Goal: Information Seeking & Learning: Learn about a topic

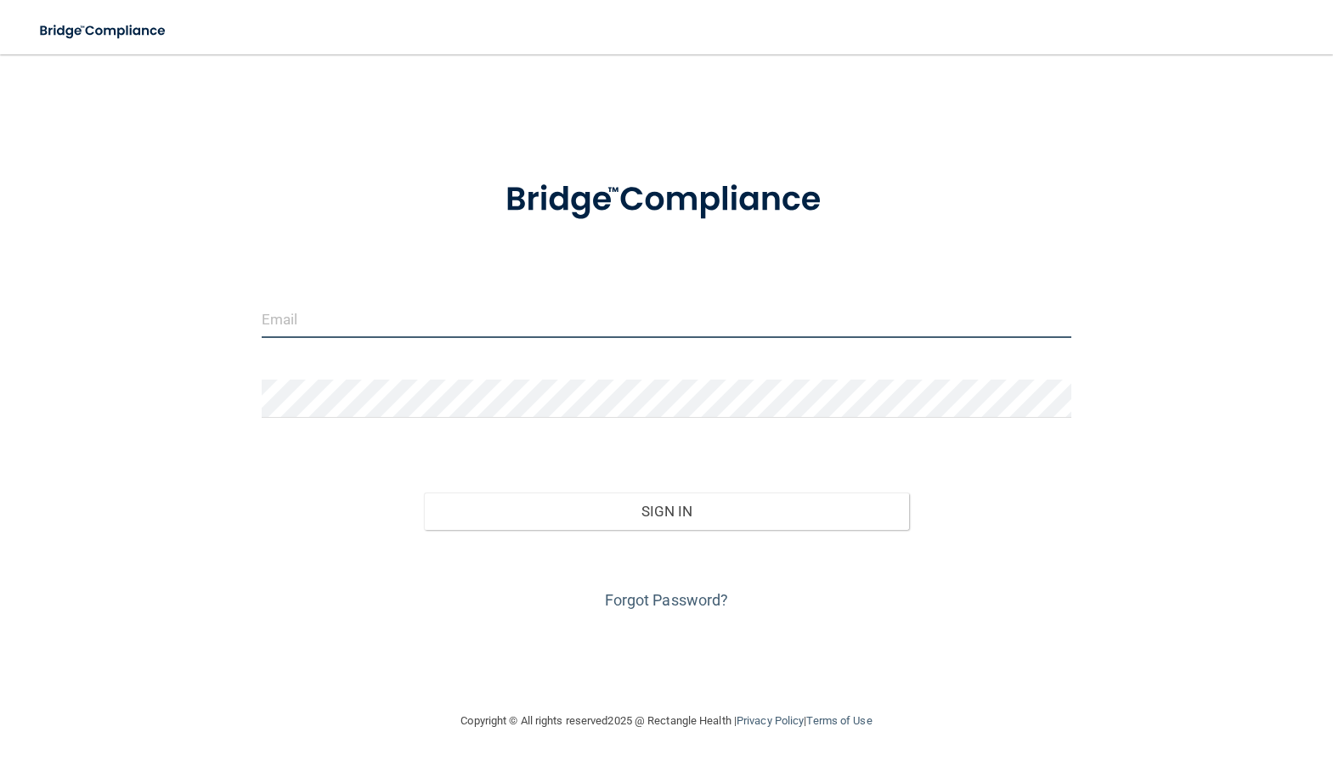
click at [621, 330] on input "email" at bounding box center [666, 319] width 809 height 38
type input "[EMAIL_ADDRESS][DOMAIN_NAME]"
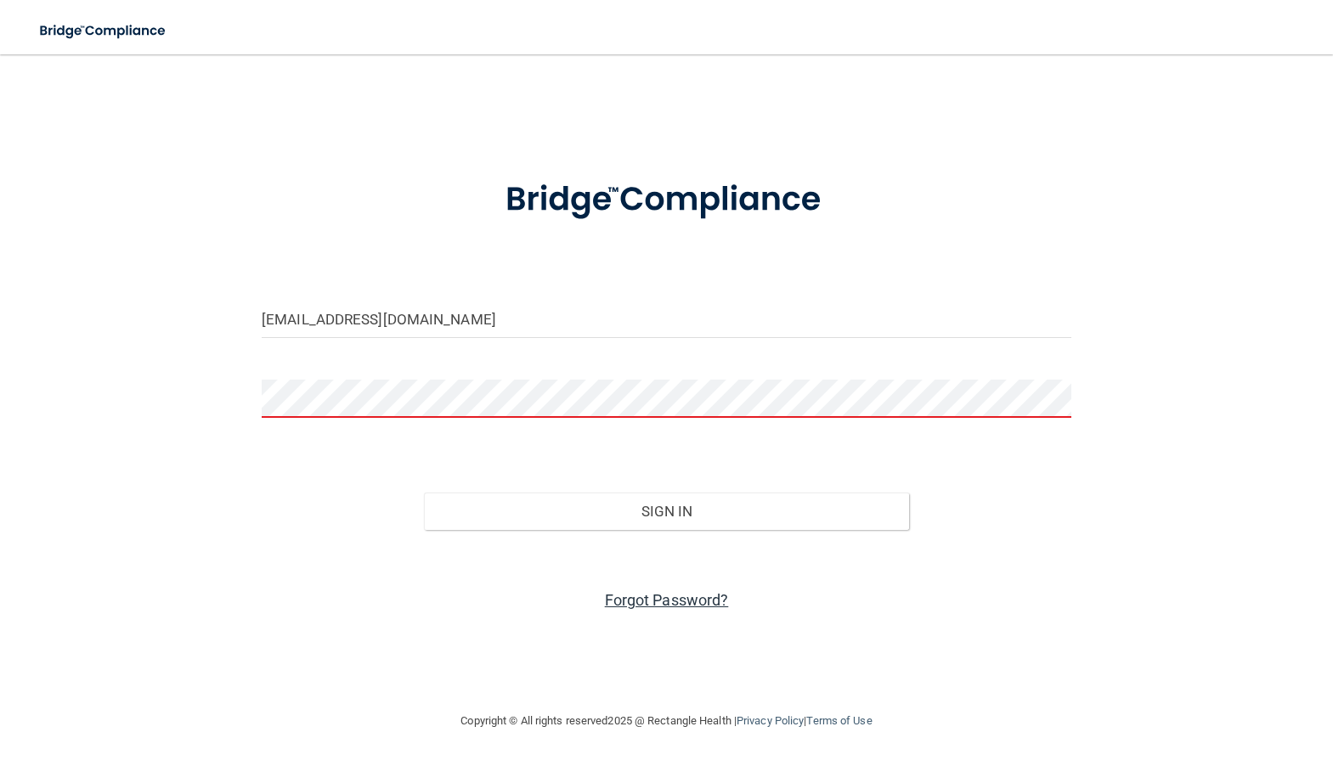
click at [647, 602] on link "Forgot Password?" at bounding box center [667, 600] width 124 height 18
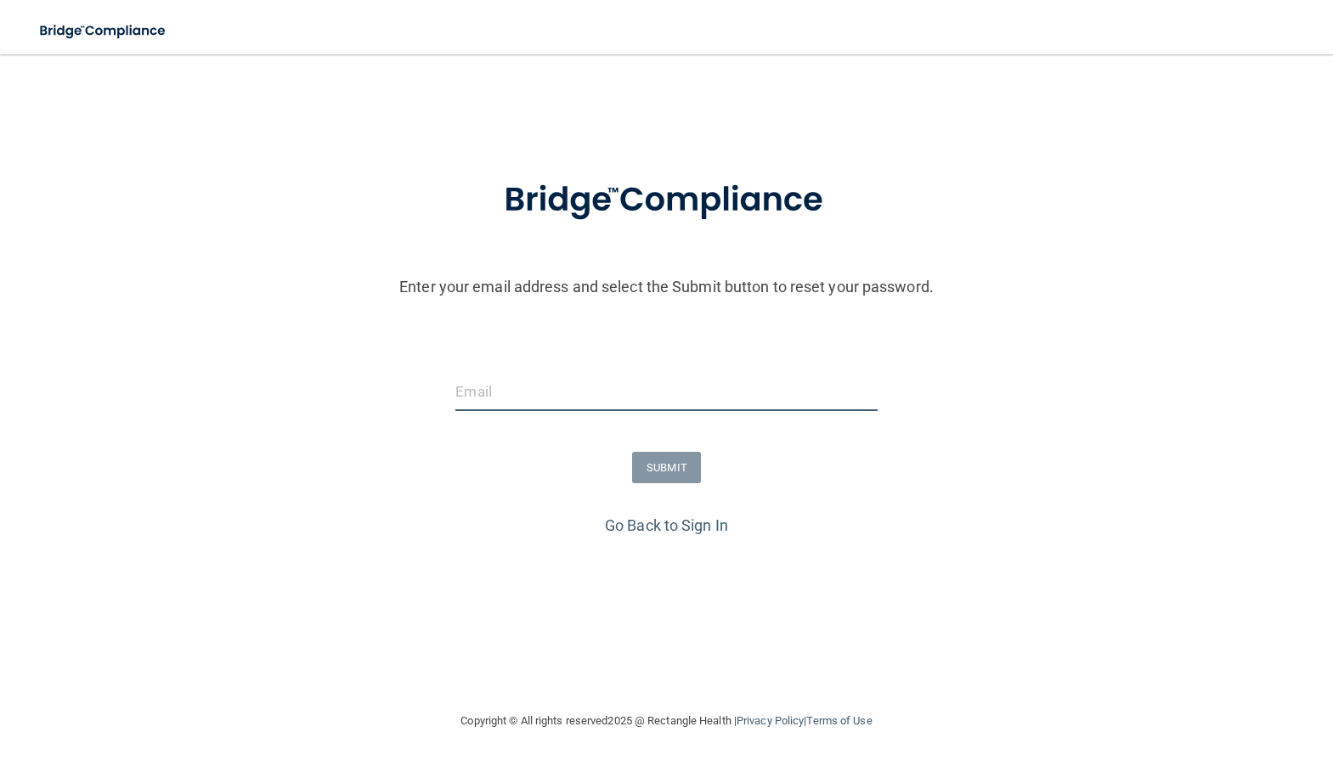
click at [537, 399] on input "email" at bounding box center [665, 392] width 421 height 38
type input "[EMAIL_ADDRESS][DOMAIN_NAME]"
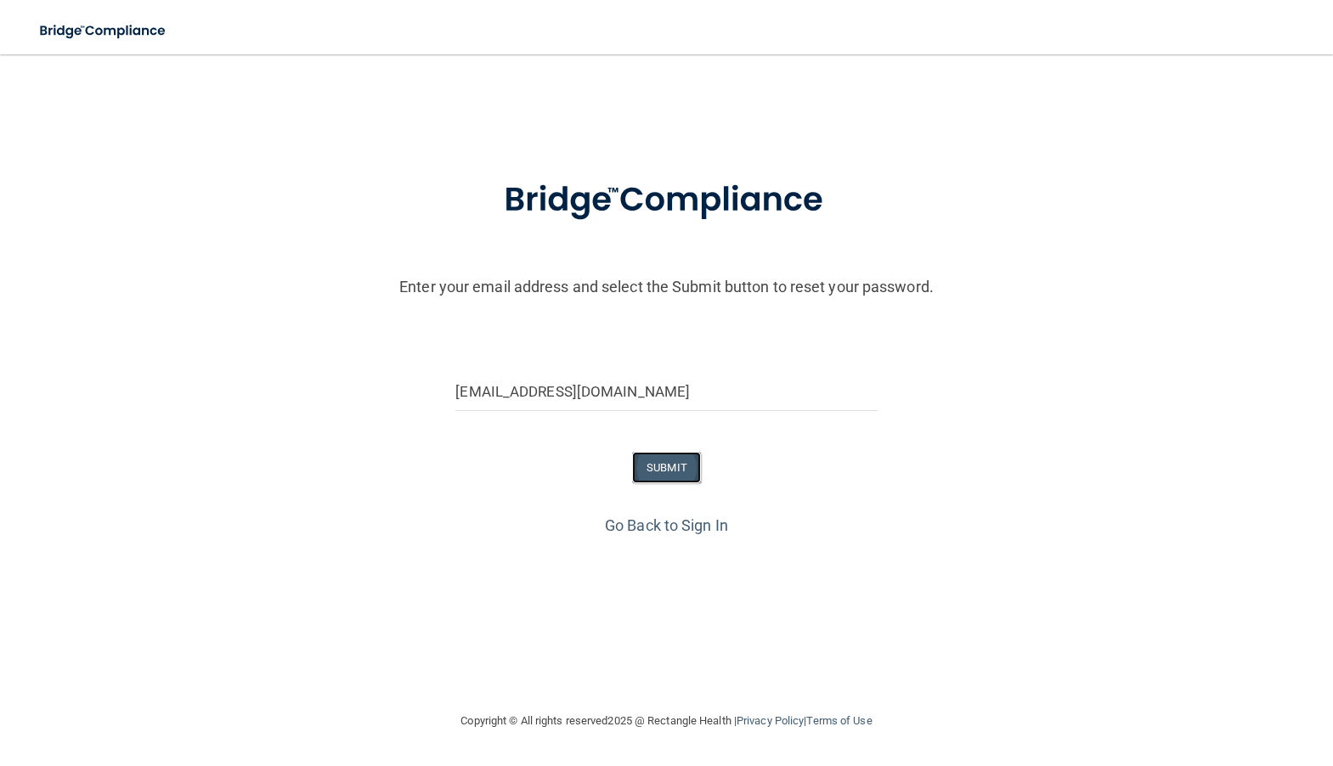
click at [674, 469] on button "SUBMIT" at bounding box center [666, 467] width 69 height 31
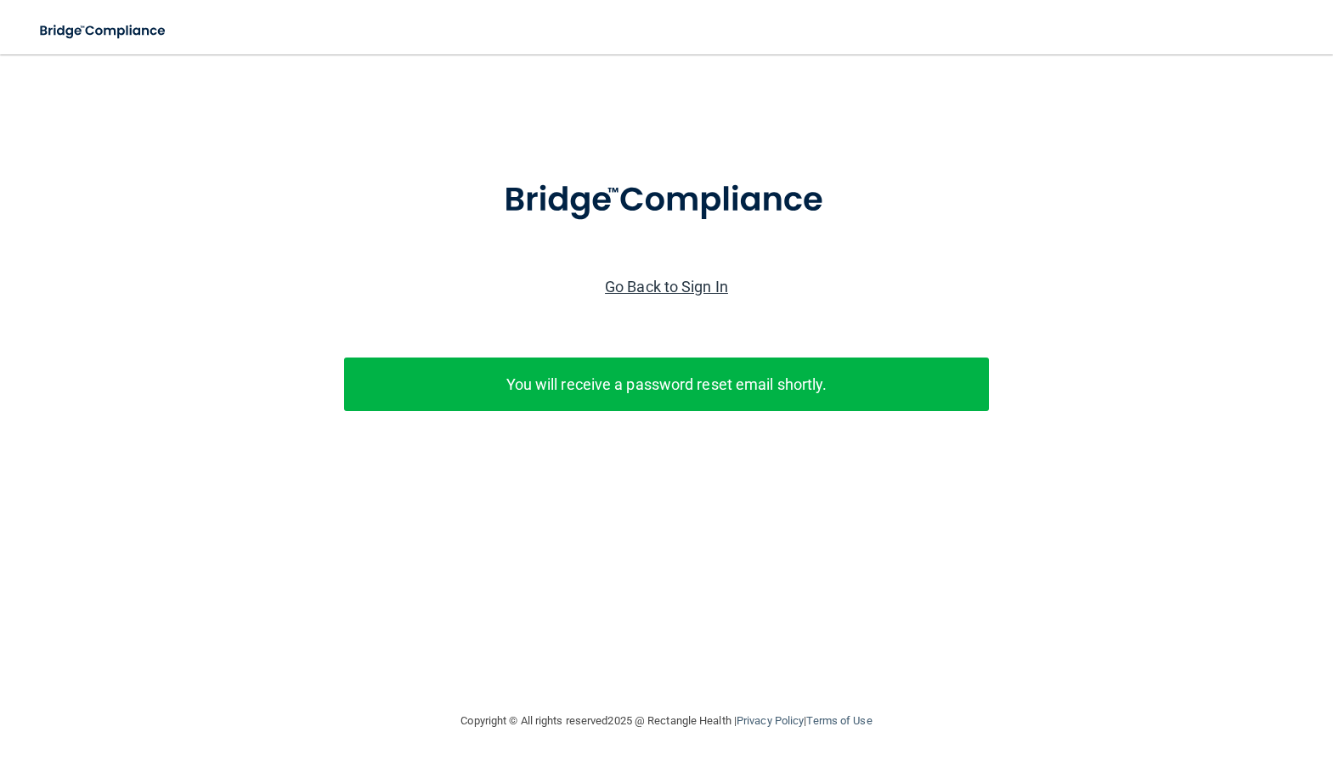
click at [634, 284] on link "Go Back to Sign In" at bounding box center [666, 287] width 123 height 18
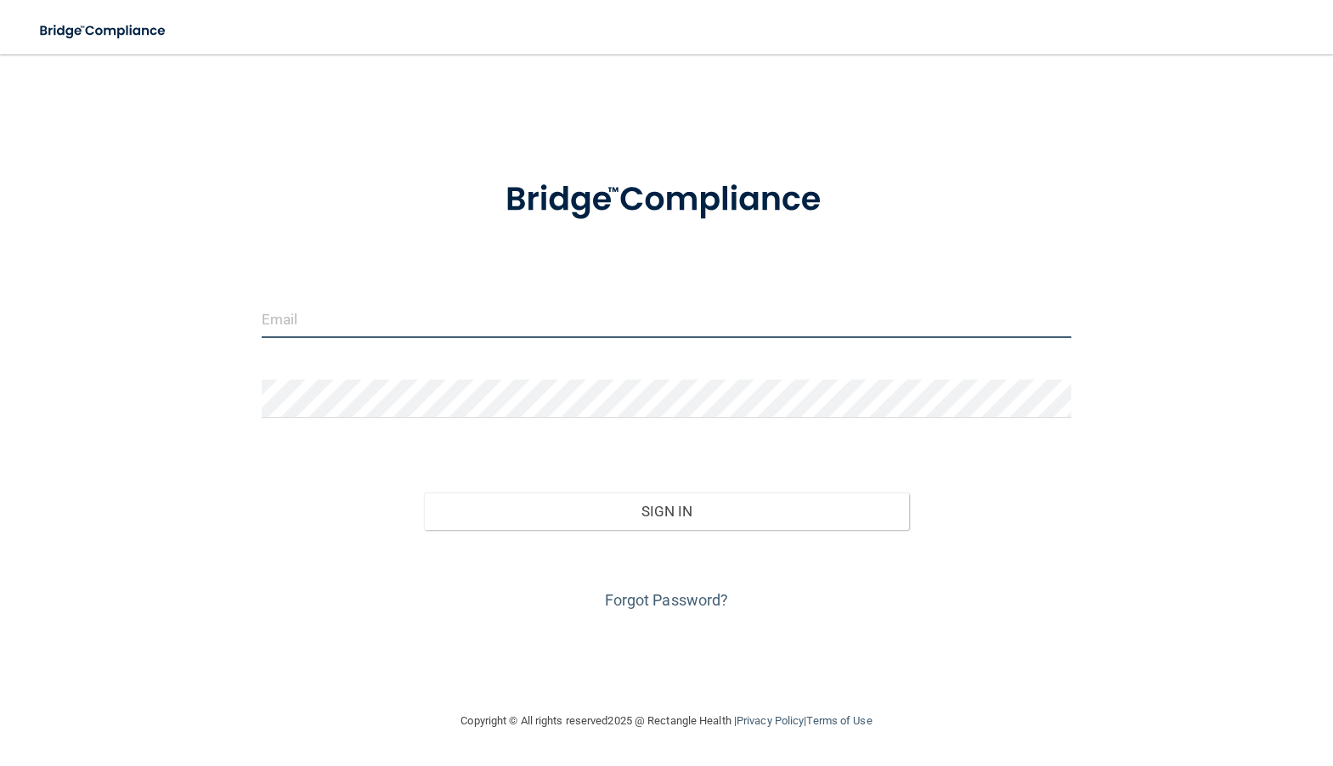
click at [488, 325] on input "email" at bounding box center [666, 319] width 809 height 38
type input "[EMAIL_ADDRESS][DOMAIN_NAME]"
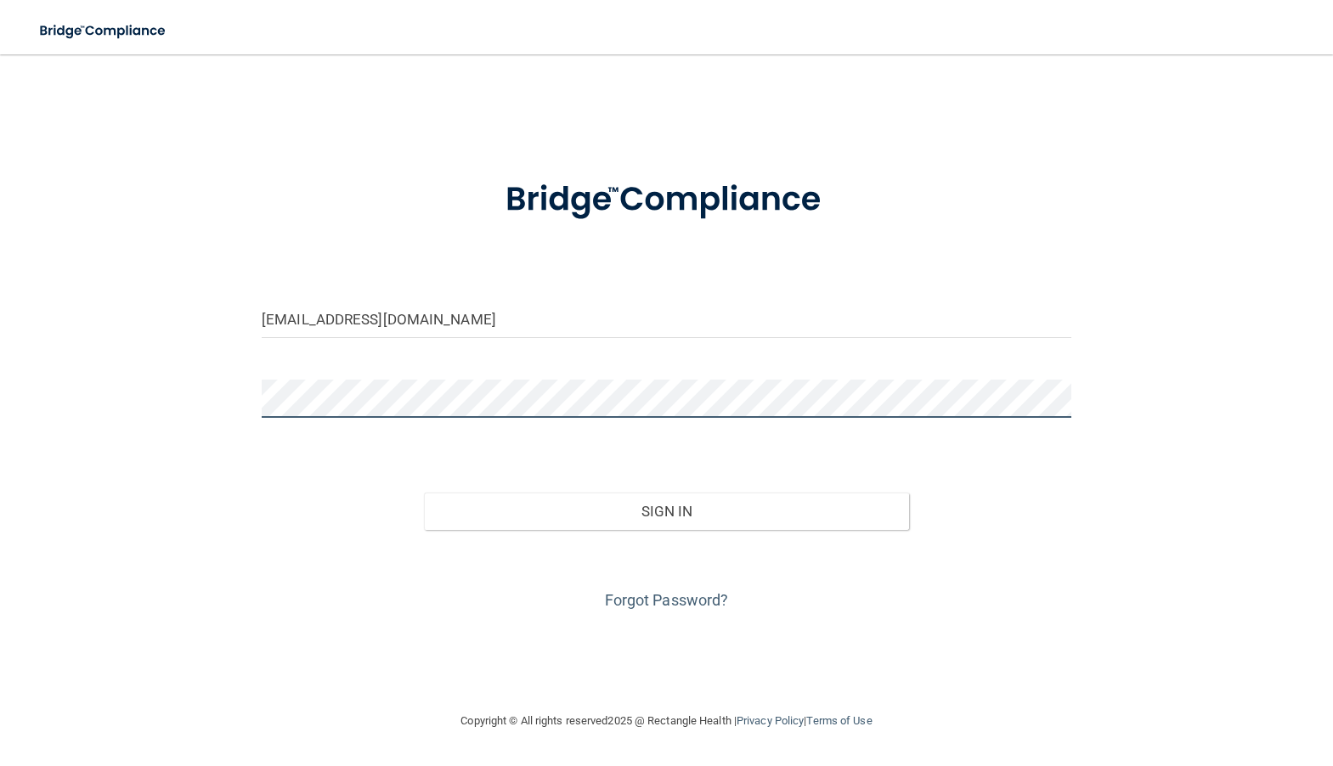
click at [424, 493] on button "Sign In" at bounding box center [667, 511] width 486 height 37
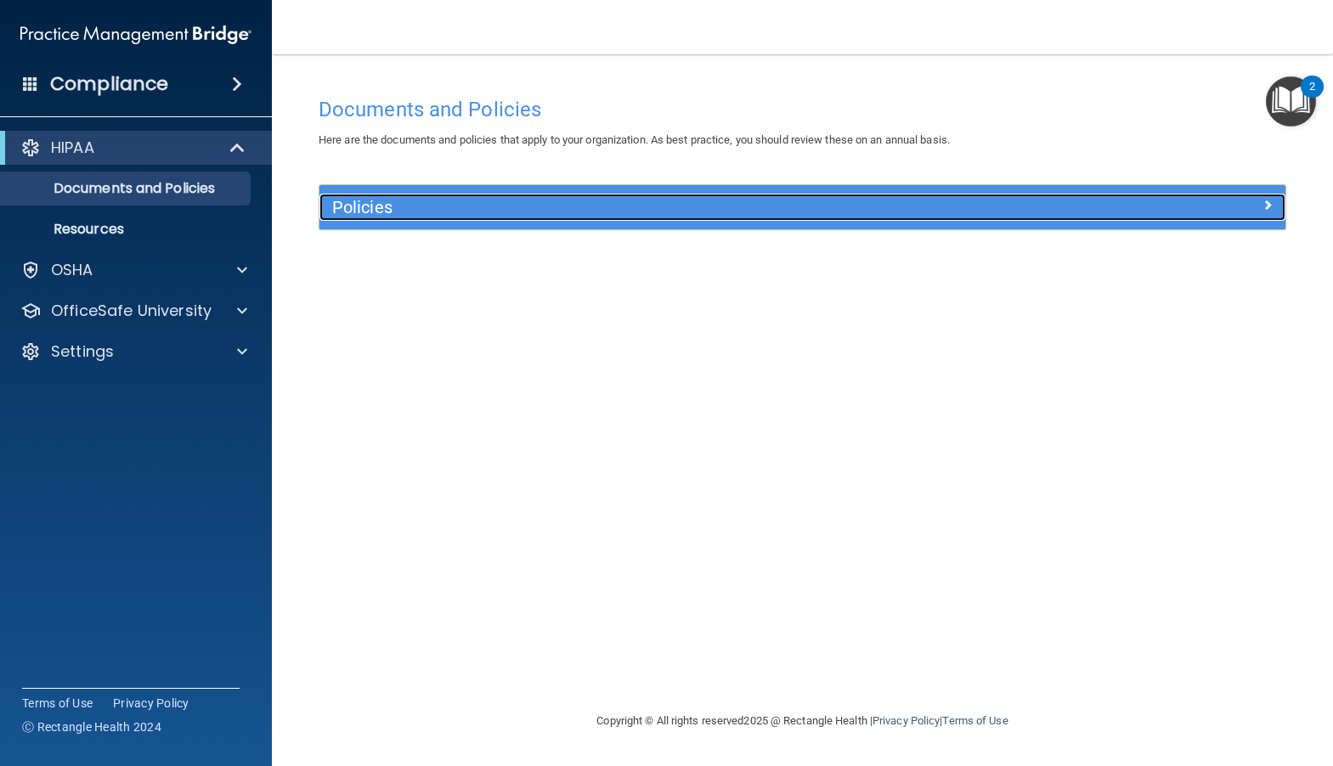
click at [391, 207] on h5 "Policies" at bounding box center [681, 207] width 699 height 19
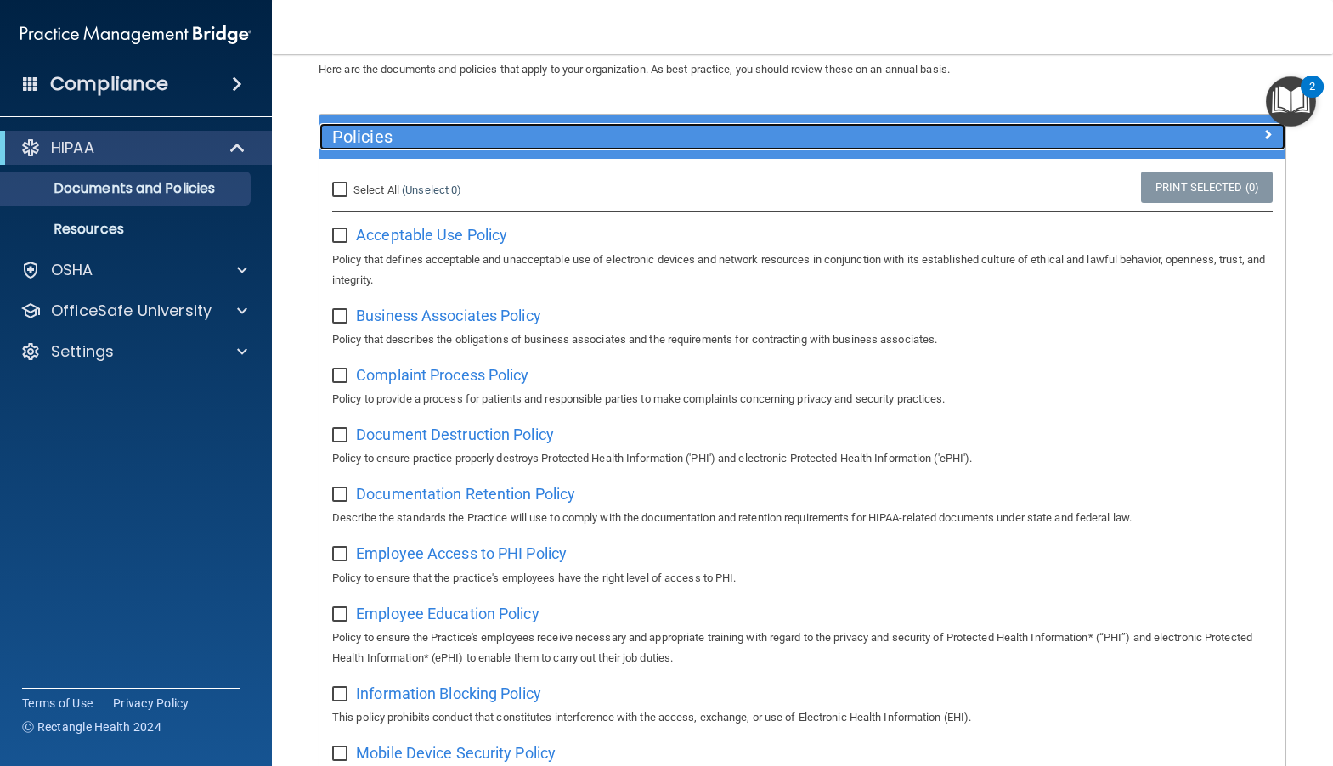
scroll to position [170, 0]
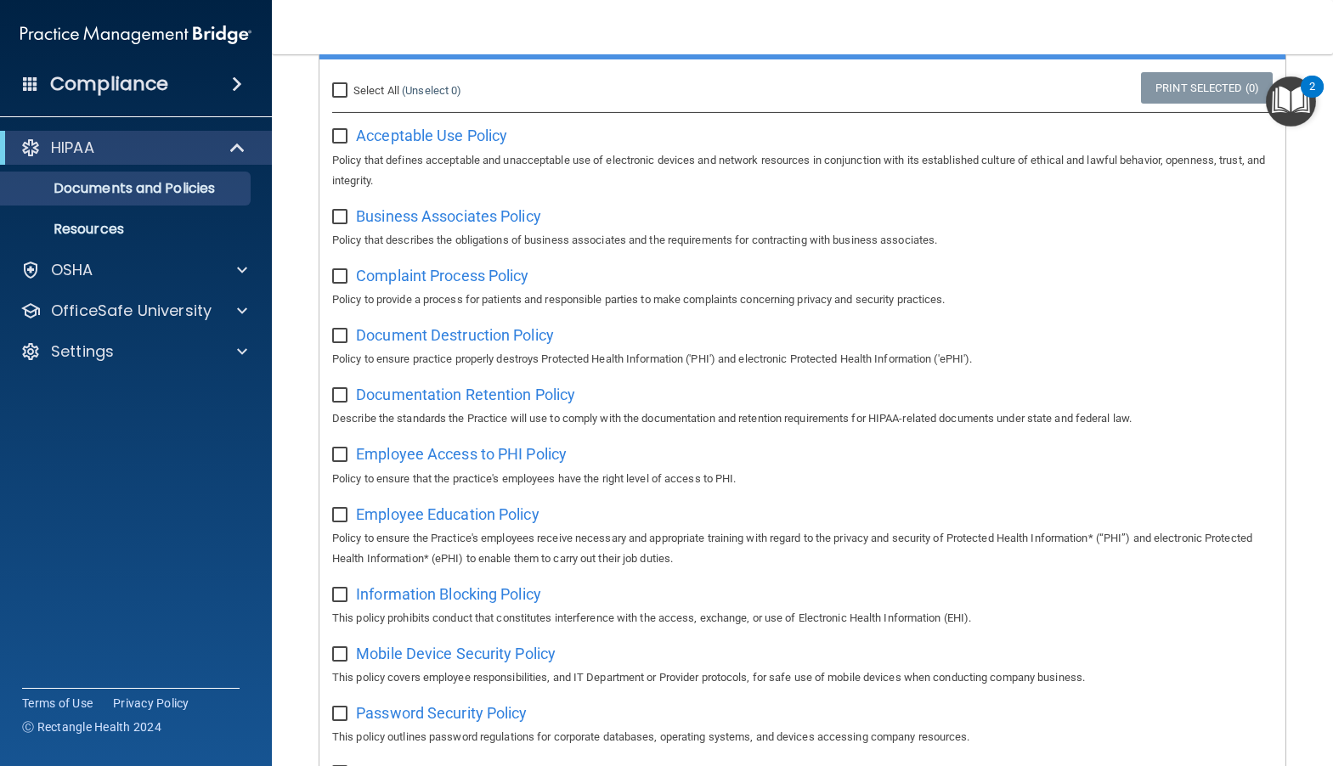
click at [336, 92] on input "Select All (Unselect 0) Unselect All" at bounding box center [342, 91] width 20 height 14
checkbox input "true"
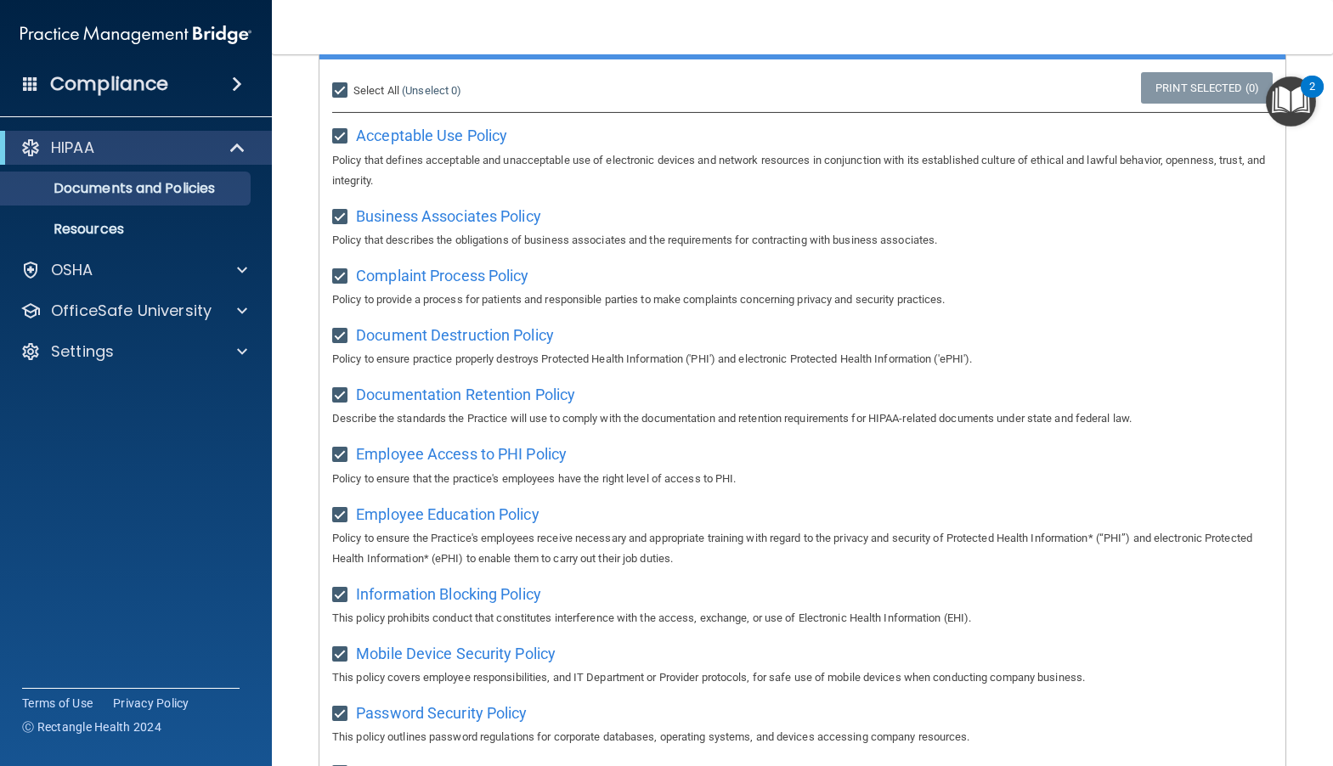
checkbox input "true"
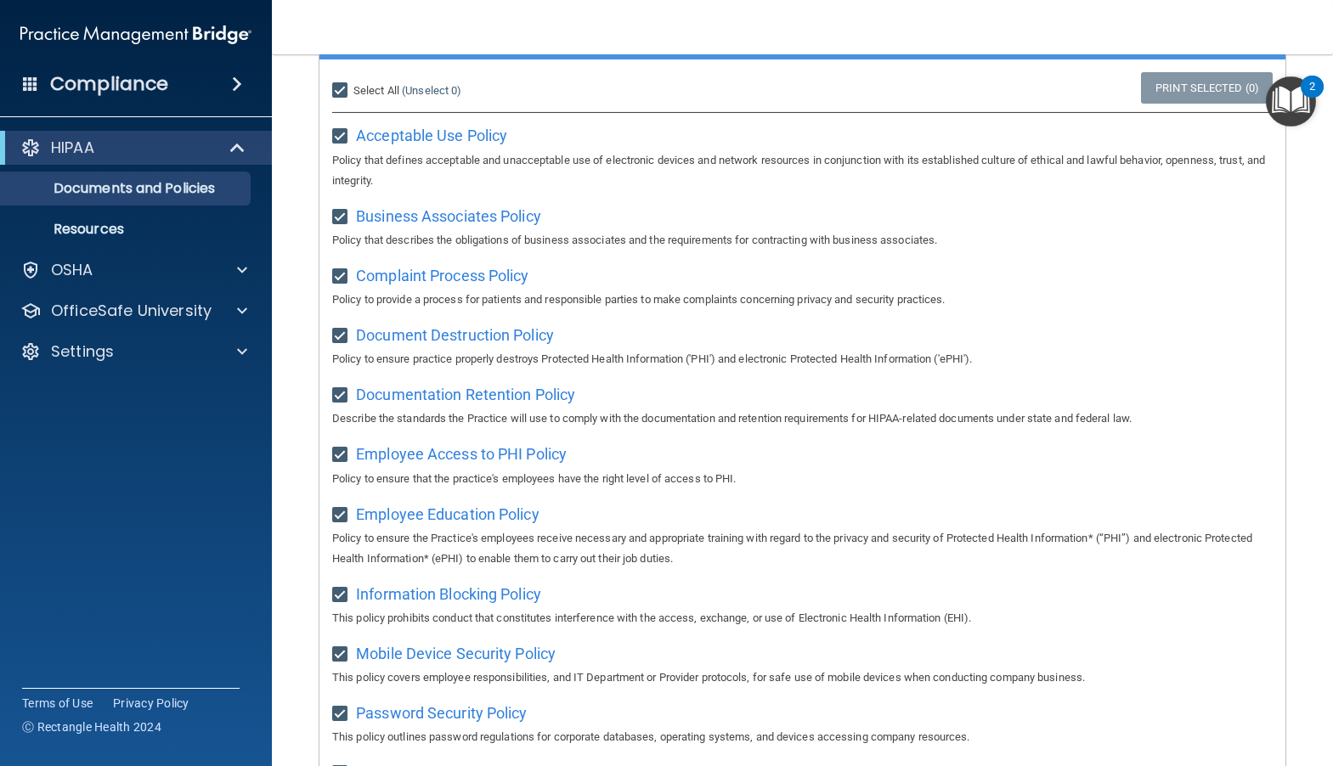
checkbox input "true"
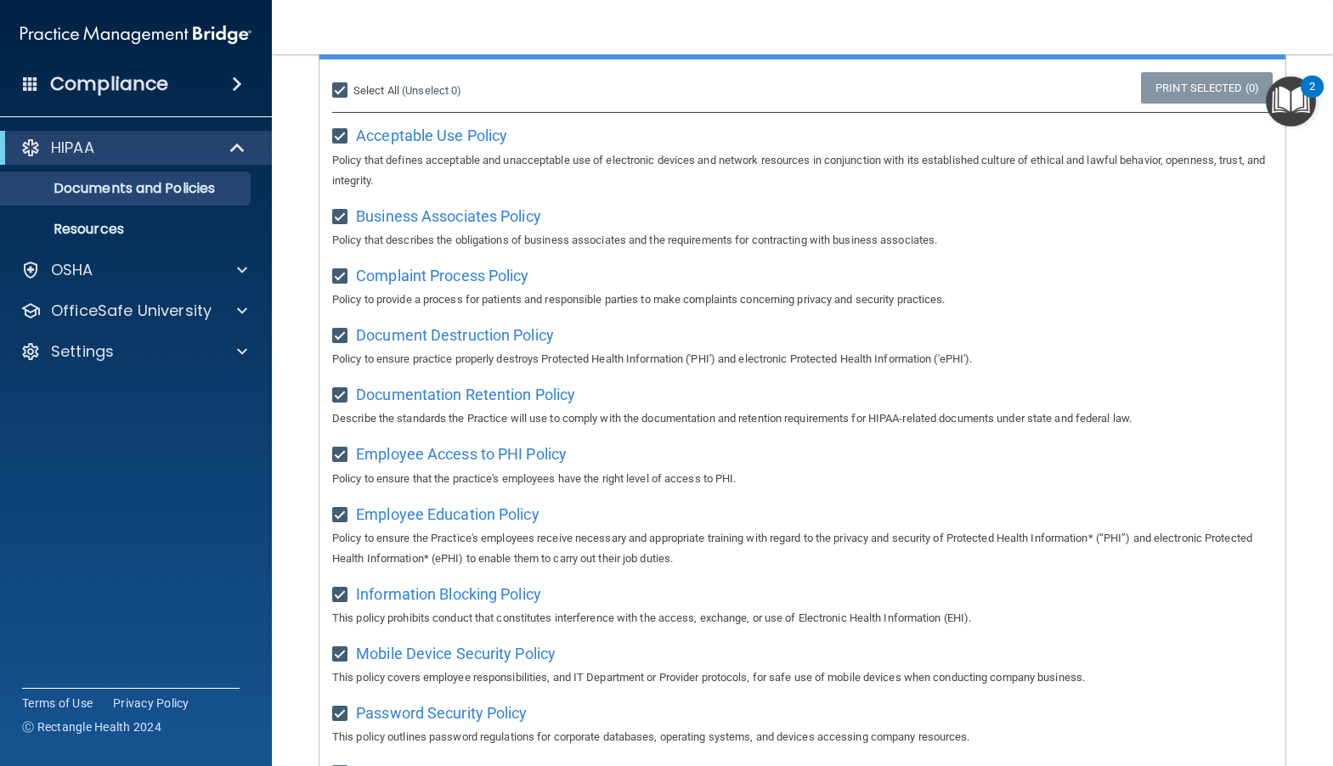
checkbox input "true"
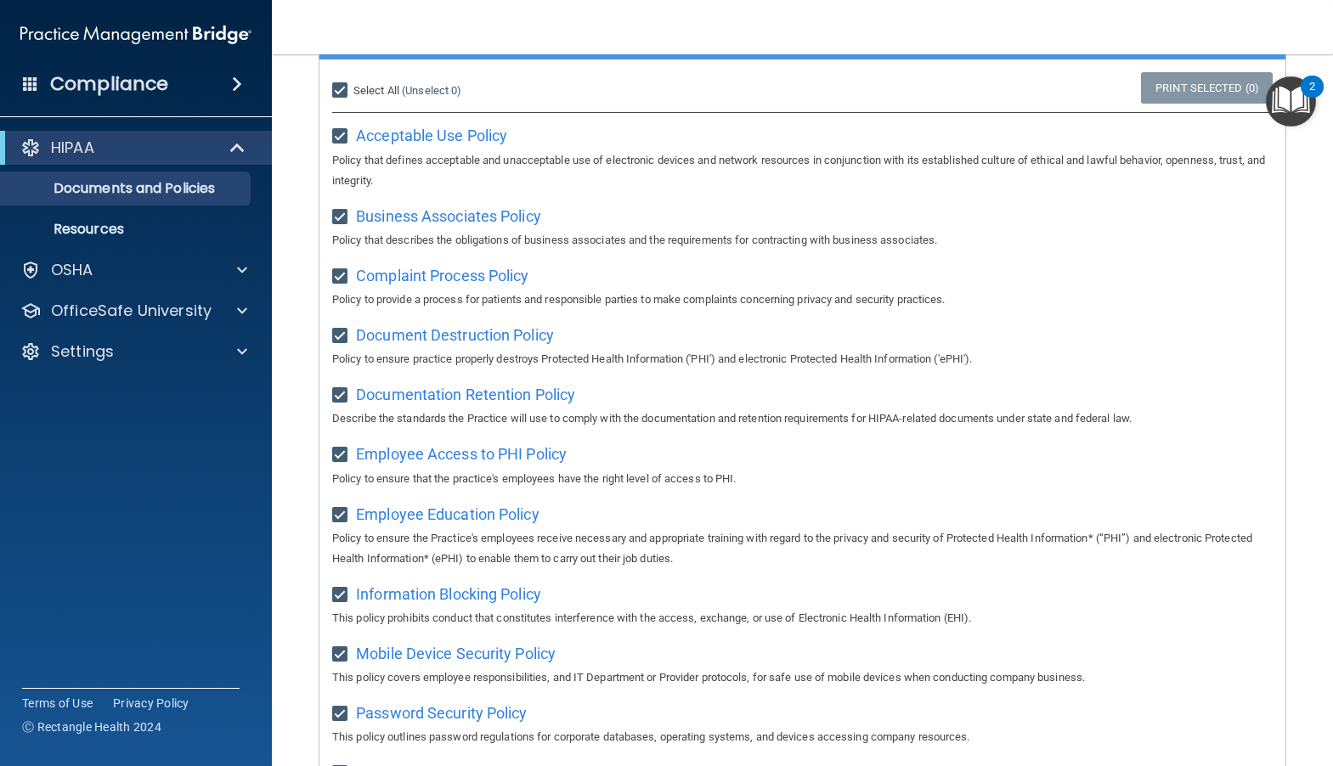
checkbox input "true"
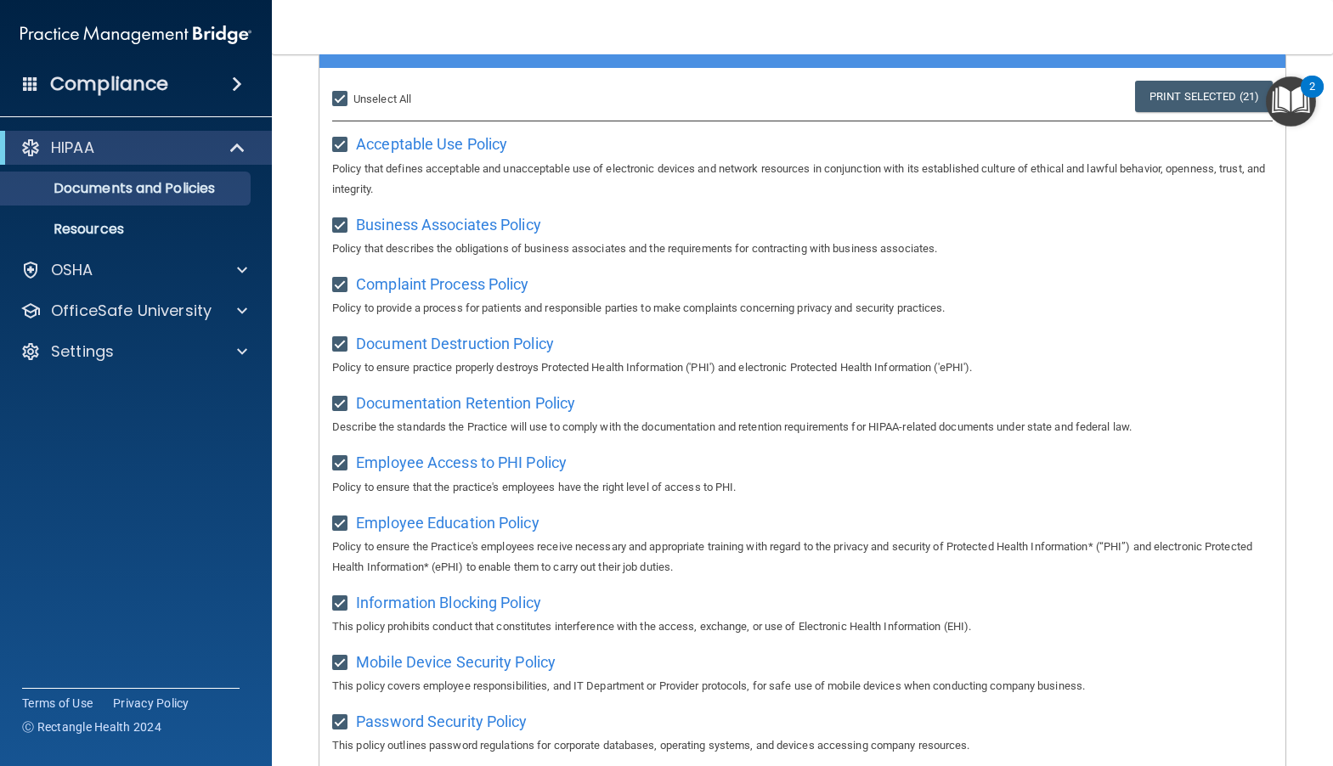
scroll to position [0, 0]
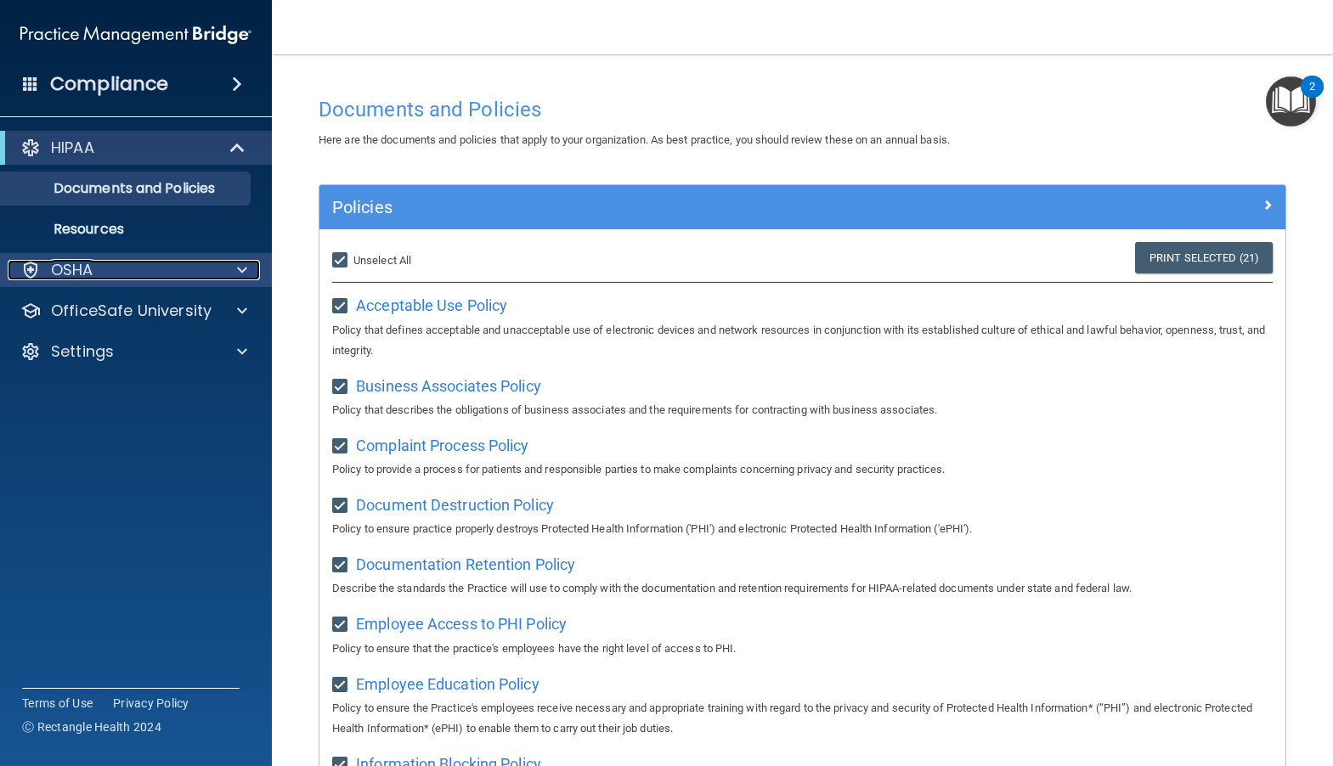
click at [235, 272] on div at bounding box center [239, 270] width 42 height 20
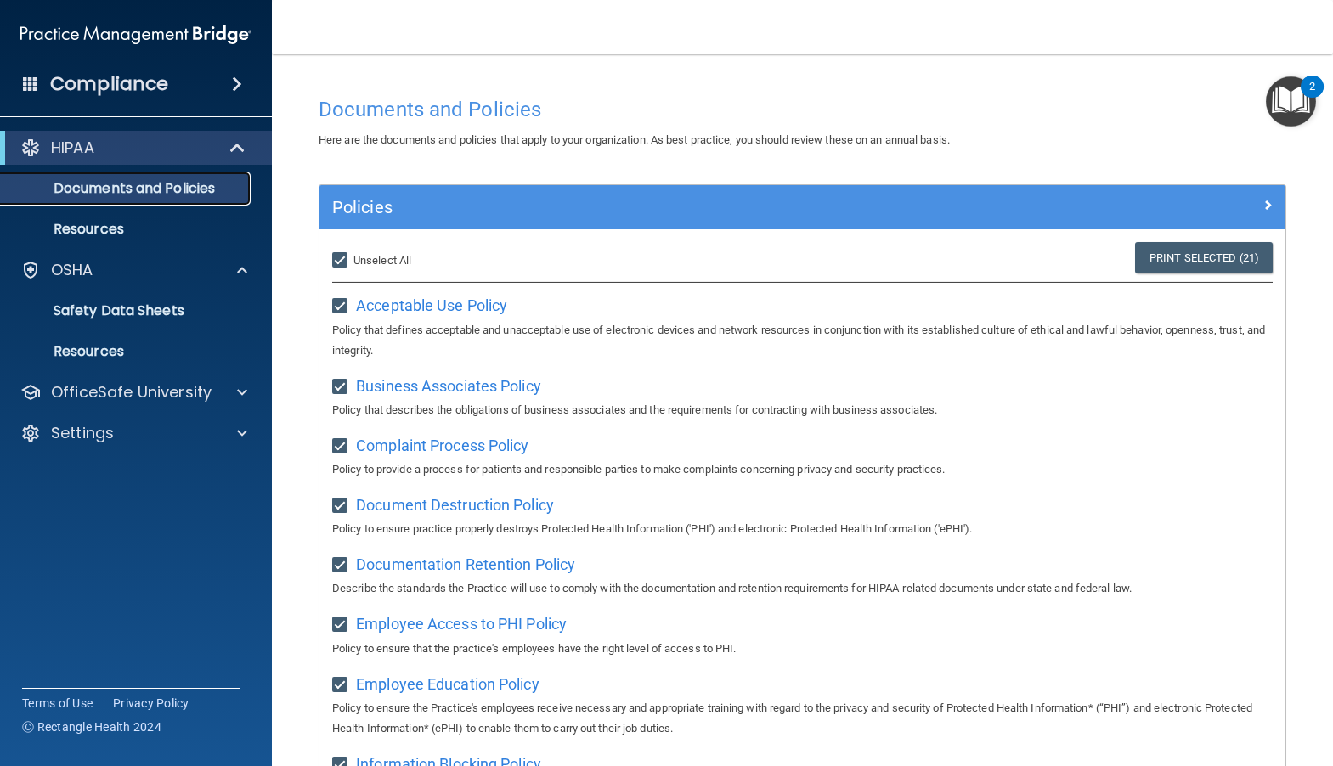
click at [80, 191] on p "Documents and Policies" at bounding box center [127, 188] width 232 height 17
click at [91, 228] on p "Resources" at bounding box center [127, 229] width 232 height 17
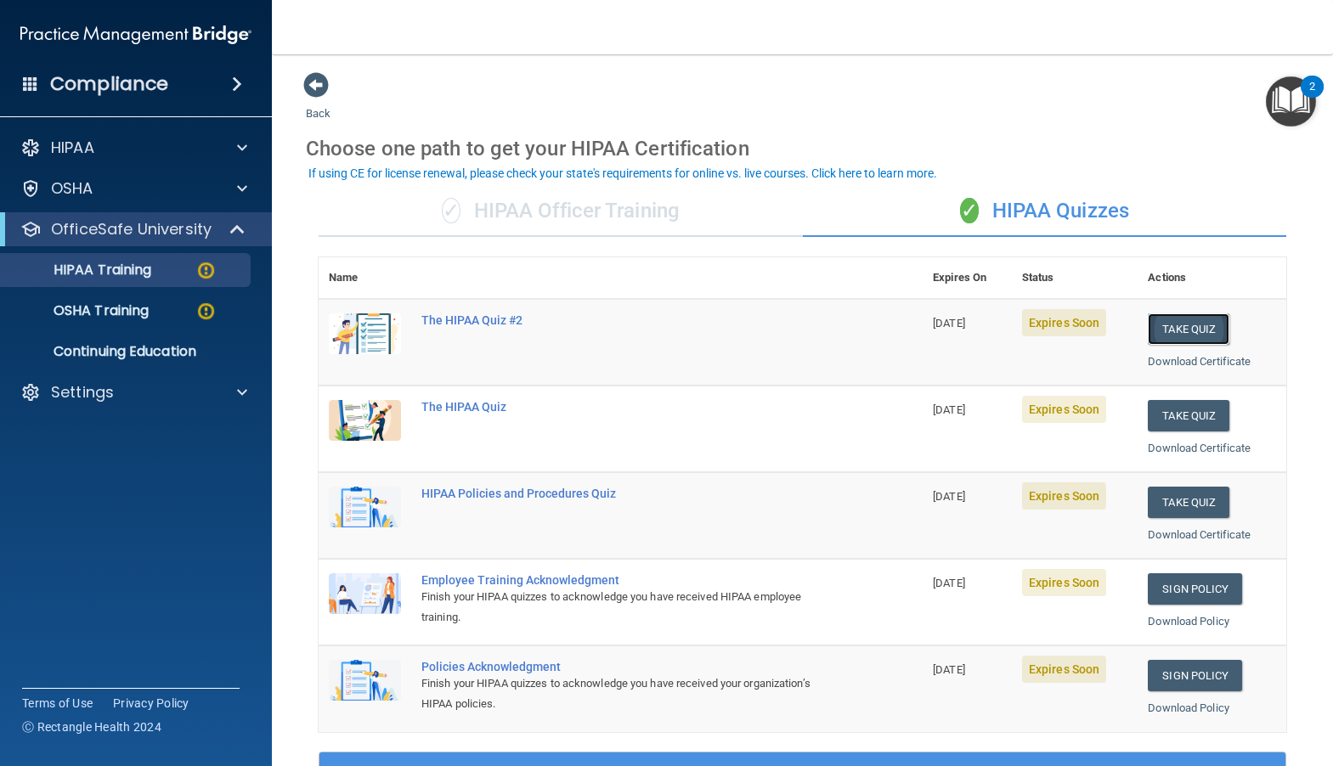
click at [1179, 327] on button "Take Quiz" at bounding box center [1188, 328] width 82 height 31
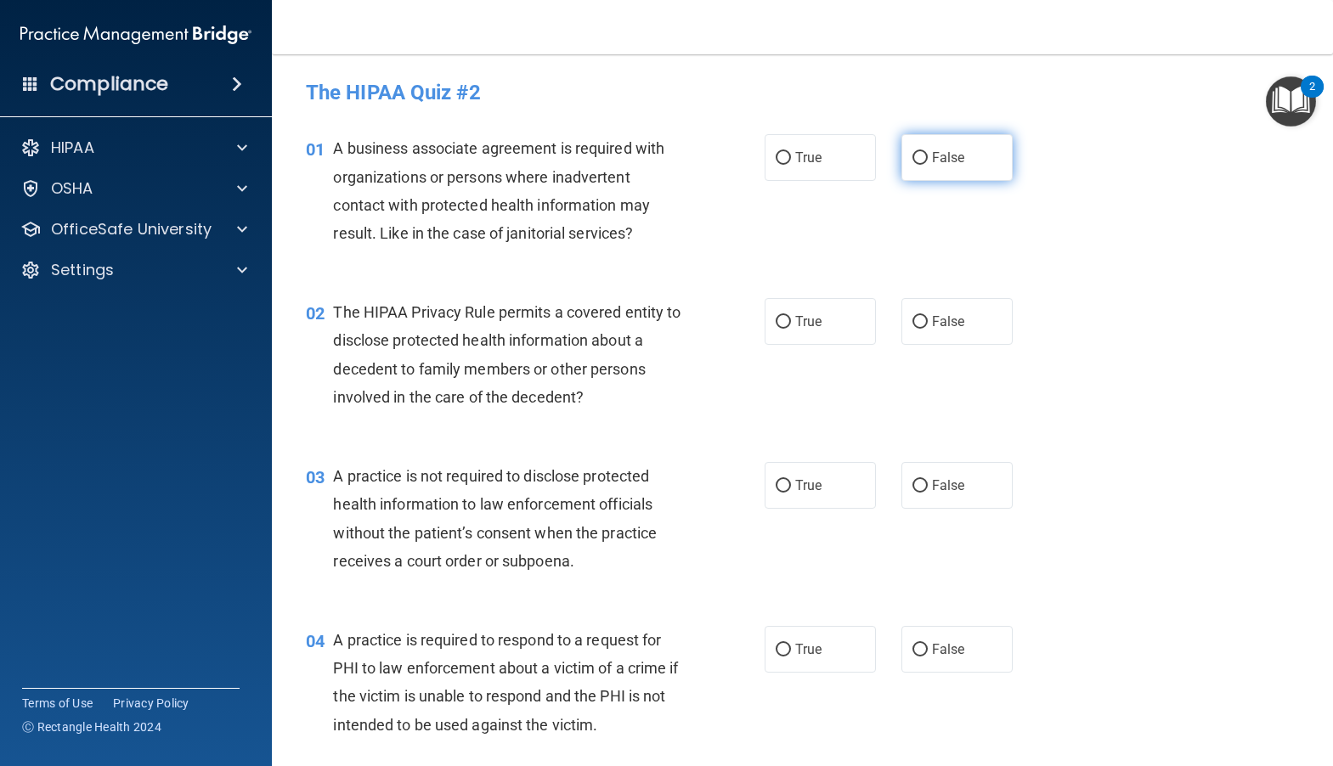
click at [912, 152] on input "False" at bounding box center [919, 158] width 15 height 13
radio input "true"
click at [780, 156] on input "True" at bounding box center [782, 158] width 15 height 13
radio input "true"
radio input "false"
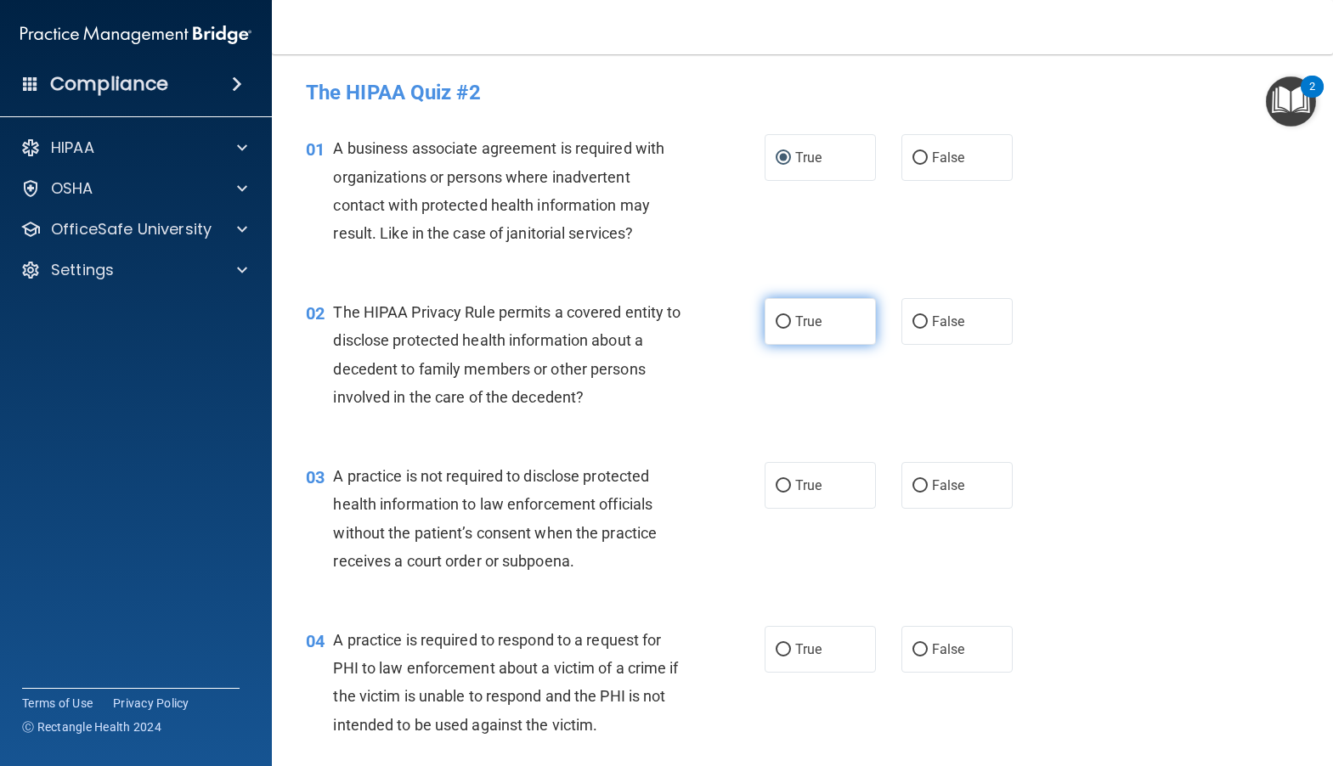
click at [779, 325] on input "True" at bounding box center [782, 322] width 15 height 13
radio input "true"
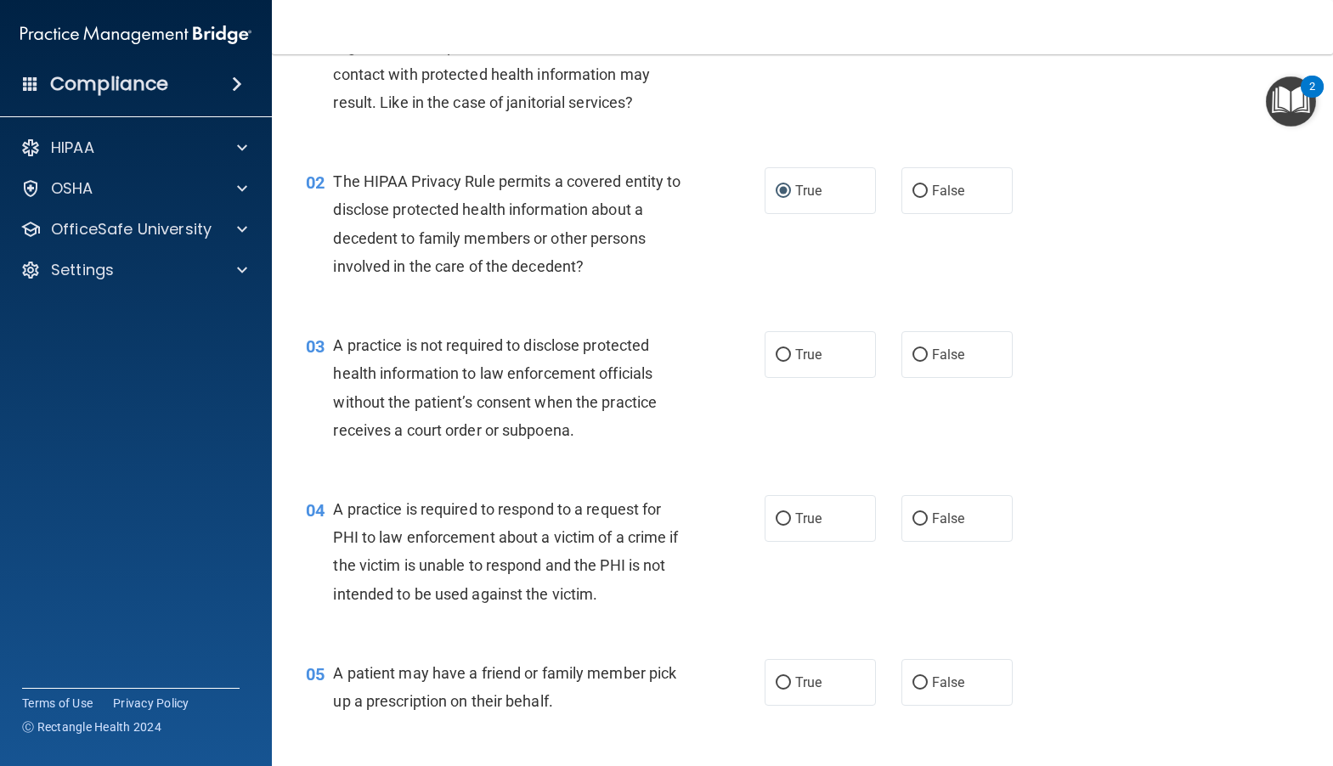
scroll to position [170, 0]
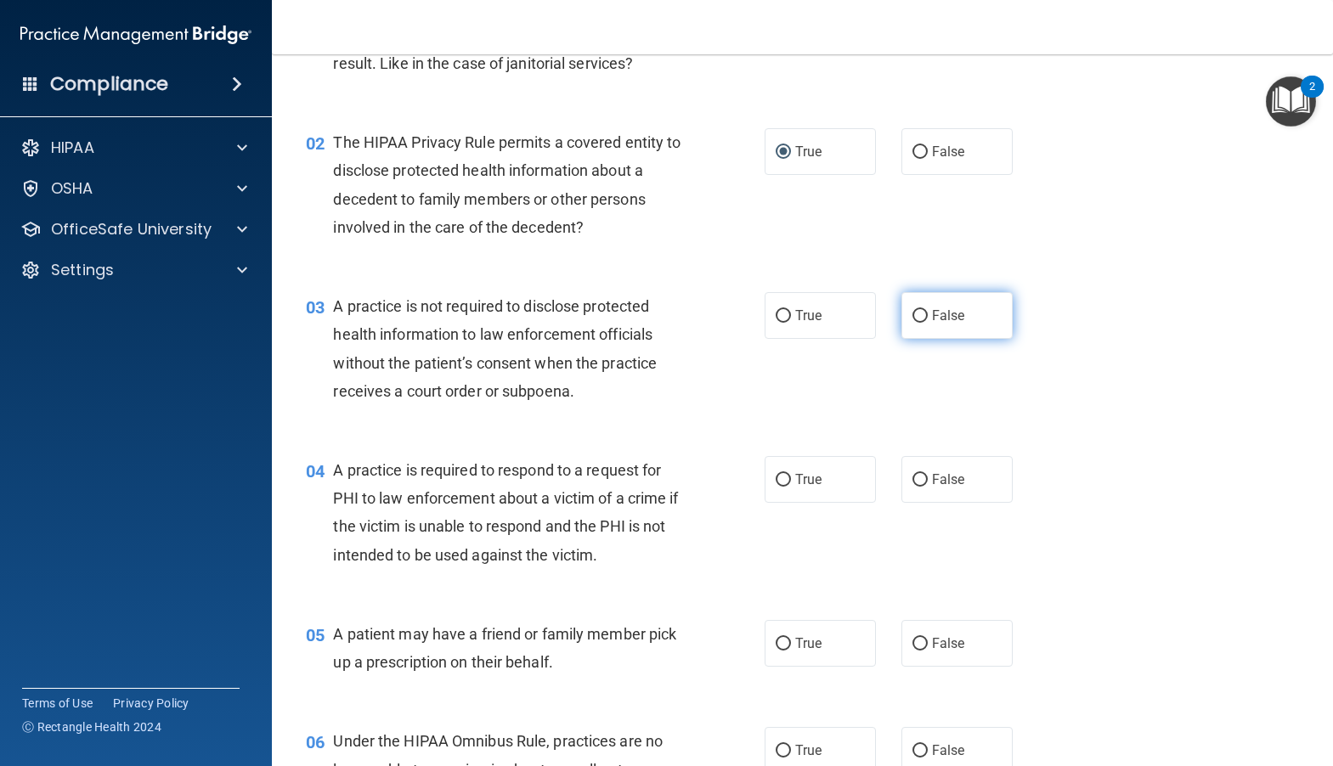
click at [912, 316] on input "False" at bounding box center [919, 316] width 15 height 13
radio input "true"
click at [912, 476] on input "False" at bounding box center [919, 480] width 15 height 13
radio input "true"
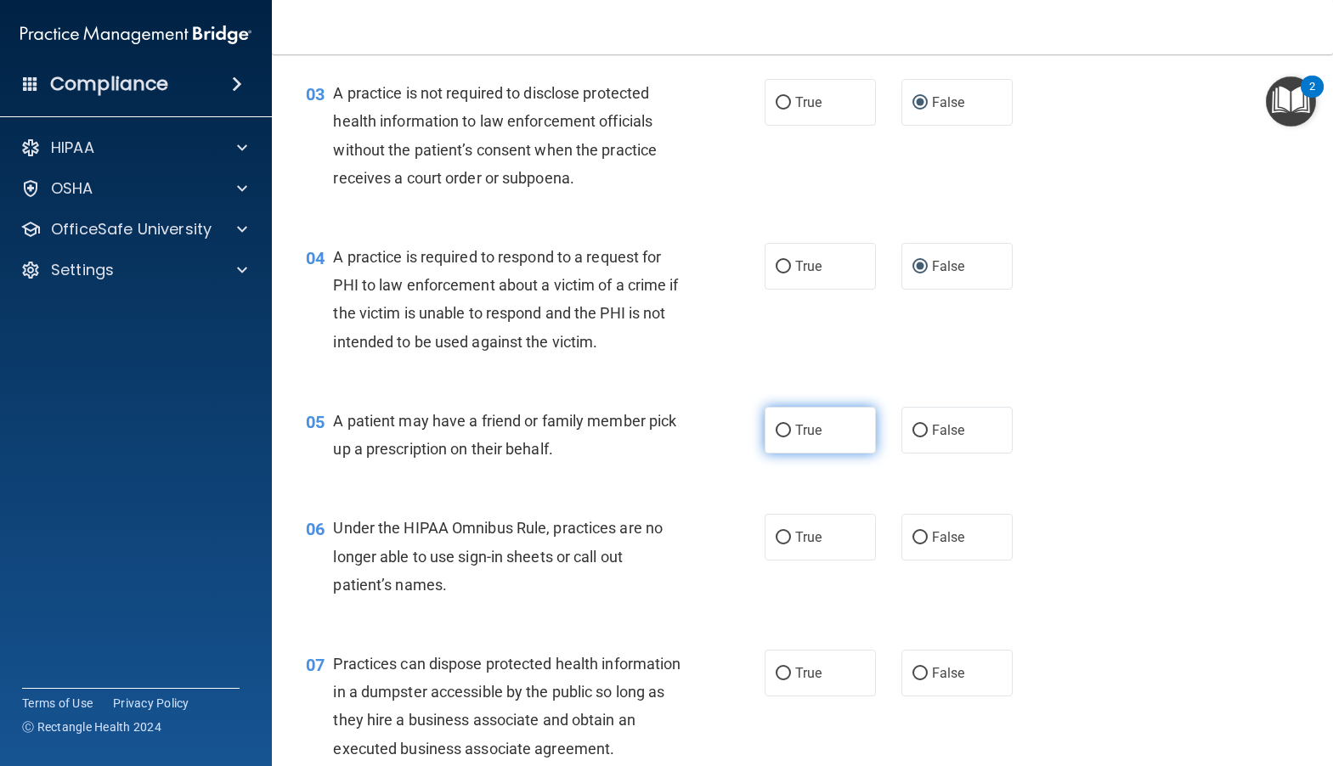
scroll to position [425, 0]
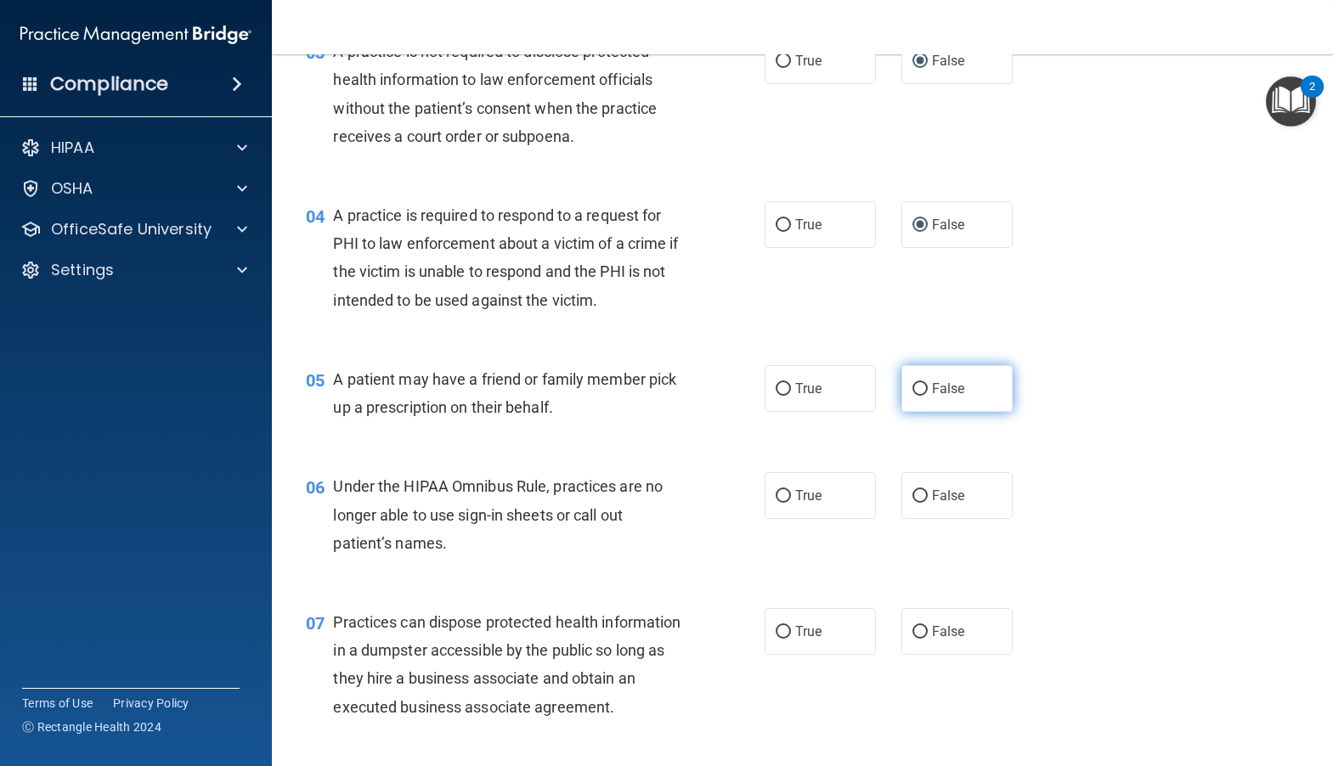
click at [912, 386] on input "False" at bounding box center [919, 389] width 15 height 13
radio input "true"
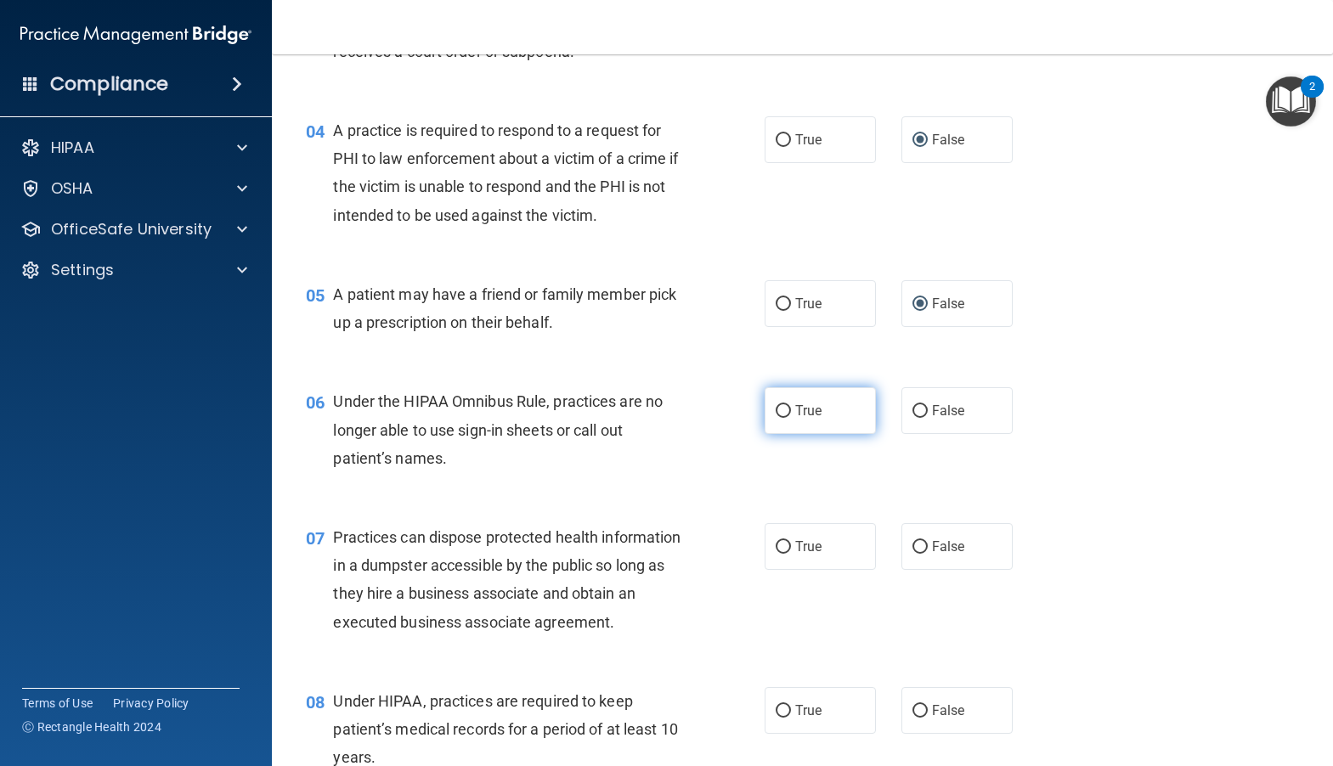
click at [799, 414] on span "True" at bounding box center [808, 411] width 26 height 16
click at [791, 414] on input "True" at bounding box center [782, 411] width 15 height 13
radio input "true"
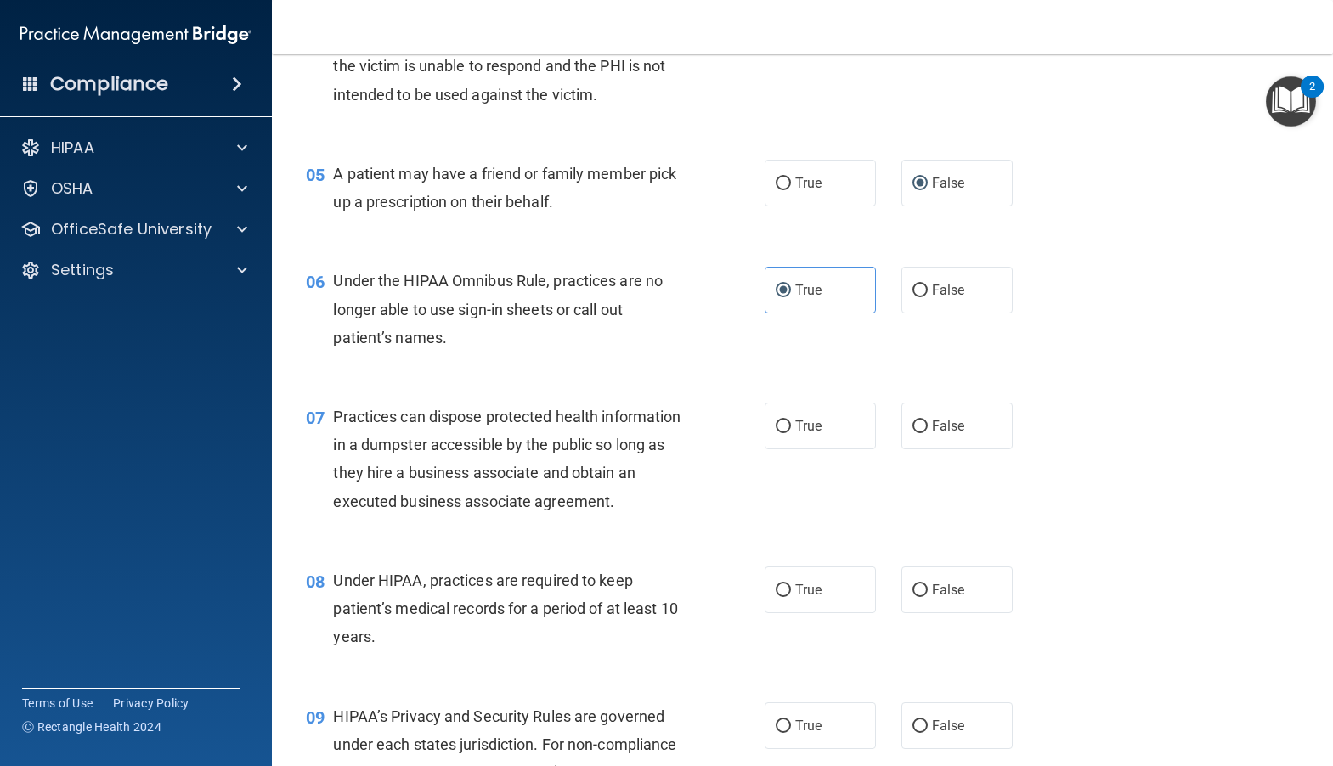
scroll to position [679, 0]
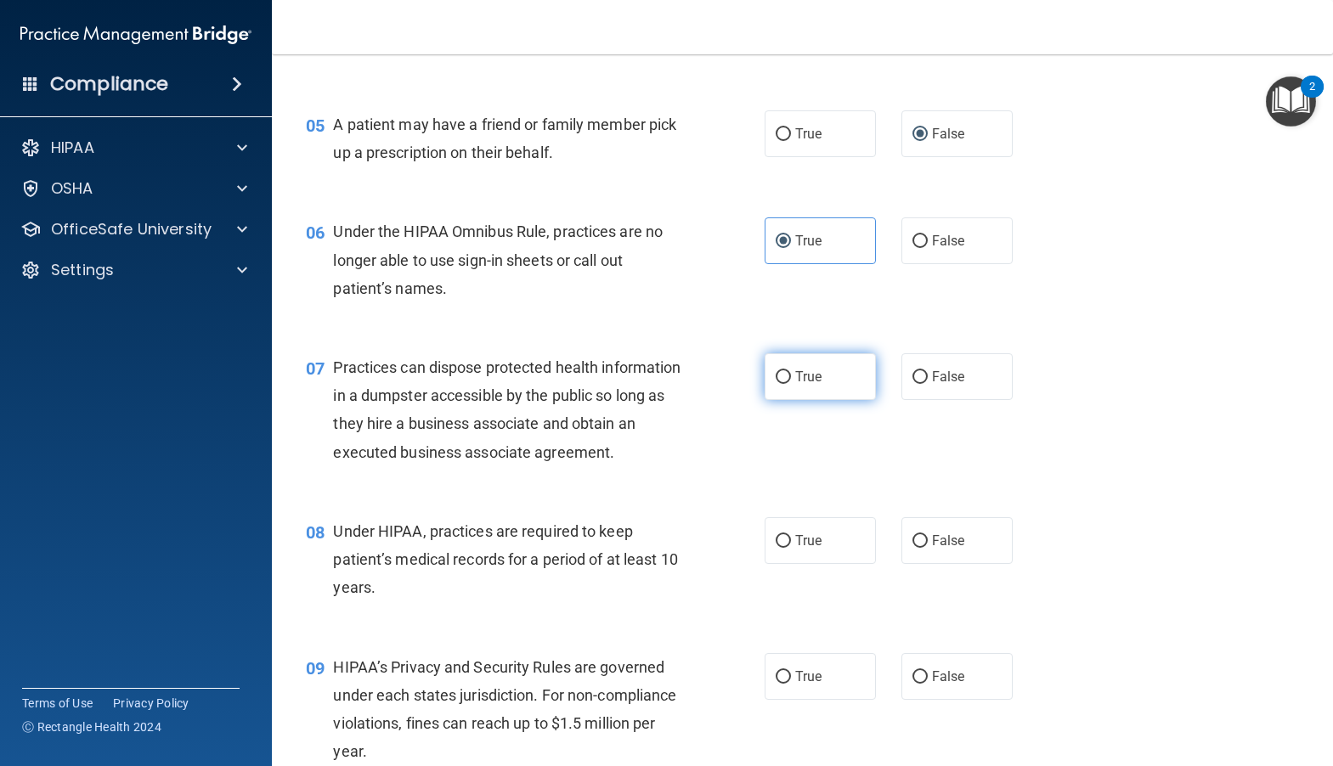
click at [791, 389] on label "True" at bounding box center [819, 376] width 111 height 47
click at [791, 384] on input "True" at bounding box center [782, 377] width 15 height 13
radio input "true"
click at [795, 549] on span "True" at bounding box center [808, 541] width 26 height 16
click at [791, 548] on input "True" at bounding box center [782, 541] width 15 height 13
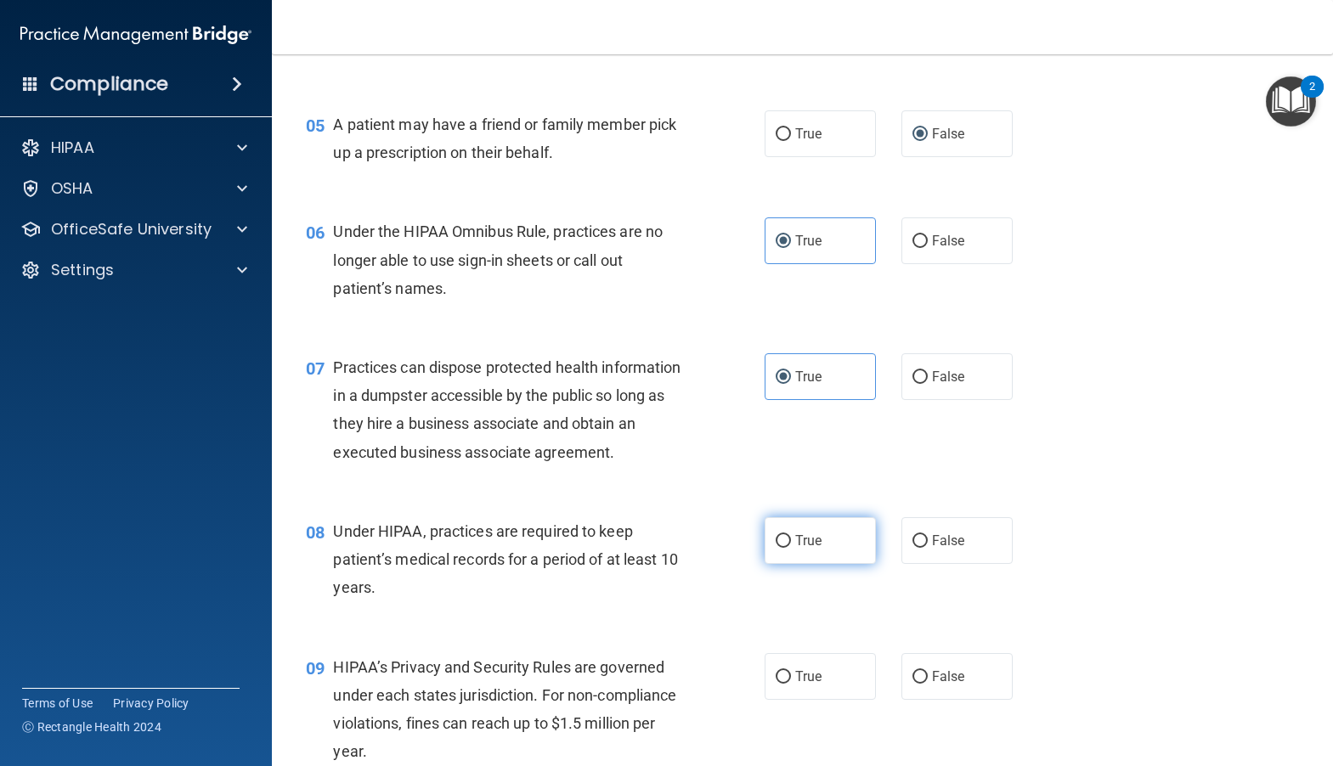
radio input "true"
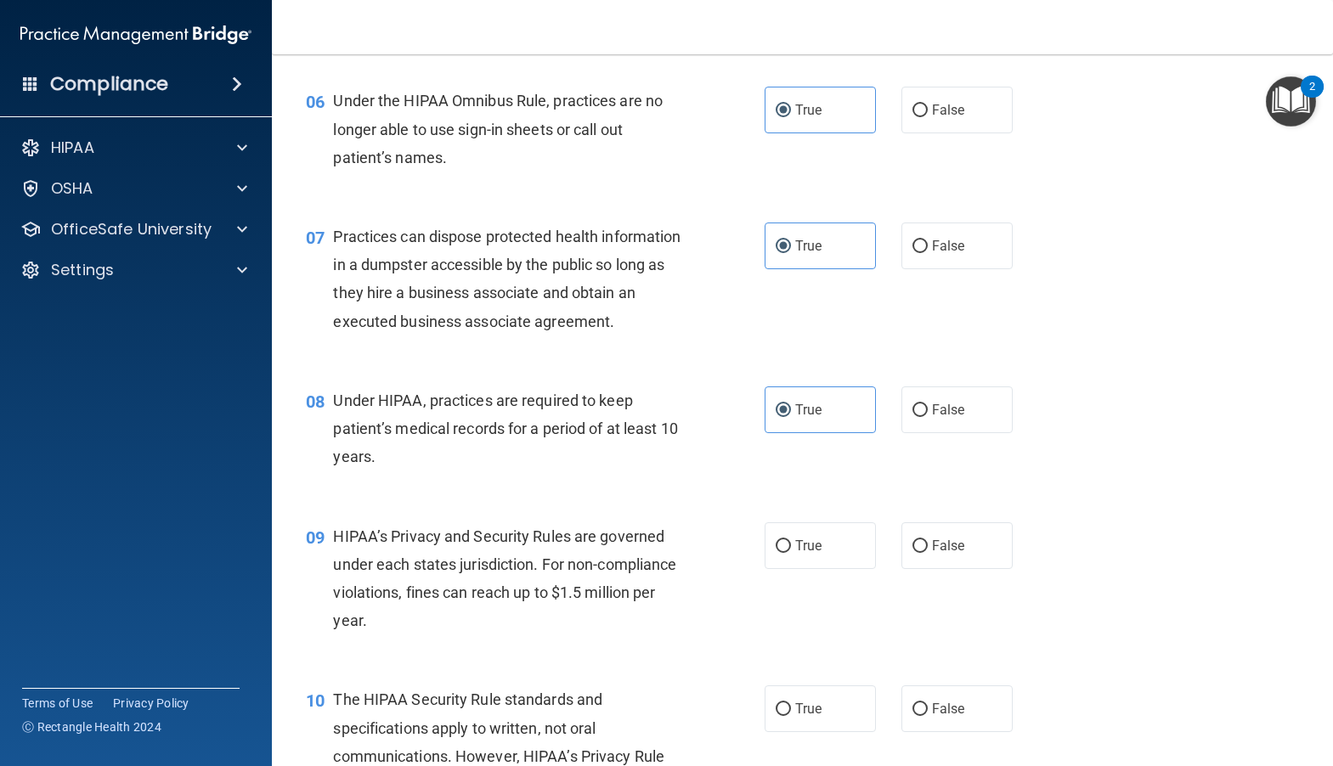
scroll to position [849, 0]
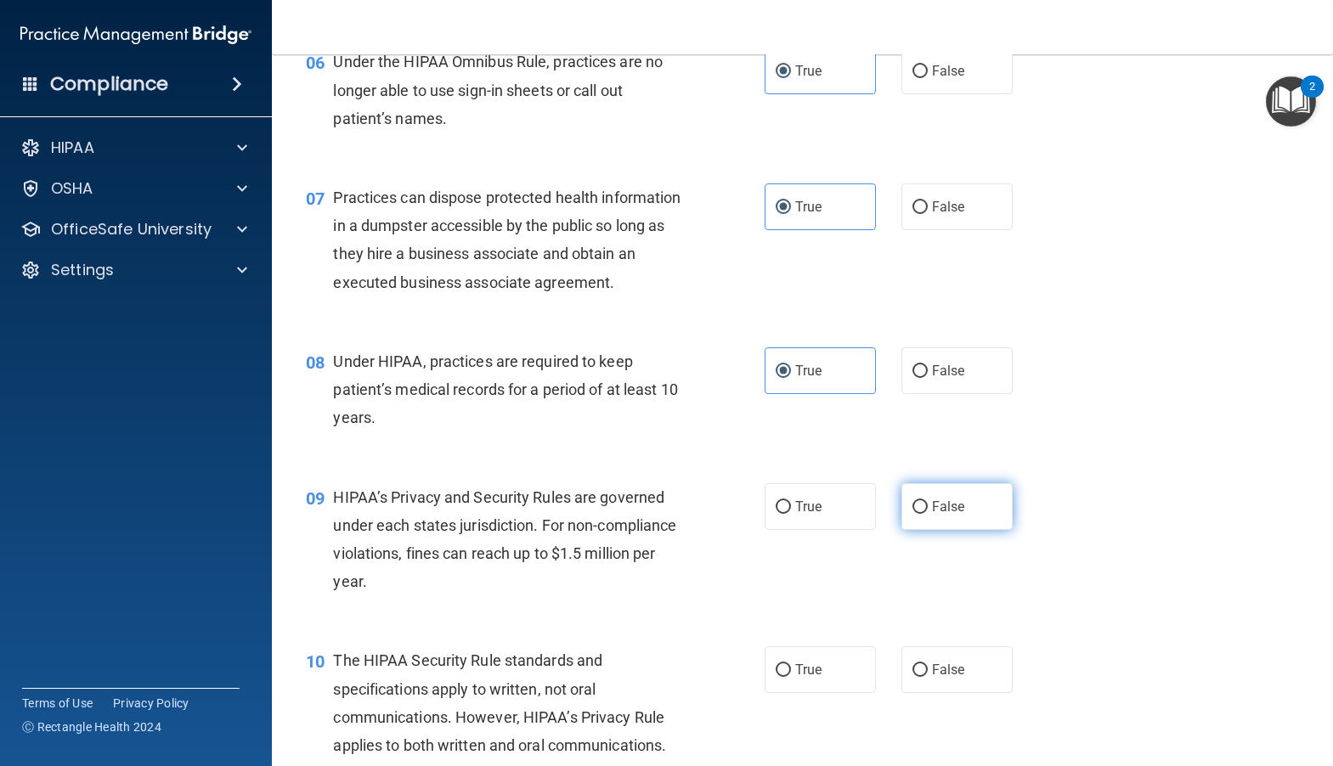
click at [920, 526] on label "False" at bounding box center [956, 506] width 111 height 47
click at [920, 514] on input "False" at bounding box center [919, 507] width 15 height 13
radio input "true"
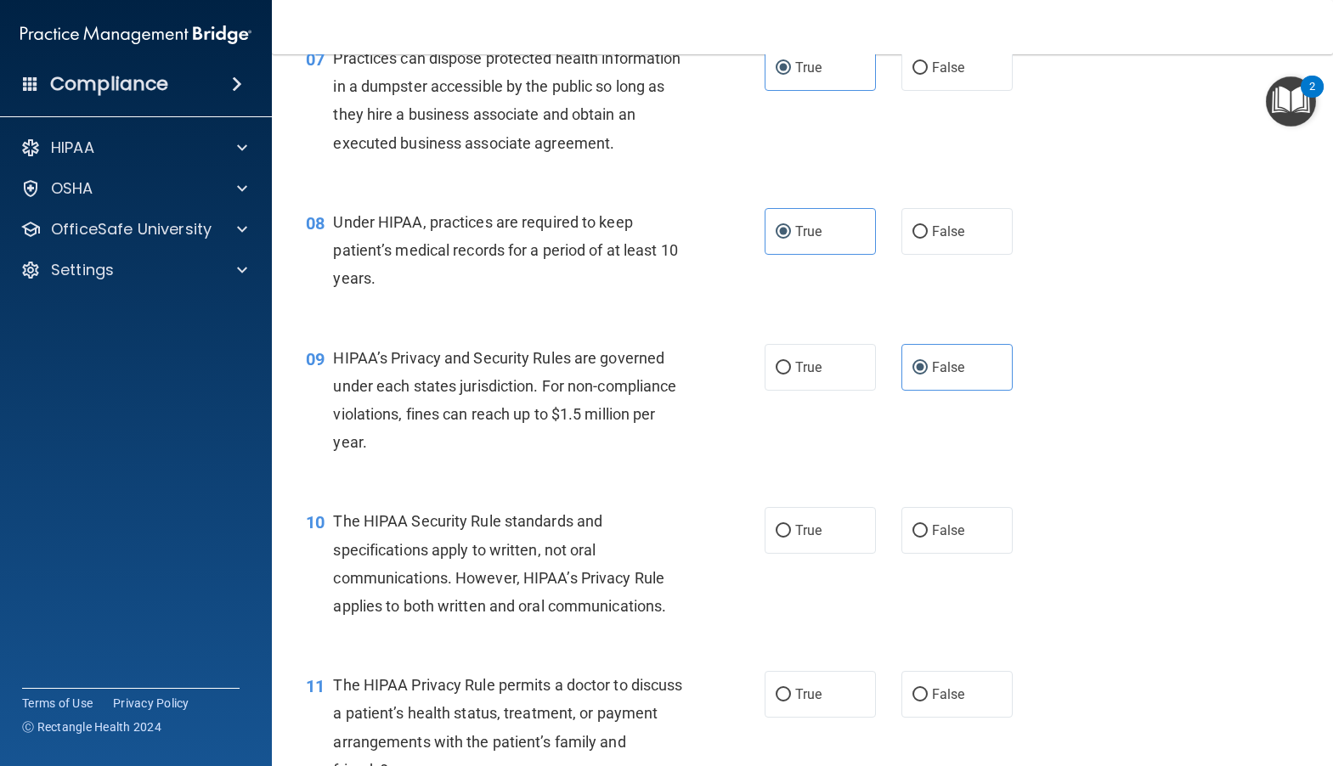
scroll to position [1019, 0]
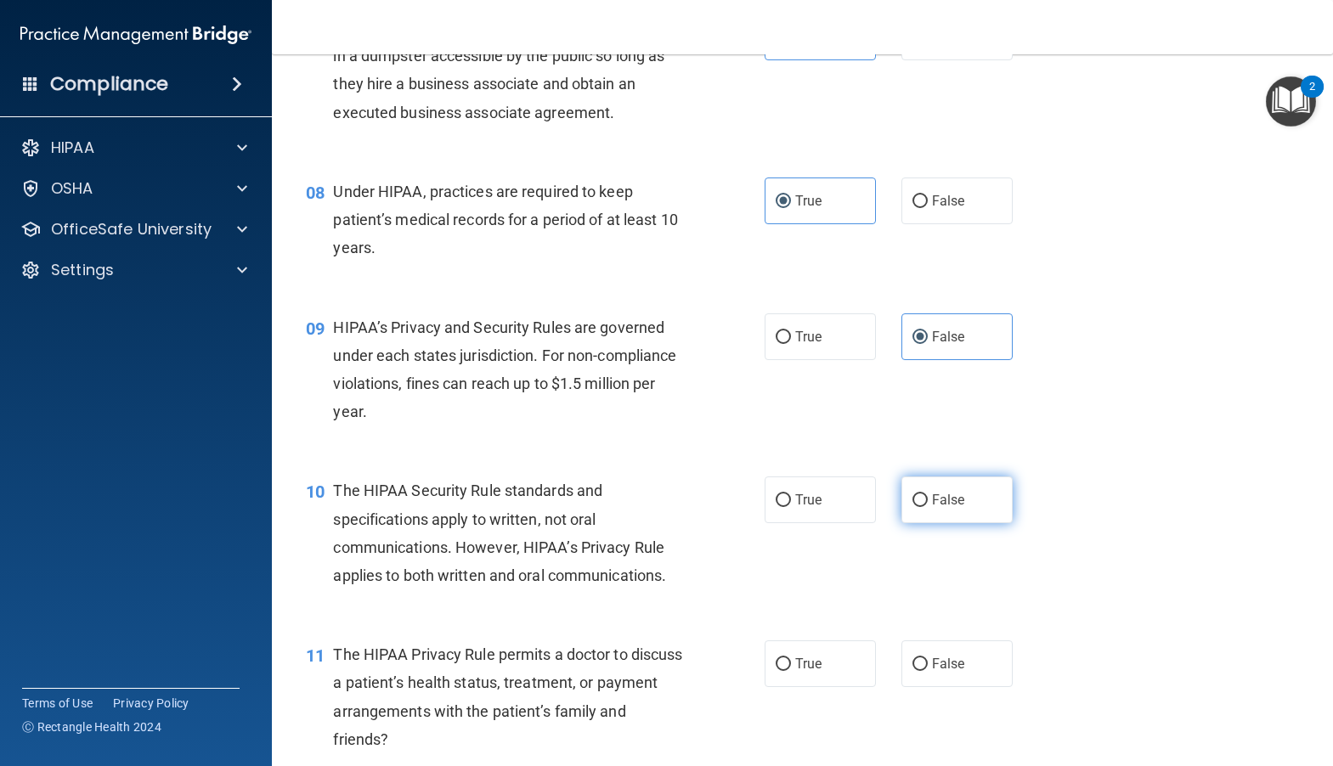
click at [915, 523] on label "False" at bounding box center [956, 499] width 111 height 47
click at [915, 507] on input "False" at bounding box center [919, 500] width 15 height 13
radio input "true"
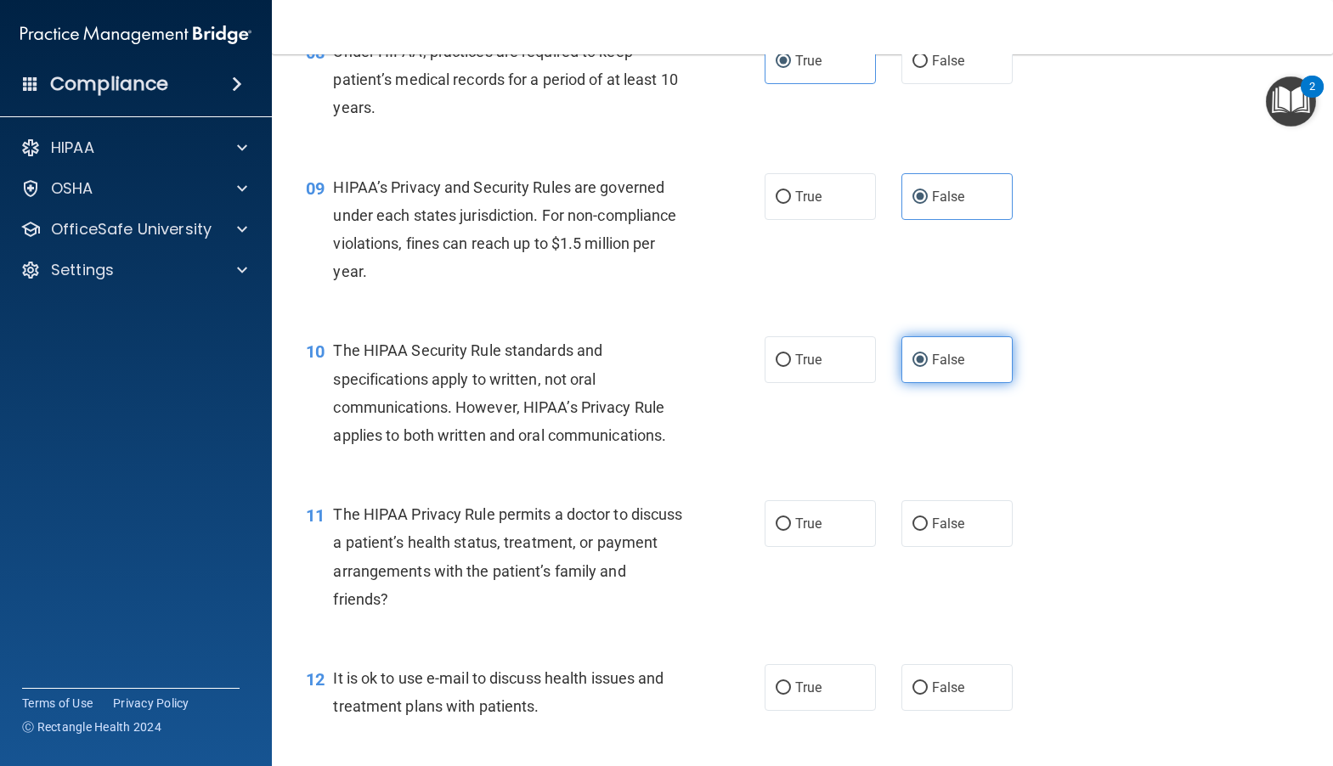
scroll to position [1274, 0]
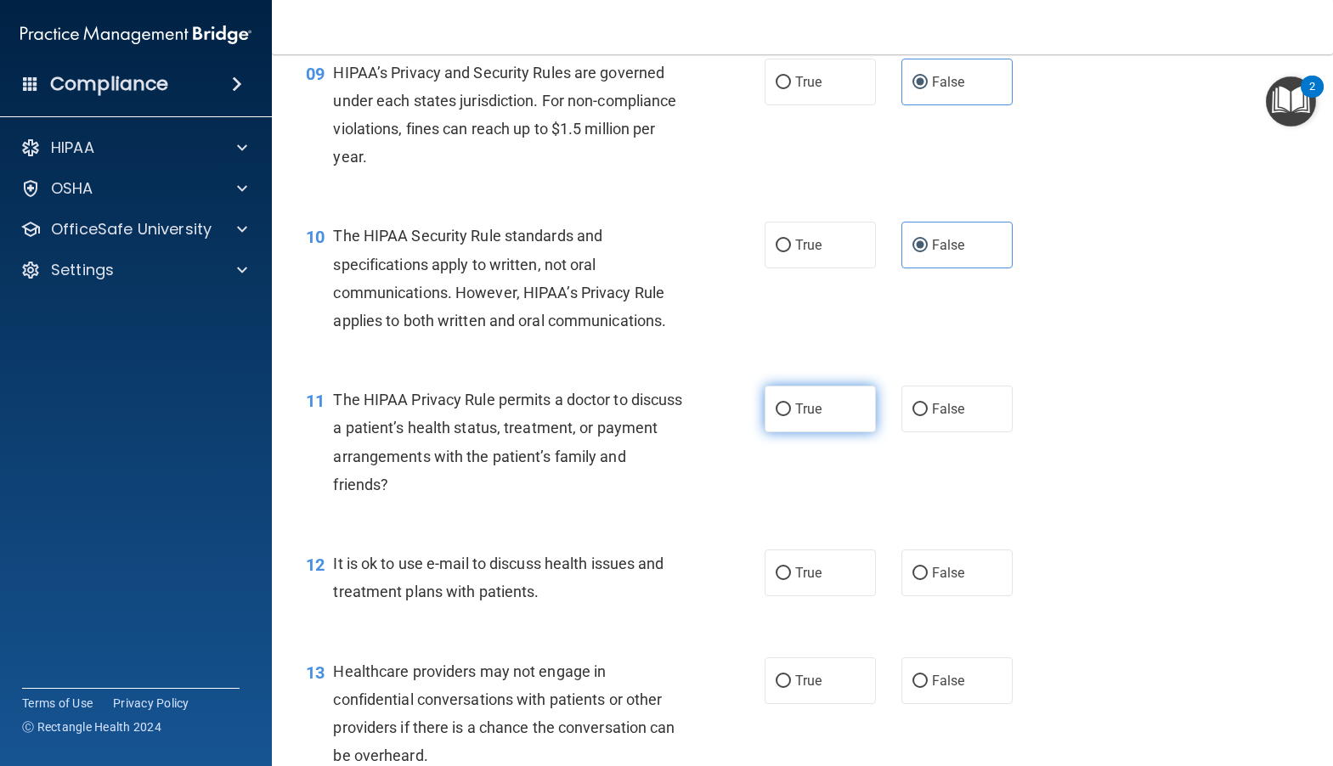
click at [792, 432] on label "True" at bounding box center [819, 409] width 111 height 47
click at [791, 416] on input "True" at bounding box center [782, 409] width 15 height 13
radio input "true"
click at [801, 581] on span "True" at bounding box center [808, 573] width 26 height 16
click at [791, 580] on input "True" at bounding box center [782, 573] width 15 height 13
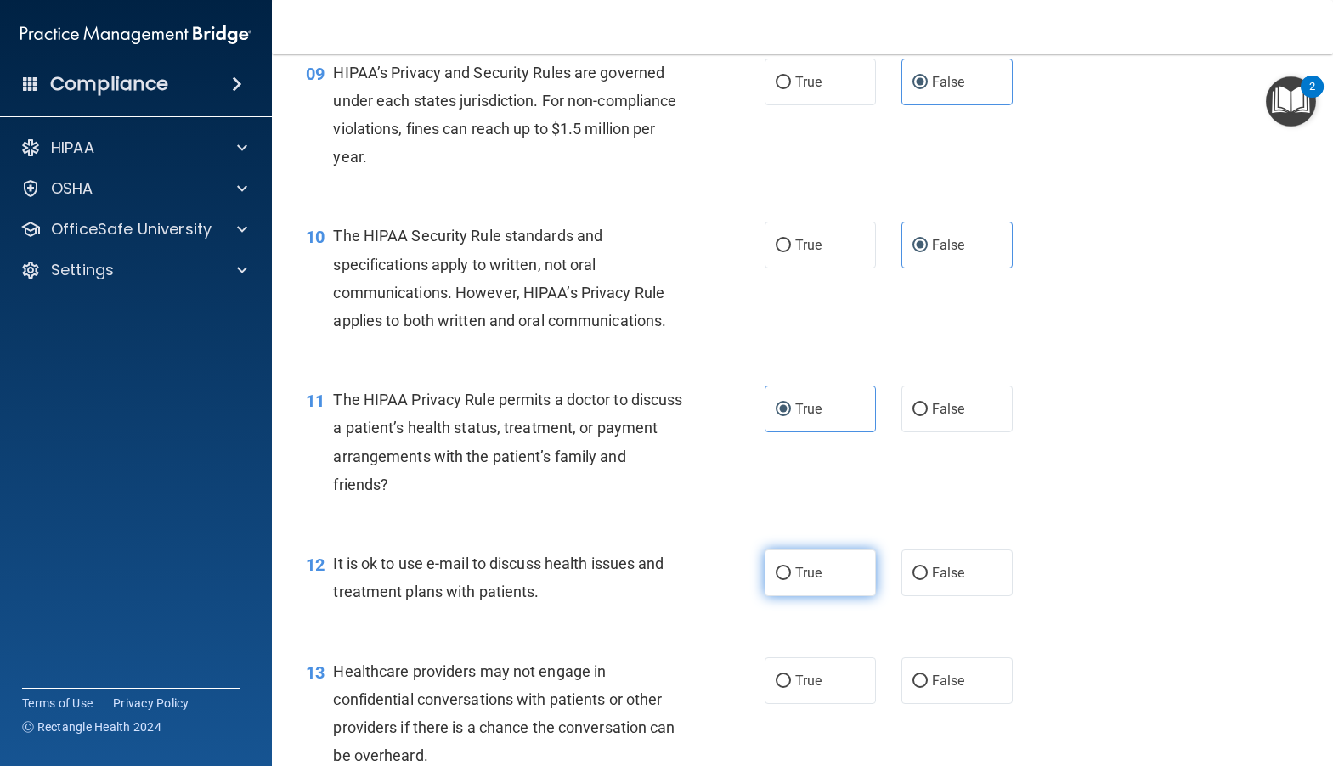
radio input "true"
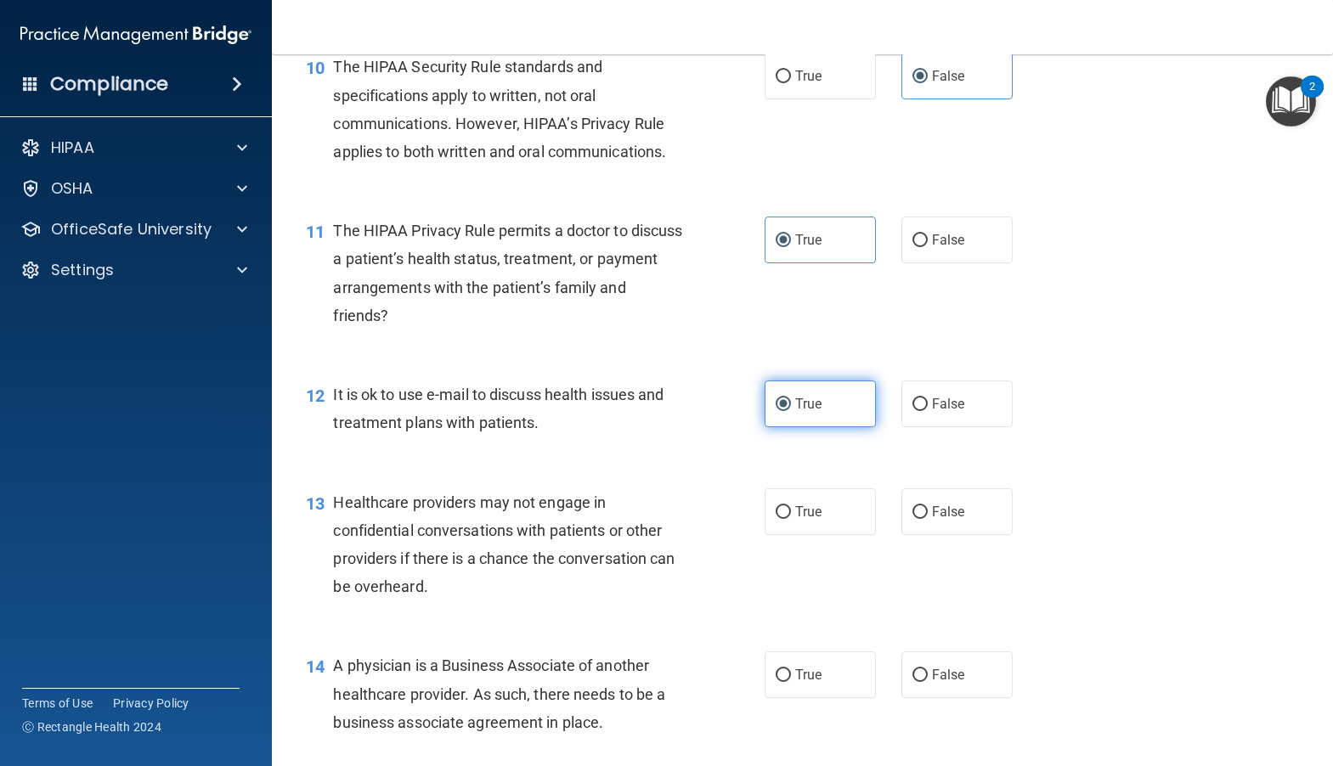
scroll to position [1529, 0]
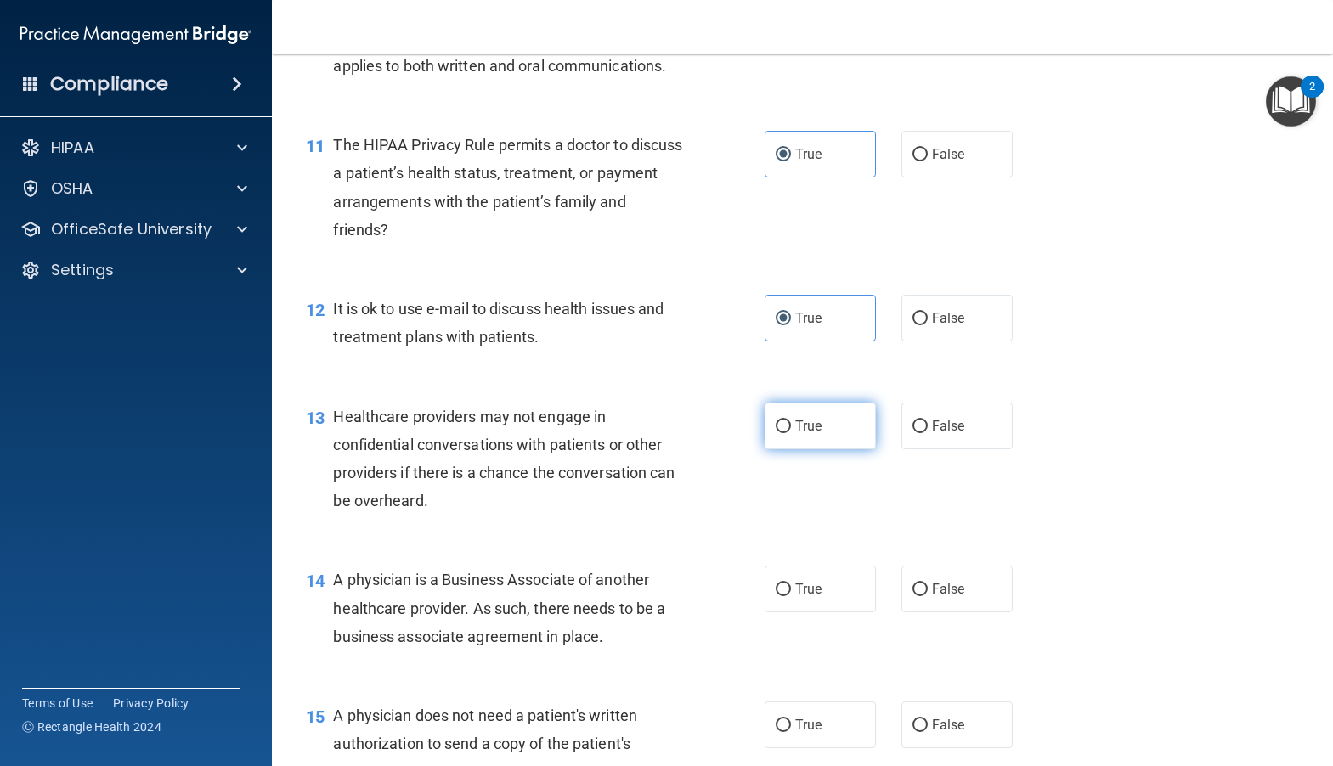
click at [801, 434] on span "True" at bounding box center [808, 426] width 26 height 16
click at [791, 433] on input "True" at bounding box center [782, 426] width 15 height 13
radio input "true"
click at [912, 596] on input "False" at bounding box center [919, 590] width 15 height 13
radio input "true"
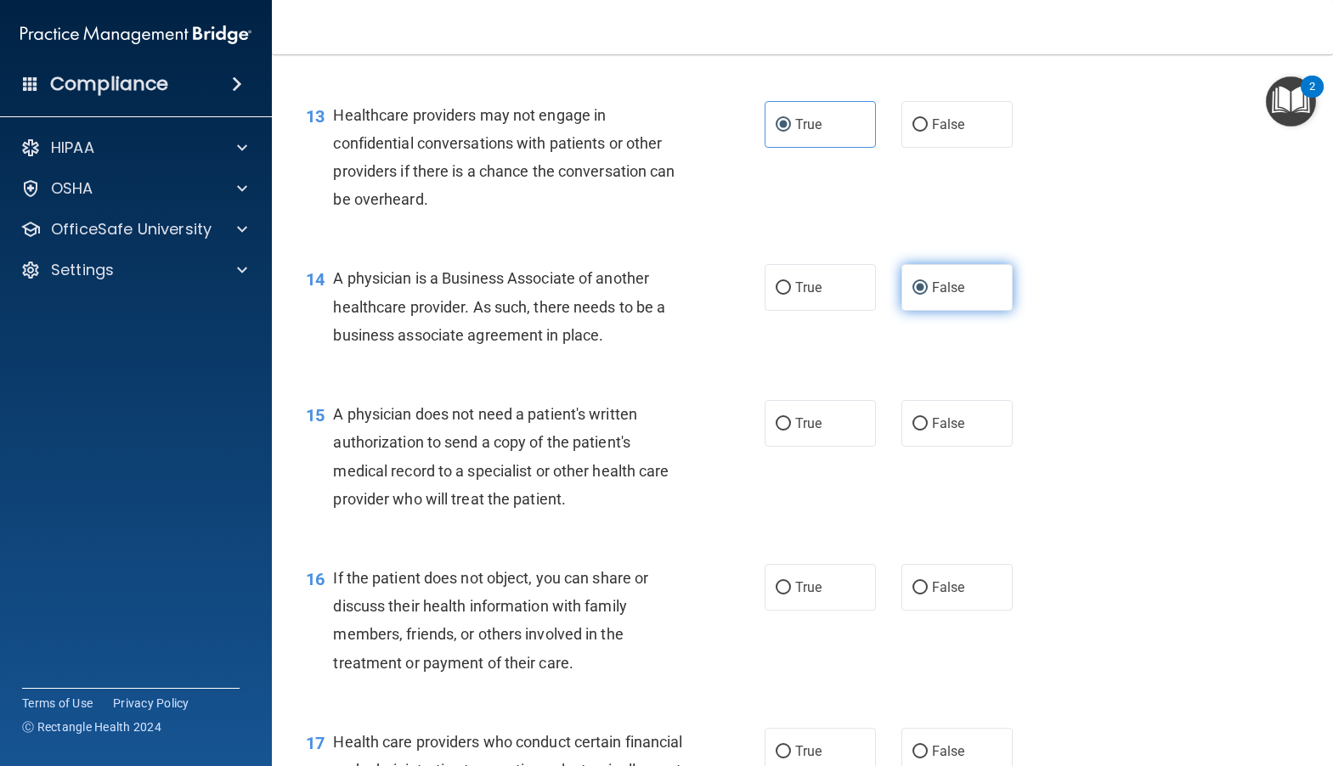
scroll to position [1869, 0]
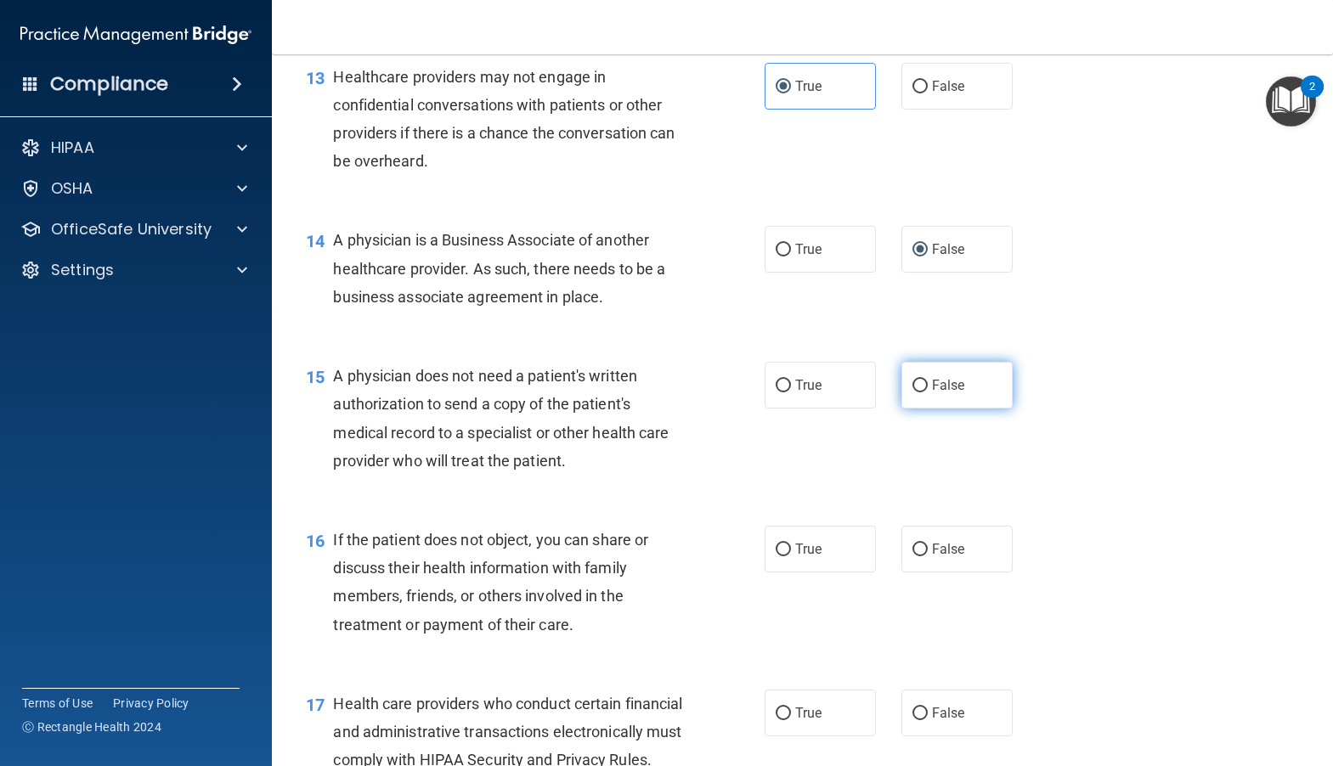
click at [922, 409] on label "False" at bounding box center [956, 385] width 111 height 47
click at [922, 392] on input "False" at bounding box center [919, 386] width 15 height 13
radio input "true"
click at [781, 556] on input "True" at bounding box center [782, 550] width 15 height 13
radio input "true"
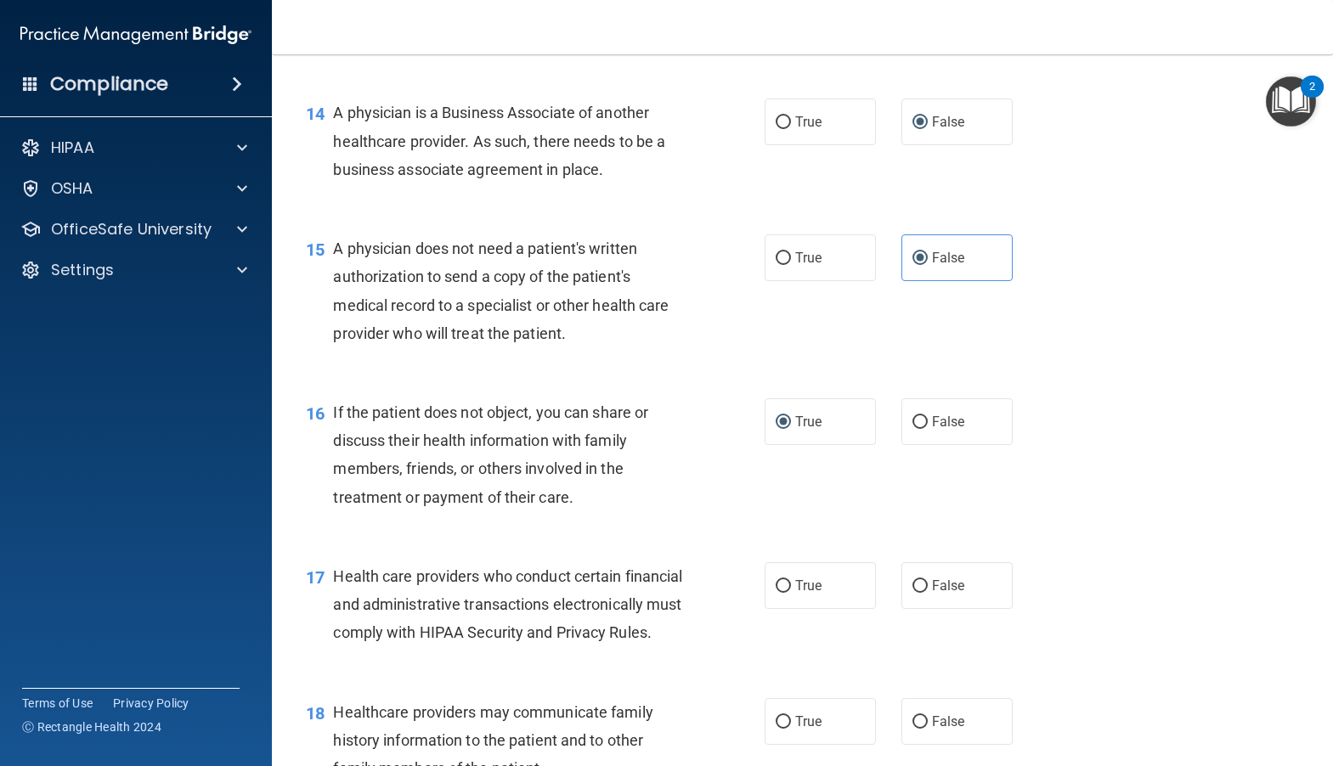
scroll to position [2038, 0]
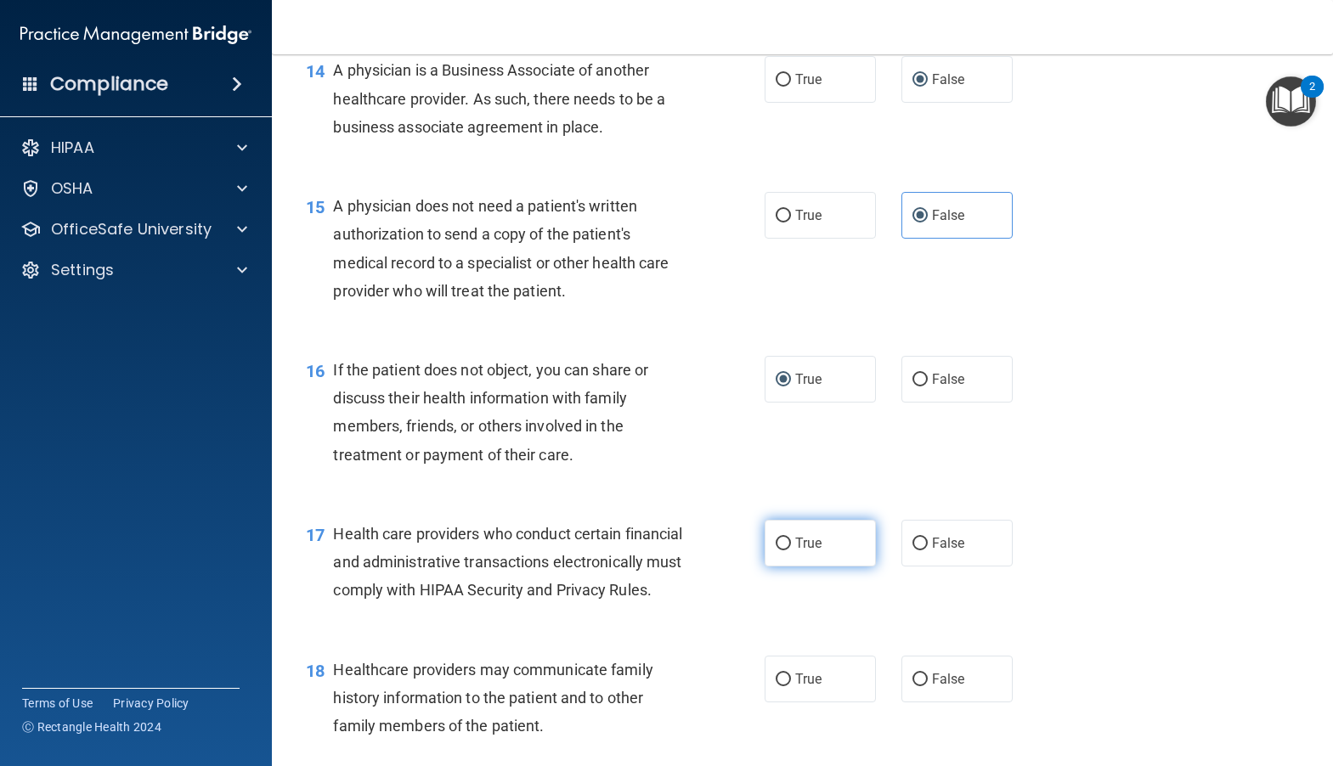
click at [784, 567] on label "True" at bounding box center [819, 543] width 111 height 47
click at [784, 550] on input "True" at bounding box center [782, 544] width 15 height 13
radio input "true"
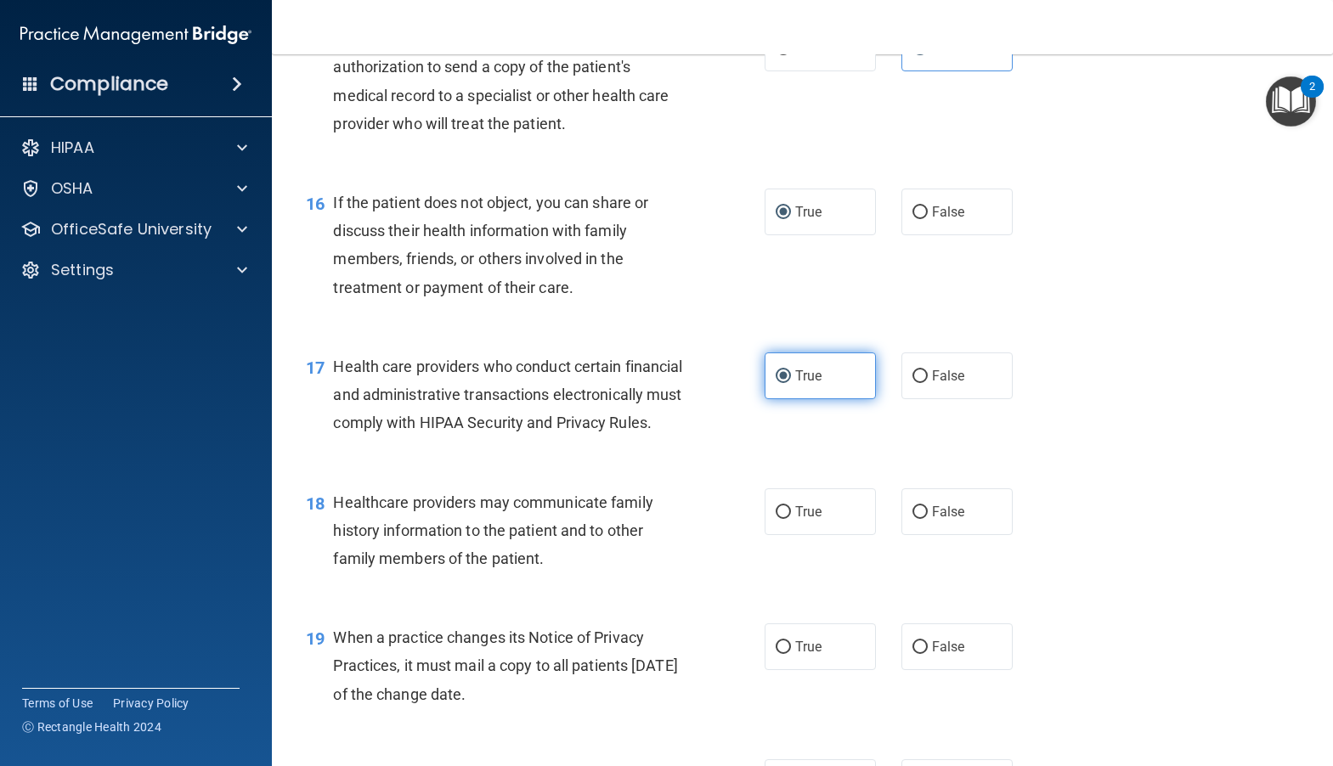
scroll to position [2293, 0]
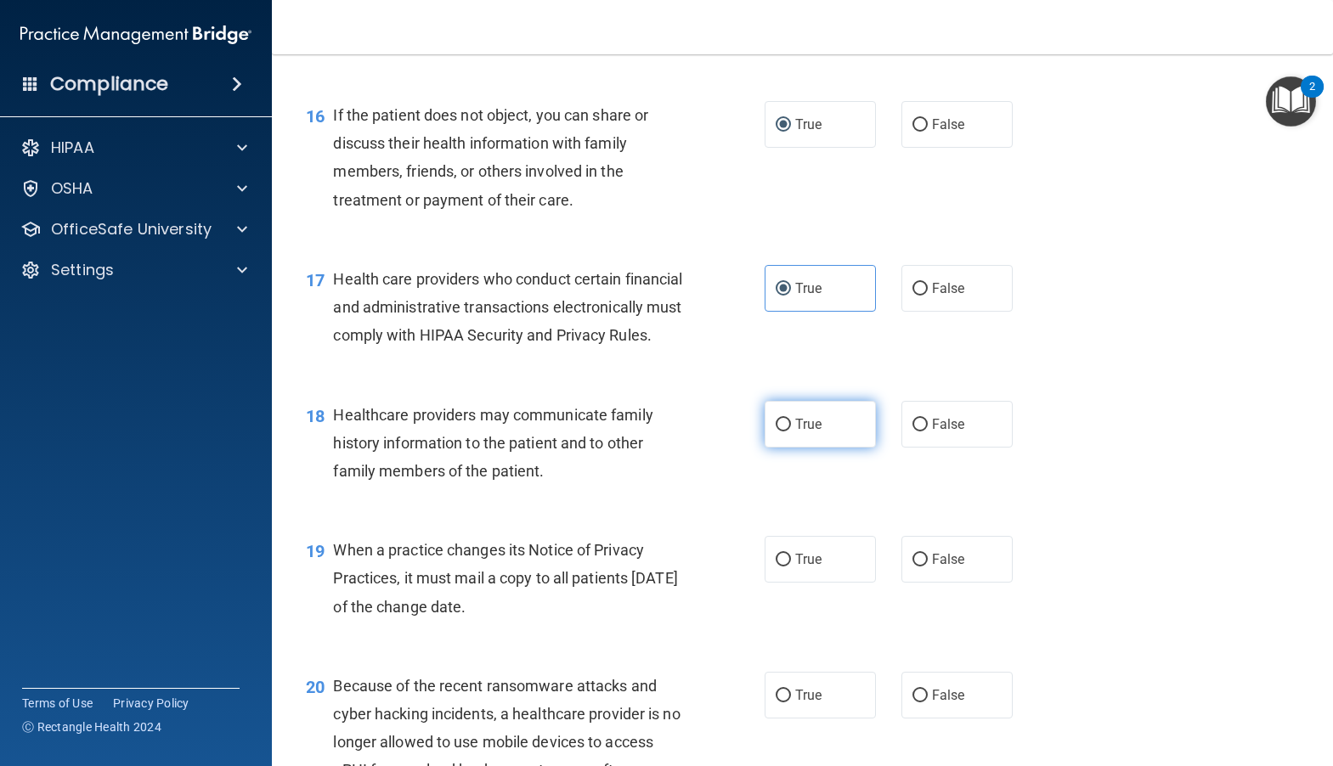
click at [775, 431] on input "True" at bounding box center [782, 425] width 15 height 13
radio input "true"
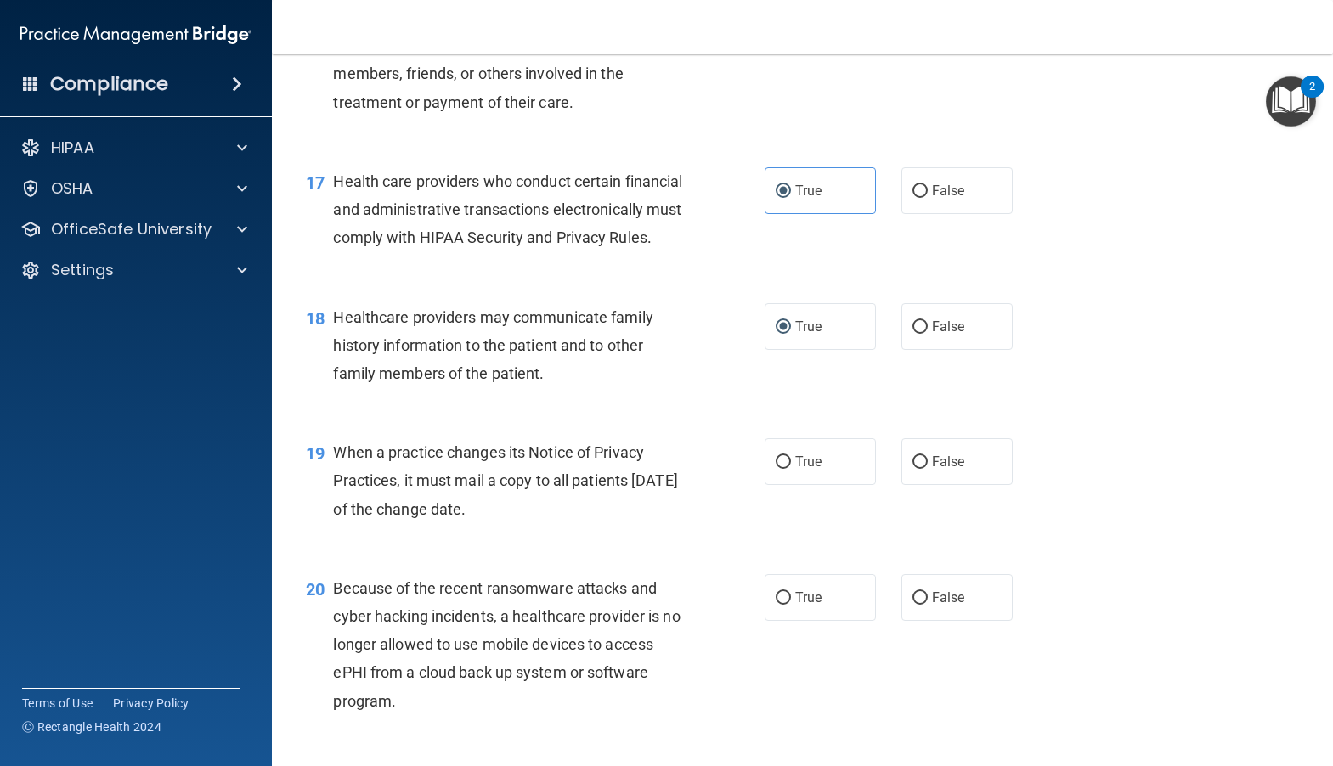
scroll to position [2463, 0]
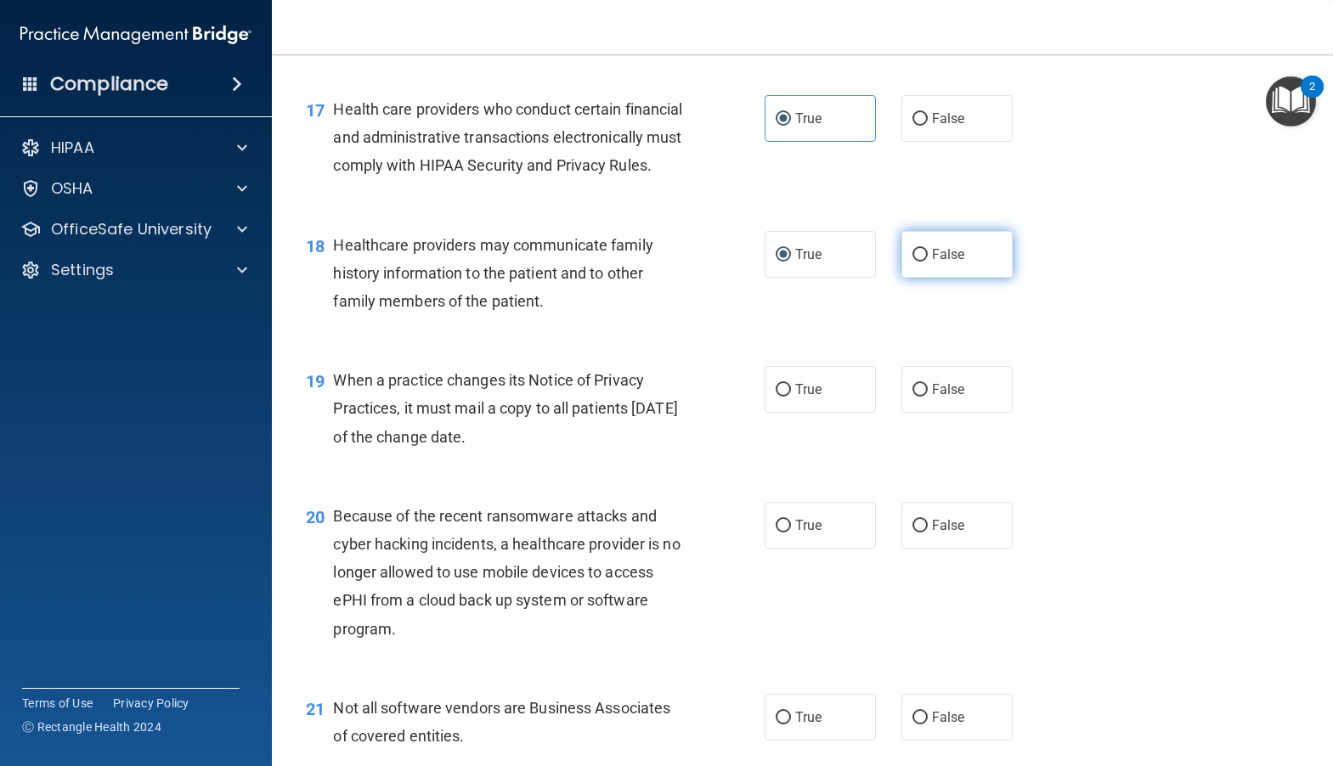
click at [913, 262] on input "False" at bounding box center [919, 255] width 15 height 13
radio input "true"
radio input "false"
click at [776, 397] on input "True" at bounding box center [782, 390] width 15 height 13
radio input "true"
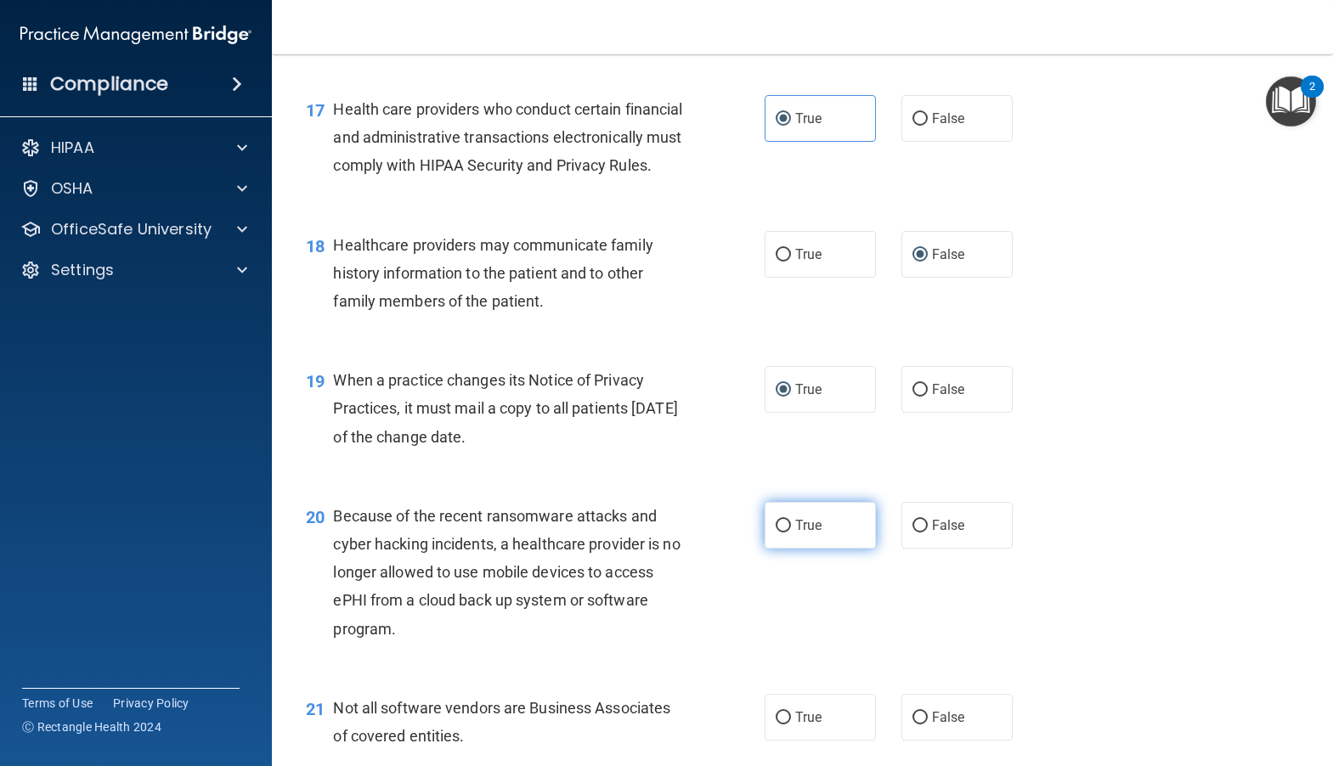
click at [784, 549] on label "True" at bounding box center [819, 525] width 111 height 47
click at [784, 533] on input "True" at bounding box center [782, 526] width 15 height 13
radio input "true"
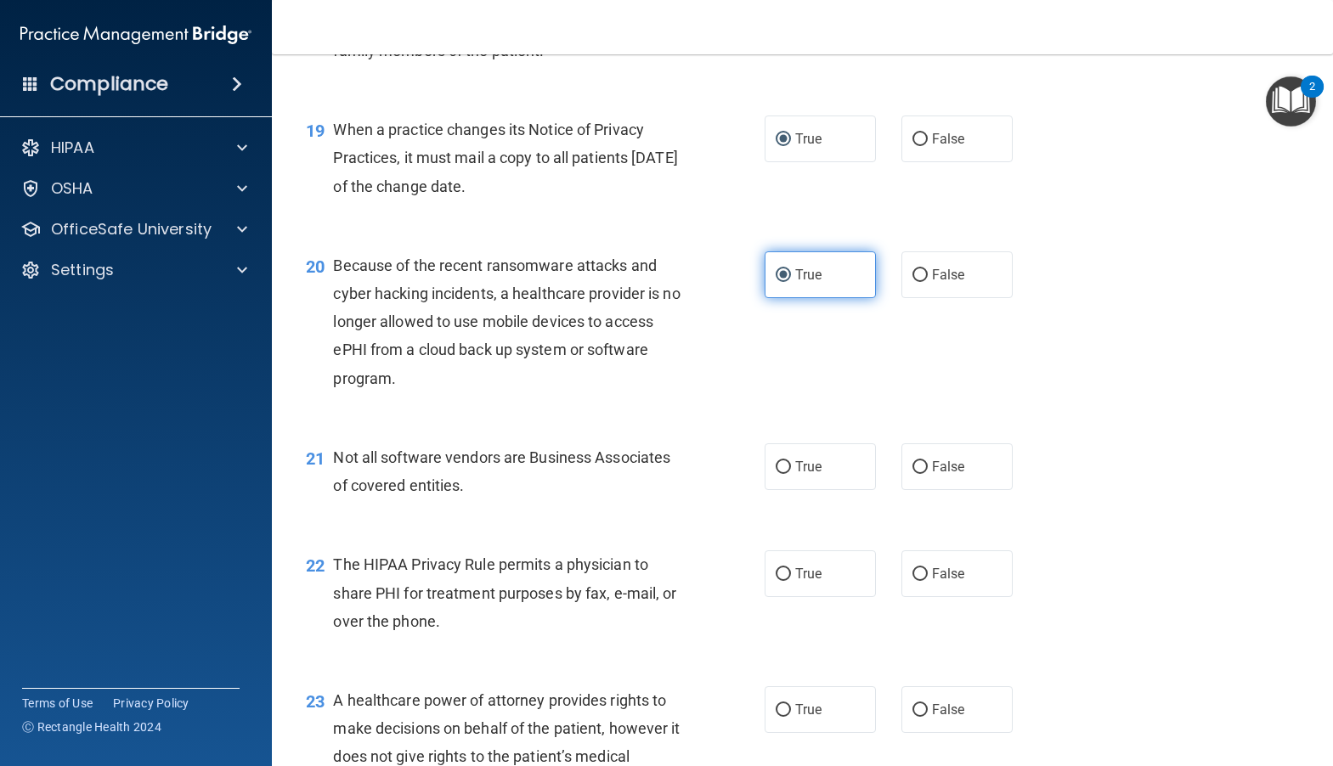
scroll to position [2718, 0]
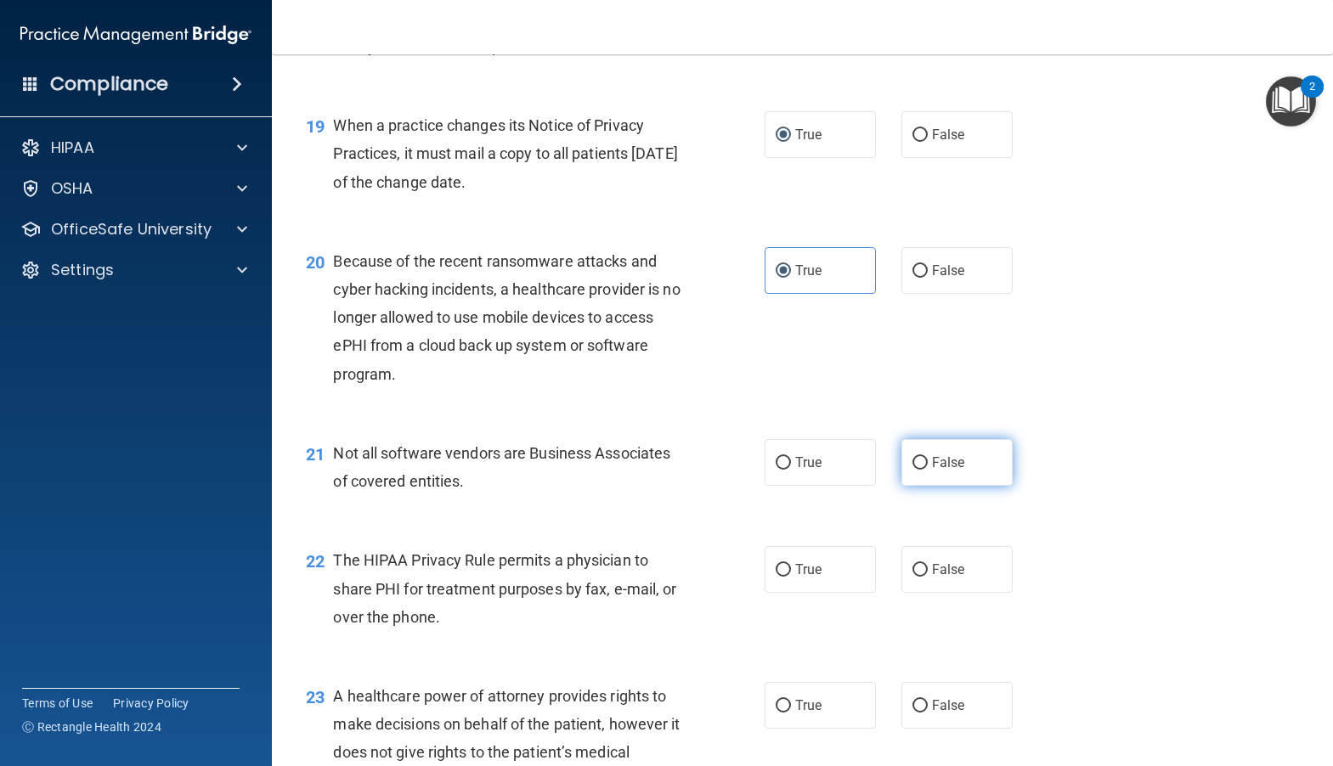
click at [912, 470] on input "False" at bounding box center [919, 463] width 15 height 13
radio input "true"
click at [912, 577] on input "False" at bounding box center [919, 570] width 15 height 13
radio input "true"
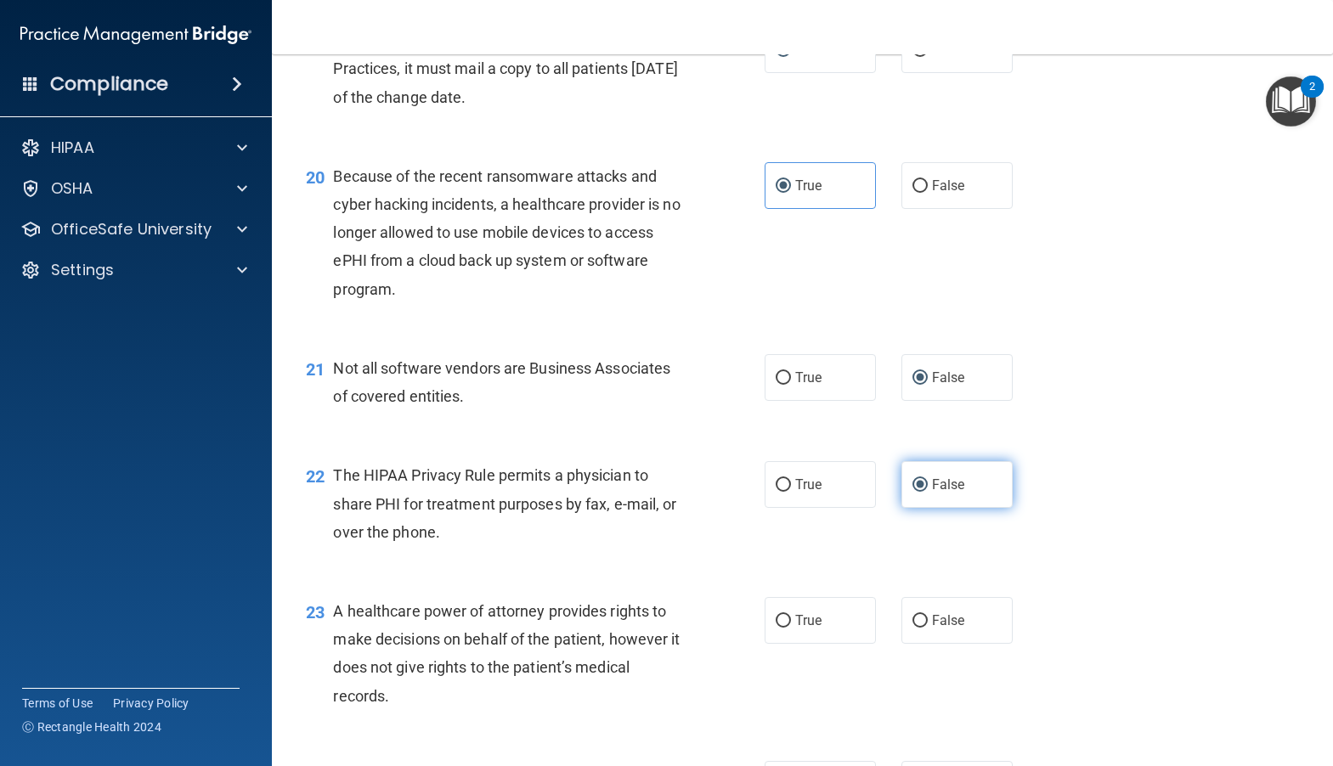
scroll to position [2888, 0]
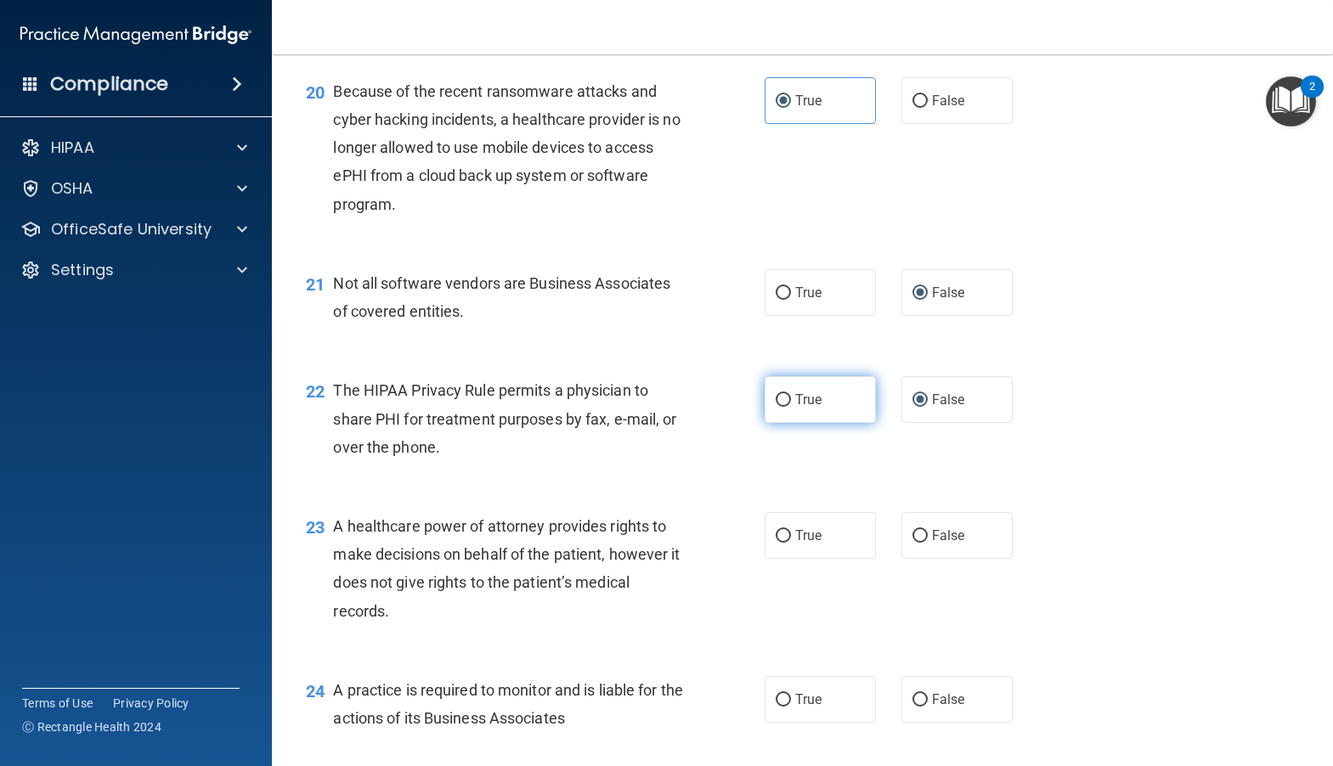
click at [779, 407] on input "True" at bounding box center [782, 400] width 15 height 13
radio input "true"
radio input "false"
click at [912, 543] on input "False" at bounding box center [919, 536] width 15 height 13
radio input "true"
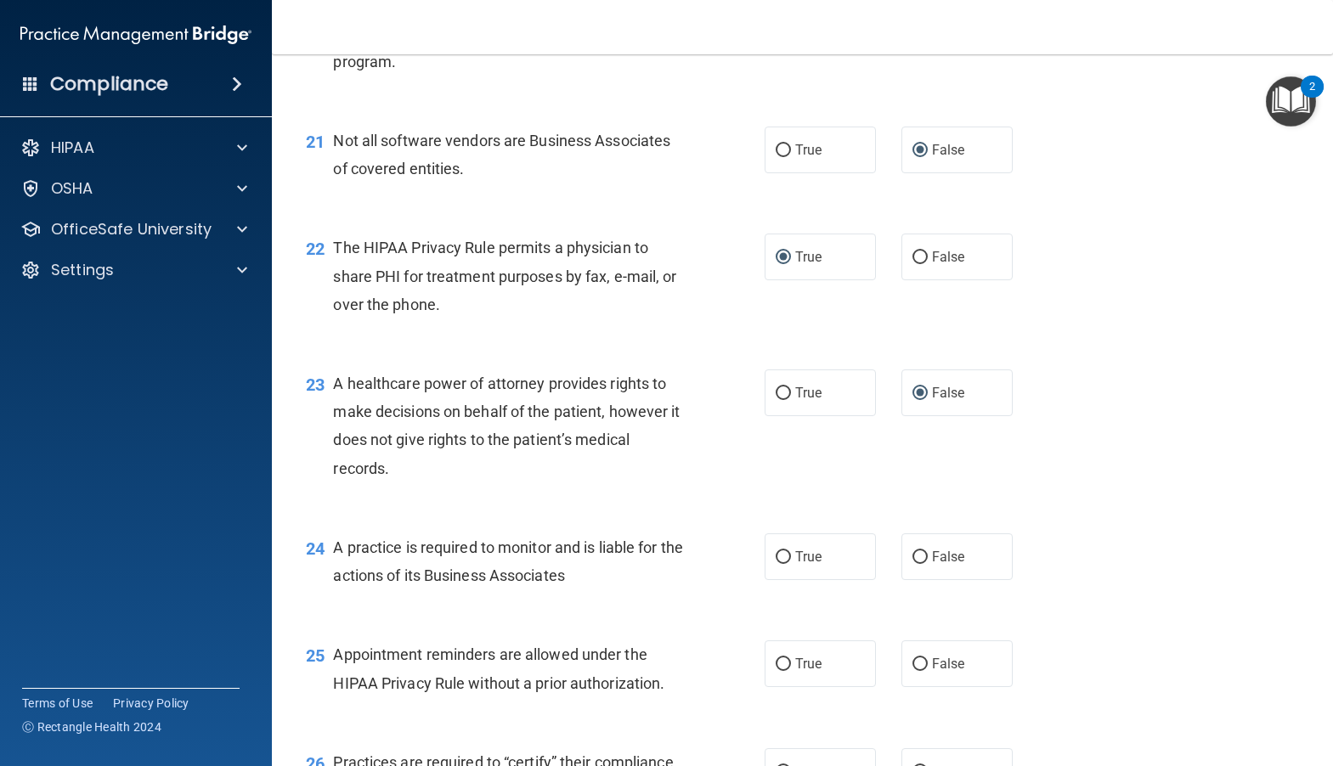
scroll to position [3058, 0]
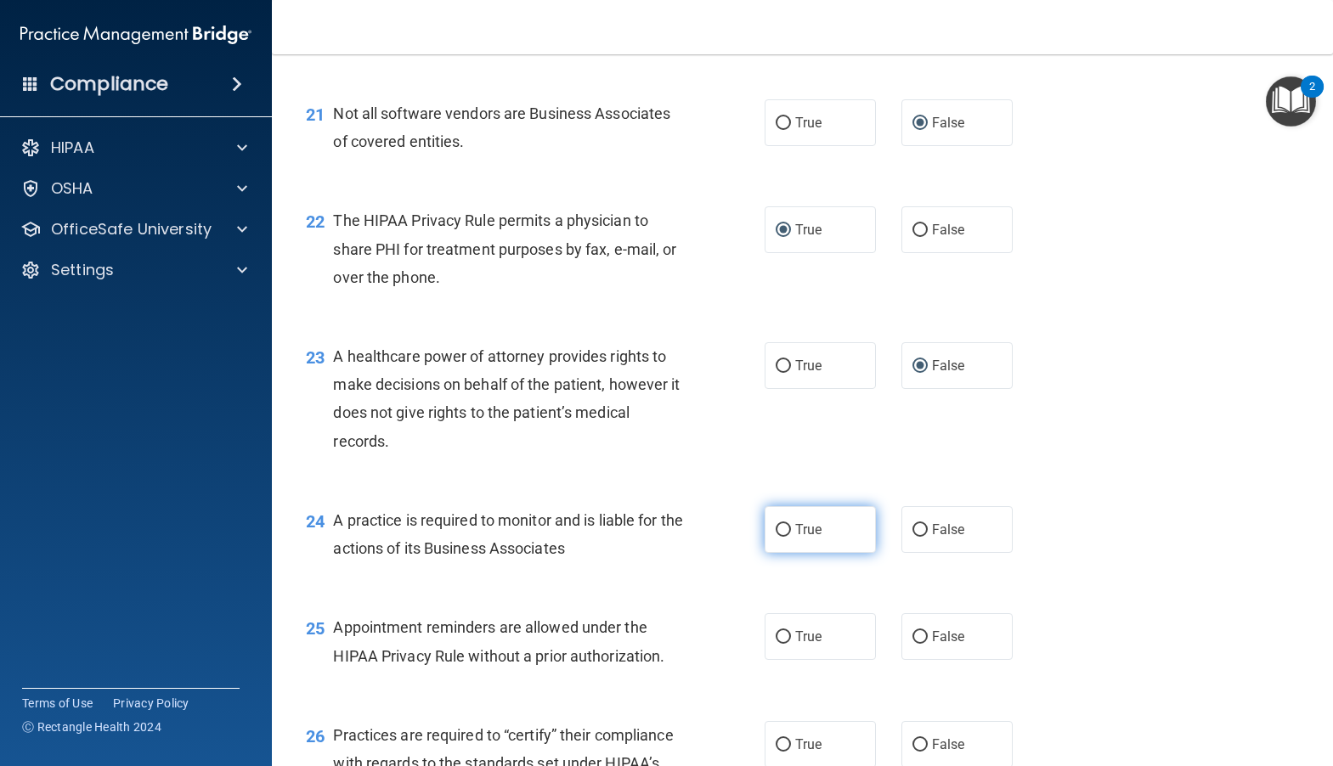
click at [778, 537] on input "True" at bounding box center [782, 530] width 15 height 13
radio input "true"
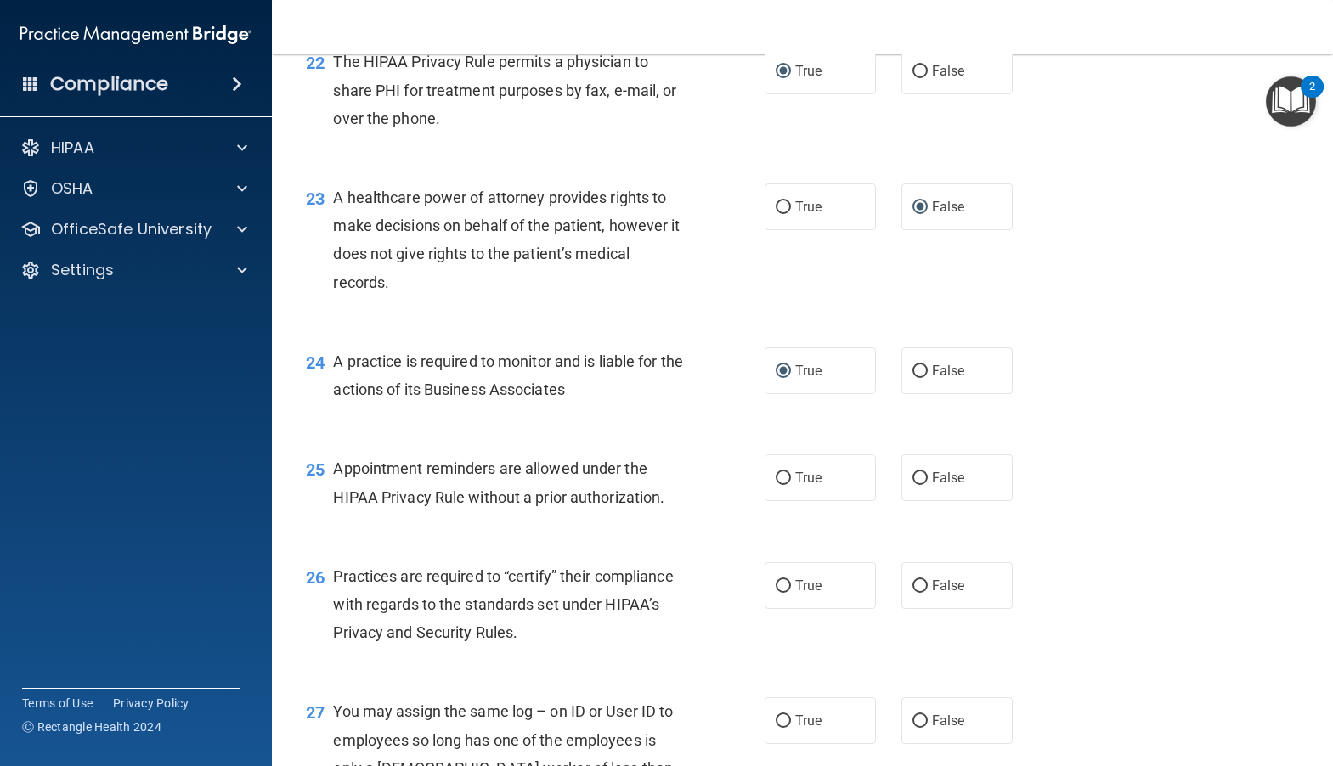
scroll to position [3228, 0]
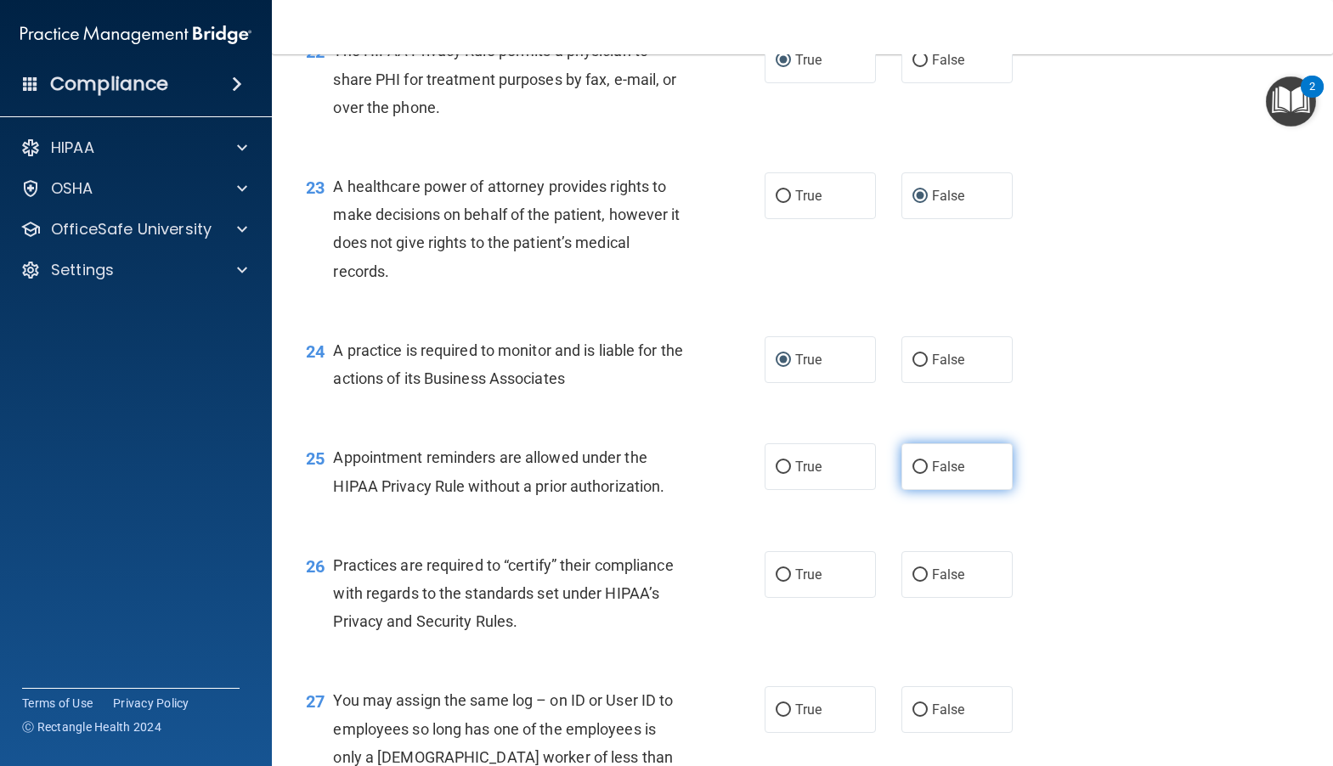
click at [932, 475] on span "False" at bounding box center [948, 467] width 33 height 16
click at [927, 474] on input "False" at bounding box center [919, 467] width 15 height 13
radio input "true"
click at [914, 582] on input "False" at bounding box center [919, 575] width 15 height 13
radio input "true"
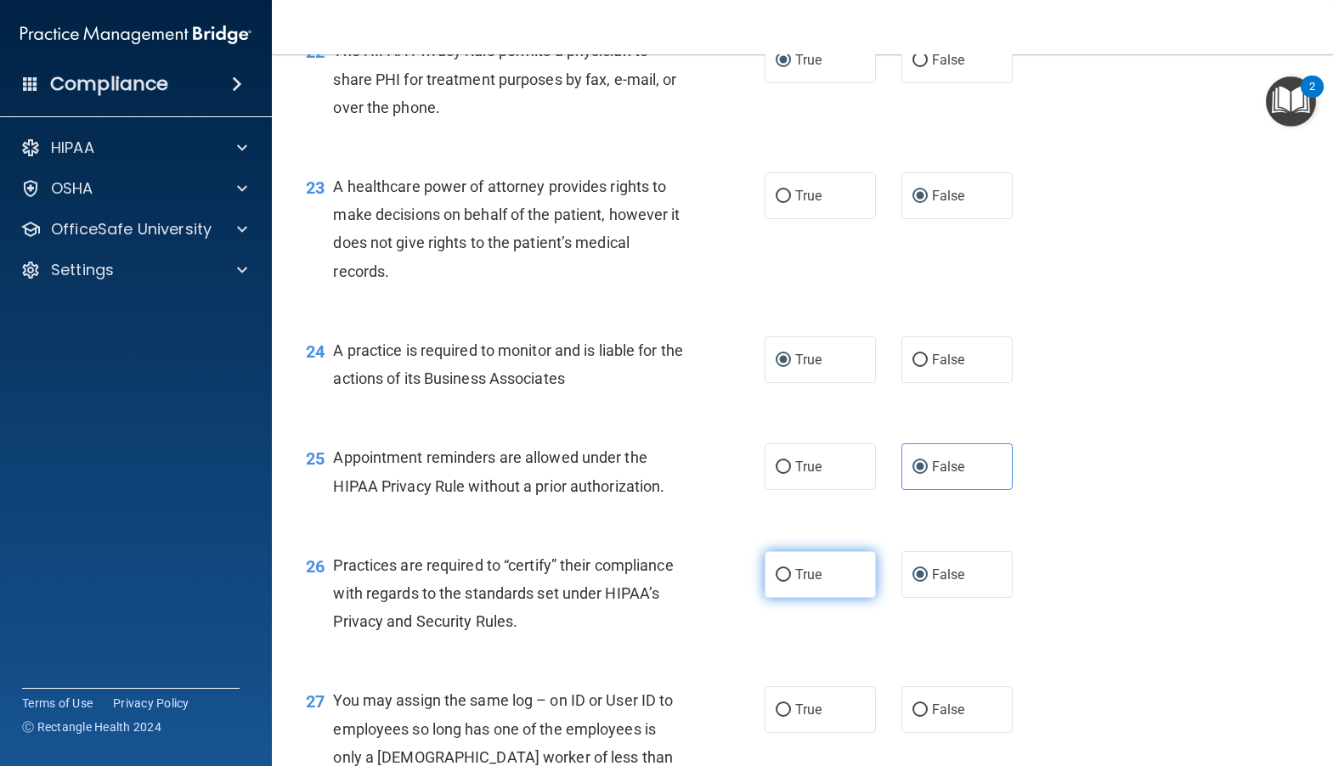
click at [776, 582] on input "True" at bounding box center [782, 575] width 15 height 13
radio input "true"
radio input "false"
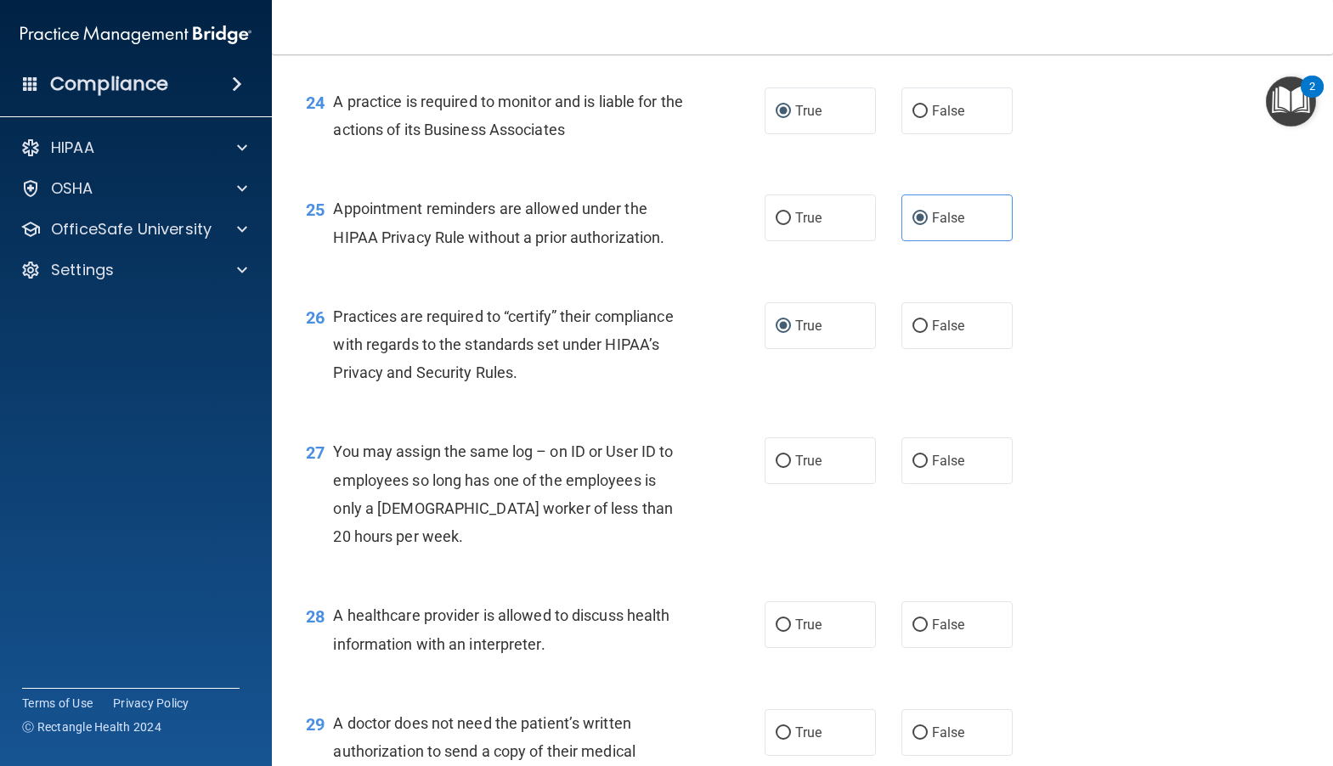
scroll to position [3482, 0]
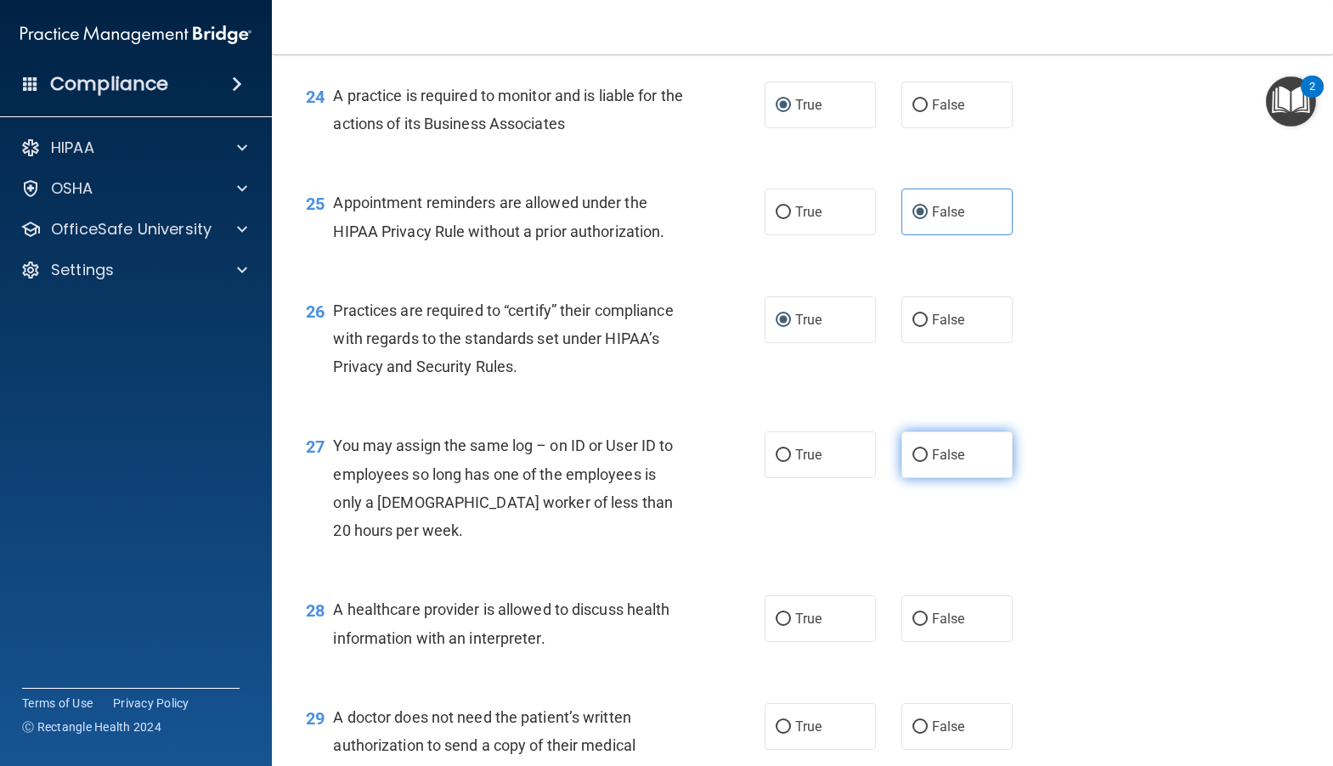
click at [912, 462] on input "False" at bounding box center [919, 455] width 15 height 13
radio input "true"
click at [912, 626] on input "False" at bounding box center [919, 619] width 15 height 13
radio input "true"
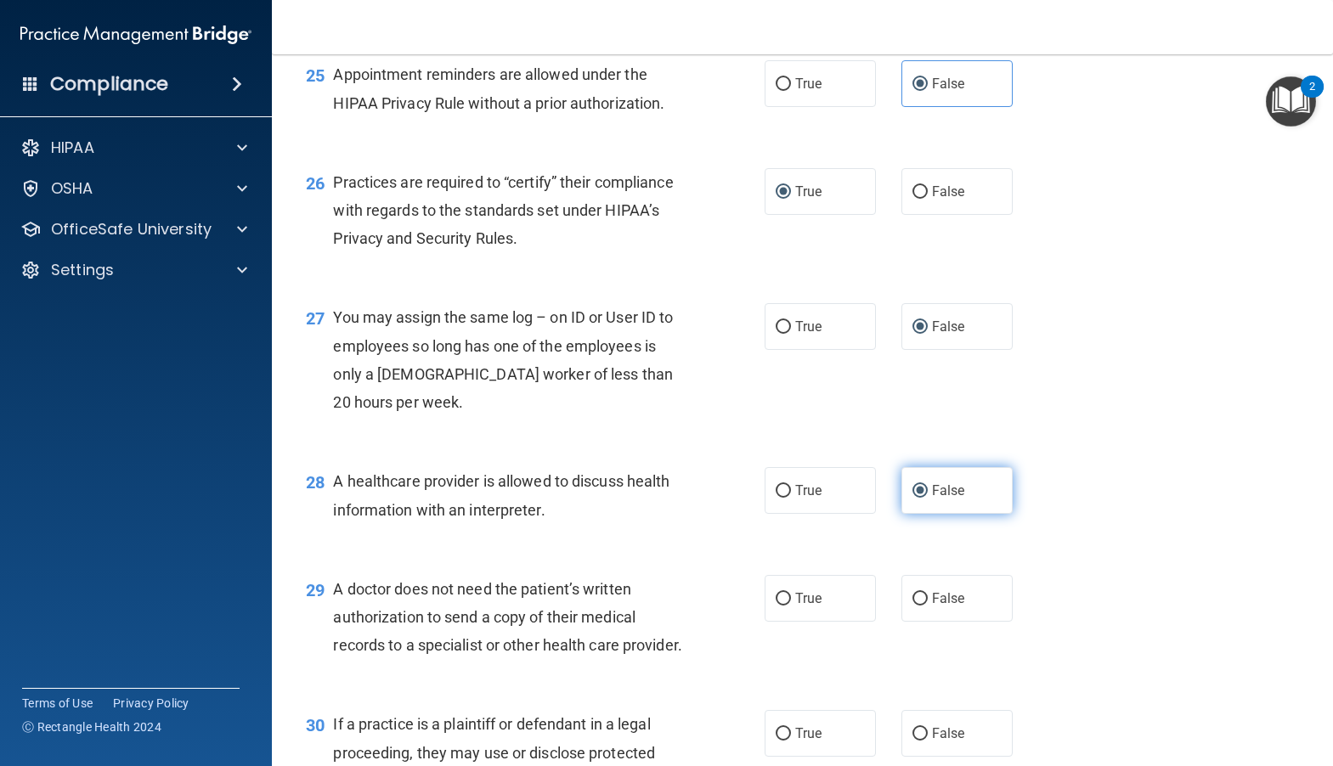
scroll to position [3652, 0]
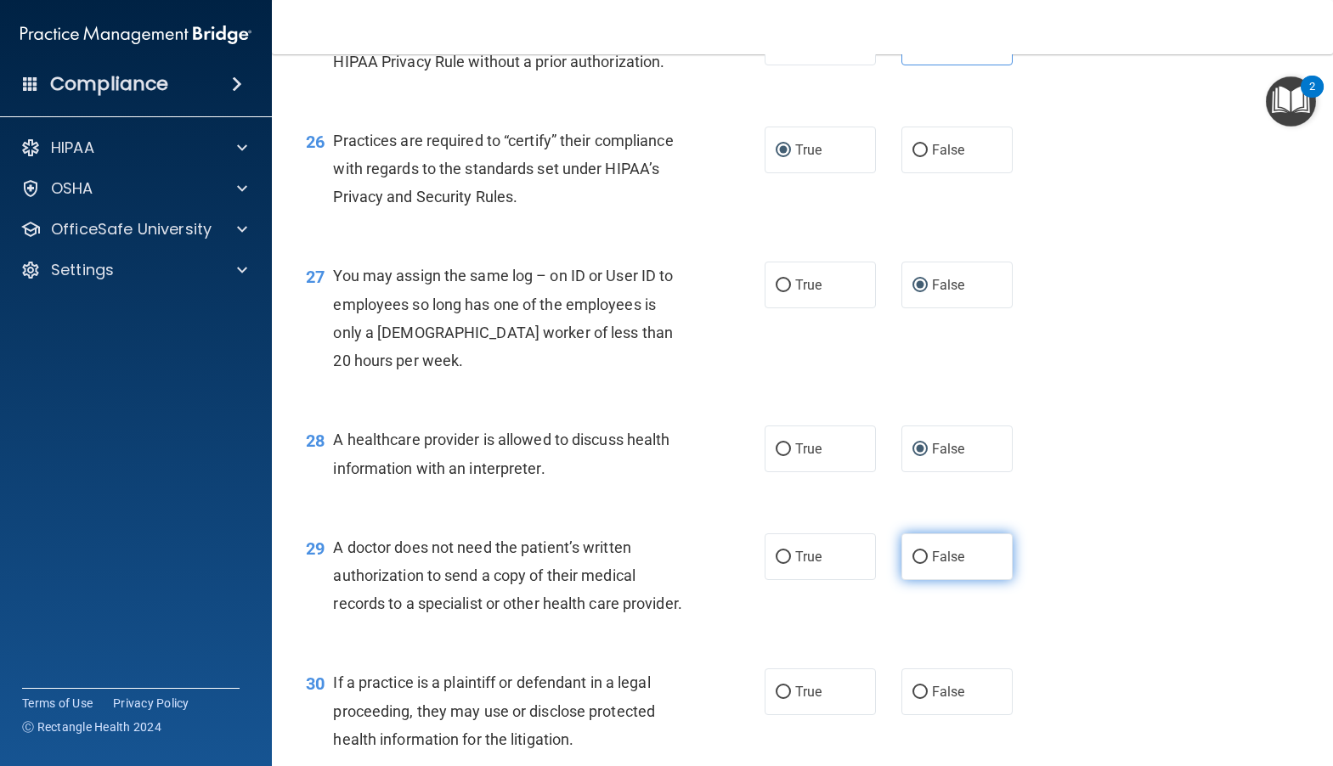
click at [912, 564] on input "False" at bounding box center [919, 557] width 15 height 13
radio input "true"
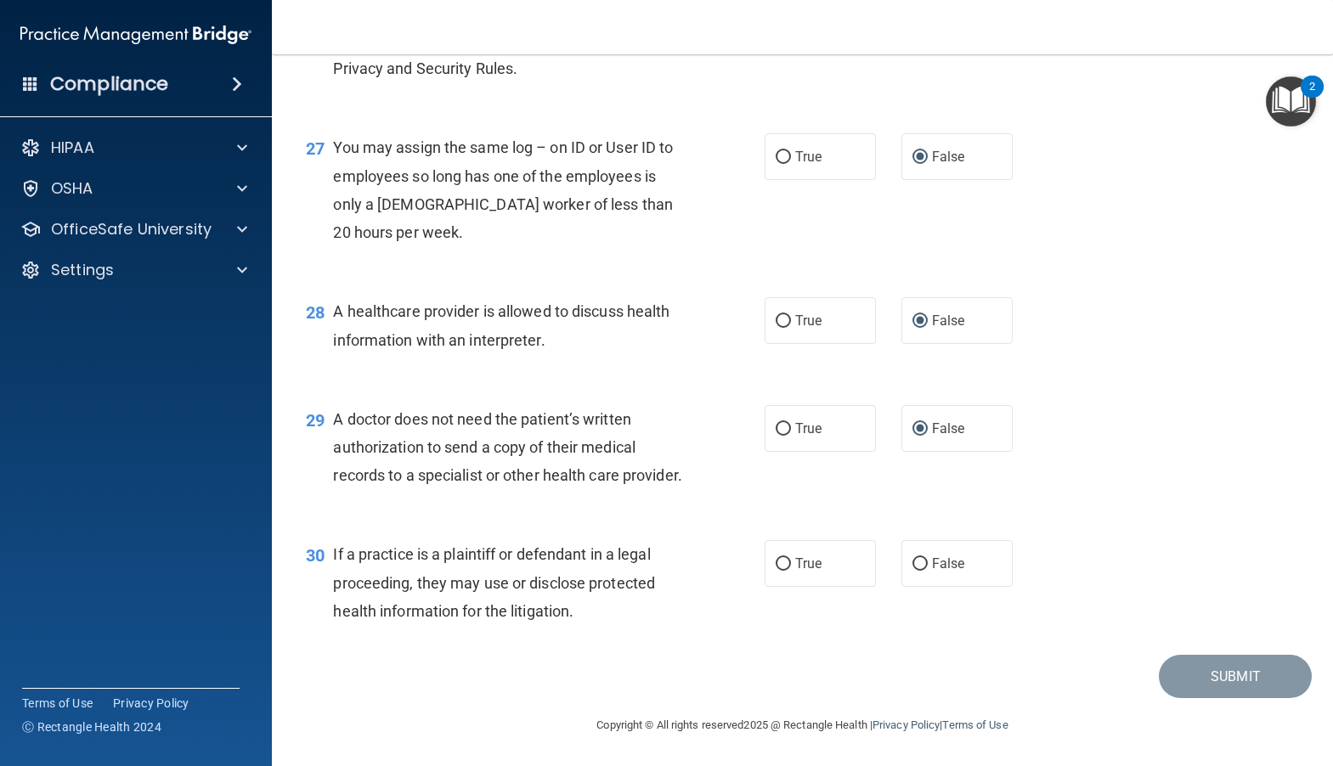
scroll to position [3865, 0]
click at [915, 561] on input "False" at bounding box center [919, 564] width 15 height 13
radio input "true"
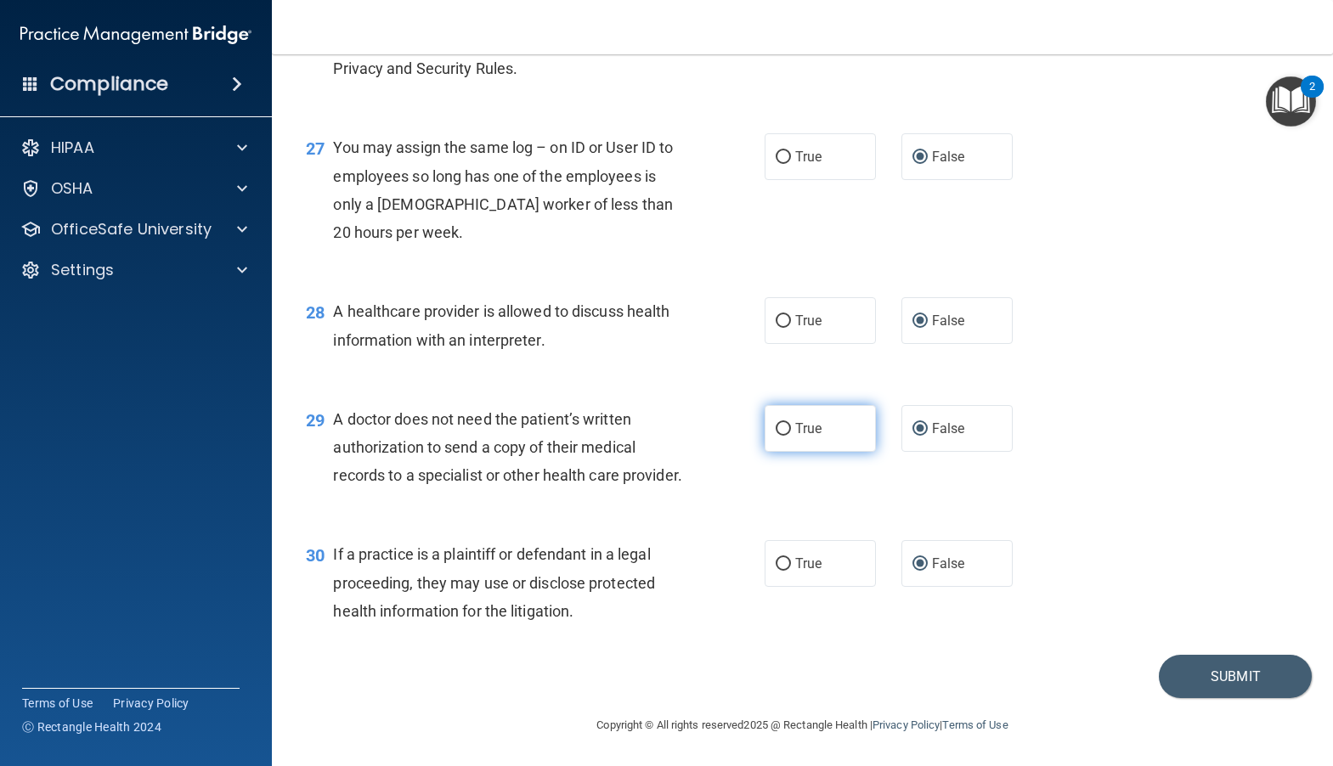
click at [775, 423] on input "True" at bounding box center [782, 429] width 15 height 13
radio input "true"
radio input "false"
click at [1208, 675] on button "Submit" at bounding box center [1235, 676] width 153 height 43
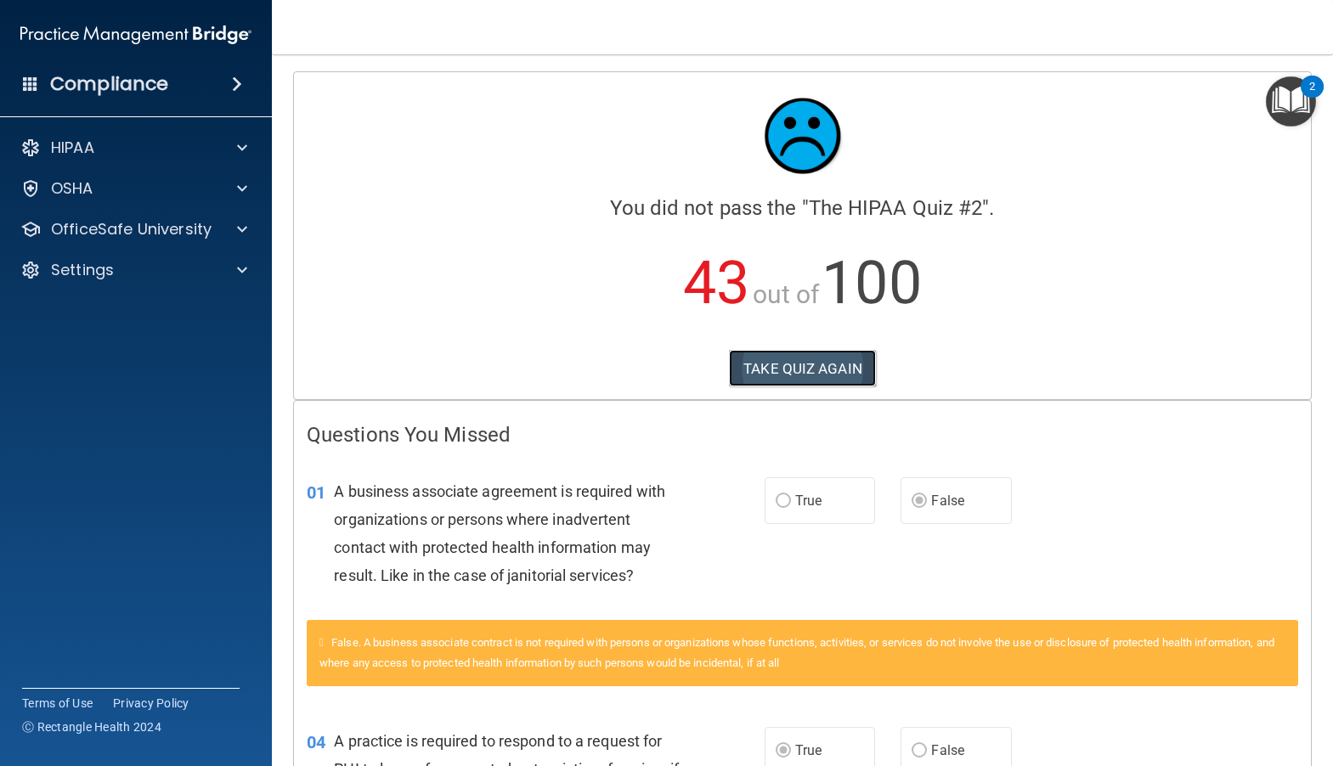
click at [770, 368] on button "TAKE QUIZ AGAIN" at bounding box center [802, 368] width 147 height 37
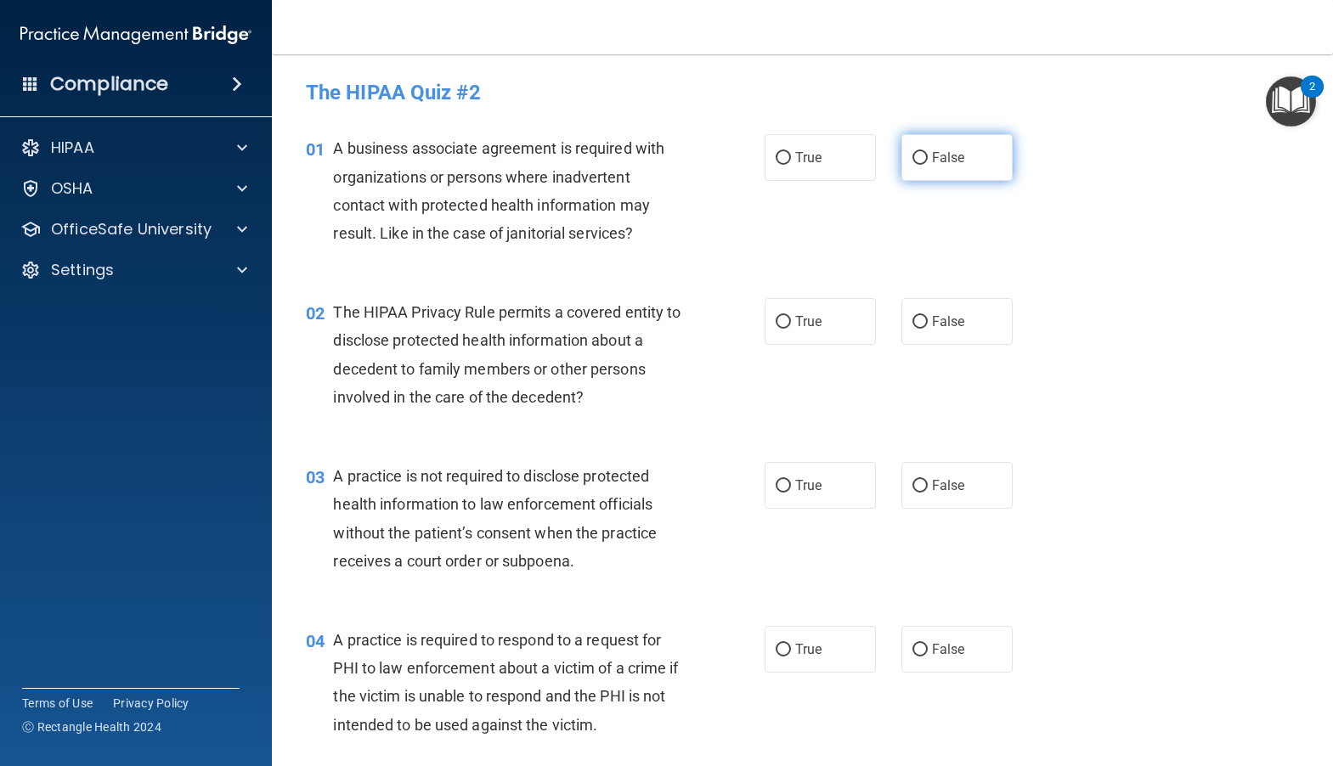
click at [912, 155] on input "False" at bounding box center [919, 158] width 15 height 13
radio input "true"
click at [920, 321] on label "False" at bounding box center [956, 321] width 111 height 47
click at [920, 321] on input "False" at bounding box center [919, 322] width 15 height 13
radio input "true"
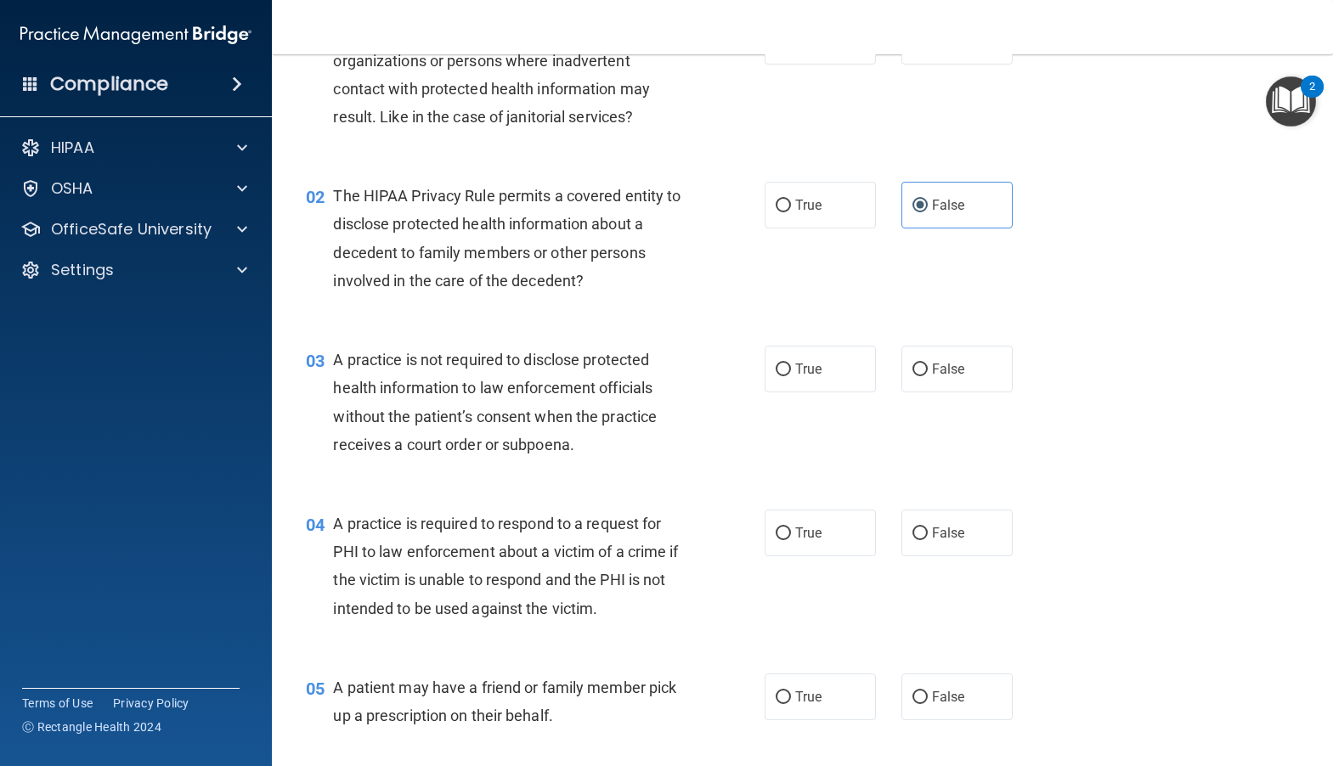
scroll to position [170, 0]
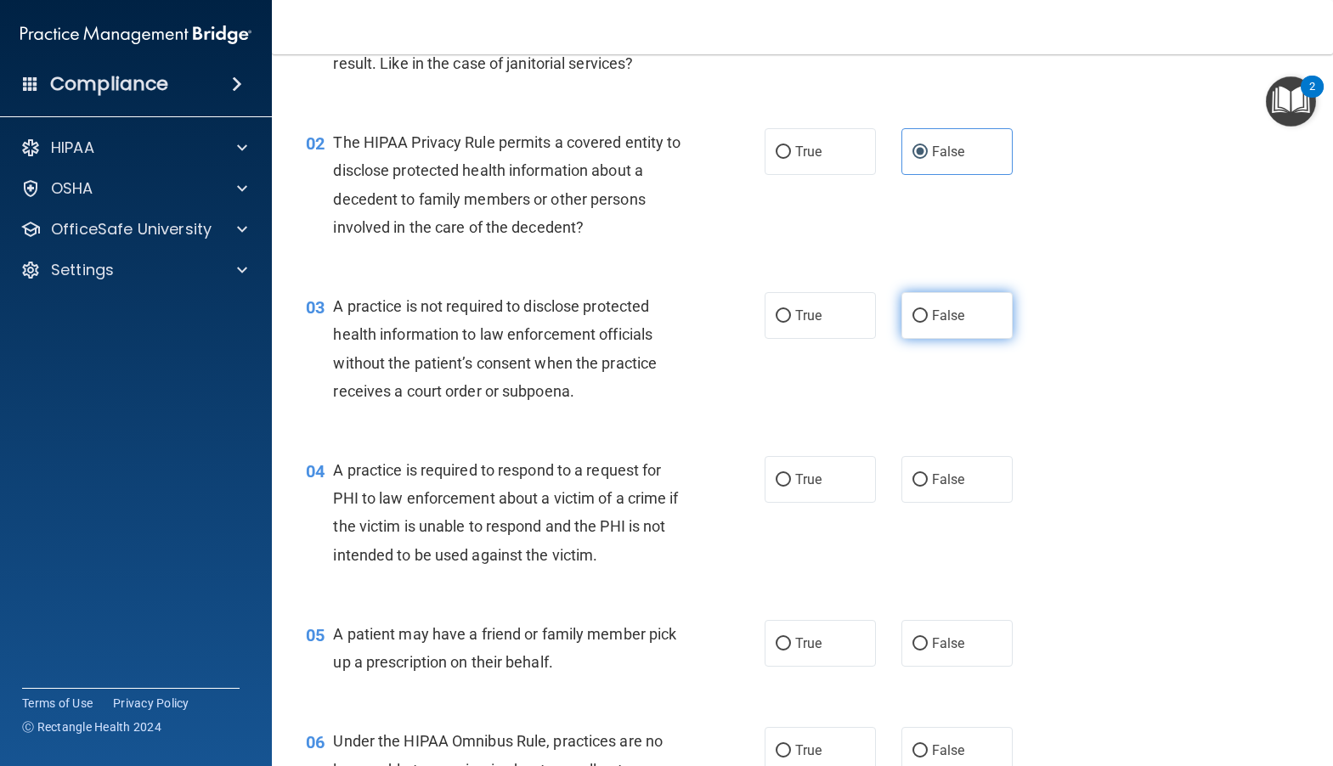
click at [912, 315] on input "False" at bounding box center [919, 316] width 15 height 13
radio input "true"
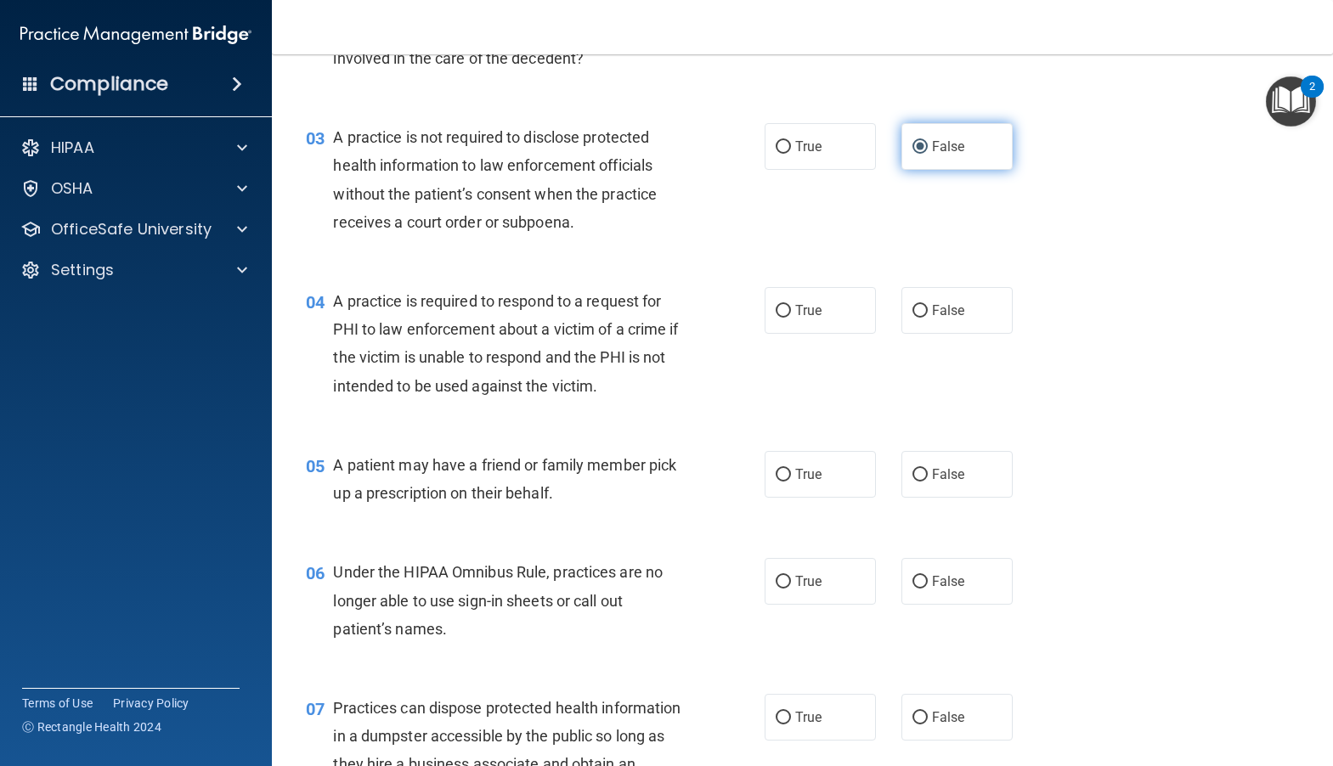
scroll to position [340, 0]
click at [912, 312] on input "False" at bounding box center [919, 310] width 15 height 13
radio input "true"
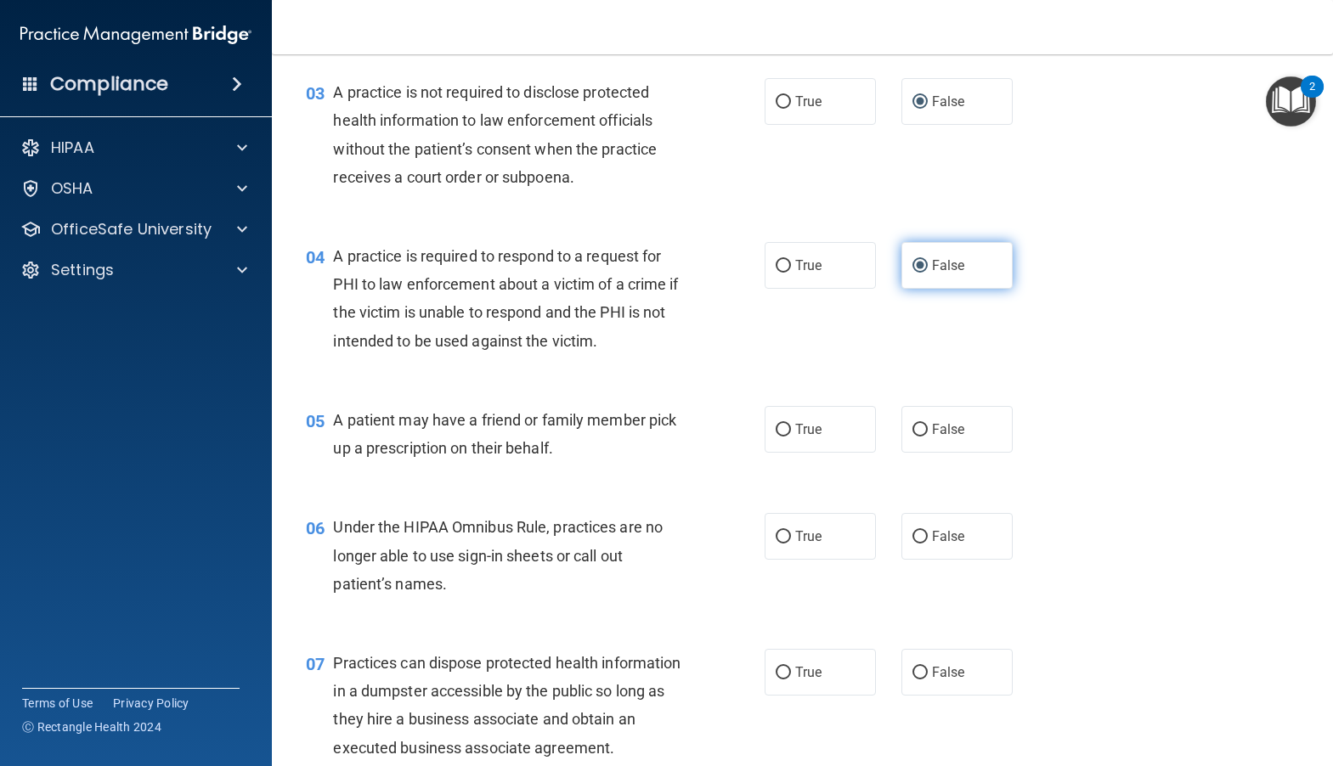
scroll to position [425, 0]
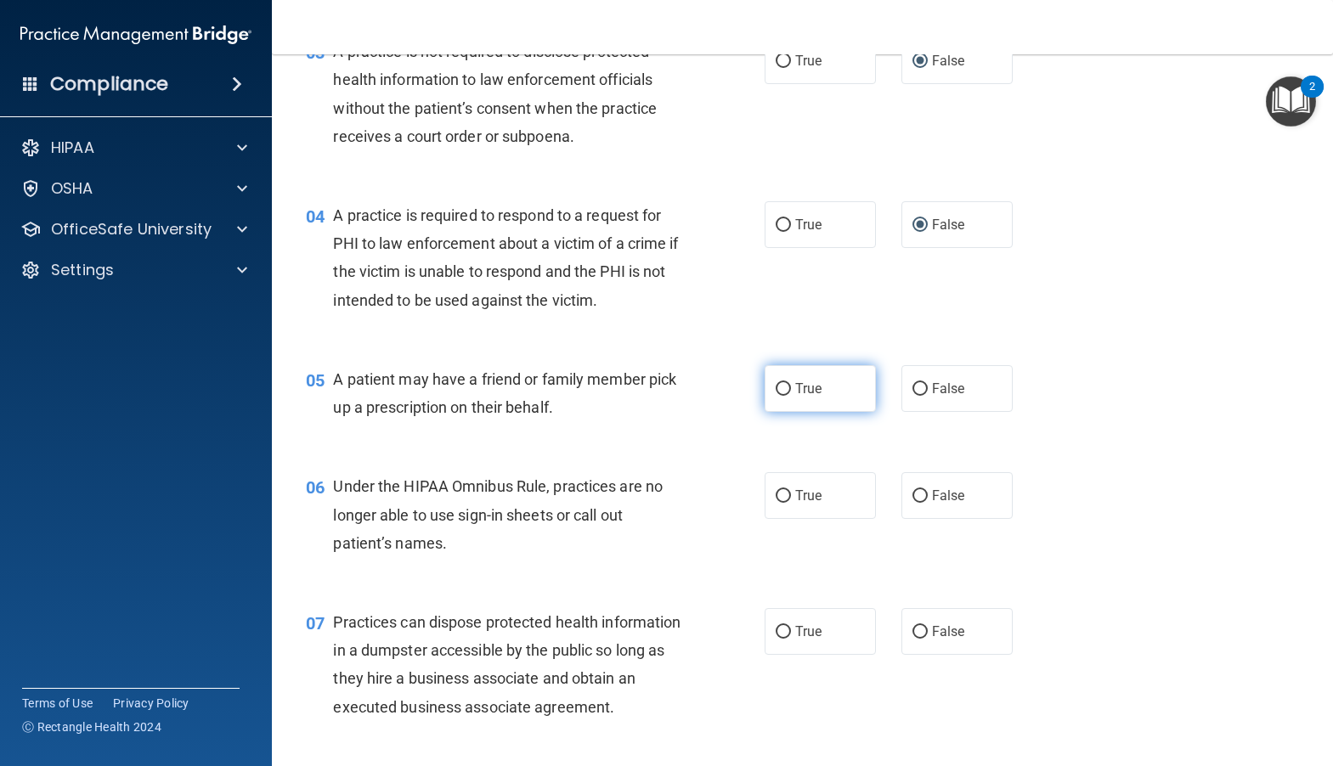
click at [809, 385] on span "True" at bounding box center [808, 389] width 26 height 16
click at [791, 385] on input "True" at bounding box center [782, 389] width 15 height 13
radio input "true"
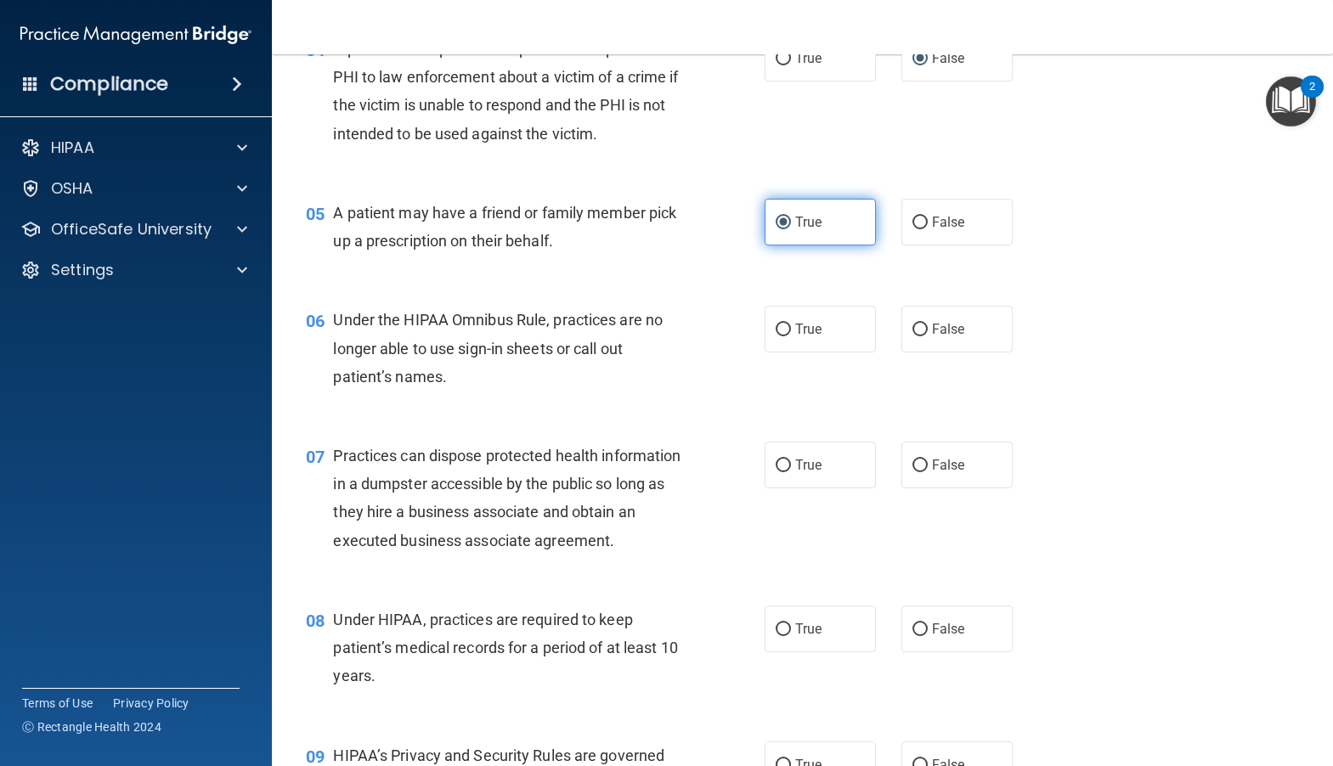
scroll to position [595, 0]
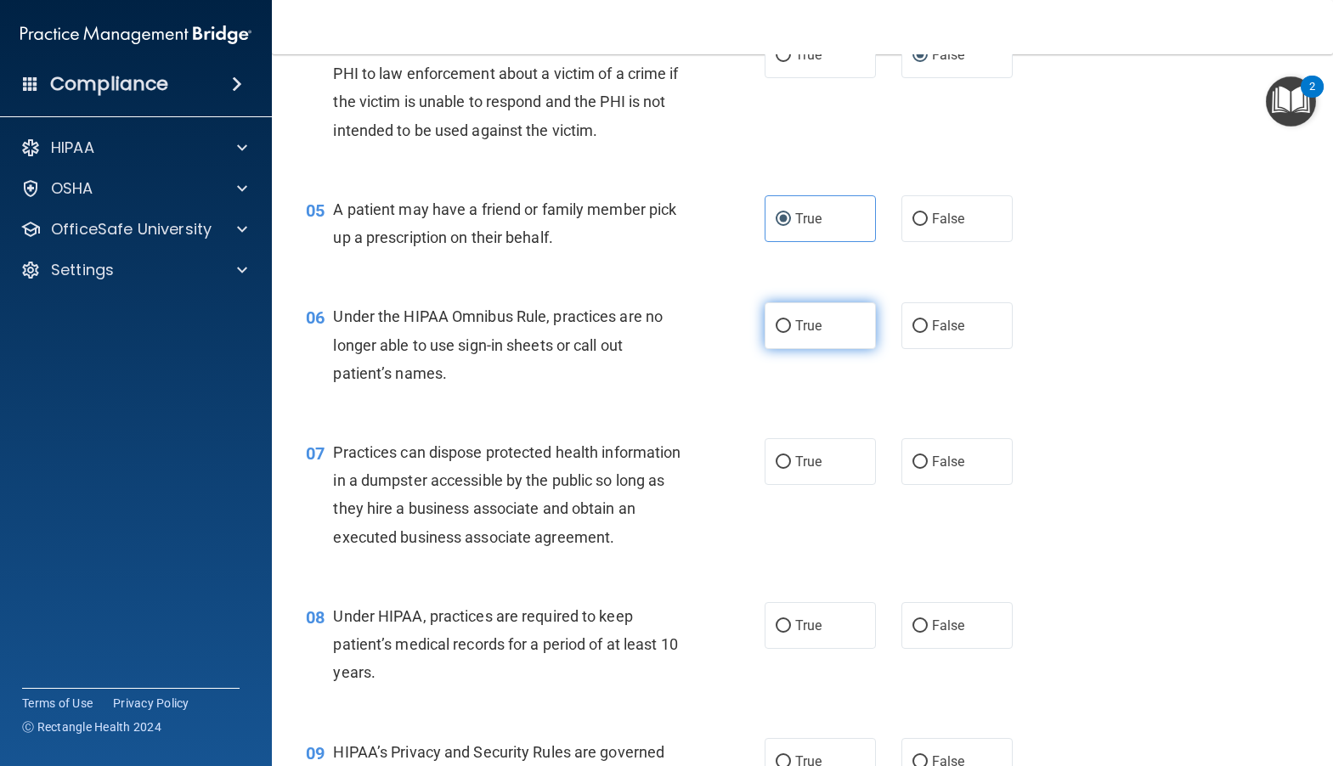
click at [780, 316] on label "True" at bounding box center [819, 325] width 111 height 47
click at [780, 320] on input "True" at bounding box center [782, 326] width 15 height 13
radio input "true"
click at [775, 460] on input "True" at bounding box center [782, 462] width 15 height 13
radio input "true"
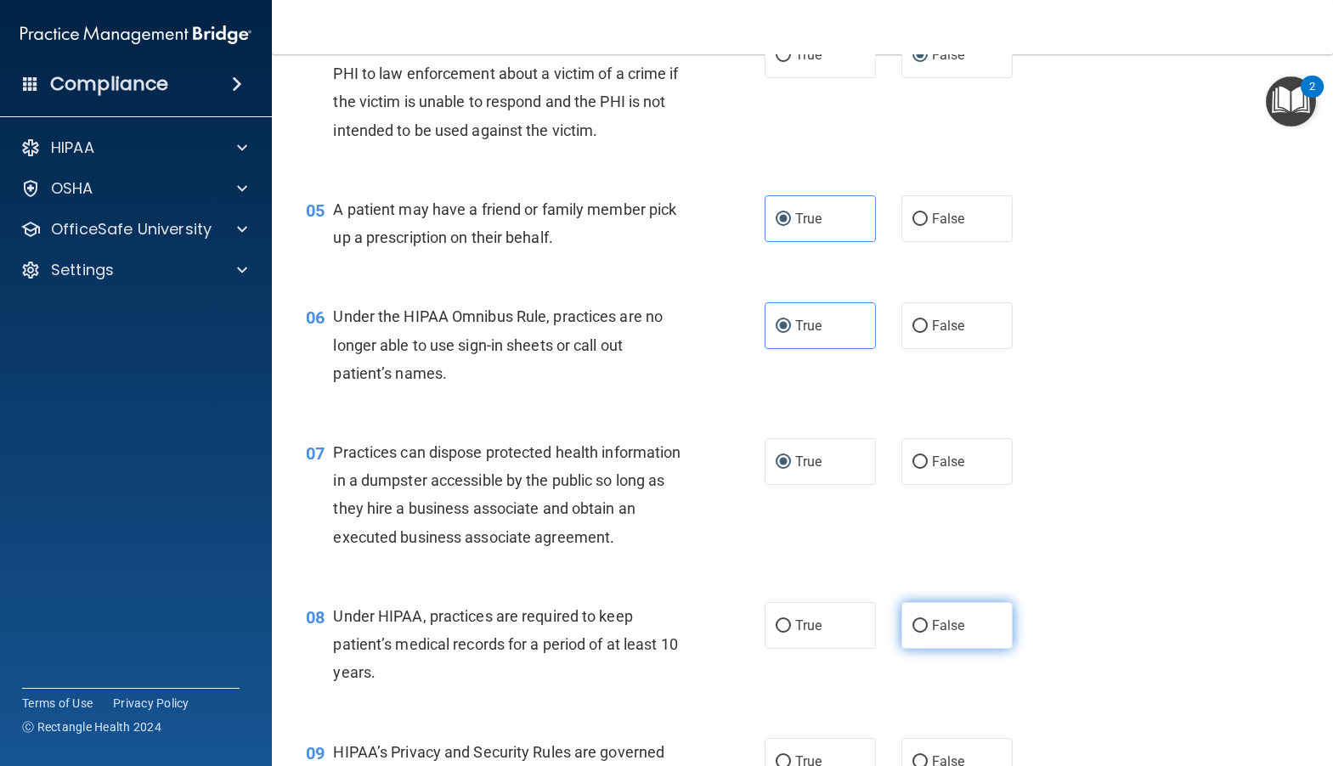
click at [912, 633] on input "False" at bounding box center [919, 626] width 15 height 13
radio input "true"
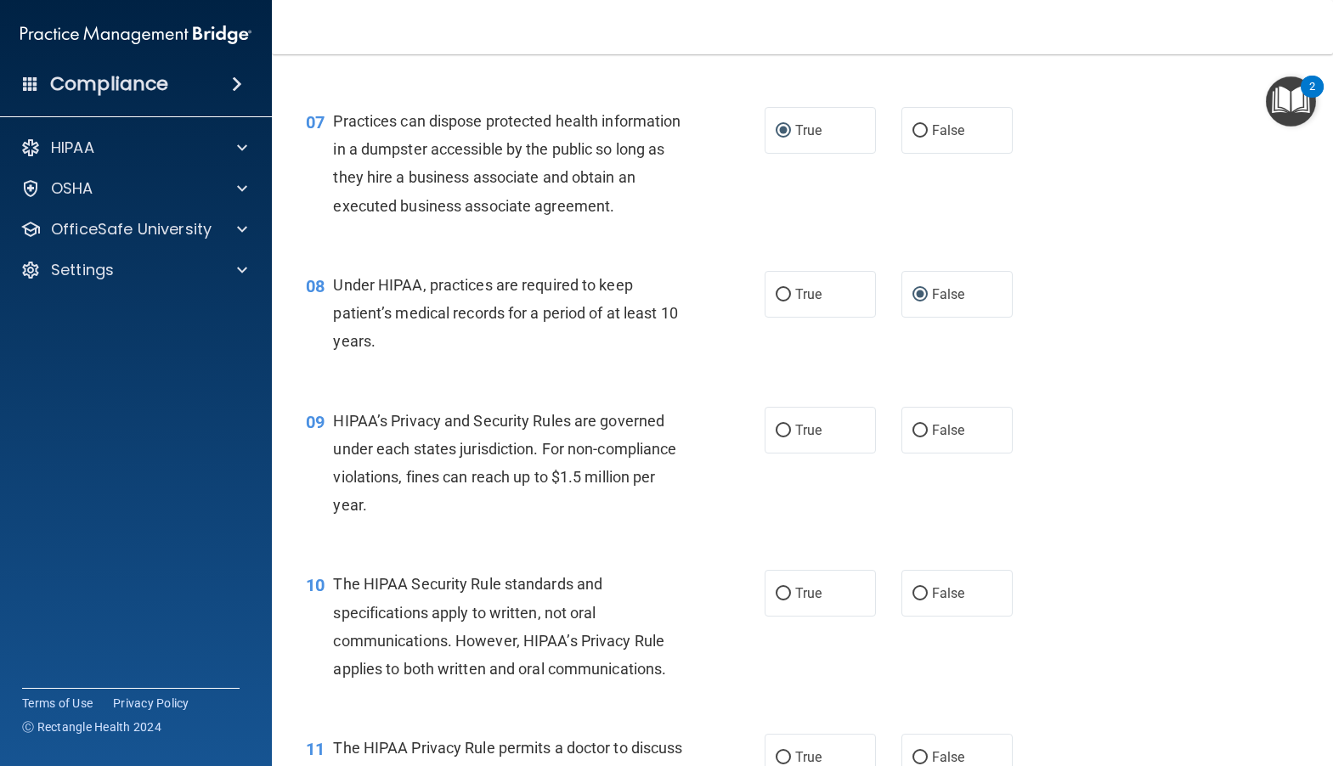
scroll to position [934, 0]
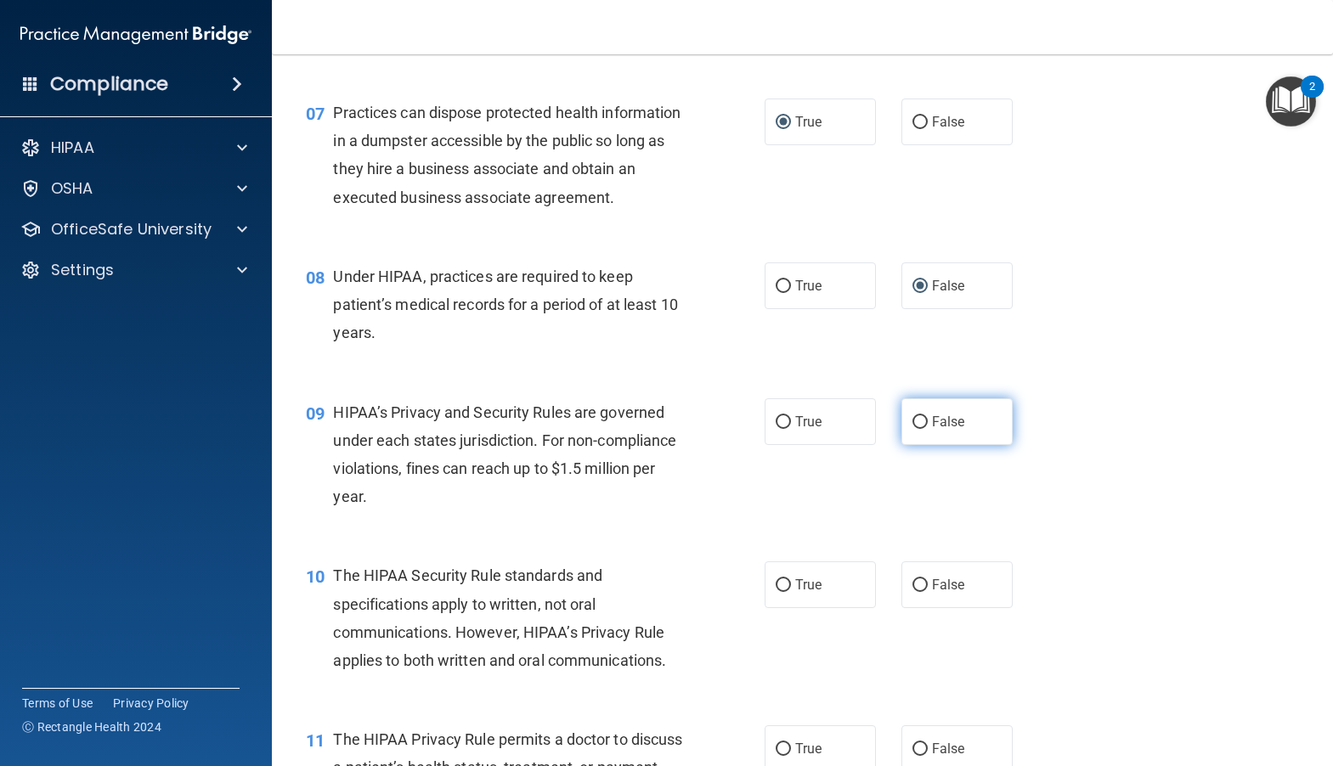
click at [915, 429] on input "False" at bounding box center [919, 422] width 15 height 13
radio input "true"
click at [778, 592] on input "True" at bounding box center [782, 585] width 15 height 13
radio input "true"
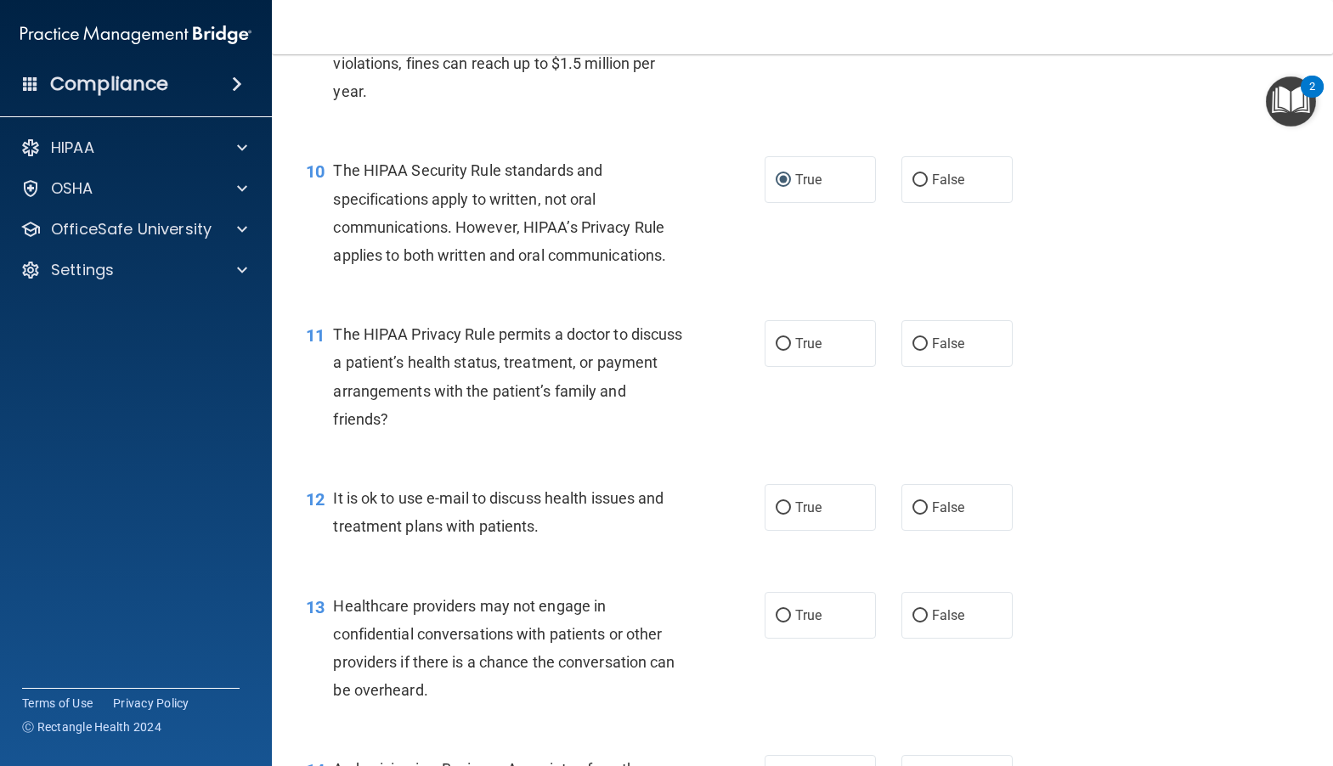
scroll to position [1359, 0]
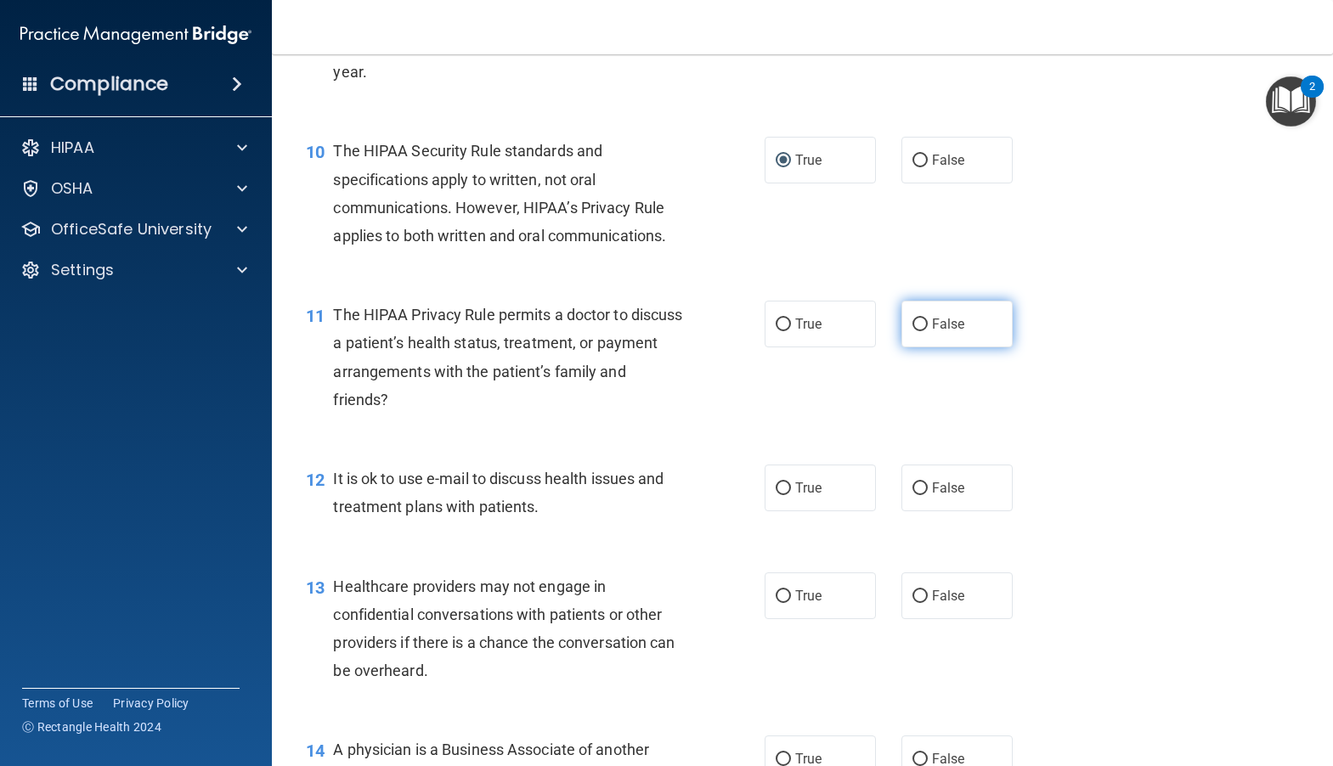
click at [932, 332] on span "False" at bounding box center [948, 324] width 33 height 16
click at [927, 331] on input "False" at bounding box center [919, 325] width 15 height 13
radio input "true"
click at [912, 495] on input "False" at bounding box center [919, 488] width 15 height 13
radio input "true"
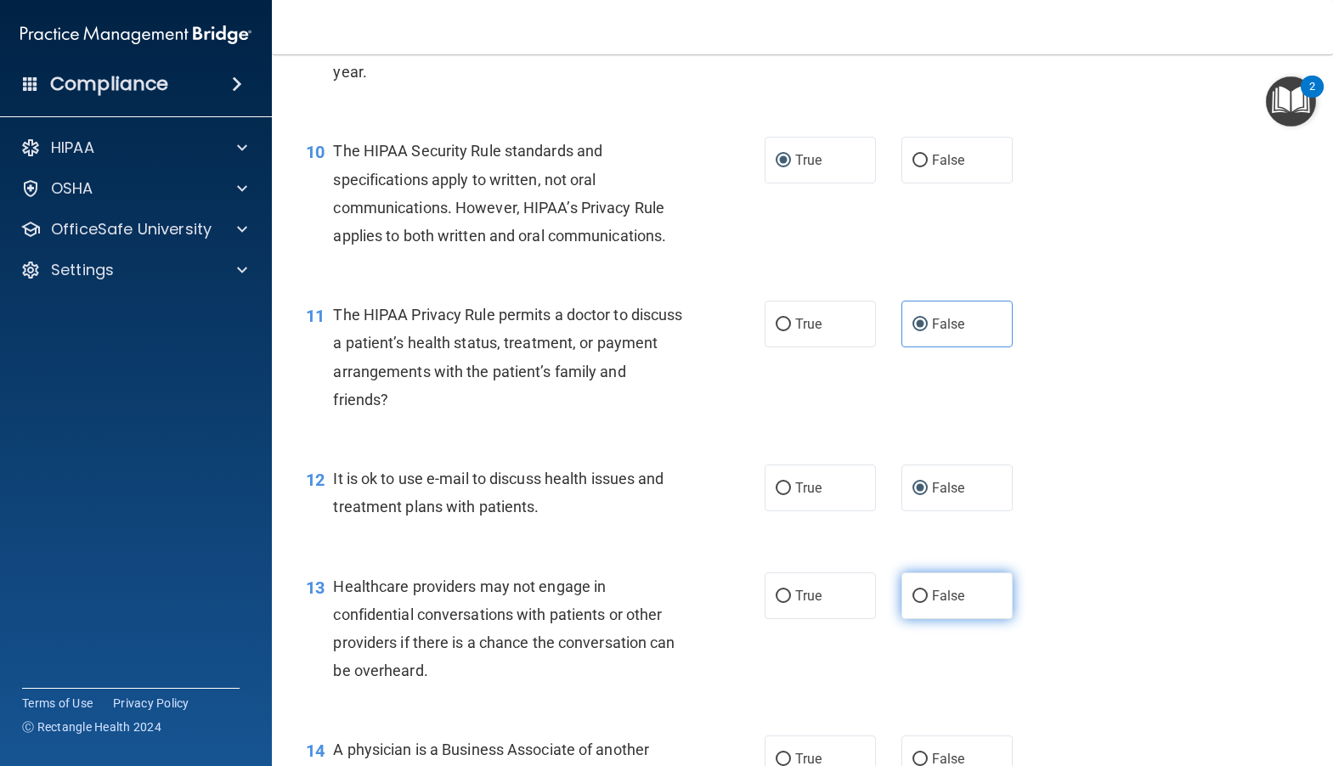
click at [917, 603] on input "False" at bounding box center [919, 596] width 15 height 13
radio input "true"
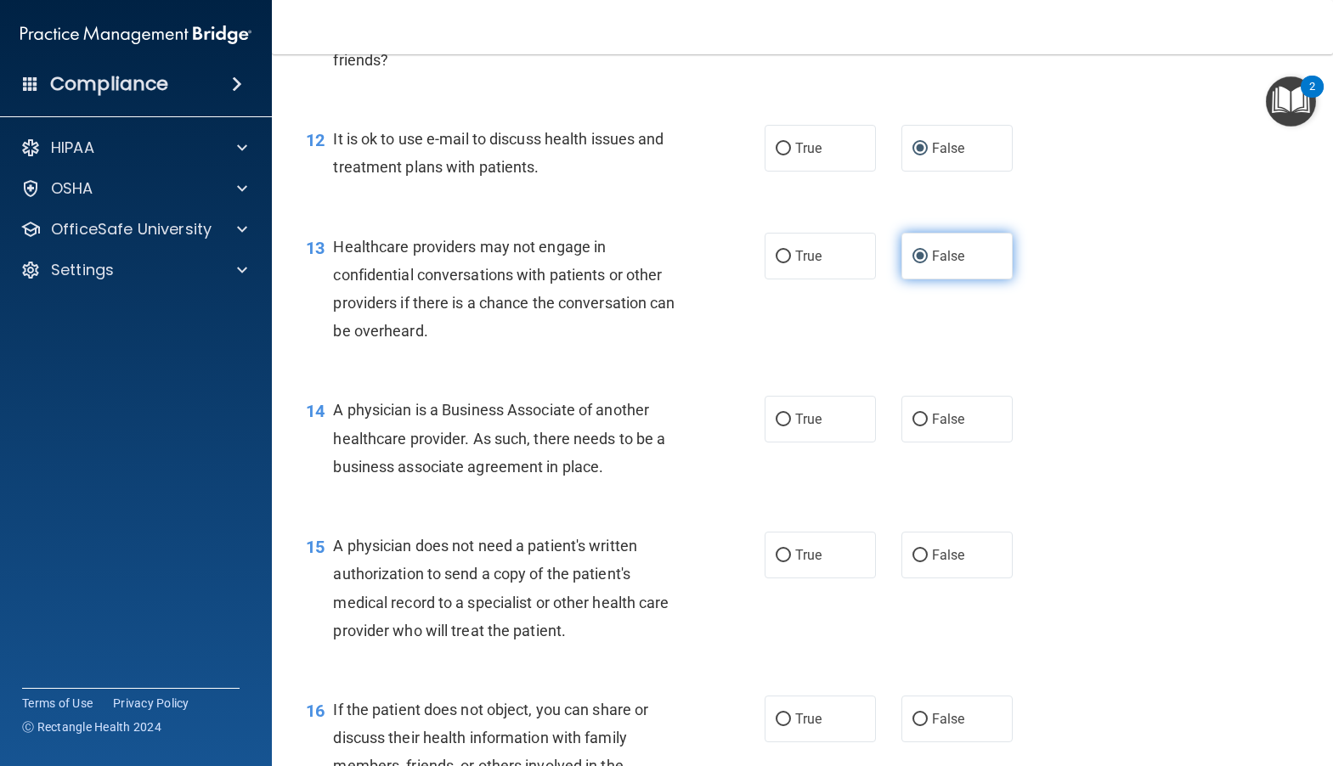
scroll to position [1784, 0]
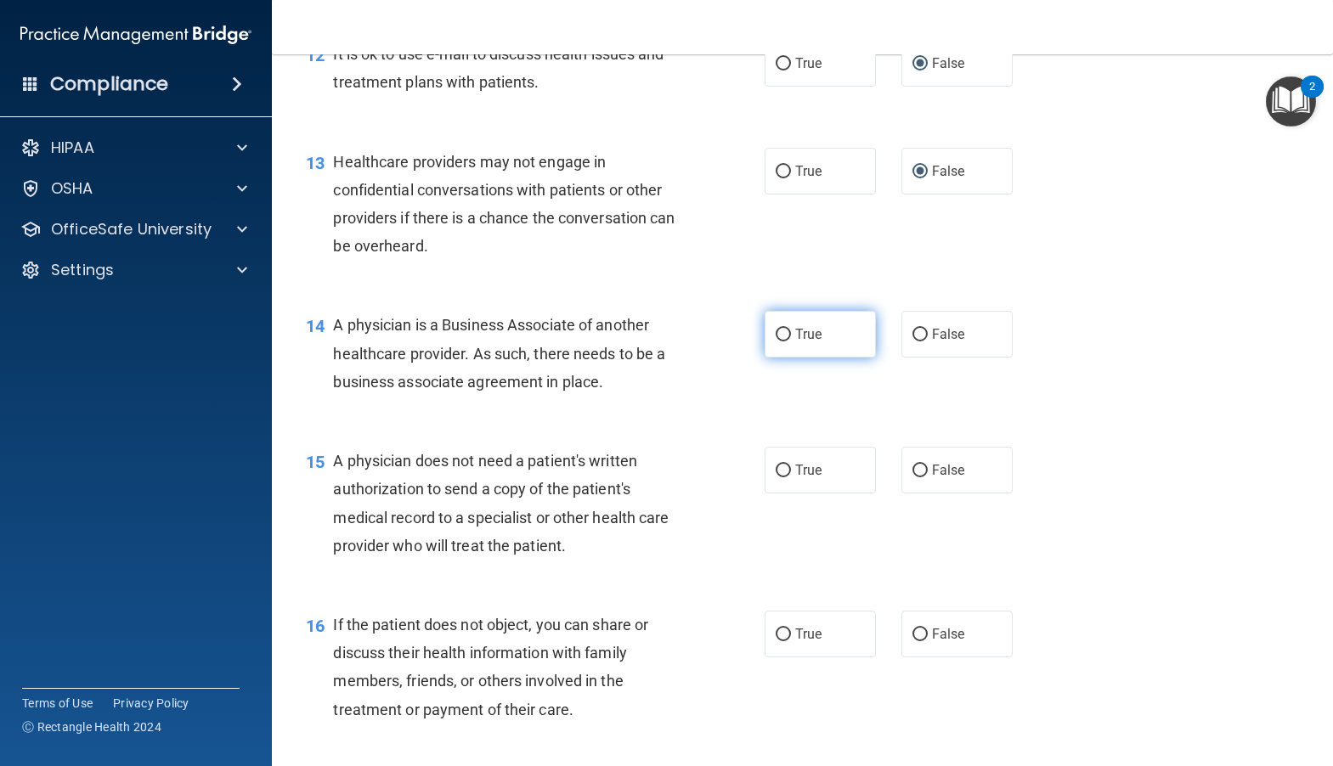
click at [795, 342] on span "True" at bounding box center [808, 334] width 26 height 16
click at [791, 341] on input "True" at bounding box center [782, 335] width 15 height 13
radio input "true"
click at [921, 493] on label "False" at bounding box center [956, 470] width 111 height 47
click at [921, 477] on input "False" at bounding box center [919, 471] width 15 height 13
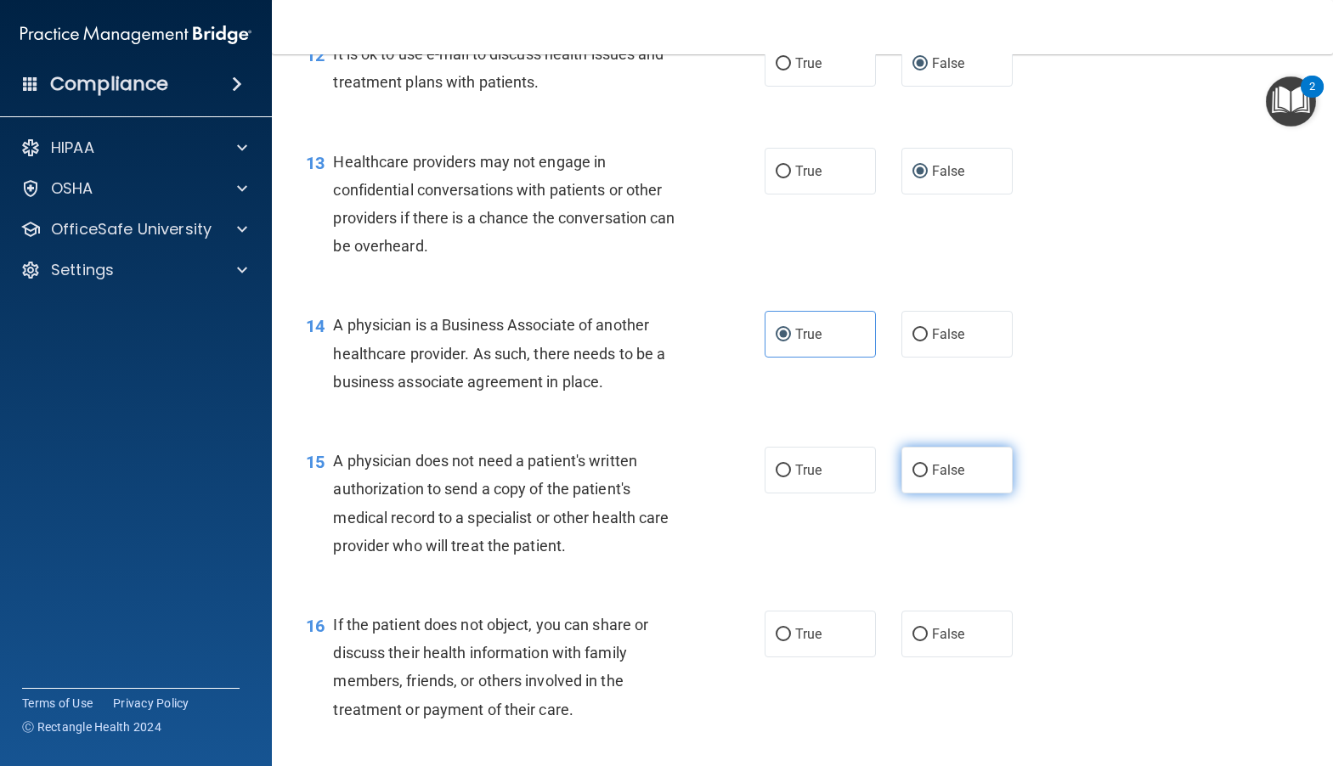
radio input "true"
click at [802, 642] on span "True" at bounding box center [808, 634] width 26 height 16
click at [791, 641] on input "True" at bounding box center [782, 635] width 15 height 13
radio input "true"
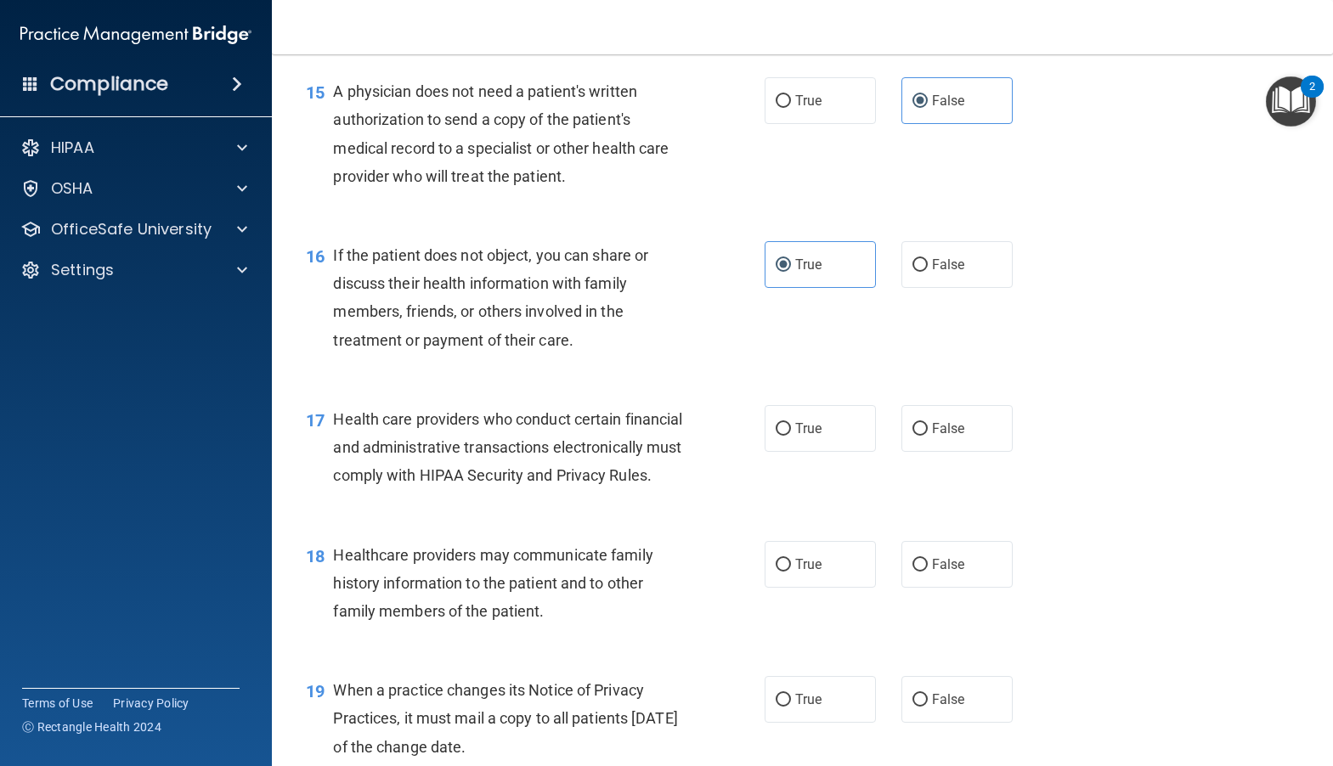
scroll to position [2208, 0]
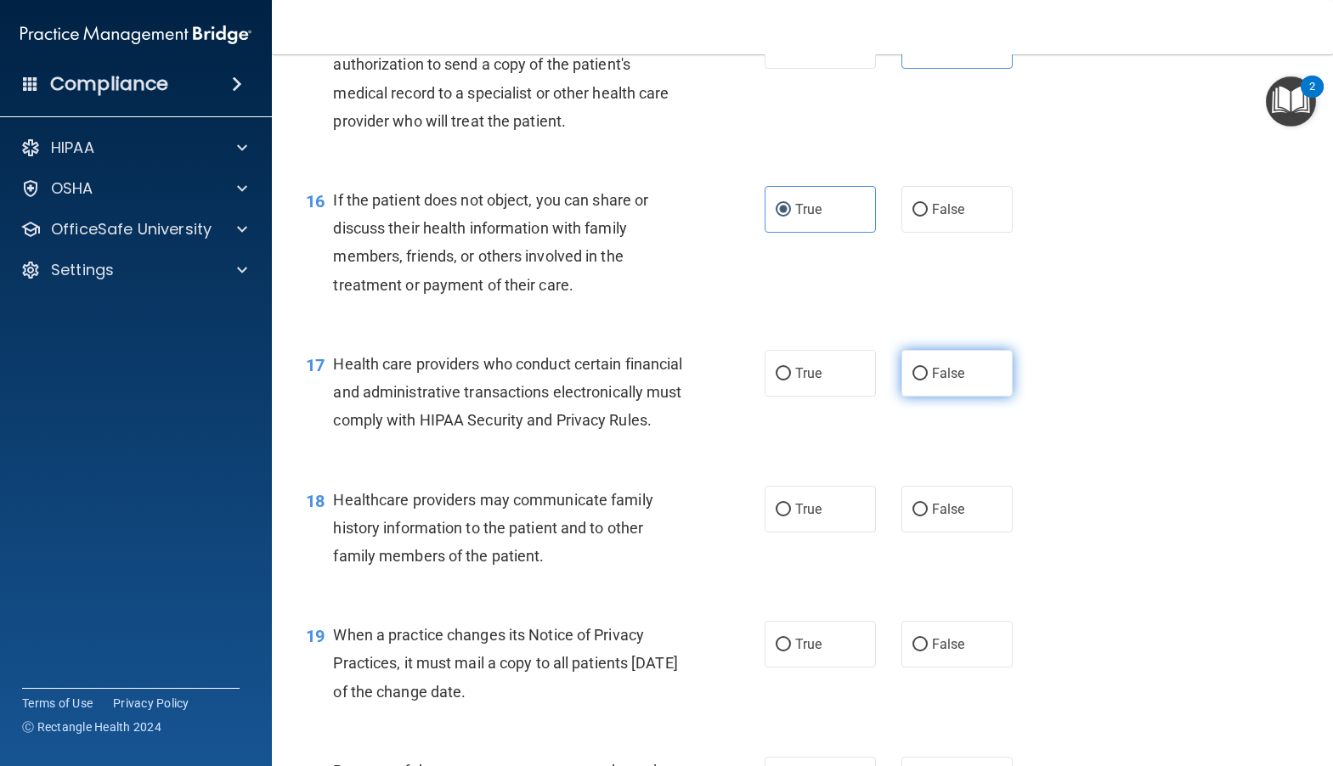
click at [910, 397] on label "False" at bounding box center [956, 373] width 111 height 47
click at [912, 381] on input "False" at bounding box center [919, 374] width 15 height 13
radio input "true"
click at [942, 533] on label "False" at bounding box center [956, 509] width 111 height 47
click at [927, 516] on input "False" at bounding box center [919, 510] width 15 height 13
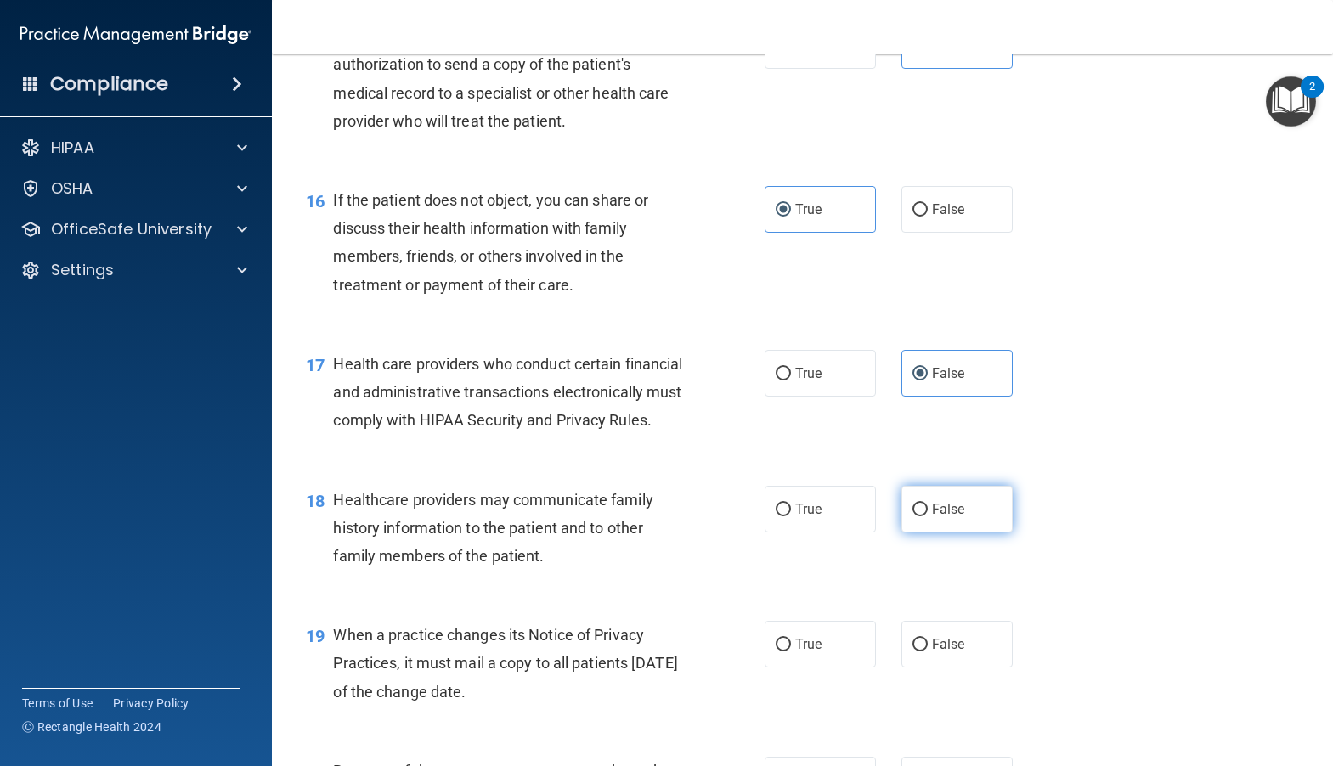
radio input "true"
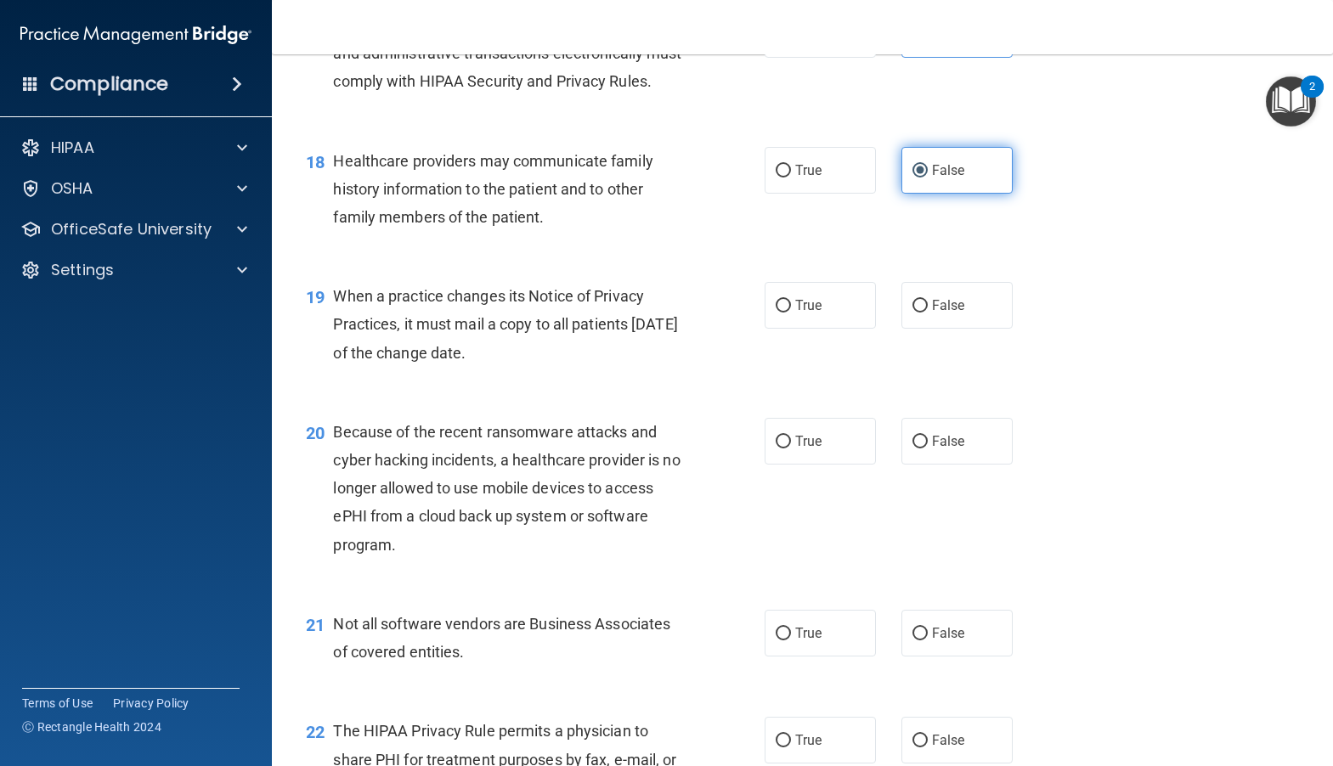
scroll to position [2548, 0]
click at [779, 328] on label "True" at bounding box center [819, 304] width 111 height 47
click at [779, 312] on input "True" at bounding box center [782, 305] width 15 height 13
radio input "true"
click at [782, 448] on input "True" at bounding box center [782, 441] width 15 height 13
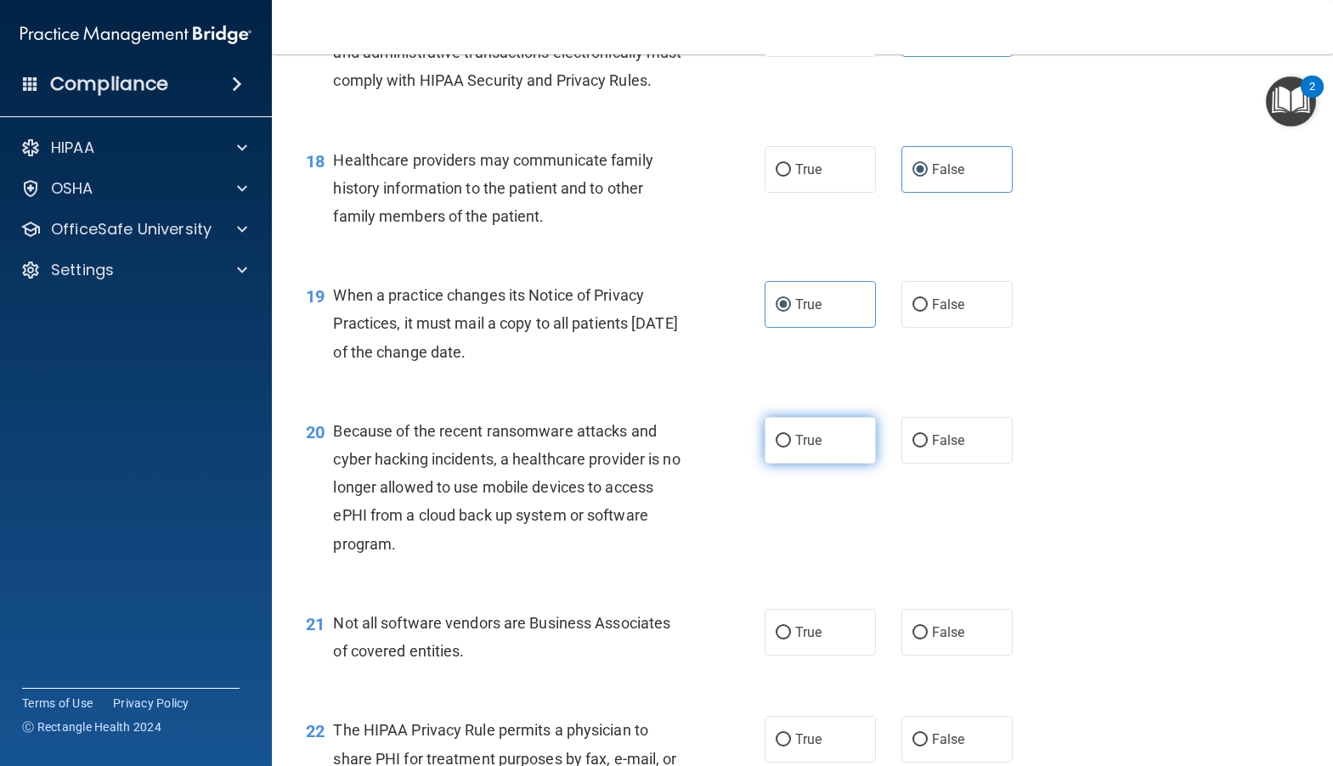
radio input "true"
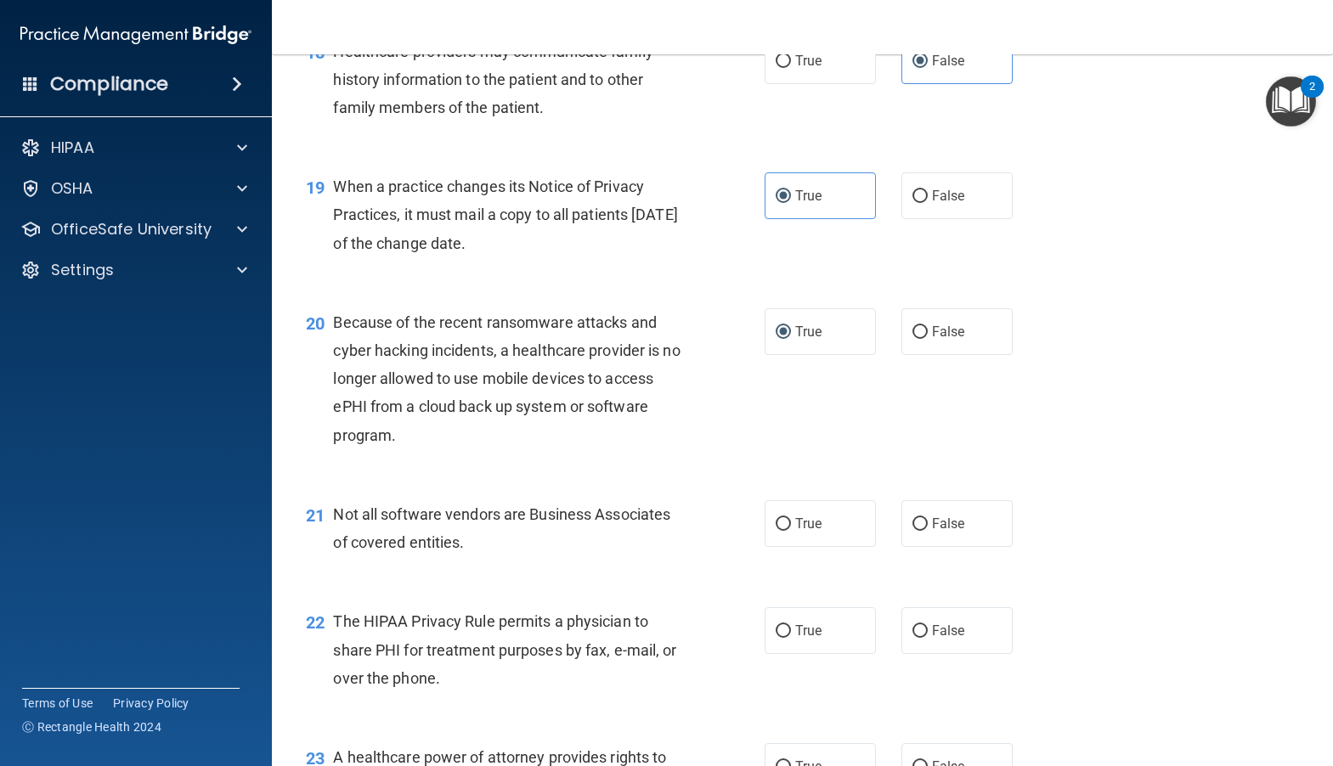
scroll to position [2718, 0]
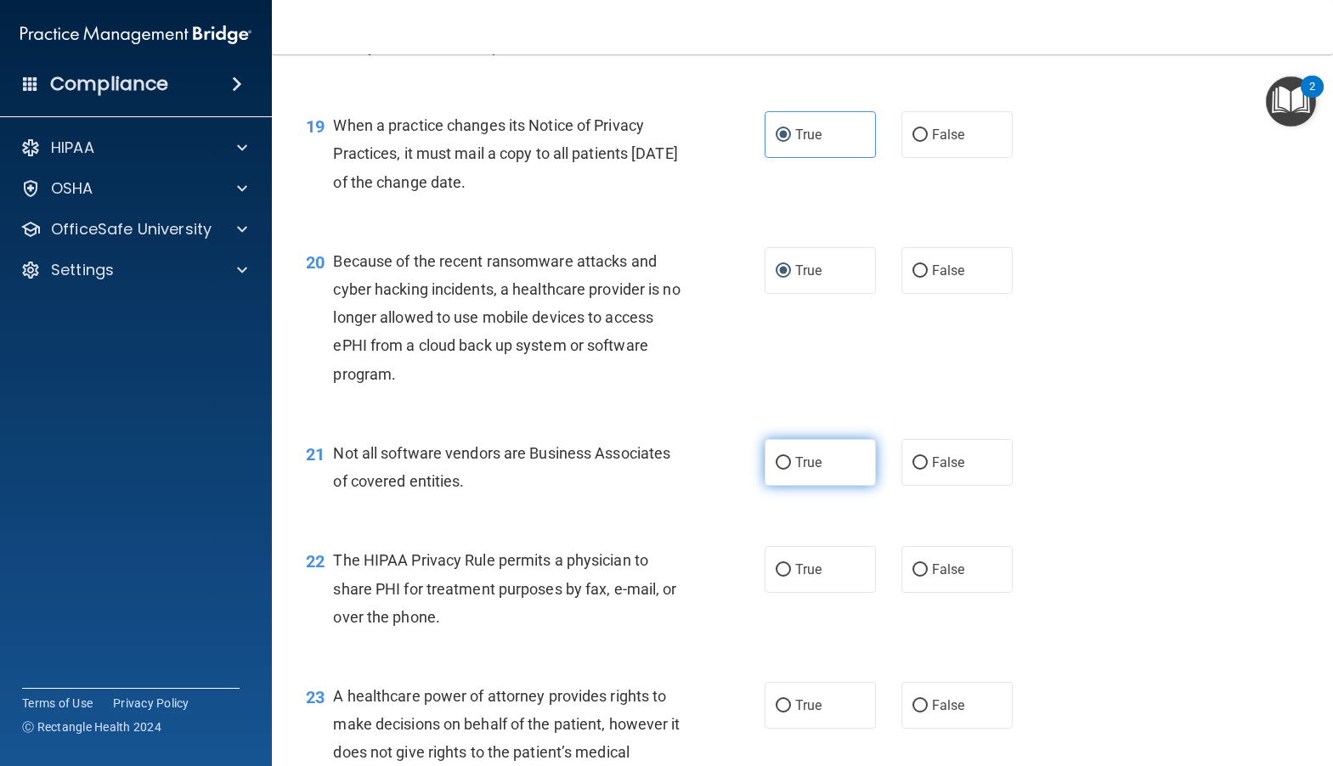
click at [797, 471] on span "True" at bounding box center [808, 462] width 26 height 16
click at [791, 470] on input "True" at bounding box center [782, 463] width 15 height 13
radio input "true"
click at [916, 577] on input "False" at bounding box center [919, 570] width 15 height 13
radio input "true"
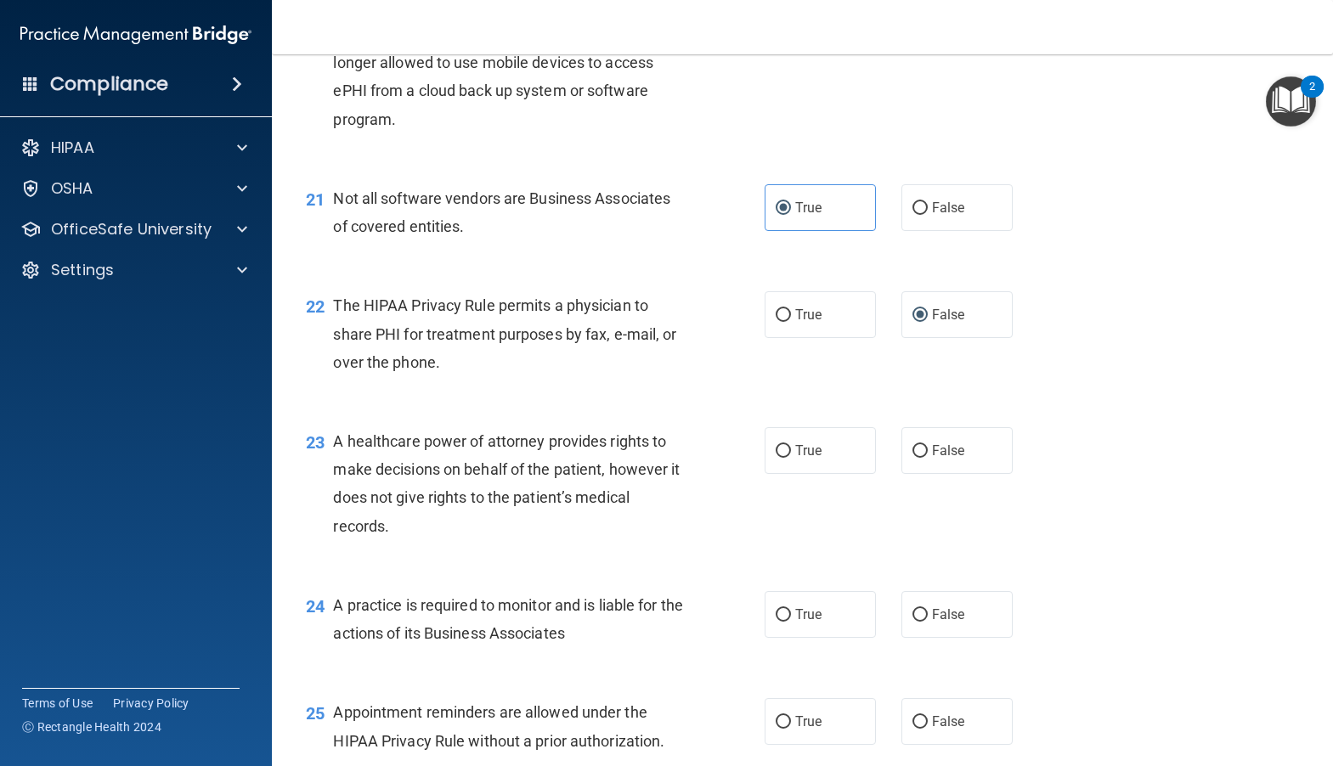
scroll to position [3058, 0]
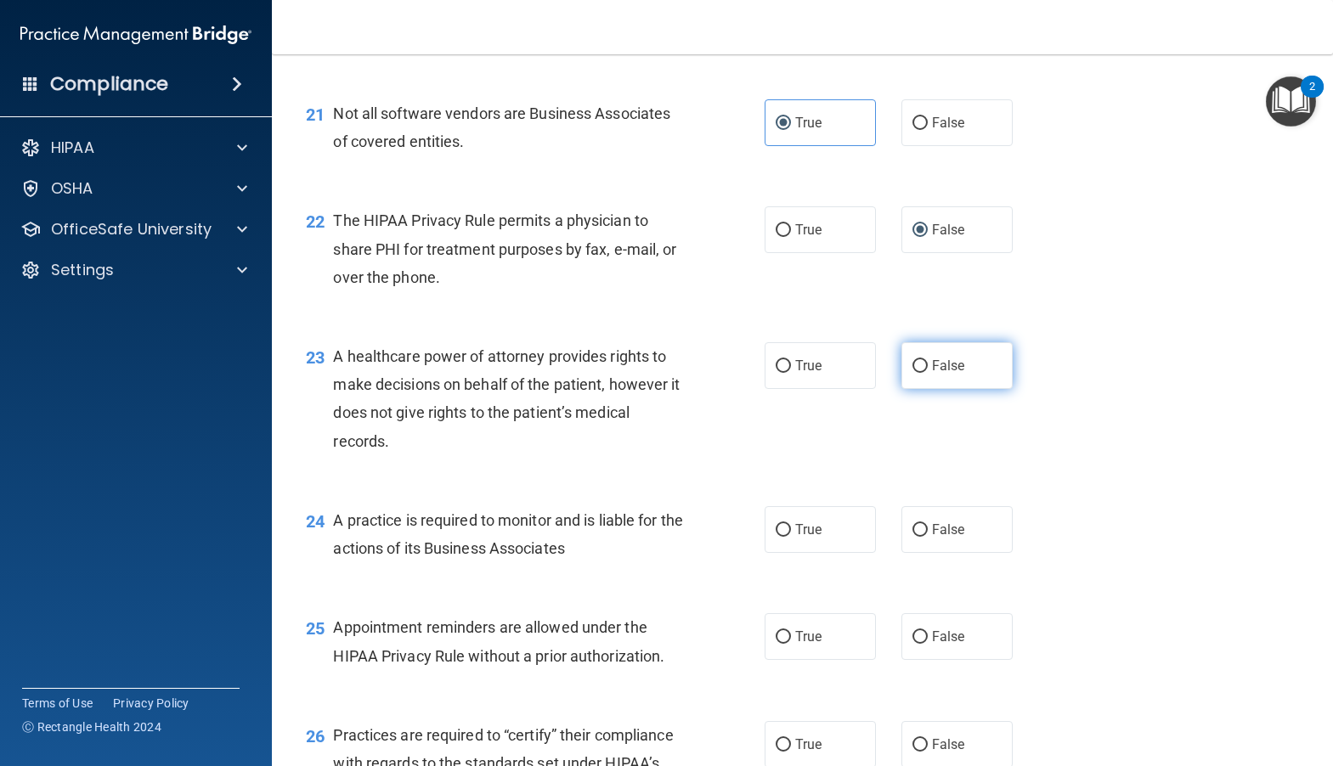
click at [916, 389] on label "False" at bounding box center [956, 365] width 111 height 47
click at [916, 373] on input "False" at bounding box center [919, 366] width 15 height 13
radio input "true"
click at [795, 538] on span "True" at bounding box center [808, 530] width 26 height 16
click at [791, 537] on input "True" at bounding box center [782, 530] width 15 height 13
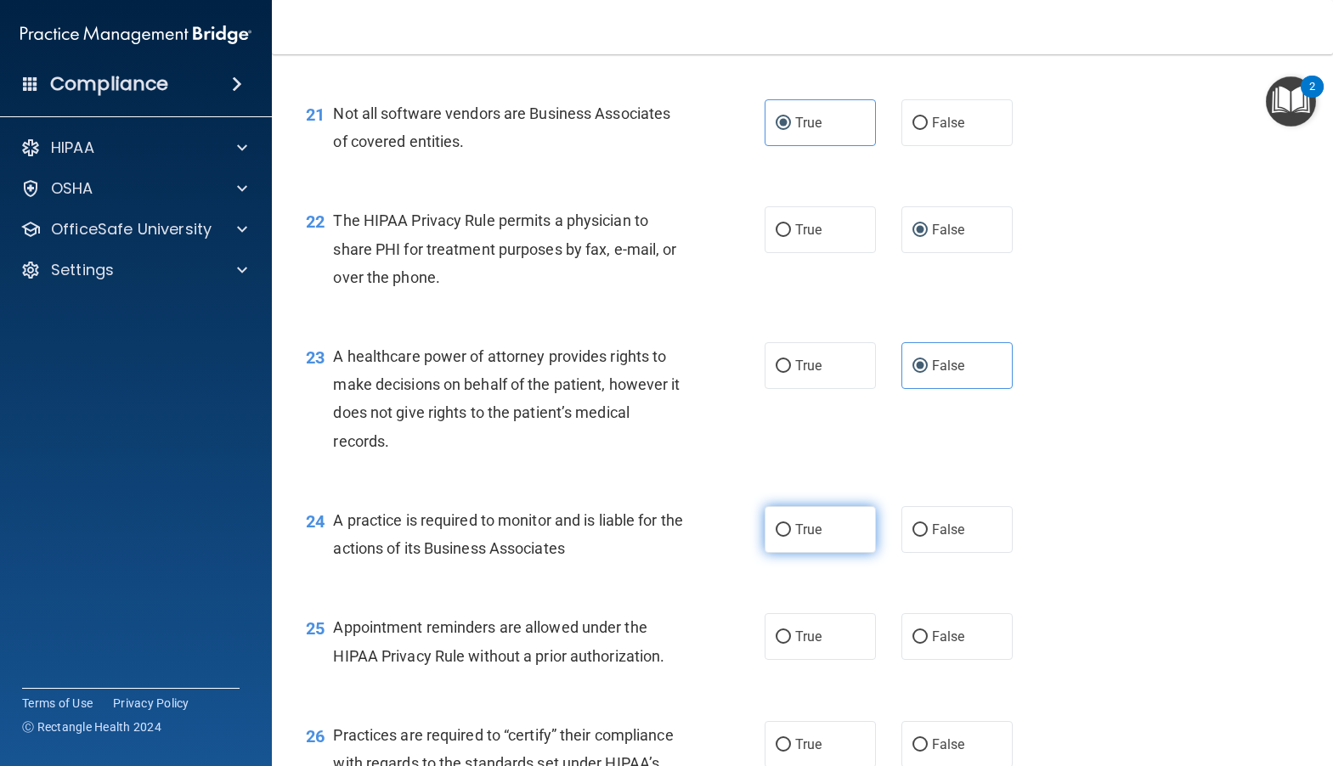
radio input "true"
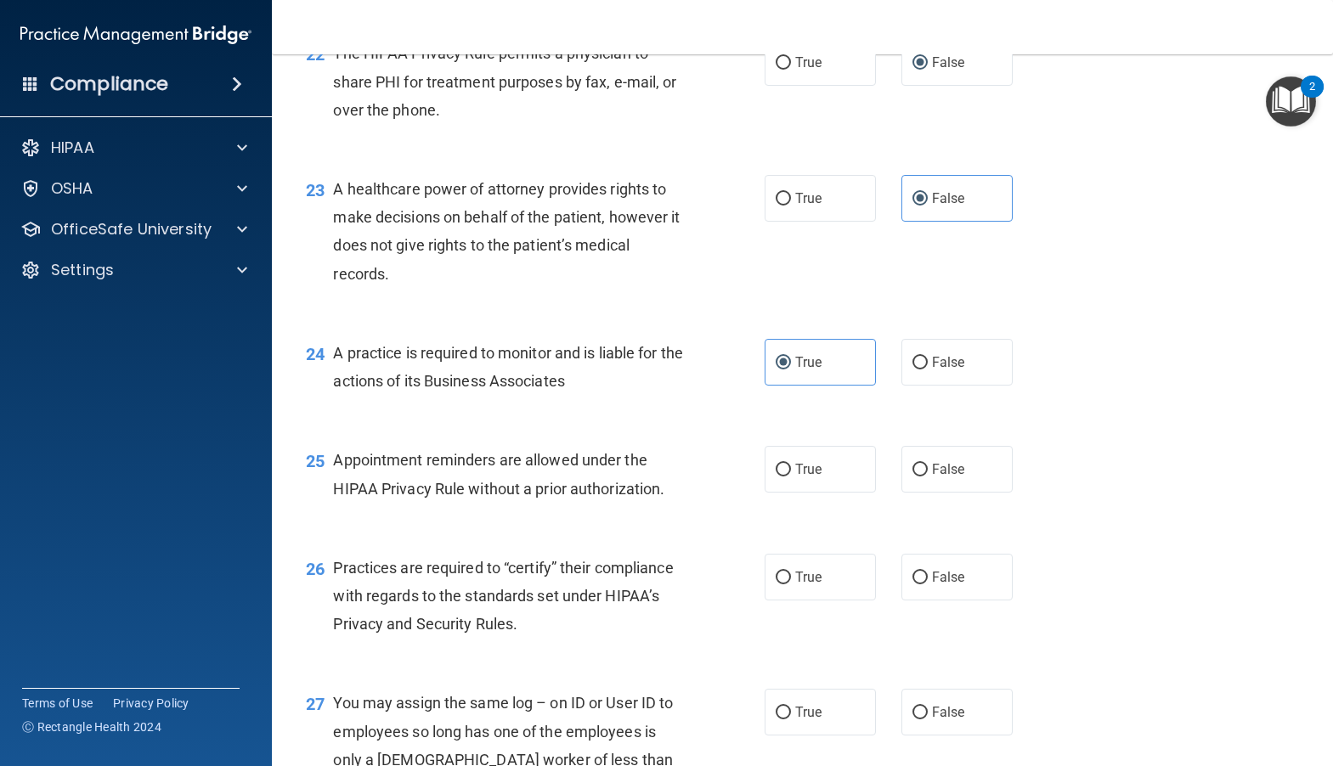
scroll to position [3312, 0]
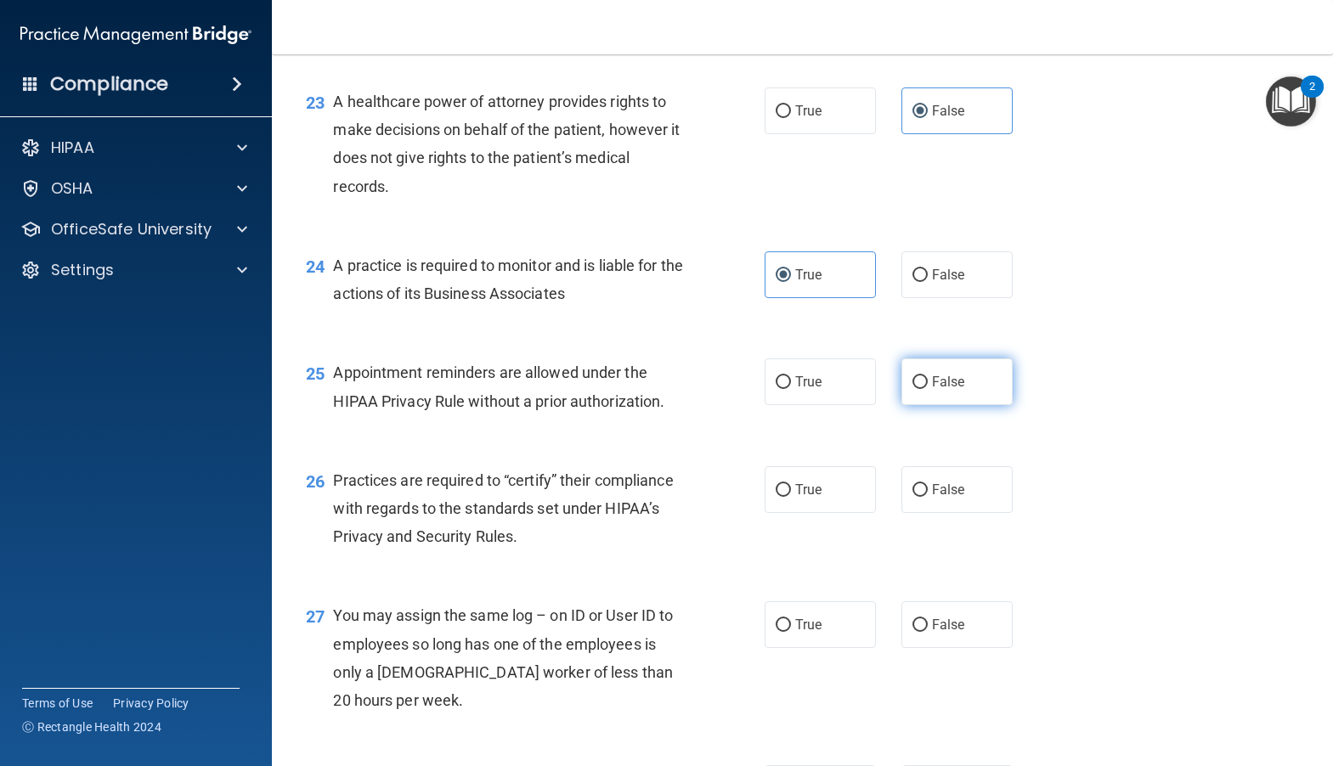
click at [912, 389] on input "False" at bounding box center [919, 382] width 15 height 13
radio input "true"
click at [912, 497] on input "False" at bounding box center [919, 490] width 15 height 13
radio input "true"
click at [795, 633] on span "True" at bounding box center [808, 625] width 26 height 16
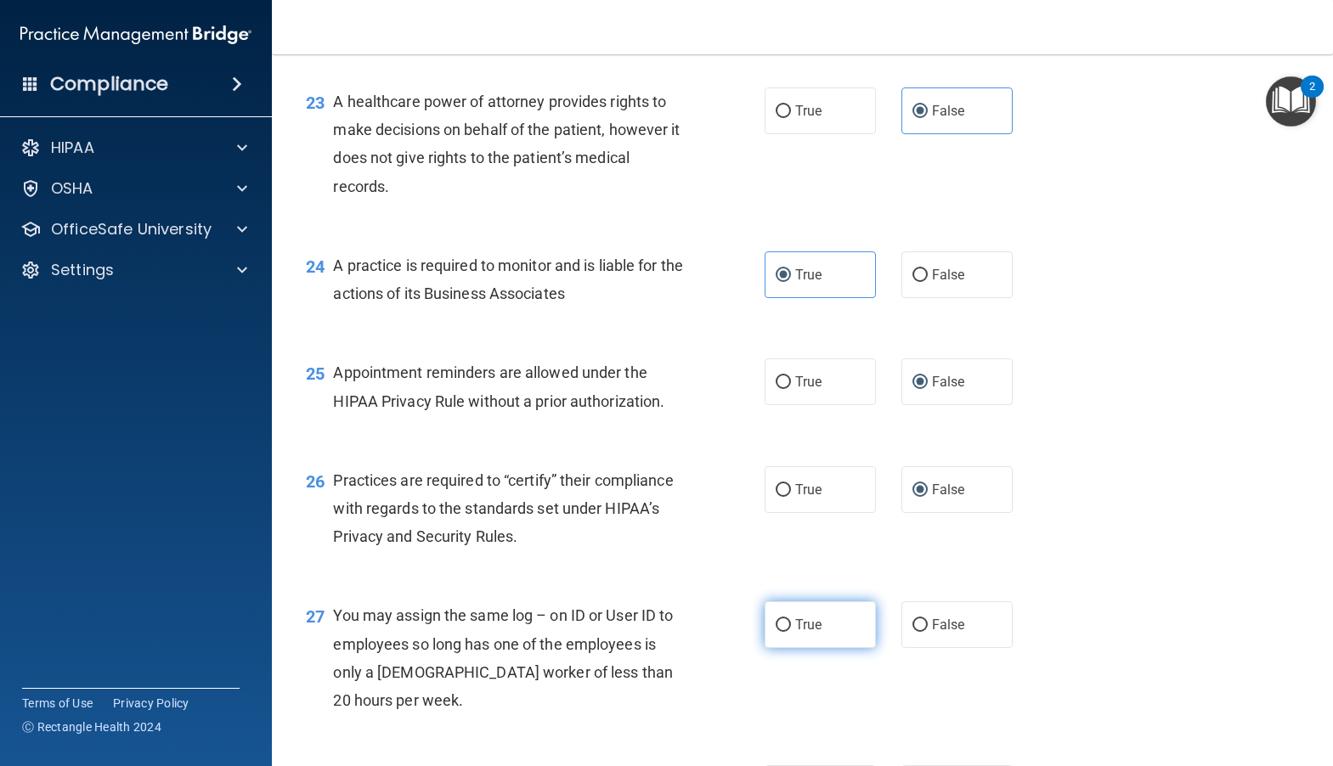
click at [788, 632] on input "True" at bounding box center [782, 625] width 15 height 13
radio input "true"
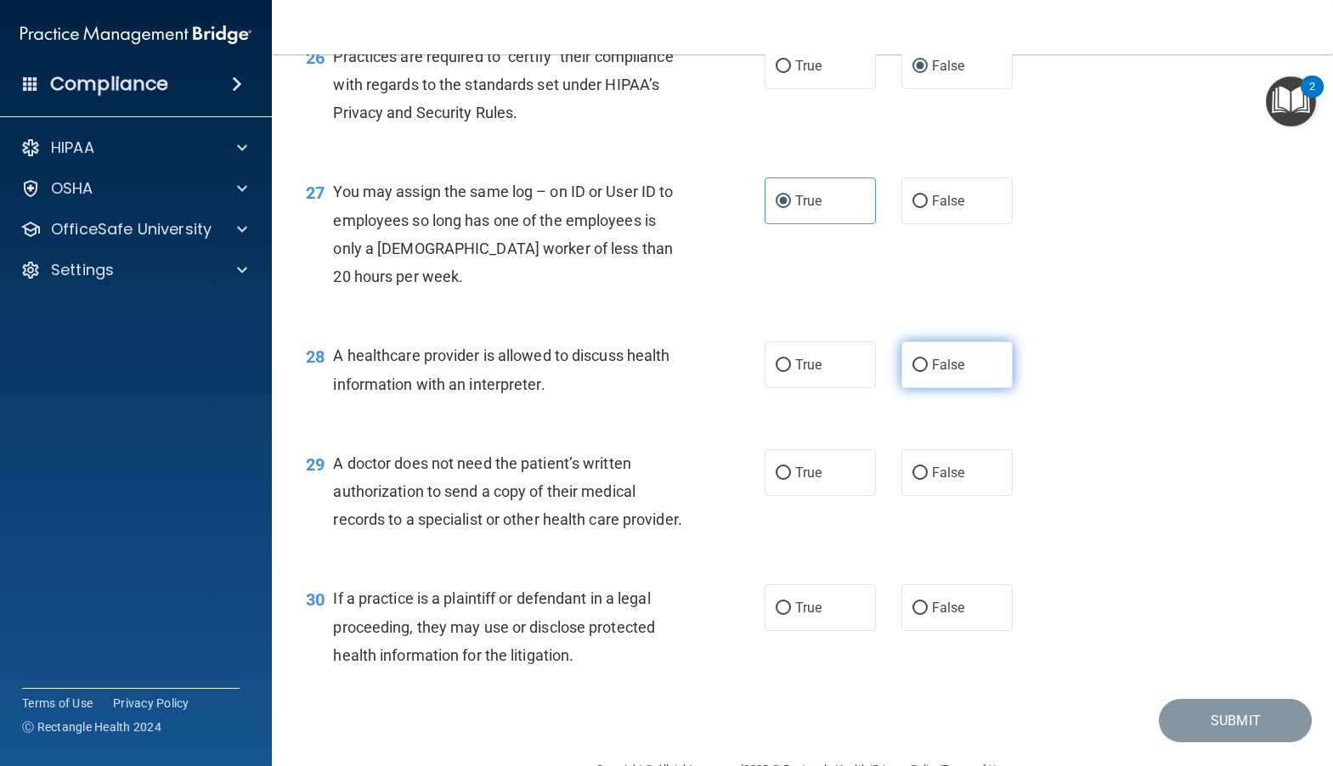
scroll to position [3737, 0]
click at [912, 371] on input "False" at bounding box center [919, 364] width 15 height 13
radio input "true"
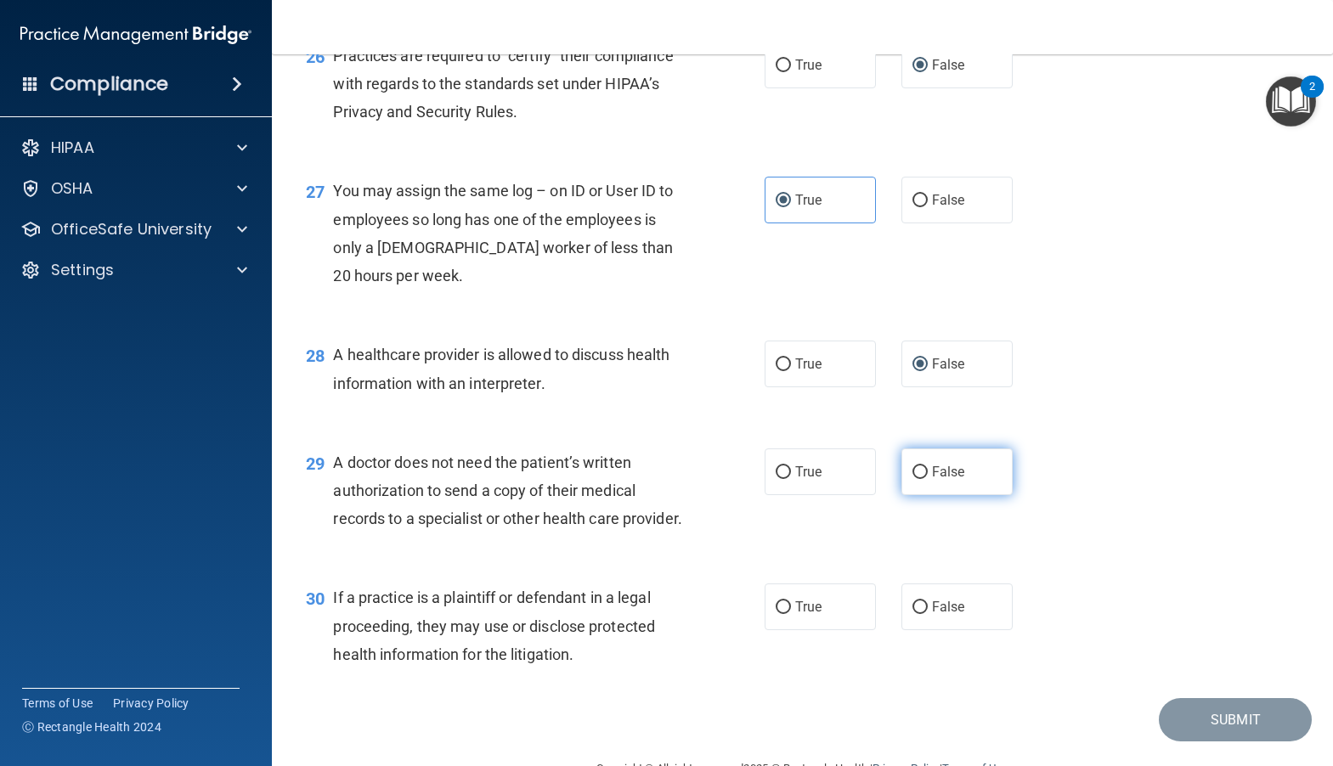
click at [912, 479] on input "False" at bounding box center [919, 472] width 15 height 13
radio input "true"
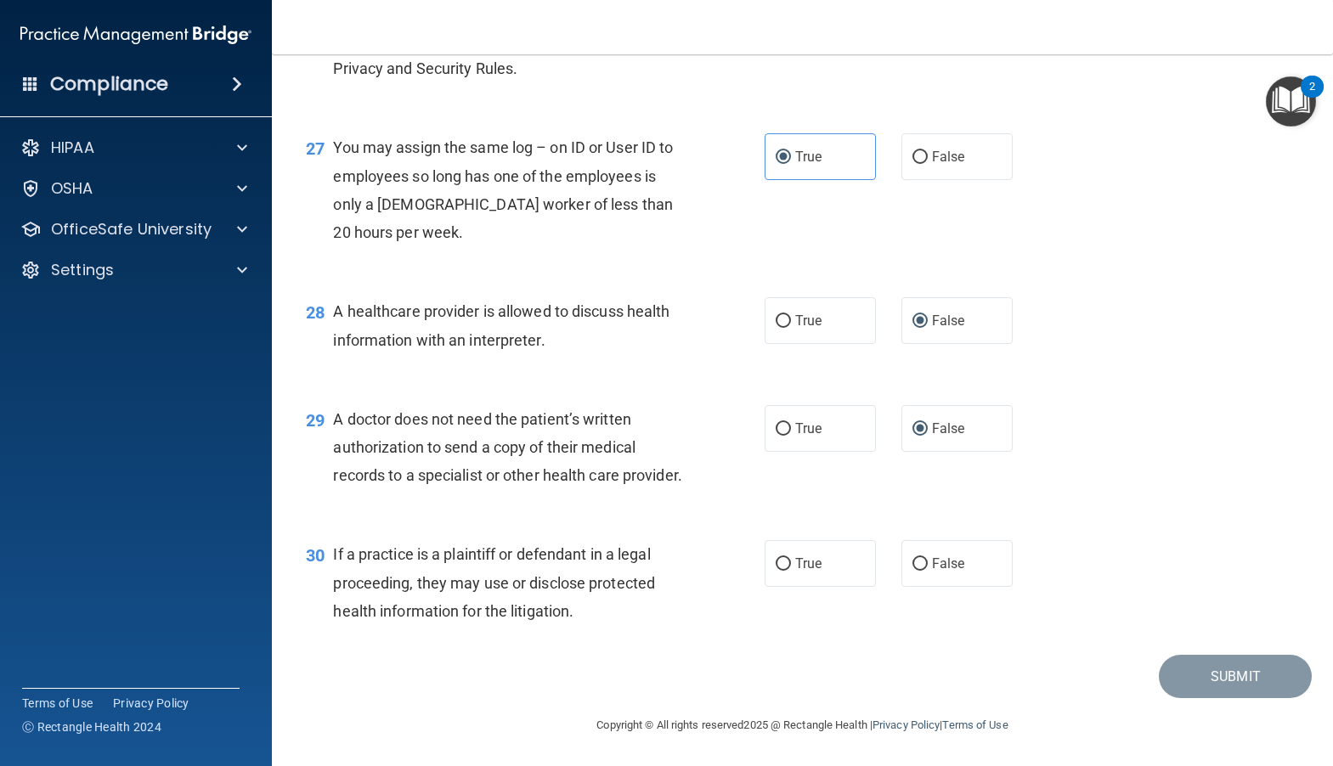
scroll to position [3865, 0]
click at [917, 566] on input "False" at bounding box center [919, 564] width 15 height 13
radio input "true"
click at [1221, 687] on button "Submit" at bounding box center [1235, 676] width 153 height 43
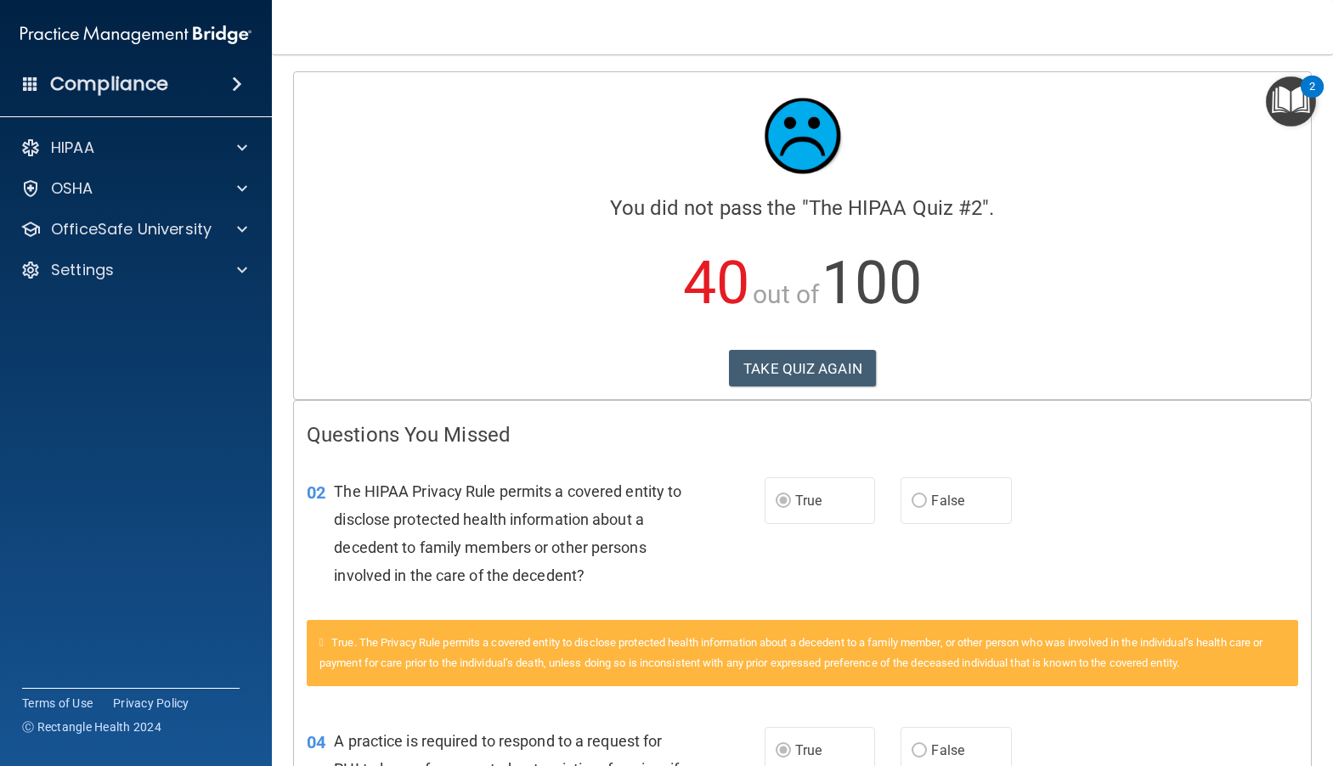
click at [209, 84] on div "Compliance" at bounding box center [136, 83] width 272 height 37
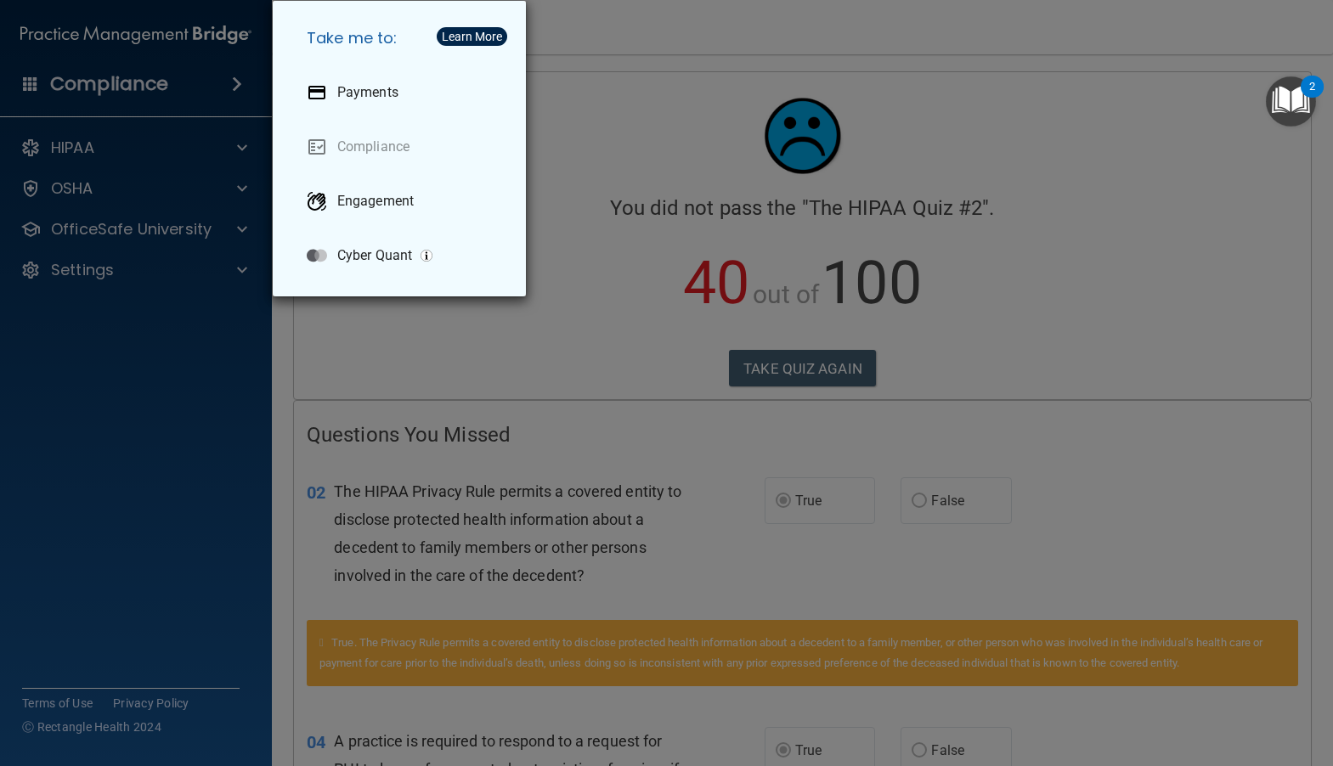
click at [547, 100] on div "Take me to: Payments Compliance Engagement Cyber Quant" at bounding box center [666, 383] width 1333 height 766
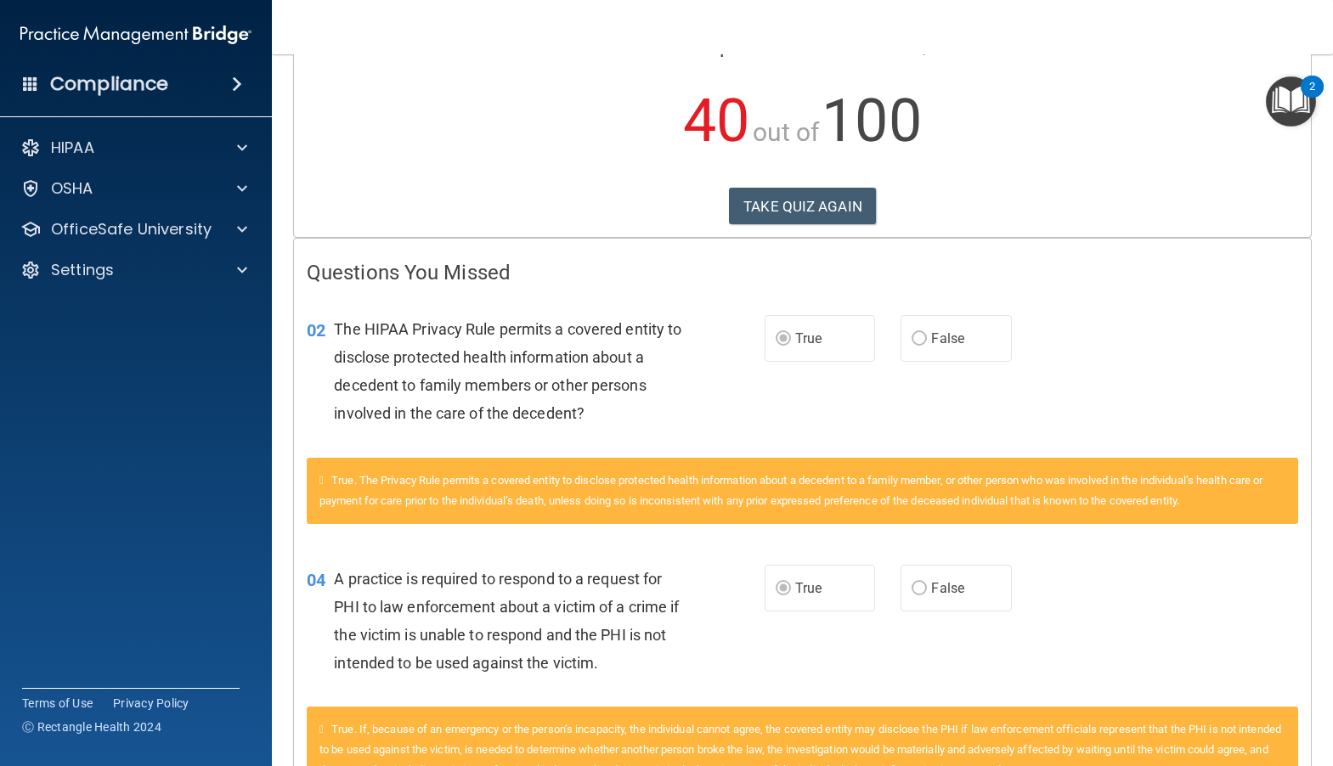
scroll to position [170, 0]
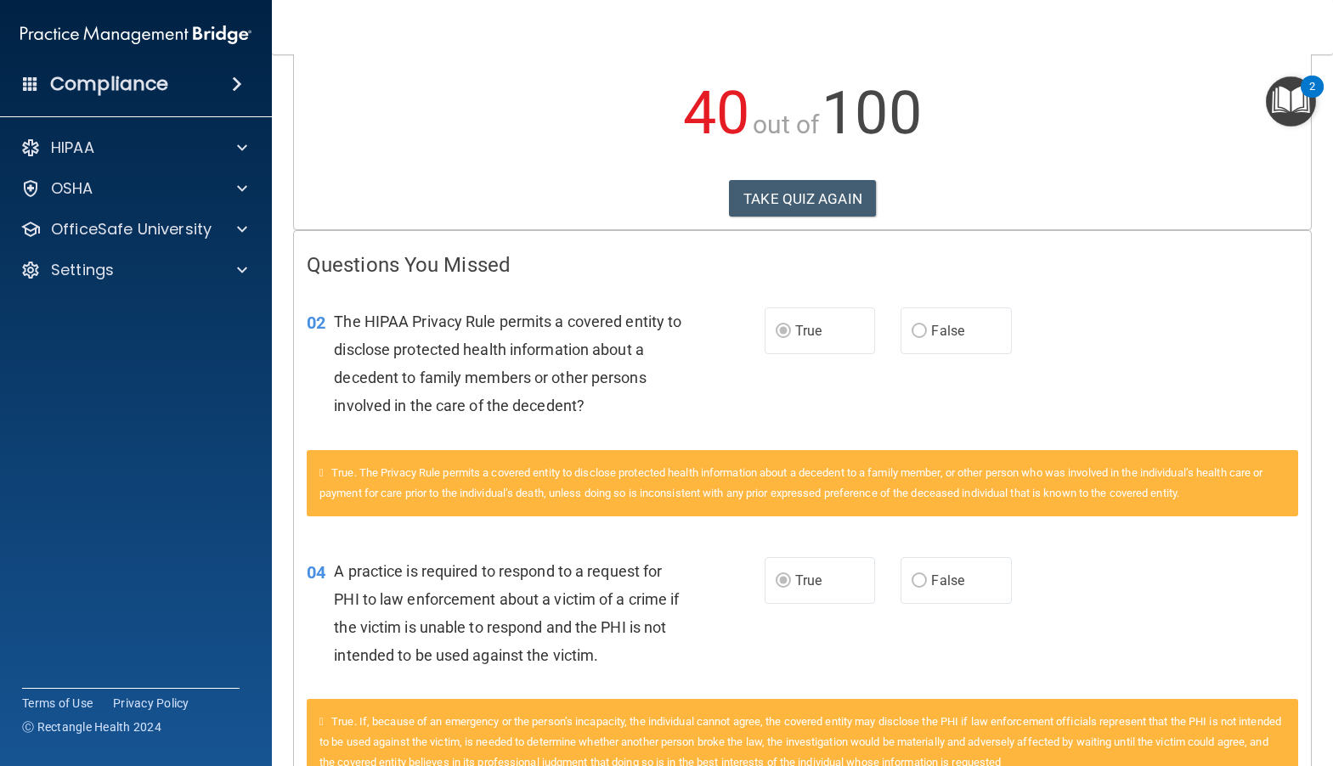
click at [190, 77] on div "Compliance" at bounding box center [136, 83] width 272 height 37
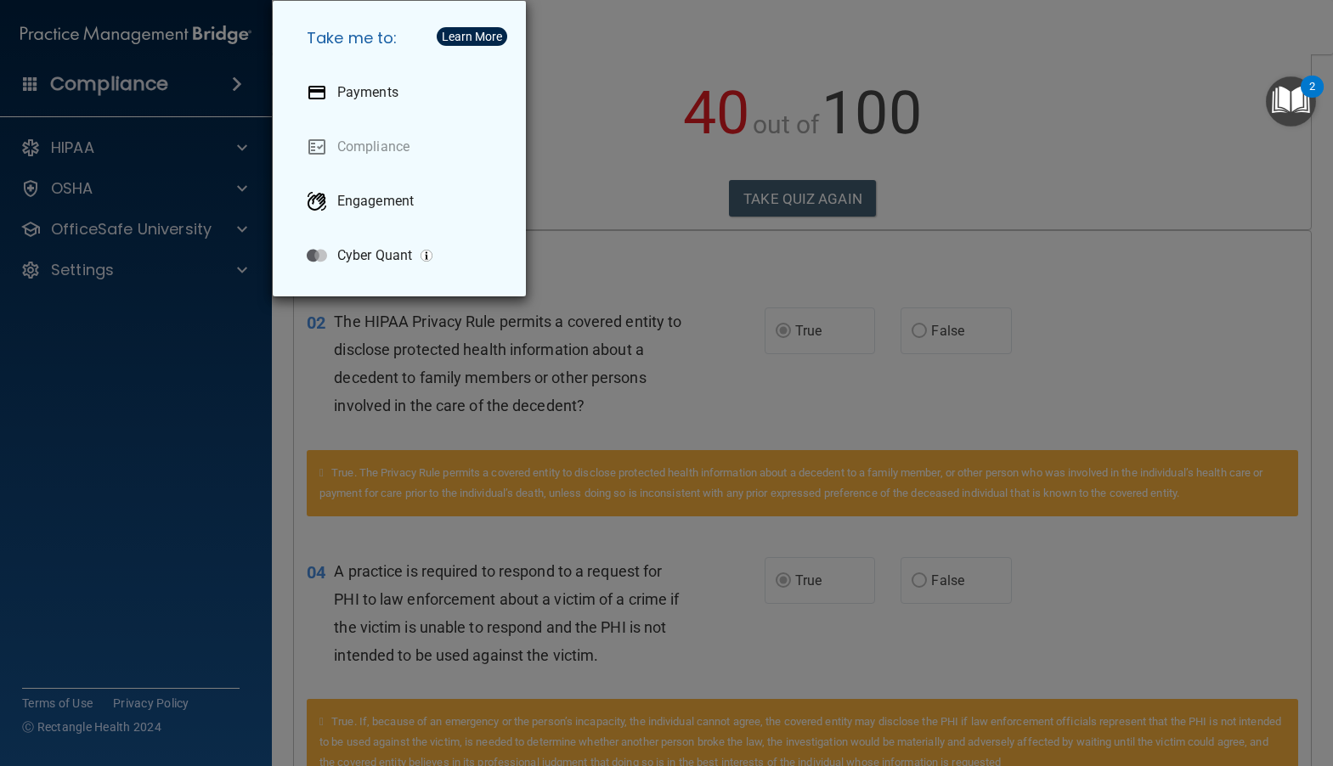
click at [94, 94] on div "Take me to: Payments Compliance Engagement Cyber Quant" at bounding box center [666, 383] width 1333 height 766
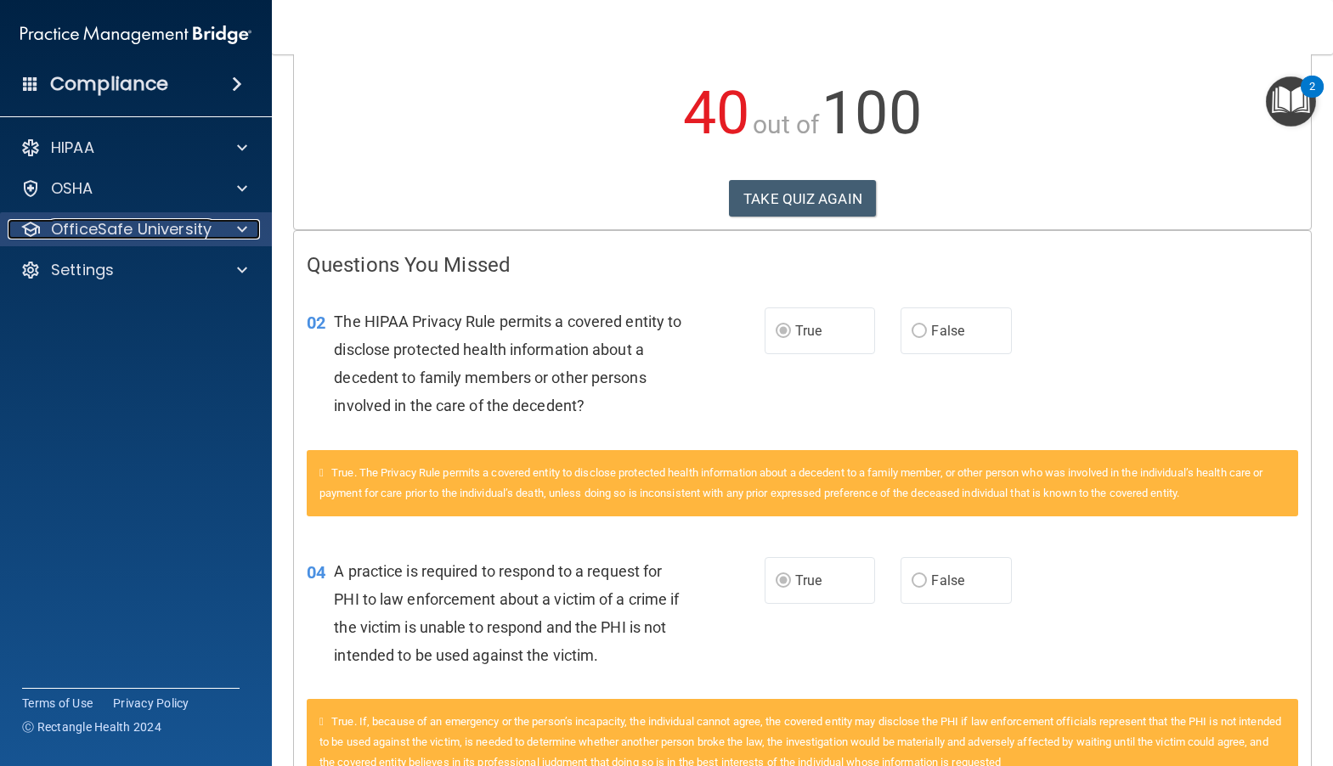
click at [134, 230] on p "OfficeSafe University" at bounding box center [131, 229] width 161 height 20
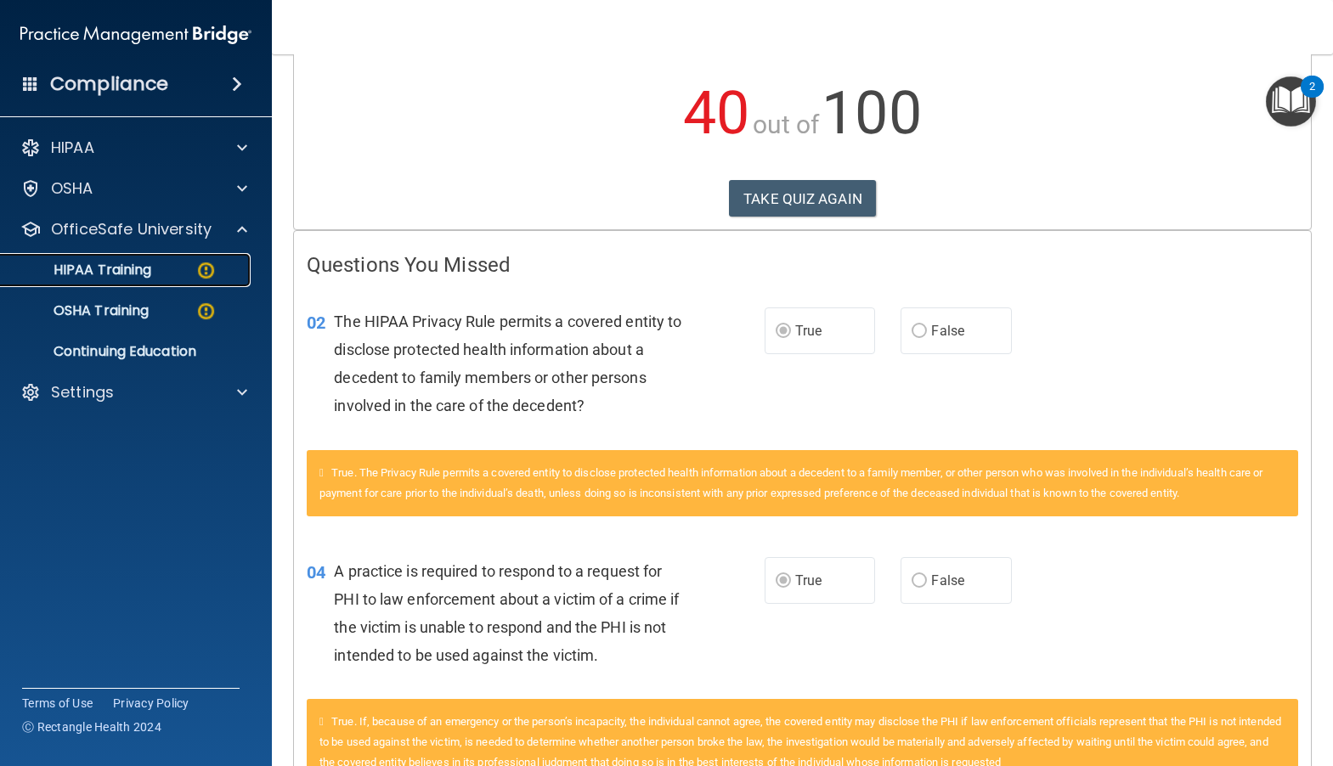
click at [101, 269] on p "HIPAA Training" at bounding box center [81, 270] width 140 height 17
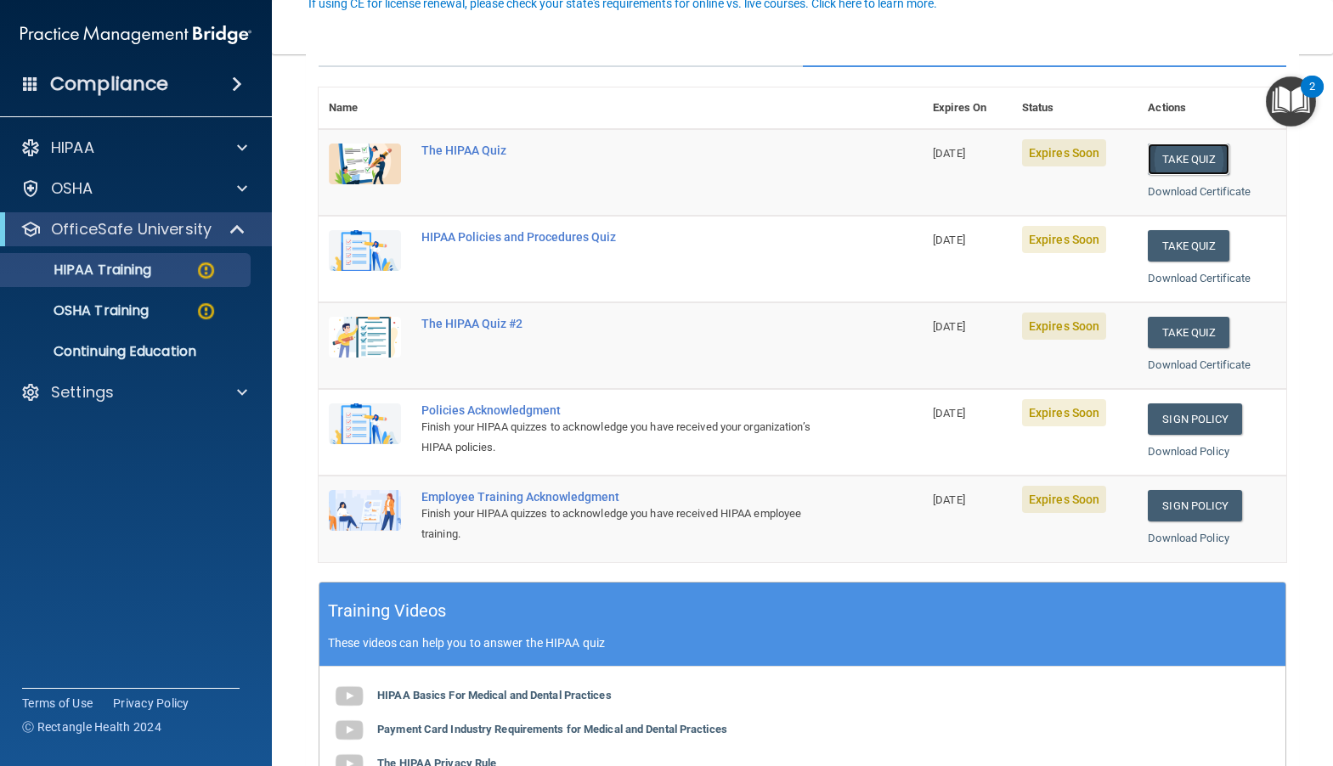
click at [1171, 166] on button "Take Quiz" at bounding box center [1188, 159] width 82 height 31
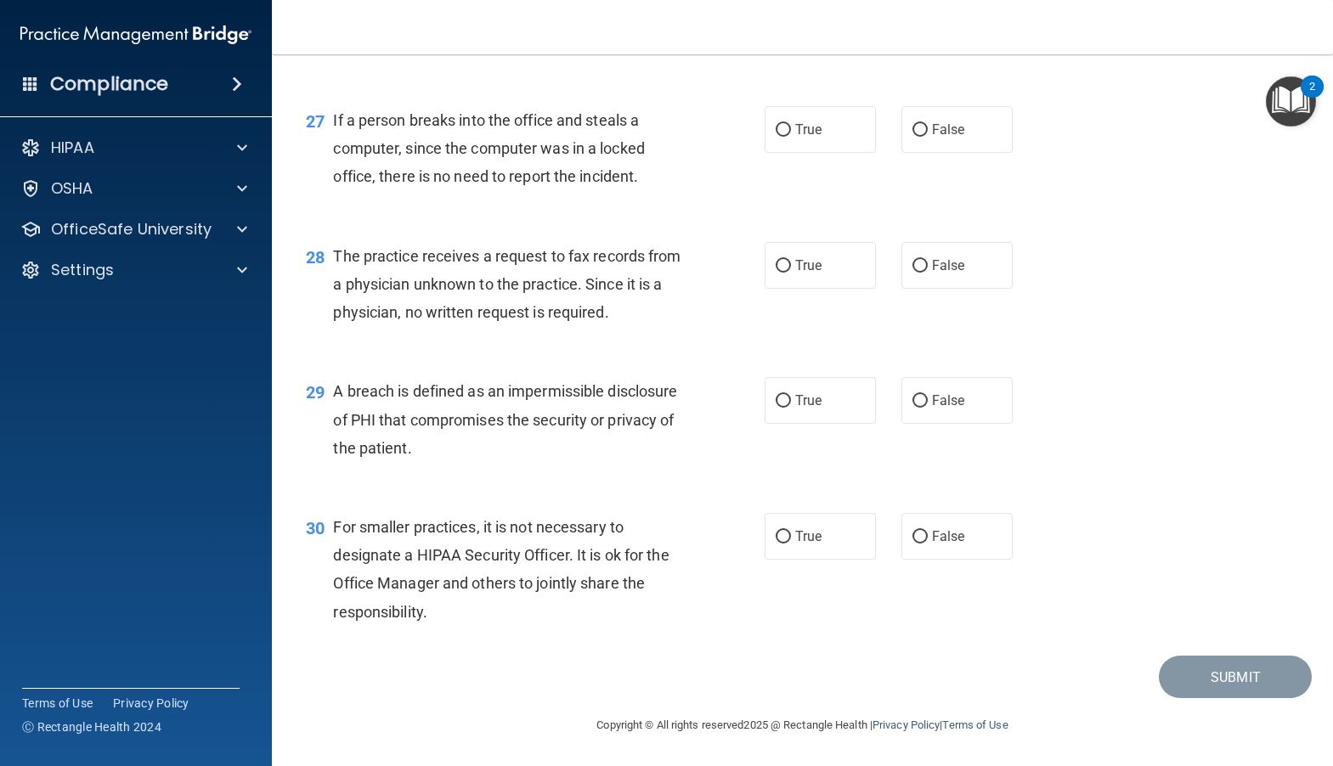
scroll to position [3809, 0]
click at [775, 536] on input "True" at bounding box center [782, 537] width 15 height 13
radio input "true"
click at [912, 531] on input "False" at bounding box center [919, 537] width 15 height 13
radio input "true"
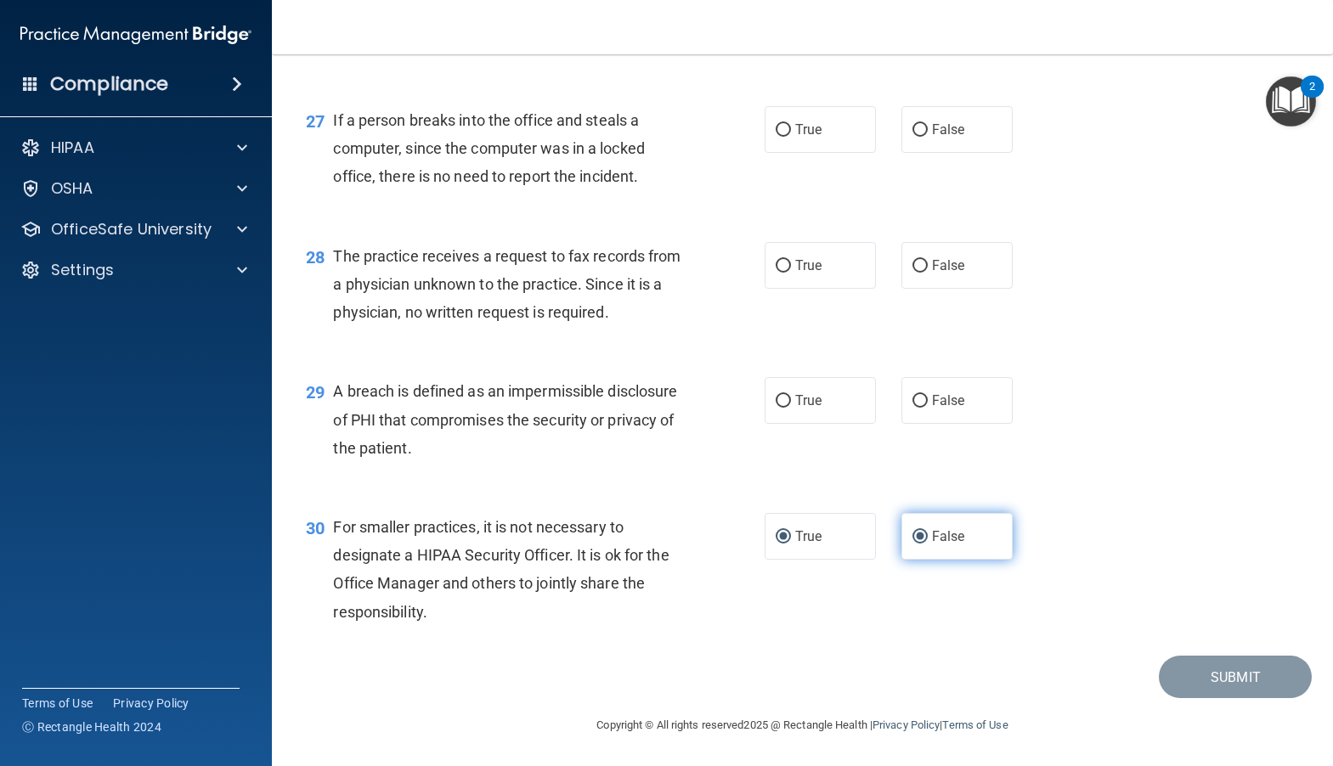
radio input "false"
click at [912, 402] on input "False" at bounding box center [919, 401] width 15 height 13
radio input "true"
click at [932, 268] on span "False" at bounding box center [948, 265] width 33 height 16
click at [925, 268] on input "False" at bounding box center [919, 266] width 15 height 13
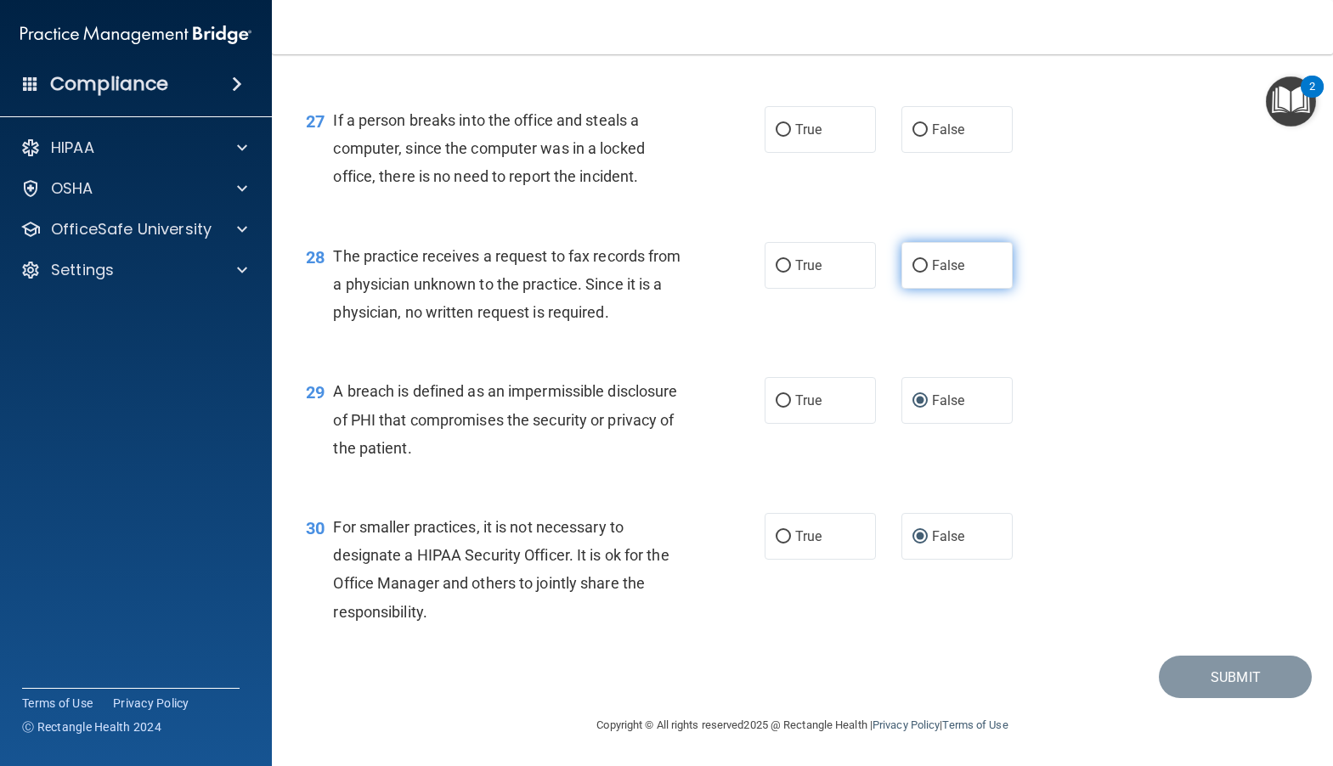
radio input "true"
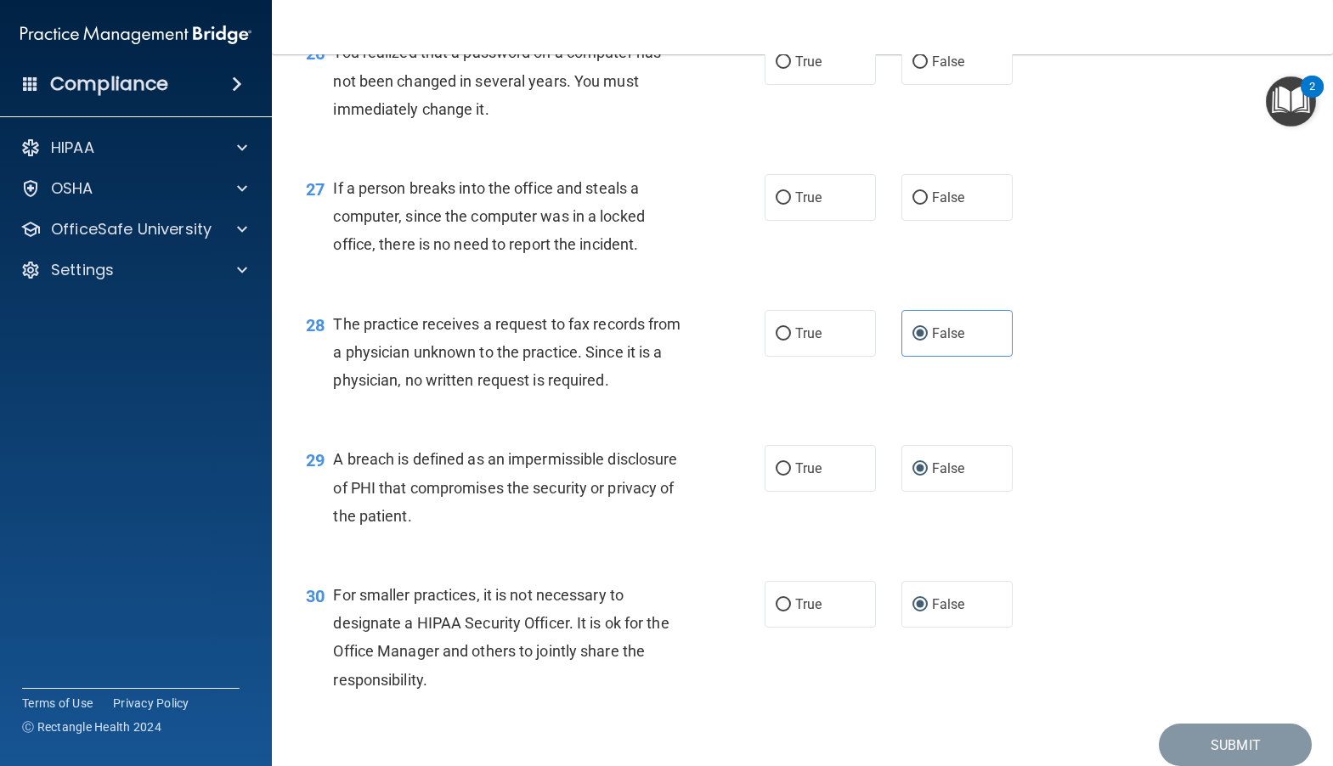
scroll to position [3639, 0]
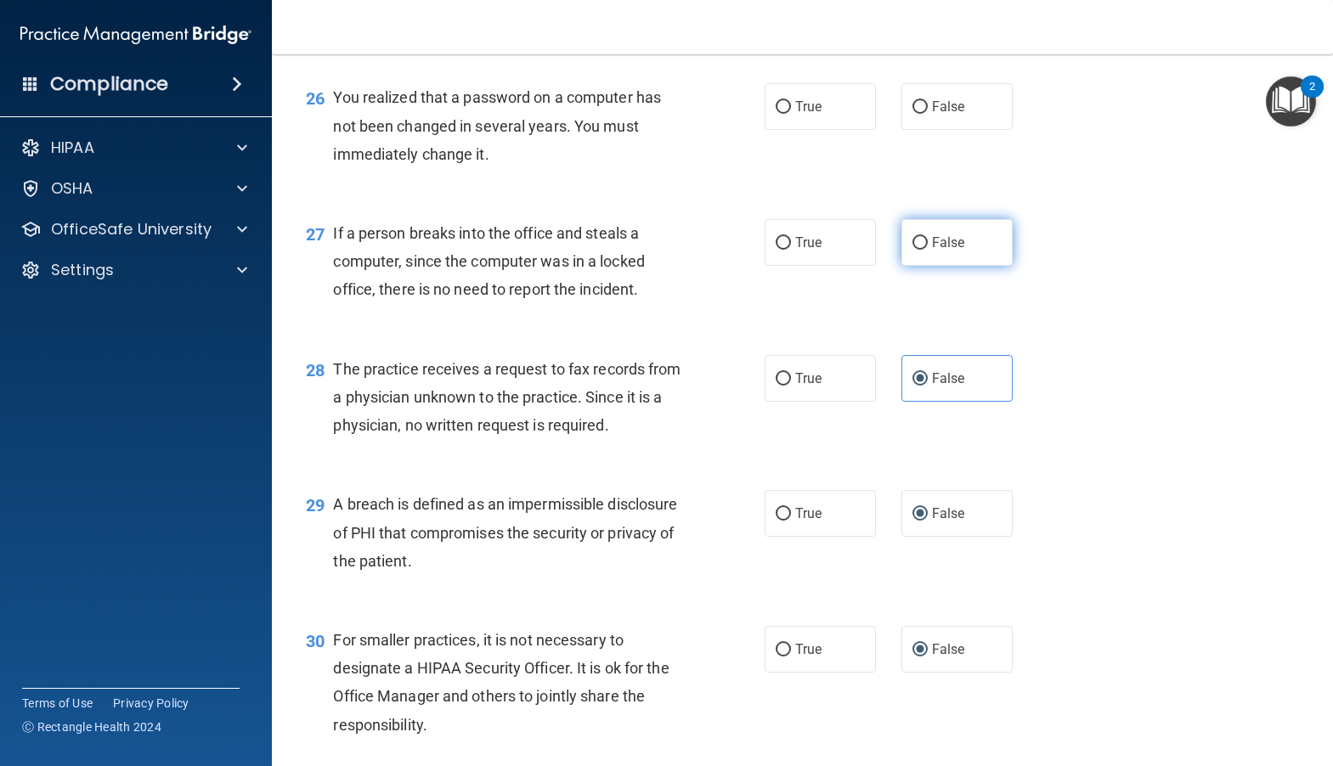
click at [912, 250] on input "False" at bounding box center [919, 243] width 15 height 13
radio input "true"
click at [775, 386] on input "True" at bounding box center [782, 379] width 15 height 13
radio input "true"
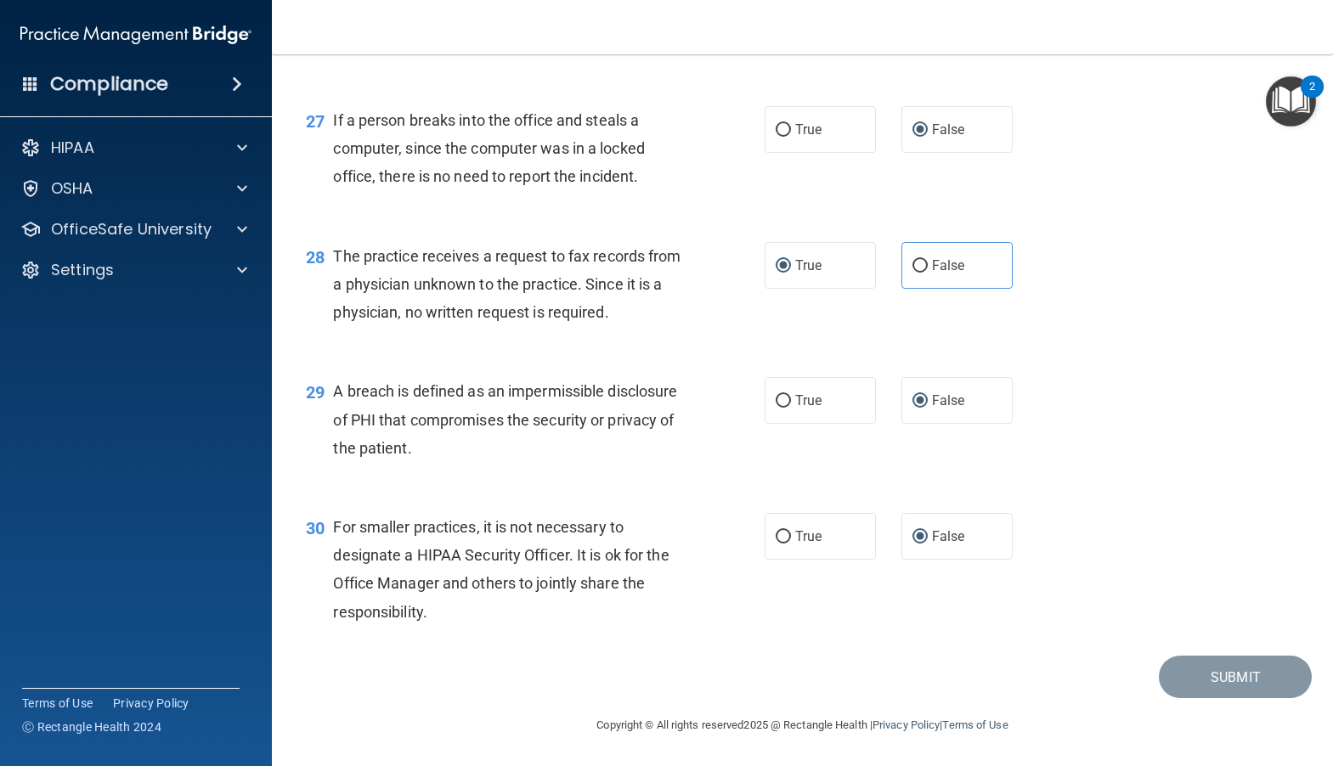
scroll to position [3809, 0]
click at [914, 263] on input "False" at bounding box center [919, 266] width 15 height 13
radio input "true"
radio input "false"
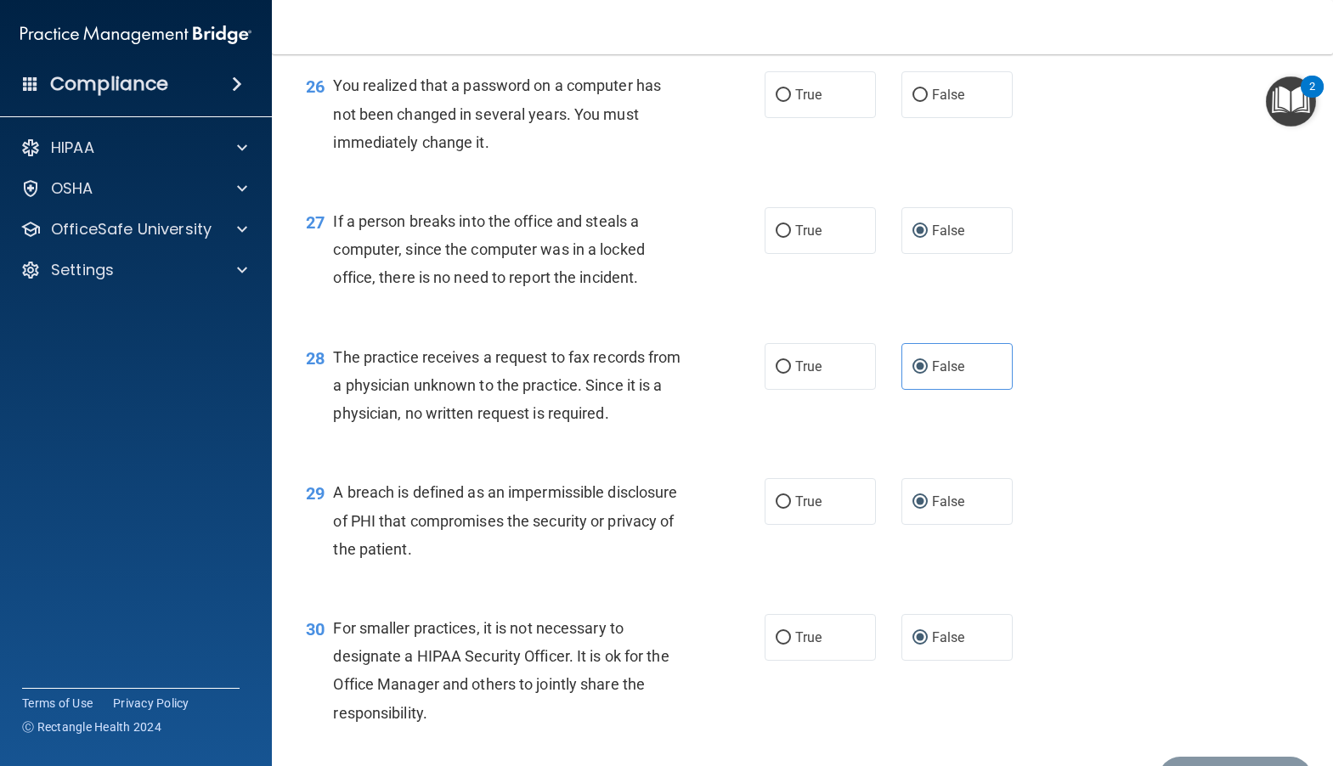
scroll to position [3639, 0]
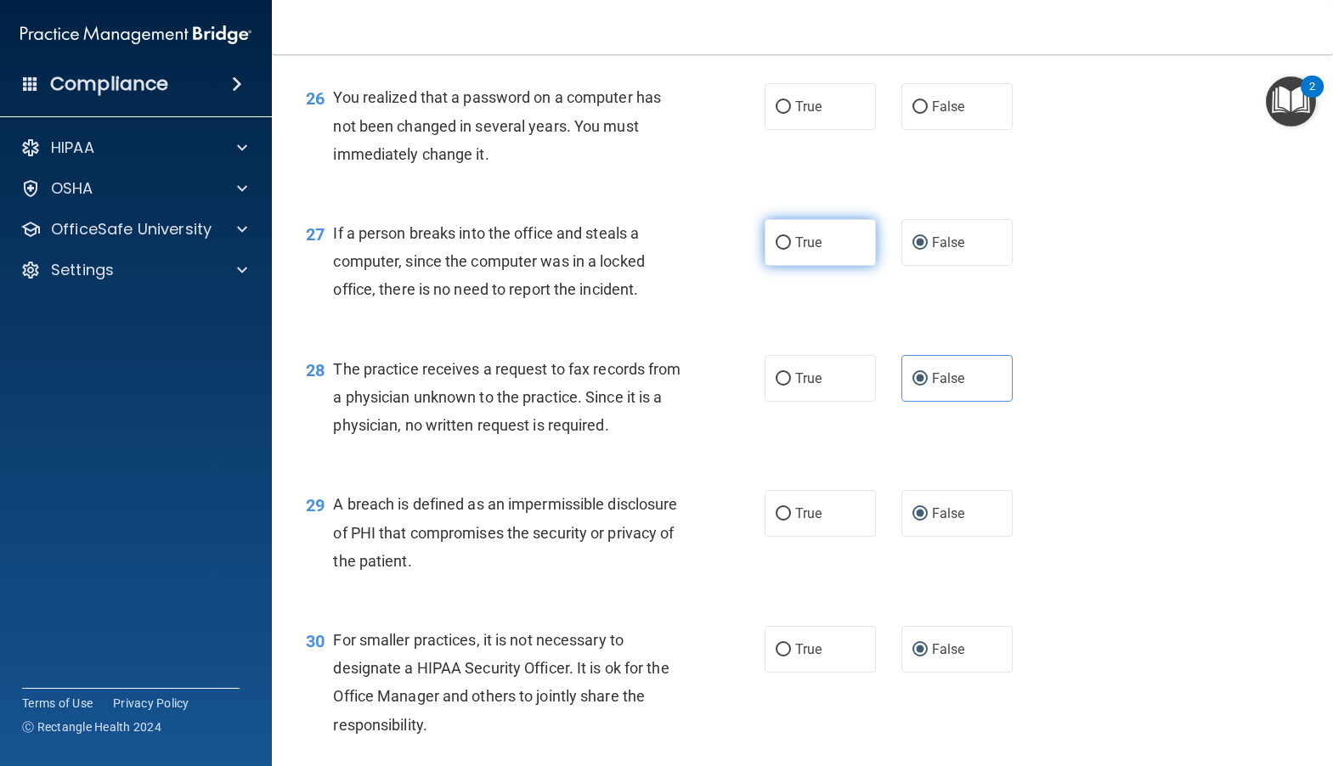
click at [800, 251] on span "True" at bounding box center [808, 242] width 26 height 16
click at [791, 250] on input "True" at bounding box center [782, 243] width 15 height 13
radio input "true"
radio input "false"
click at [915, 114] on input "False" at bounding box center [919, 107] width 15 height 13
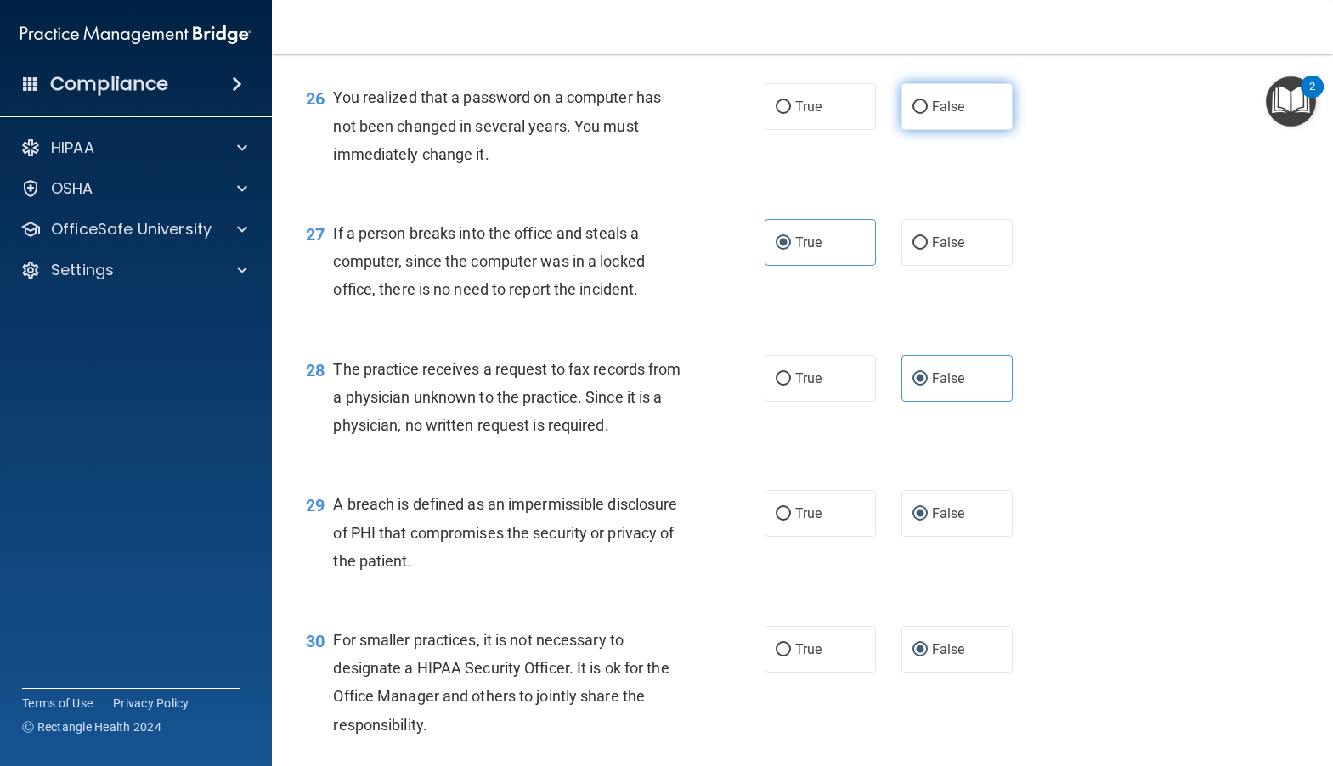
radio input "true"
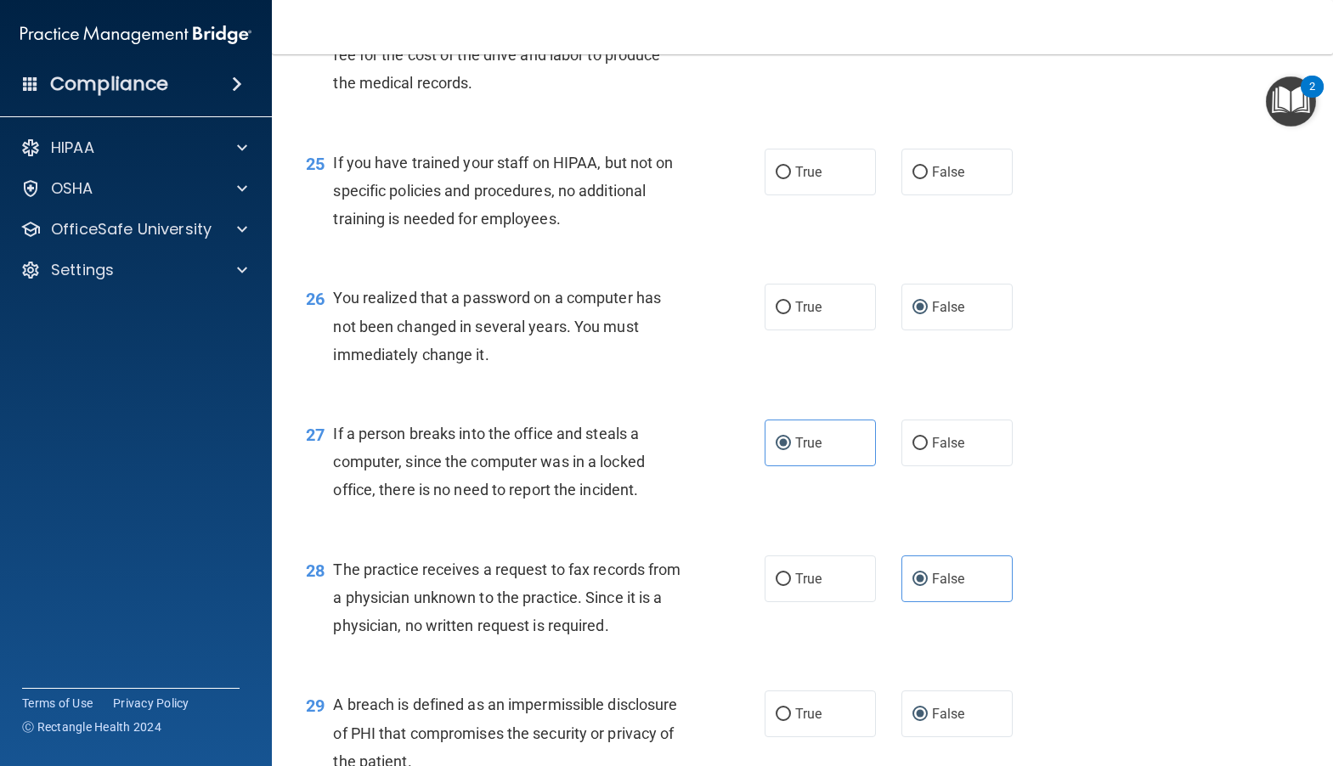
scroll to position [3384, 0]
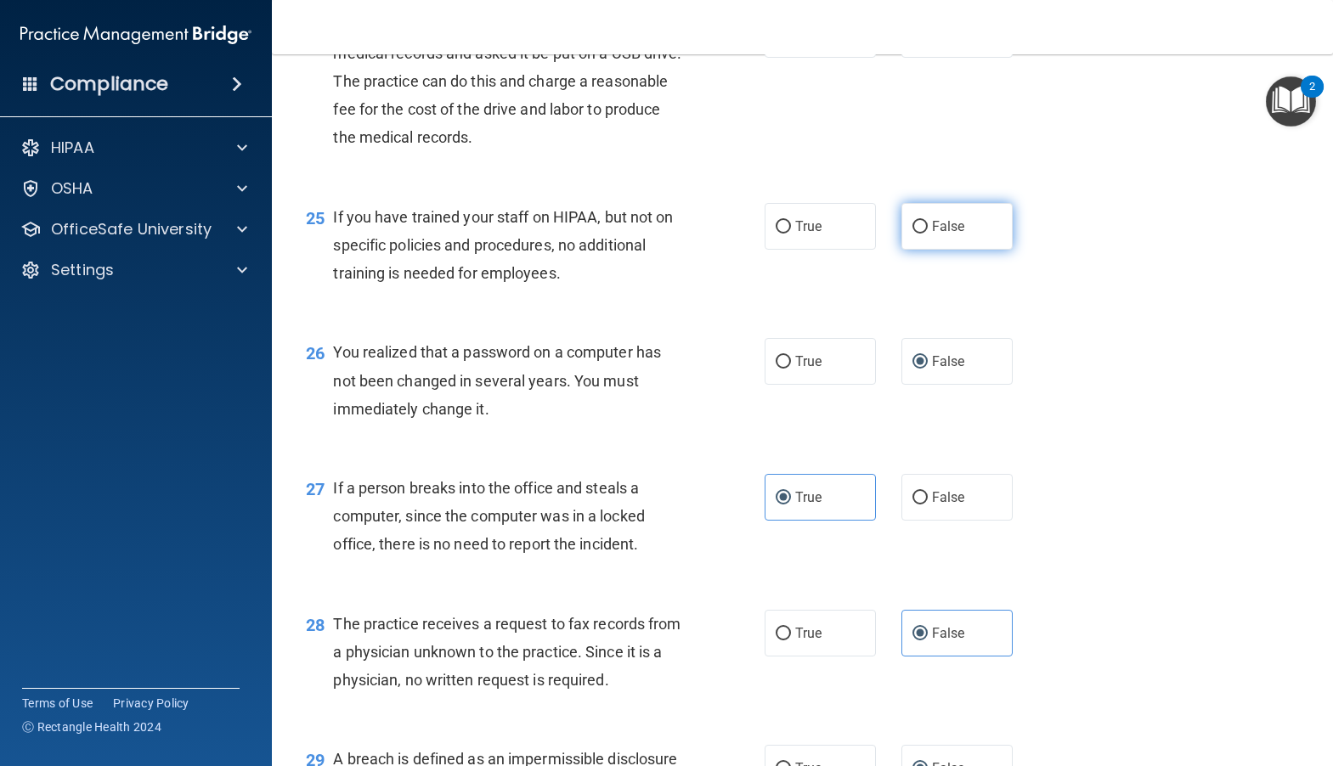
click at [915, 234] on input "False" at bounding box center [919, 227] width 15 height 13
radio input "true"
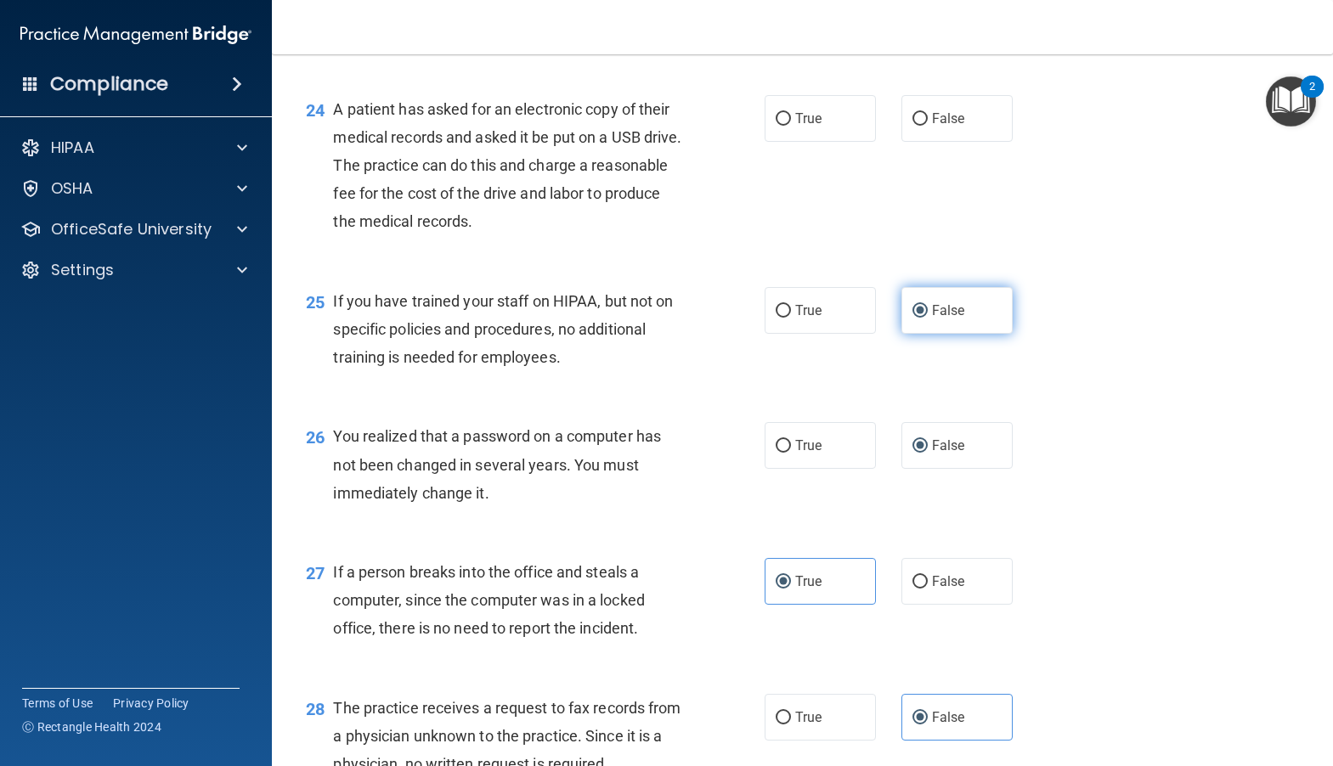
scroll to position [3299, 0]
click at [783, 127] on input "True" at bounding box center [782, 120] width 15 height 13
radio input "true"
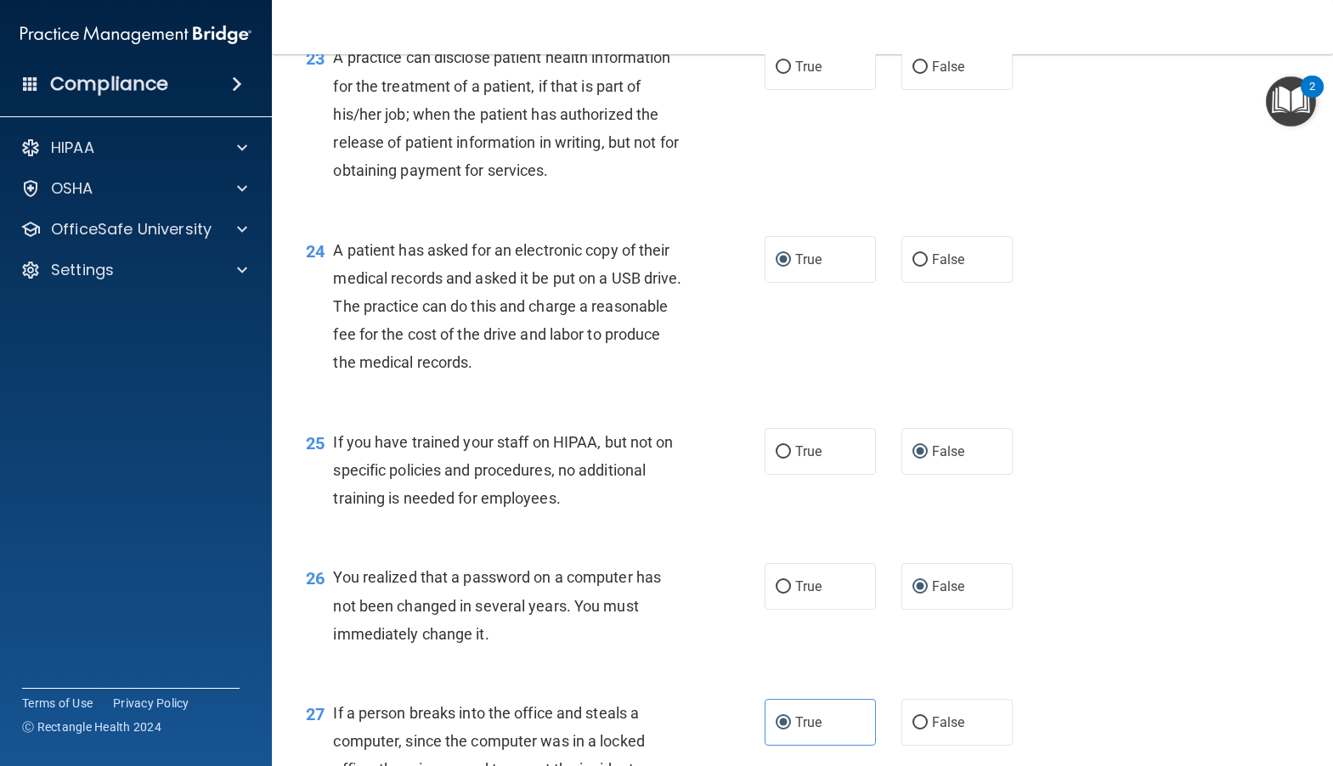
scroll to position [3129, 0]
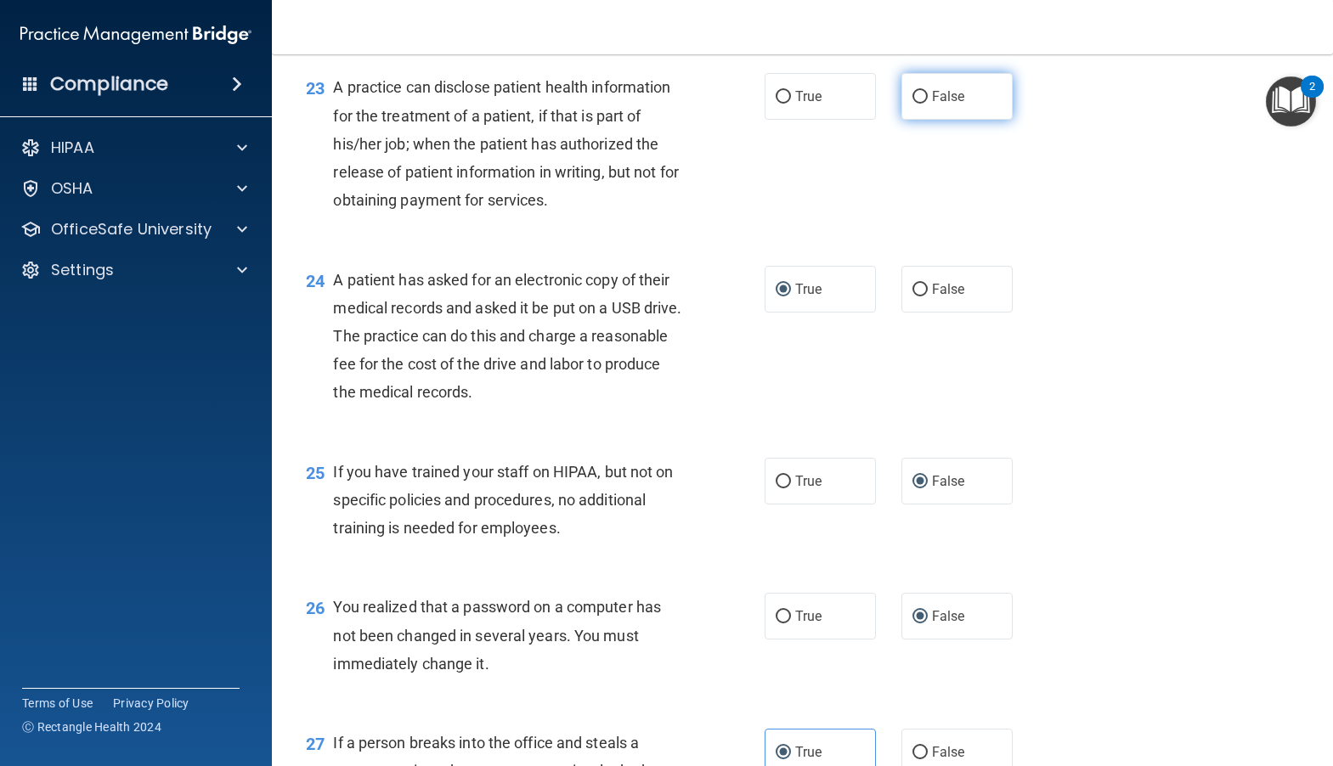
click at [917, 104] on input "False" at bounding box center [919, 97] width 15 height 13
radio input "true"
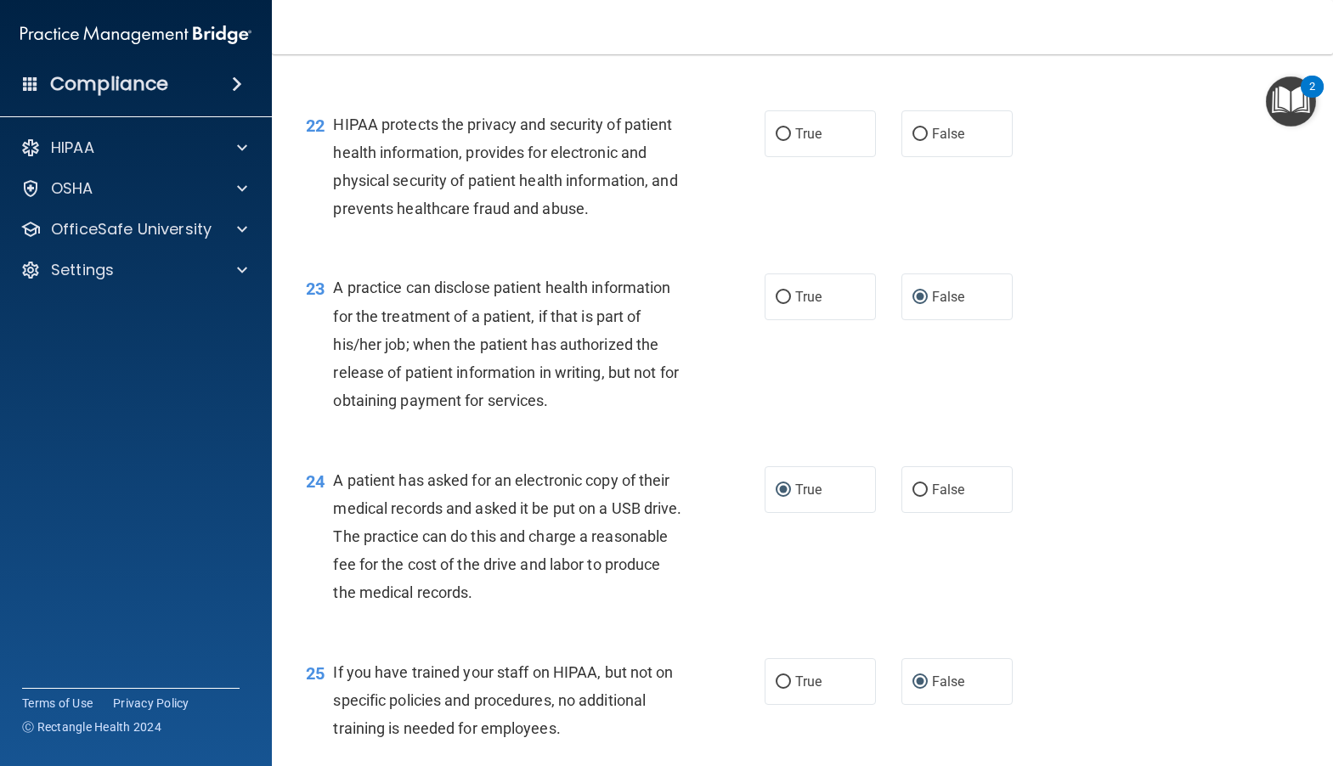
scroll to position [2874, 0]
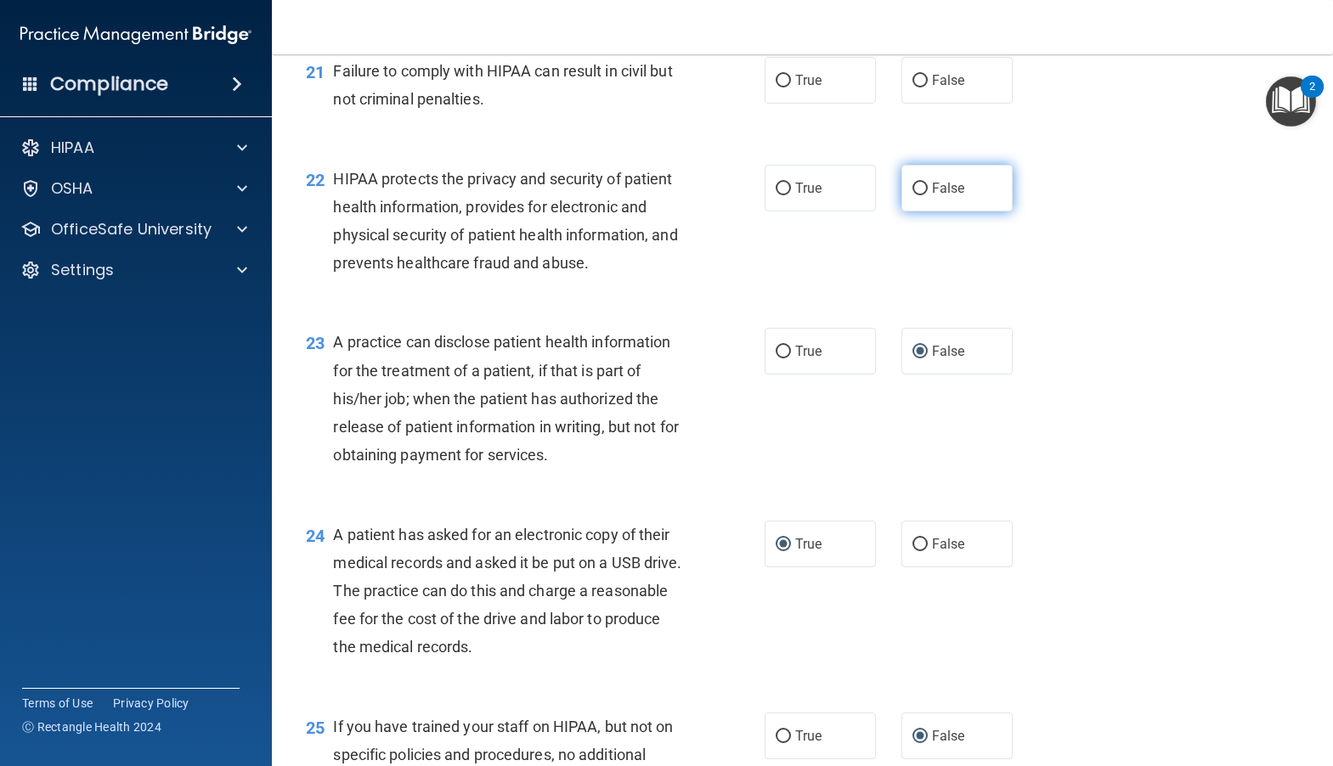
click at [913, 195] on input "False" at bounding box center [919, 189] width 15 height 13
radio input "true"
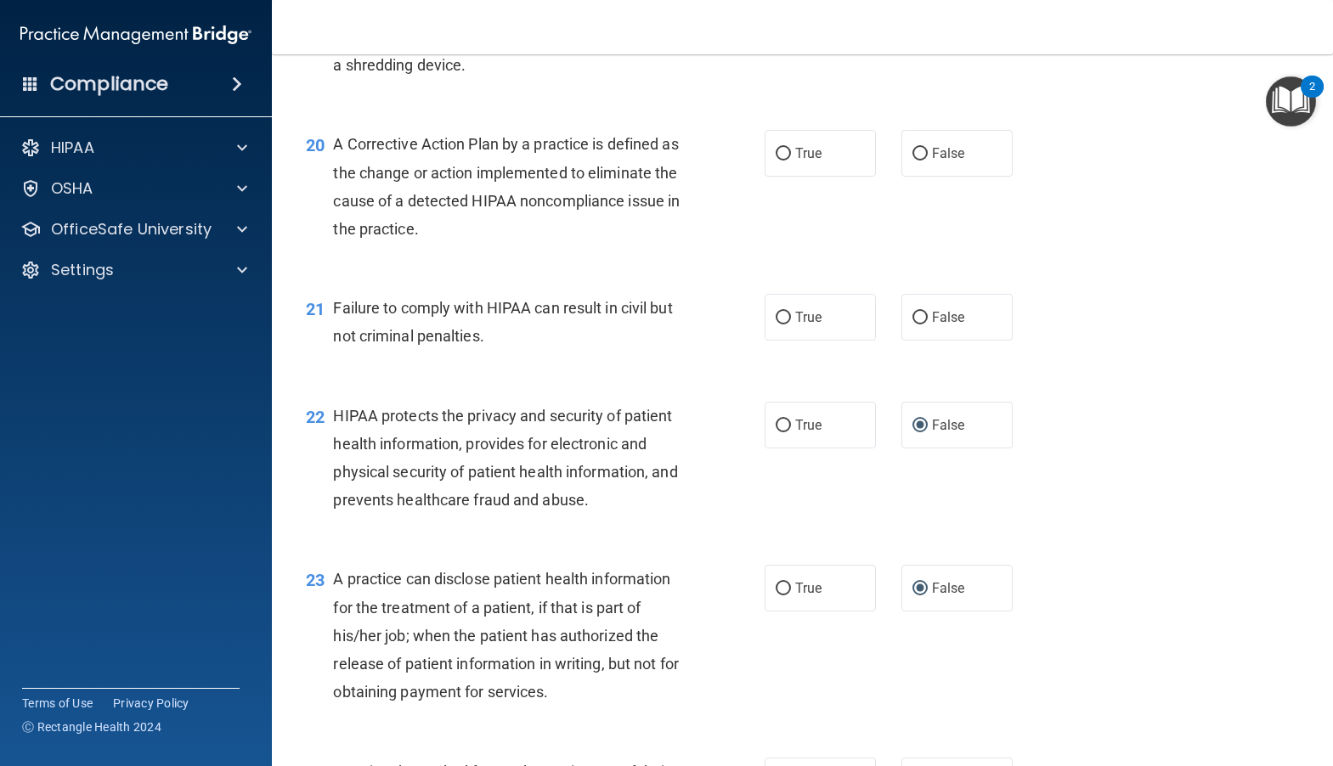
scroll to position [2619, 0]
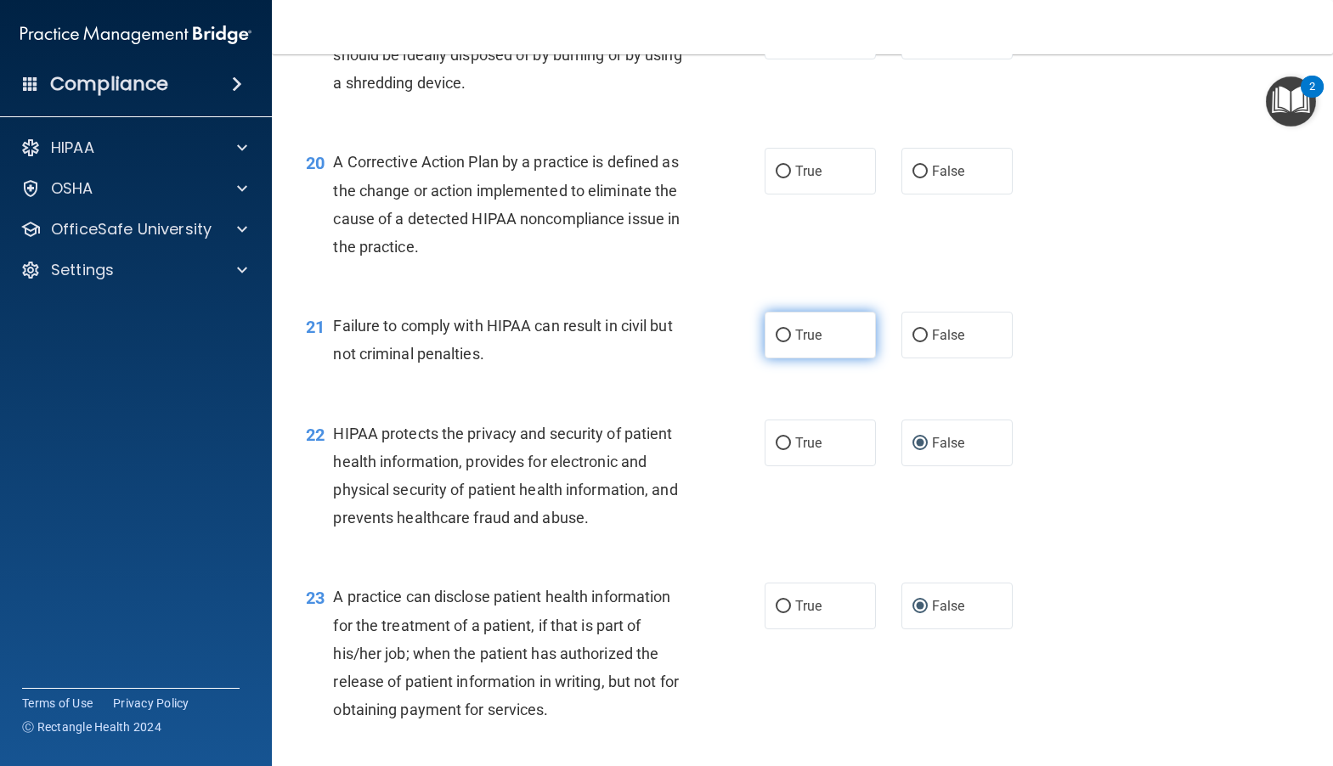
click at [776, 342] on input "True" at bounding box center [782, 336] width 15 height 13
radio input "true"
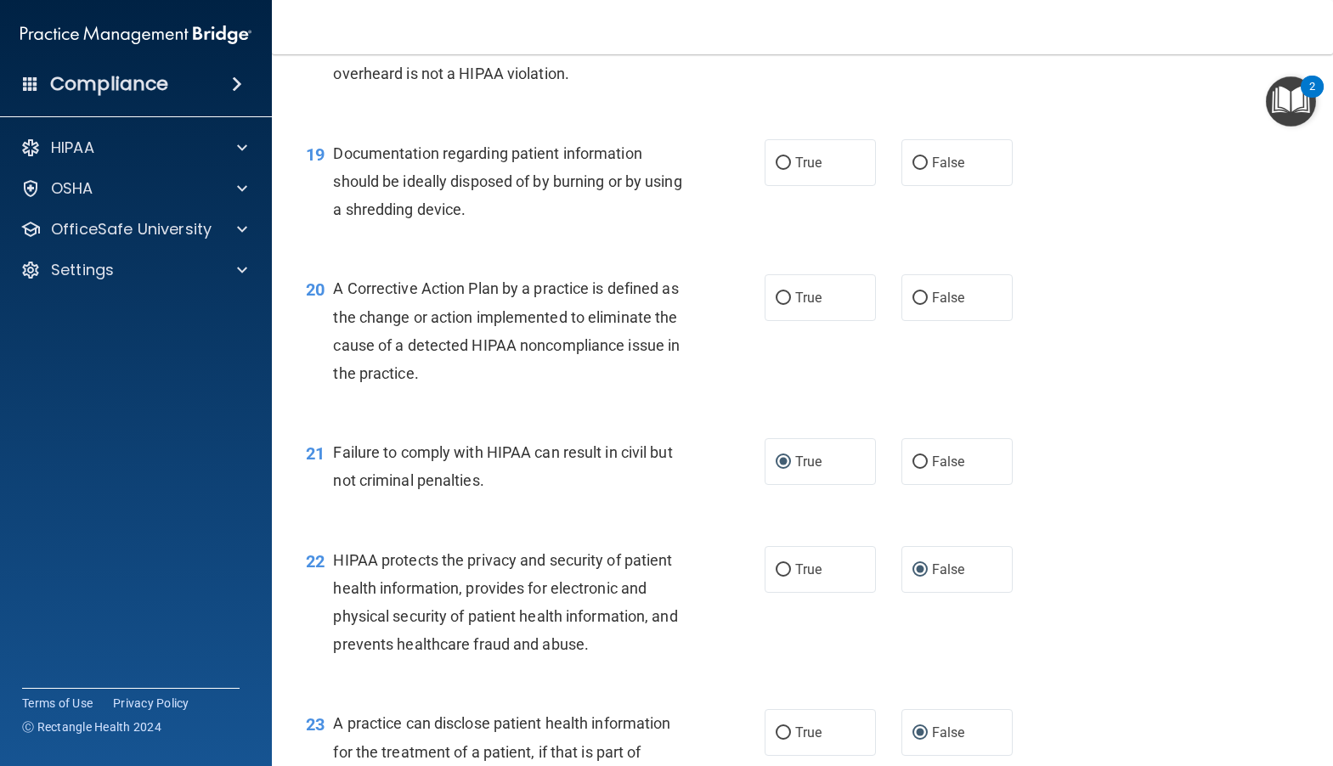
scroll to position [2450, 0]
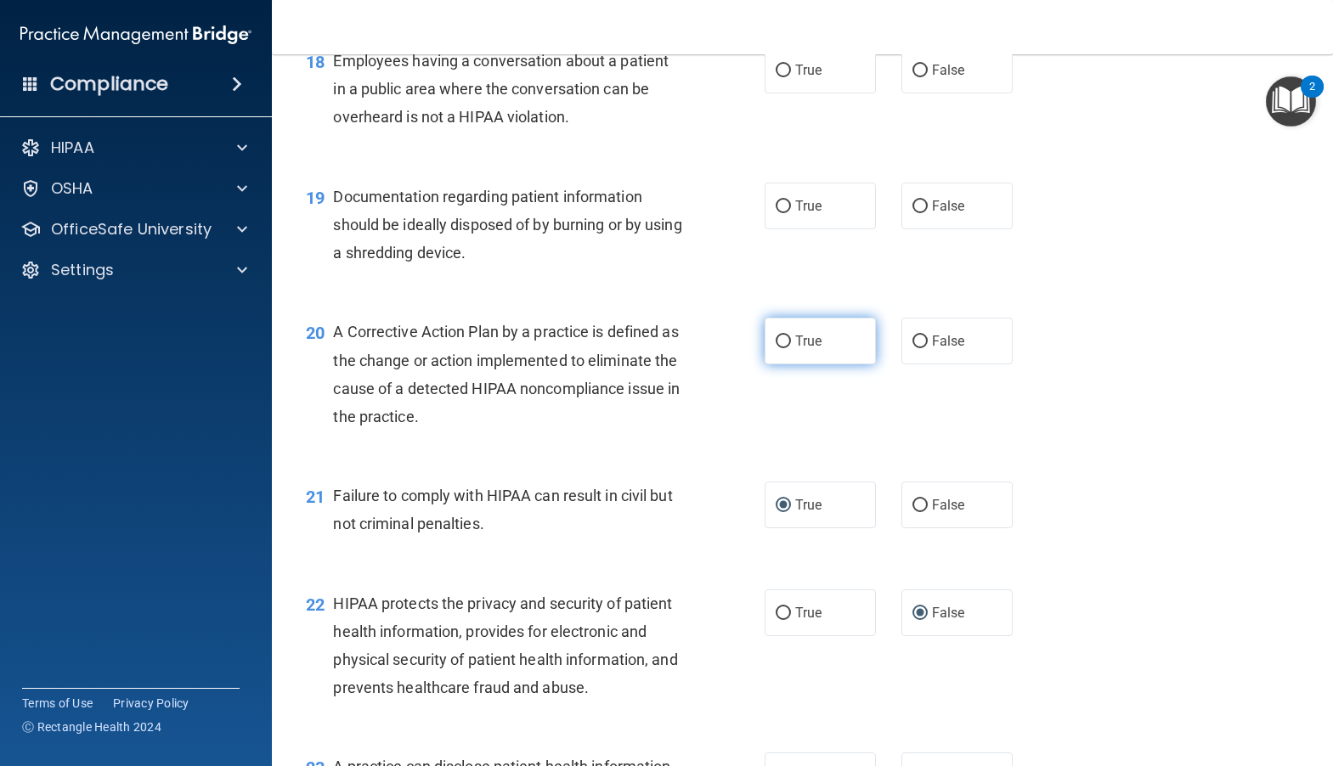
click at [775, 348] on input "True" at bounding box center [782, 341] width 15 height 13
radio input "true"
click at [781, 213] on input "True" at bounding box center [782, 206] width 15 height 13
radio input "true"
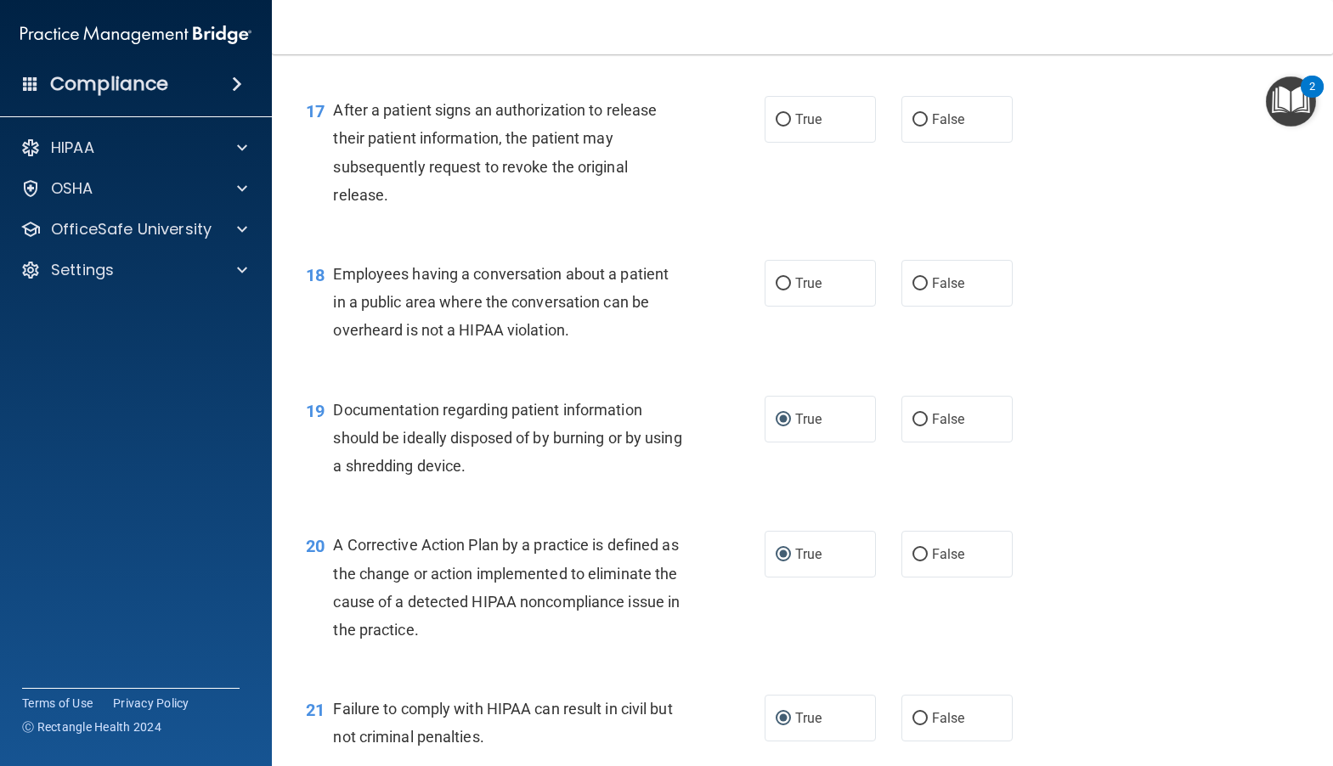
scroll to position [2195, 0]
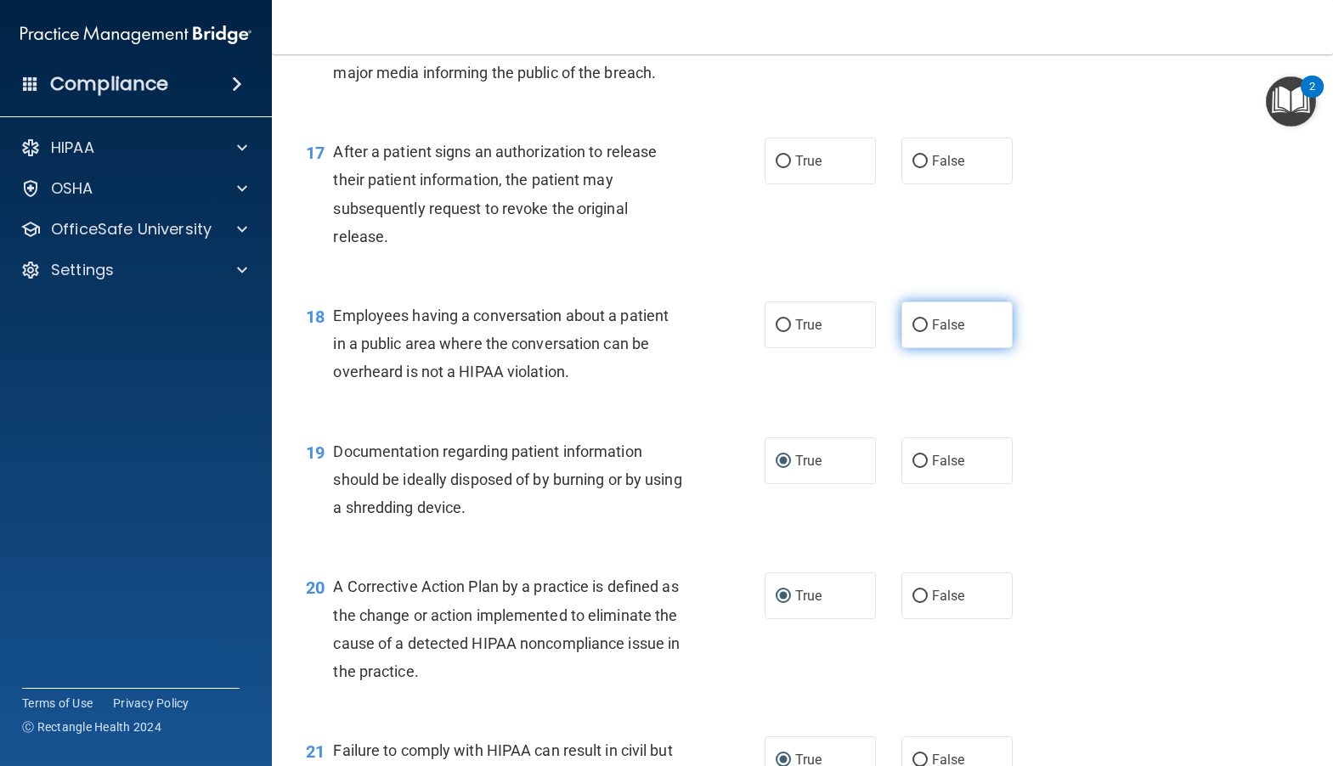
click at [913, 332] on input "False" at bounding box center [919, 325] width 15 height 13
radio input "true"
click at [775, 168] on input "True" at bounding box center [782, 161] width 15 height 13
radio input "true"
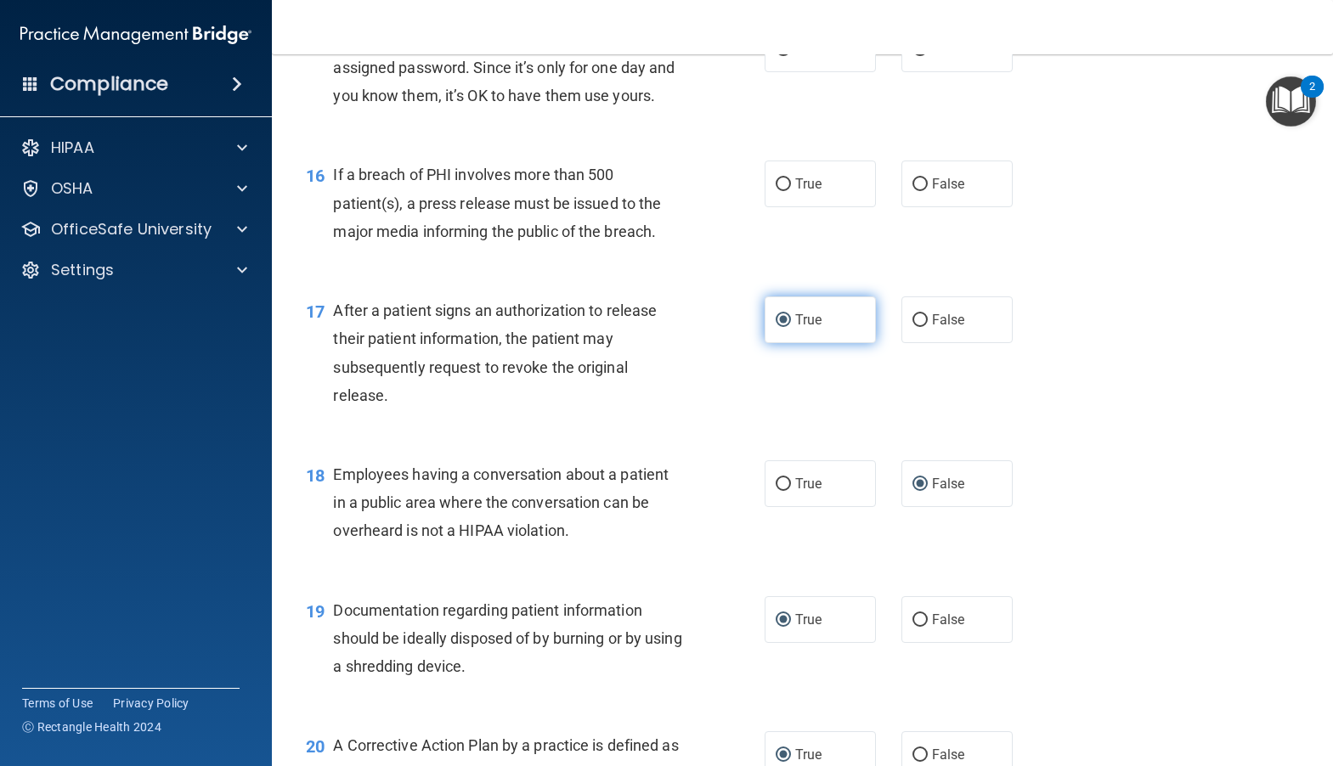
scroll to position [2025, 0]
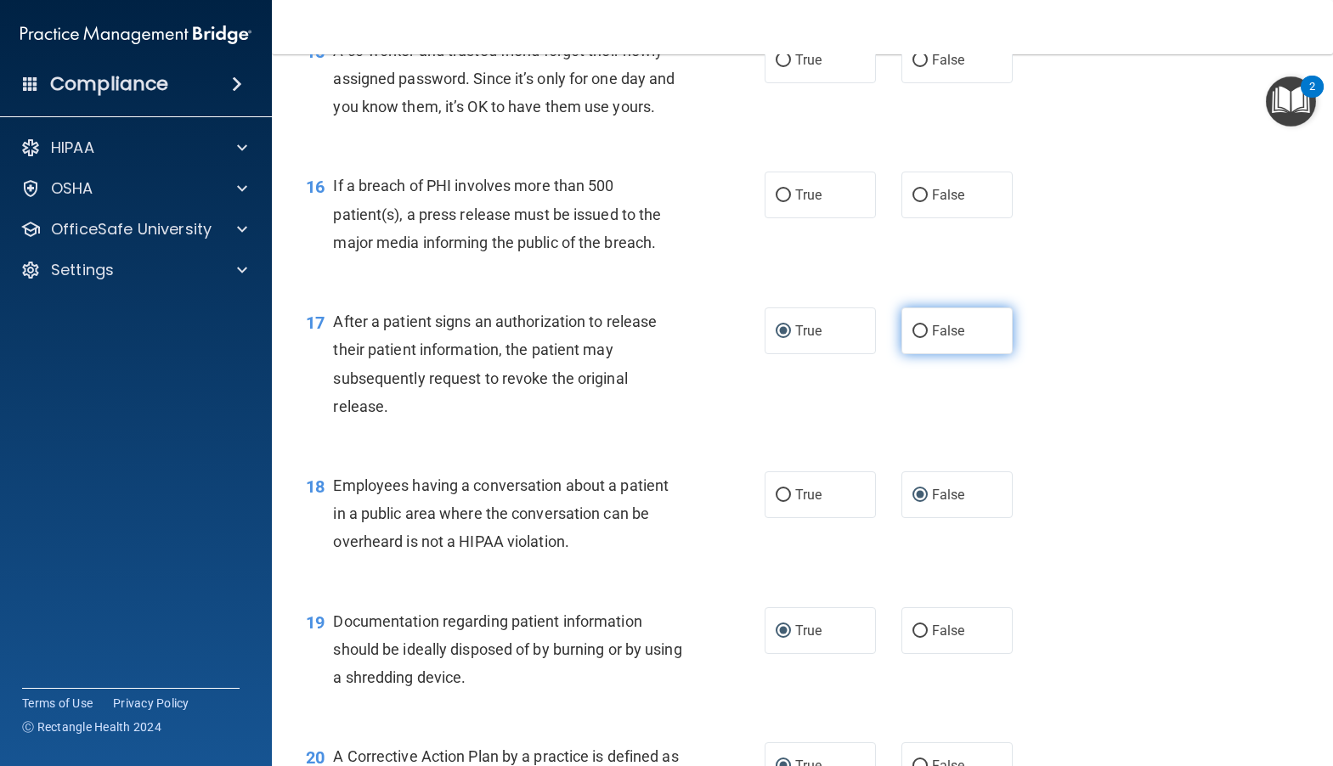
click at [914, 354] on label "False" at bounding box center [956, 330] width 111 height 47
click at [914, 338] on input "False" at bounding box center [919, 331] width 15 height 13
radio input "true"
radio input "false"
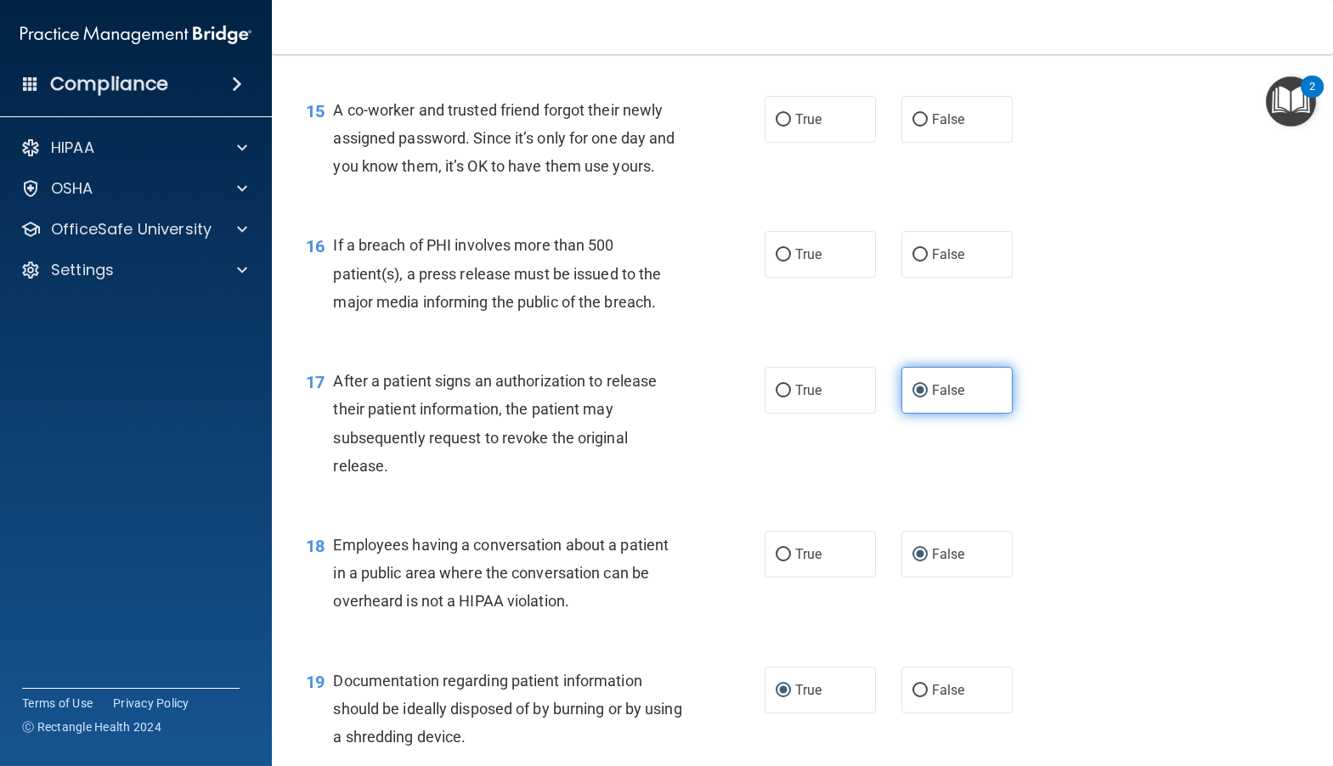
scroll to position [1940, 0]
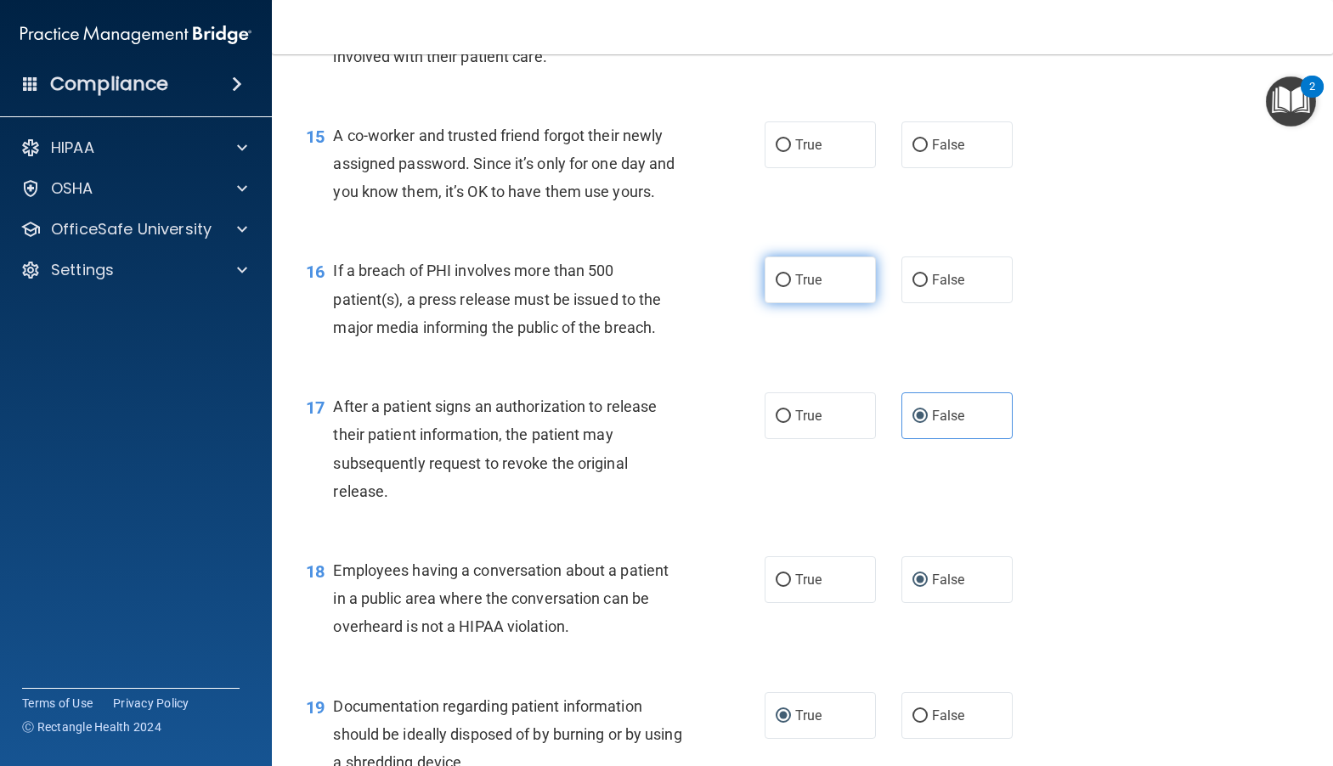
click at [785, 303] on label "True" at bounding box center [819, 280] width 111 height 47
click at [785, 287] on input "True" at bounding box center [782, 280] width 15 height 13
radio input "true"
click at [912, 152] on input "False" at bounding box center [919, 145] width 15 height 13
radio input "true"
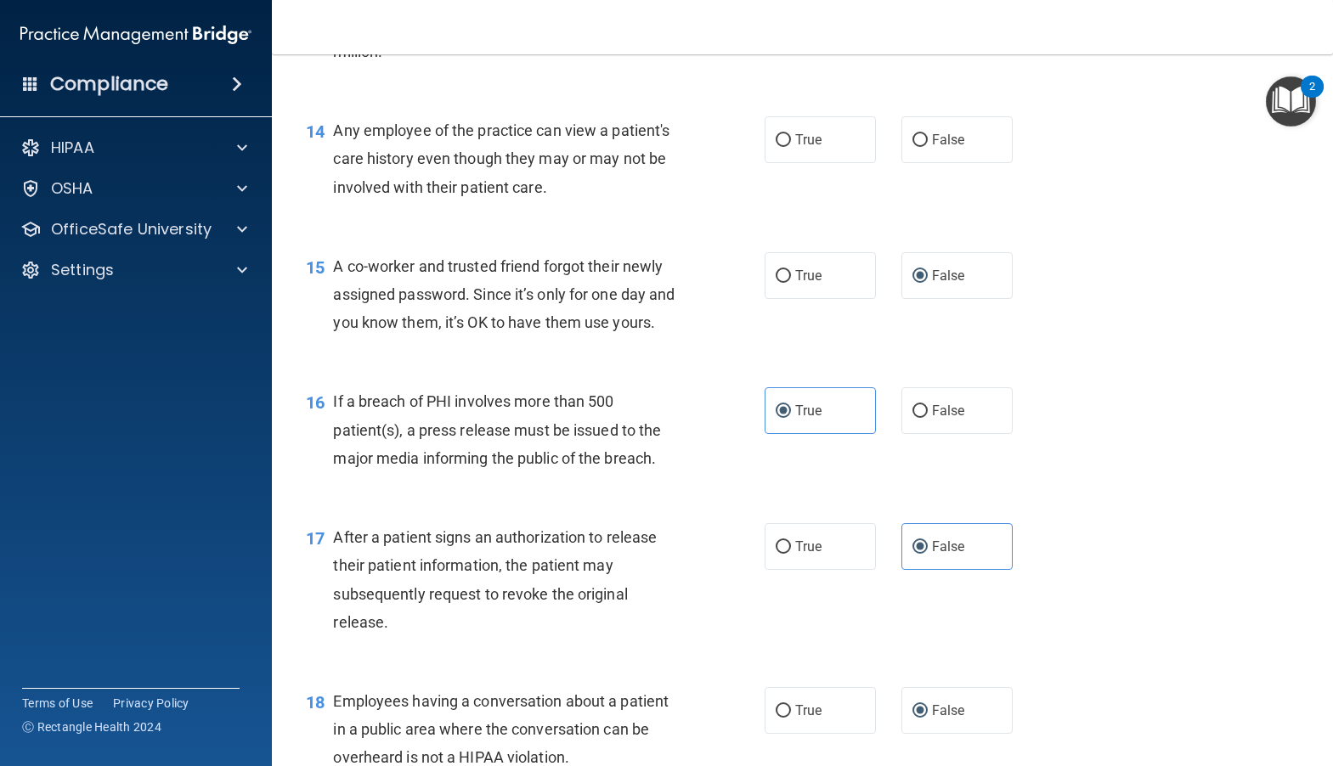
scroll to position [1770, 0]
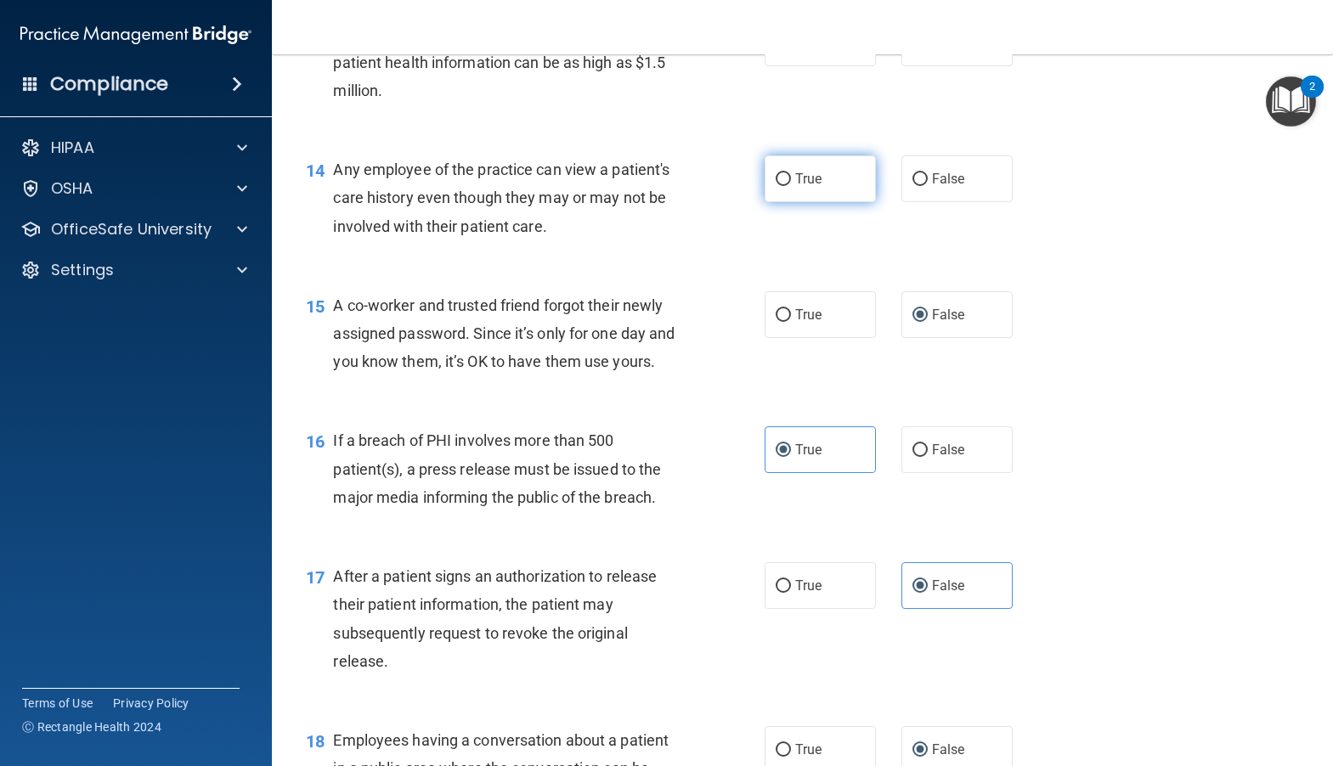
click at [775, 186] on input "True" at bounding box center [782, 179] width 15 height 13
radio input "true"
click at [912, 50] on input "False" at bounding box center [919, 43] width 15 height 13
radio input "true"
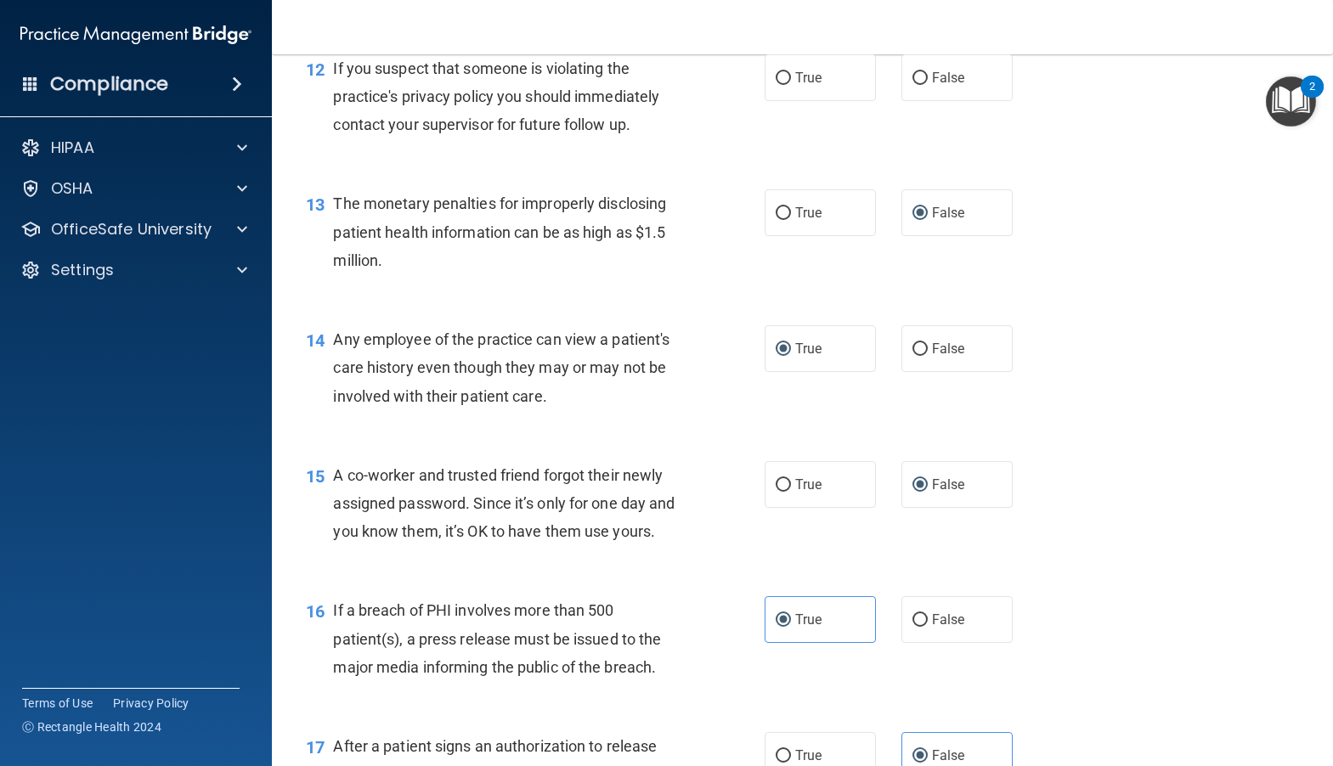
scroll to position [1515, 0]
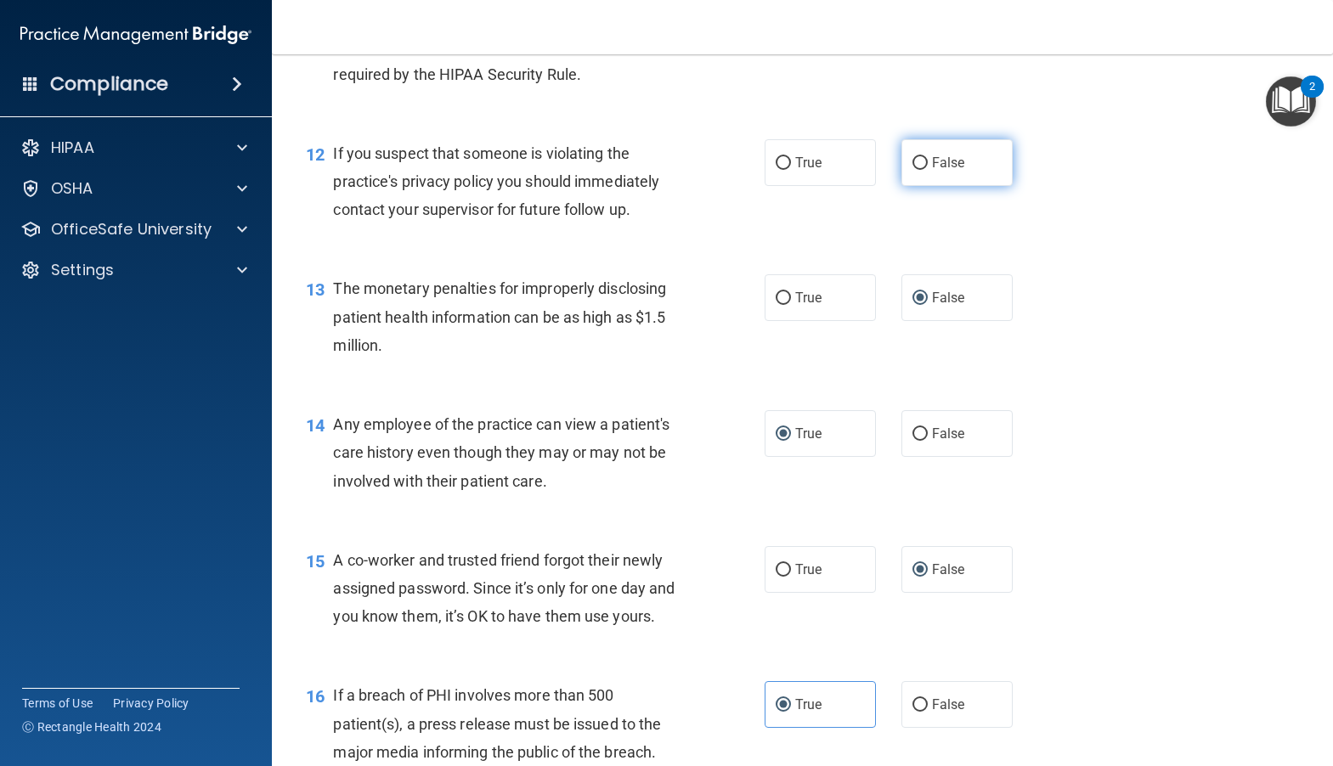
drag, startPoint x: 912, startPoint y: 211, endPoint x: 920, endPoint y: 218, distance: 10.2
click at [913, 170] on input "False" at bounding box center [919, 163] width 15 height 13
radio input "true"
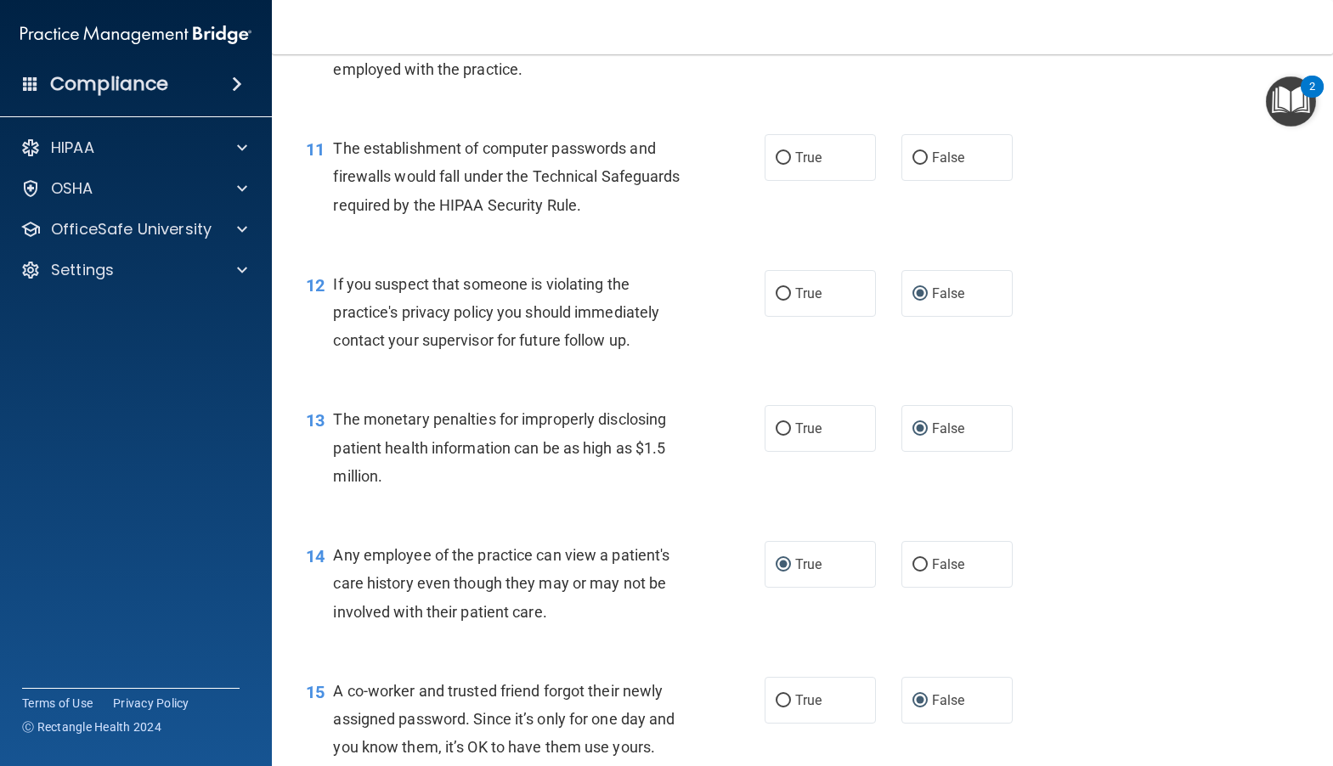
scroll to position [1345, 0]
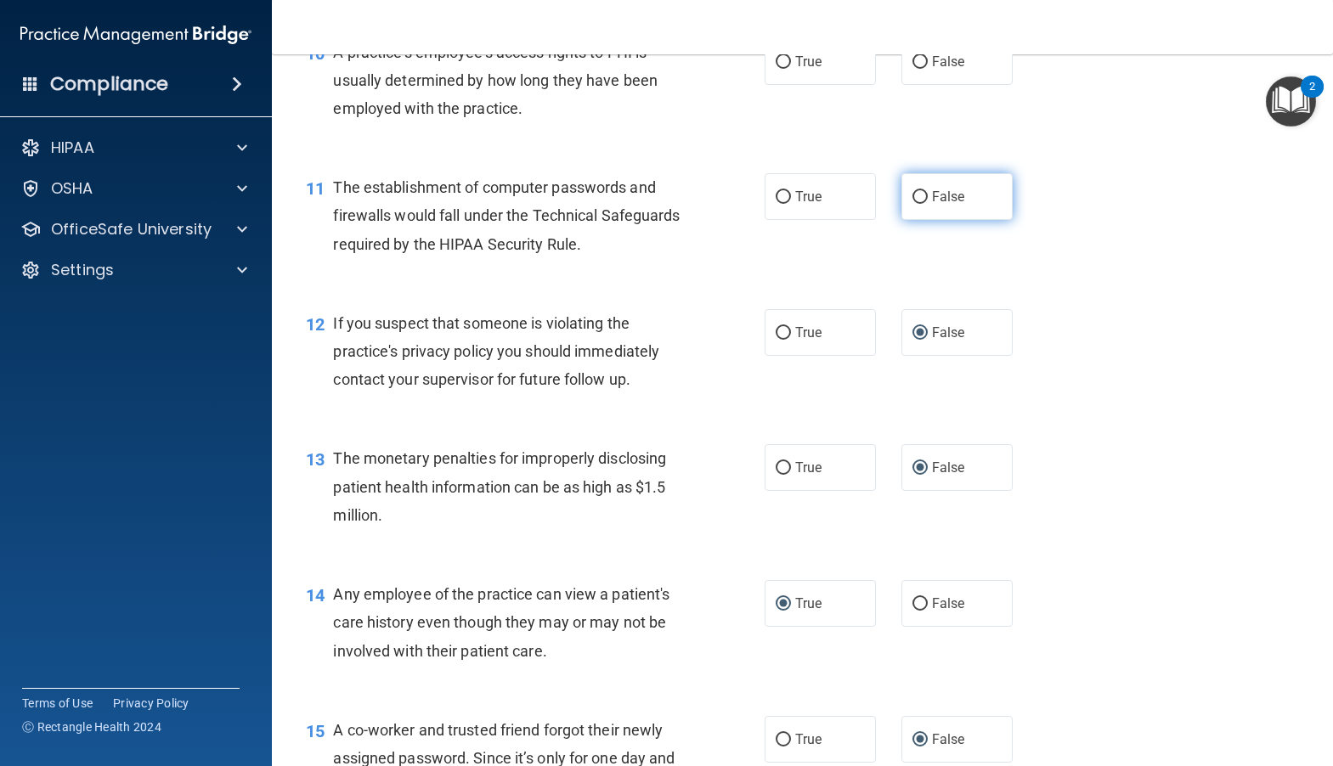
click at [916, 204] on input "False" at bounding box center [919, 197] width 15 height 13
radio input "true"
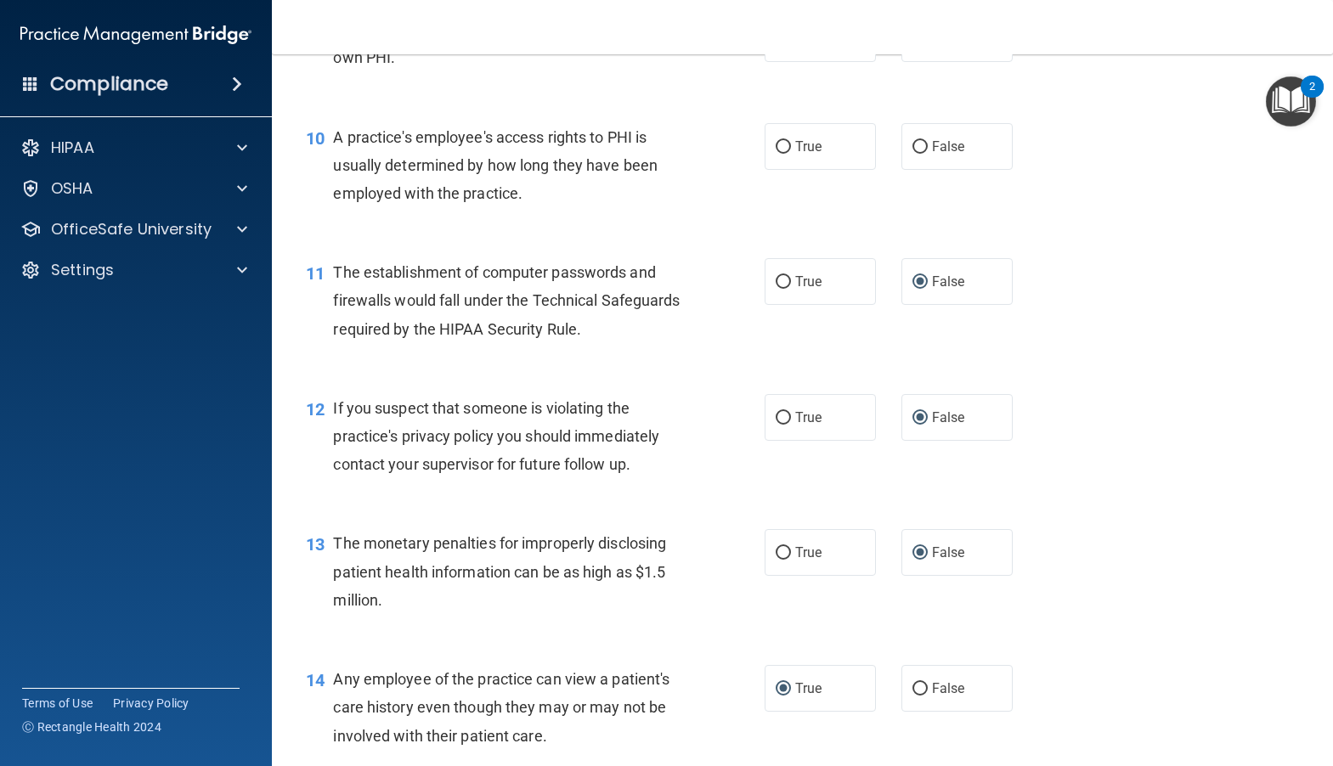
scroll to position [1176, 0]
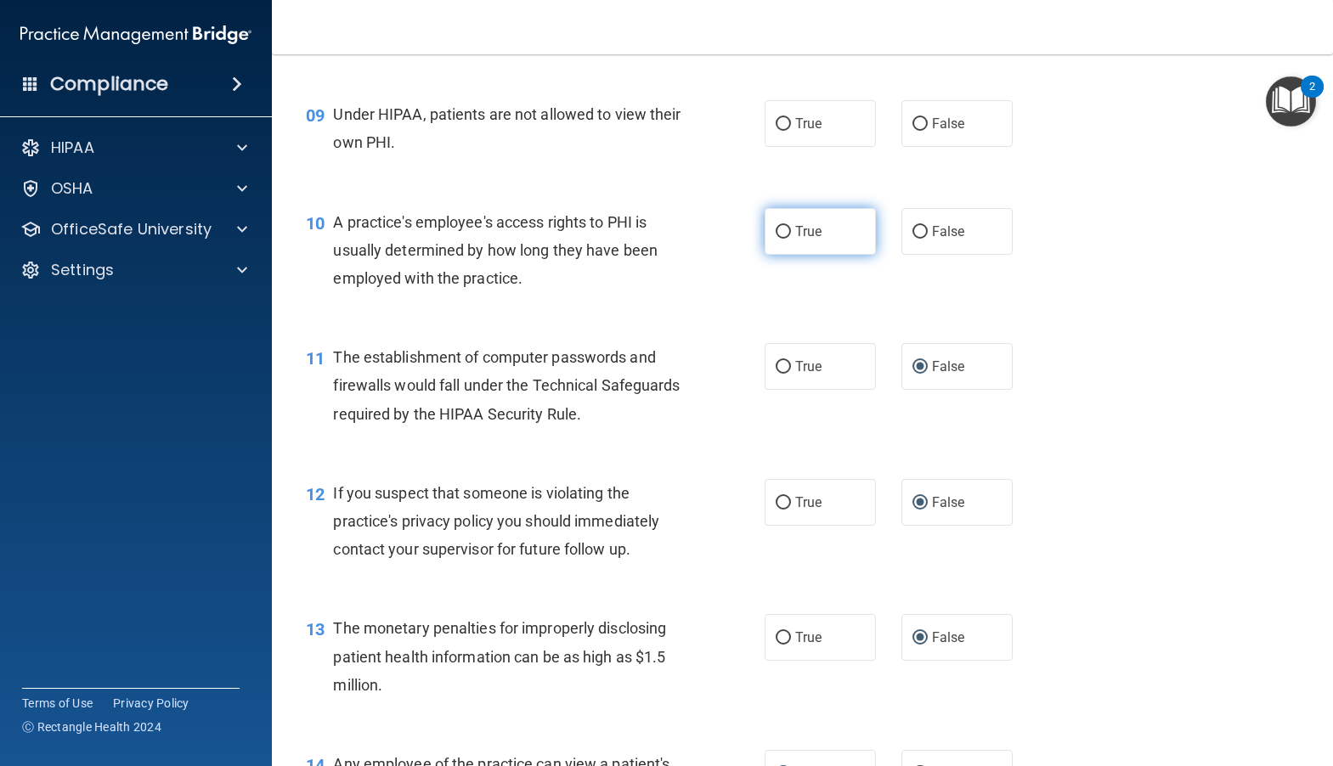
click at [783, 239] on input "True" at bounding box center [782, 232] width 15 height 13
radio input "true"
click at [915, 131] on input "False" at bounding box center [919, 124] width 15 height 13
radio input "true"
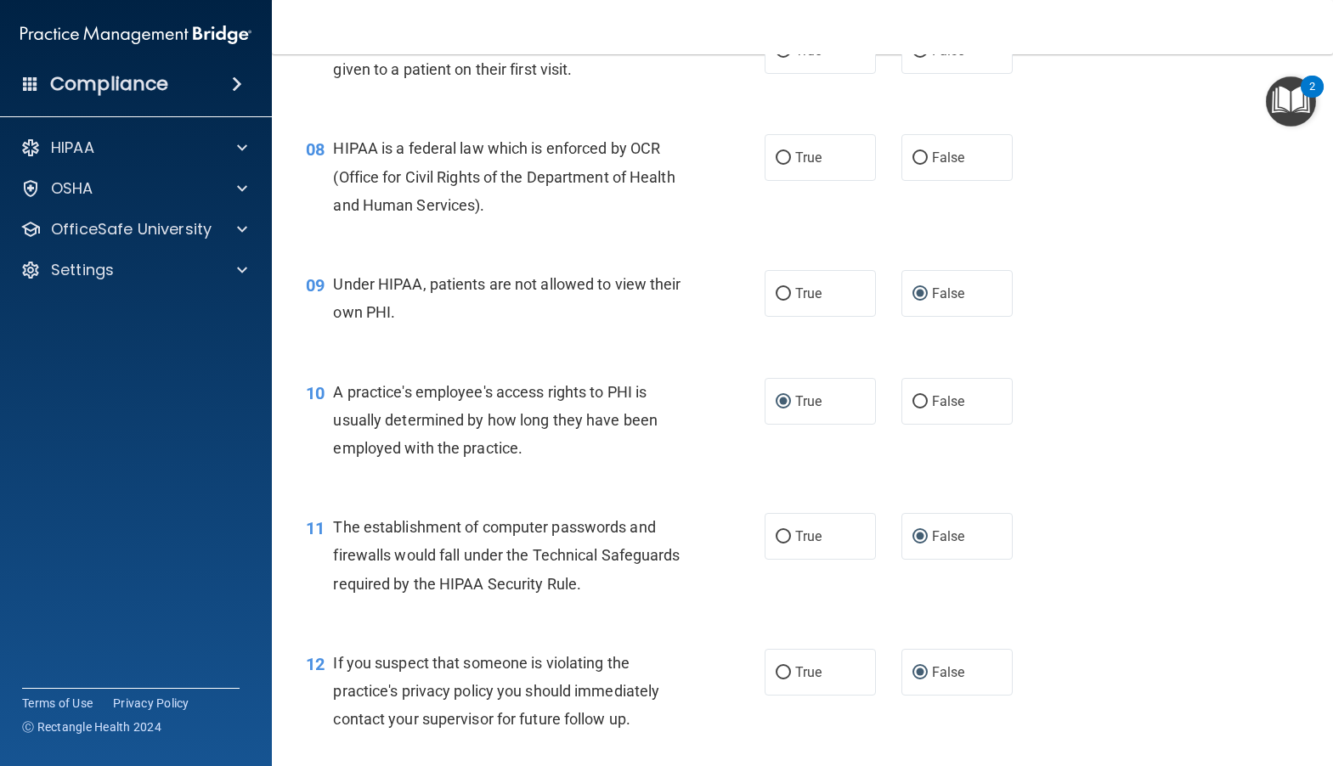
scroll to position [921, 0]
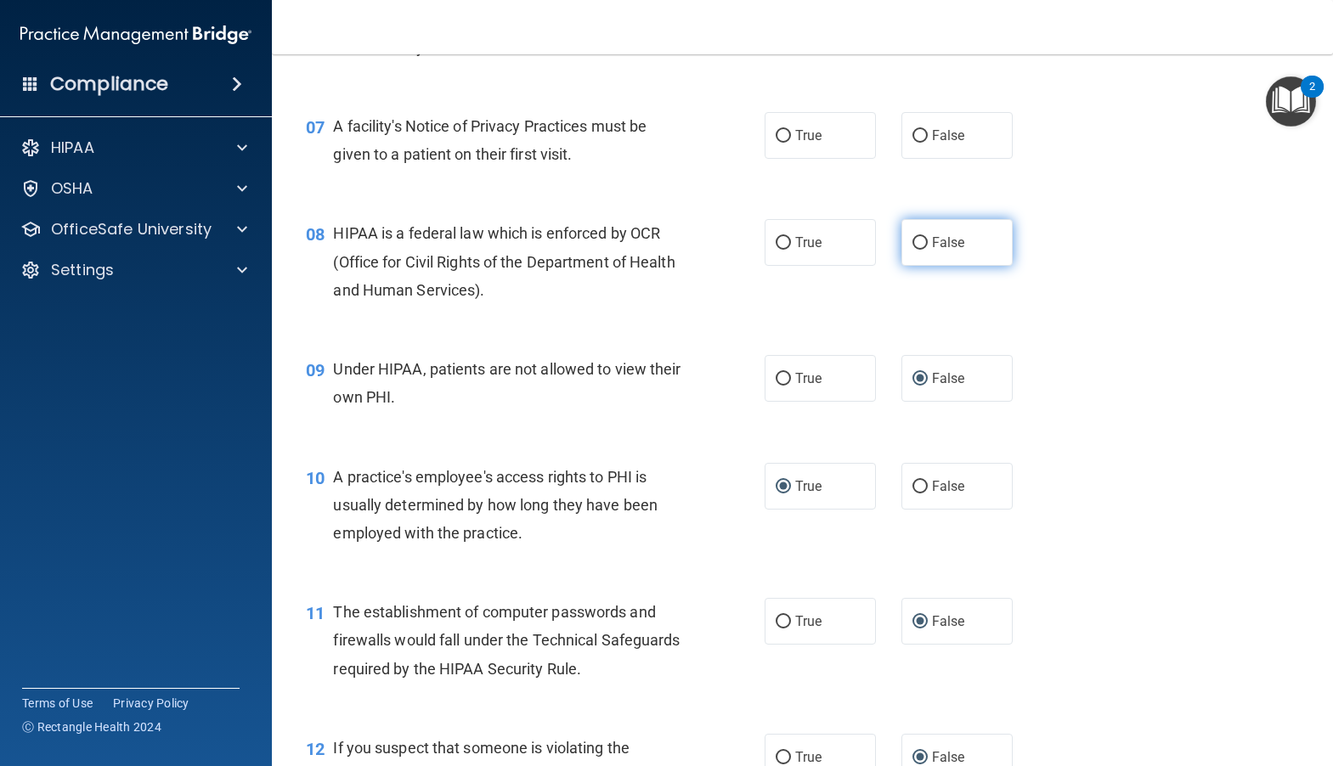
click at [912, 250] on input "False" at bounding box center [919, 243] width 15 height 13
radio input "true"
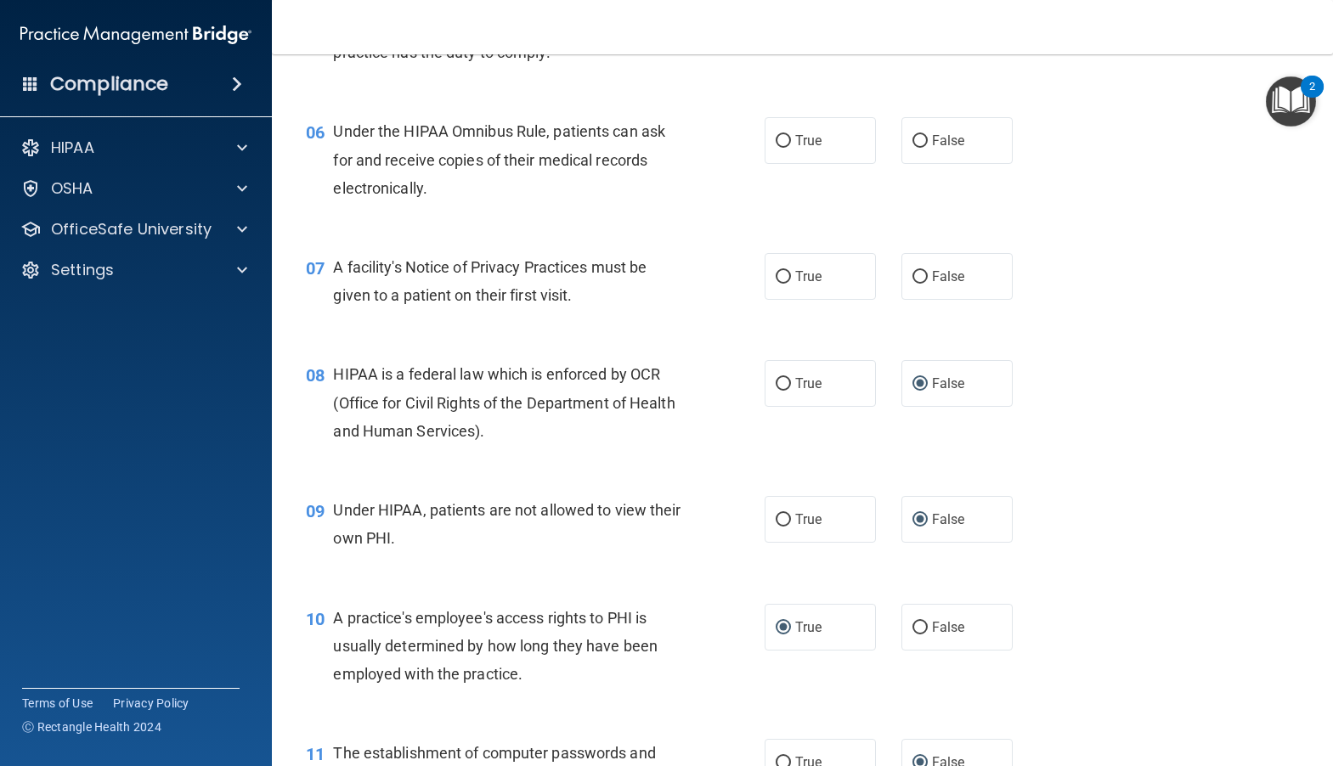
scroll to position [751, 0]
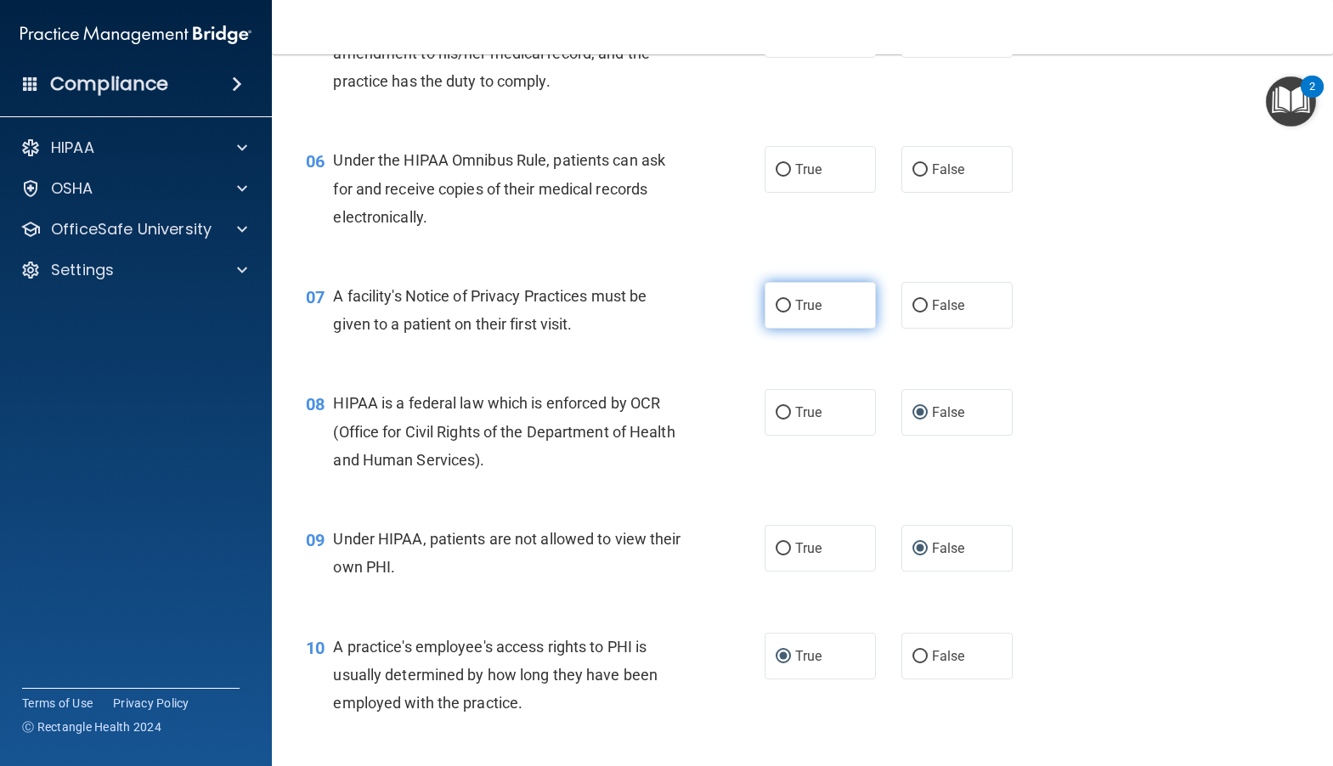
click at [775, 313] on input "True" at bounding box center [782, 306] width 15 height 13
radio input "true"
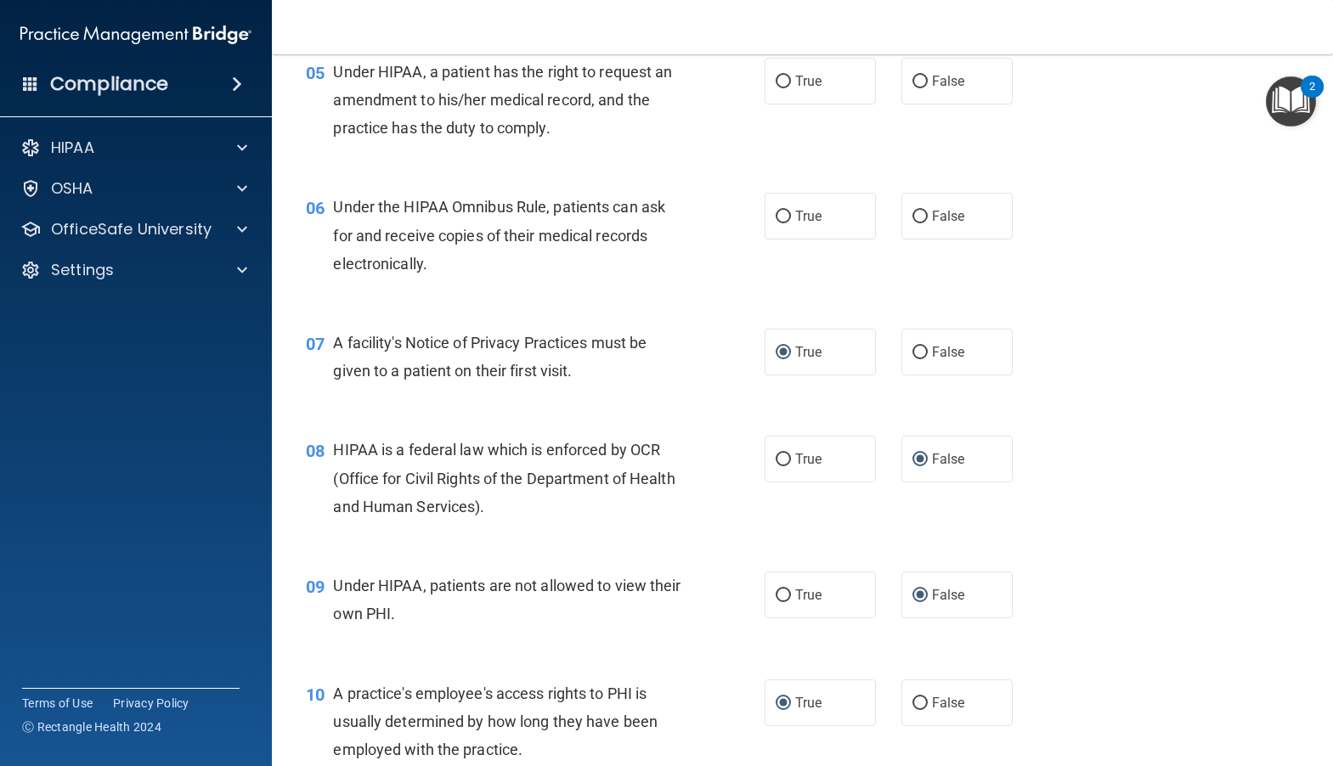
scroll to position [666, 0]
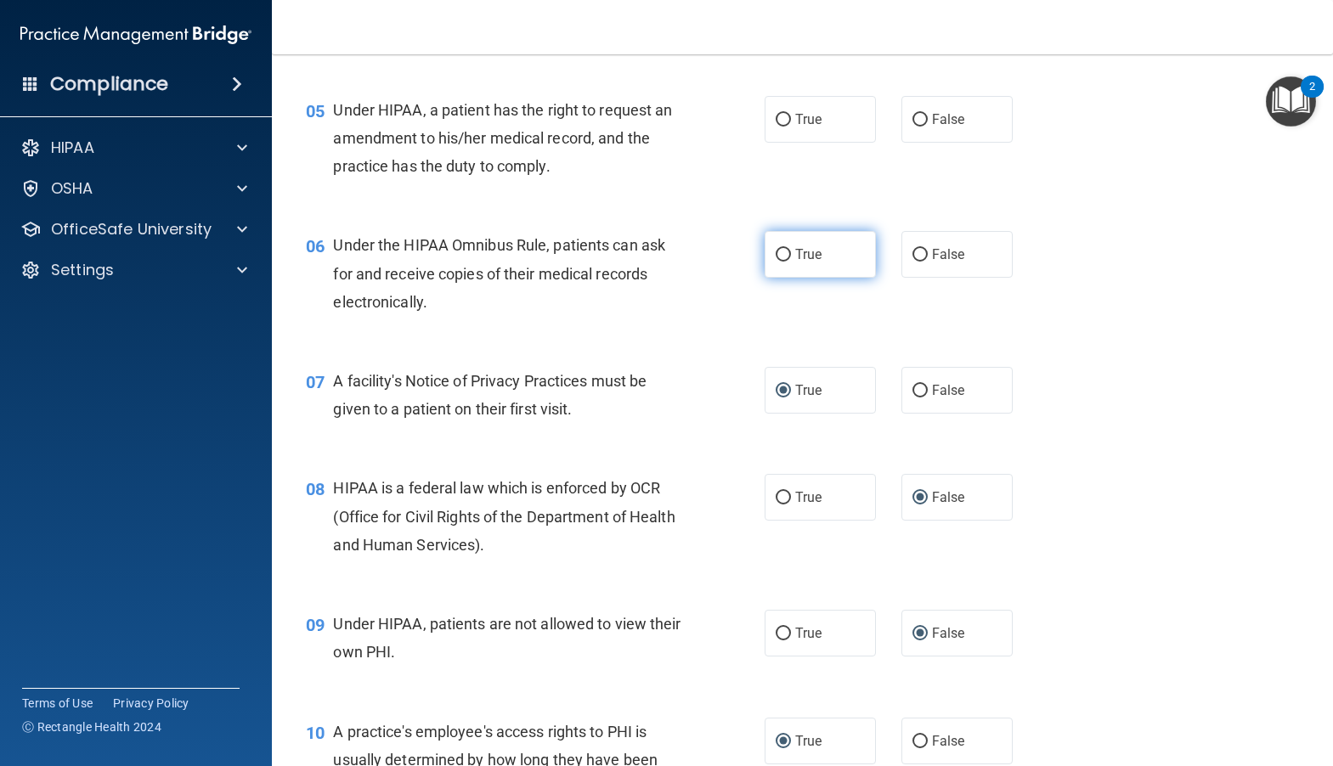
click at [779, 262] on input "True" at bounding box center [782, 255] width 15 height 13
radio input "true"
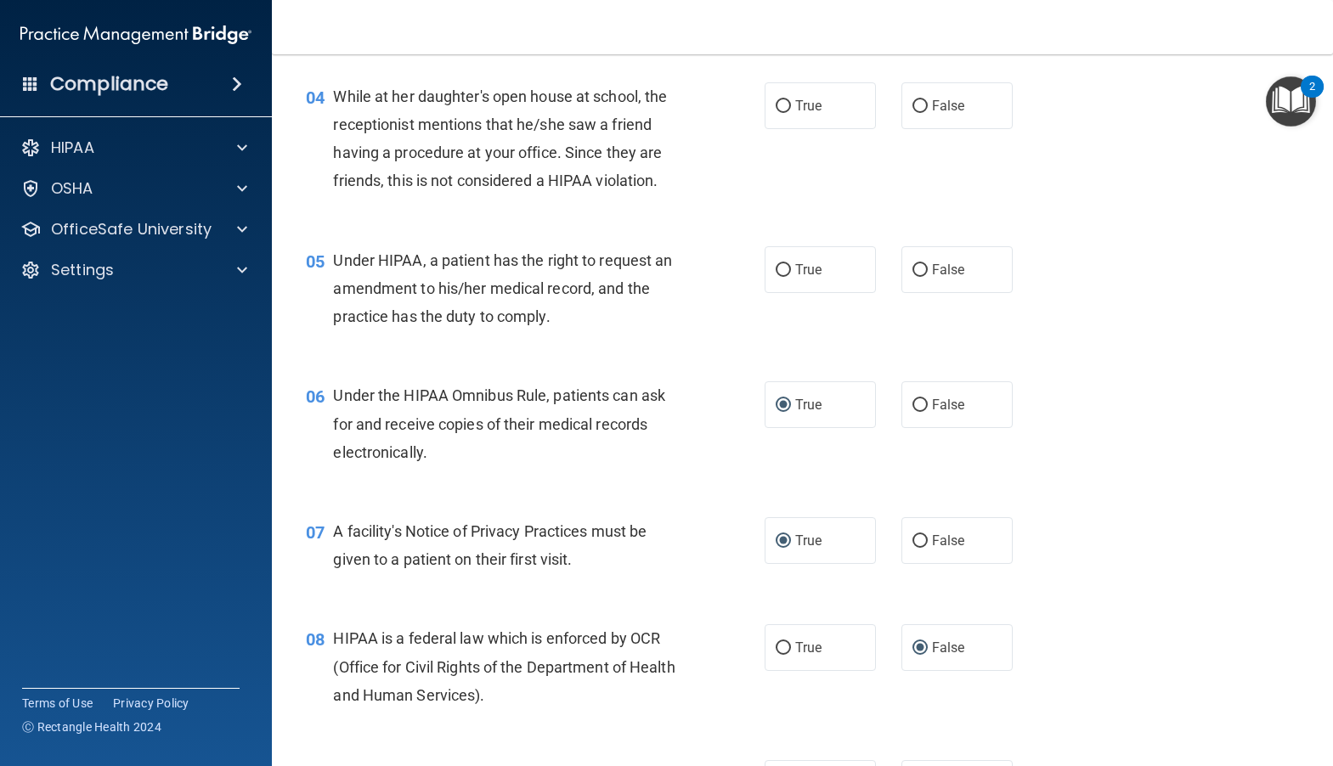
scroll to position [496, 0]
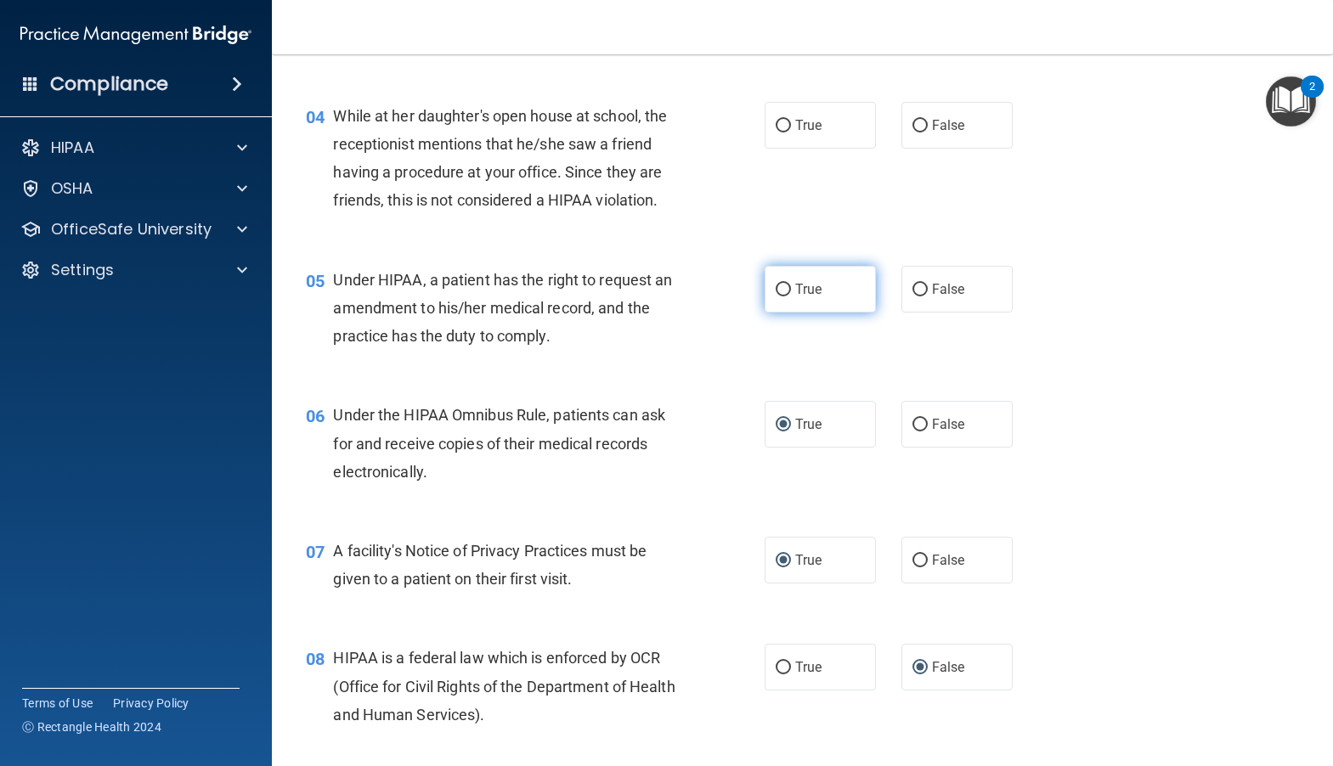
click at [777, 296] on input "True" at bounding box center [782, 290] width 15 height 13
radio input "true"
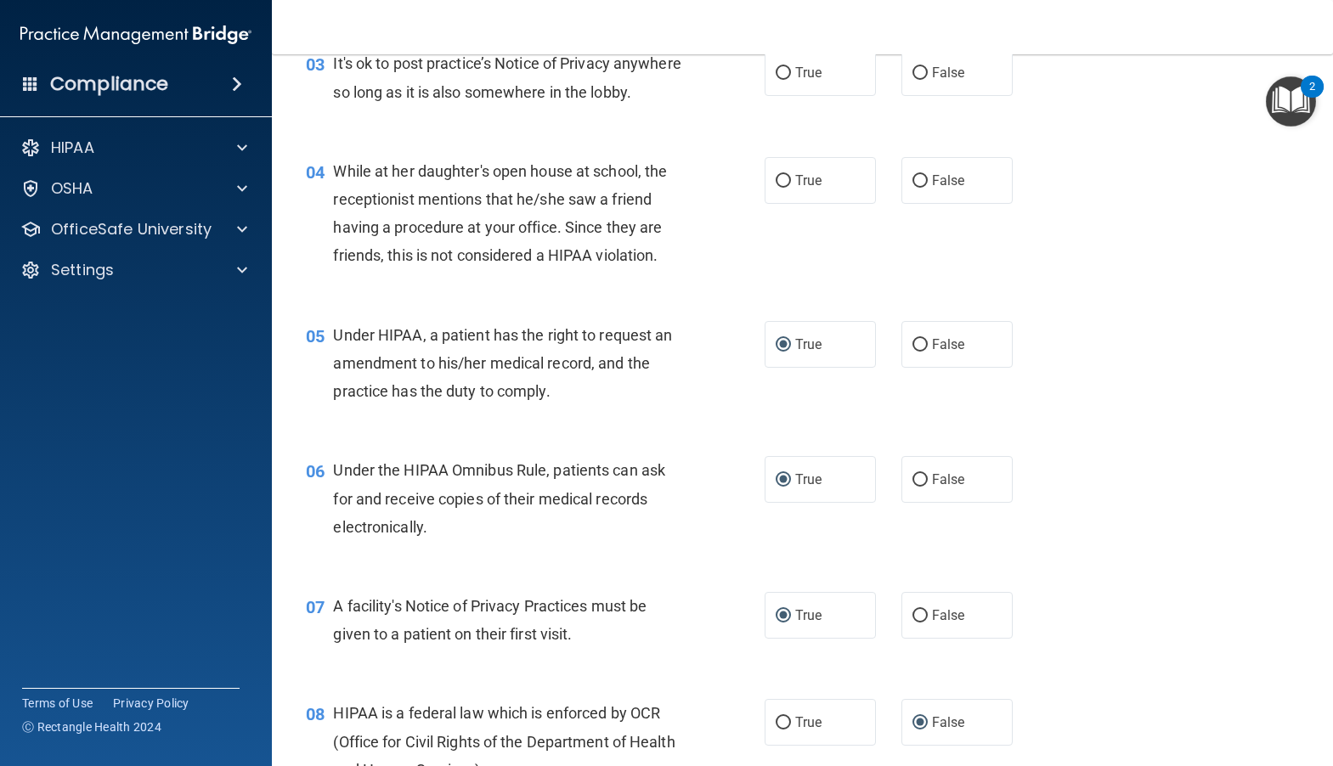
scroll to position [411, 0]
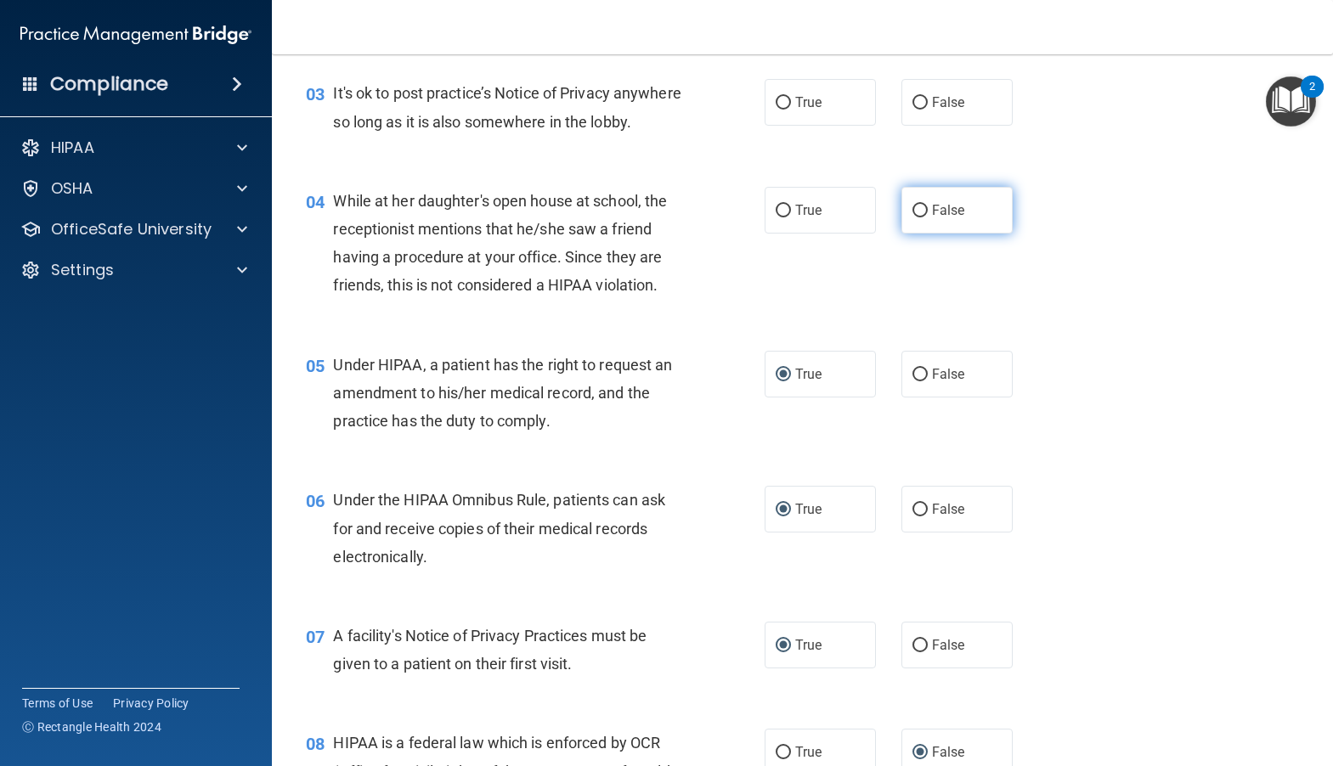
click at [913, 217] on input "False" at bounding box center [919, 211] width 15 height 13
radio input "true"
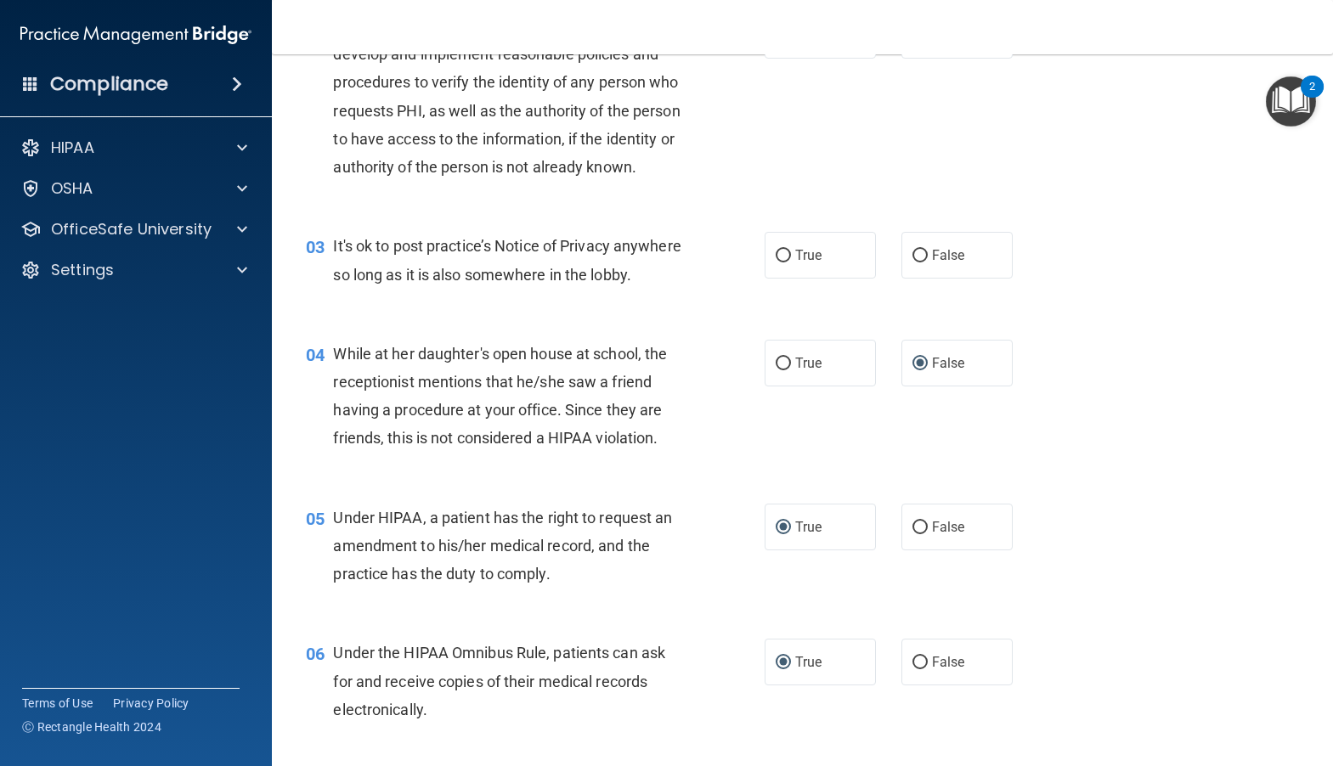
scroll to position [241, 0]
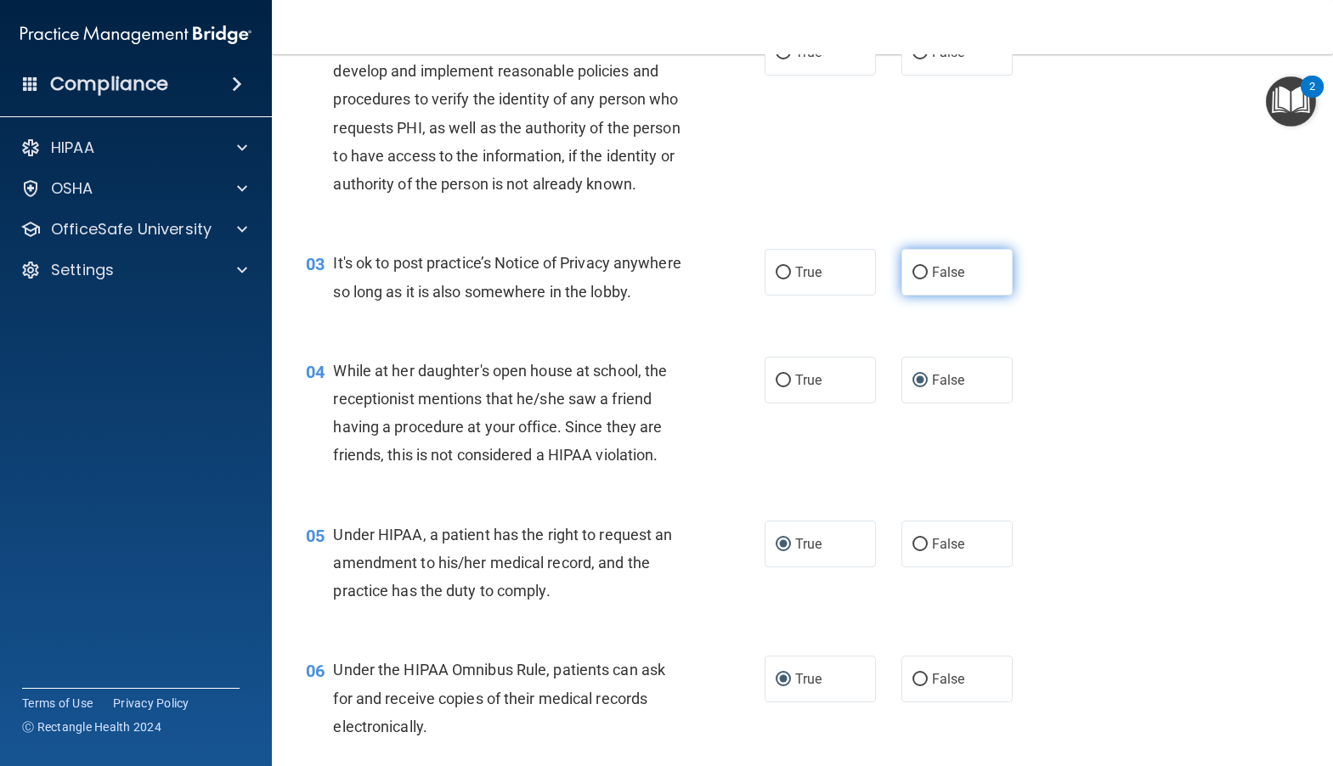
click at [912, 279] on input "False" at bounding box center [919, 273] width 15 height 13
radio input "true"
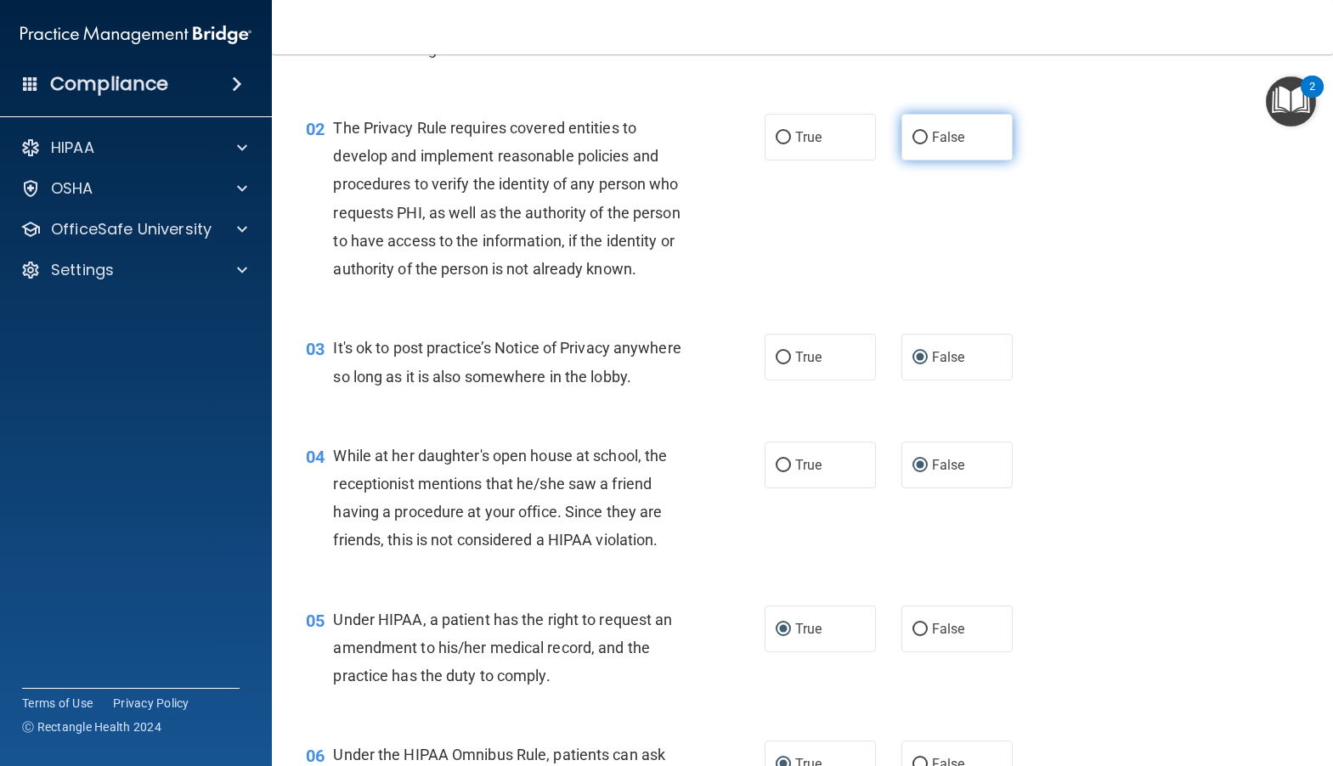
click at [911, 147] on label "False" at bounding box center [956, 137] width 111 height 47
click at [912, 144] on input "False" at bounding box center [919, 138] width 15 height 13
radio input "true"
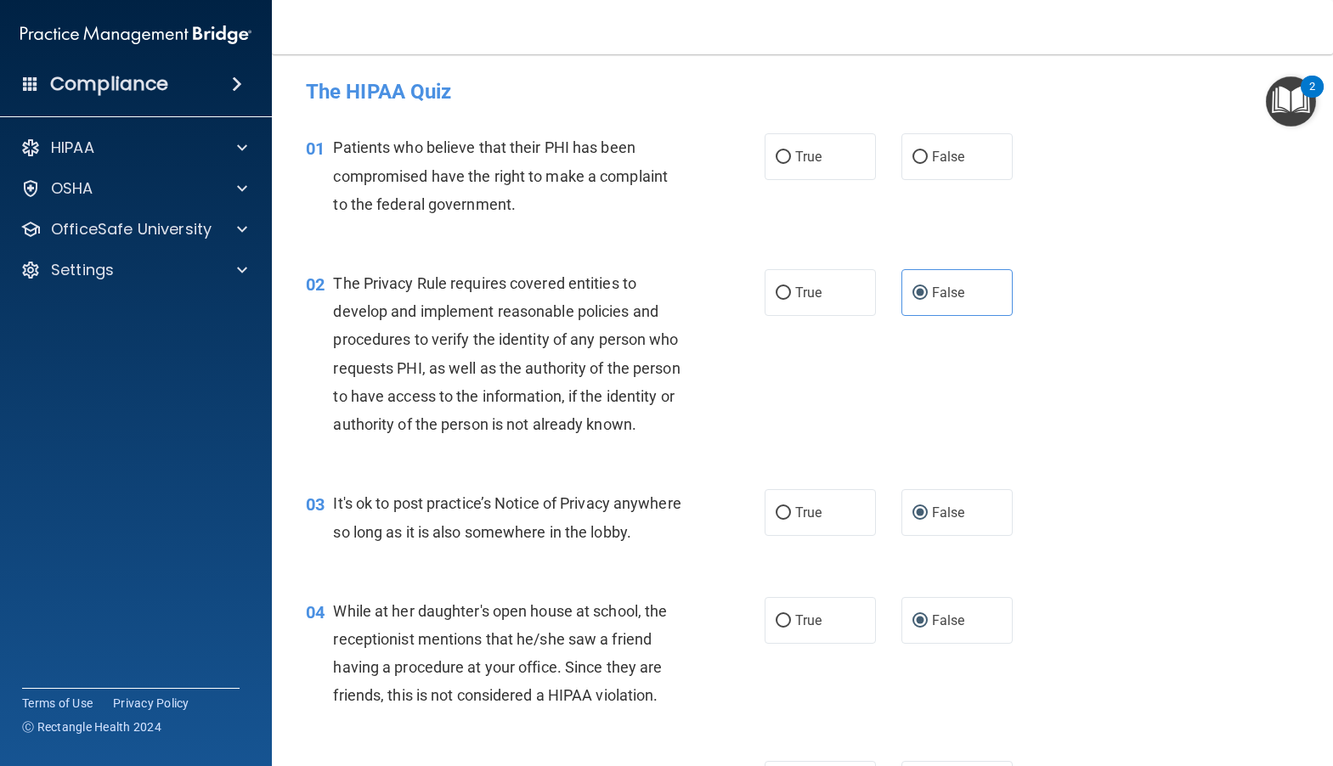
scroll to position [0, 0]
click at [913, 158] on input "False" at bounding box center [919, 158] width 15 height 13
radio input "true"
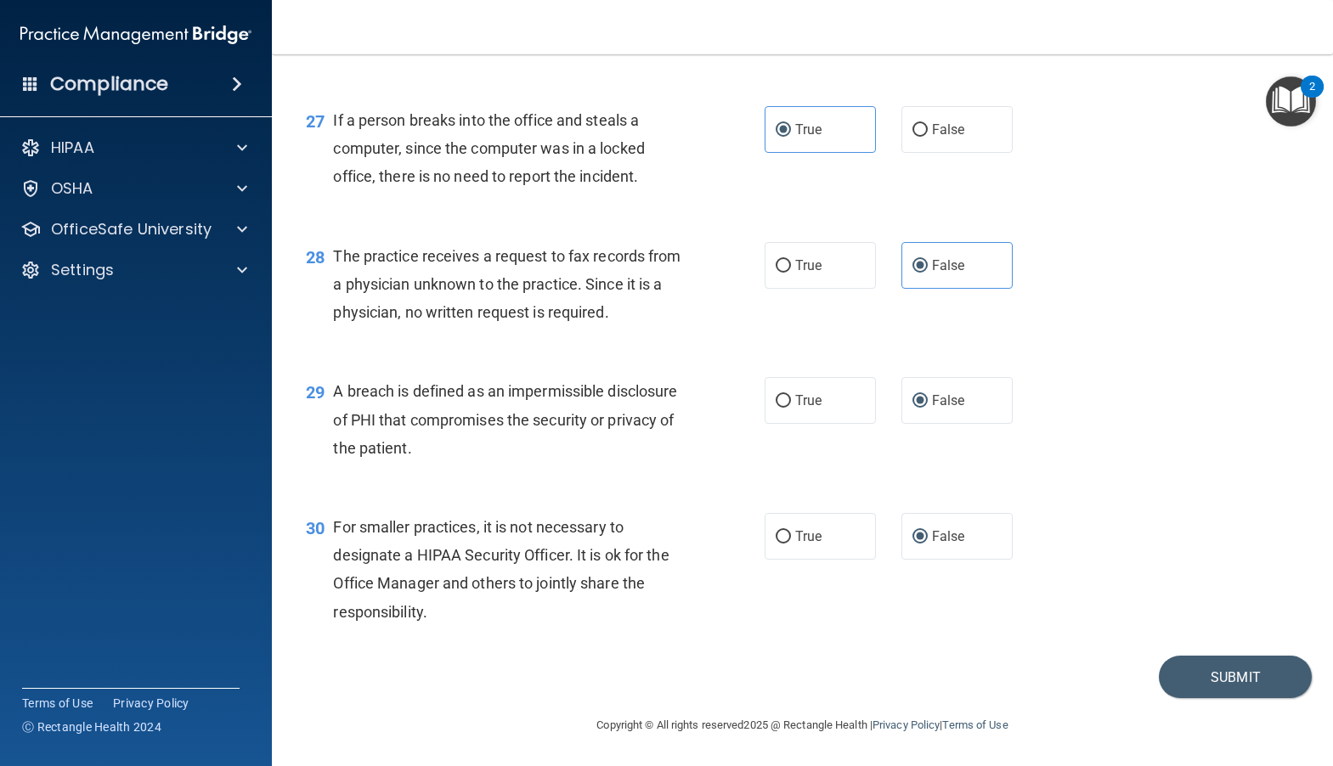
scroll to position [3809, 0]
click at [1232, 678] on button "Submit" at bounding box center [1235, 677] width 153 height 43
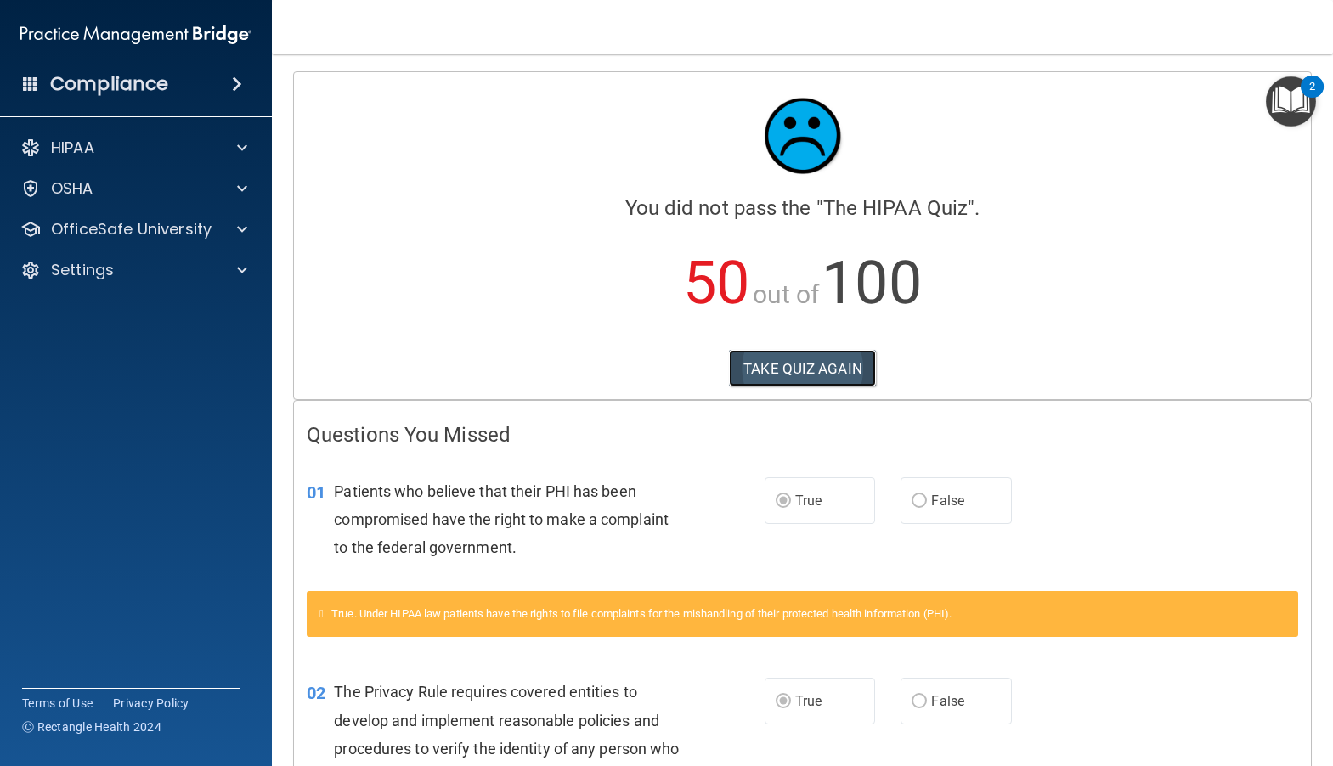
click at [770, 373] on button "TAKE QUIZ AGAIN" at bounding box center [802, 368] width 147 height 37
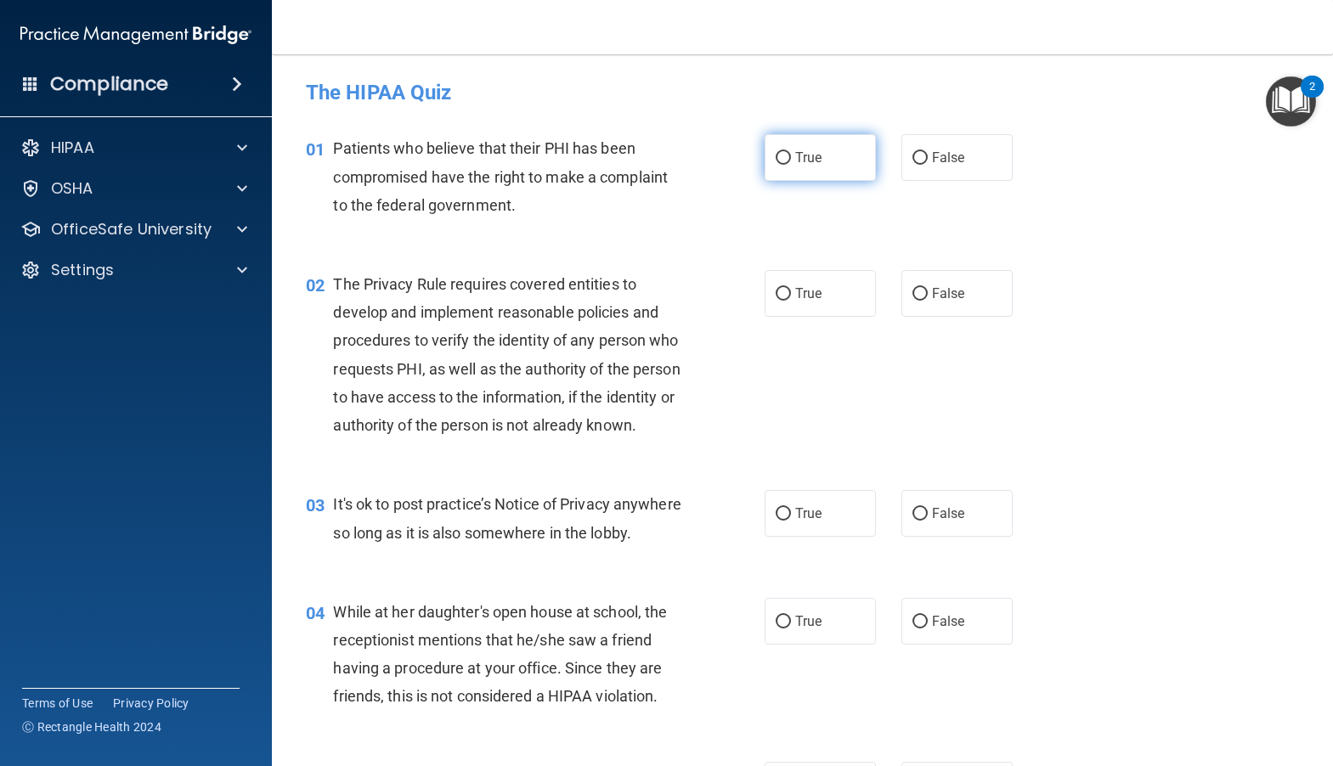
click at [780, 161] on input "True" at bounding box center [782, 158] width 15 height 13
radio input "true"
click at [775, 290] on input "True" at bounding box center [782, 294] width 15 height 13
radio input "true"
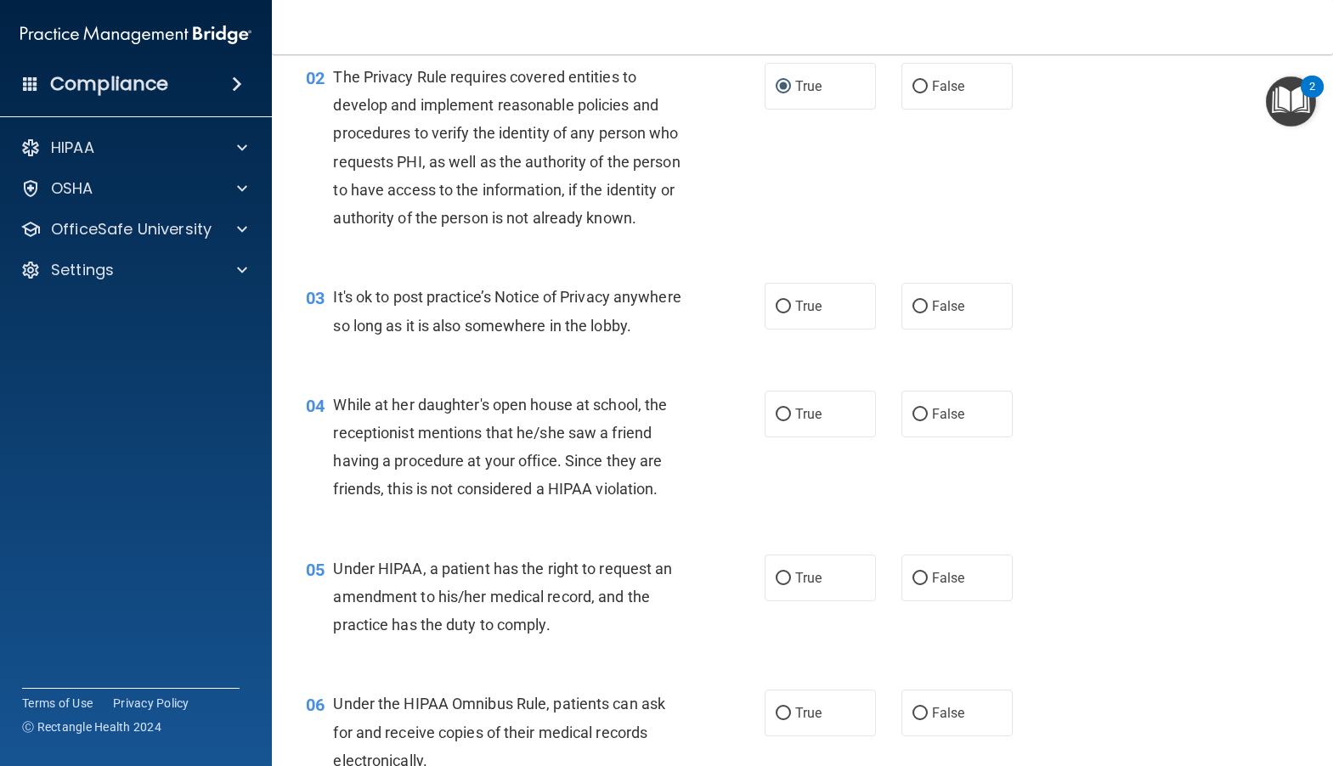
scroll to position [255, 0]
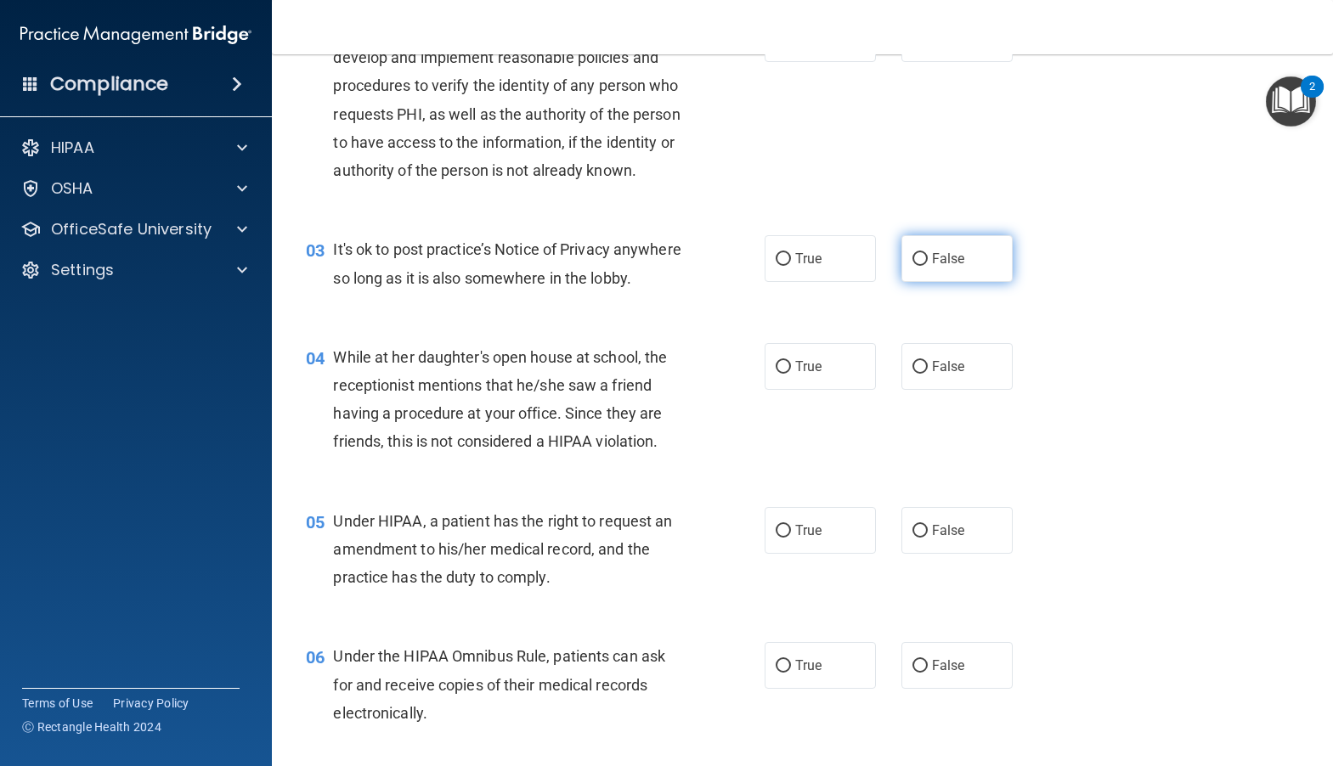
click at [918, 266] on input "False" at bounding box center [919, 259] width 15 height 13
radio input "true"
click at [912, 374] on input "False" at bounding box center [919, 367] width 15 height 13
radio input "true"
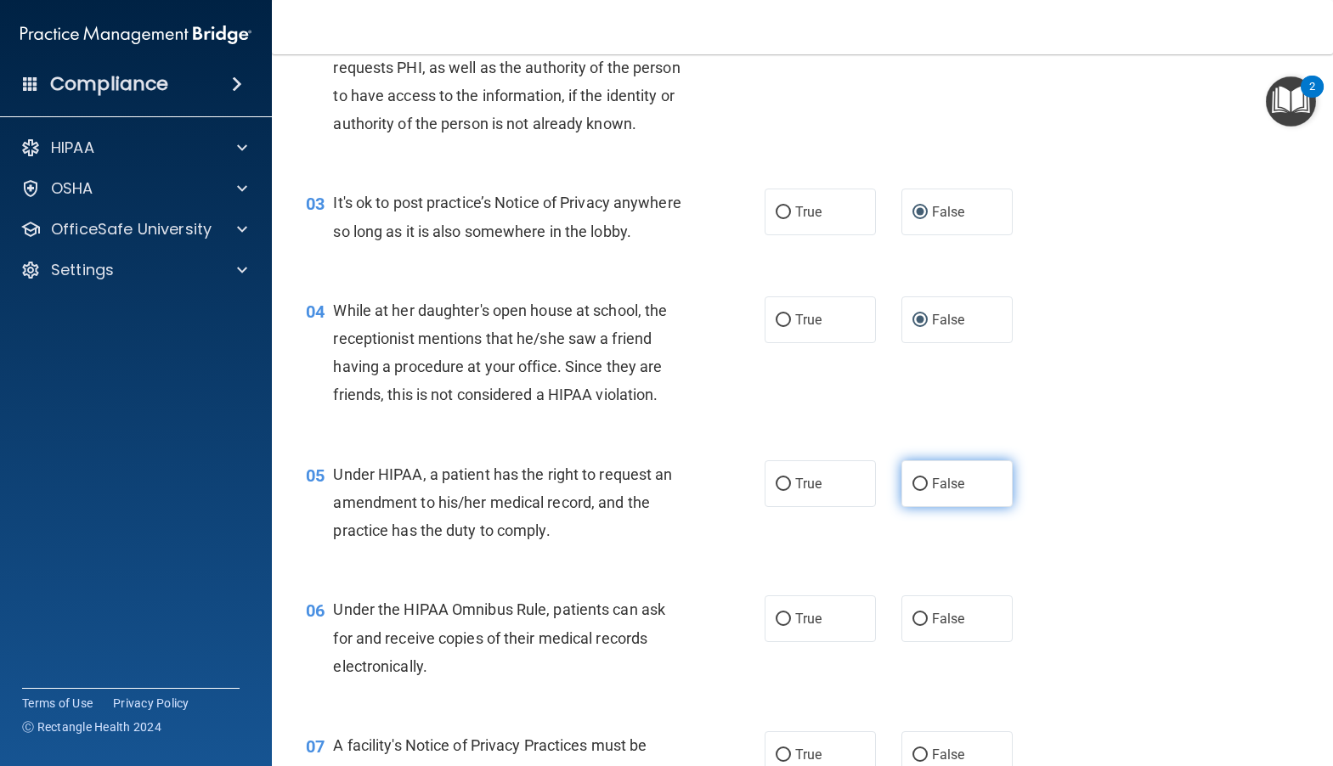
scroll to position [425, 0]
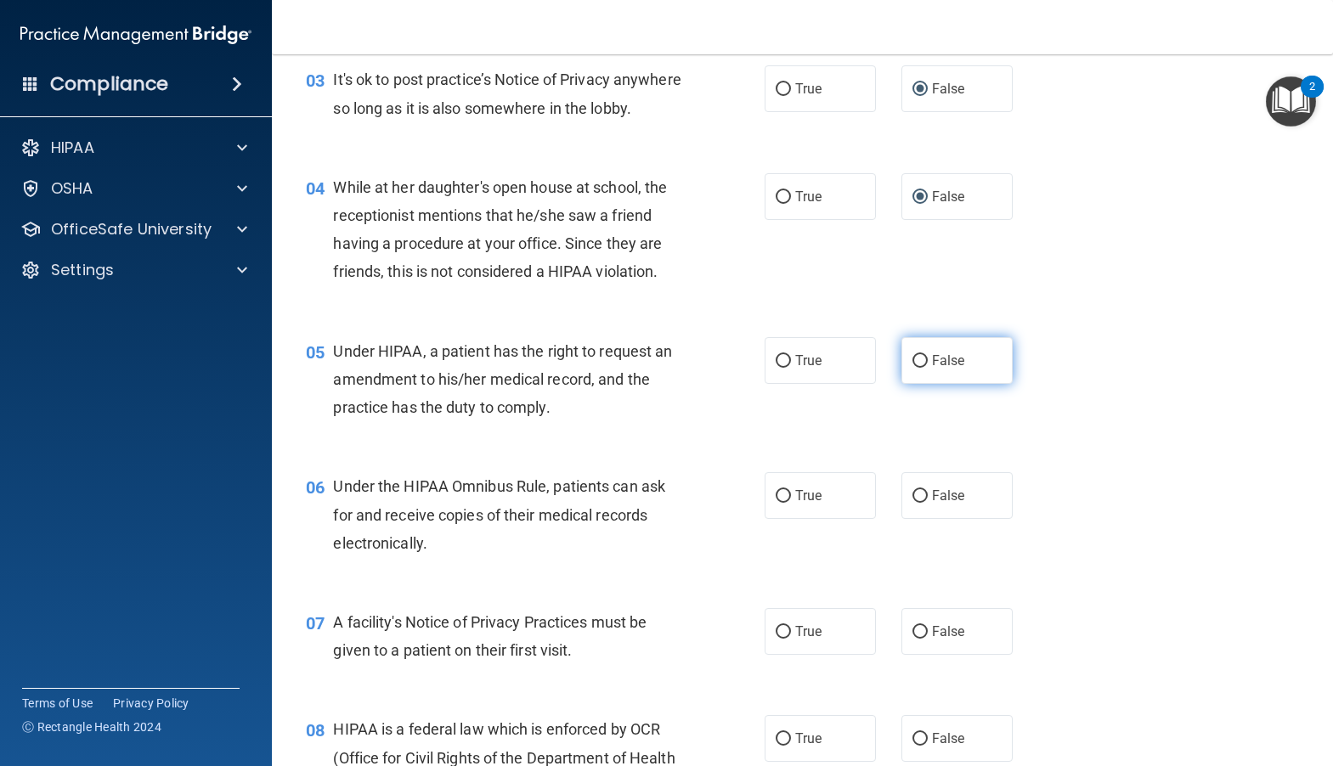
click at [914, 368] on input "False" at bounding box center [919, 361] width 15 height 13
radio input "true"
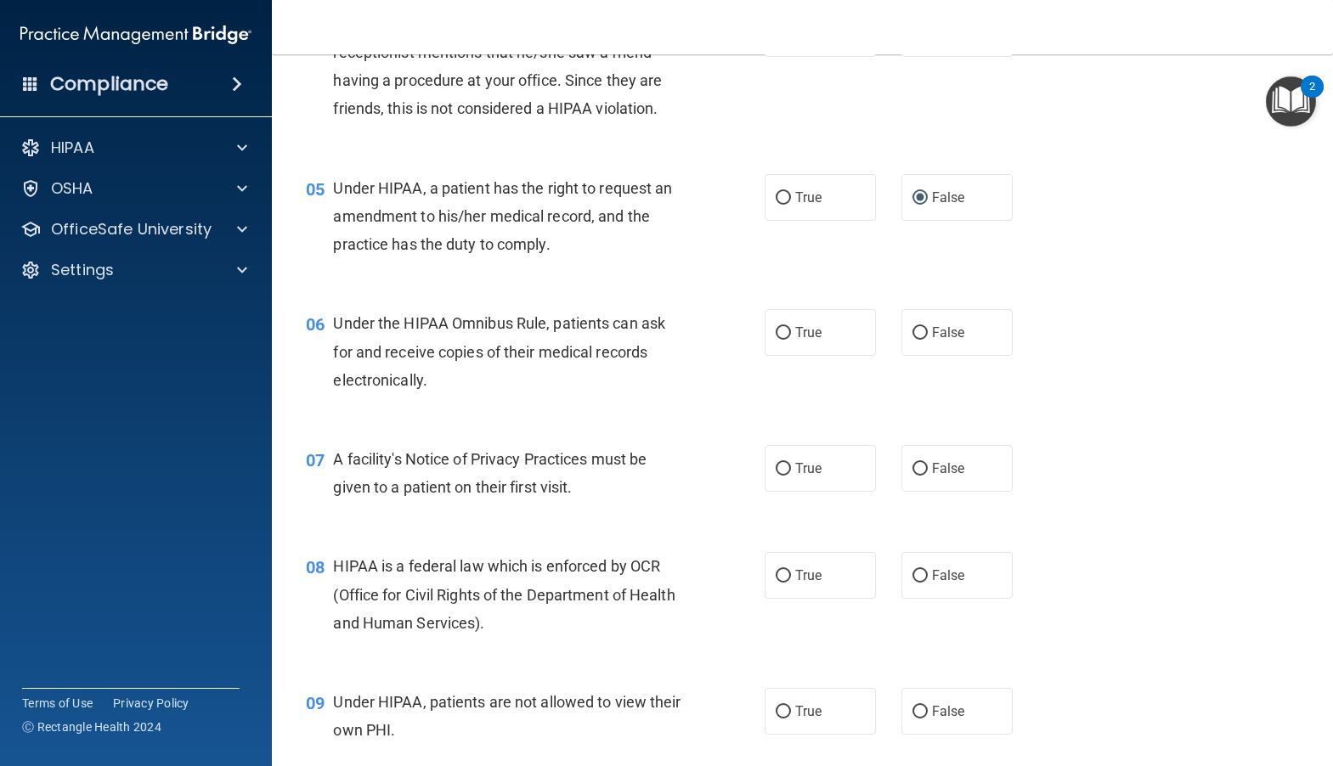
scroll to position [595, 0]
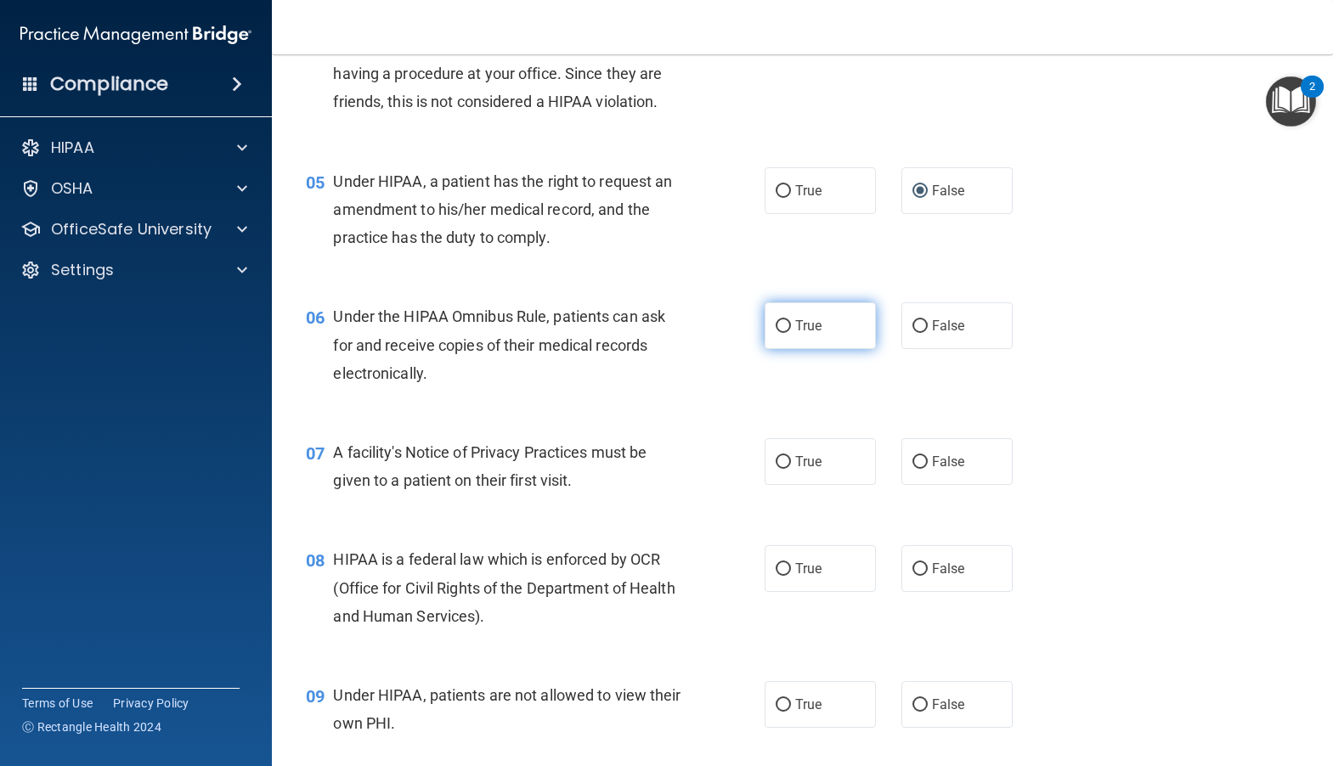
click at [779, 333] on input "True" at bounding box center [782, 326] width 15 height 13
radio input "true"
click at [785, 485] on label "True" at bounding box center [819, 461] width 111 height 47
click at [785, 469] on input "True" at bounding box center [782, 462] width 15 height 13
radio input "true"
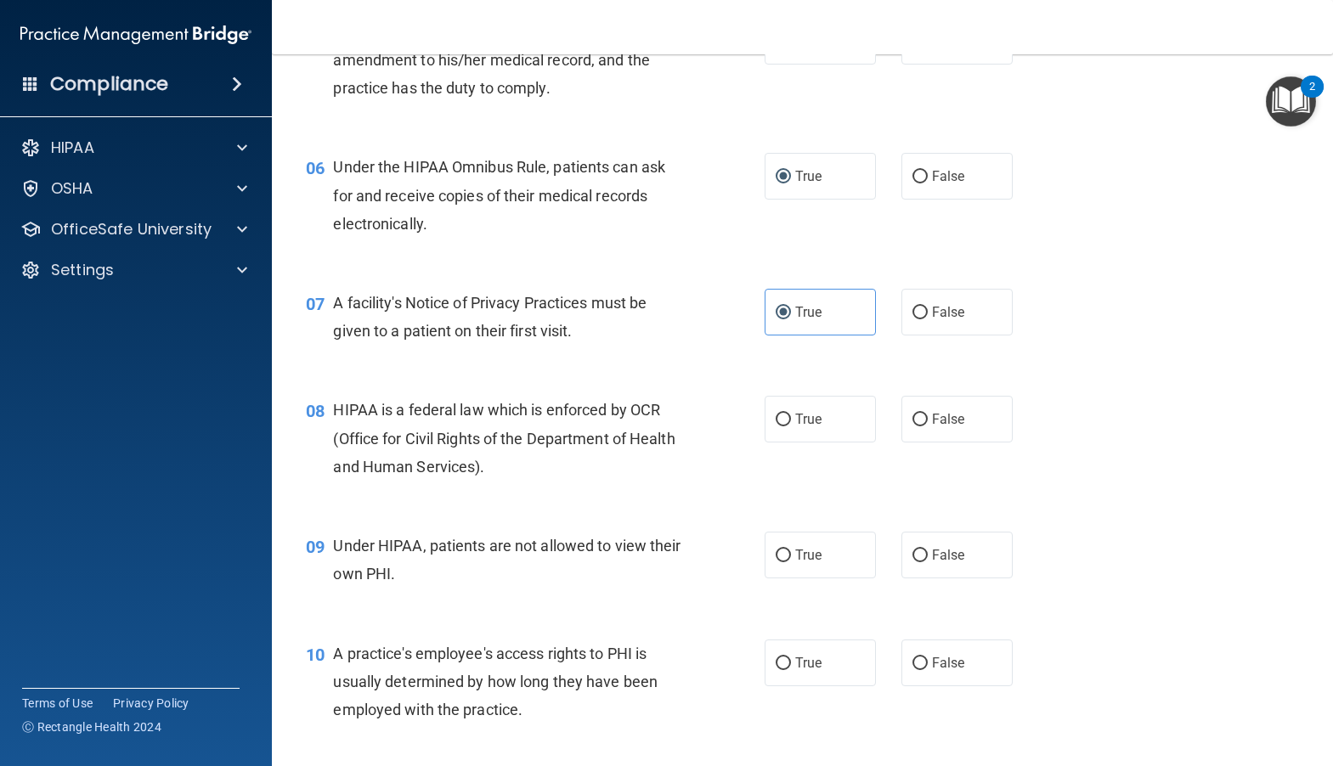
scroll to position [764, 0]
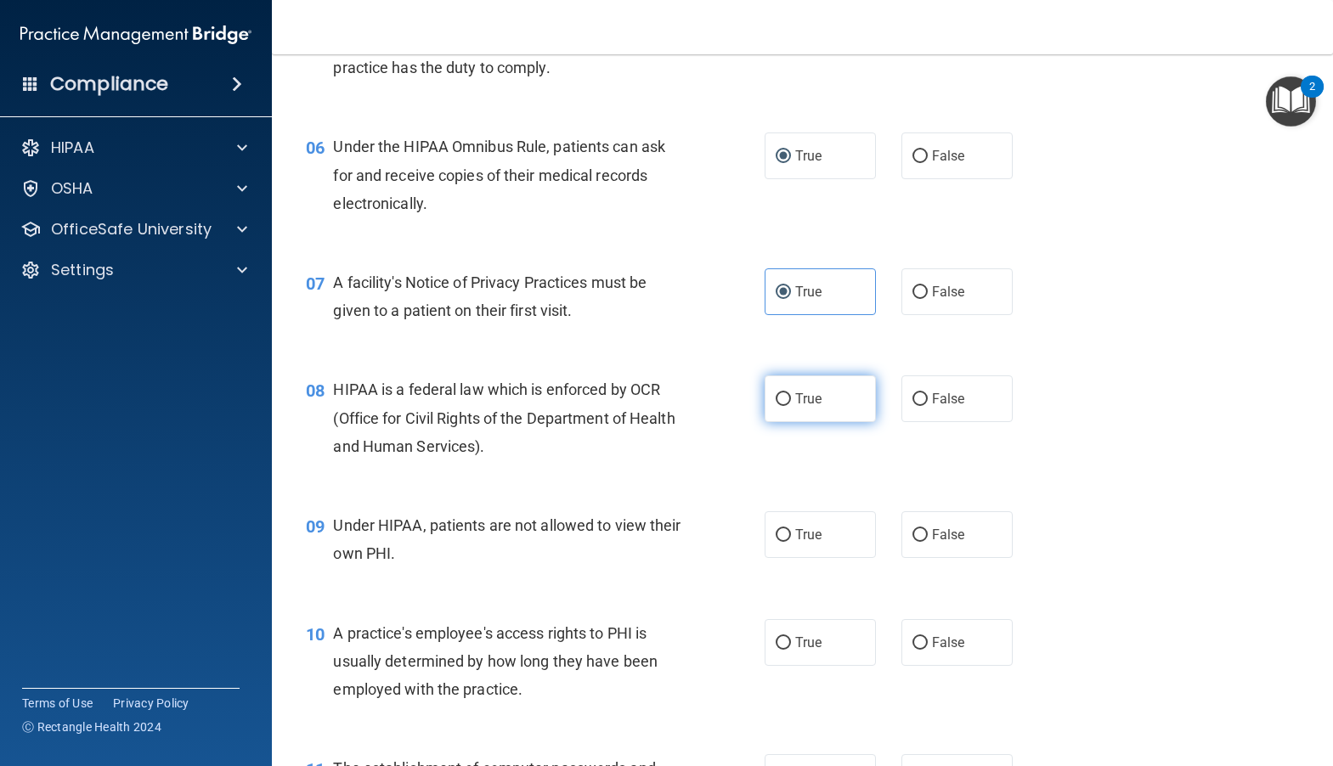
click at [775, 406] on input "True" at bounding box center [782, 399] width 15 height 13
radio input "true"
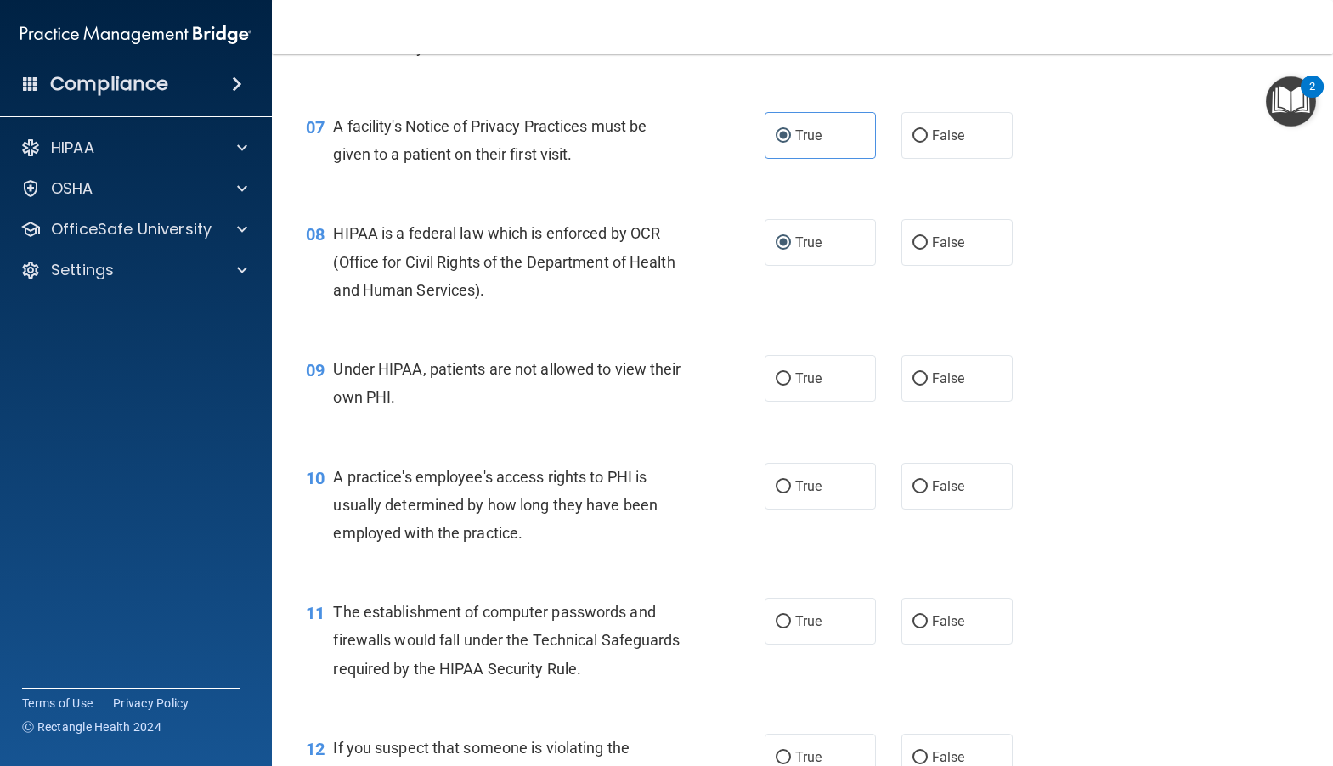
scroll to position [934, 0]
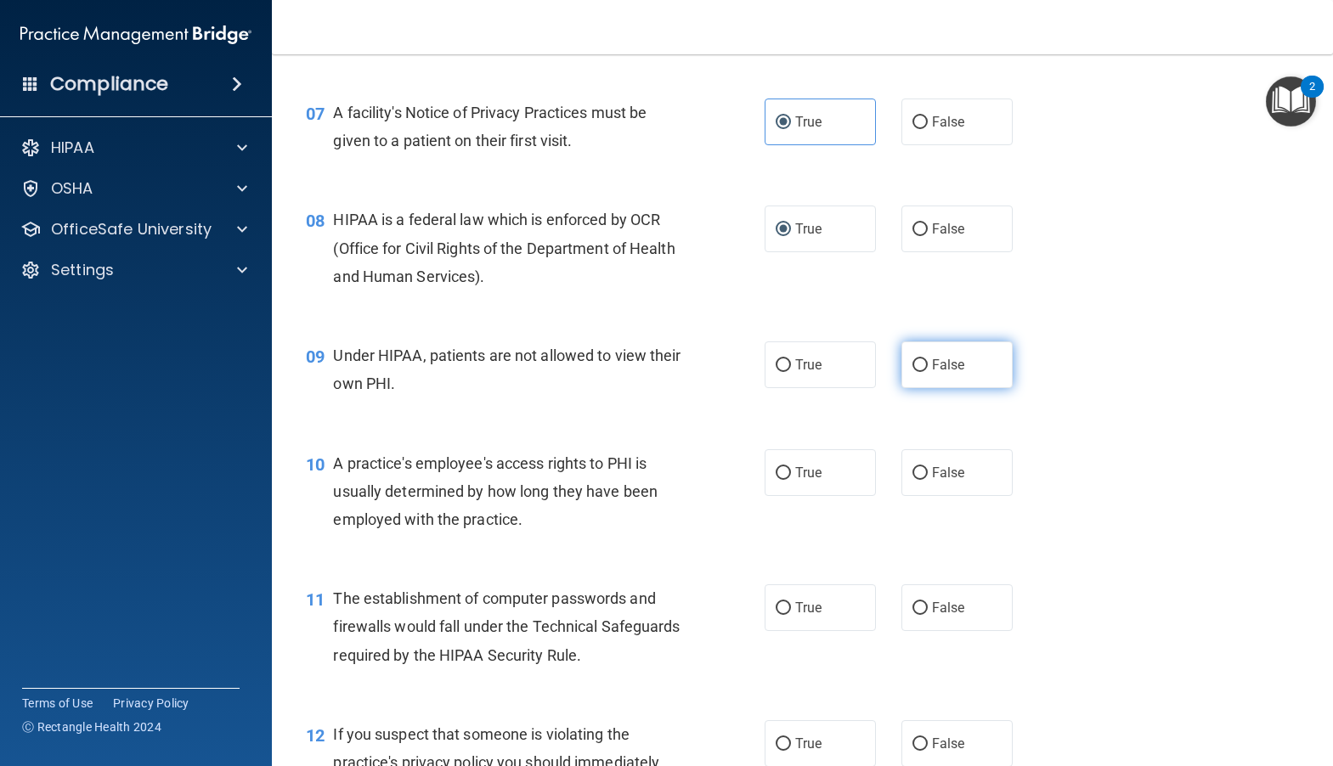
click at [916, 372] on input "False" at bounding box center [919, 365] width 15 height 13
radio input "true"
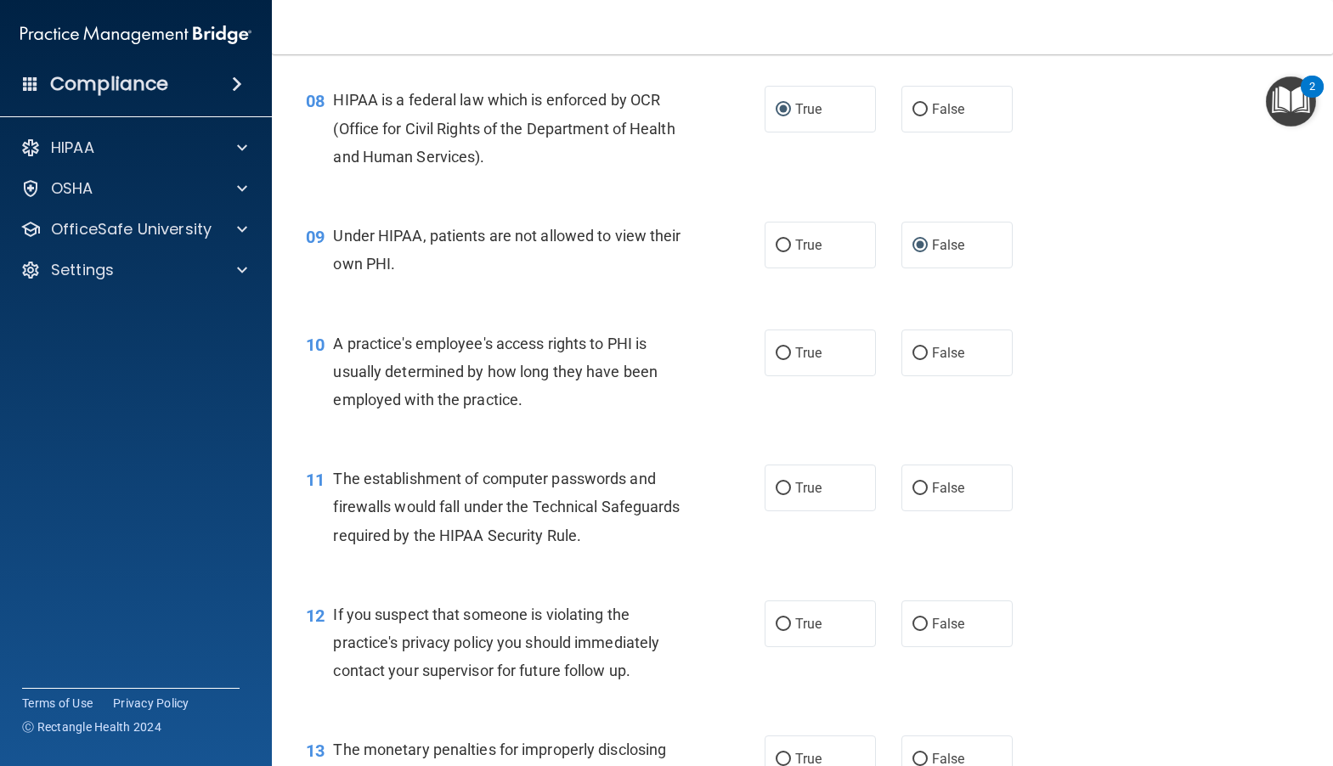
scroll to position [1104, 0]
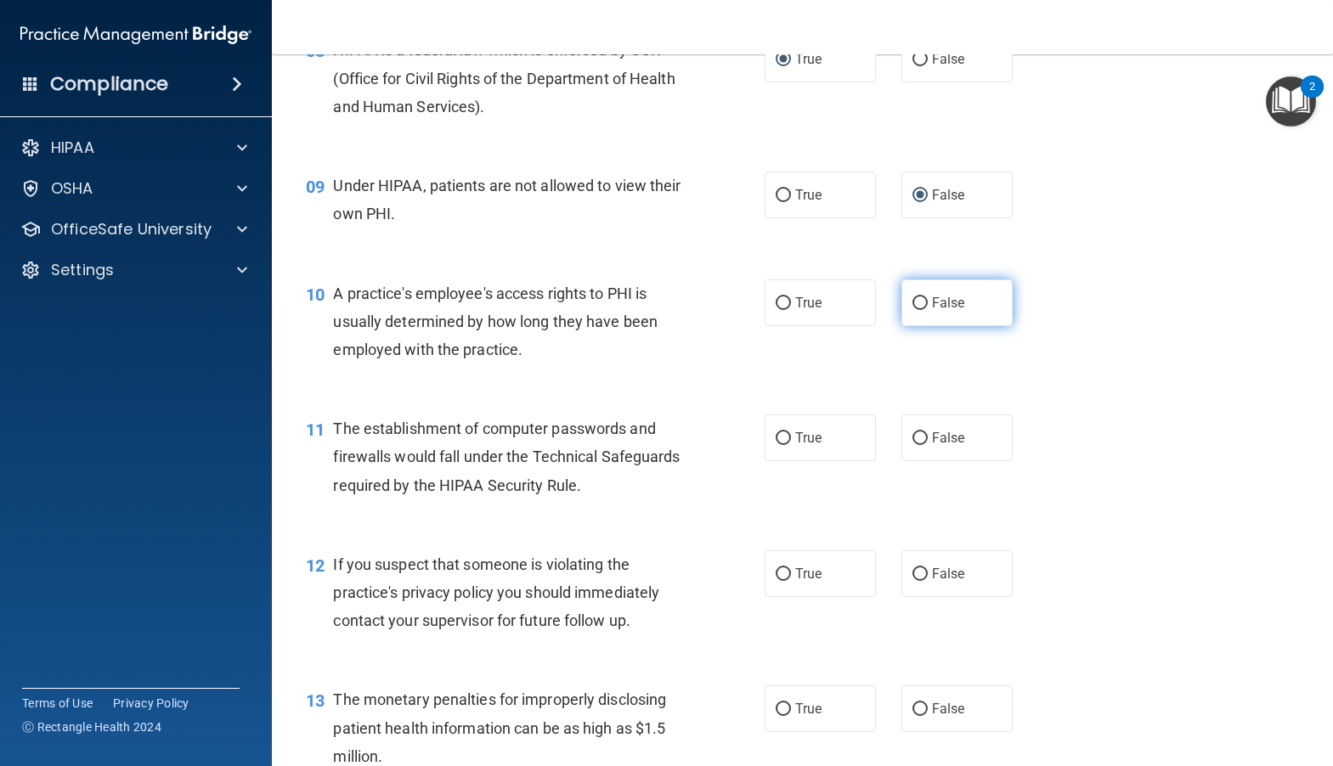
click at [912, 310] on input "False" at bounding box center [919, 303] width 15 height 13
radio input "true"
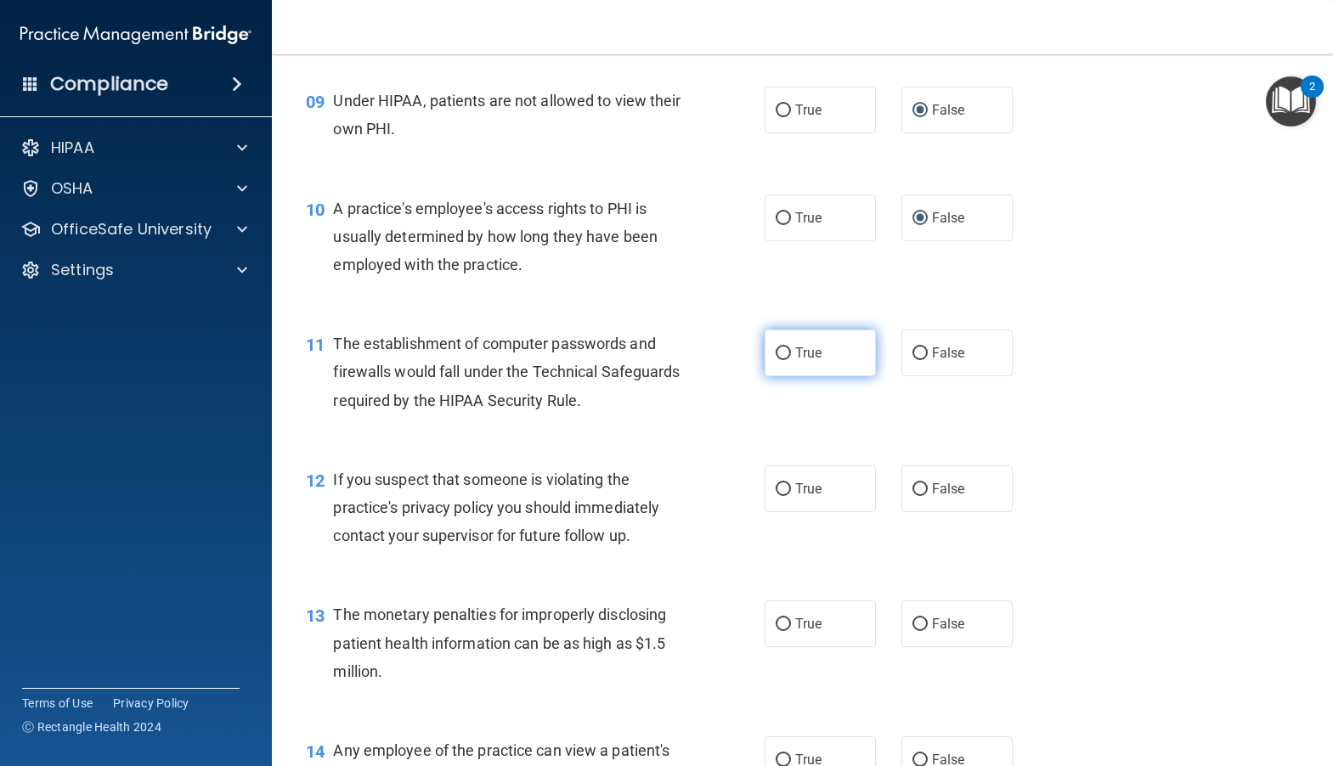
click at [775, 360] on input "True" at bounding box center [782, 353] width 15 height 13
radio input "true"
click at [775, 496] on input "True" at bounding box center [782, 489] width 15 height 13
radio input "true"
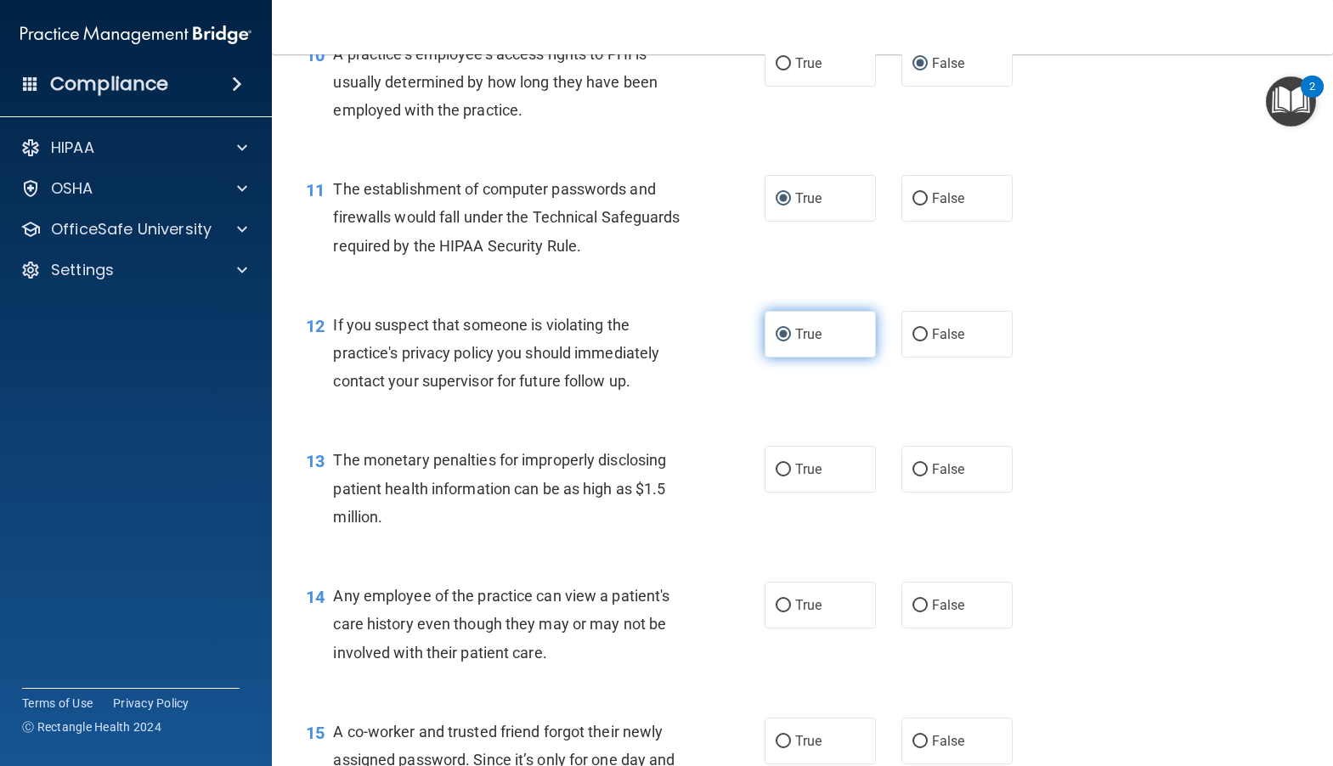
scroll to position [1359, 0]
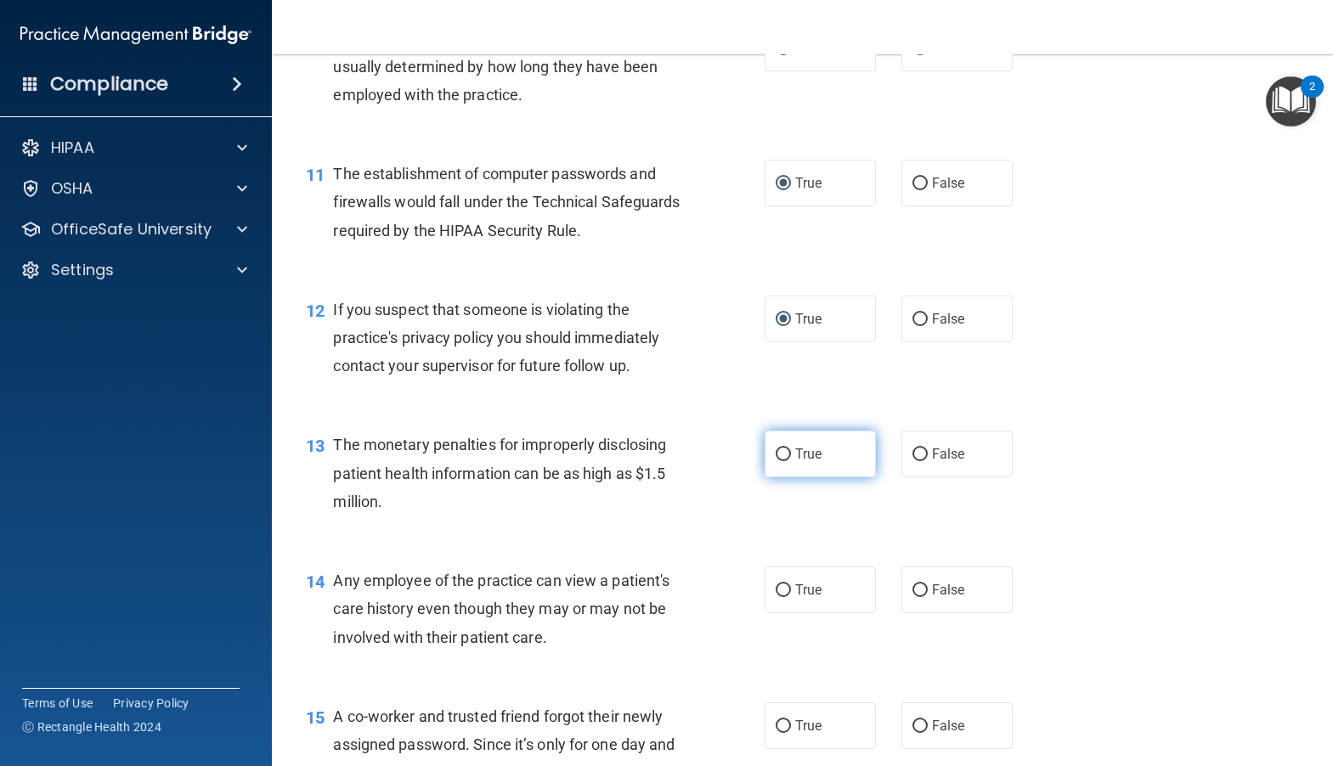
click at [787, 477] on label "True" at bounding box center [819, 454] width 111 height 47
click at [787, 461] on input "True" at bounding box center [782, 454] width 15 height 13
radio input "true"
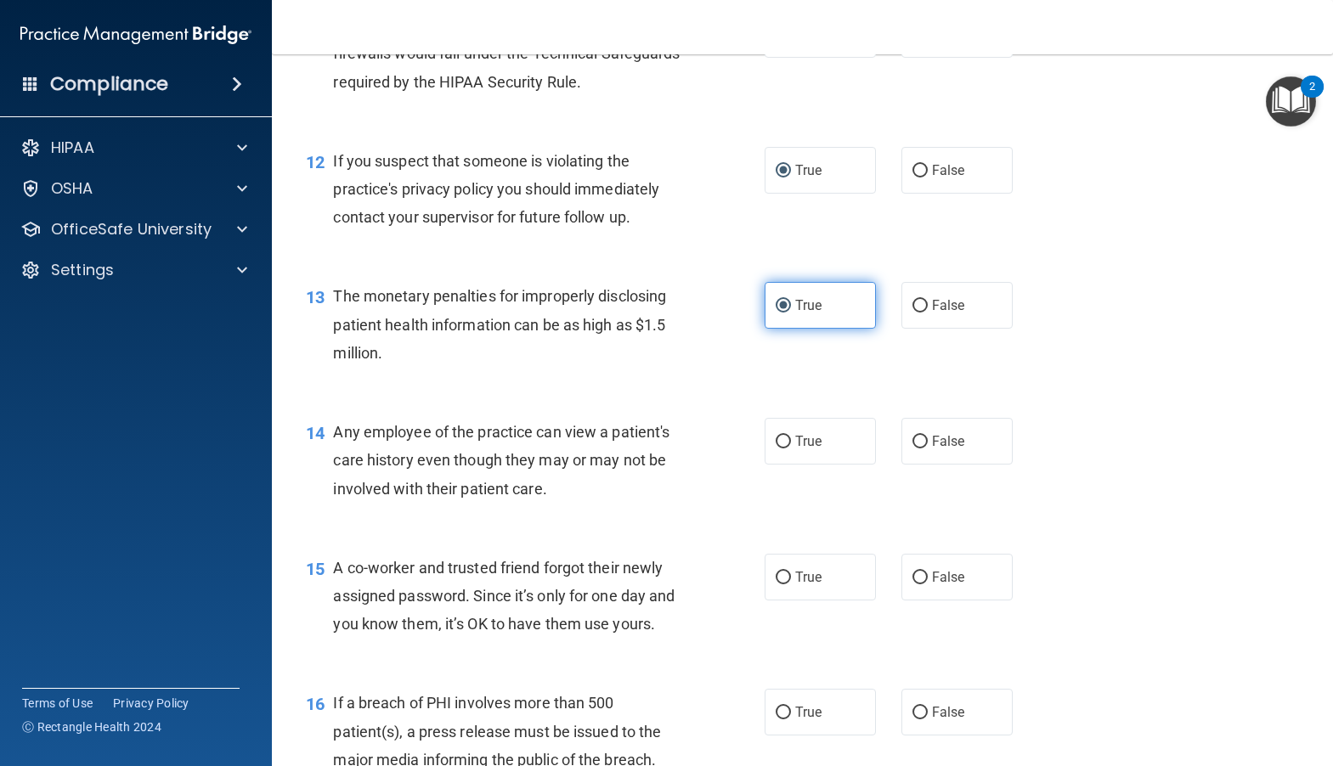
scroll to position [1529, 0]
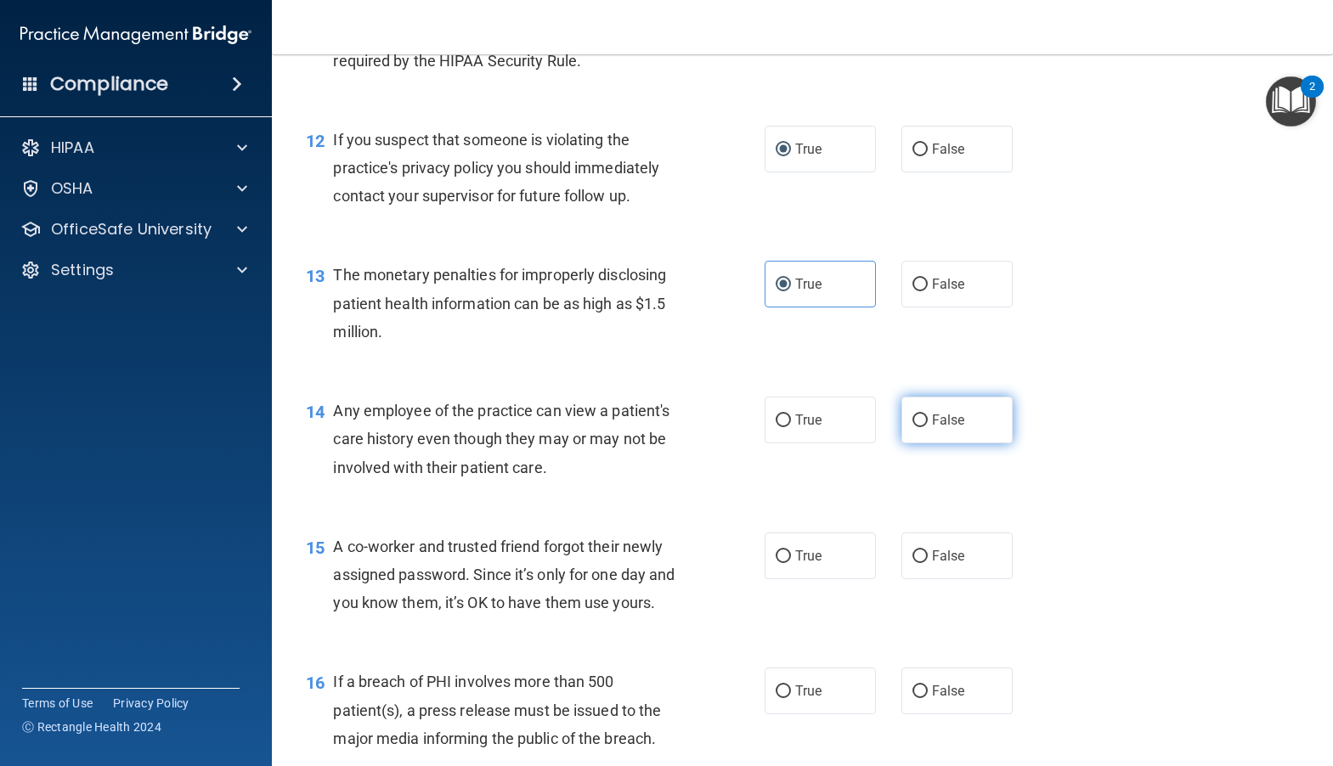
click at [912, 427] on input "False" at bounding box center [919, 420] width 15 height 13
radio input "true"
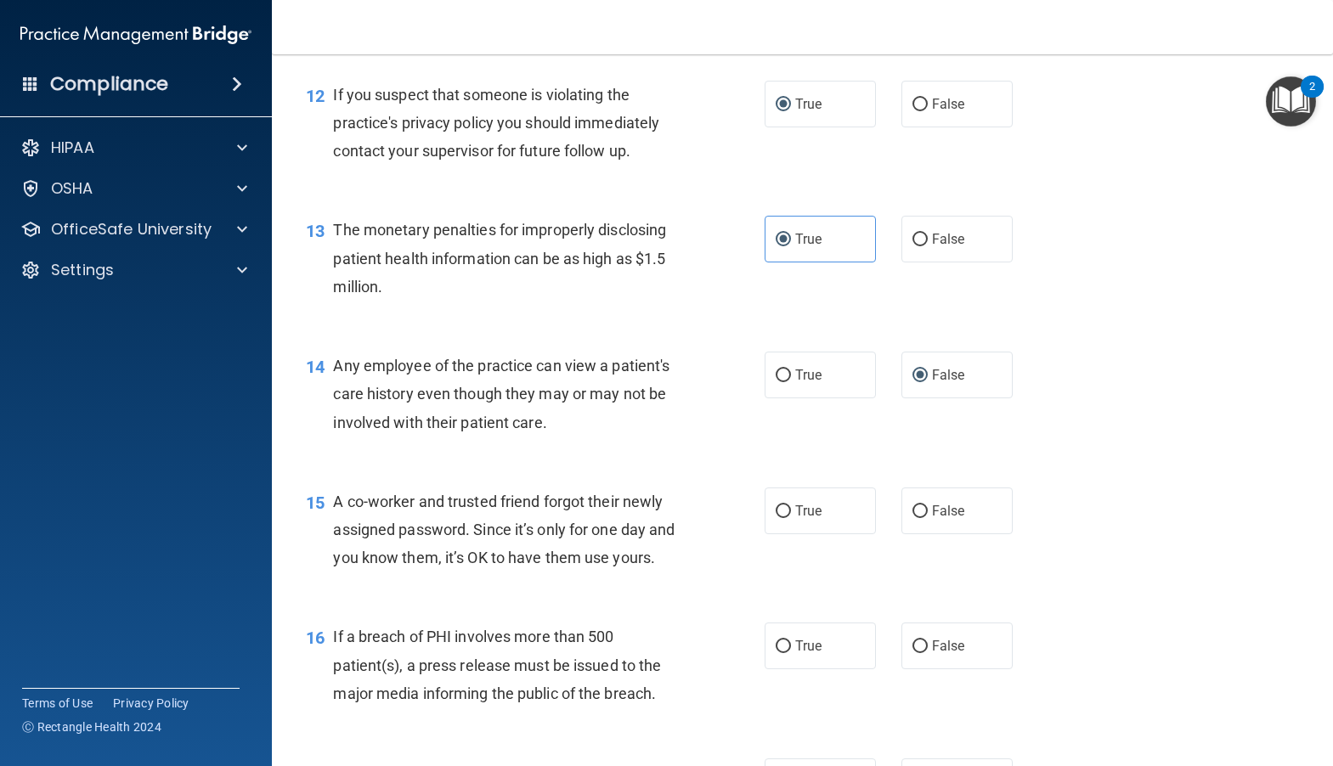
scroll to position [1699, 0]
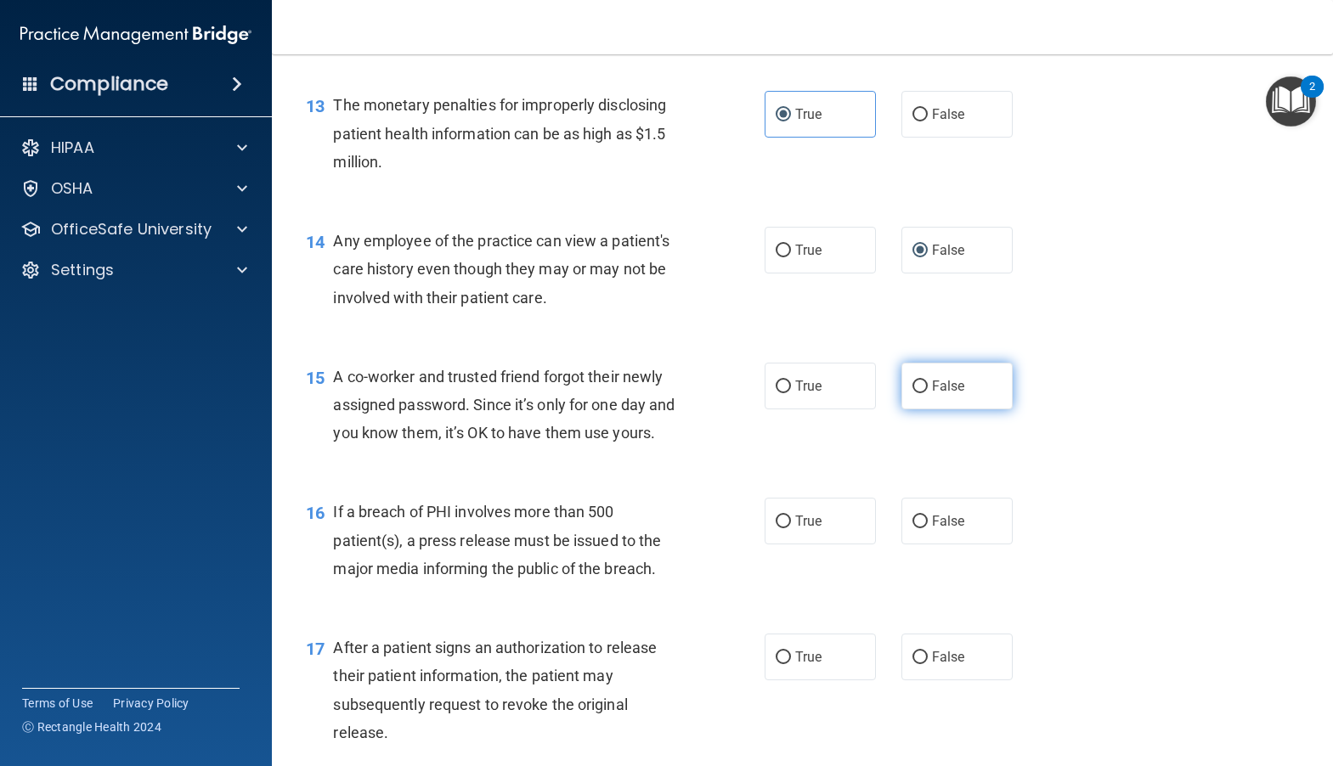
click at [912, 393] on input "False" at bounding box center [919, 387] width 15 height 13
radio input "true"
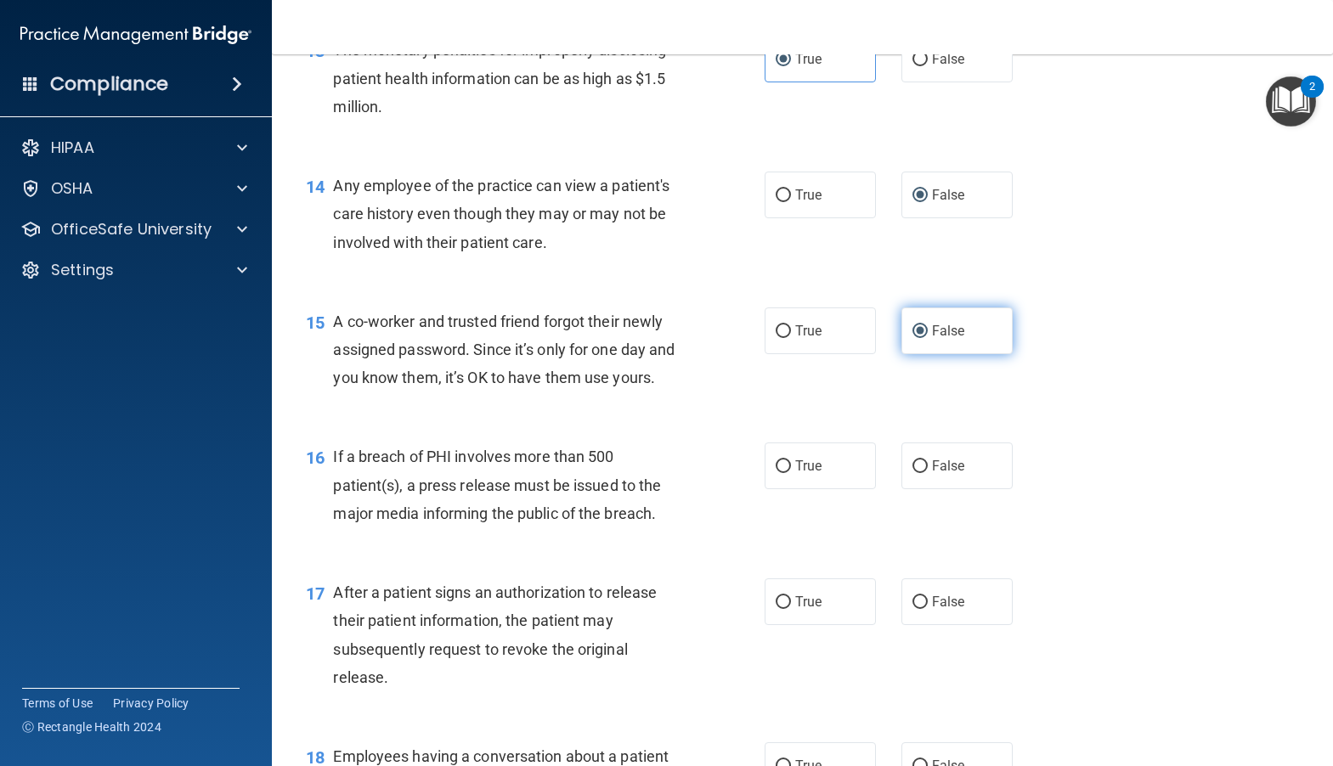
scroll to position [1784, 0]
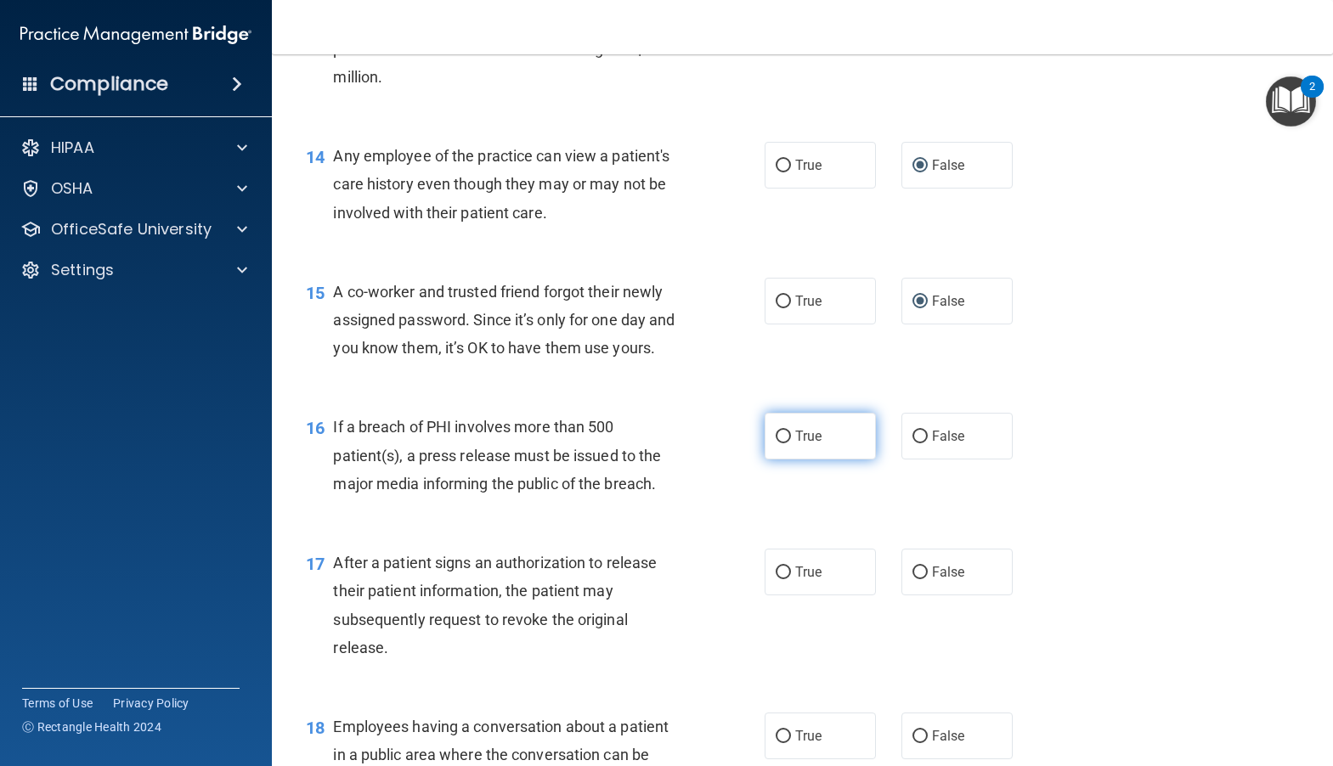
click at [775, 443] on input "True" at bounding box center [782, 437] width 15 height 13
radio input "true"
click at [775, 579] on input "True" at bounding box center [782, 573] width 15 height 13
radio input "true"
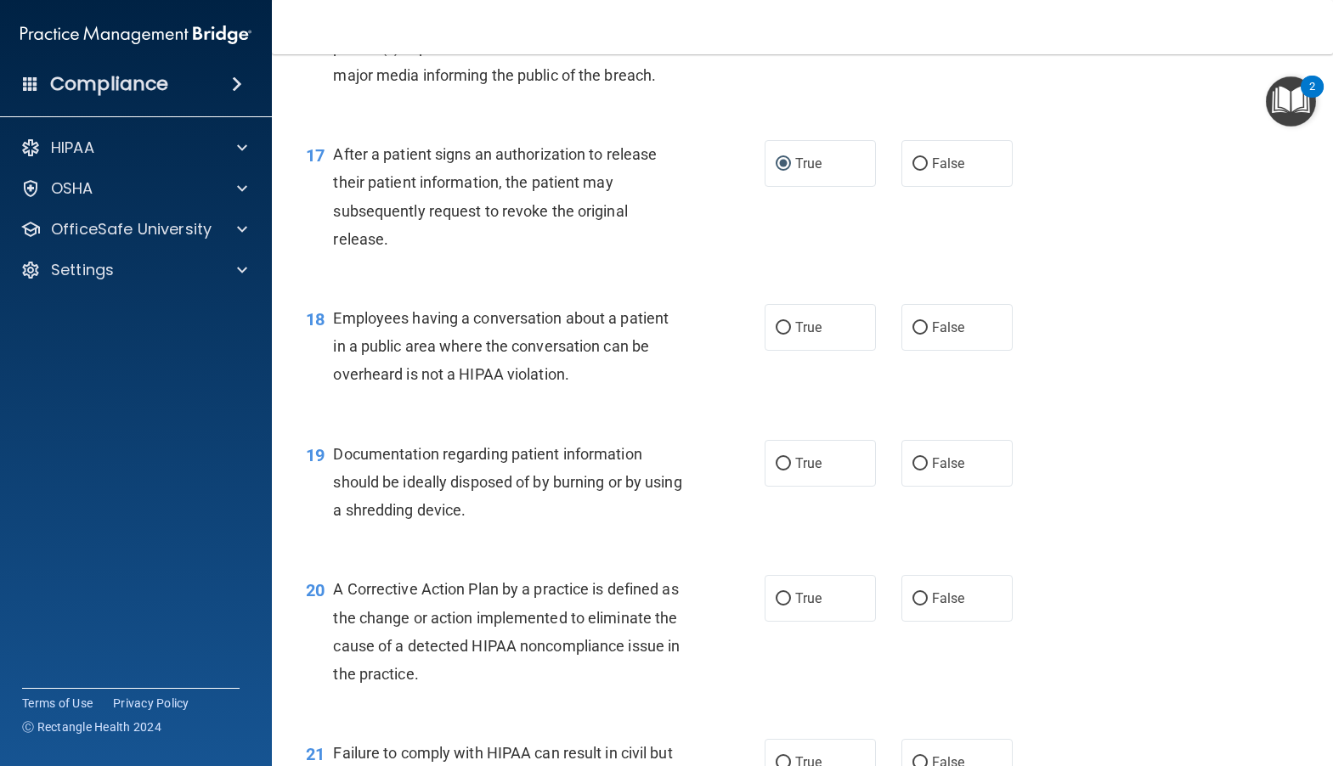
scroll to position [2208, 0]
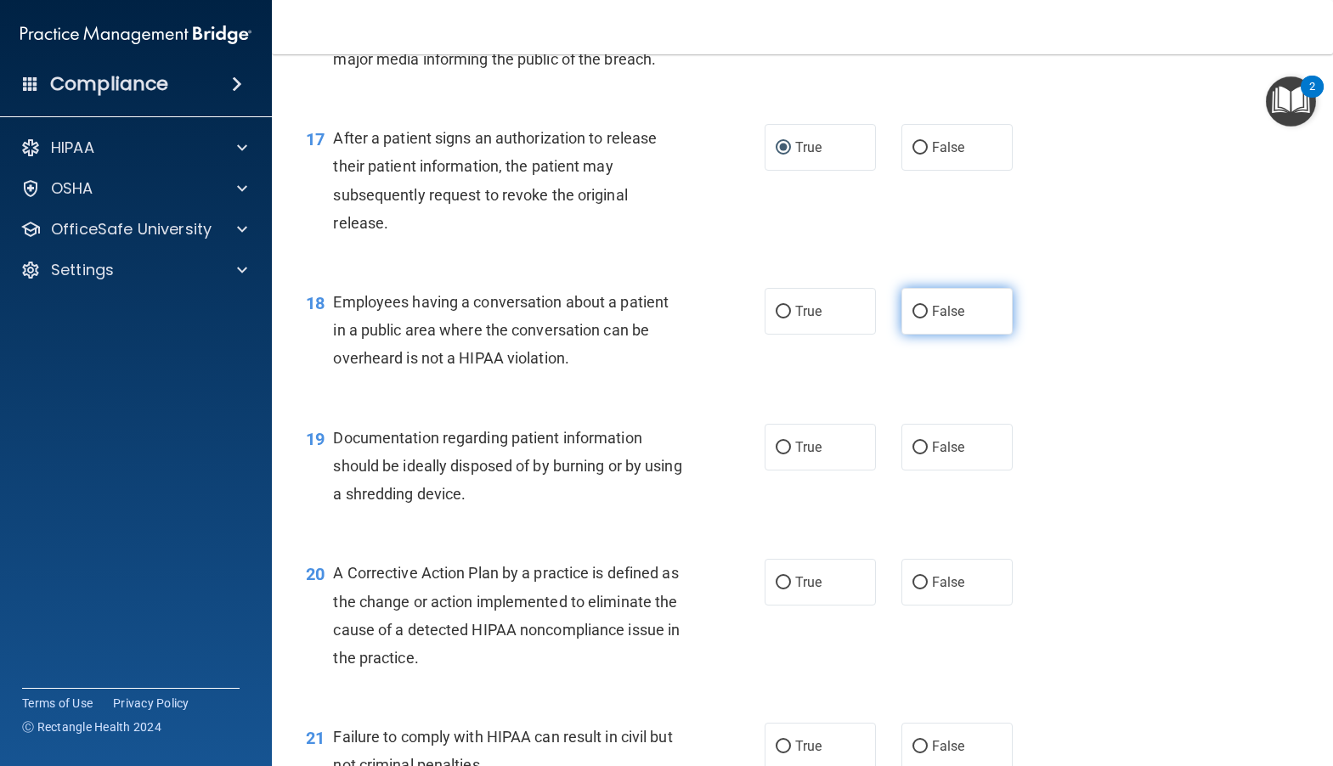
click at [917, 319] on input "False" at bounding box center [919, 312] width 15 height 13
radio input "true"
drag, startPoint x: 780, startPoint y: 511, endPoint x: 786, endPoint y: 544, distance: 33.7
click at [779, 471] on label "True" at bounding box center [819, 447] width 111 height 47
click at [779, 454] on input "True" at bounding box center [782, 448] width 15 height 13
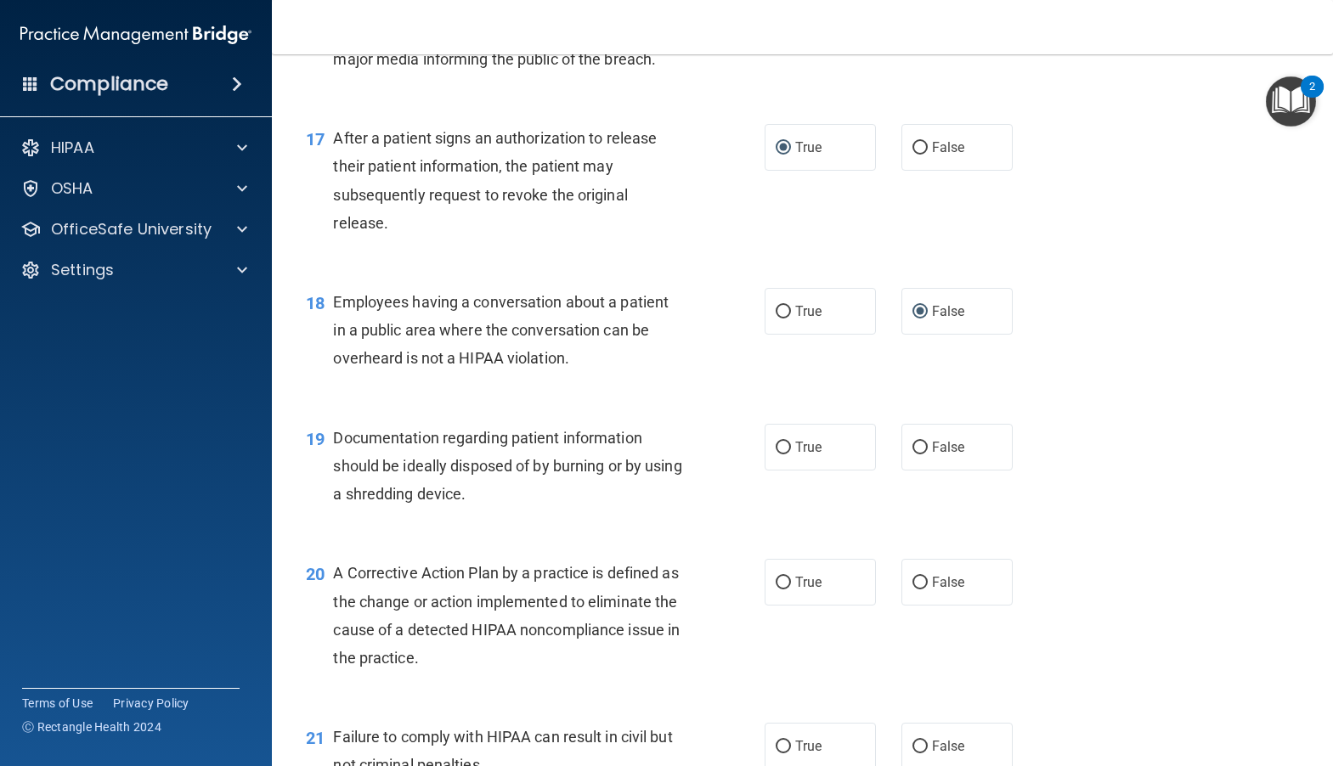
radio input "true"
click at [775, 589] on input "True" at bounding box center [782, 583] width 15 height 13
radio input "true"
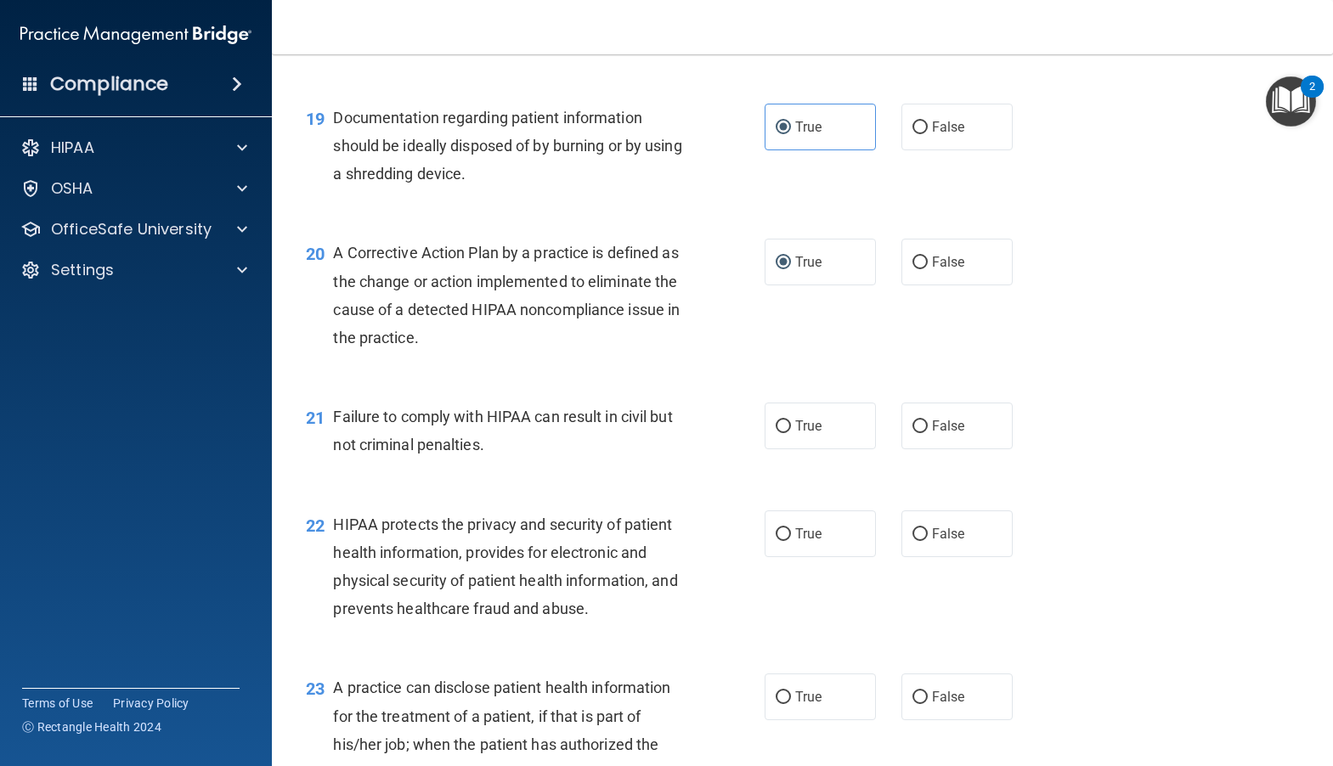
scroll to position [2548, 0]
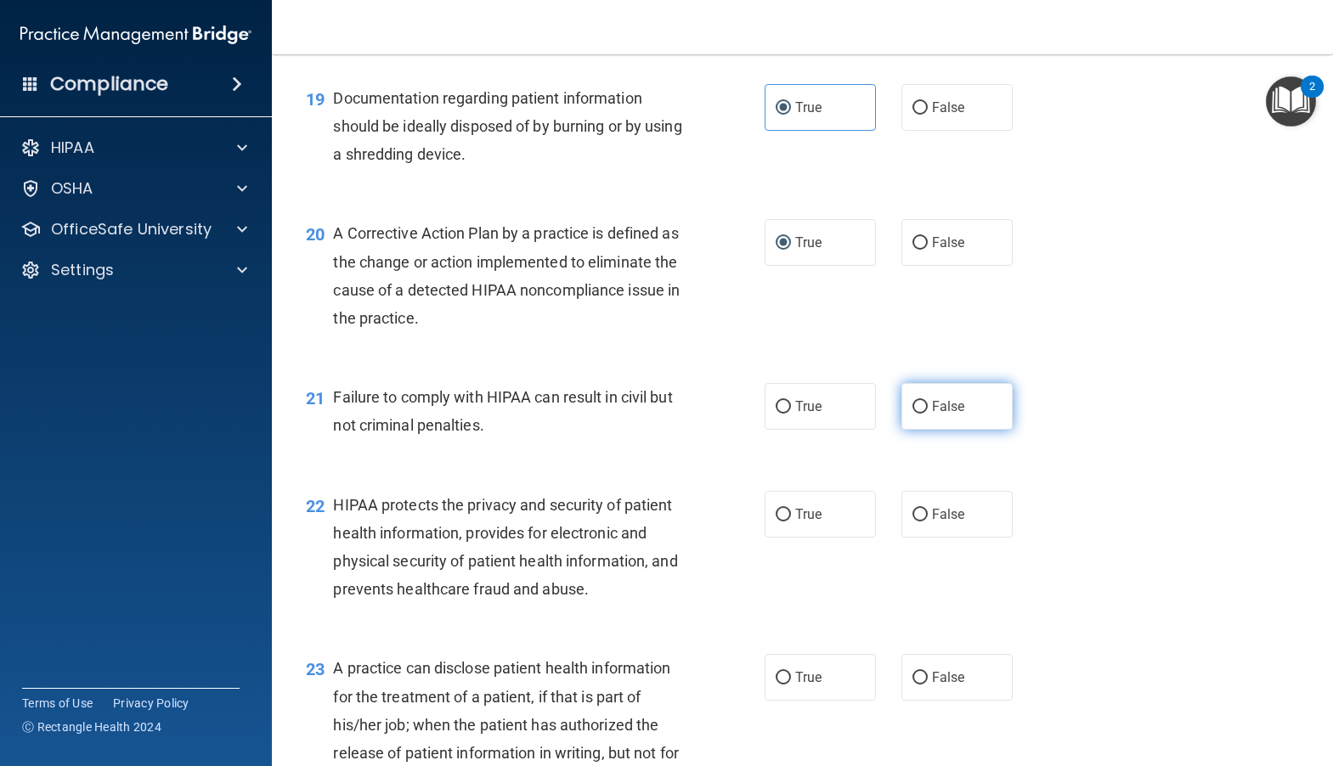
click at [912, 414] on input "False" at bounding box center [919, 407] width 15 height 13
radio input "true"
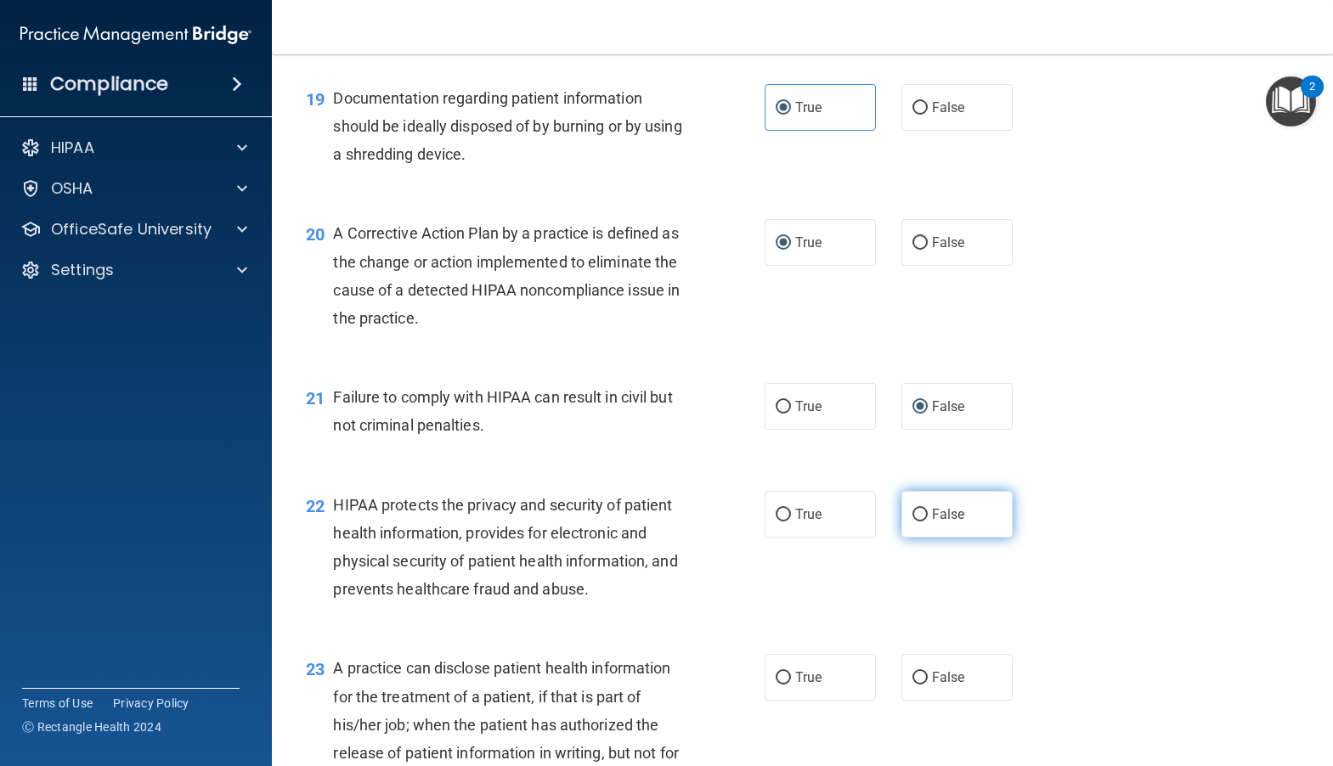
click at [923, 538] on label "False" at bounding box center [956, 514] width 111 height 47
click at [923, 522] on input "False" at bounding box center [919, 515] width 15 height 13
radio input "true"
click at [776, 522] on input "True" at bounding box center [782, 515] width 15 height 13
radio input "true"
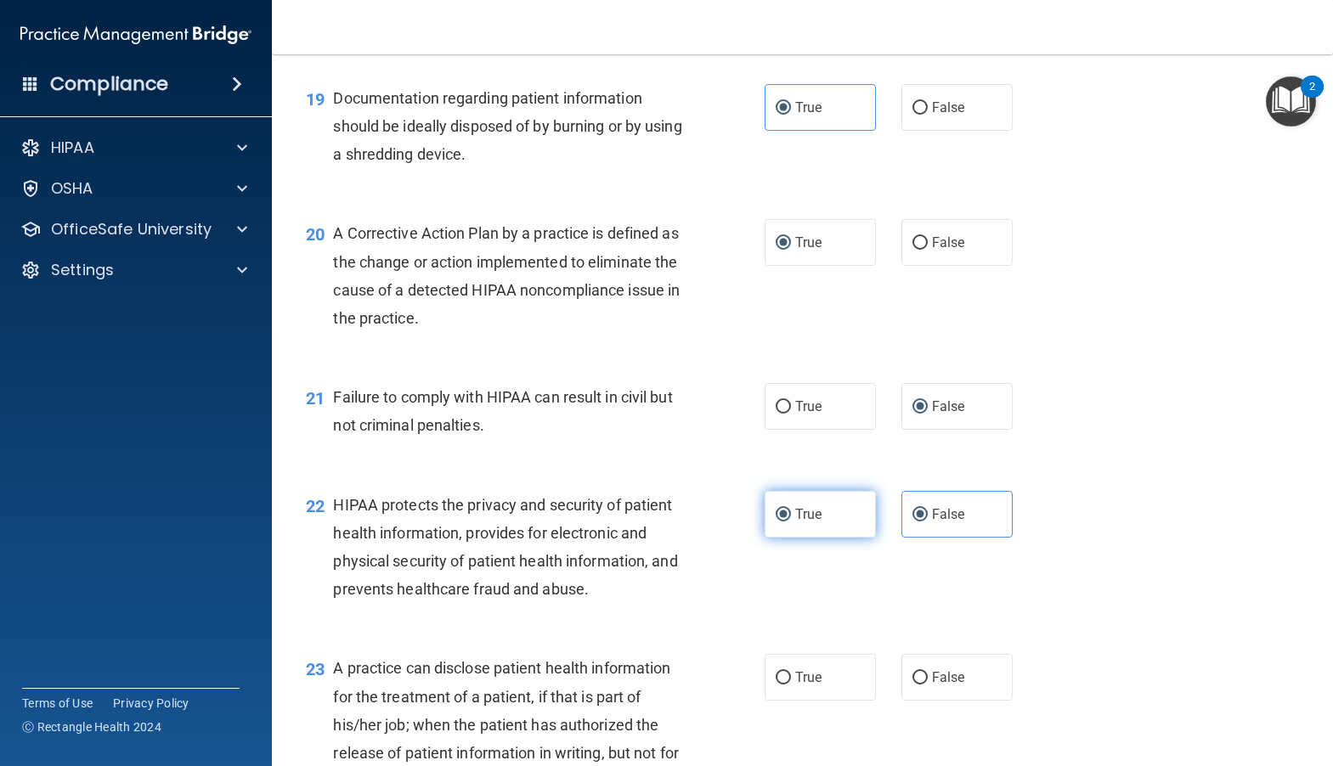
radio input "false"
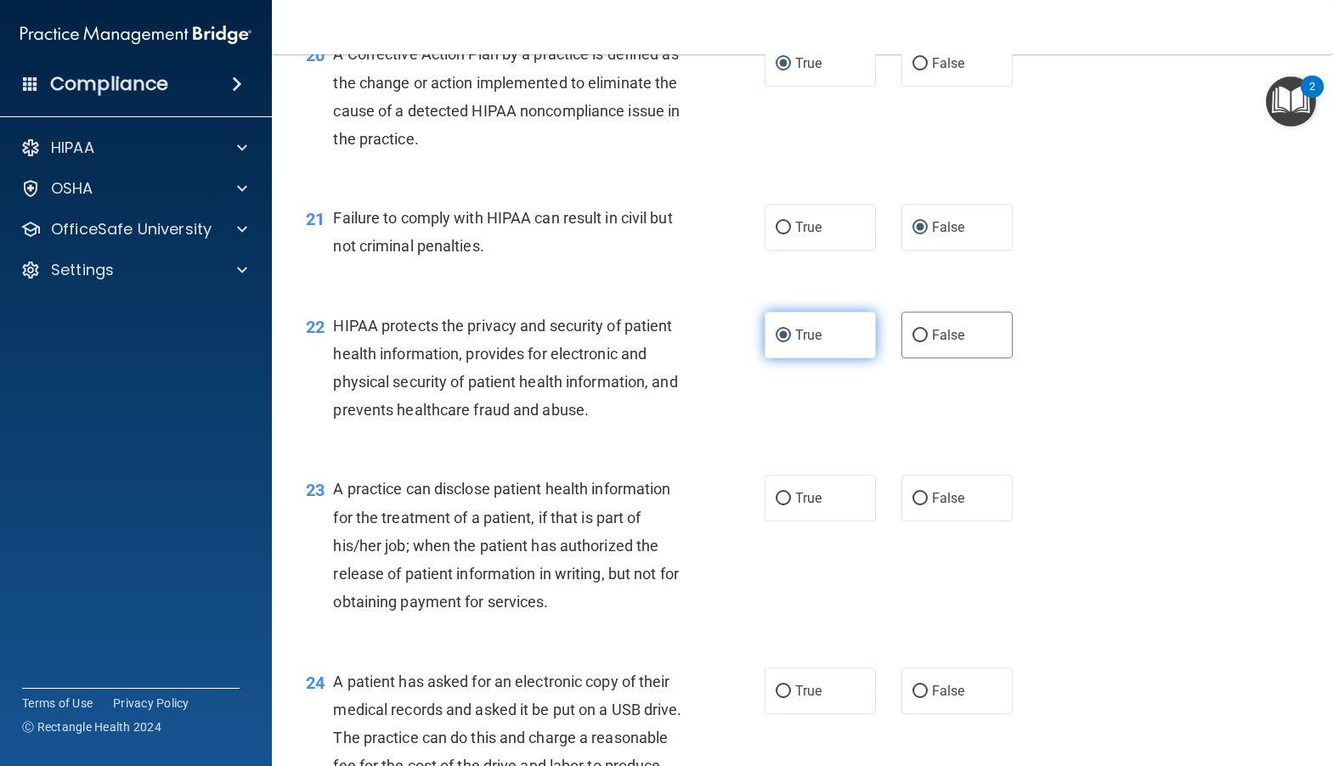
scroll to position [2888, 0]
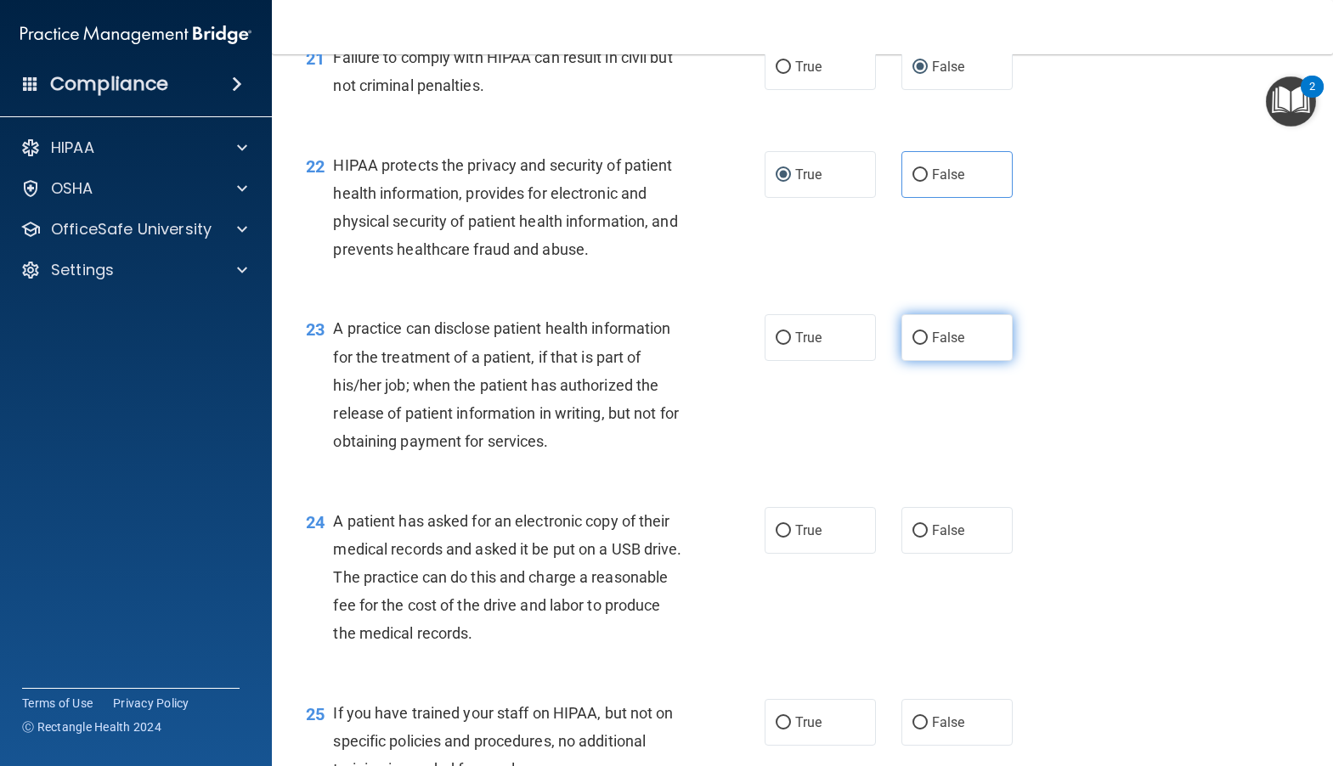
click at [916, 345] on input "False" at bounding box center [919, 338] width 15 height 13
radio input "true"
click at [775, 538] on input "True" at bounding box center [782, 531] width 15 height 13
radio input "true"
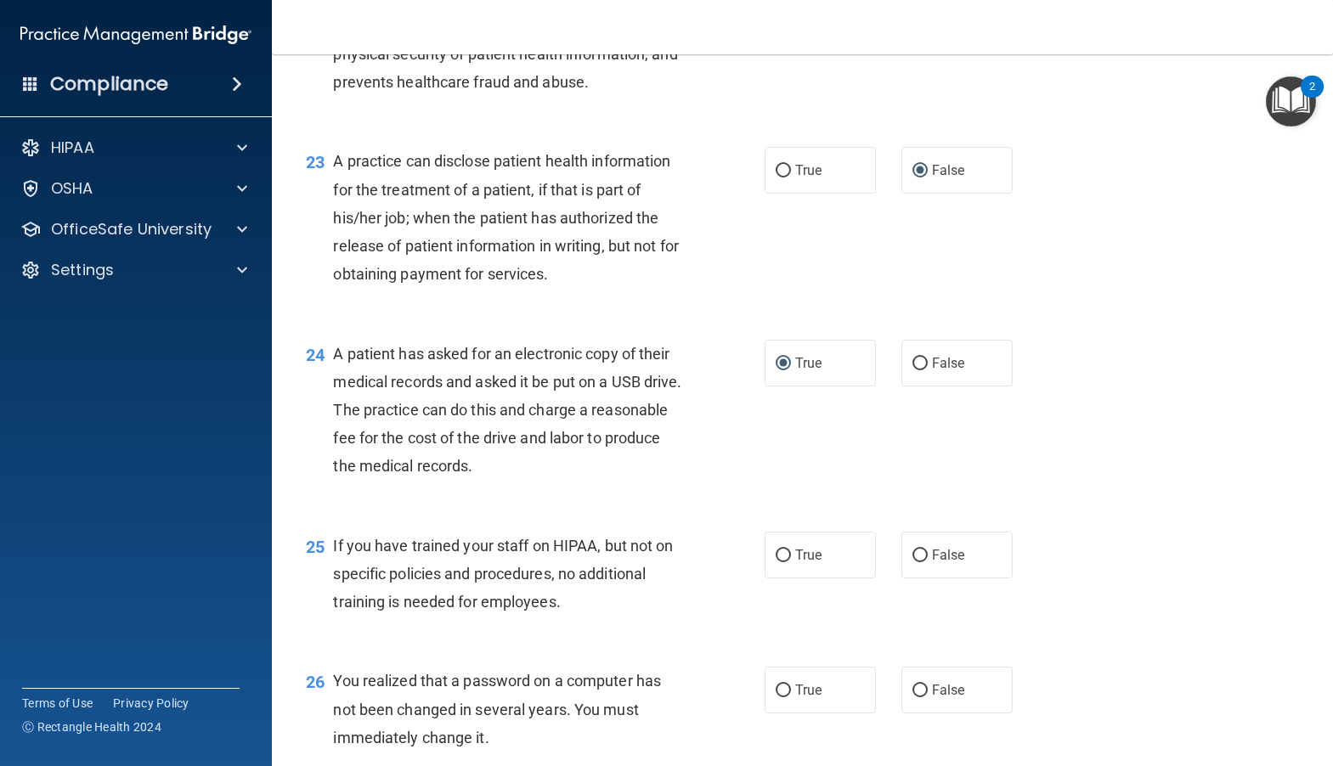
scroll to position [3058, 0]
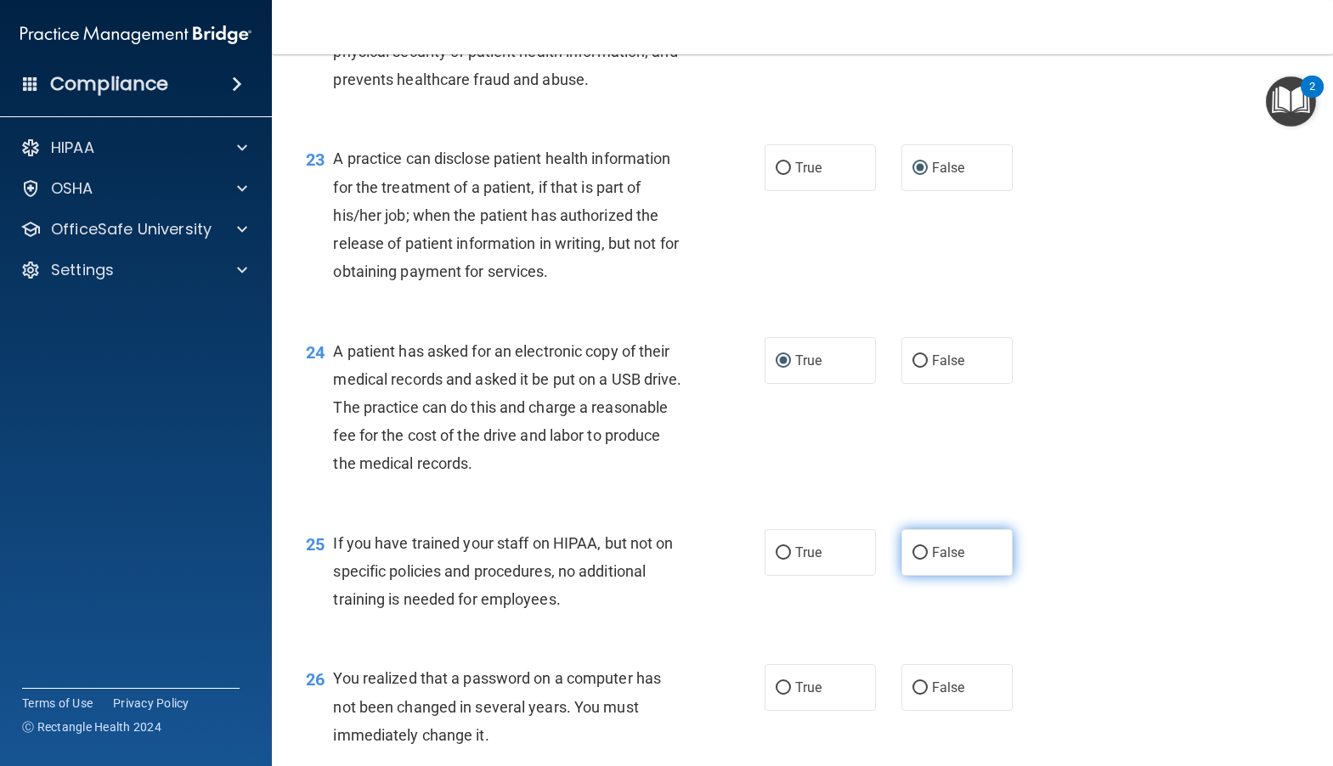
click at [932, 561] on span "False" at bounding box center [948, 552] width 33 height 16
click at [925, 560] on input "False" at bounding box center [919, 553] width 15 height 13
radio input "true"
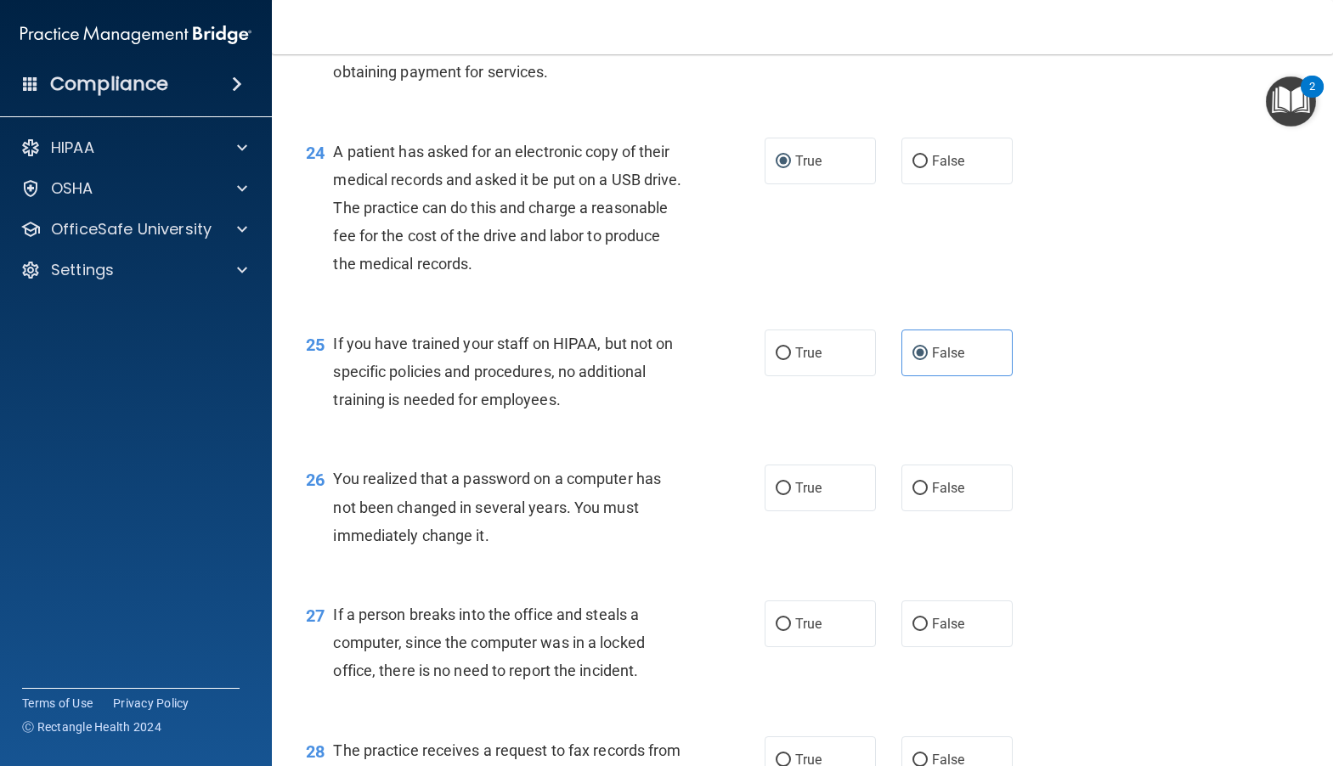
scroll to position [3312, 0]
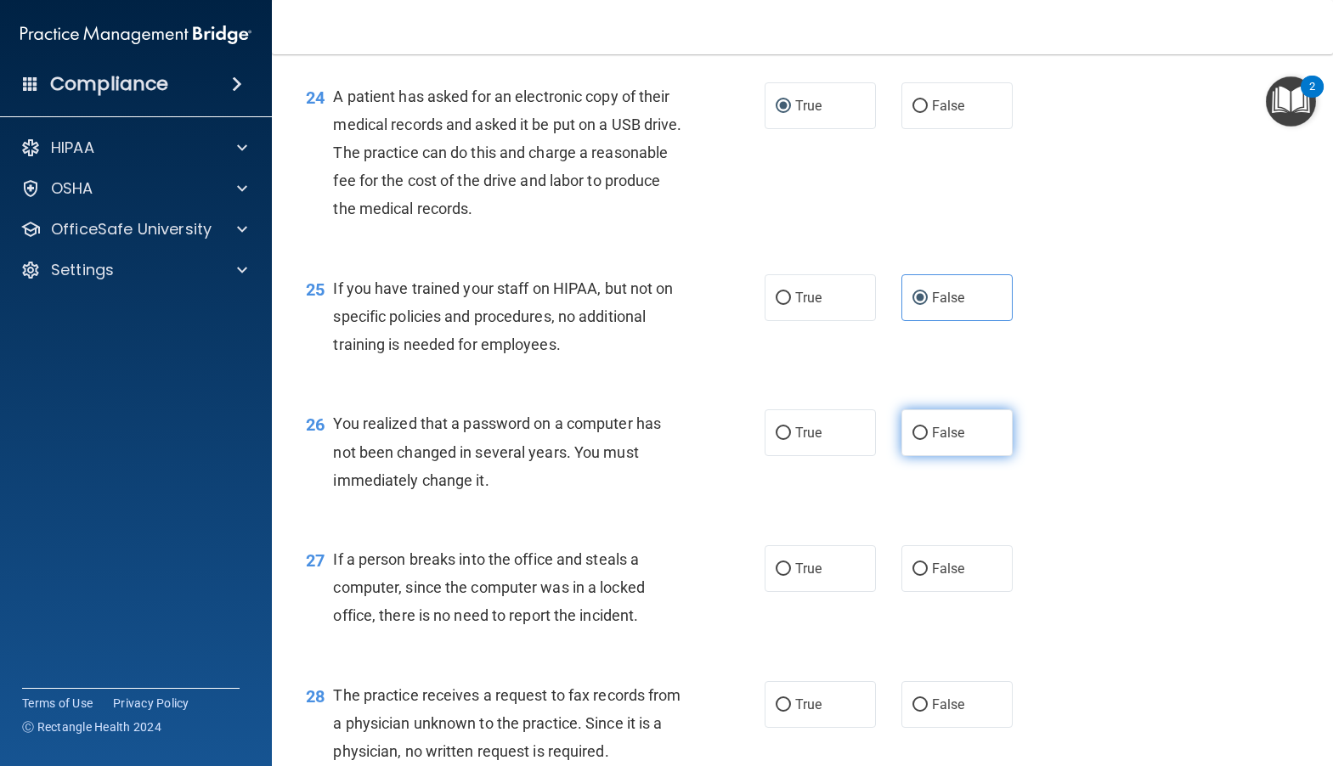
click at [921, 456] on label "False" at bounding box center [956, 432] width 111 height 47
click at [921, 440] on input "False" at bounding box center [919, 433] width 15 height 13
radio input "true"
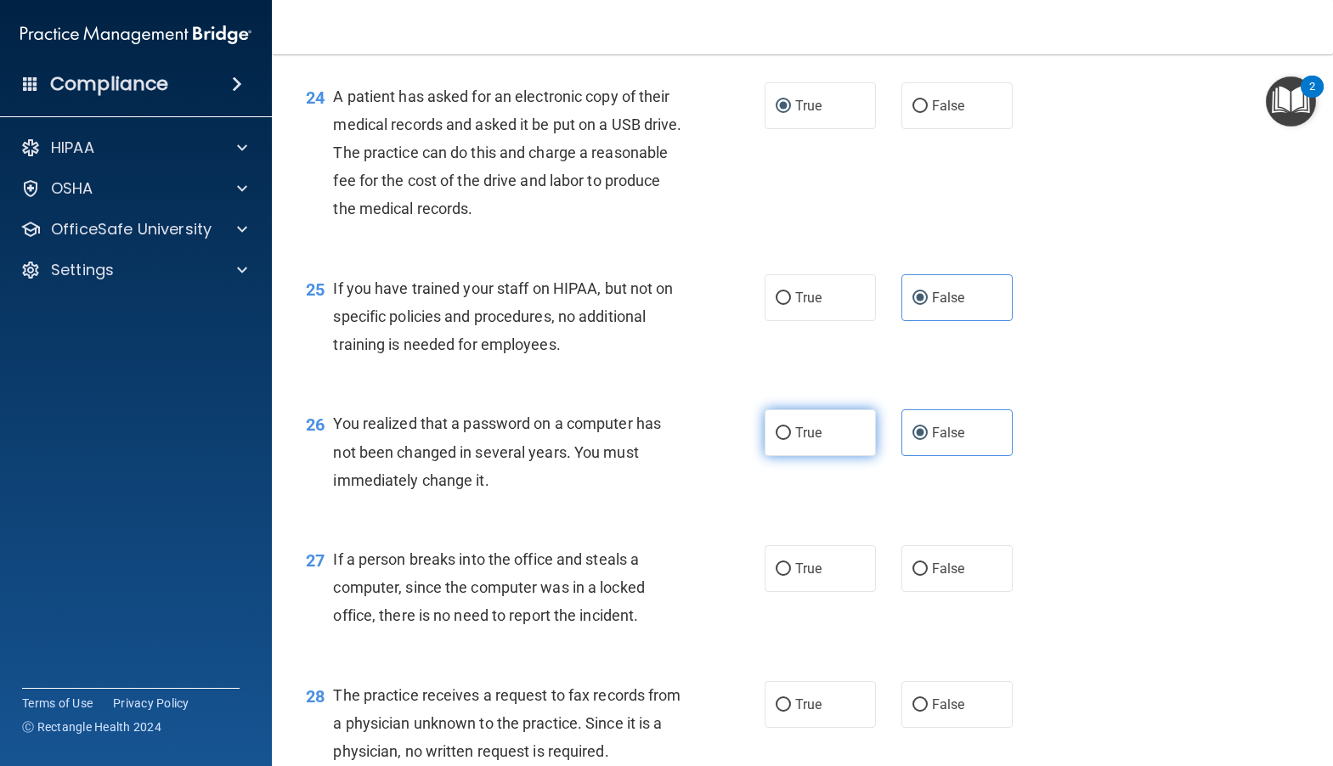
click at [775, 440] on input "True" at bounding box center [782, 433] width 15 height 13
radio input "true"
radio input "false"
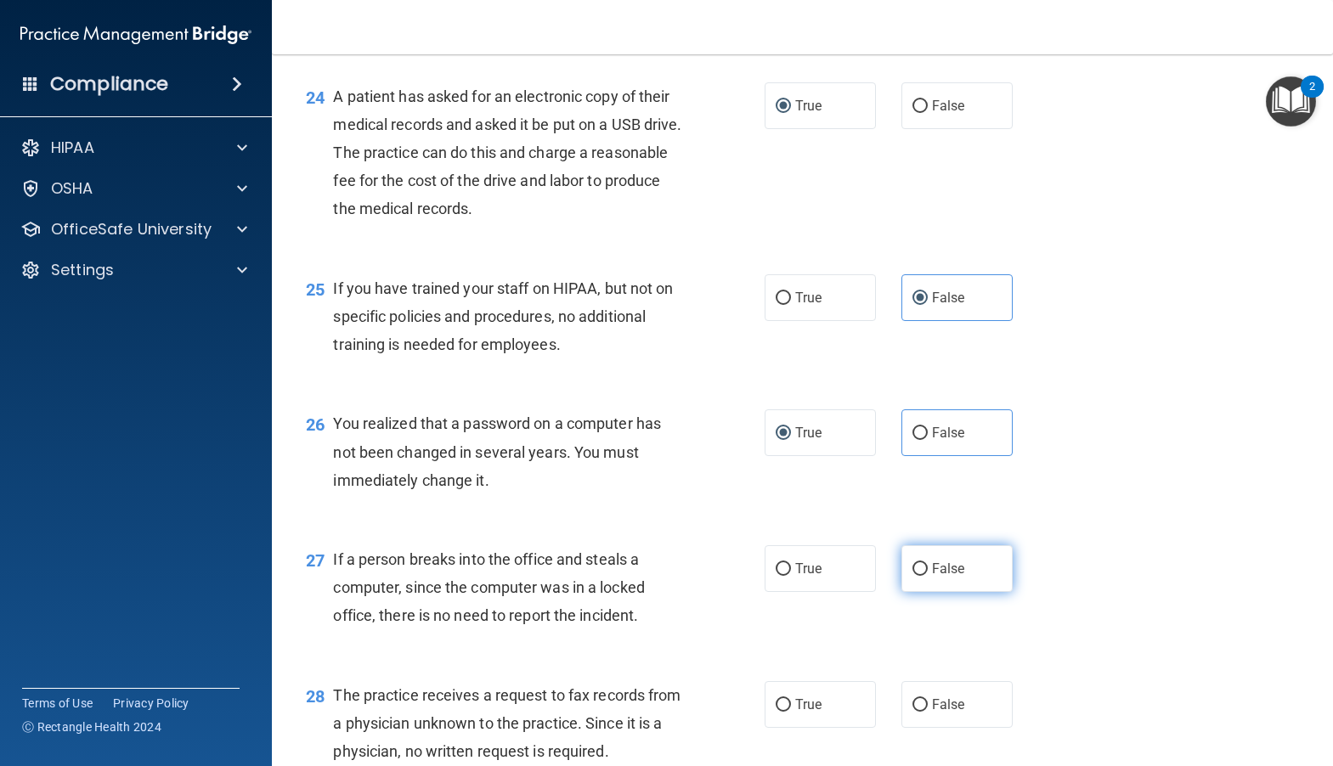
click at [932, 577] on span "False" at bounding box center [948, 569] width 33 height 16
click at [927, 576] on input "False" at bounding box center [919, 569] width 15 height 13
radio input "true"
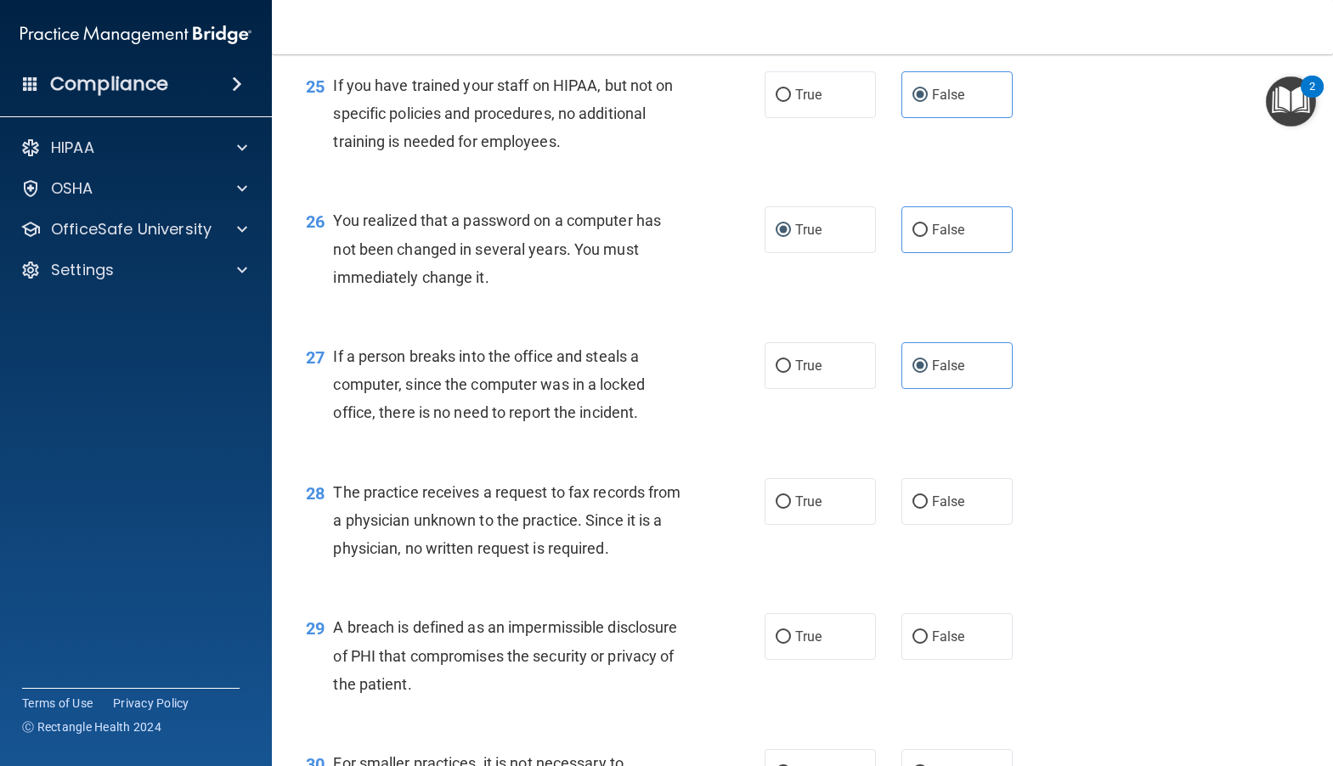
scroll to position [3652, 0]
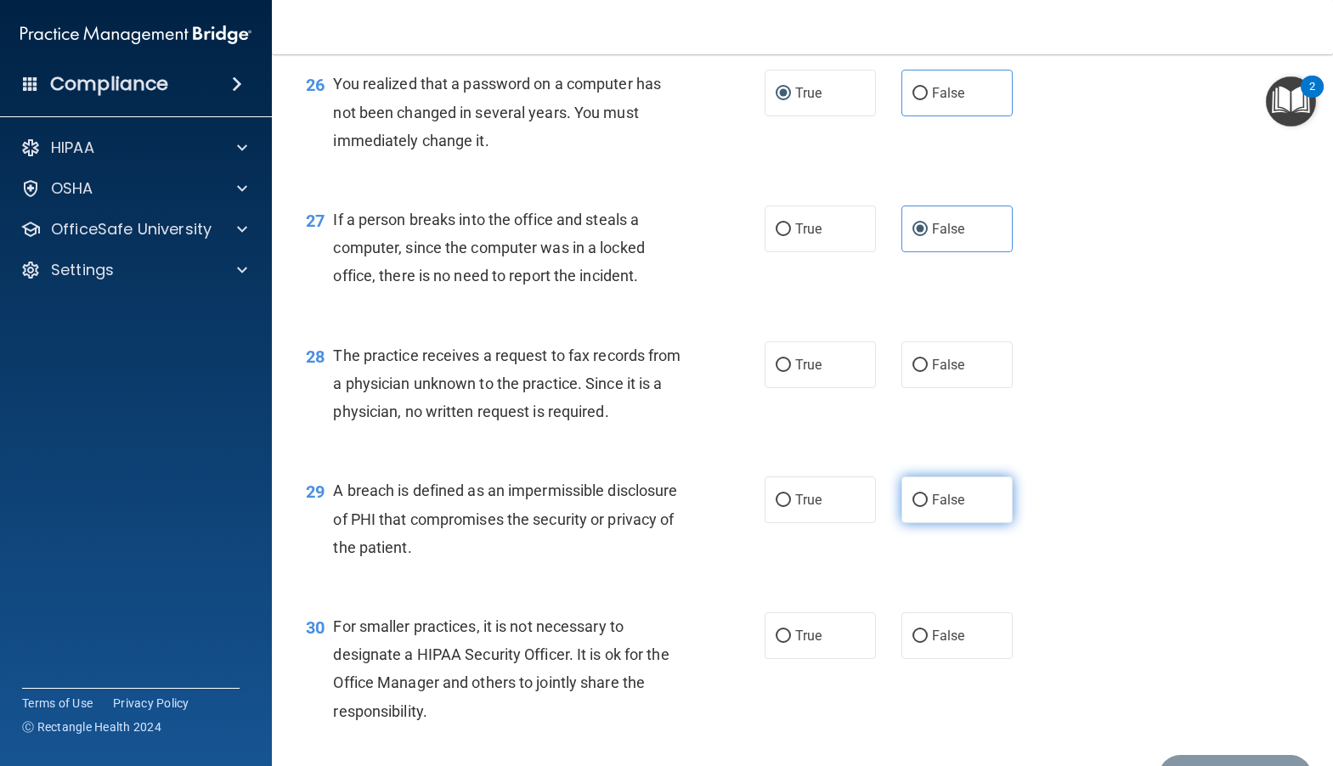
click at [917, 507] on input "False" at bounding box center [919, 500] width 15 height 13
radio input "true"
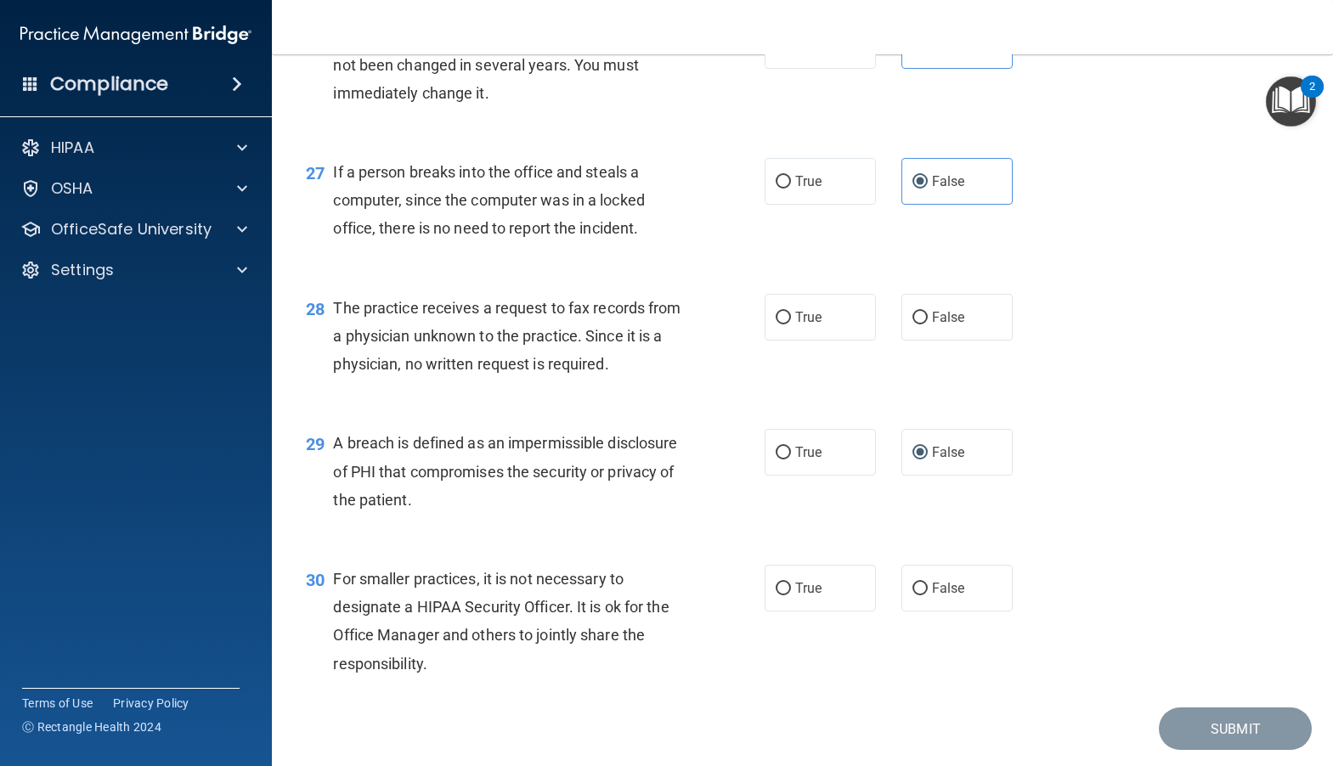
scroll to position [3737, 0]
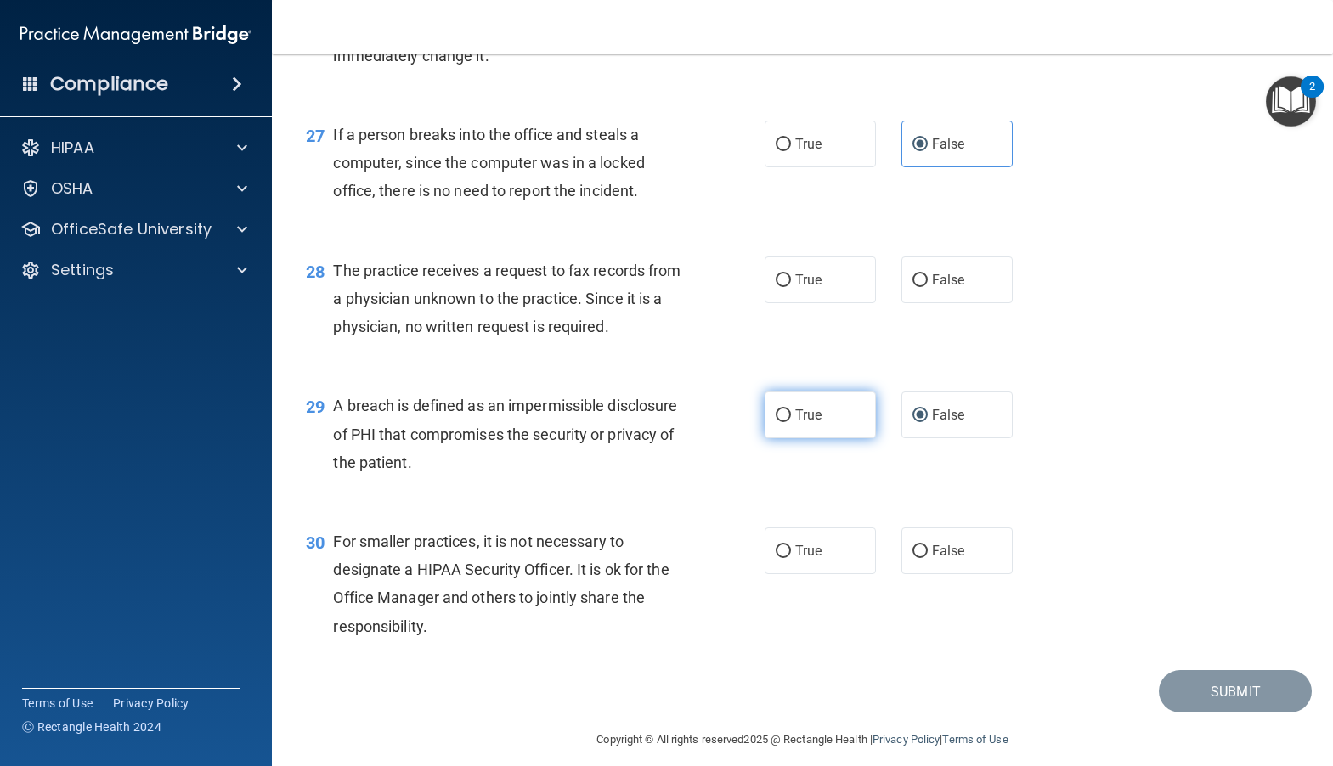
click at [775, 422] on input "True" at bounding box center [782, 415] width 15 height 13
radio input "true"
radio input "false"
drag, startPoint x: 907, startPoint y: 336, endPoint x: 939, endPoint y: 410, distance: 80.3
click at [912, 287] on input "False" at bounding box center [919, 280] width 15 height 13
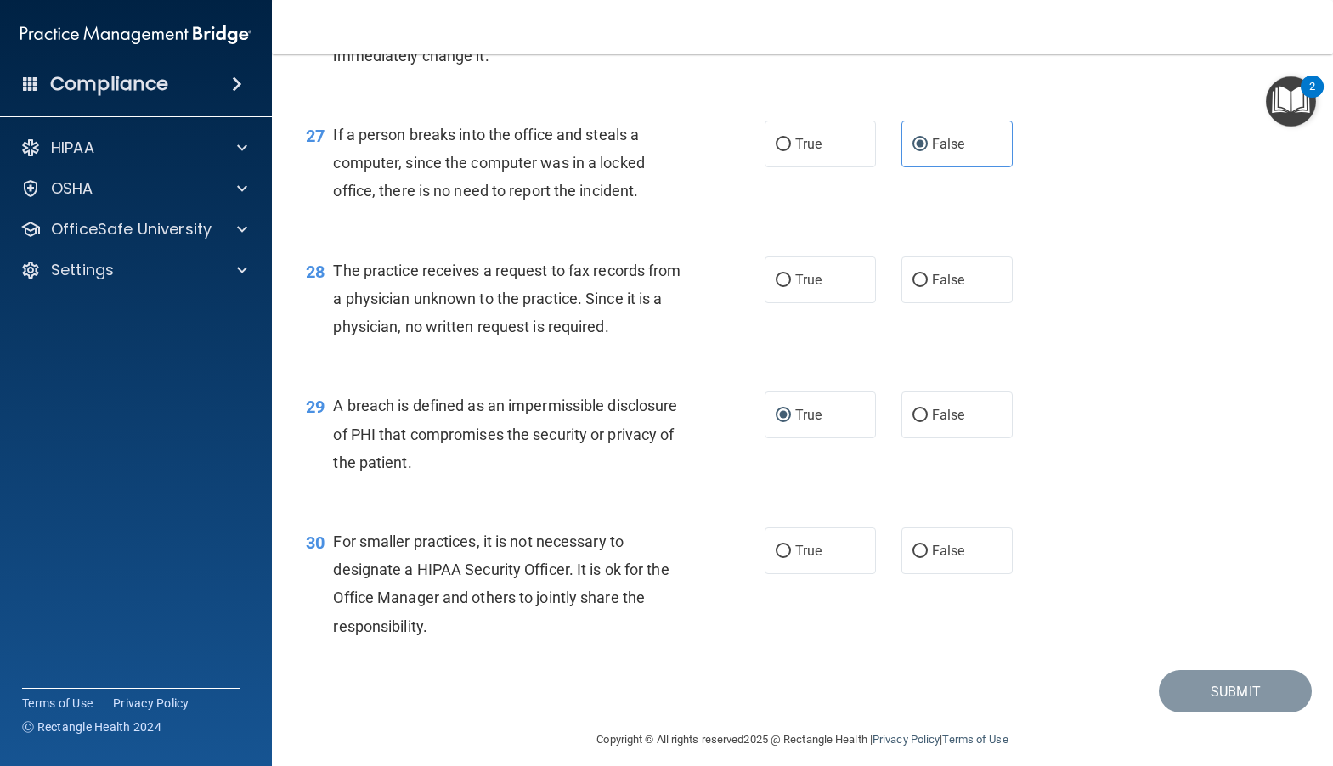
radio input "true"
click at [916, 558] on input "False" at bounding box center [919, 551] width 15 height 13
radio input "true"
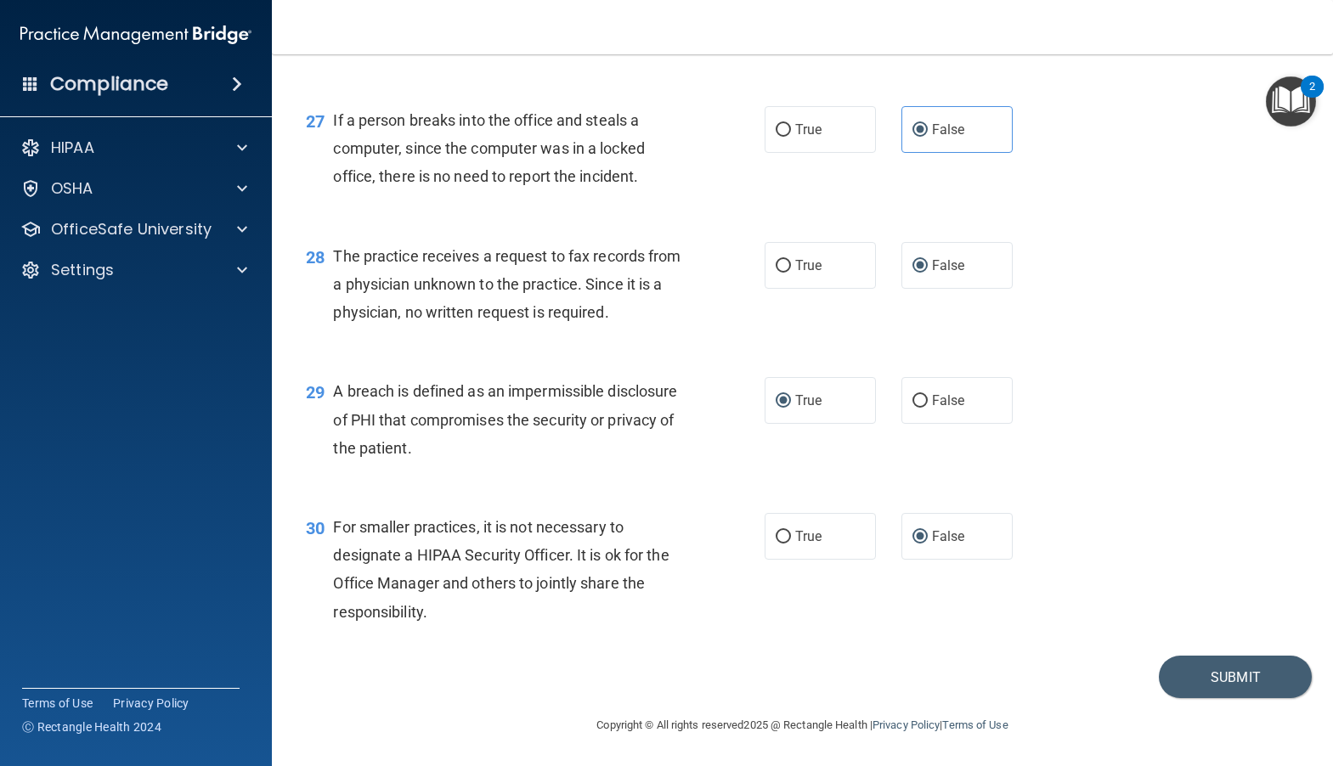
scroll to position [3809, 0]
click at [1236, 676] on button "Submit" at bounding box center [1235, 677] width 153 height 43
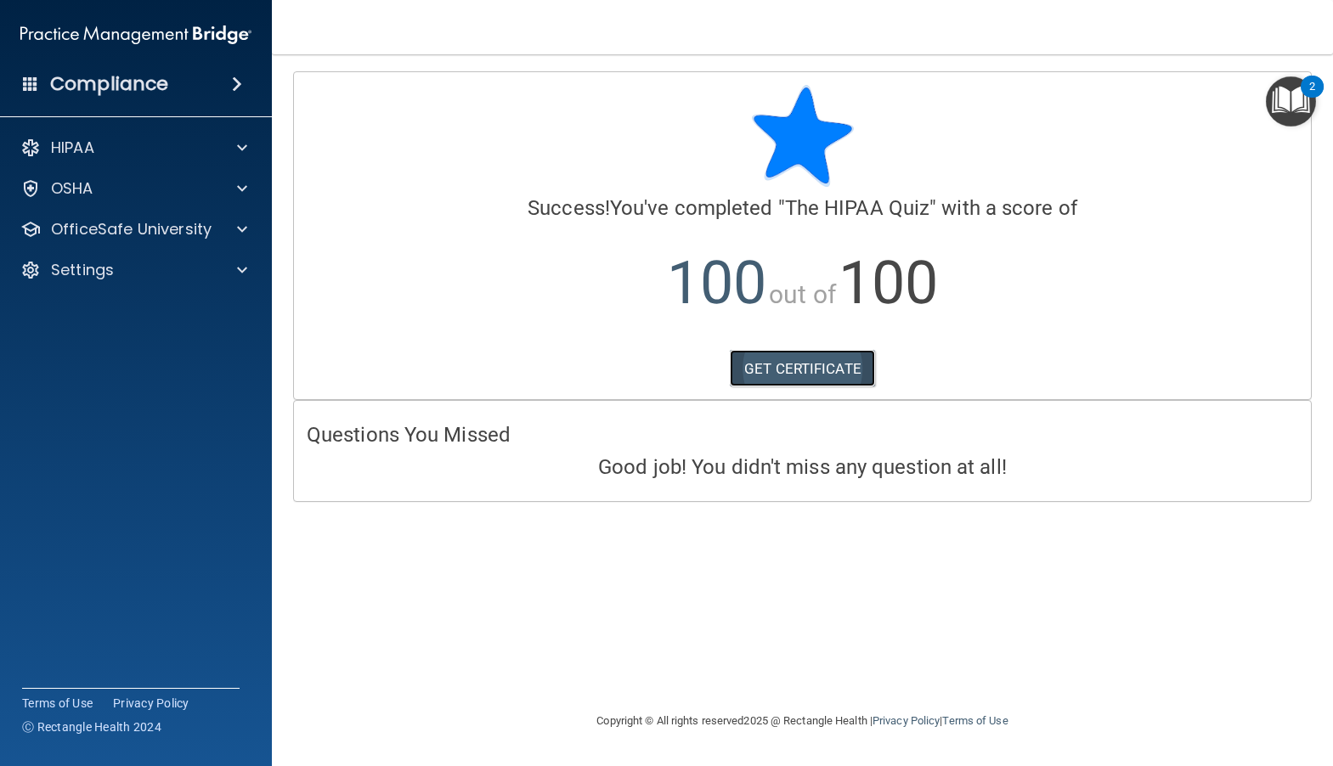
click at [803, 369] on link "GET CERTIFICATE" at bounding box center [802, 368] width 145 height 37
click at [155, 83] on h4 "Compliance" at bounding box center [109, 84] width 118 height 24
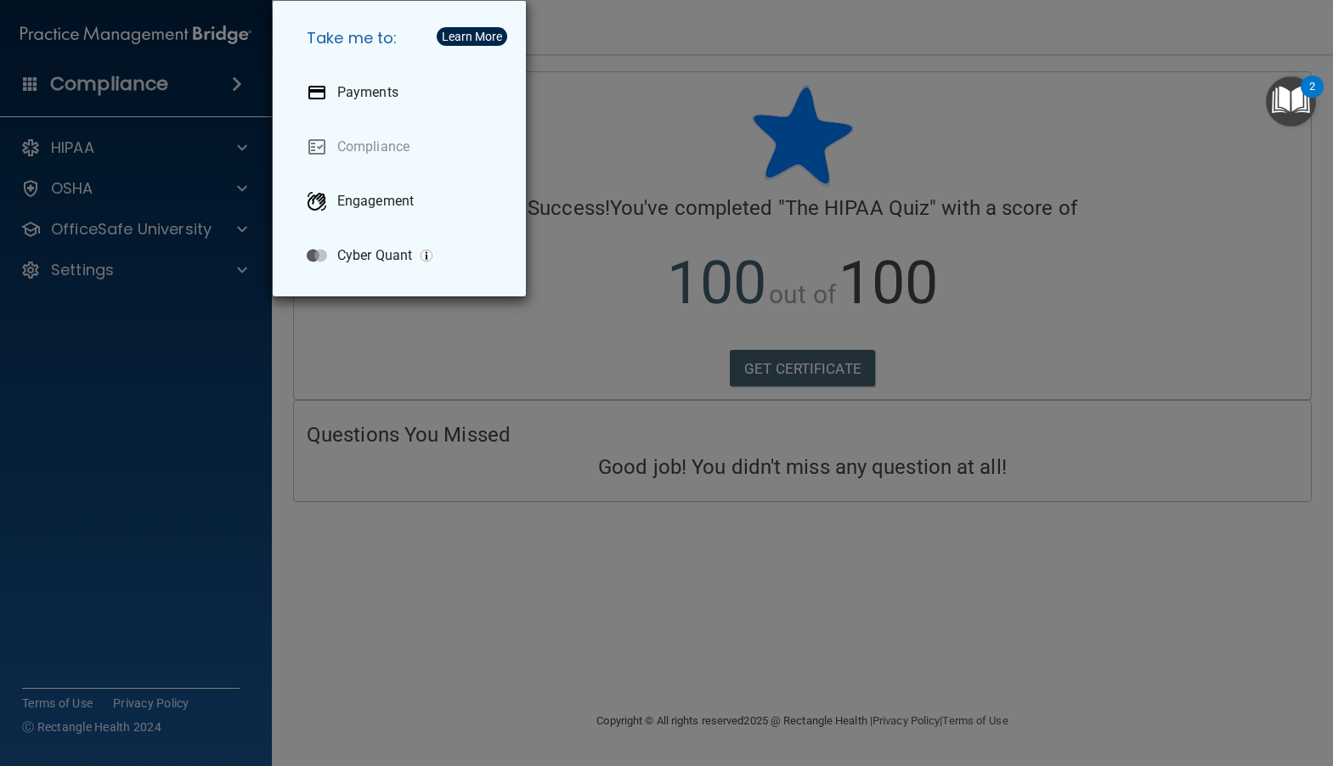
click at [127, 89] on div "Take me to: Payments Compliance Engagement Cyber Quant" at bounding box center [666, 383] width 1333 height 766
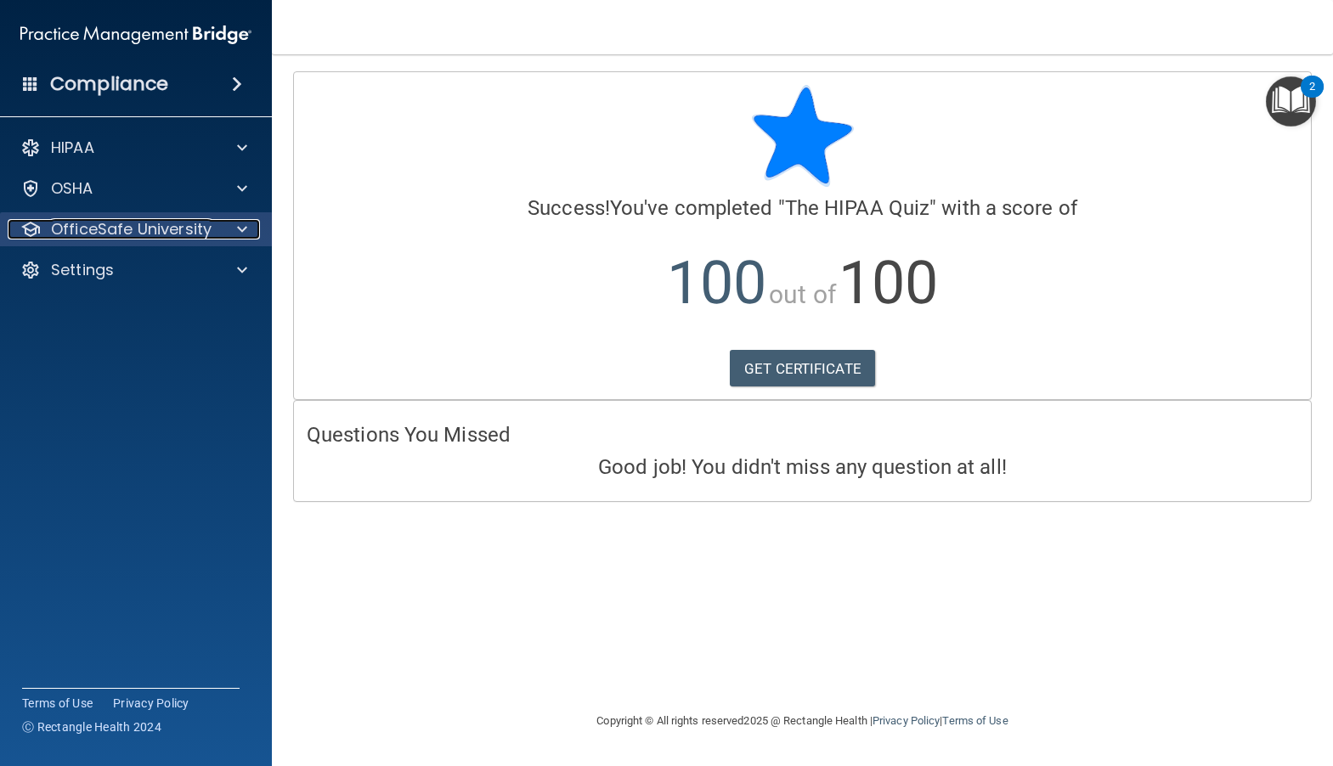
click at [98, 236] on p "OfficeSafe University" at bounding box center [131, 229] width 161 height 20
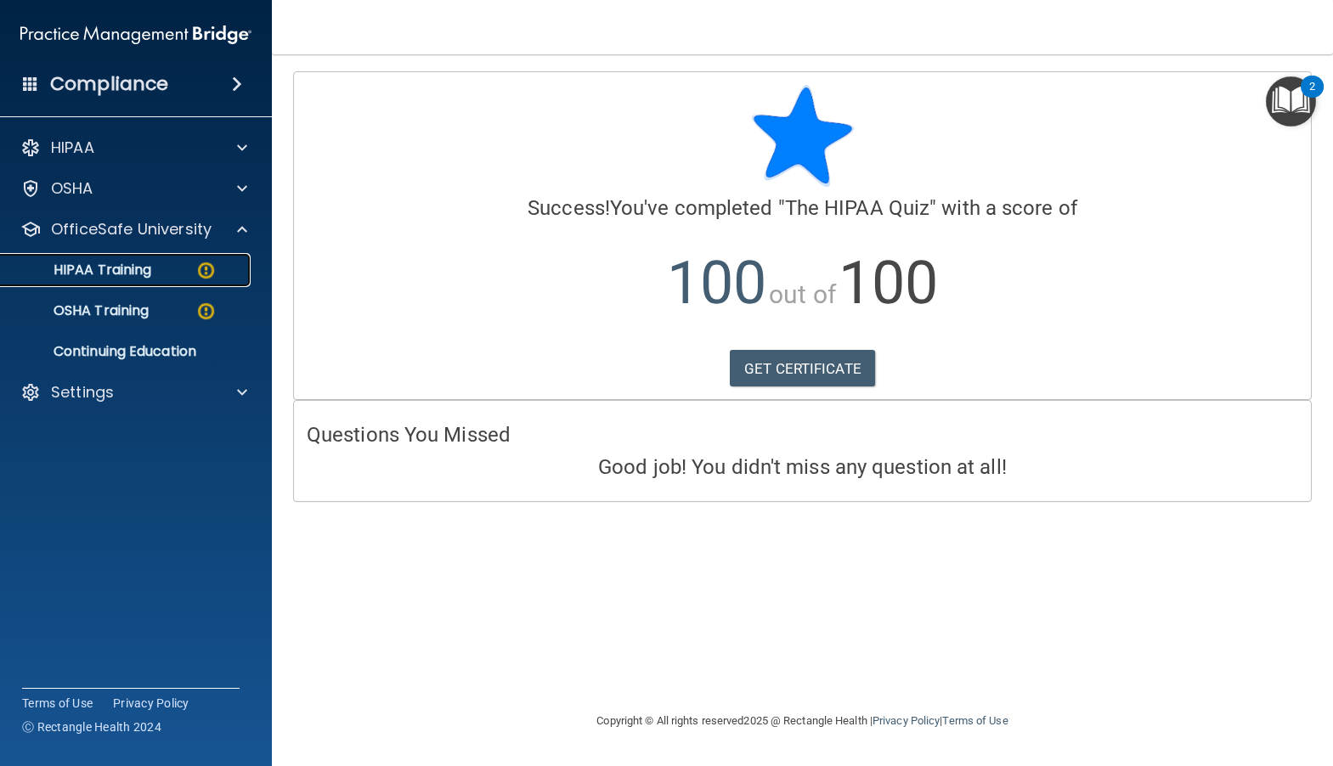
click at [100, 274] on p "HIPAA Training" at bounding box center [81, 270] width 140 height 17
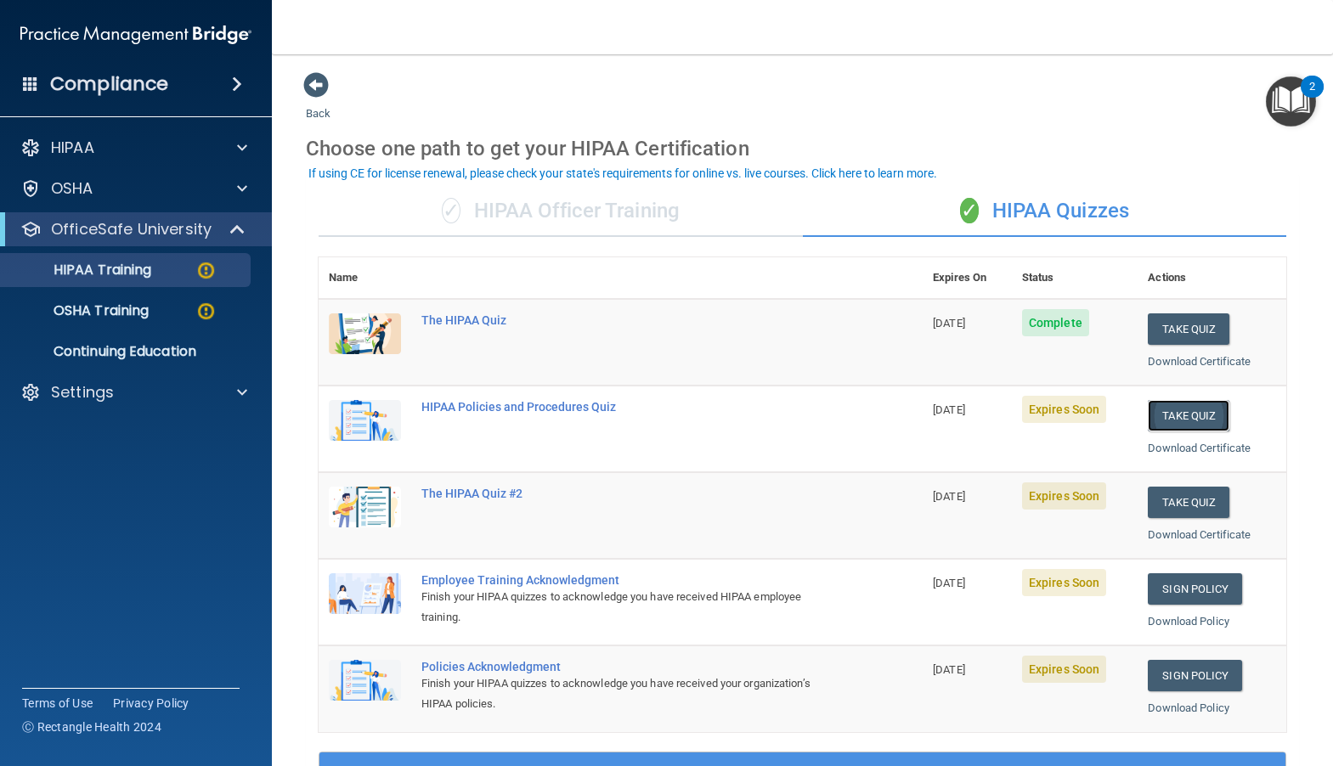
click at [1164, 411] on button "Take Quiz" at bounding box center [1188, 415] width 82 height 31
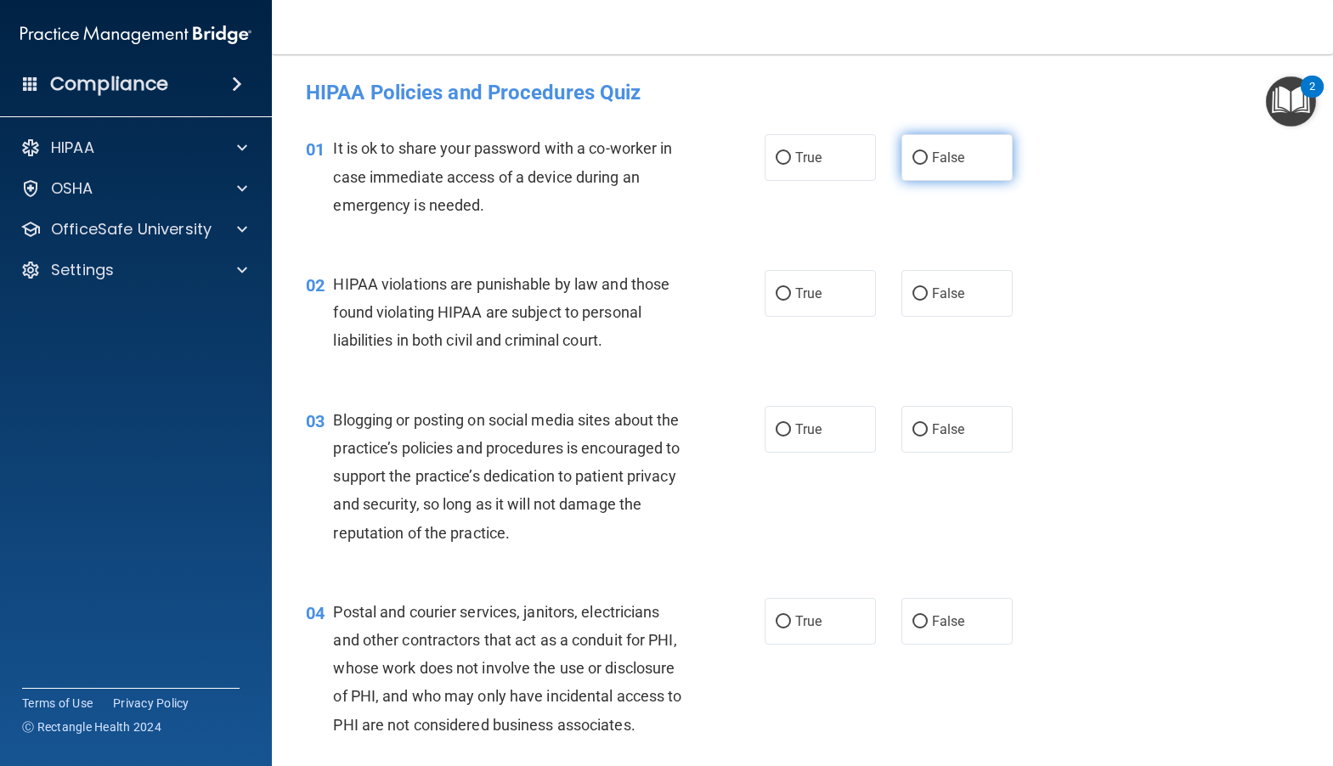
click at [914, 154] on input "False" at bounding box center [919, 158] width 15 height 13
radio input "true"
click at [781, 288] on input "True" at bounding box center [782, 294] width 15 height 13
radio input "true"
click at [912, 435] on input "False" at bounding box center [919, 430] width 15 height 13
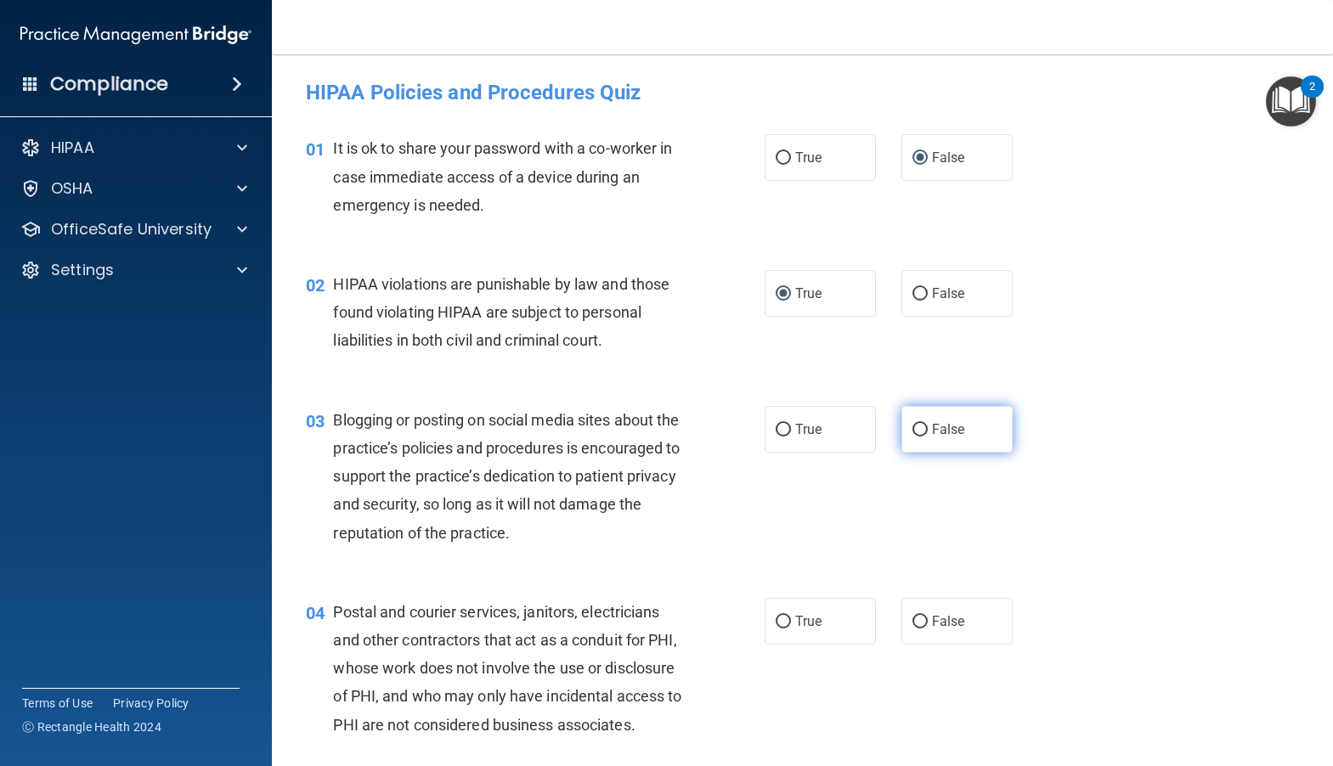
radio input "true"
click at [775, 621] on input "True" at bounding box center [782, 622] width 15 height 13
radio input "true"
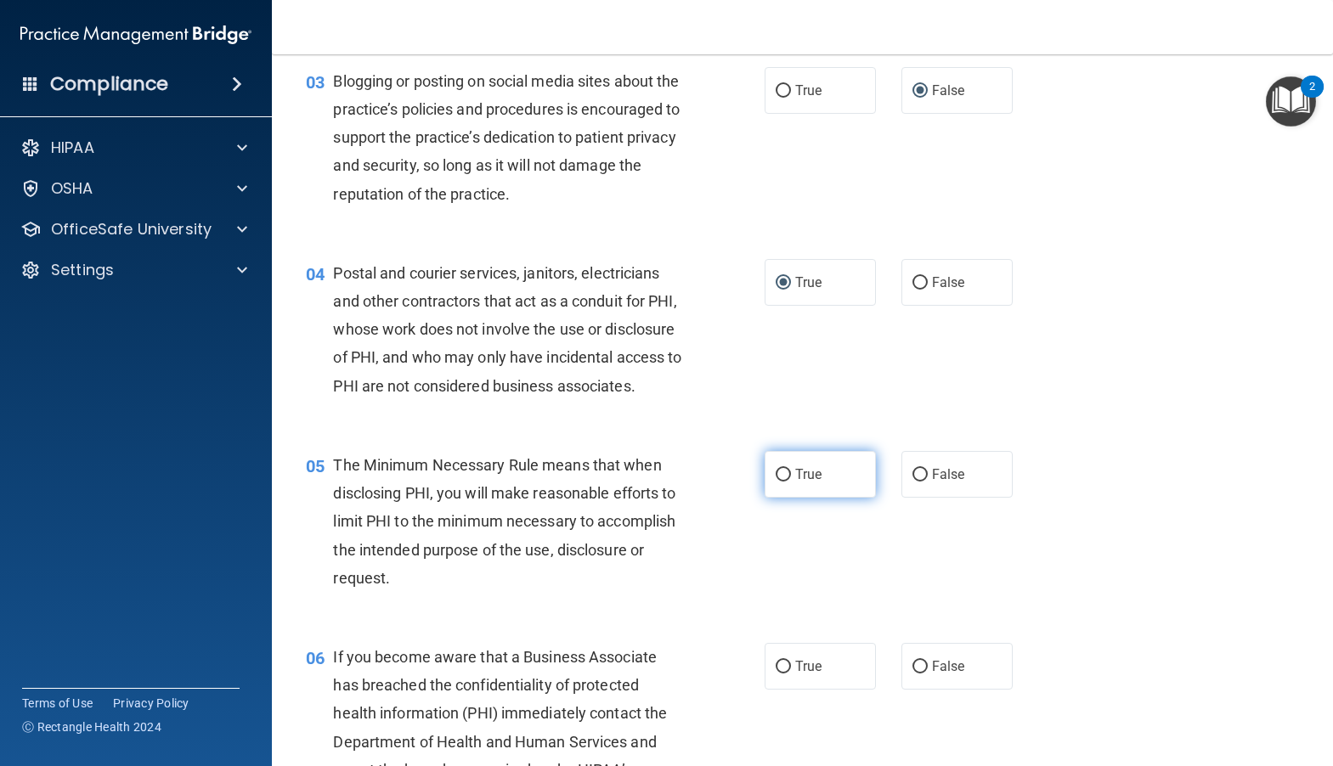
scroll to position [340, 0]
click at [776, 481] on input "True" at bounding box center [782, 474] width 15 height 13
radio input "true"
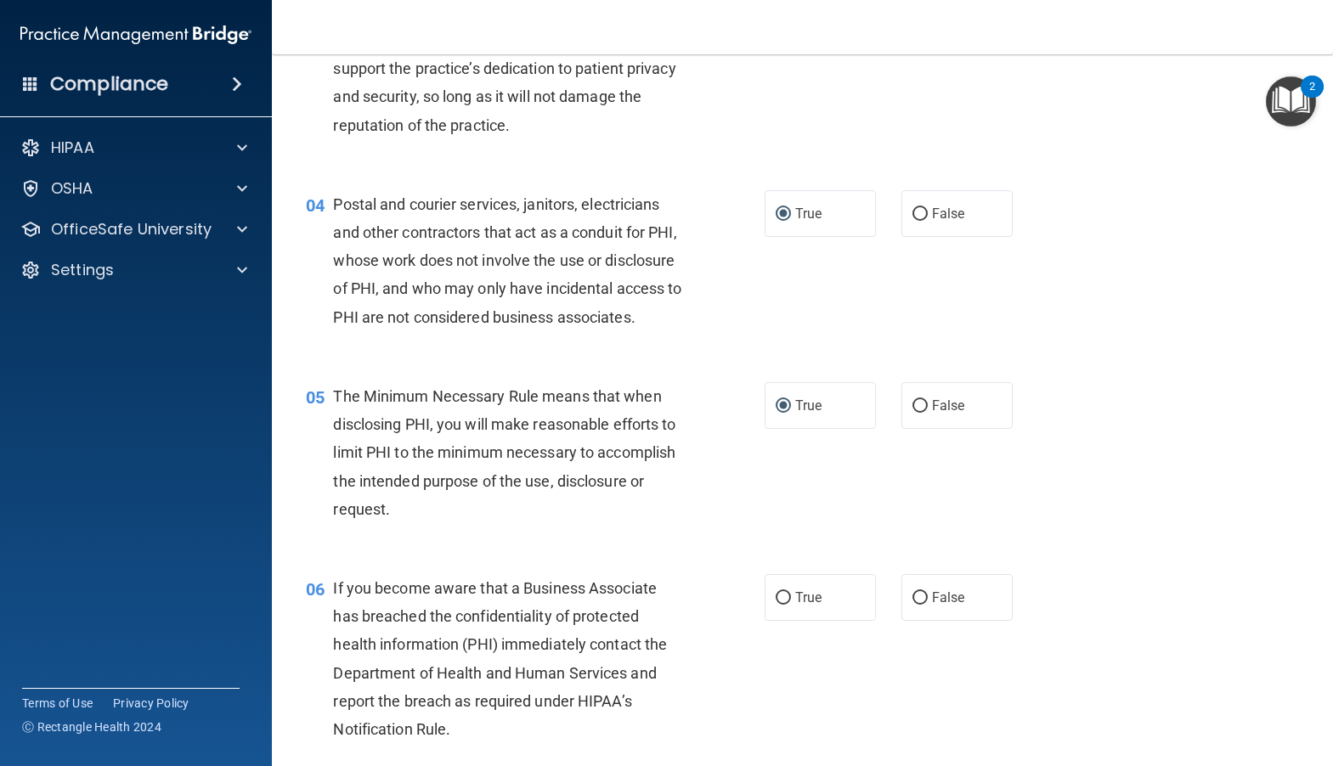
scroll to position [595, 0]
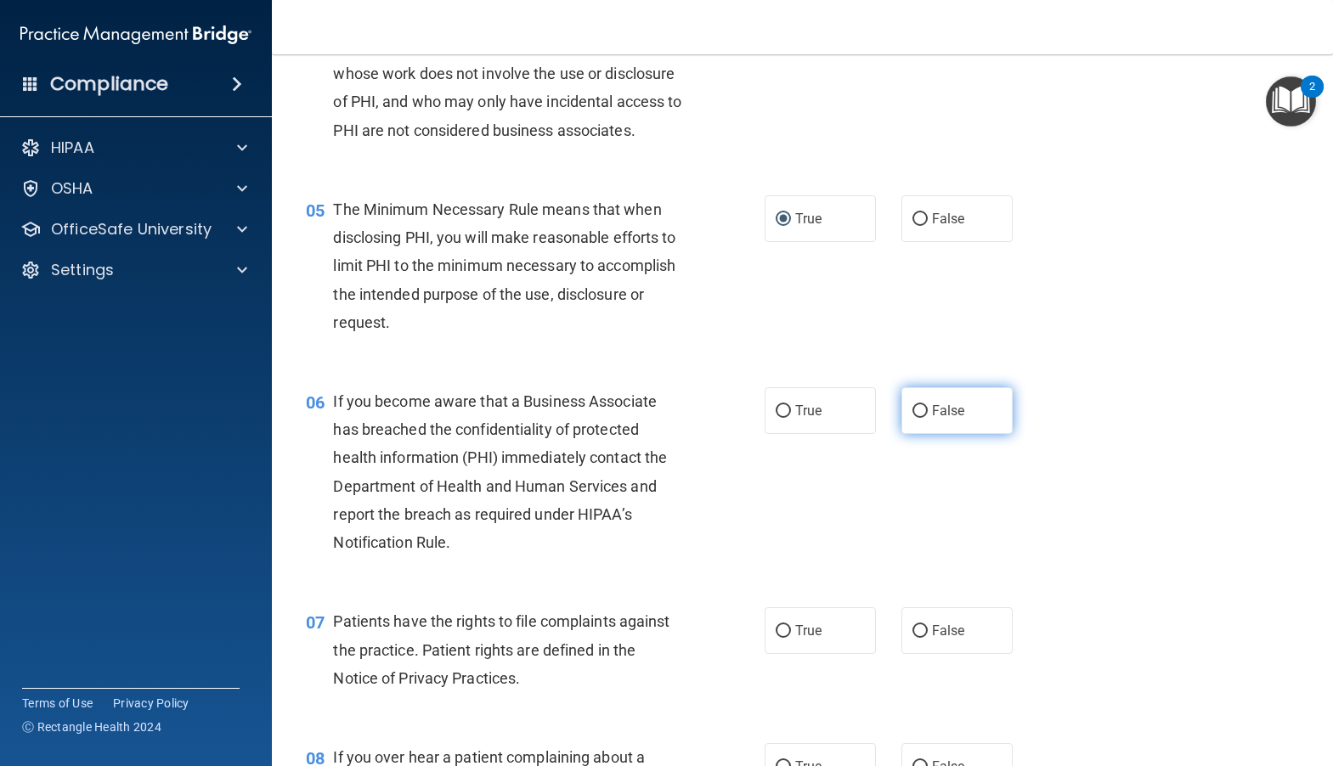
click at [912, 418] on input "False" at bounding box center [919, 411] width 15 height 13
radio input "true"
click at [784, 654] on label "True" at bounding box center [819, 630] width 111 height 47
click at [784, 638] on input "True" at bounding box center [782, 631] width 15 height 13
radio input "true"
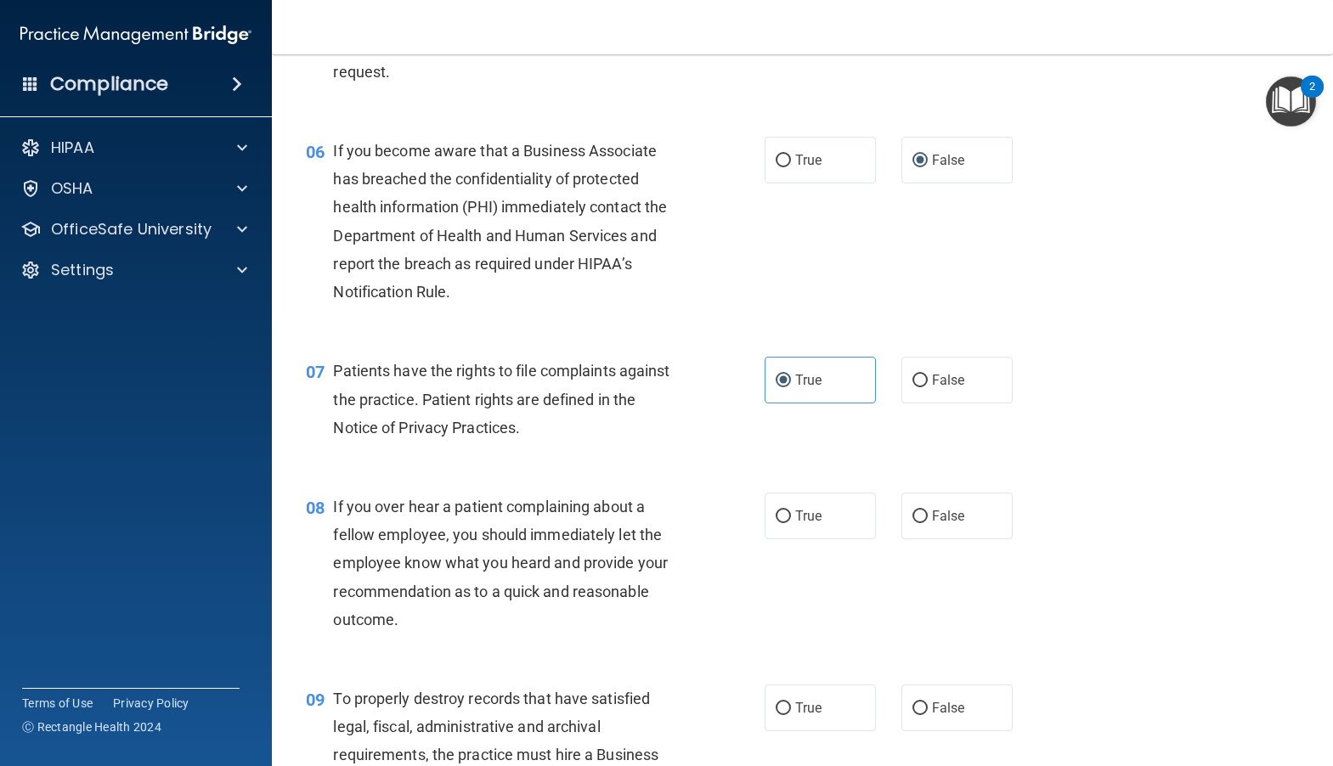
scroll to position [849, 0]
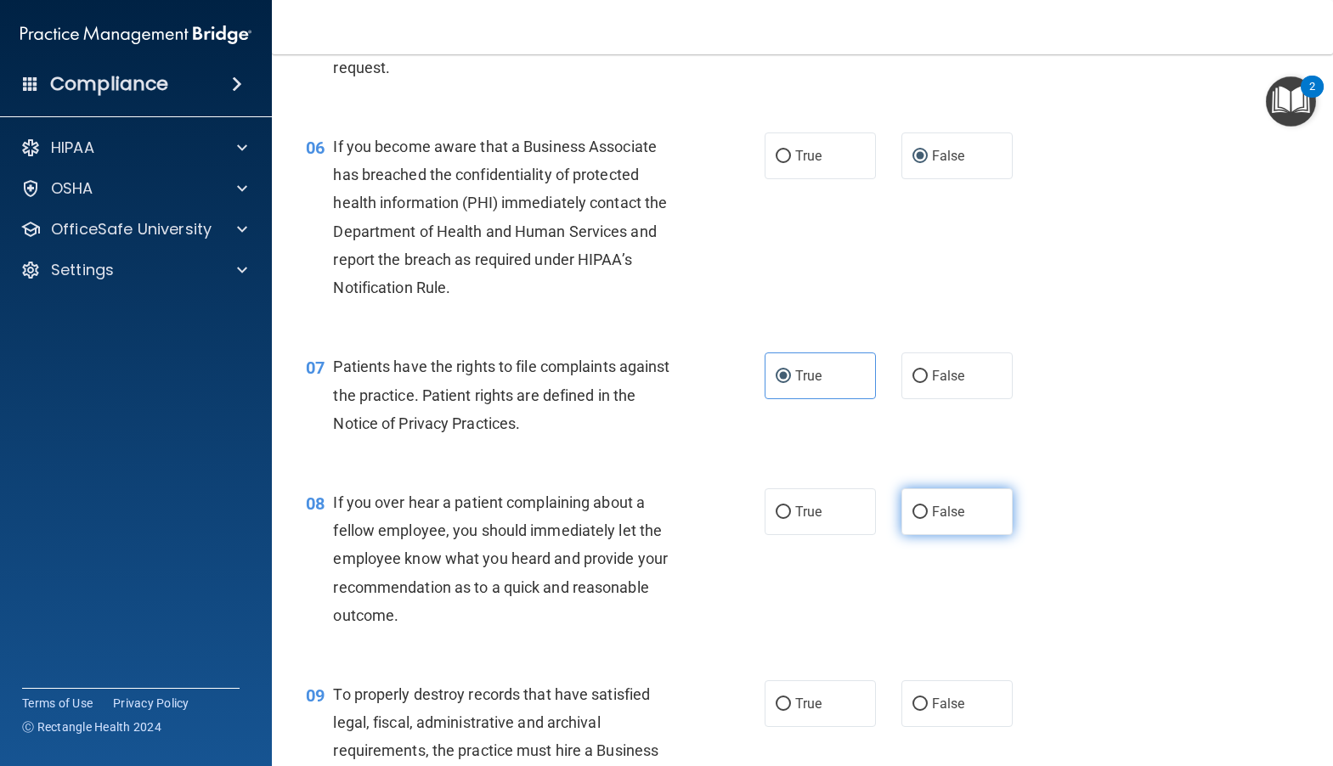
click at [912, 519] on input "False" at bounding box center [919, 512] width 15 height 13
radio input "true"
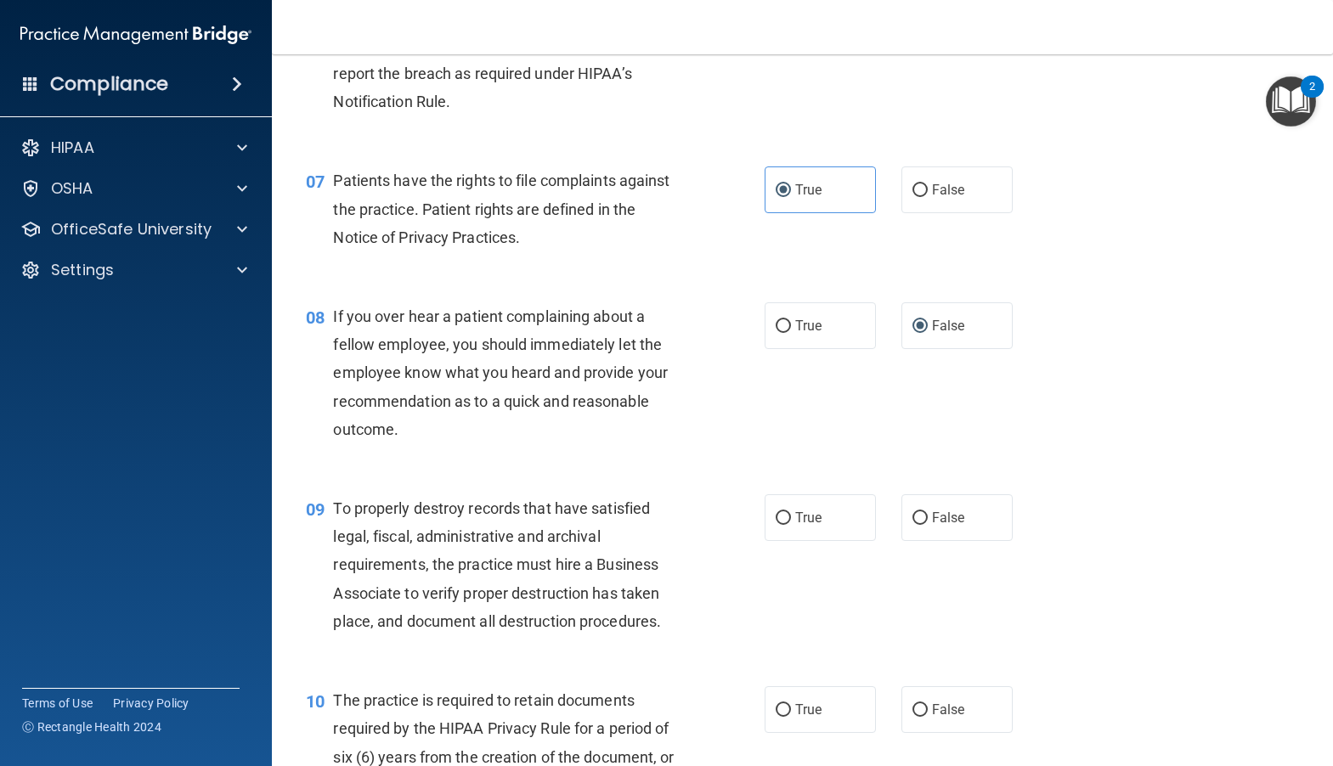
scroll to position [1104, 0]
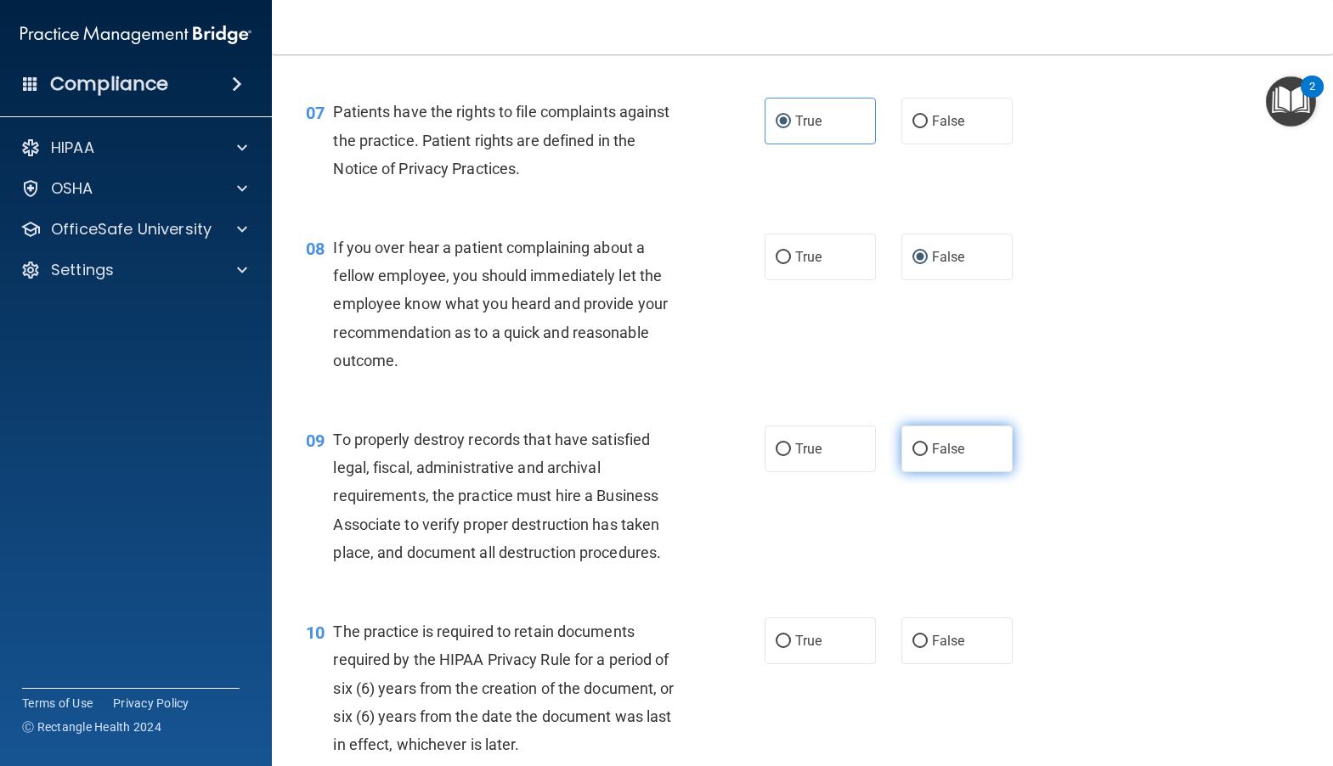
click at [915, 456] on input "False" at bounding box center [919, 449] width 15 height 13
radio input "true"
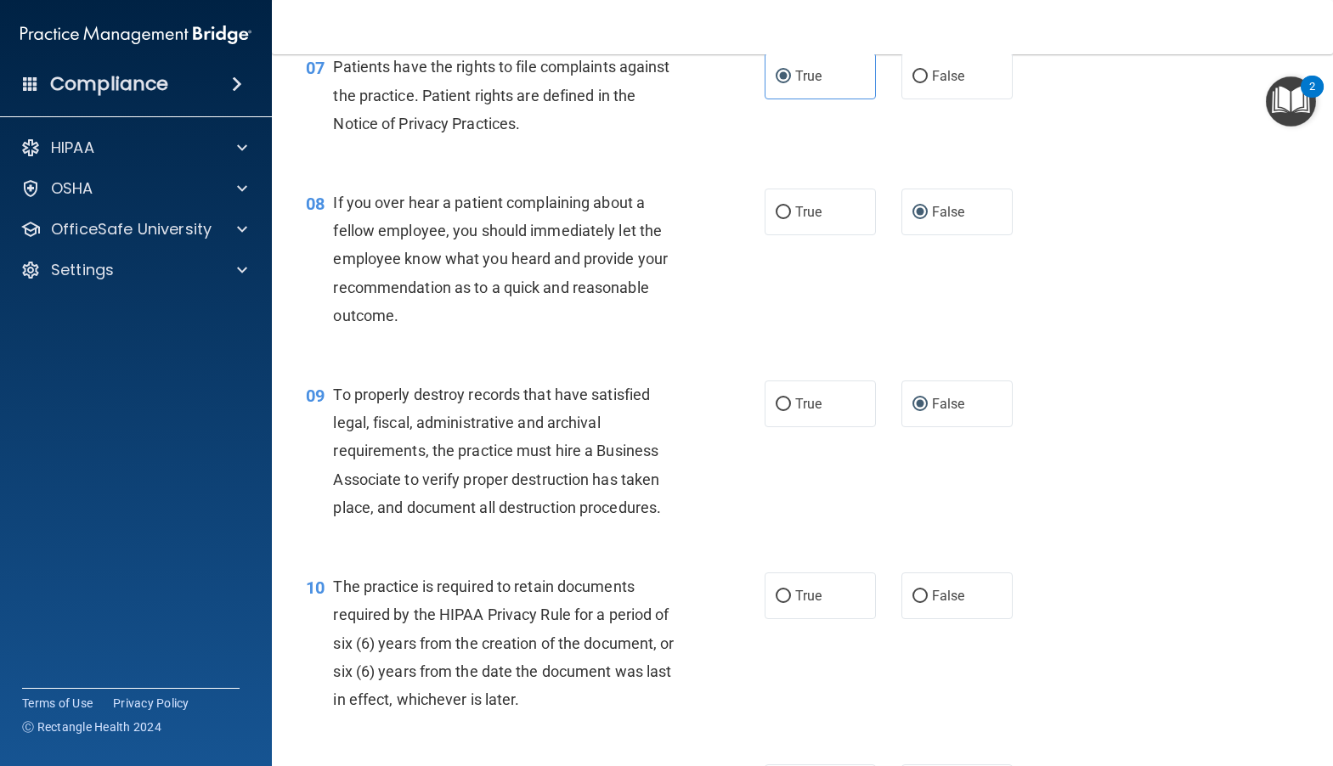
scroll to position [1189, 0]
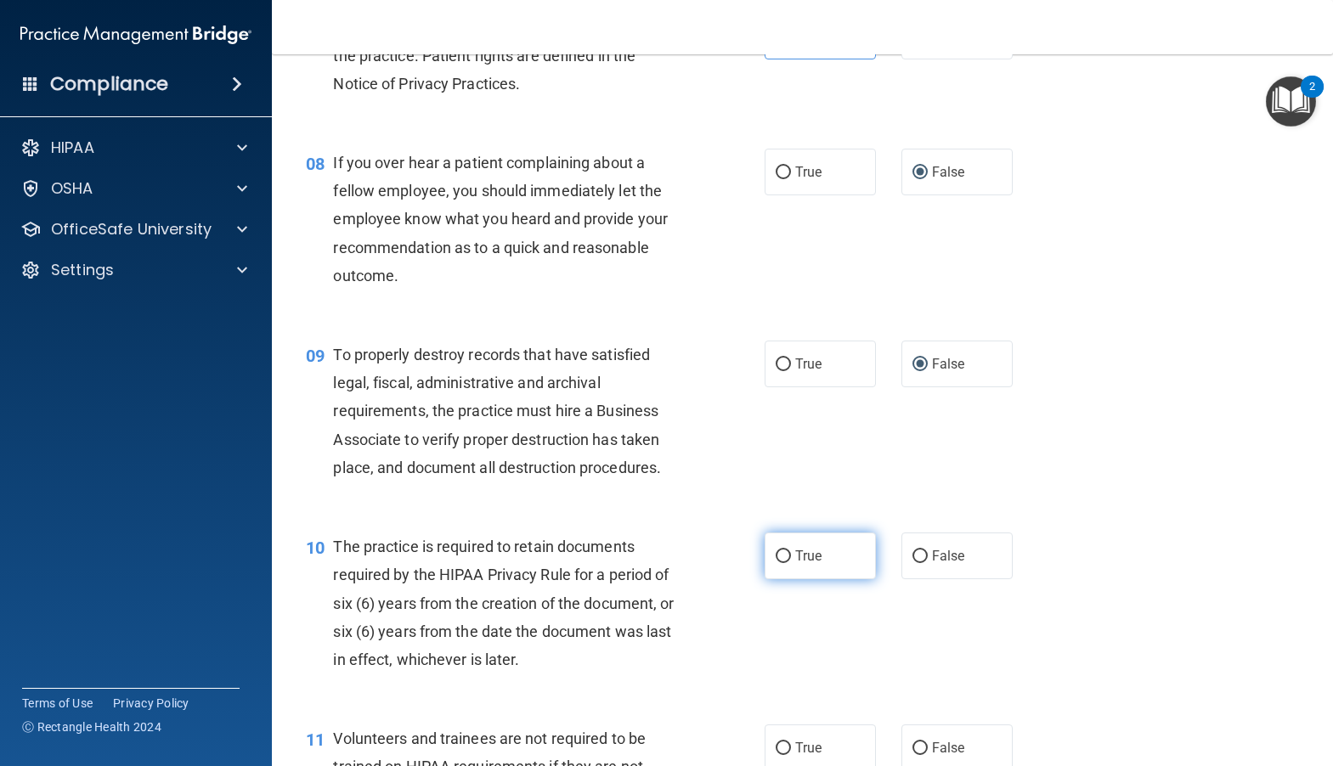
click at [795, 564] on span "True" at bounding box center [808, 556] width 26 height 16
click at [791, 563] on input "True" at bounding box center [782, 556] width 15 height 13
radio input "true"
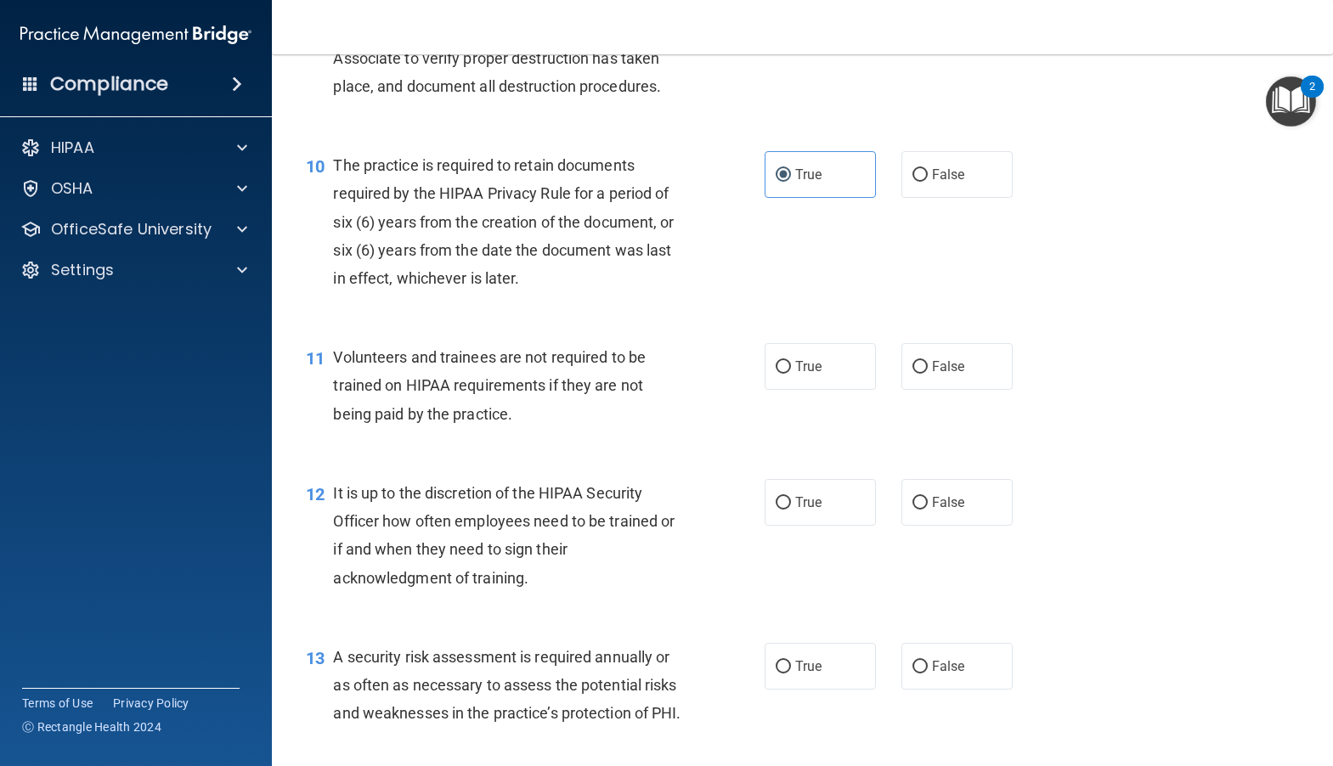
scroll to position [1614, 0]
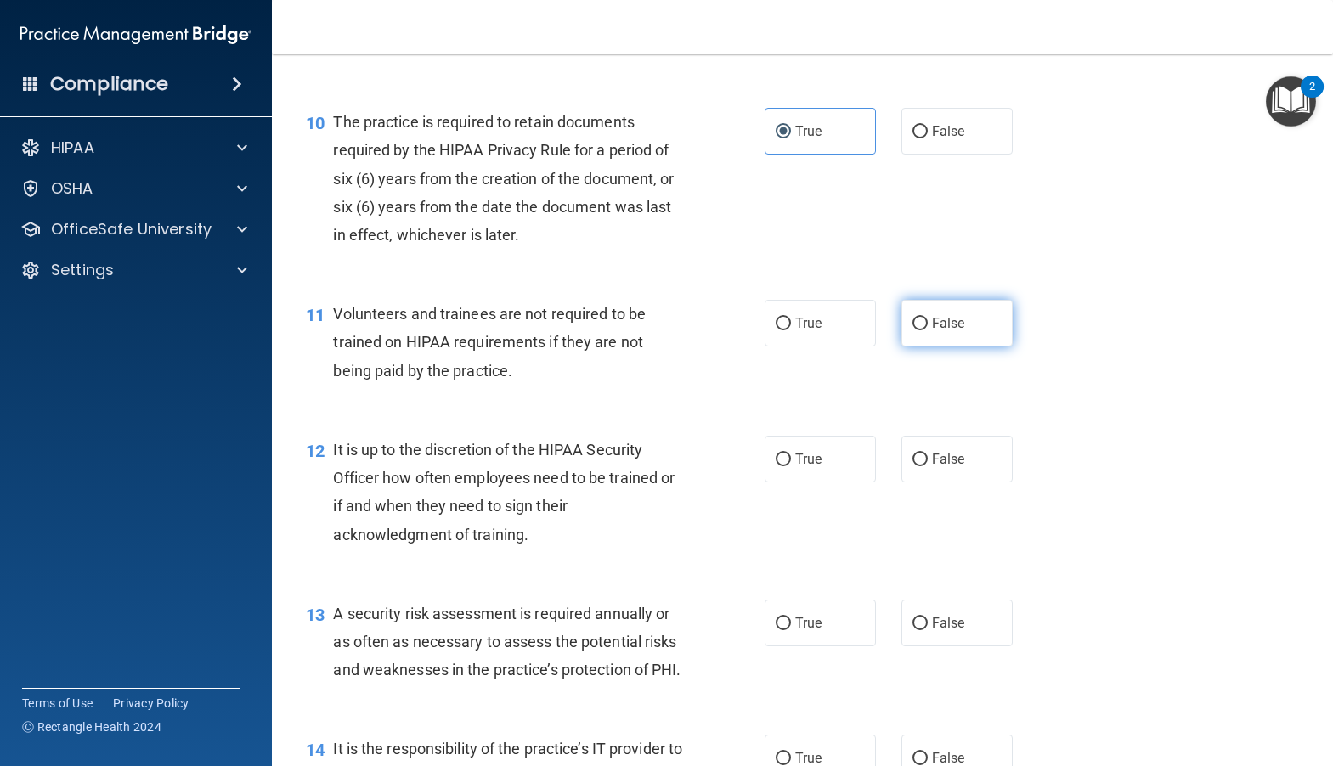
click at [917, 330] on input "False" at bounding box center [919, 324] width 15 height 13
radio input "true"
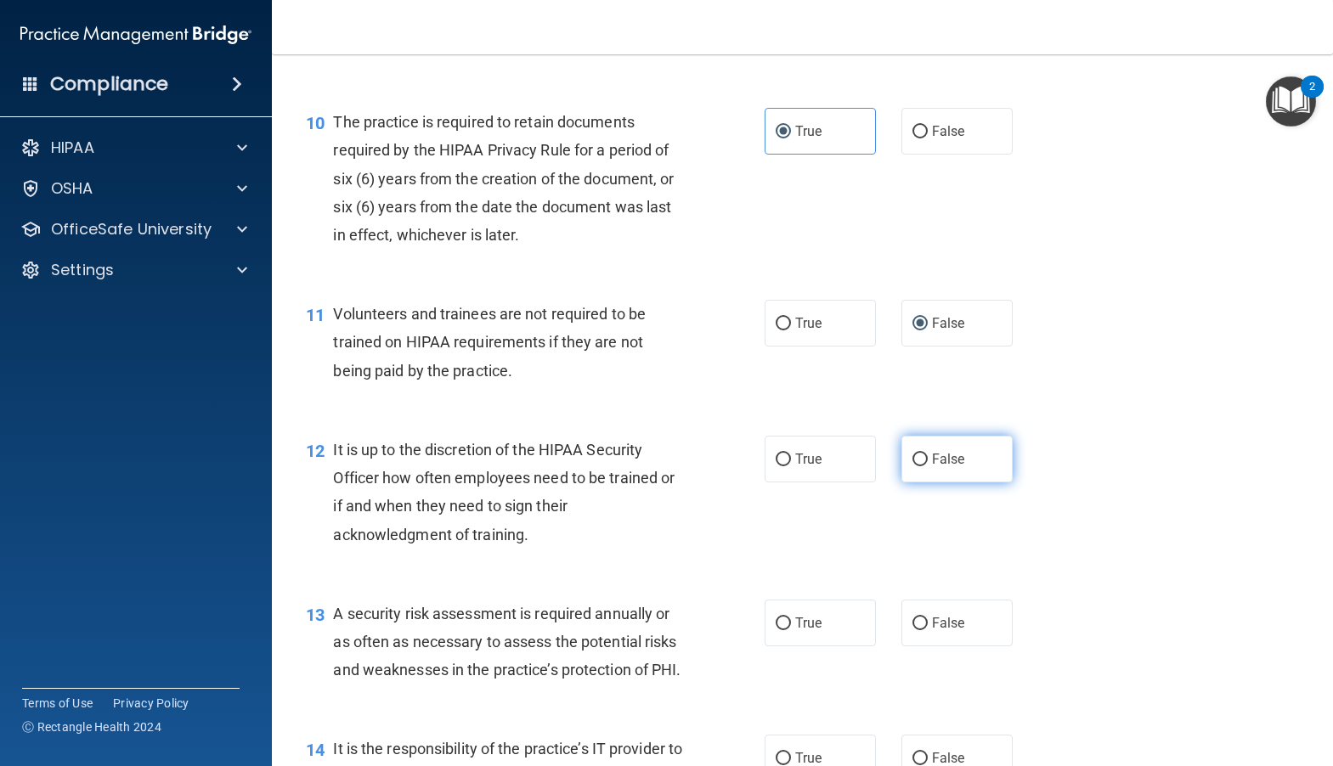
click at [913, 466] on input "False" at bounding box center [919, 460] width 15 height 13
radio input "true"
click at [782, 640] on label "True" at bounding box center [819, 623] width 111 height 47
click at [782, 630] on input "True" at bounding box center [782, 623] width 15 height 13
radio input "true"
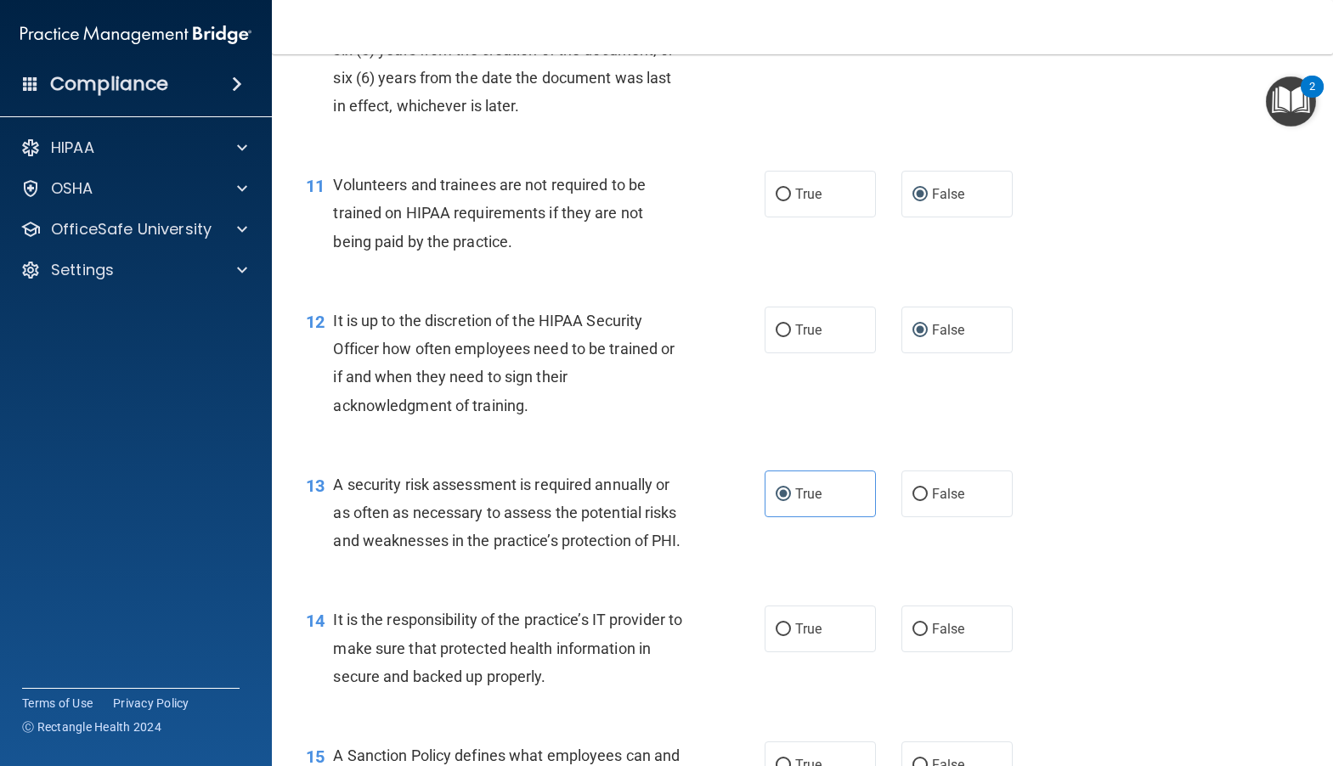
scroll to position [1869, 0]
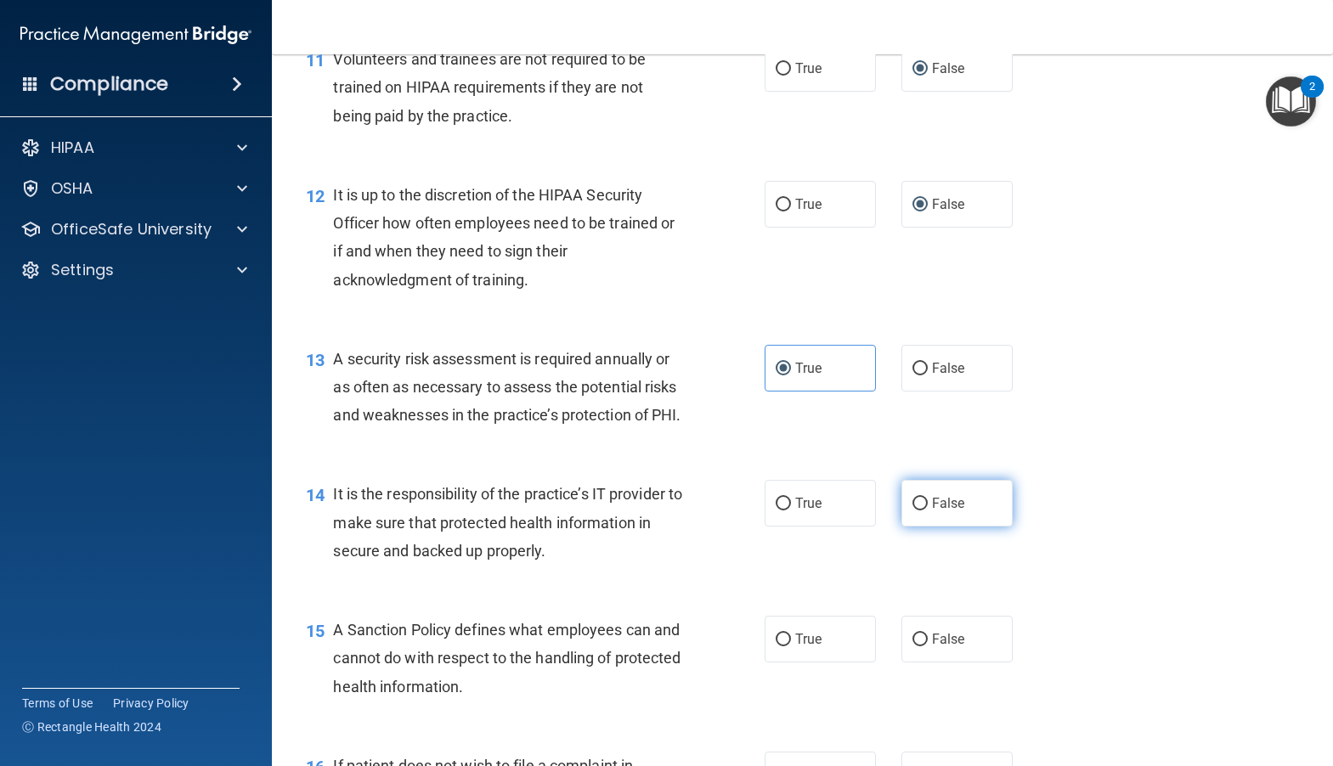
click at [919, 510] on input "False" at bounding box center [919, 504] width 15 height 13
radio input "true"
click at [912, 646] on input "False" at bounding box center [919, 640] width 15 height 13
radio input "true"
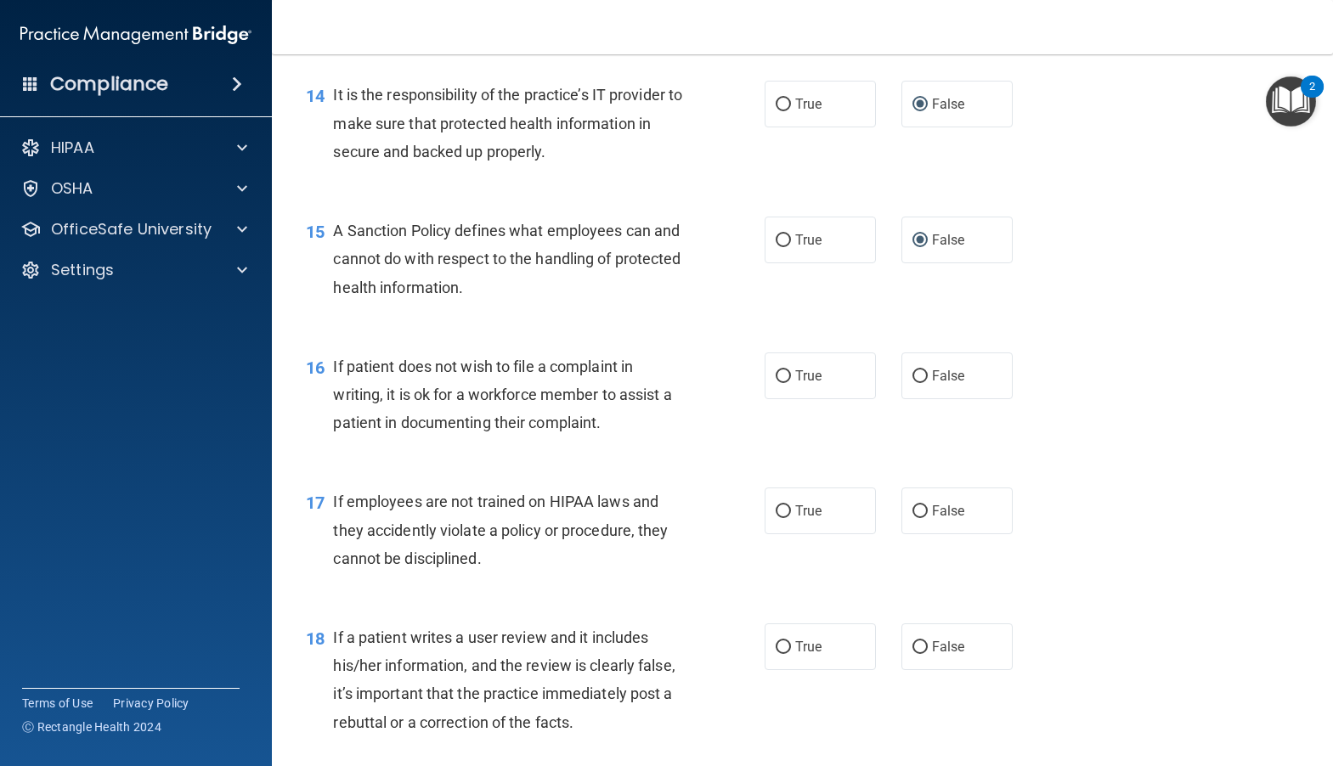
scroll to position [2293, 0]
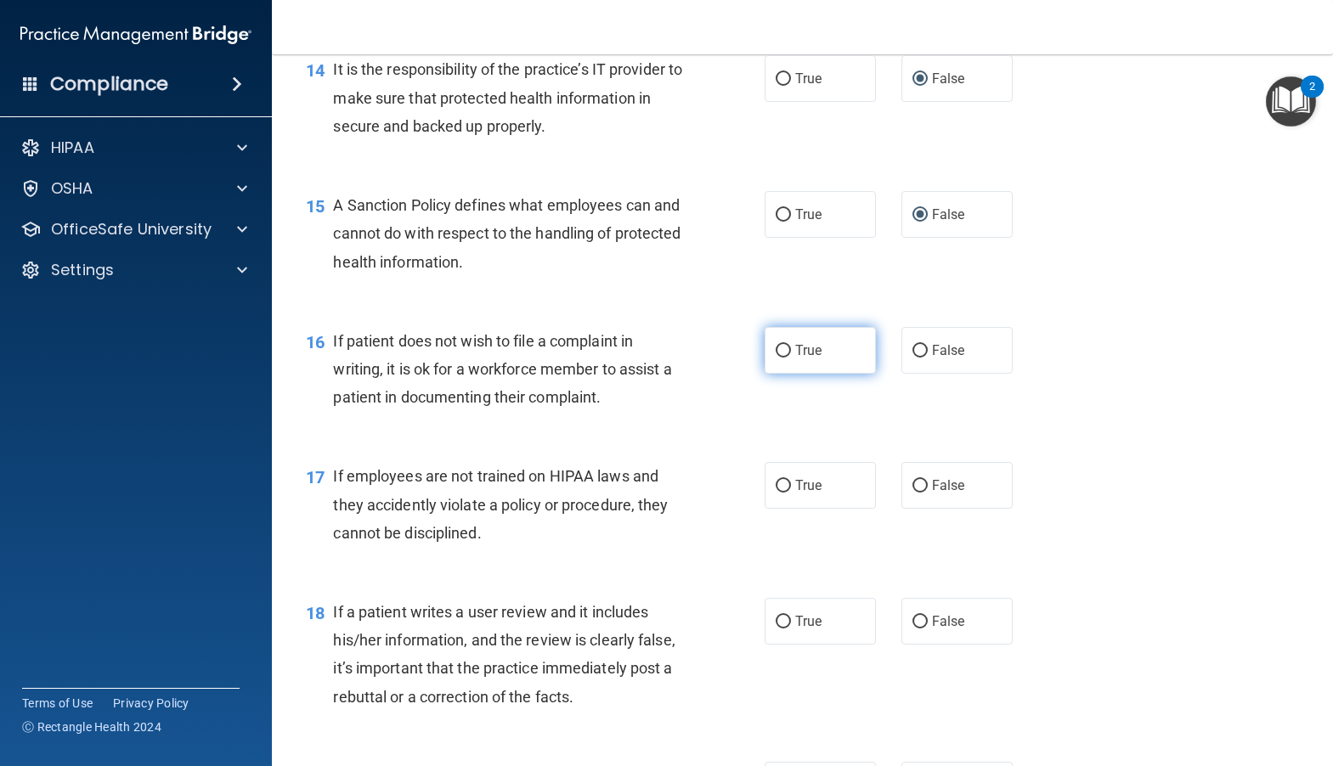
click at [776, 358] on input "True" at bounding box center [782, 351] width 15 height 13
radio input "true"
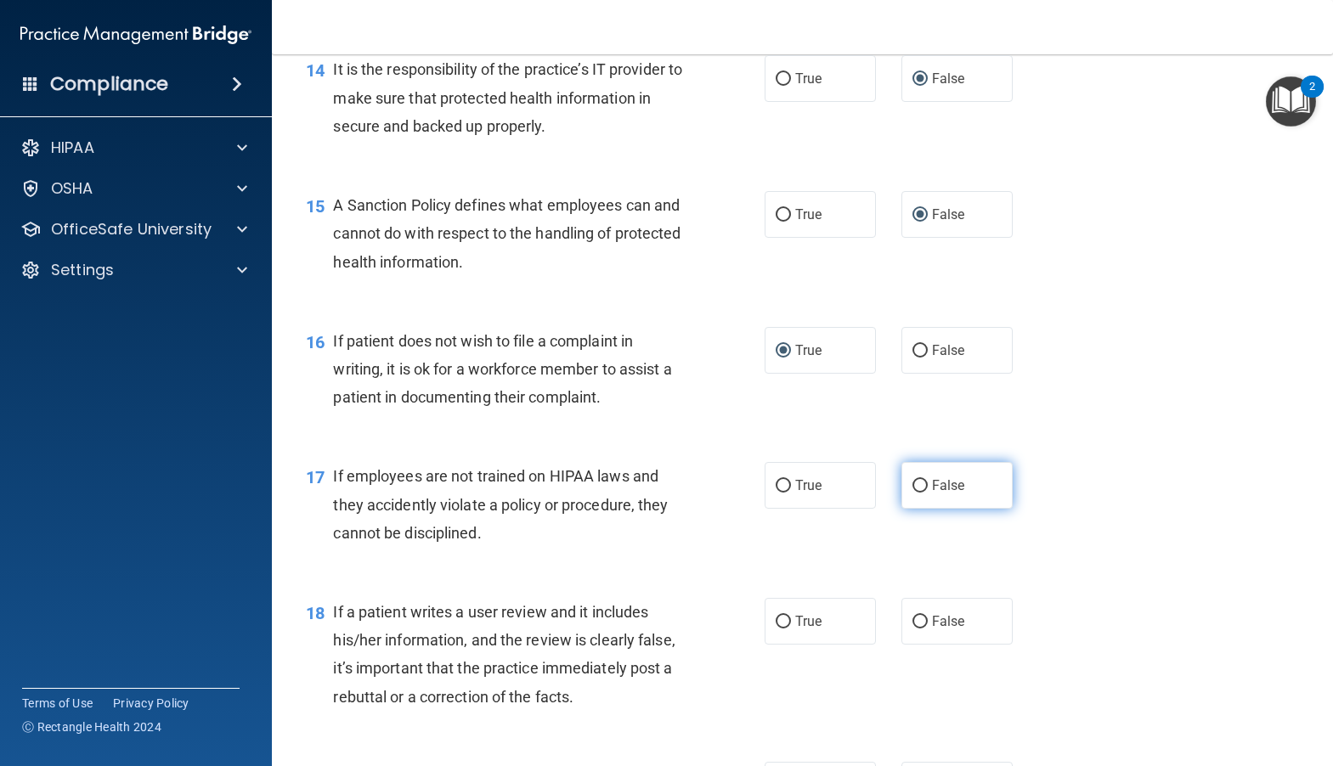
click at [912, 493] on input "False" at bounding box center [919, 486] width 15 height 13
radio input "true"
click at [912, 629] on input "False" at bounding box center [919, 622] width 15 height 13
radio input "true"
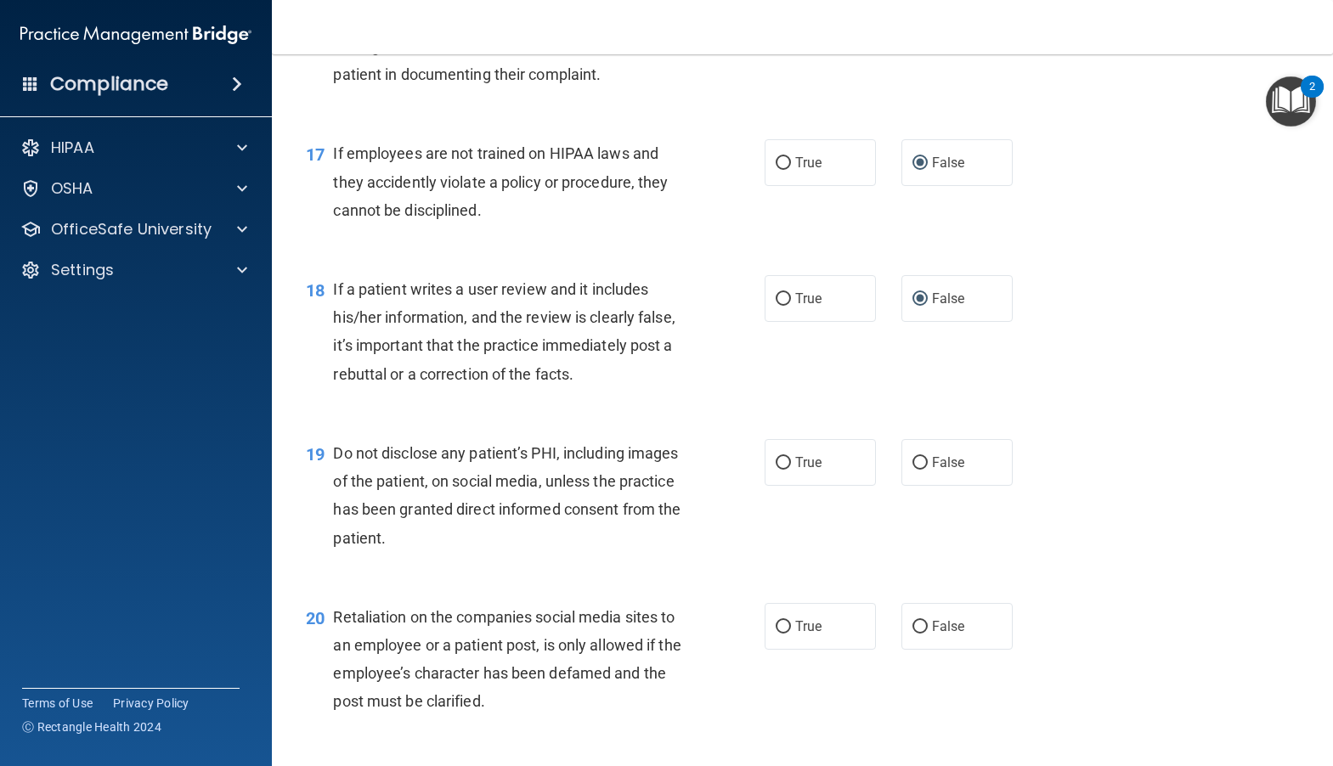
scroll to position [2633, 0]
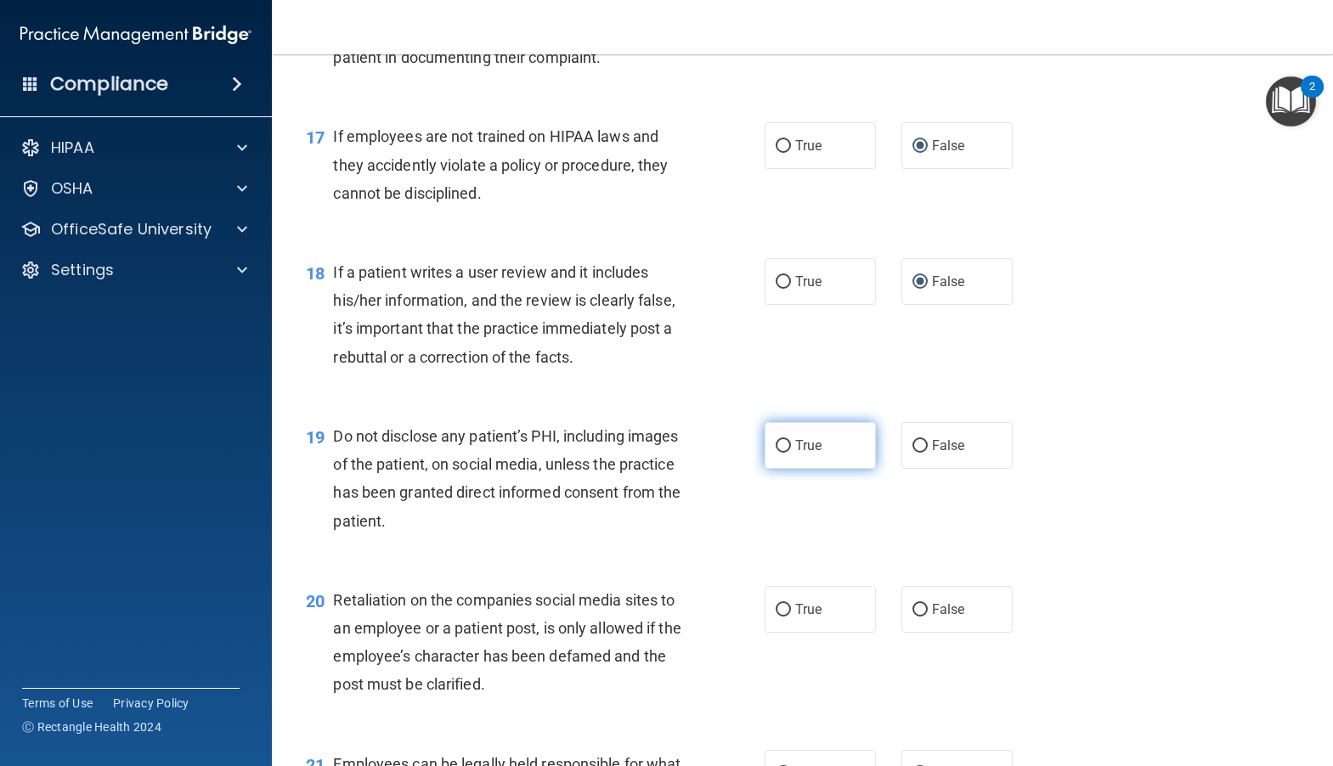
click at [775, 453] on input "True" at bounding box center [782, 446] width 15 height 13
radio input "true"
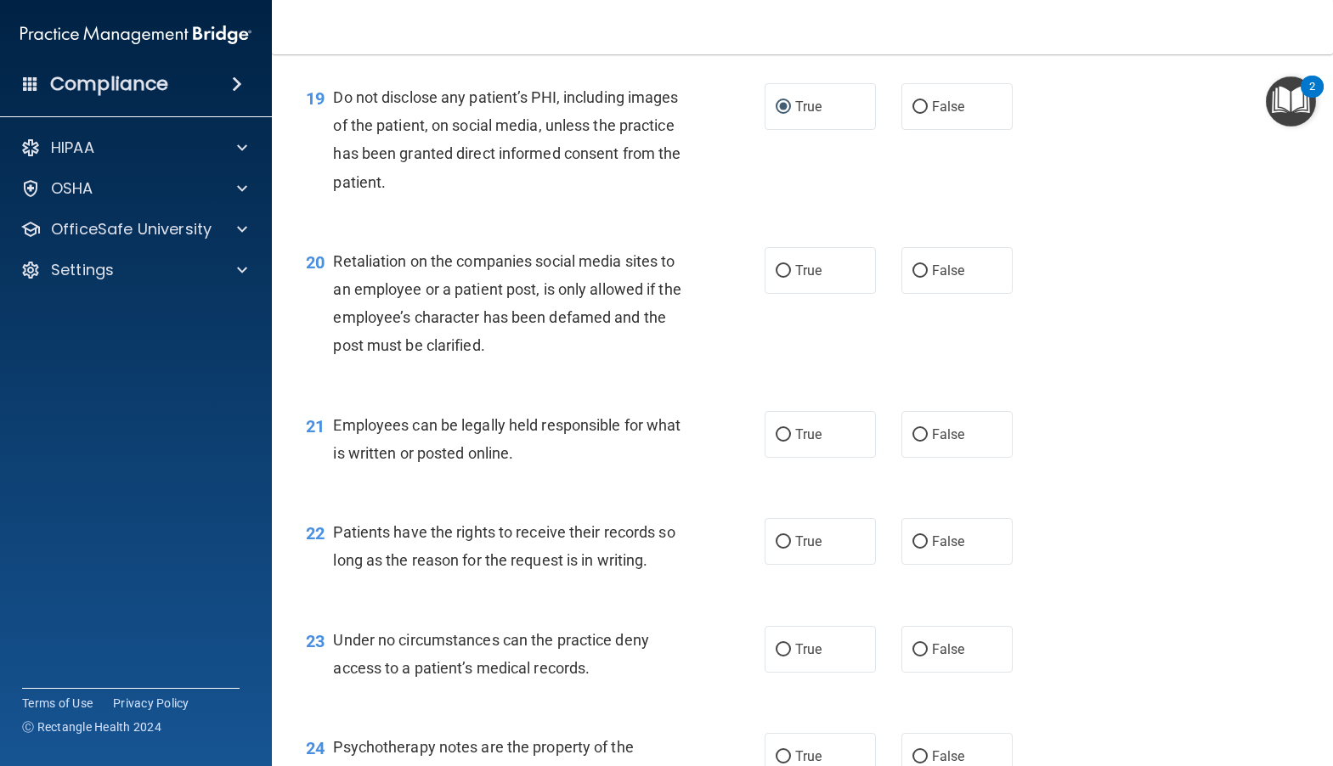
scroll to position [2973, 0]
click at [912, 277] on input "False" at bounding box center [919, 270] width 15 height 13
radio input "true"
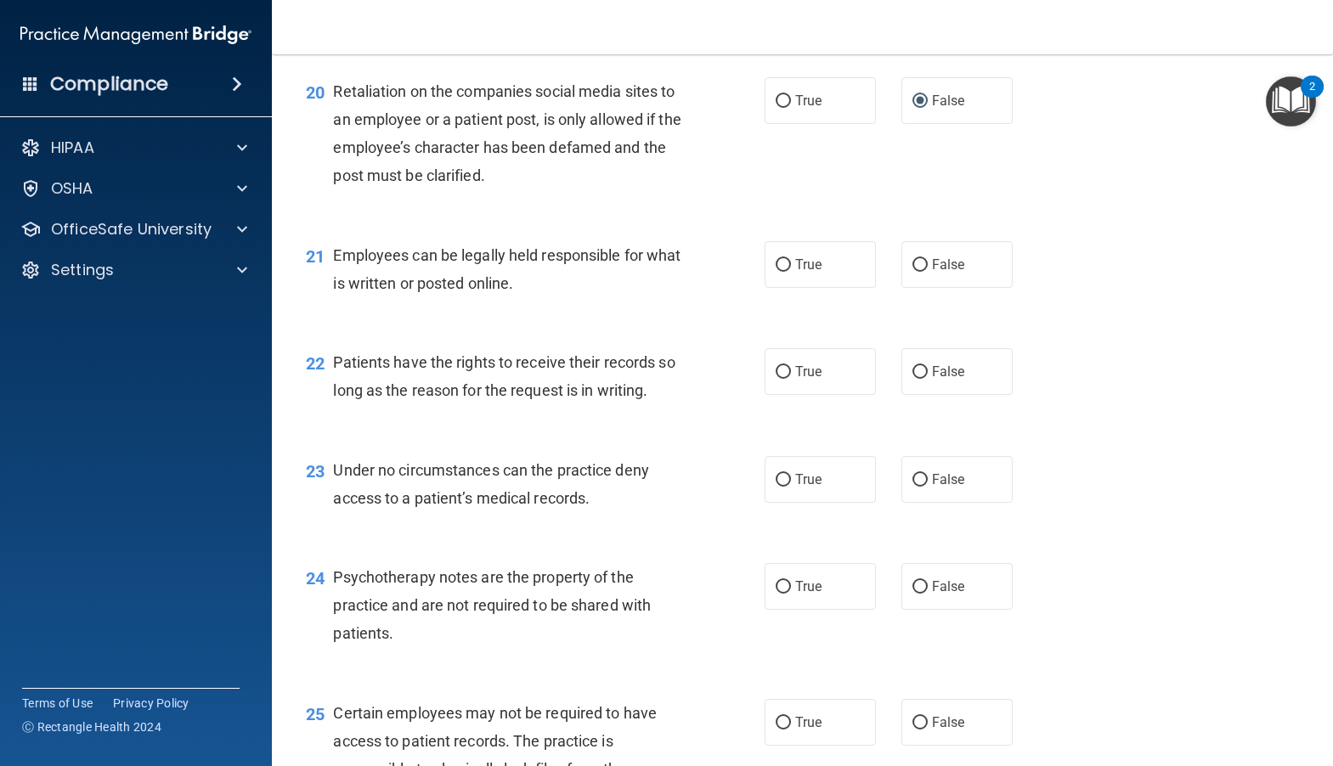
scroll to position [3143, 0]
click at [791, 287] on label "True" at bounding box center [819, 263] width 111 height 47
click at [791, 271] on input "True" at bounding box center [782, 264] width 15 height 13
radio input "true"
click at [912, 378] on input "False" at bounding box center [919, 371] width 15 height 13
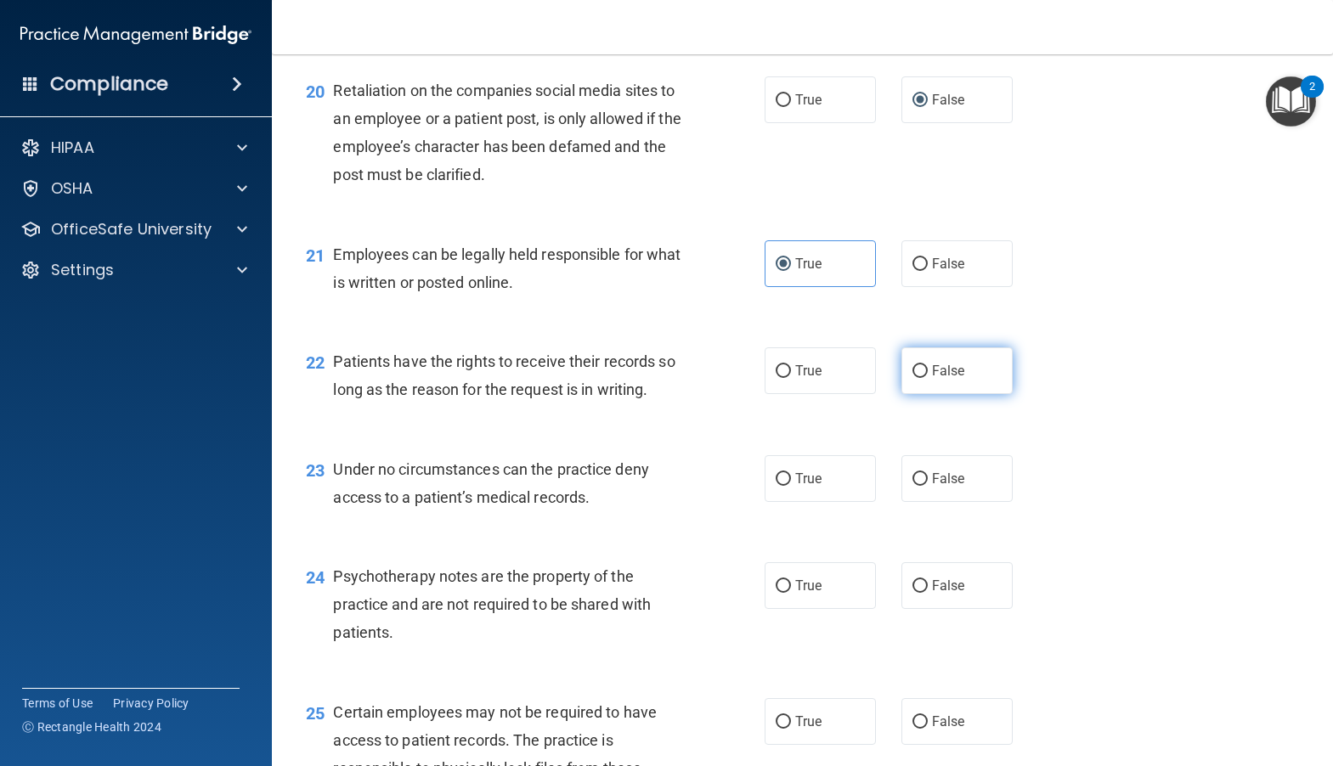
radio input "true"
click at [912, 486] on input "False" at bounding box center [919, 479] width 15 height 13
radio input "true"
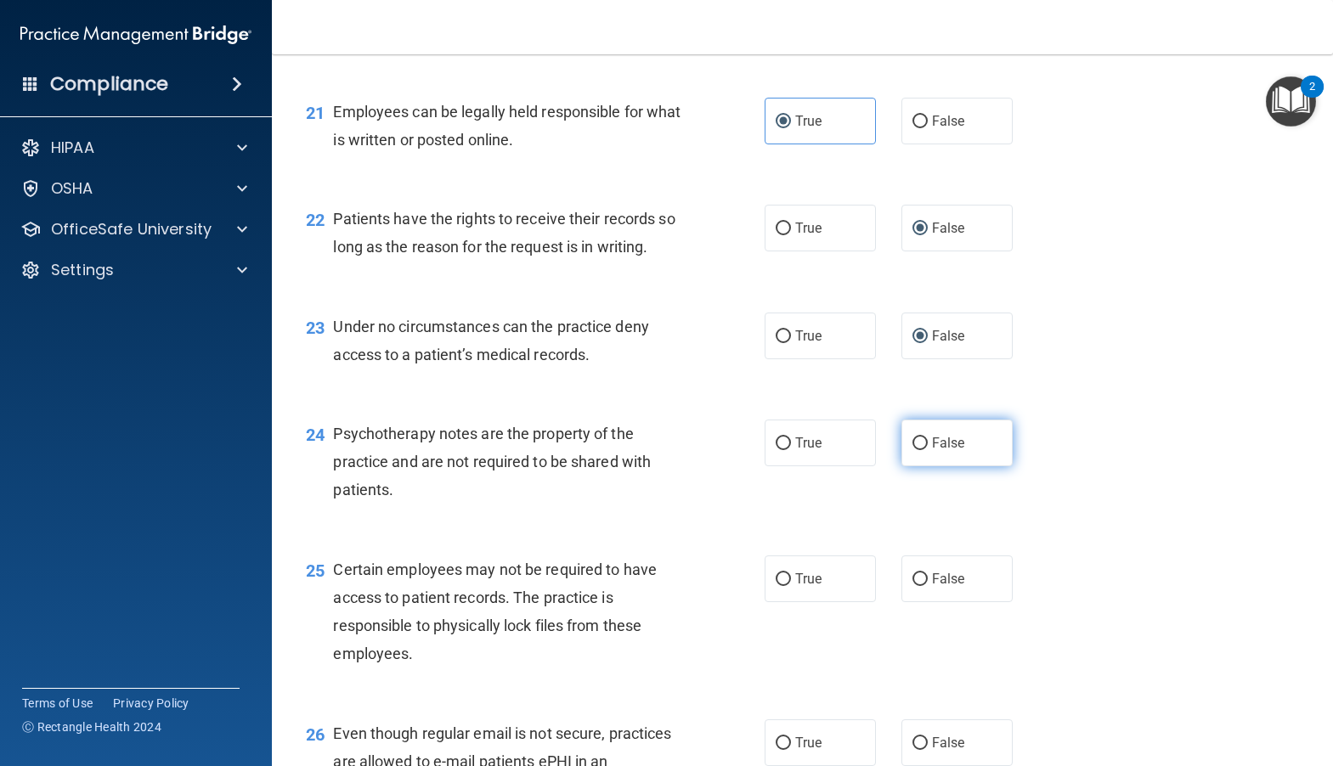
scroll to position [3312, 0]
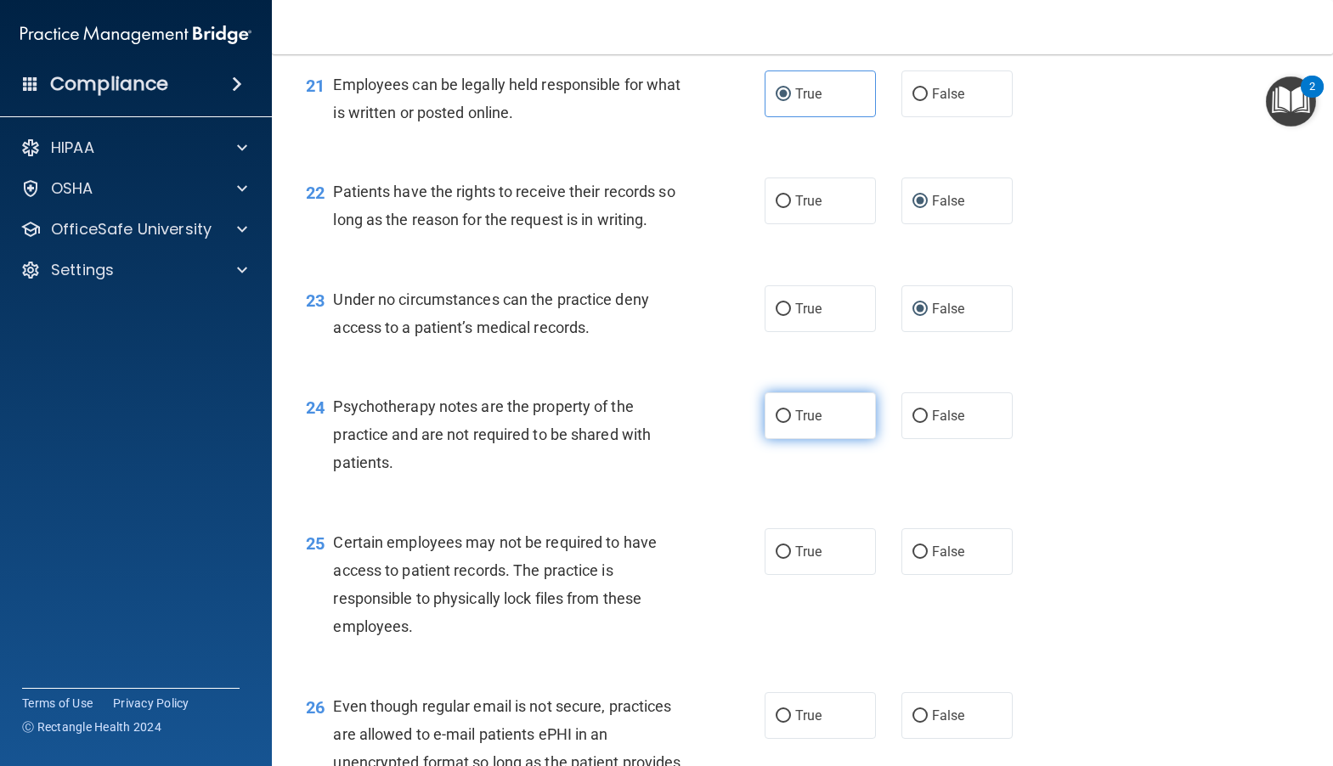
click at [781, 423] on input "True" at bounding box center [782, 416] width 15 height 13
radio input "true"
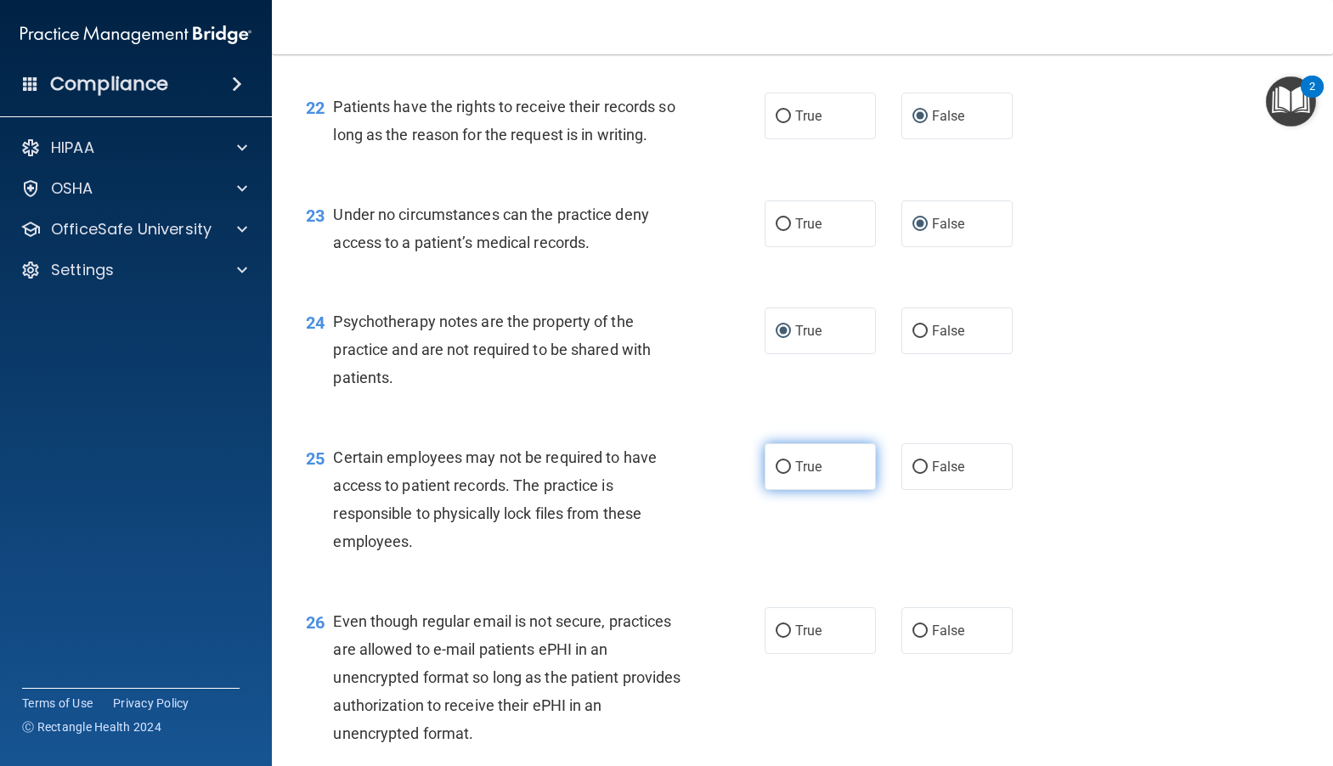
click at [775, 474] on input "True" at bounding box center [782, 467] width 15 height 13
radio input "true"
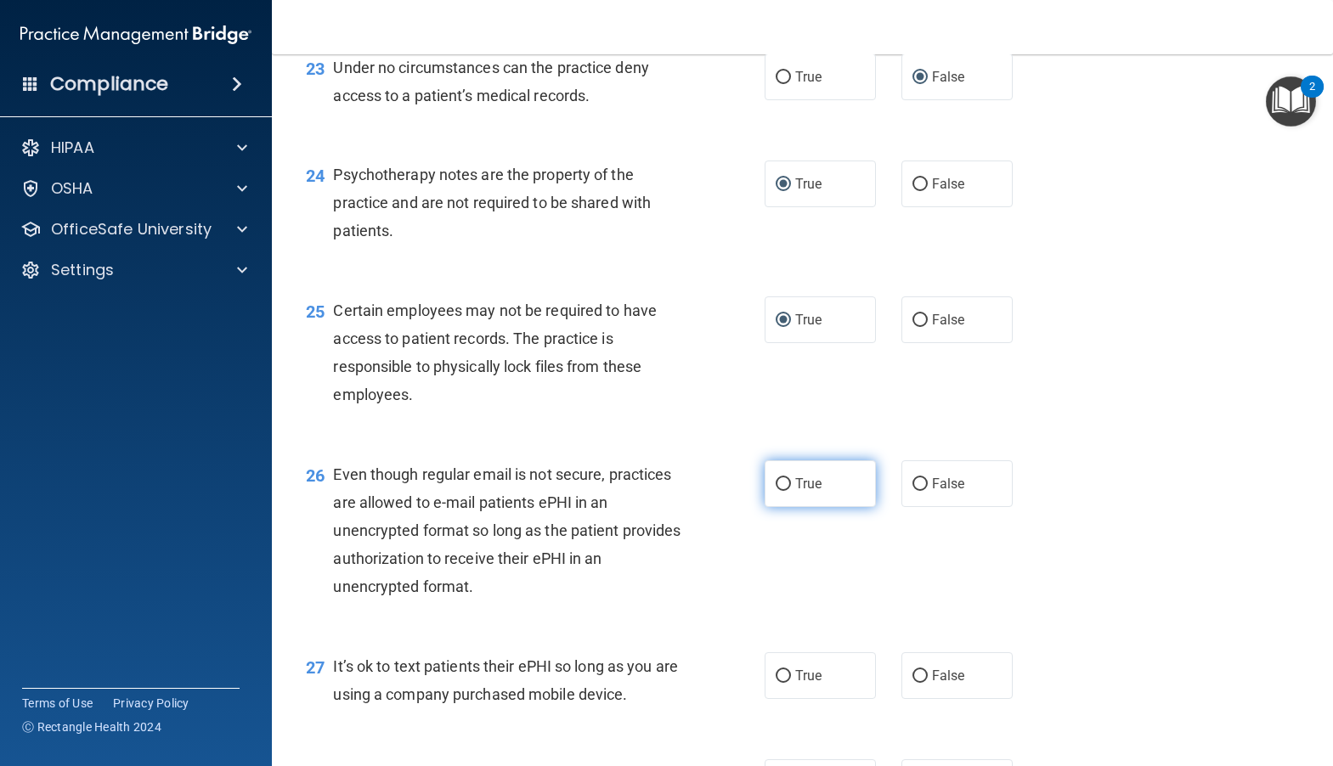
scroll to position [3567, 0]
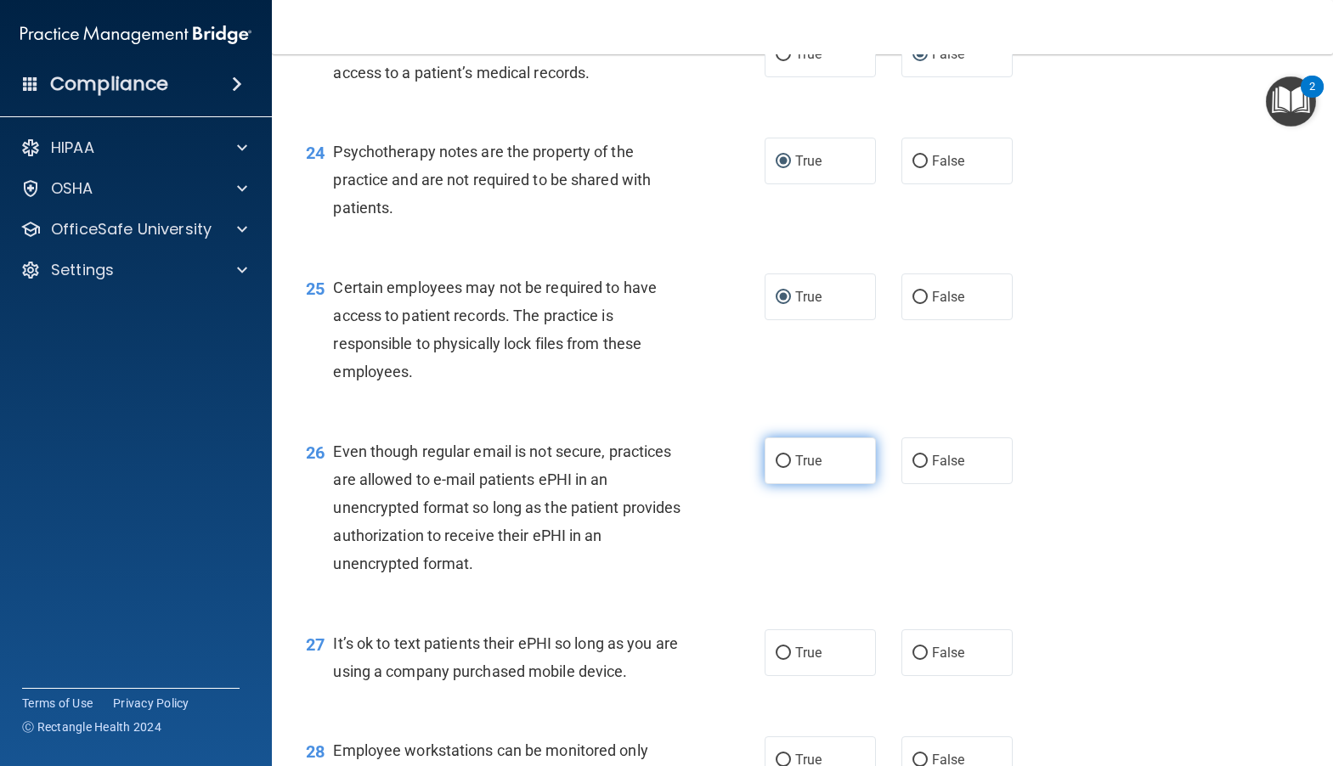
click at [775, 468] on input "True" at bounding box center [782, 461] width 15 height 13
radio input "true"
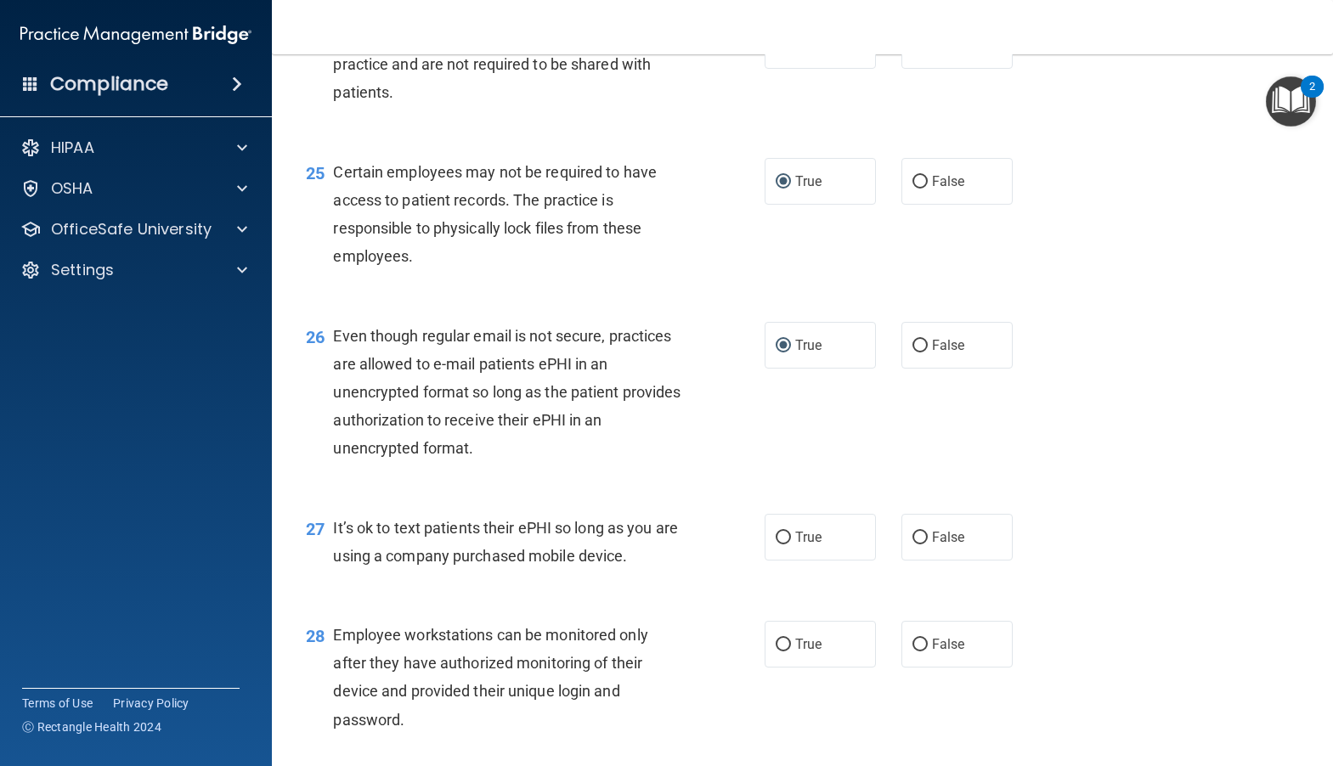
scroll to position [3737, 0]
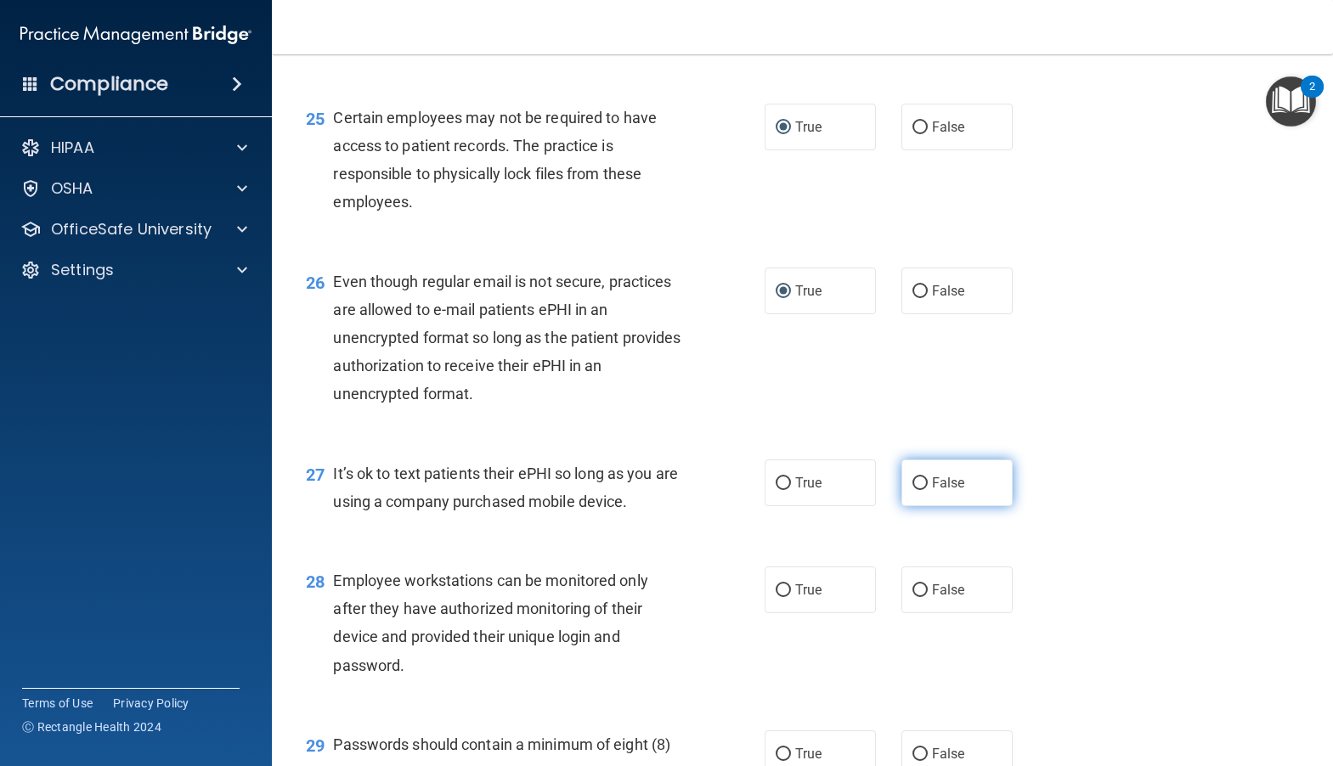
click at [922, 506] on label "False" at bounding box center [956, 483] width 111 height 47
click at [922, 490] on input "False" at bounding box center [919, 483] width 15 height 13
radio input "true"
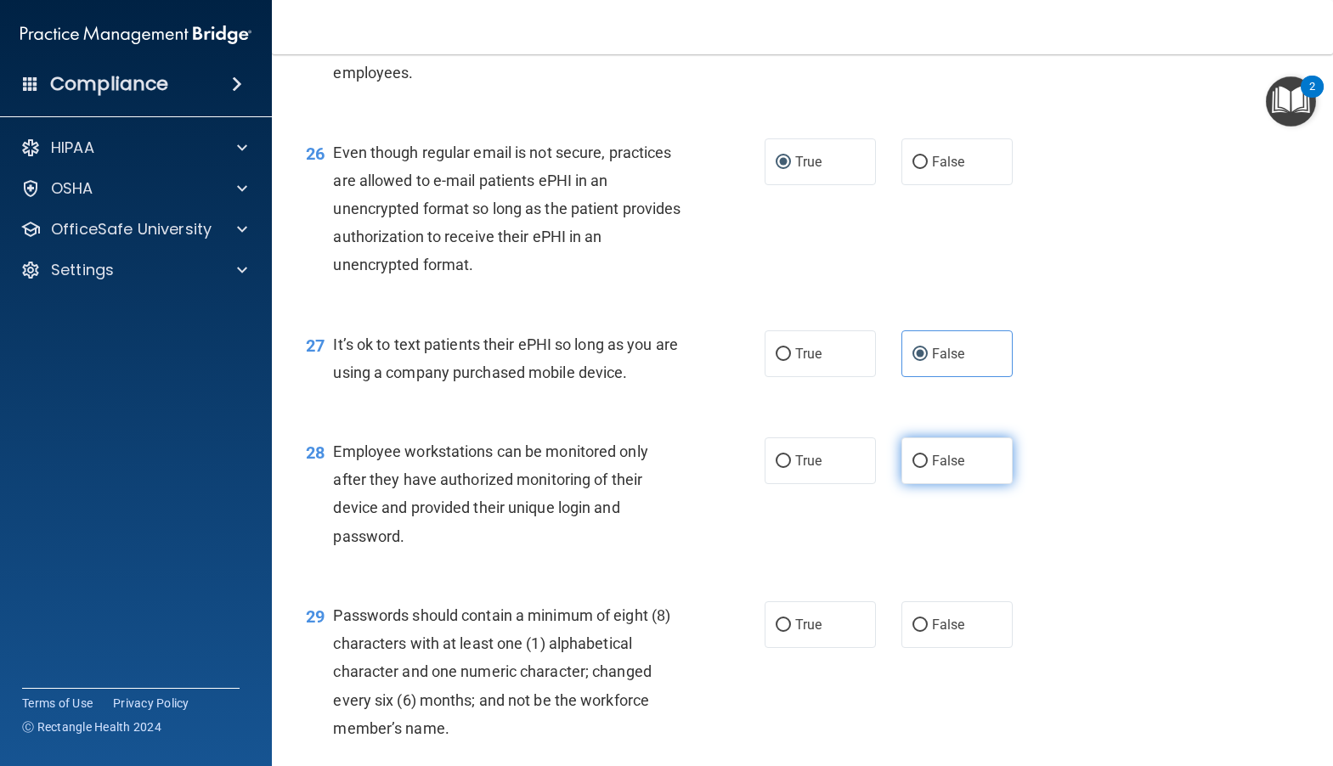
scroll to position [3907, 0]
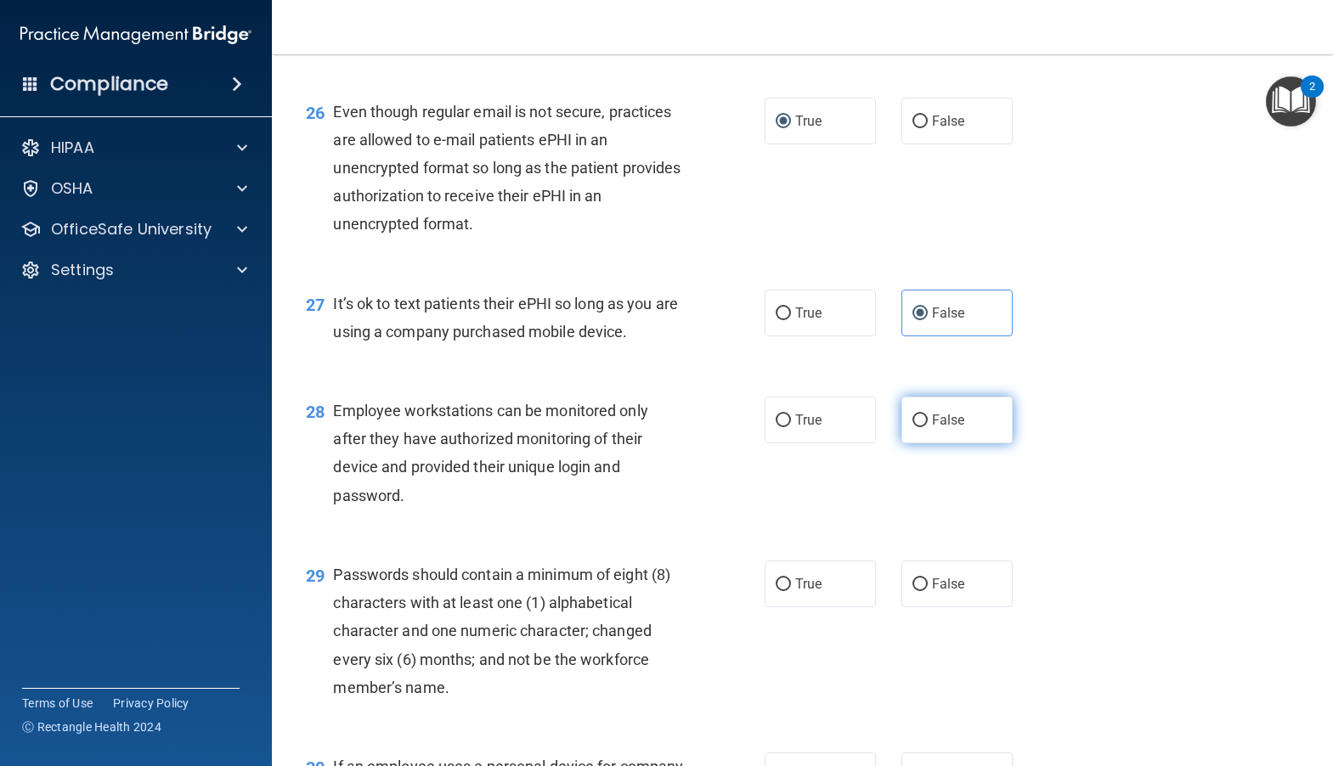
click at [912, 427] on input "False" at bounding box center [919, 420] width 15 height 13
radio input "true"
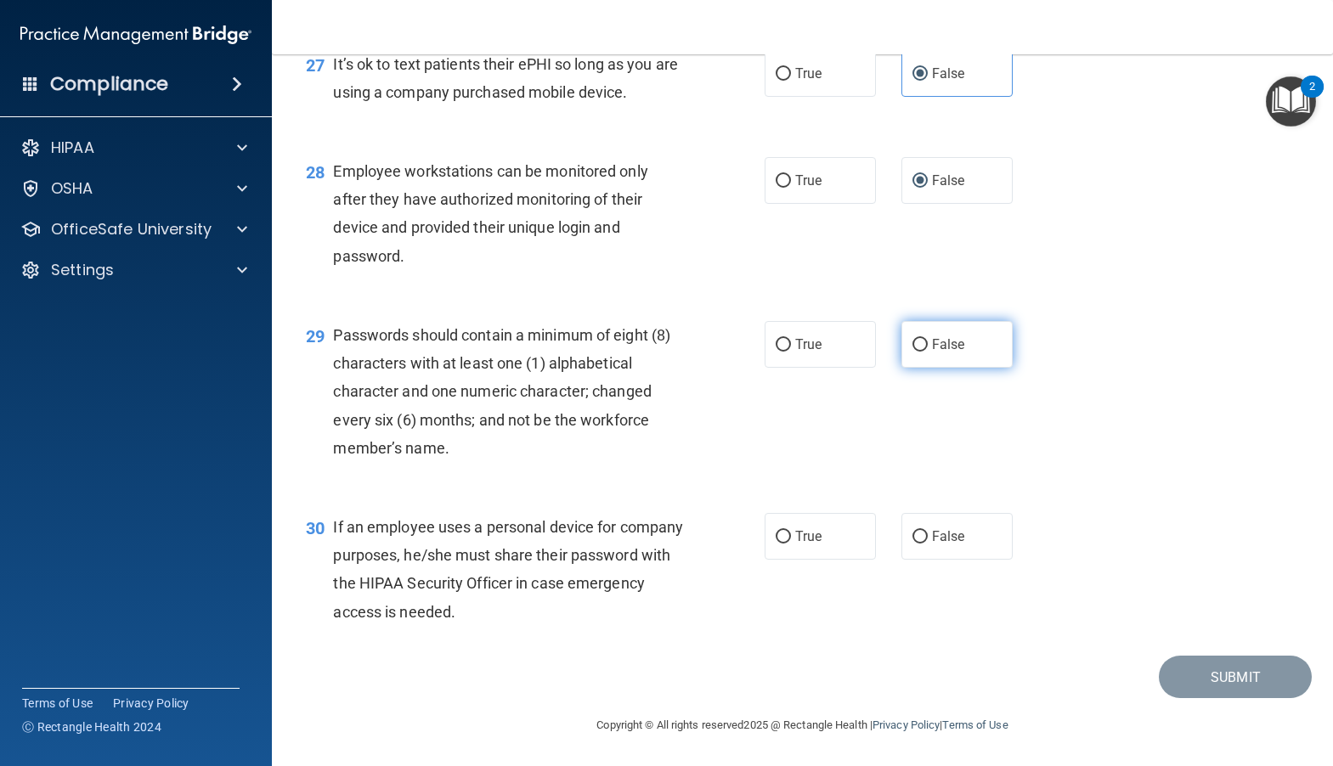
scroll to position [4162, 0]
click at [775, 352] on input "True" at bounding box center [782, 345] width 15 height 13
radio input "true"
click at [917, 544] on input "False" at bounding box center [919, 537] width 15 height 13
radio input "true"
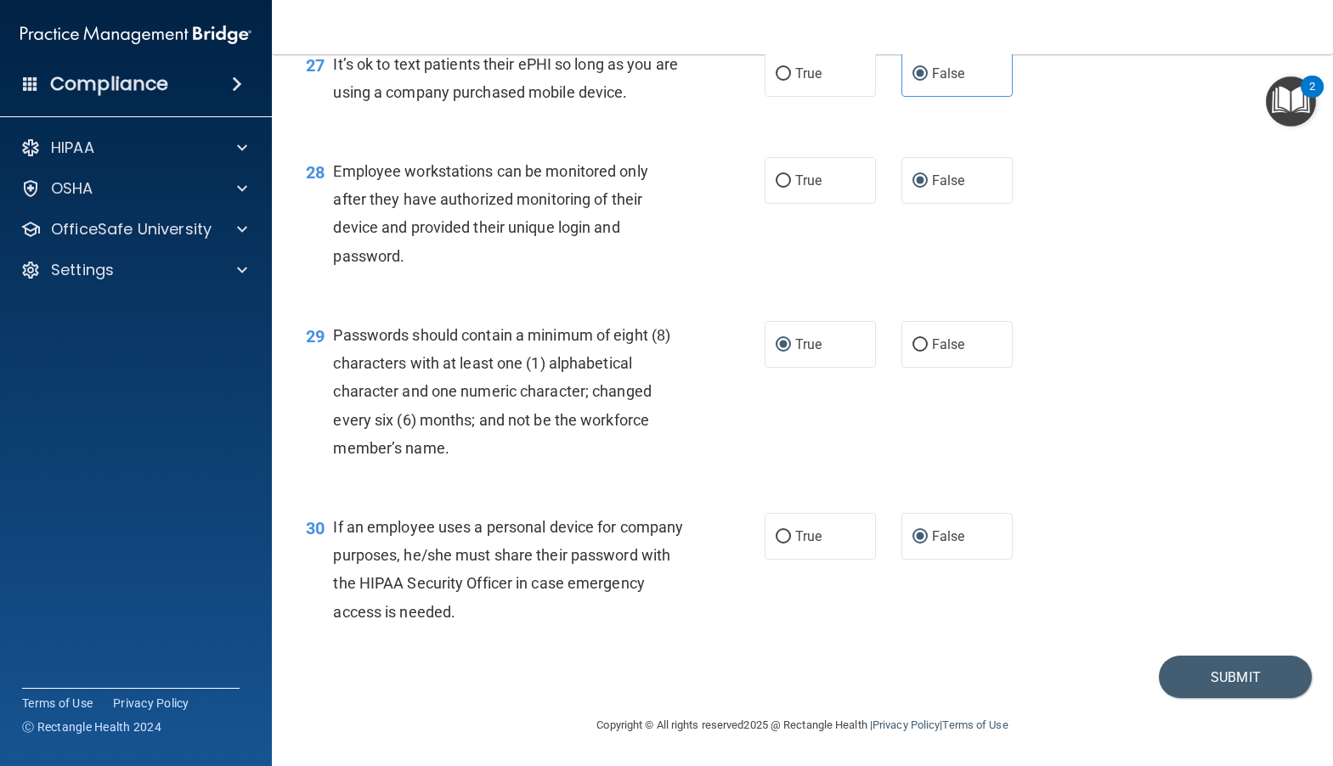
scroll to position [4203, 0]
click at [1189, 672] on button "Submit" at bounding box center [1235, 677] width 153 height 43
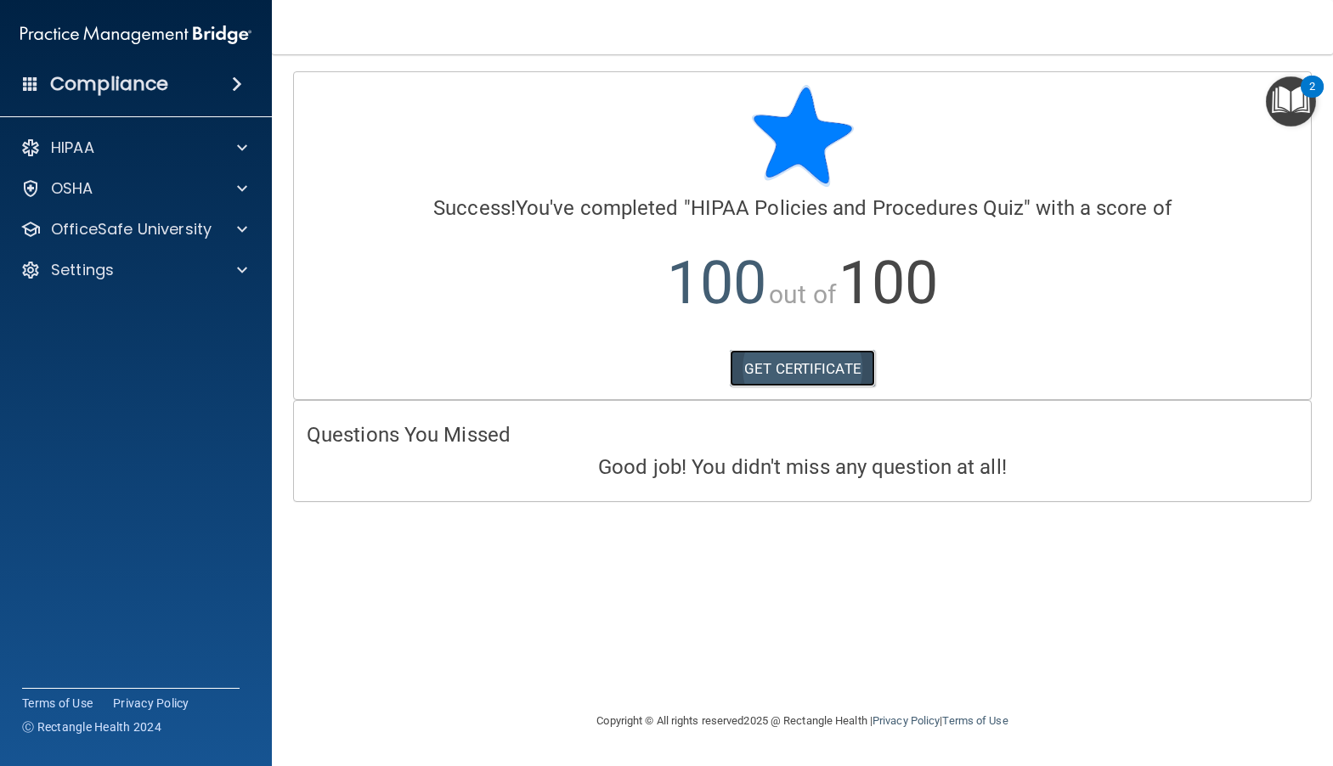
click at [785, 370] on link "GET CERTIFICATE" at bounding box center [802, 368] width 145 height 37
click at [206, 233] on p "OfficeSafe University" at bounding box center [131, 229] width 161 height 20
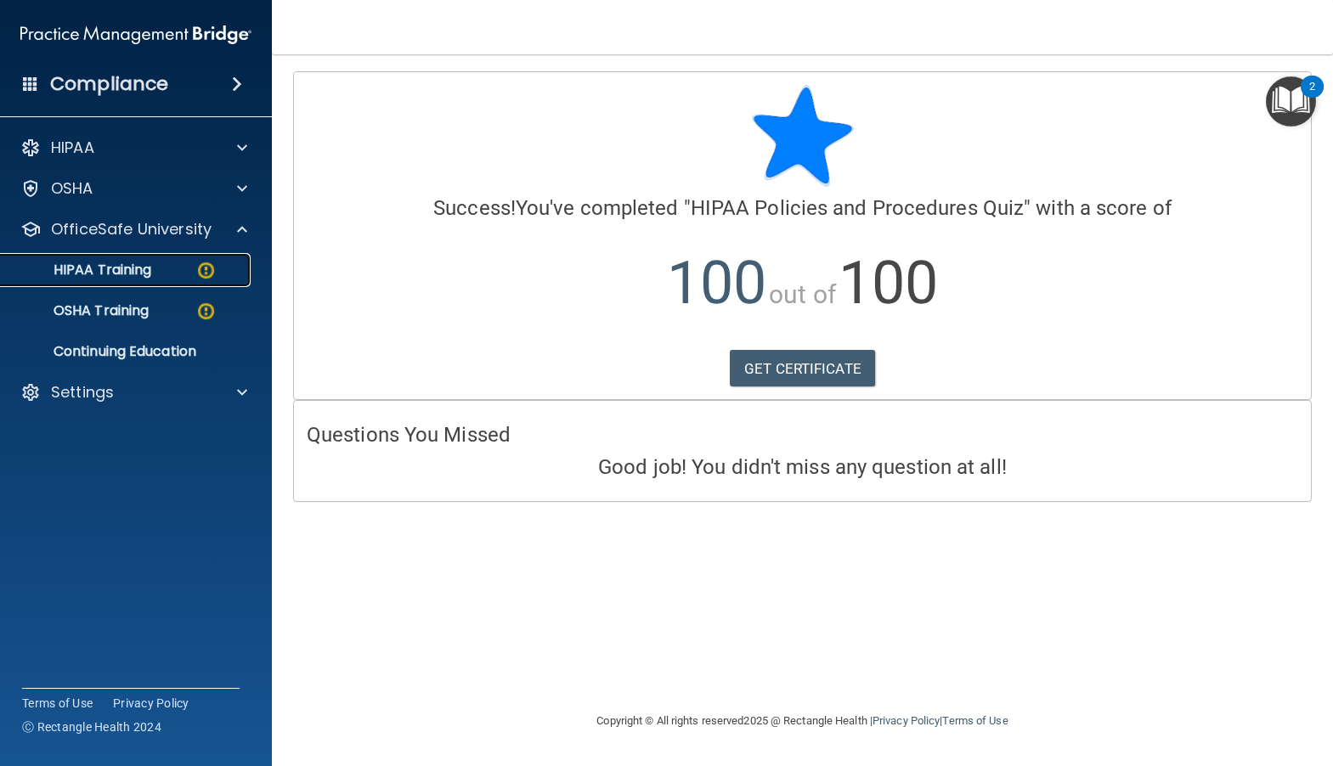
click at [165, 271] on div "HIPAA Training" at bounding box center [127, 270] width 232 height 17
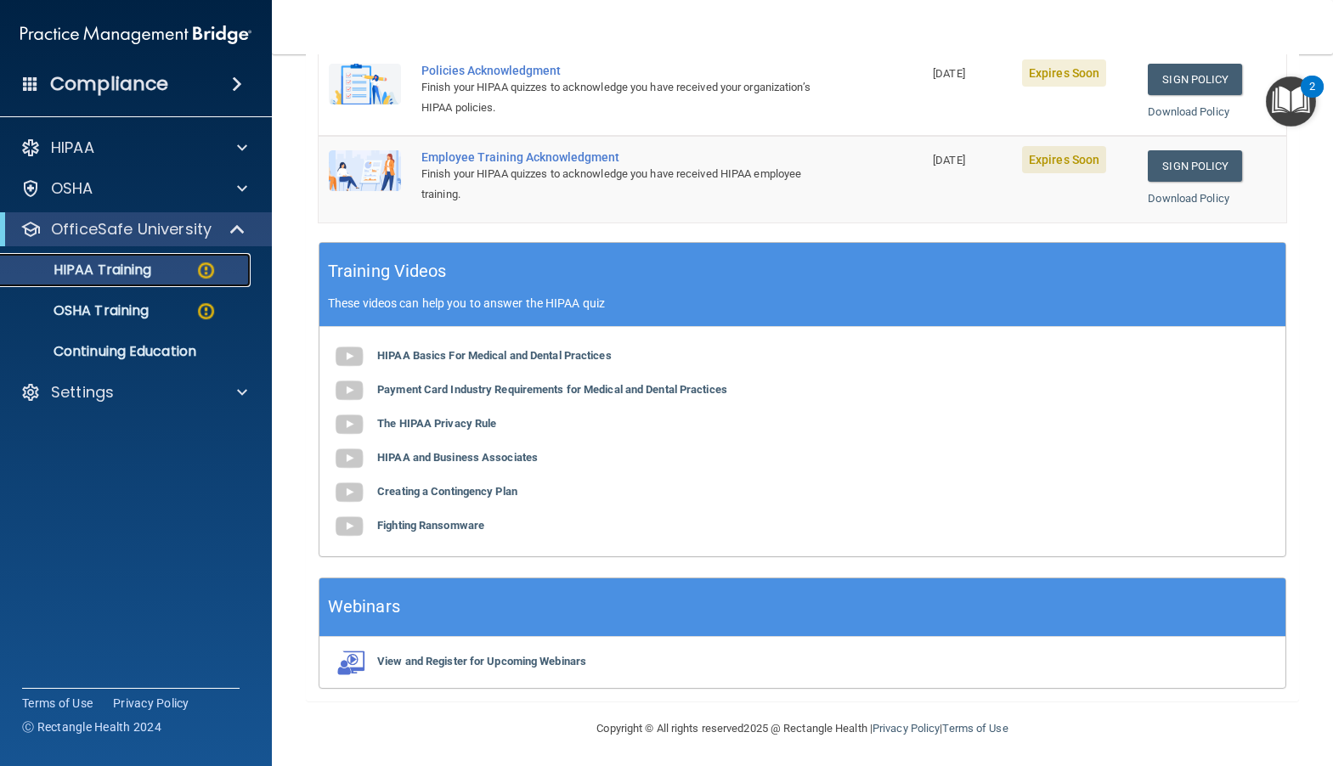
scroll to position [85, 0]
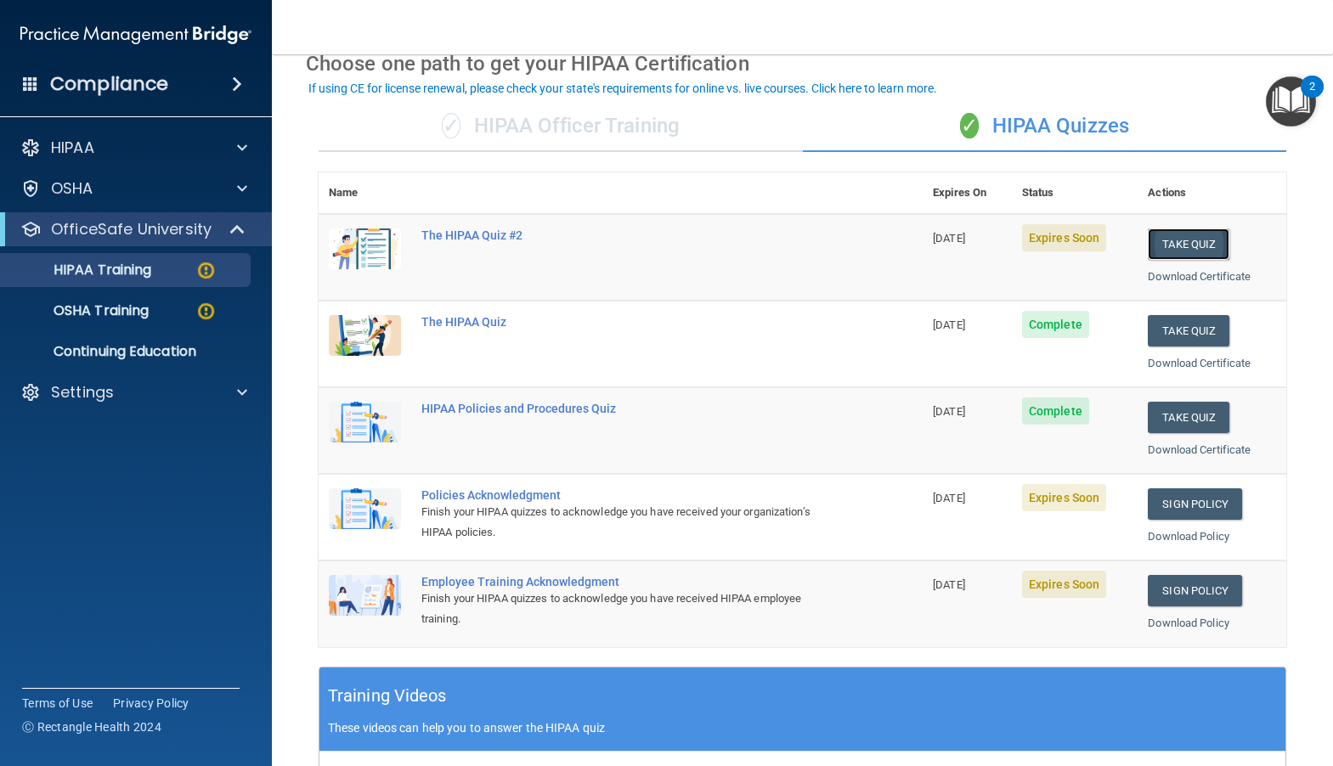
click at [1181, 240] on button "Take Quiz" at bounding box center [1188, 243] width 82 height 31
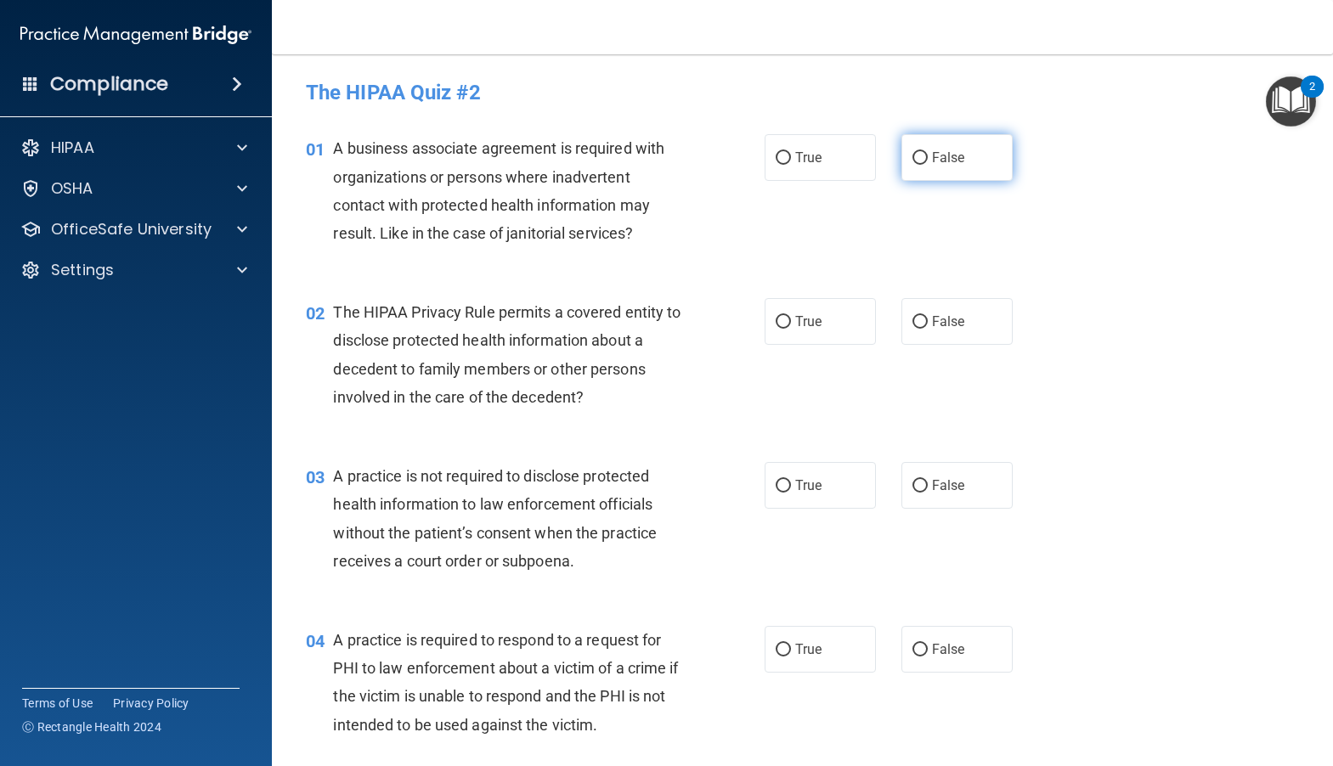
click at [913, 152] on input "False" at bounding box center [919, 158] width 15 height 13
radio input "true"
click at [775, 323] on input "True" at bounding box center [782, 322] width 15 height 13
radio input "true"
click at [912, 489] on input "False" at bounding box center [919, 486] width 15 height 13
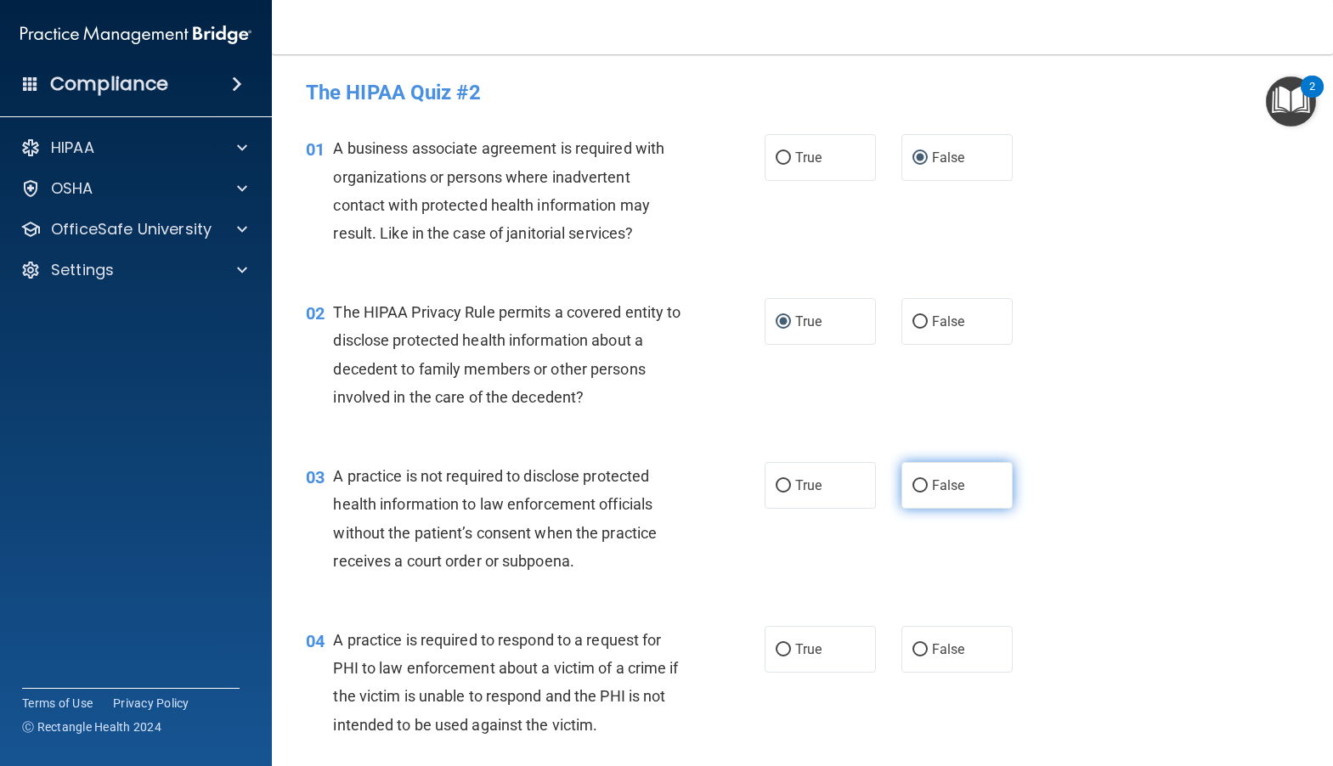
radio input "true"
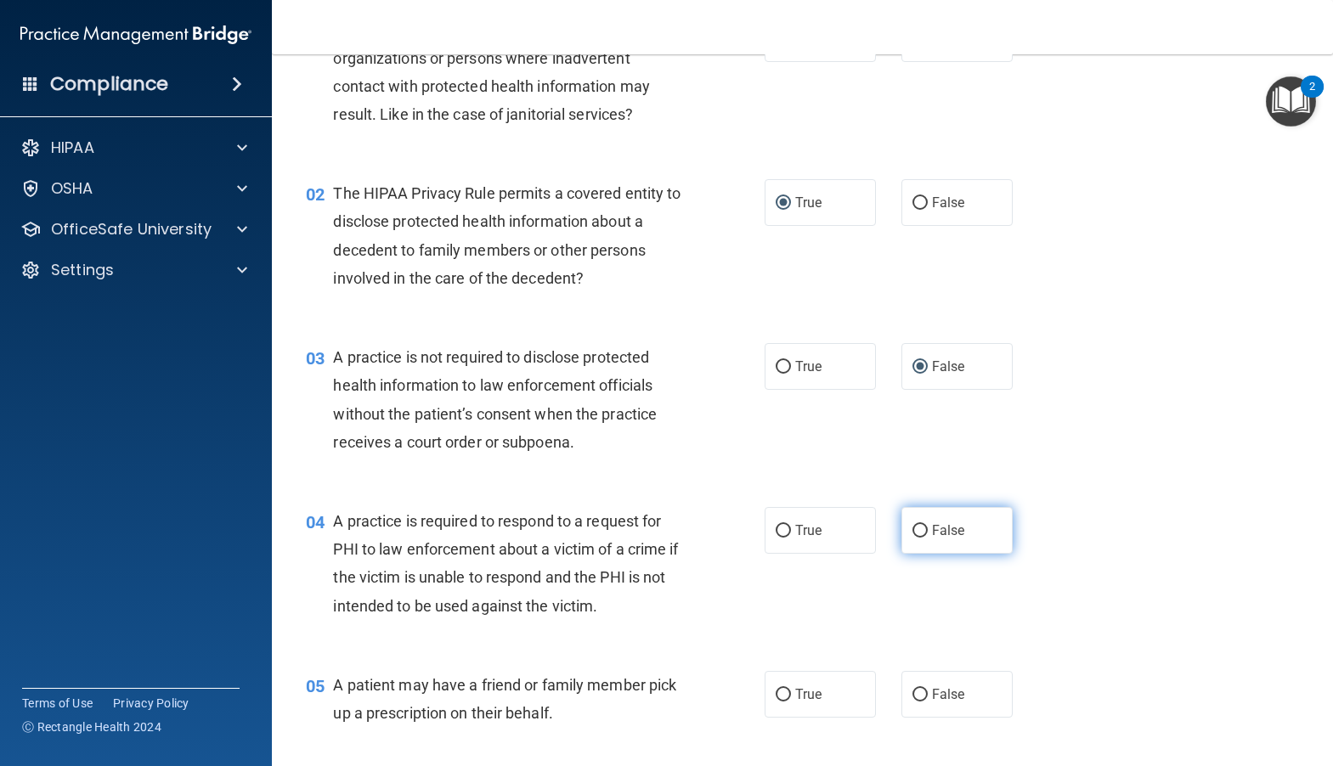
scroll to position [170, 0]
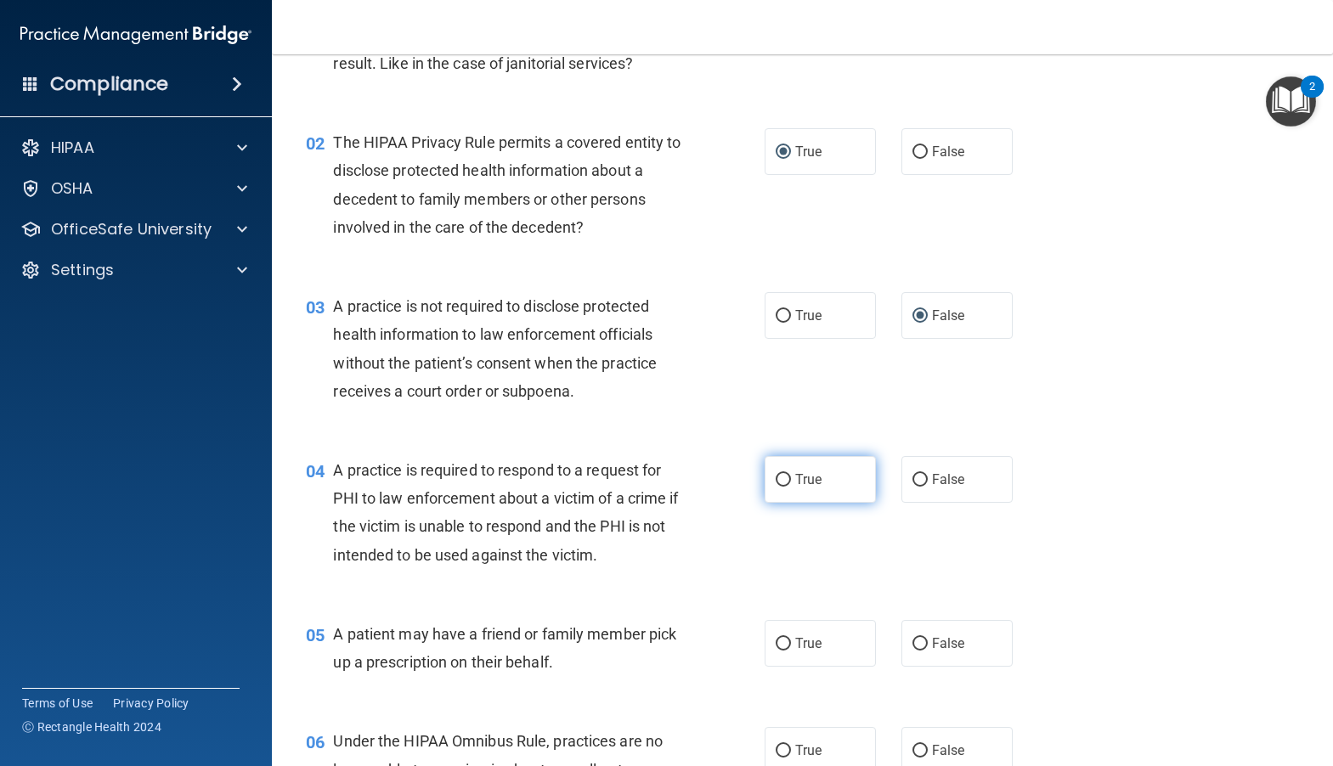
click at [775, 483] on input "True" at bounding box center [782, 480] width 15 height 13
radio input "true"
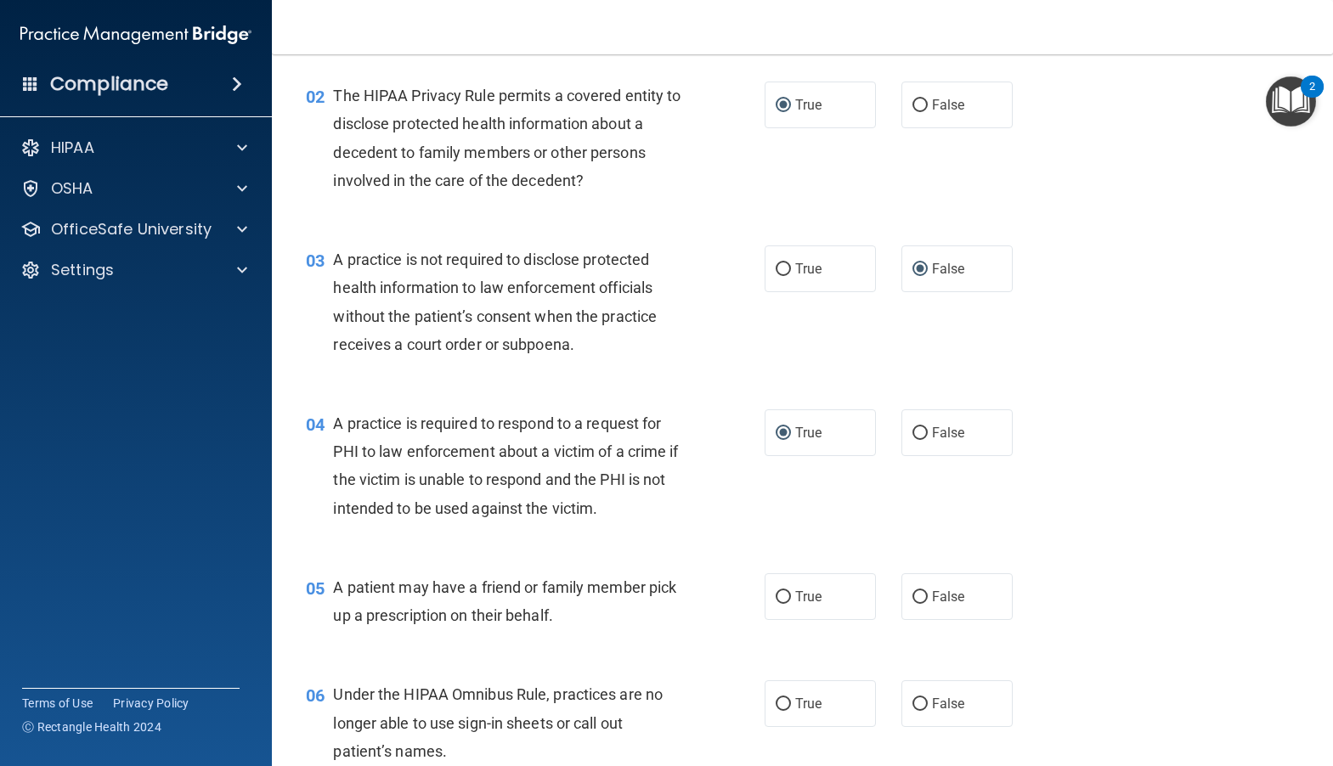
scroll to position [340, 0]
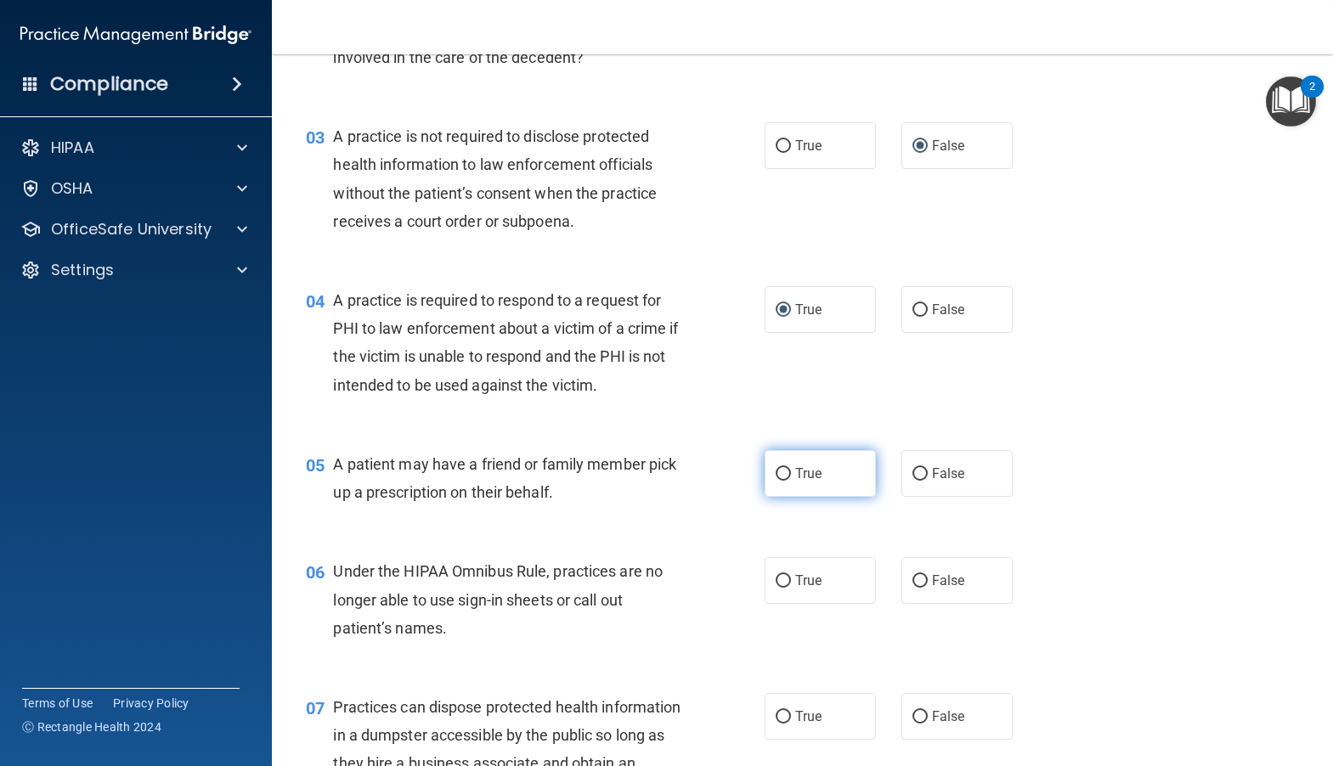
click at [777, 474] on input "True" at bounding box center [782, 474] width 15 height 13
radio input "true"
click at [915, 584] on input "False" at bounding box center [919, 581] width 15 height 13
radio input "true"
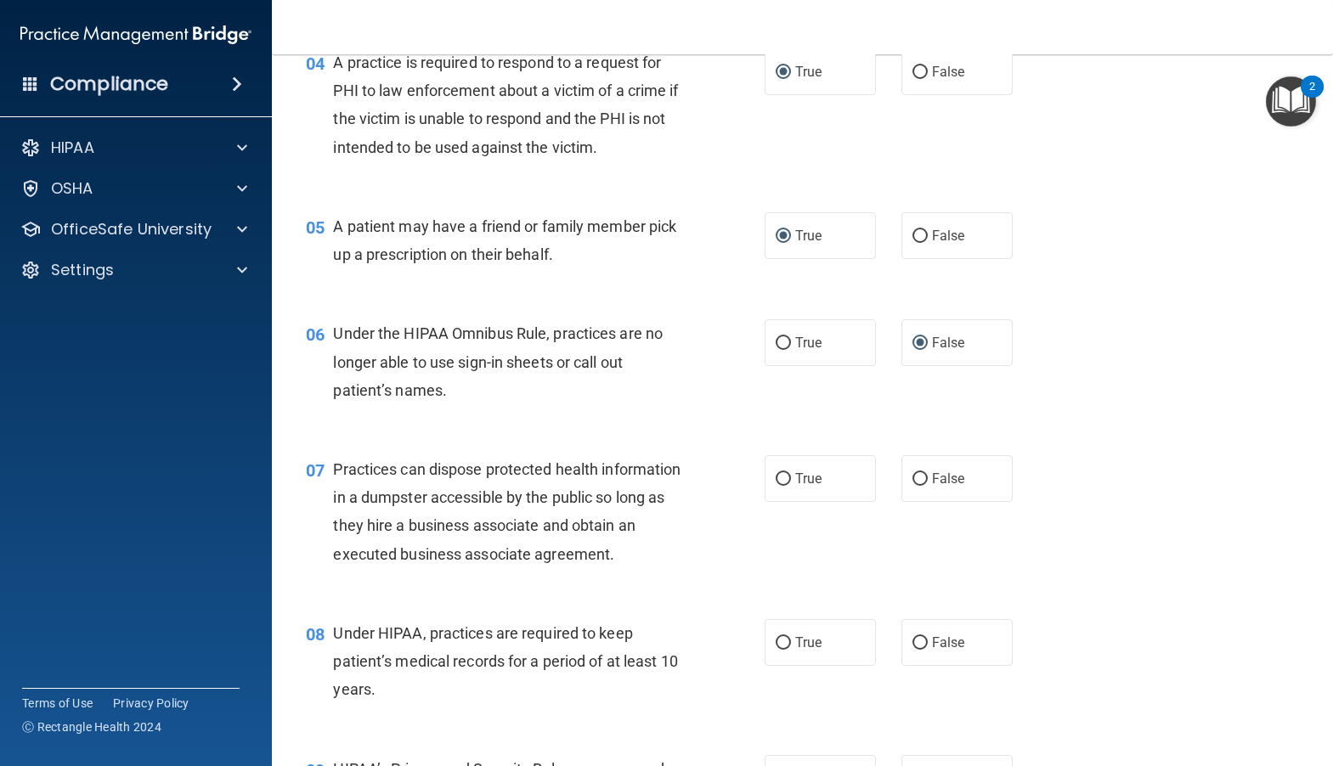
scroll to position [595, 0]
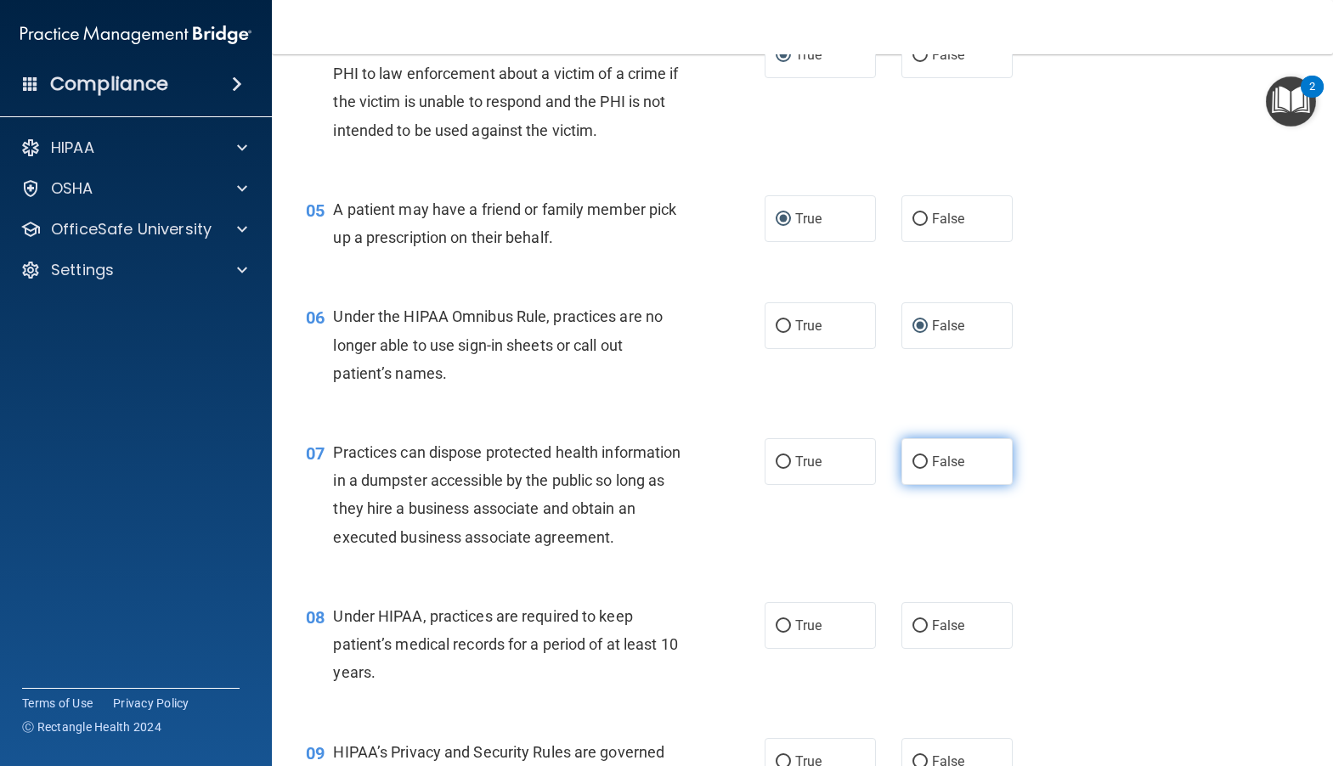
click at [912, 460] on input "False" at bounding box center [919, 462] width 15 height 13
radio input "true"
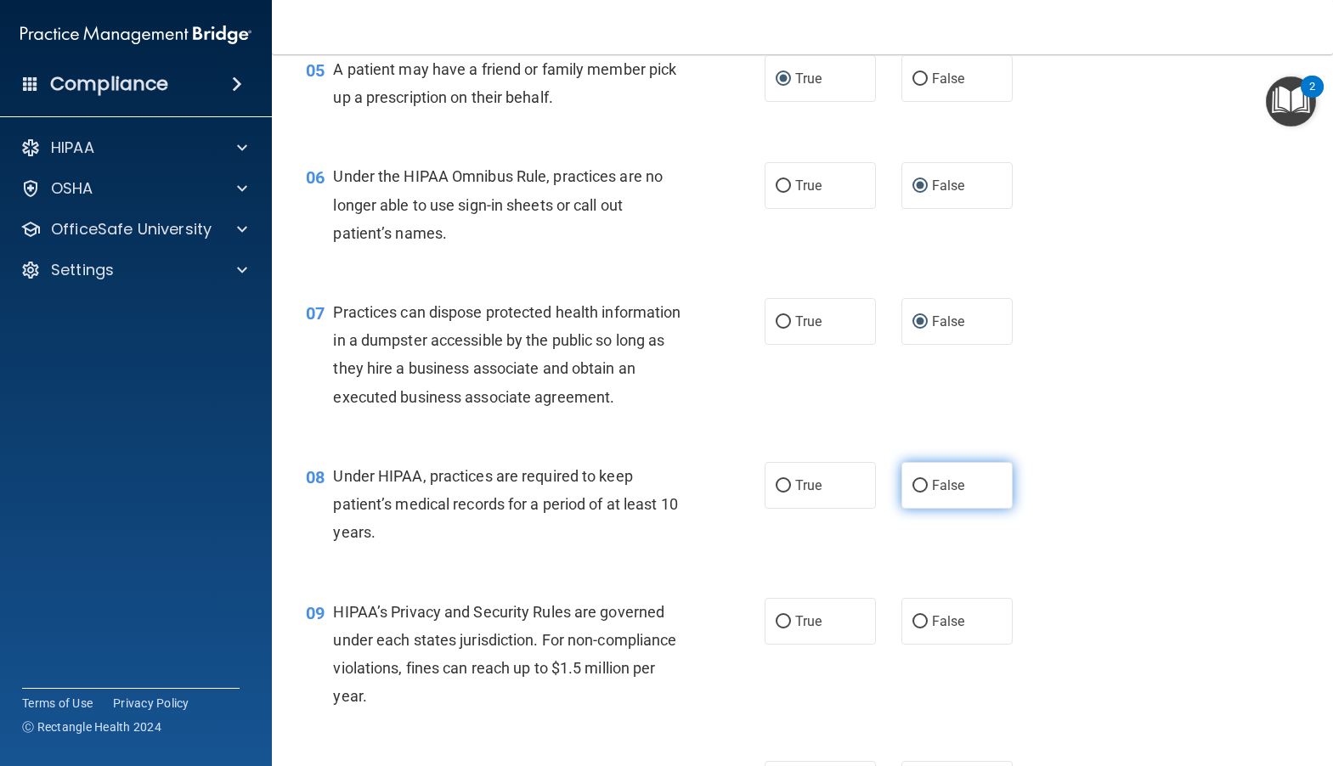
scroll to position [764, 0]
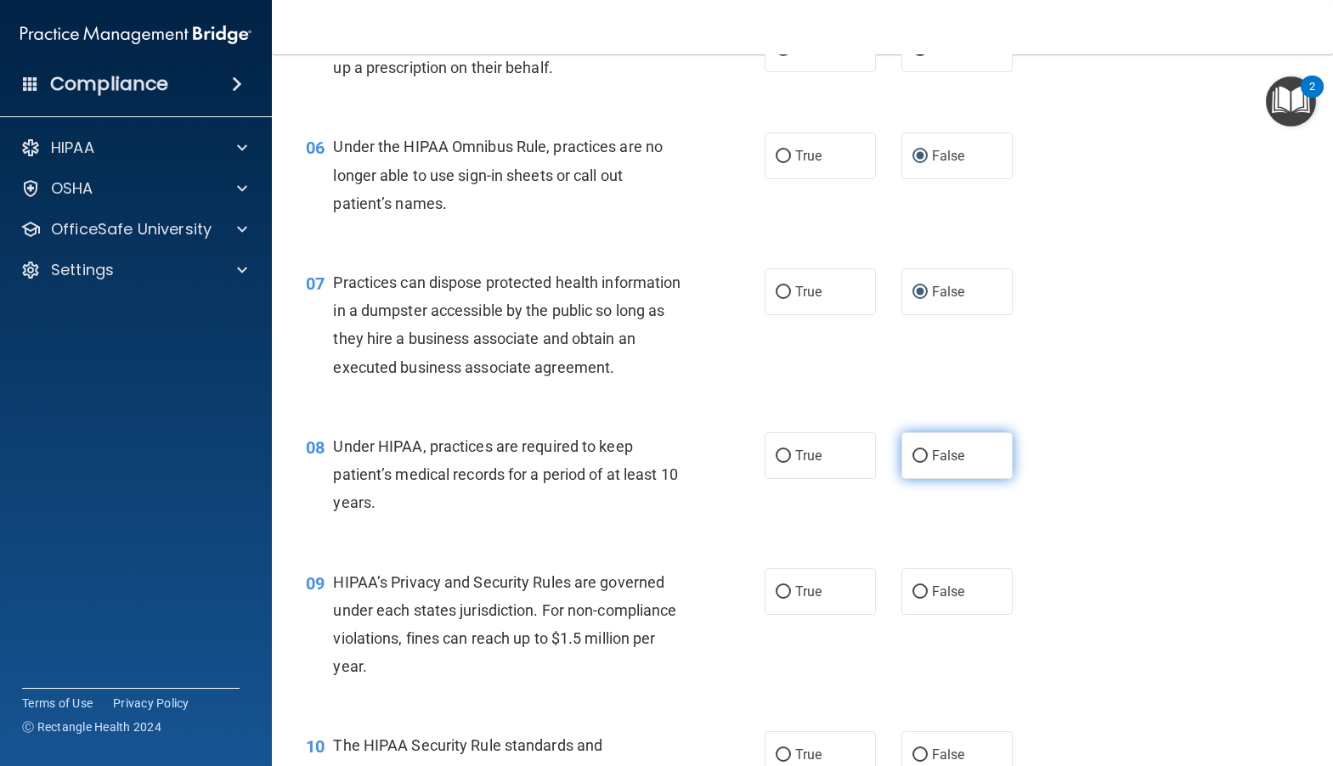
click at [915, 479] on label "False" at bounding box center [956, 455] width 111 height 47
click at [915, 463] on input "False" at bounding box center [919, 456] width 15 height 13
radio input "true"
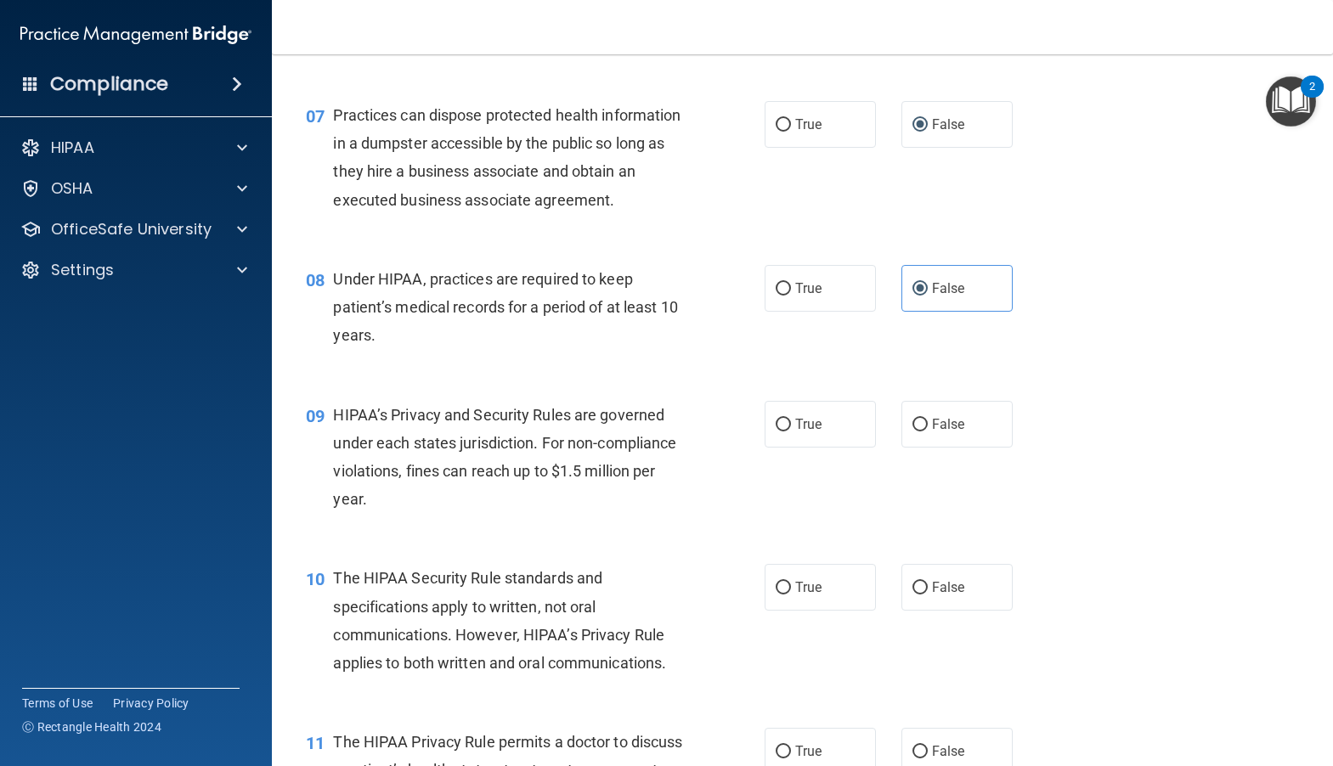
scroll to position [934, 0]
click at [913, 429] on input "False" at bounding box center [919, 422] width 15 height 13
radio input "true"
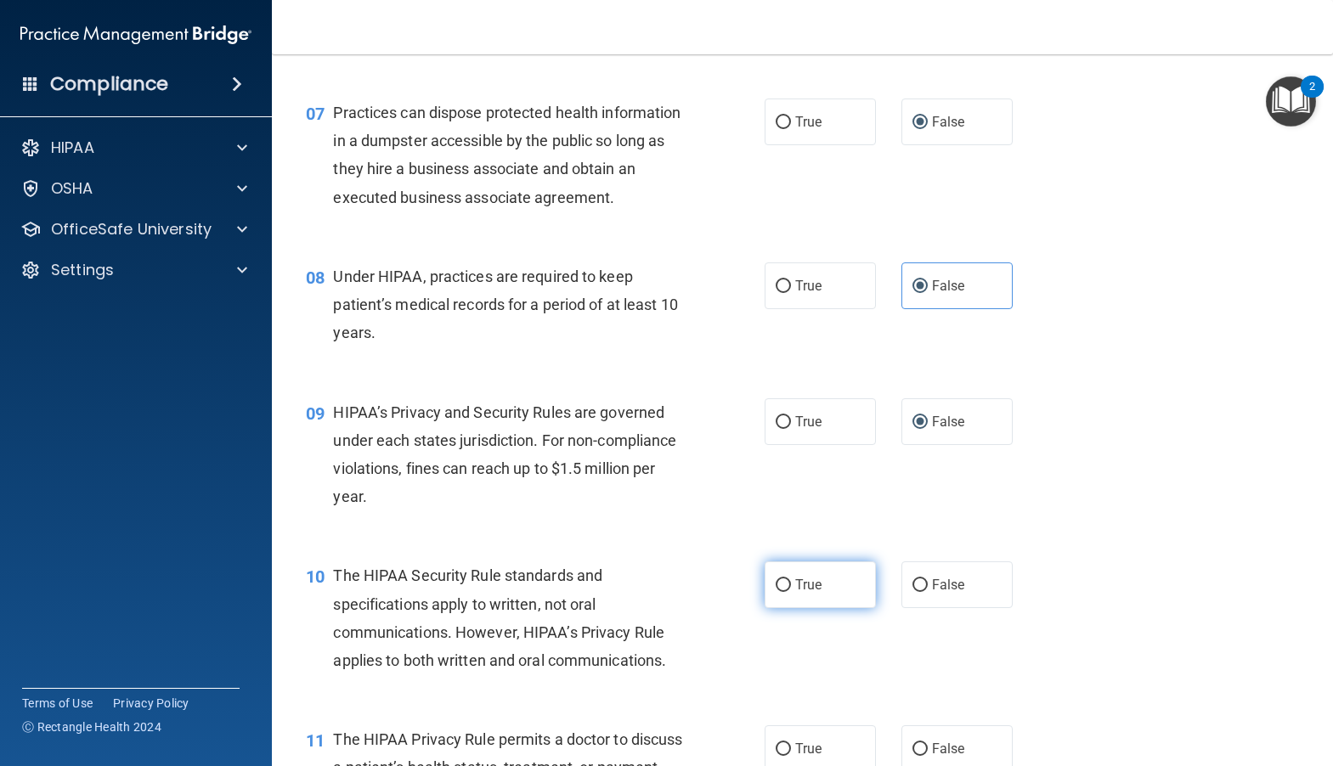
click at [775, 592] on input "True" at bounding box center [782, 585] width 15 height 13
radio input "true"
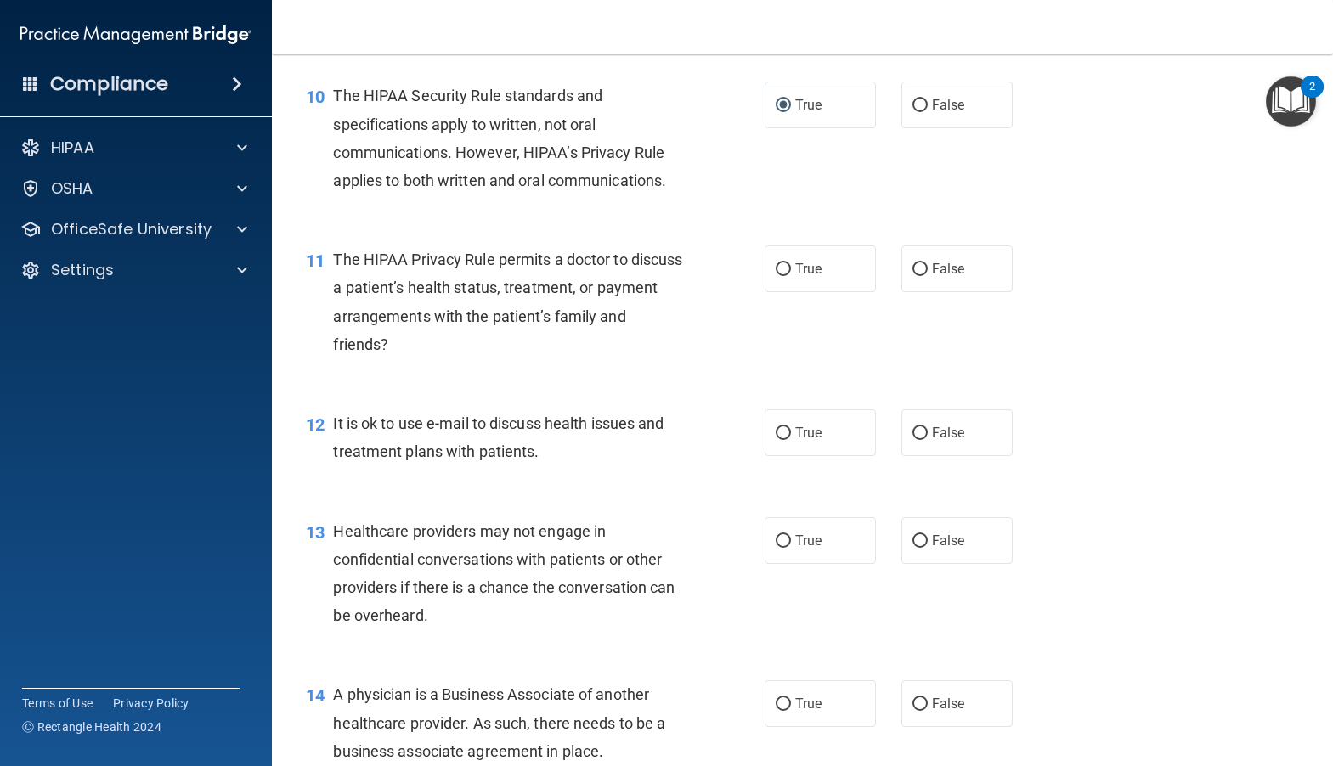
scroll to position [1444, 0]
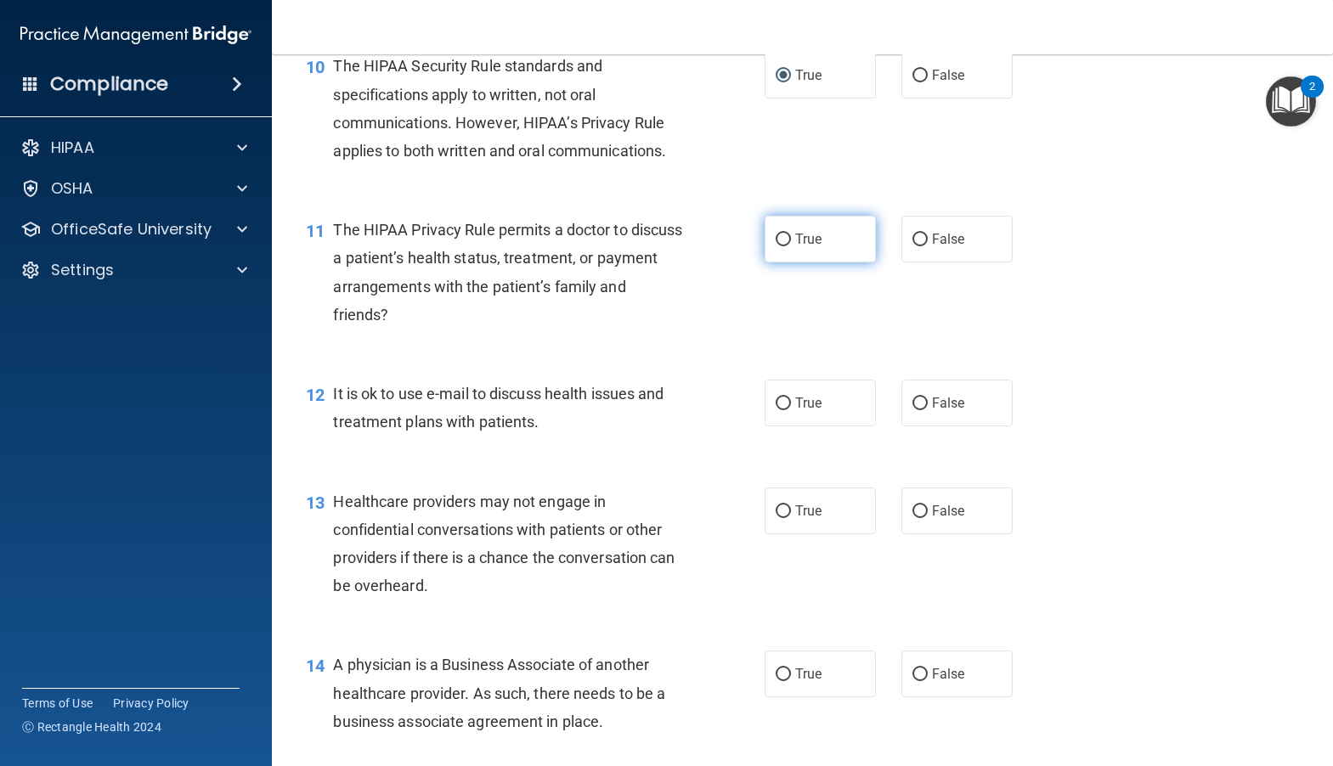
click at [767, 262] on label "True" at bounding box center [819, 239] width 111 height 47
click at [775, 246] on input "True" at bounding box center [782, 240] width 15 height 13
radio input "true"
click at [778, 410] on input "True" at bounding box center [782, 403] width 15 height 13
radio input "true"
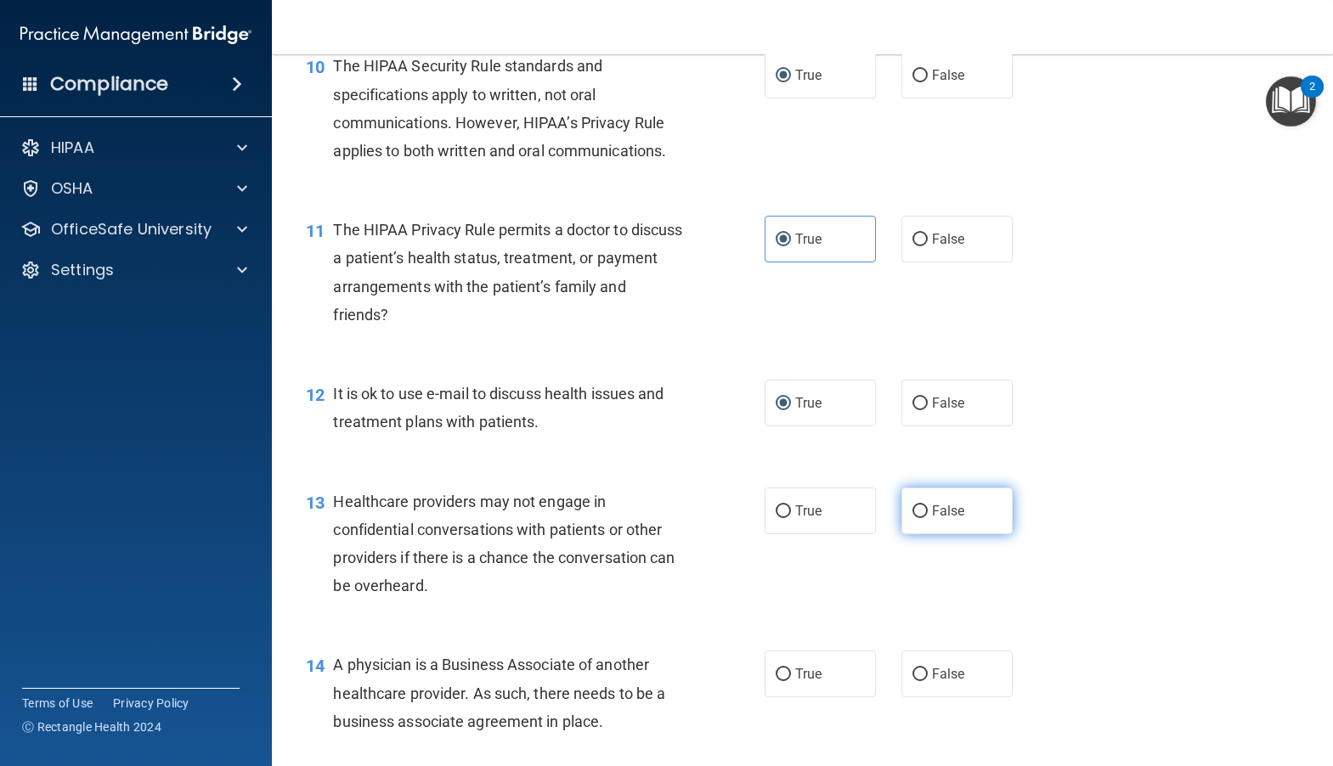
click at [914, 518] on input "False" at bounding box center [919, 511] width 15 height 13
radio input "true"
click at [912, 681] on input "False" at bounding box center [919, 674] width 15 height 13
radio input "true"
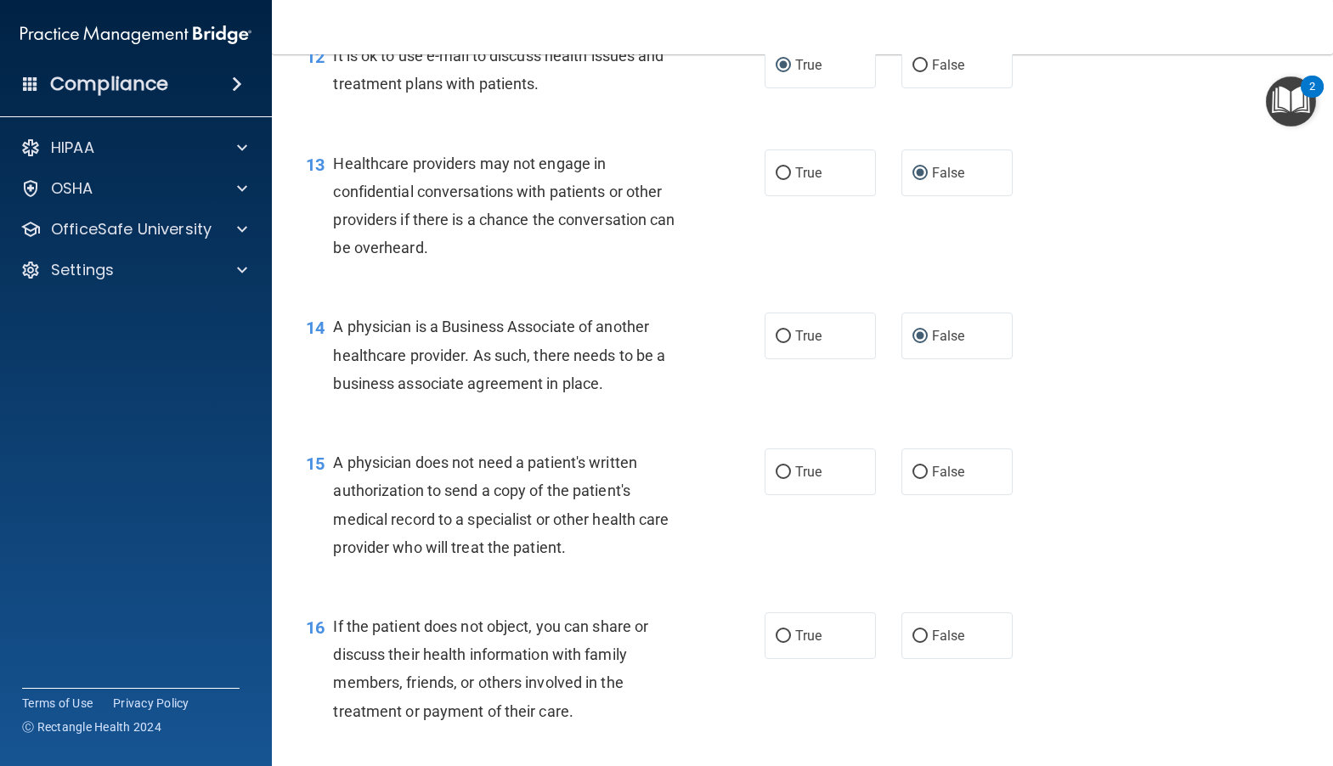
scroll to position [1784, 0]
click at [775, 477] on input "True" at bounding box center [782, 471] width 15 height 13
radio input "true"
click at [779, 641] on input "True" at bounding box center [782, 635] width 15 height 13
radio input "true"
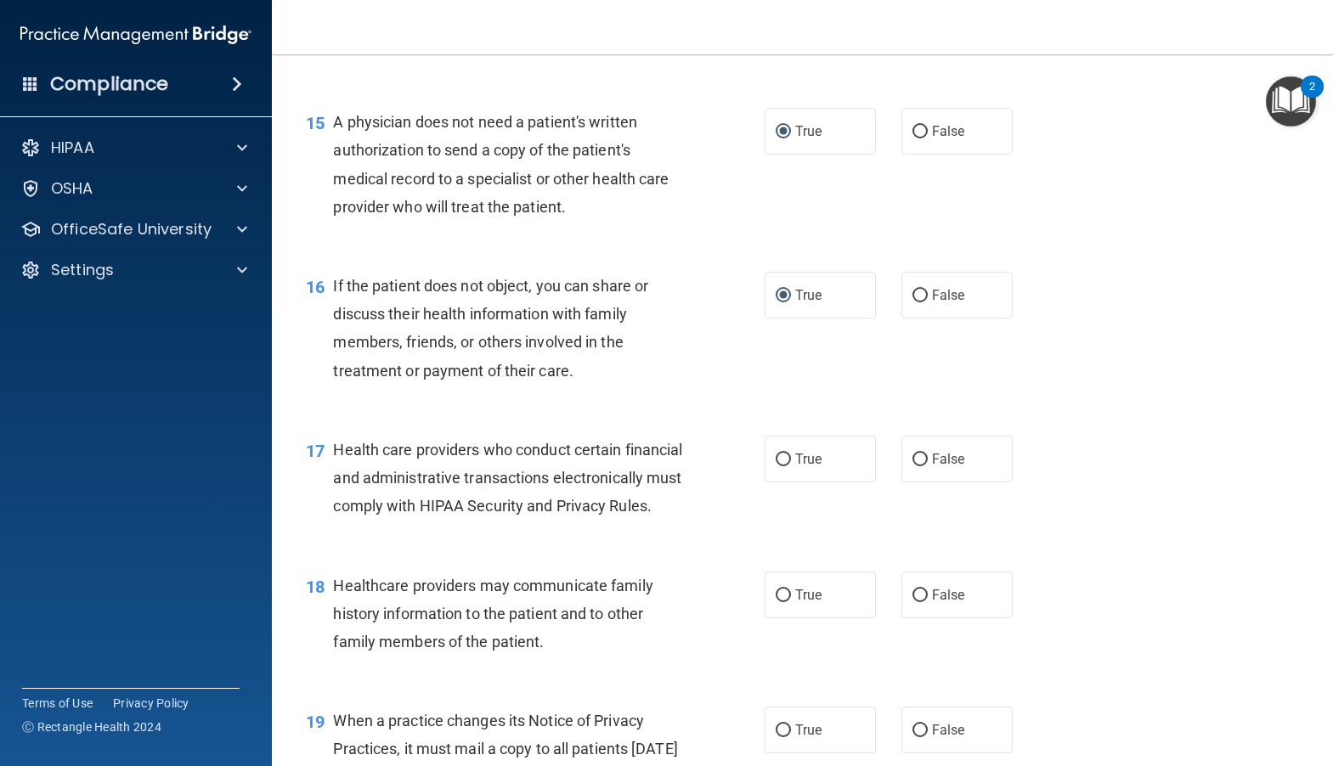
scroll to position [2123, 0]
click at [768, 482] on label "True" at bounding box center [819, 458] width 111 height 47
click at [775, 465] on input "True" at bounding box center [782, 459] width 15 height 13
radio input "true"
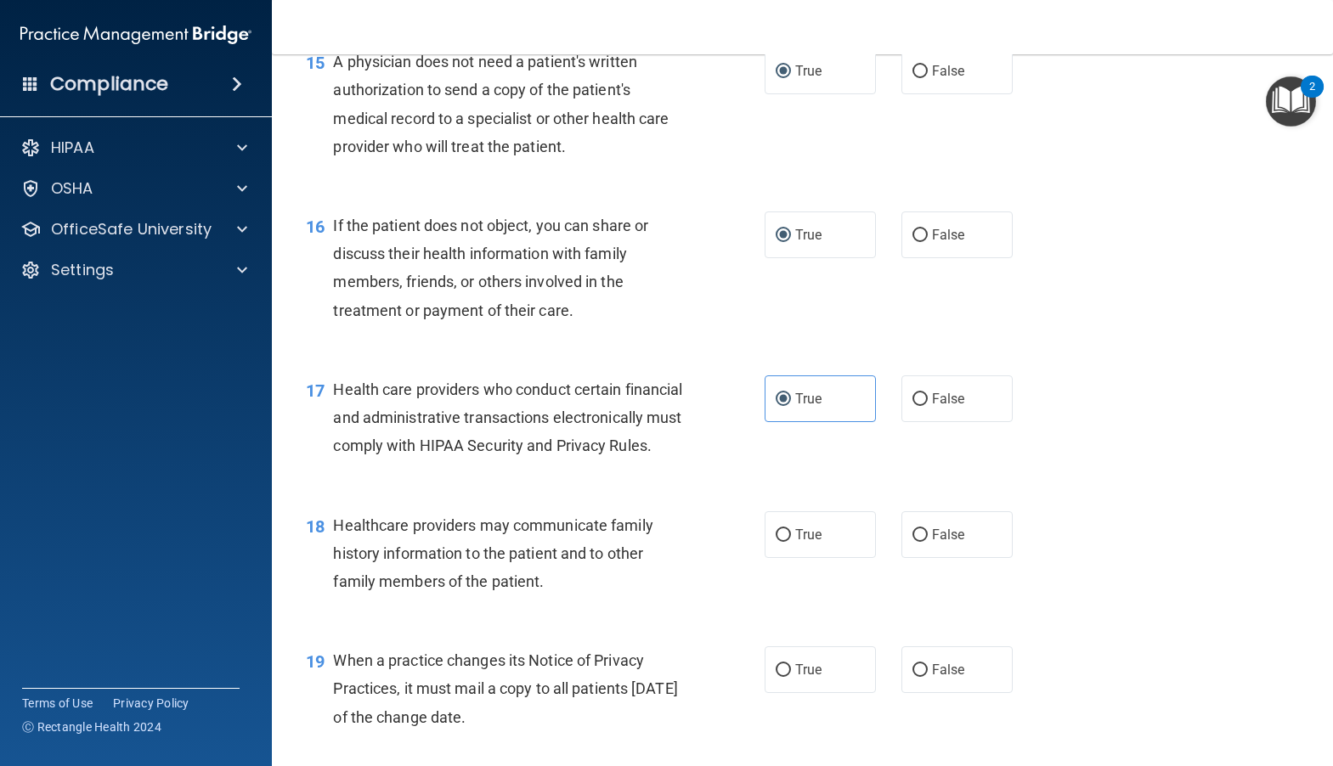
scroll to position [2293, 0]
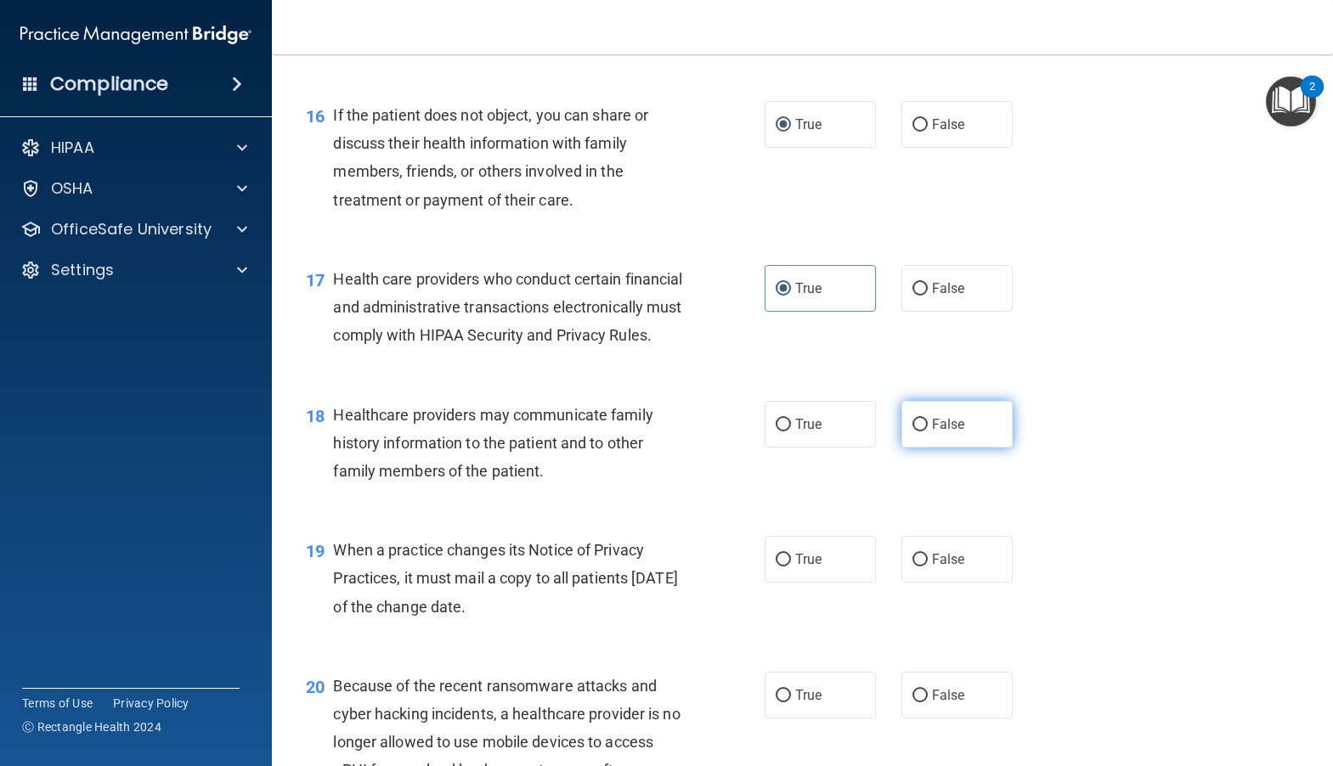
click at [912, 431] on input "False" at bounding box center [919, 425] width 15 height 13
radio input "true"
click at [912, 567] on input "False" at bounding box center [919, 560] width 15 height 13
radio input "true"
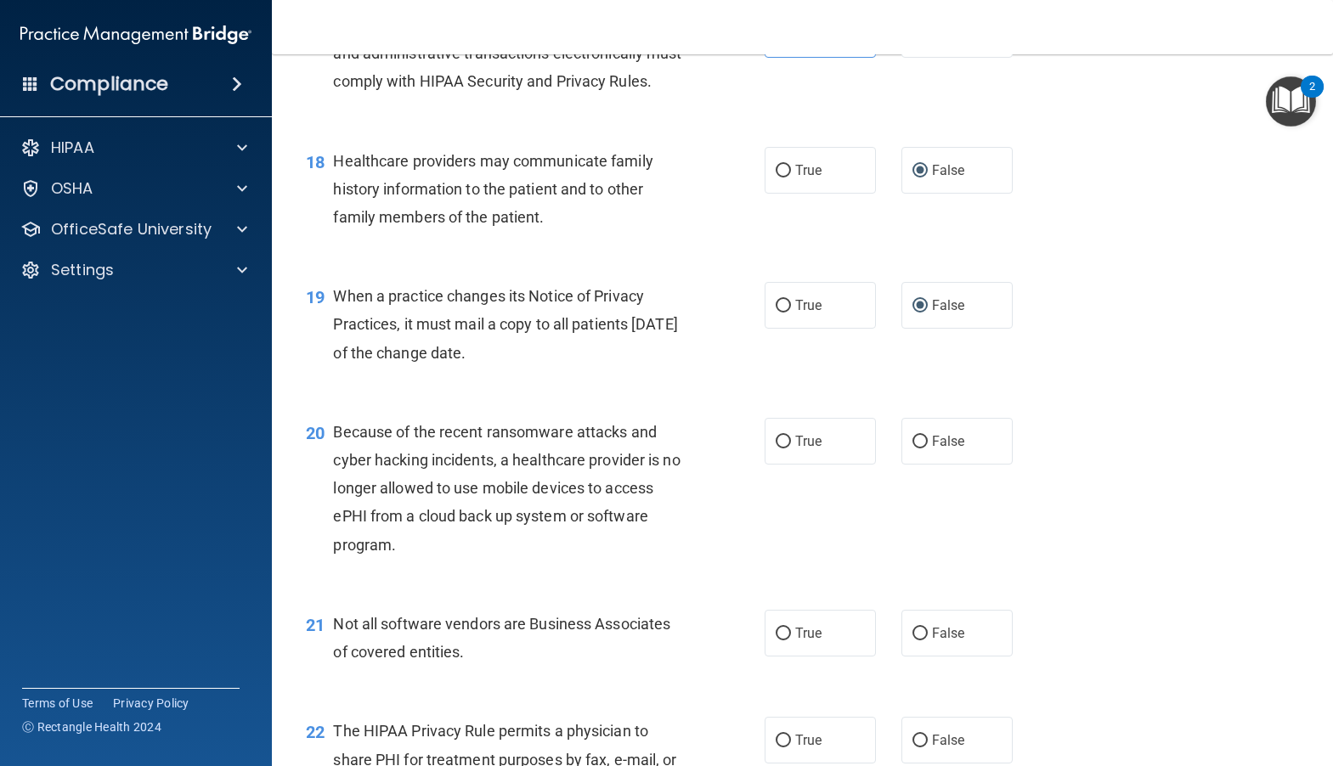
scroll to position [2548, 0]
click at [912, 448] on input "False" at bounding box center [919, 441] width 15 height 13
radio input "true"
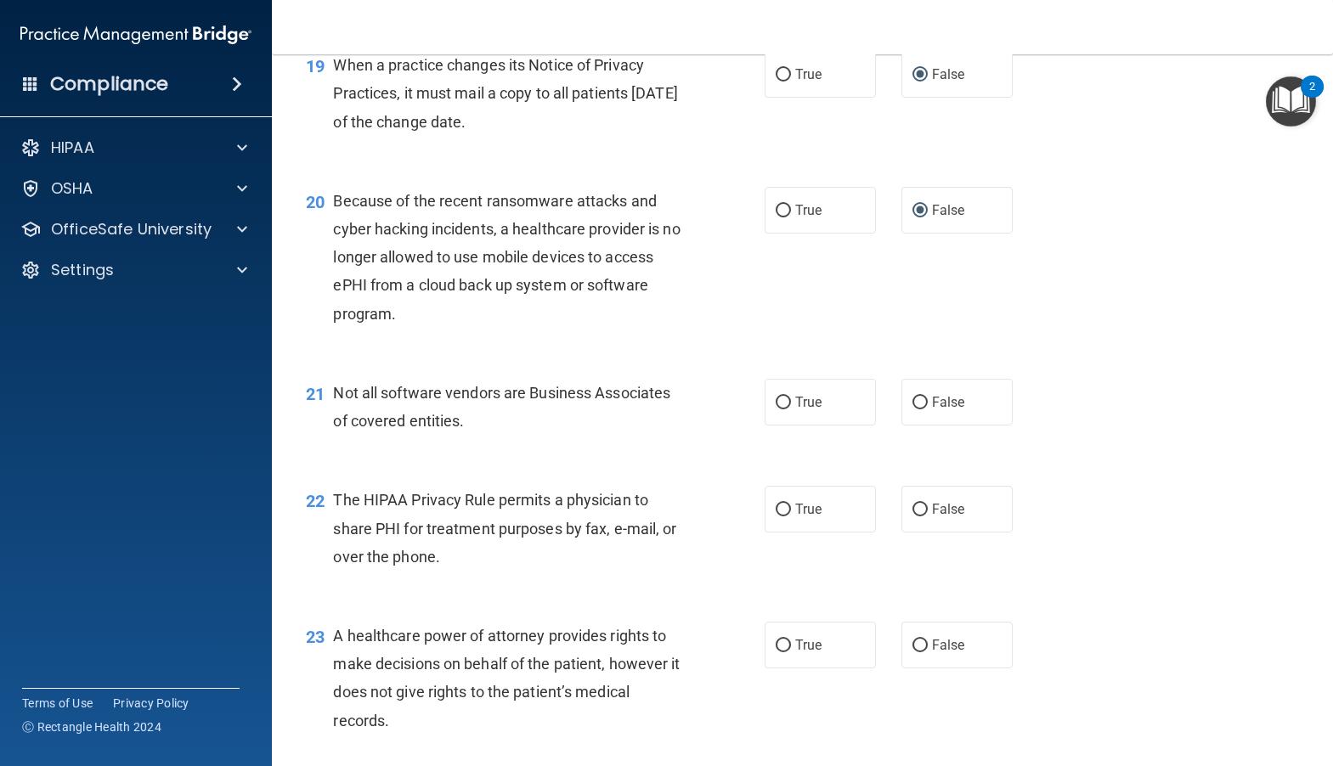
scroll to position [2803, 0]
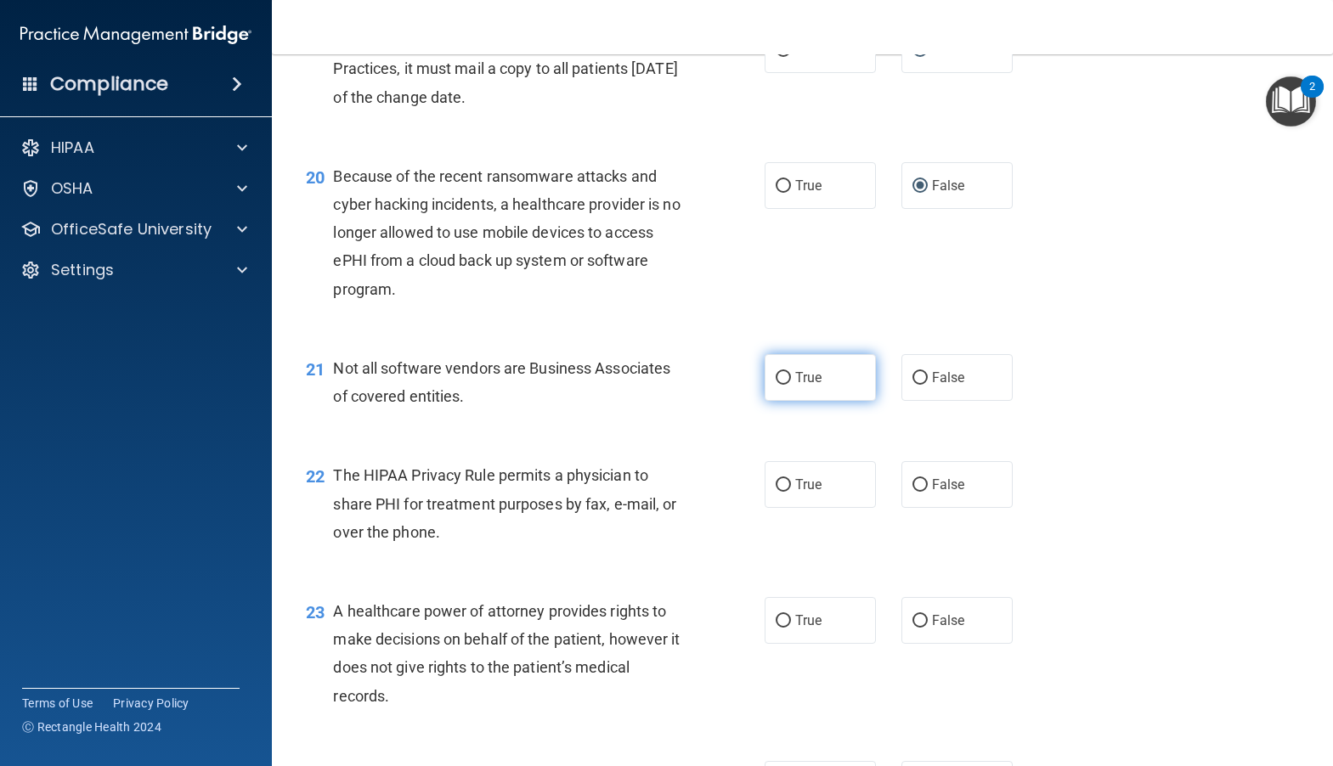
click at [792, 401] on label "True" at bounding box center [819, 377] width 111 height 47
click at [791, 385] on input "True" at bounding box center [782, 378] width 15 height 13
radio input "true"
click at [795, 493] on span "True" at bounding box center [808, 484] width 26 height 16
click at [791, 492] on input "True" at bounding box center [782, 485] width 15 height 13
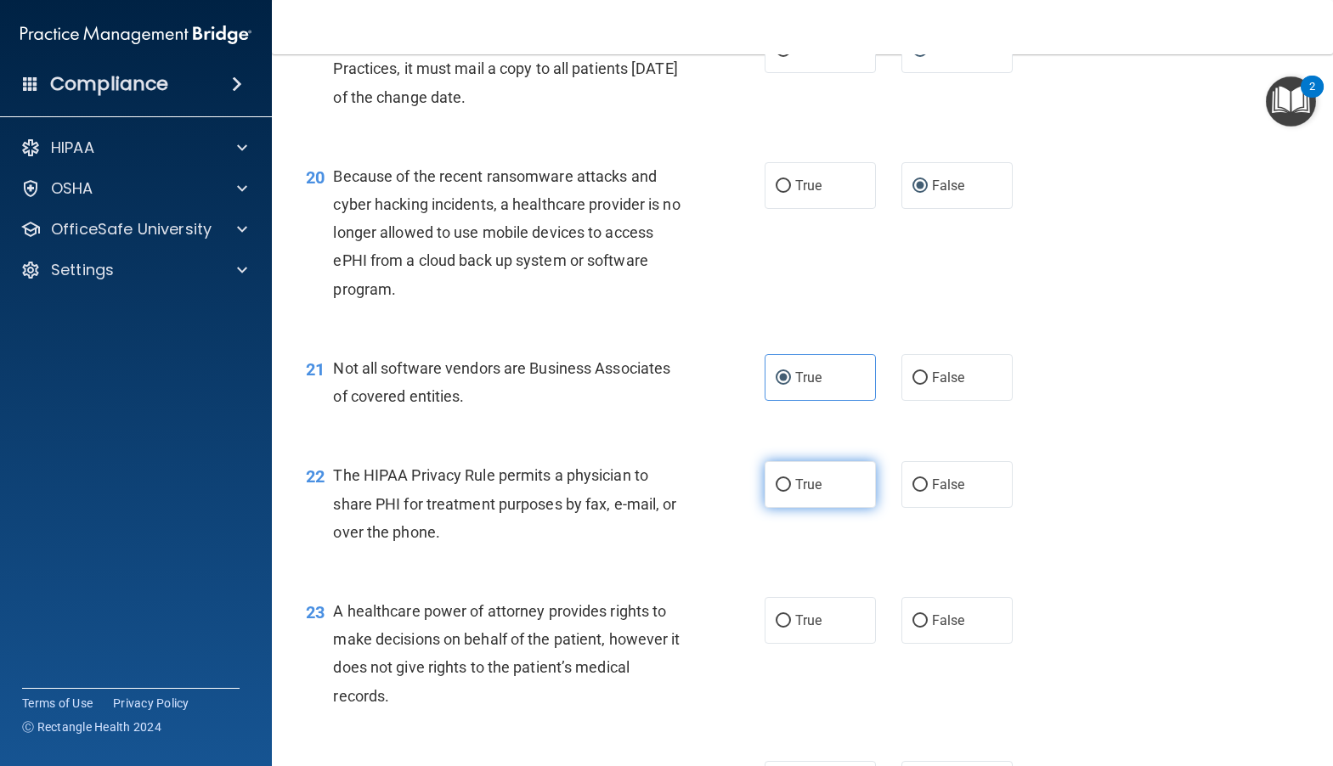
radio input "true"
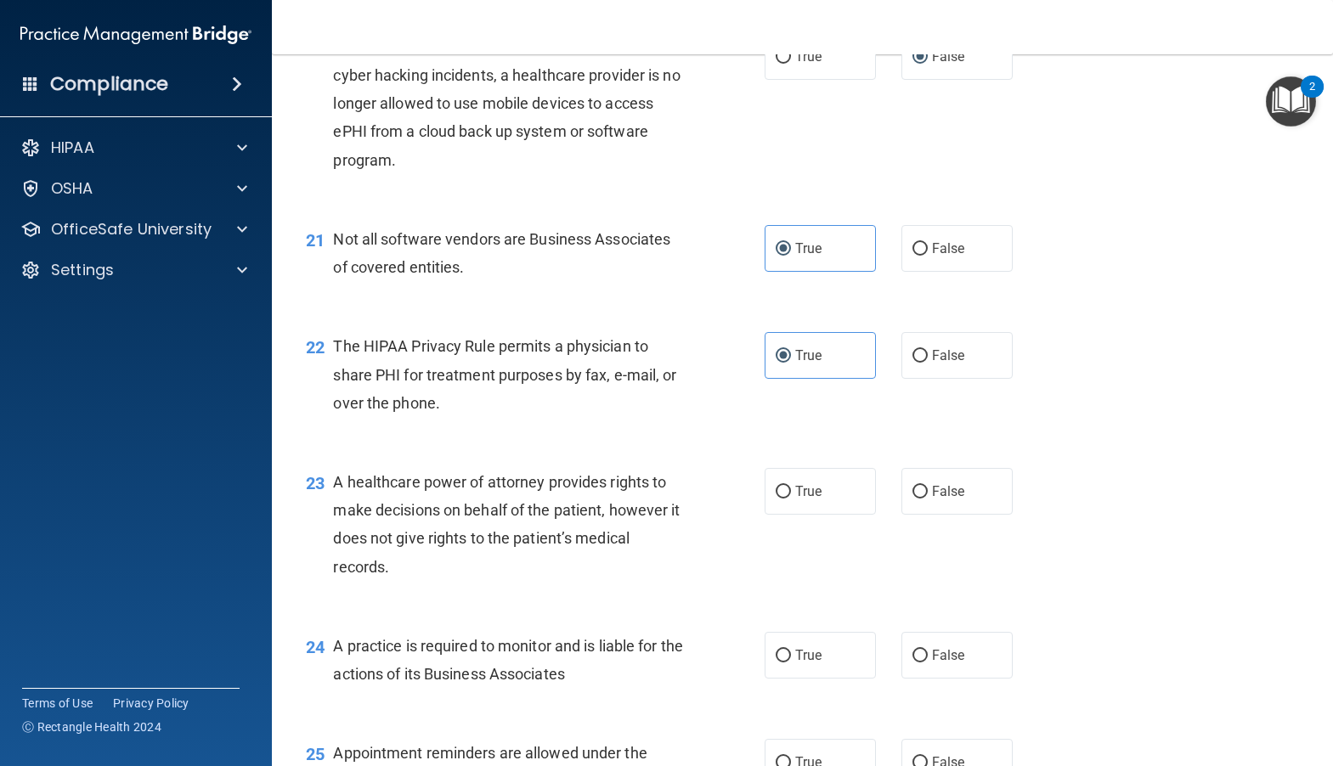
scroll to position [2973, 0]
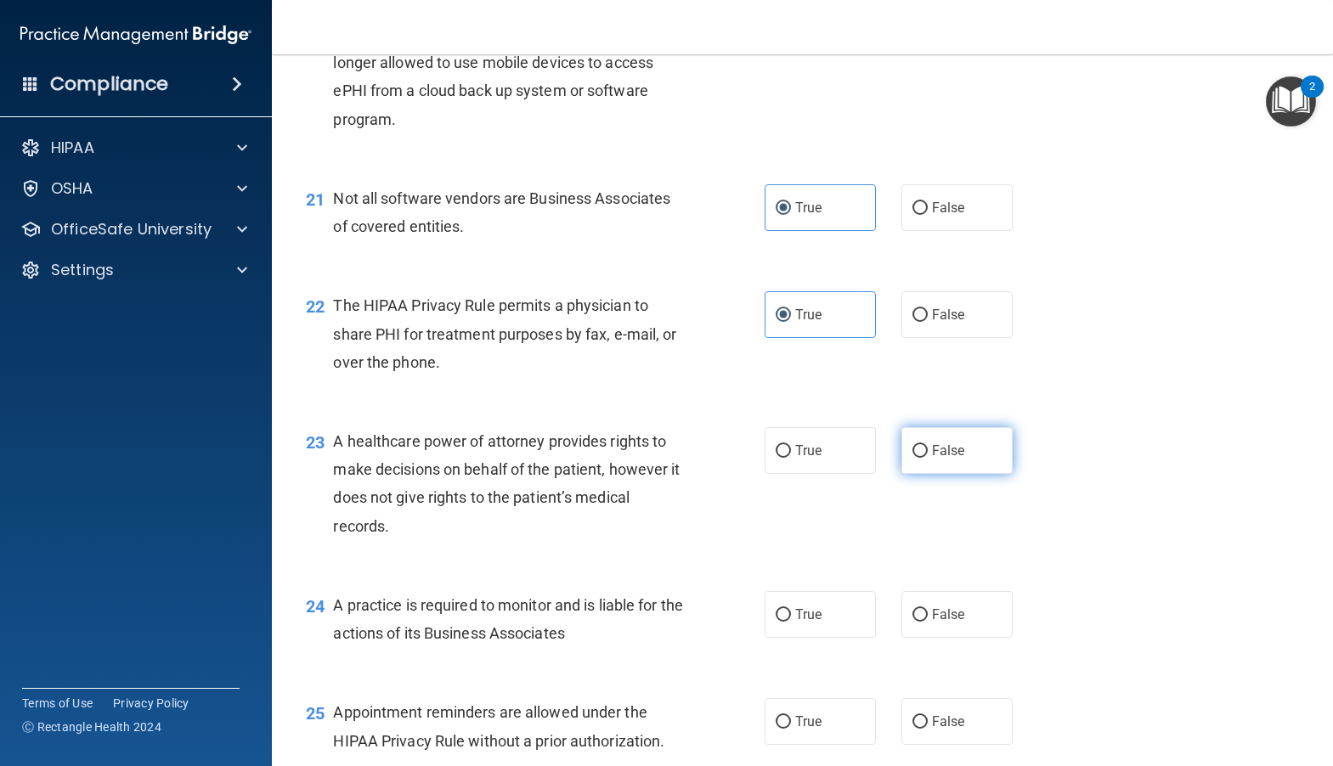
click at [912, 458] on input "False" at bounding box center [919, 451] width 15 height 13
radio input "true"
click at [912, 622] on input "False" at bounding box center [919, 615] width 15 height 13
radio input "true"
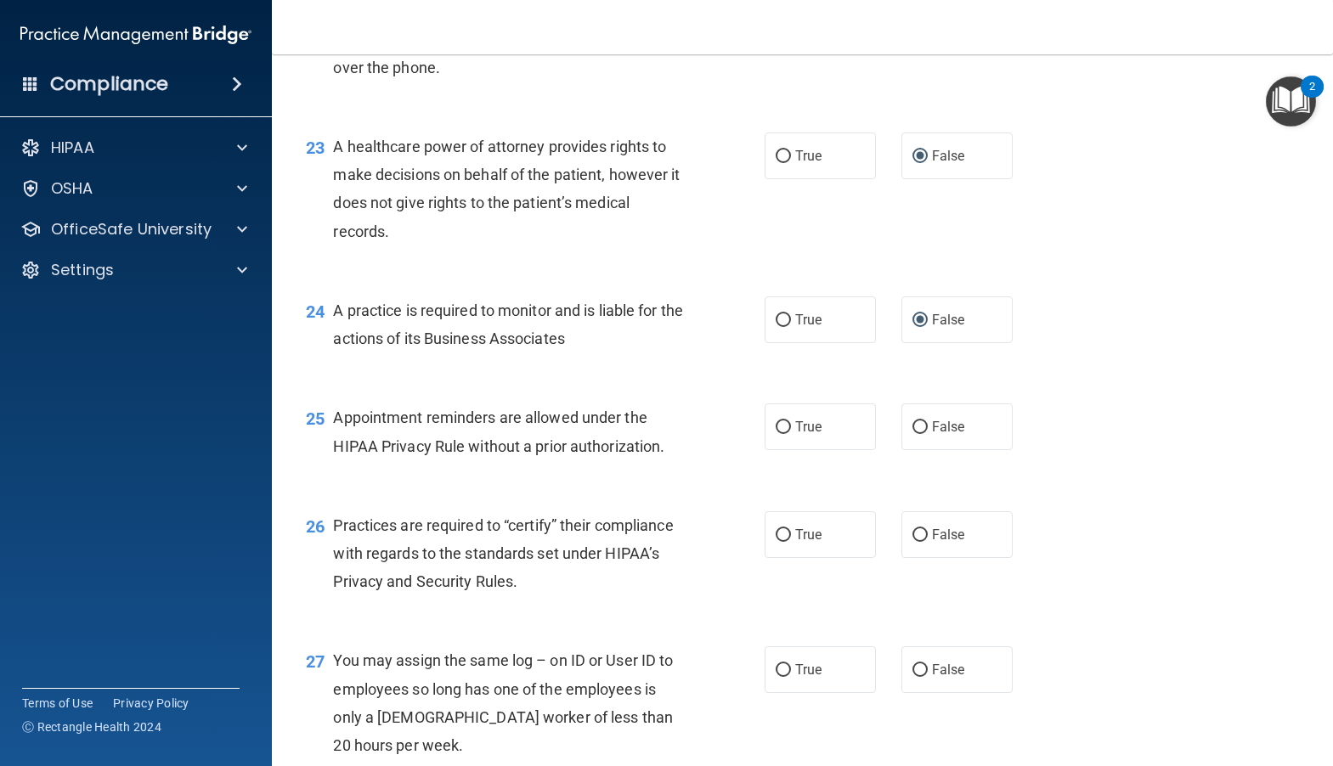
scroll to position [3312, 0]
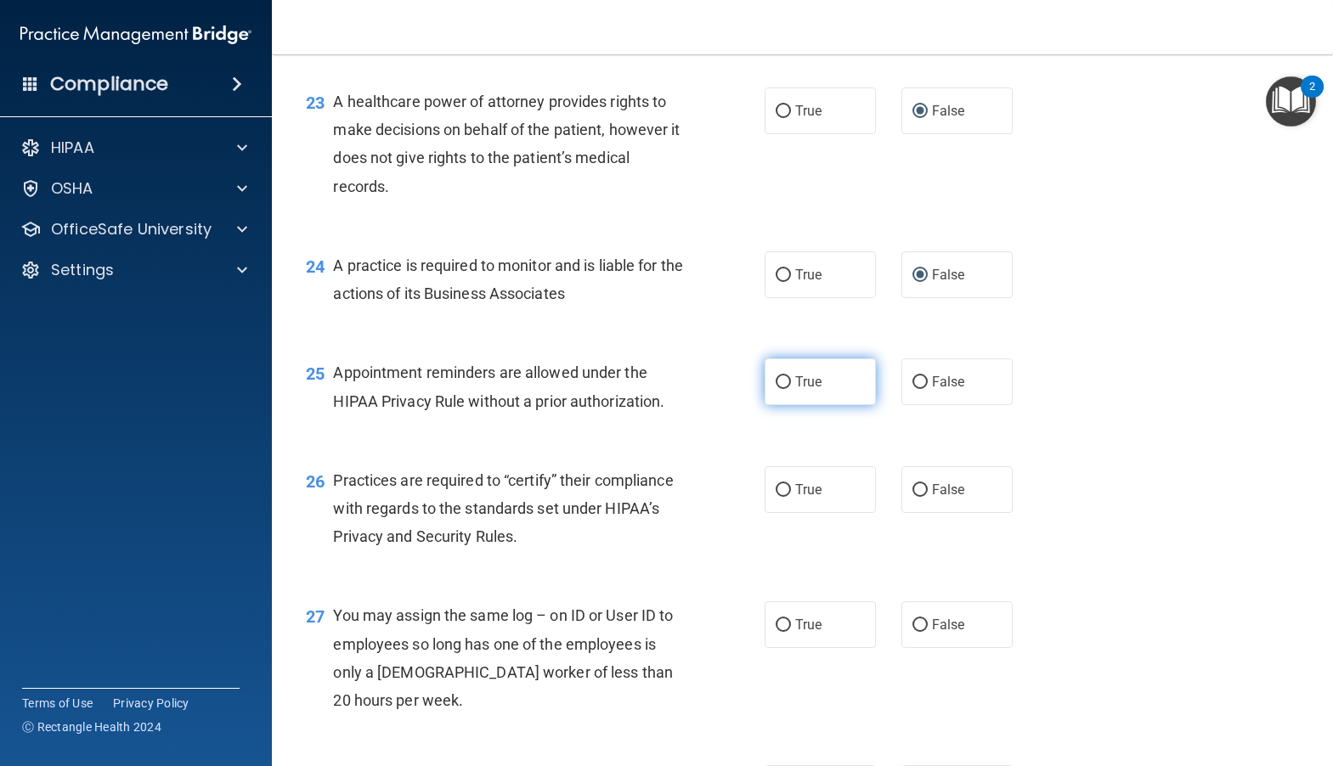
click at [803, 390] on span "True" at bounding box center [808, 382] width 26 height 16
click at [791, 389] on input "True" at bounding box center [782, 382] width 15 height 13
radio input "true"
click at [955, 513] on label "False" at bounding box center [956, 489] width 111 height 47
click at [927, 497] on input "False" at bounding box center [919, 490] width 15 height 13
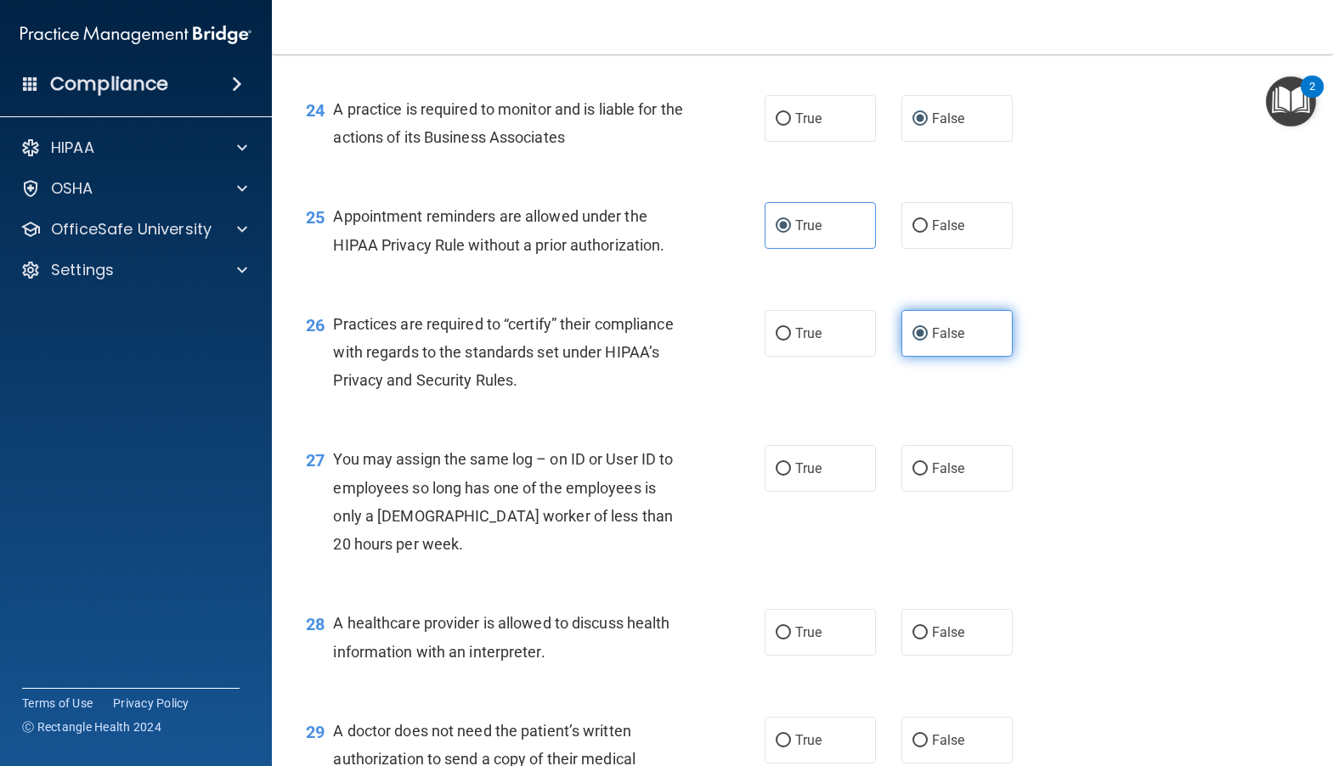
scroll to position [3482, 0]
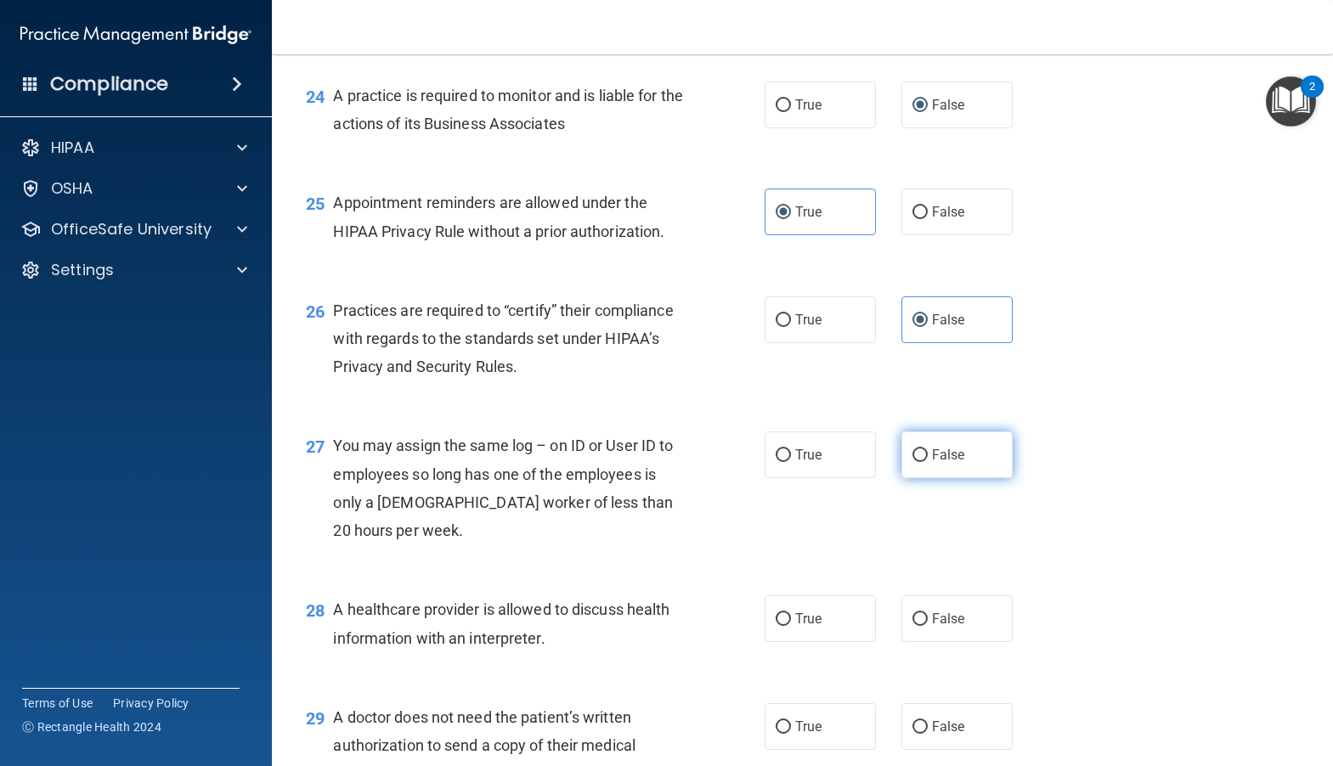
click at [922, 478] on label "False" at bounding box center [956, 454] width 111 height 47
click at [922, 462] on input "False" at bounding box center [919, 455] width 15 height 13
click at [787, 642] on label "True" at bounding box center [819, 618] width 111 height 47
click at [787, 626] on input "True" at bounding box center [782, 619] width 15 height 13
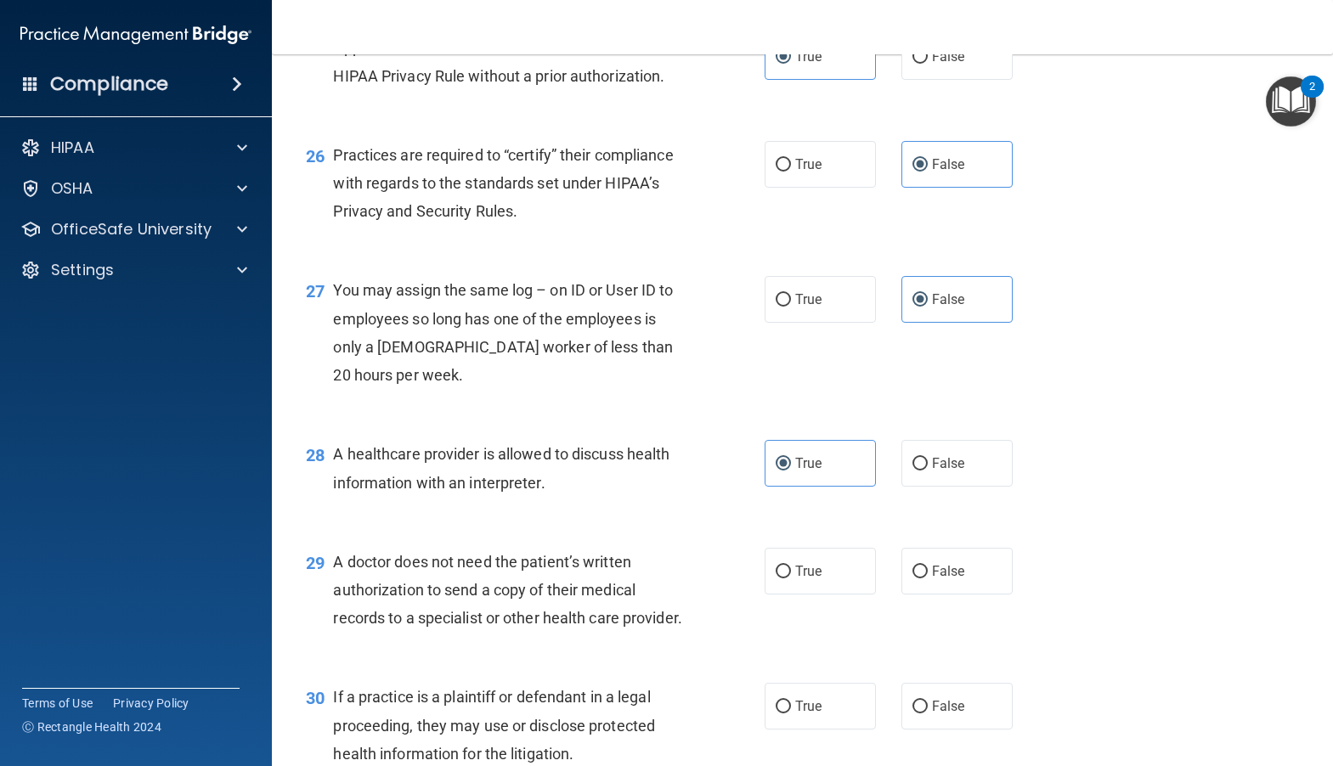
scroll to position [3652, 0]
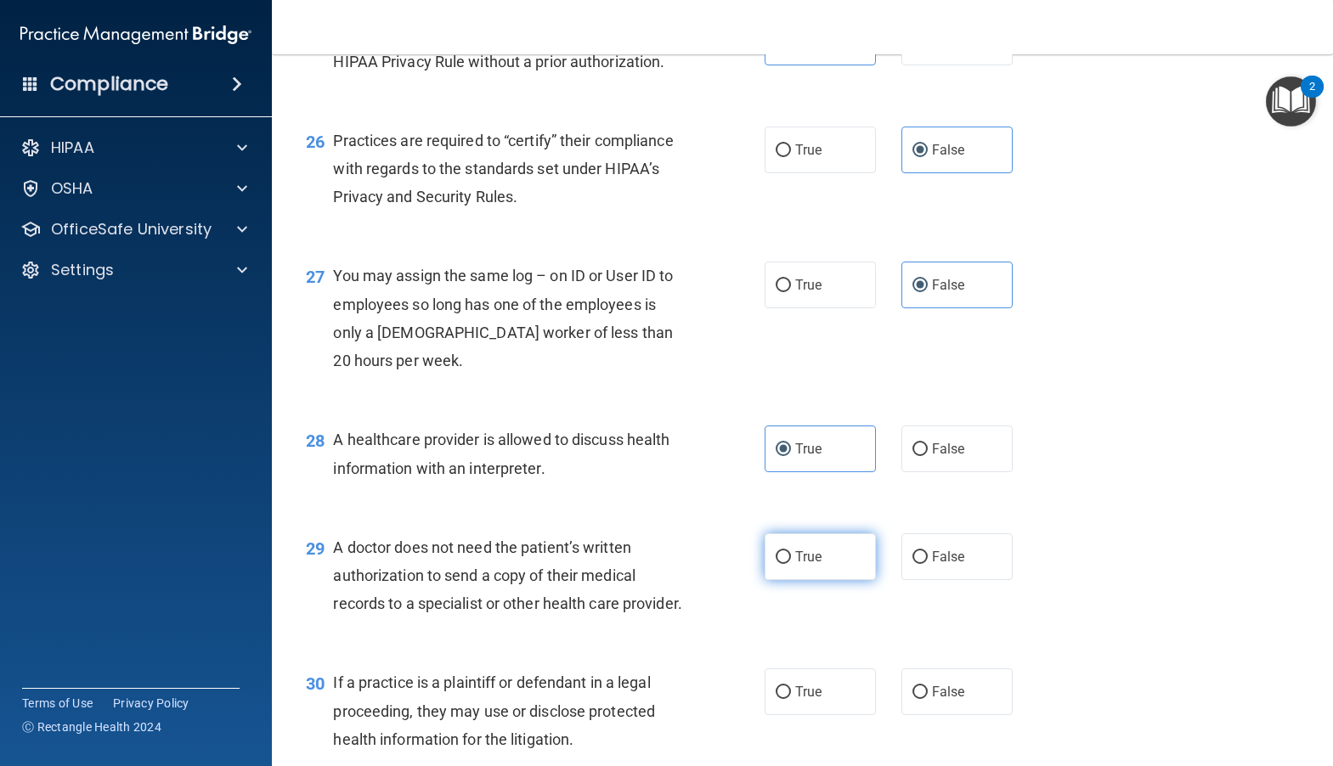
click at [805, 565] on span "True" at bounding box center [808, 557] width 26 height 16
click at [791, 564] on input "True" at bounding box center [782, 557] width 15 height 13
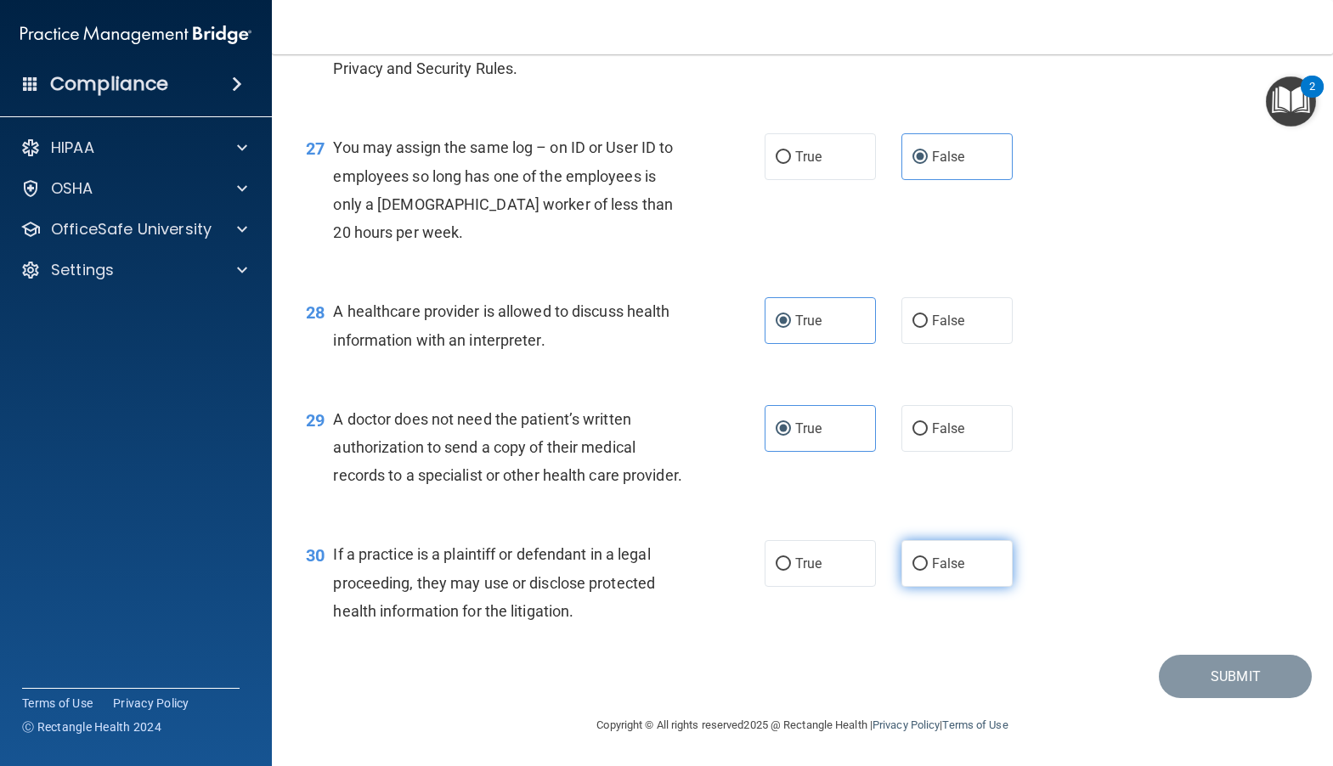
scroll to position [3865, 0]
click at [797, 571] on span "True" at bounding box center [808, 563] width 26 height 16
click at [791, 571] on input "True" at bounding box center [782, 564] width 15 height 13
click at [1172, 688] on button "Submit" at bounding box center [1235, 676] width 153 height 43
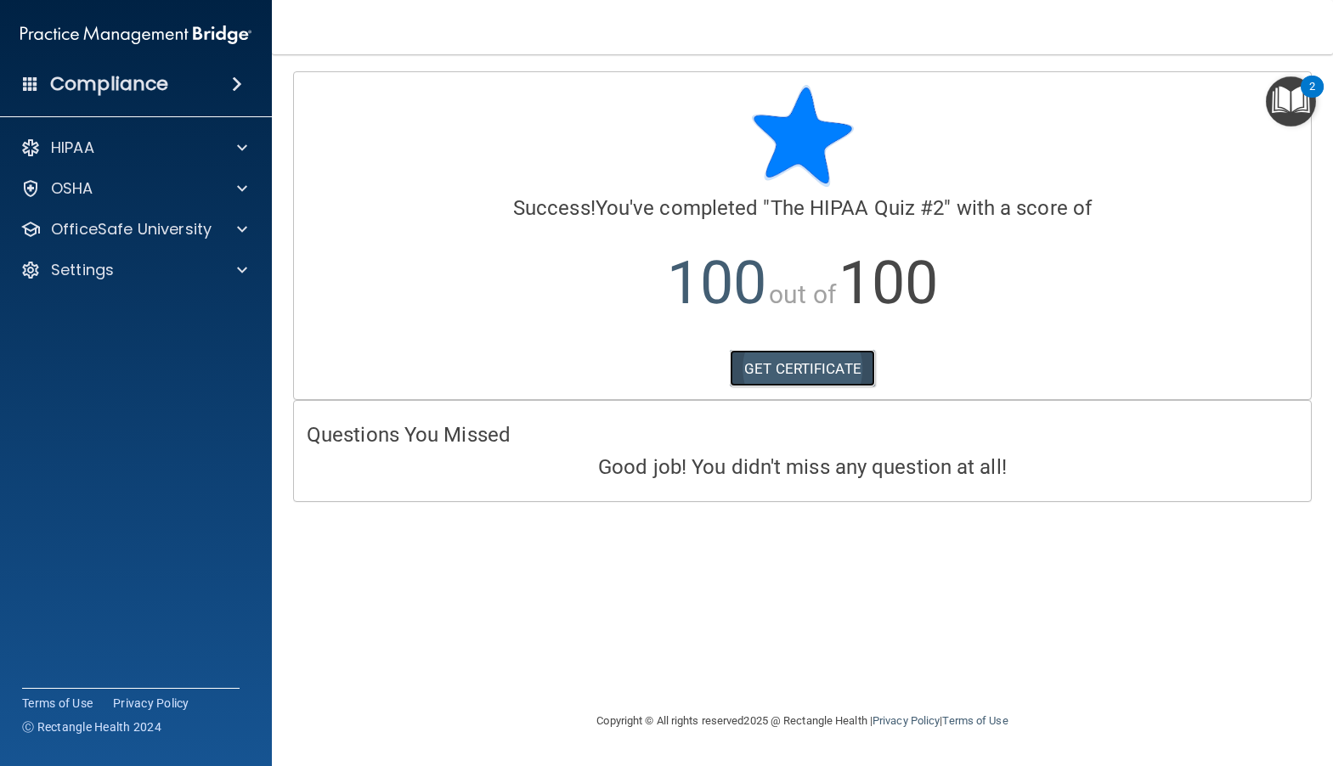
click at [771, 363] on link "GET CERTIFICATE" at bounding box center [802, 368] width 145 height 37
click at [193, 234] on p "OfficeSafe University" at bounding box center [131, 229] width 161 height 20
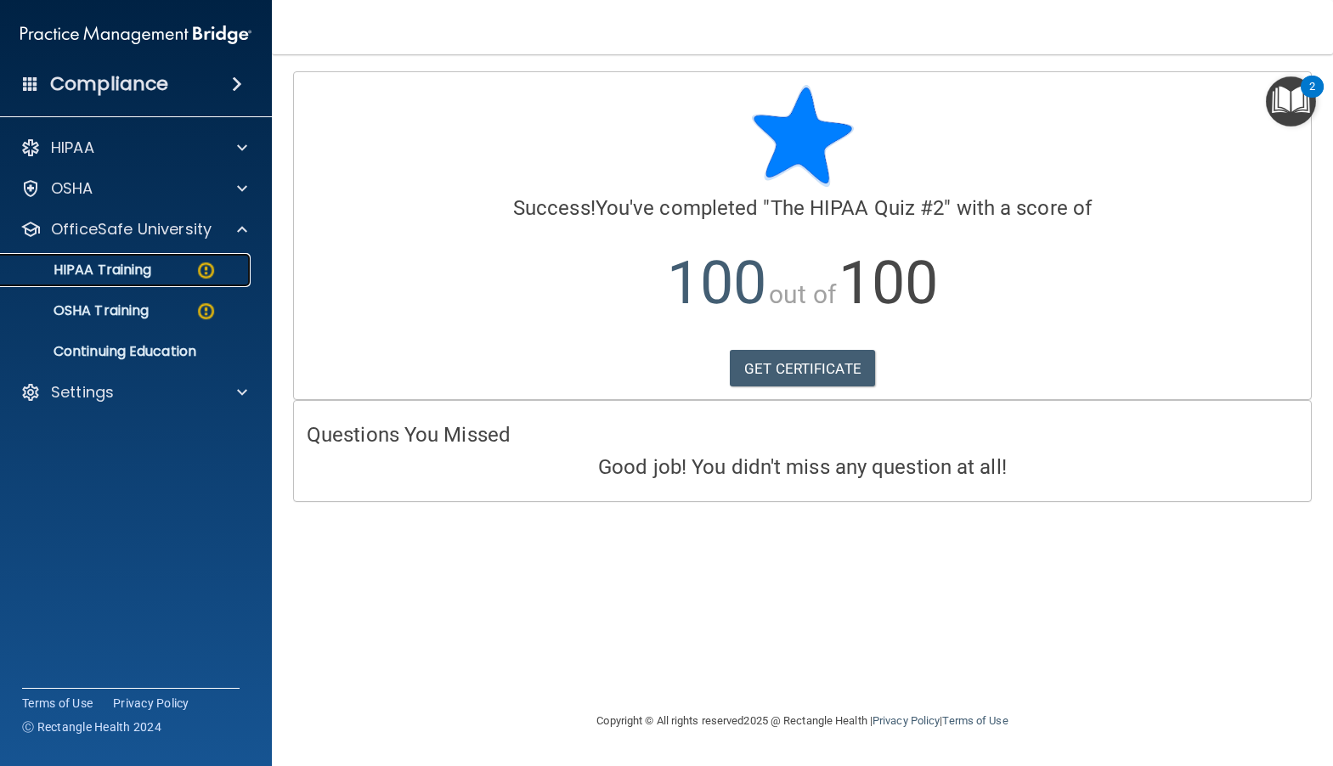
click at [125, 268] on p "HIPAA Training" at bounding box center [81, 270] width 140 height 17
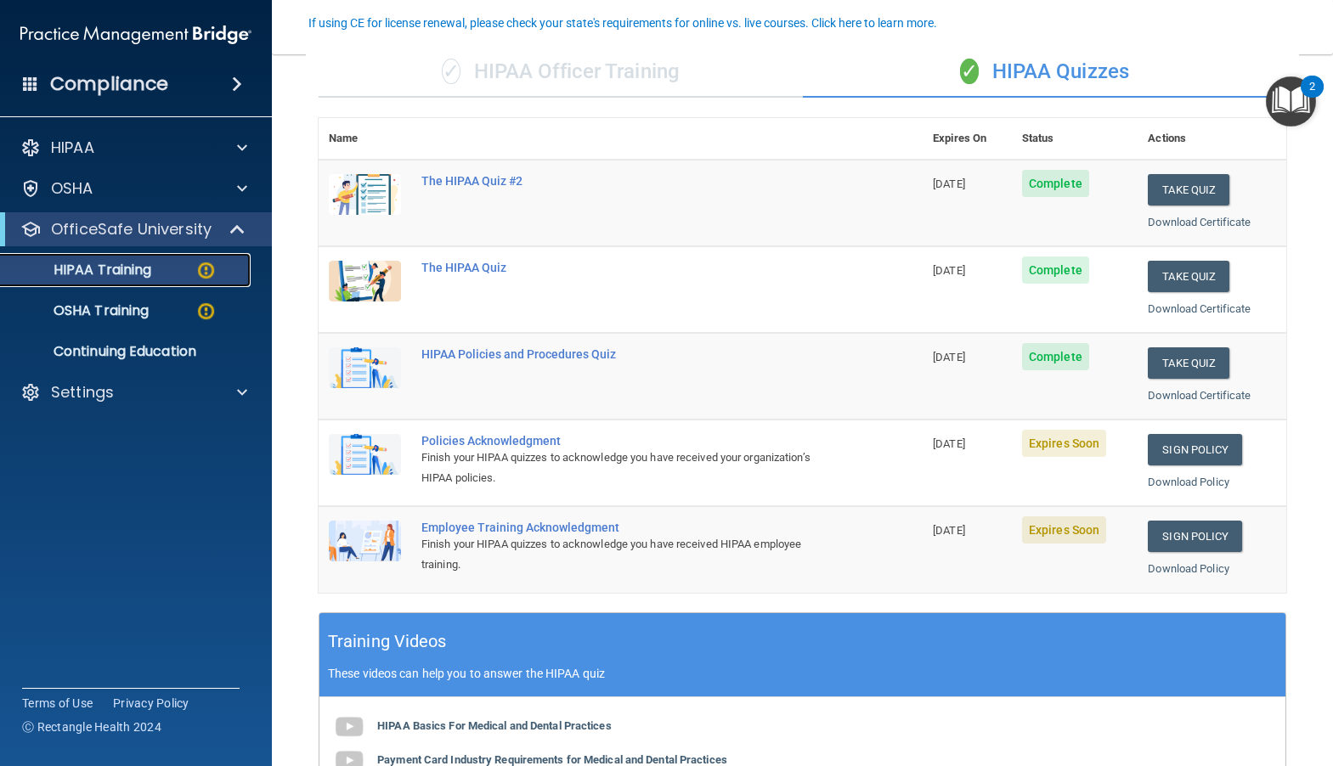
scroll to position [170, 0]
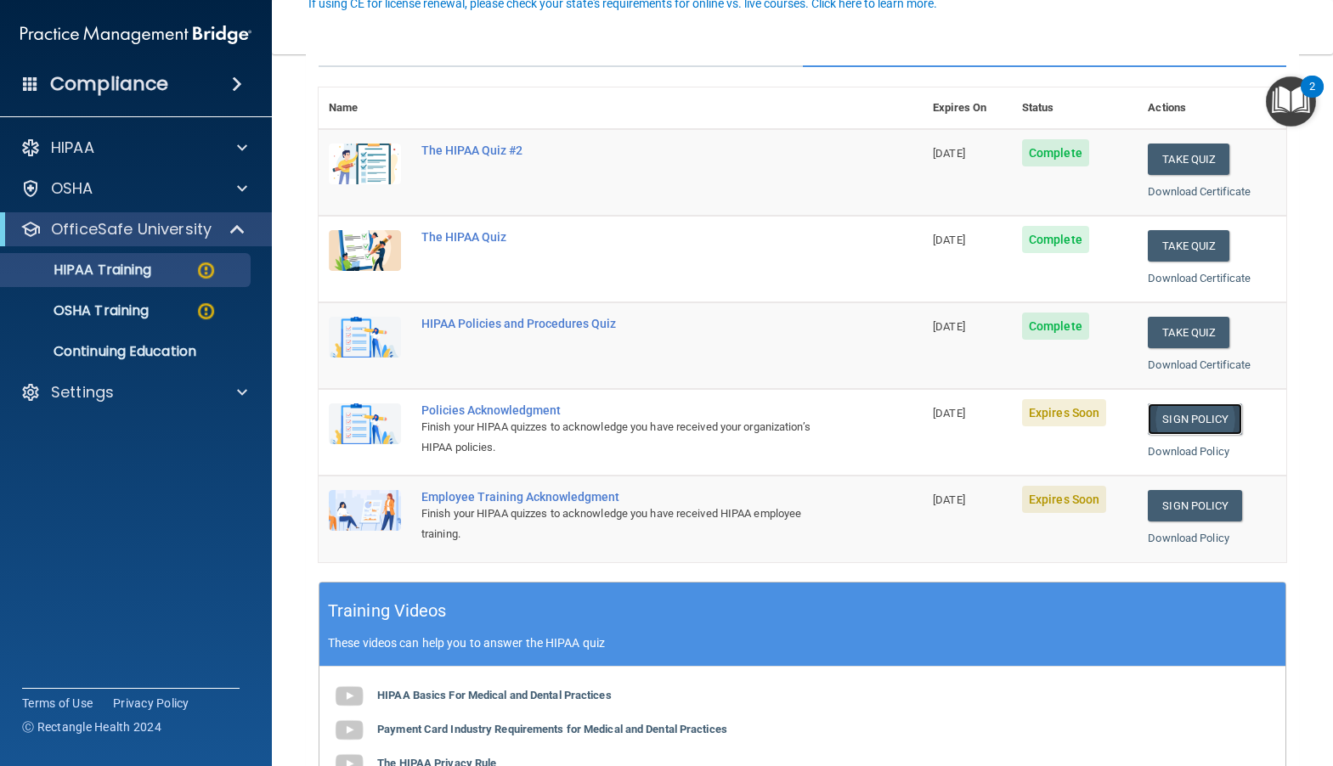
click at [1164, 415] on link "Sign Policy" at bounding box center [1194, 418] width 94 height 31
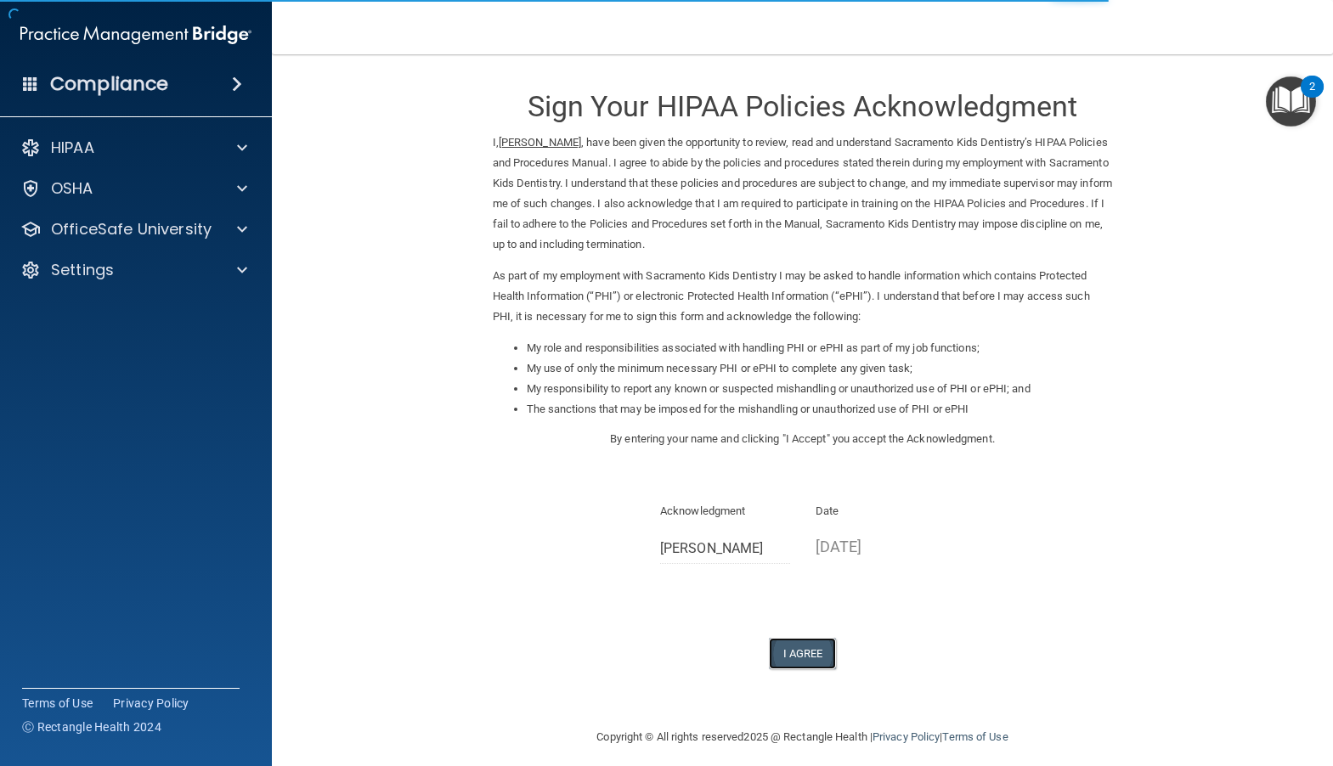
click at [783, 653] on button "I Agree" at bounding box center [803, 653] width 68 height 31
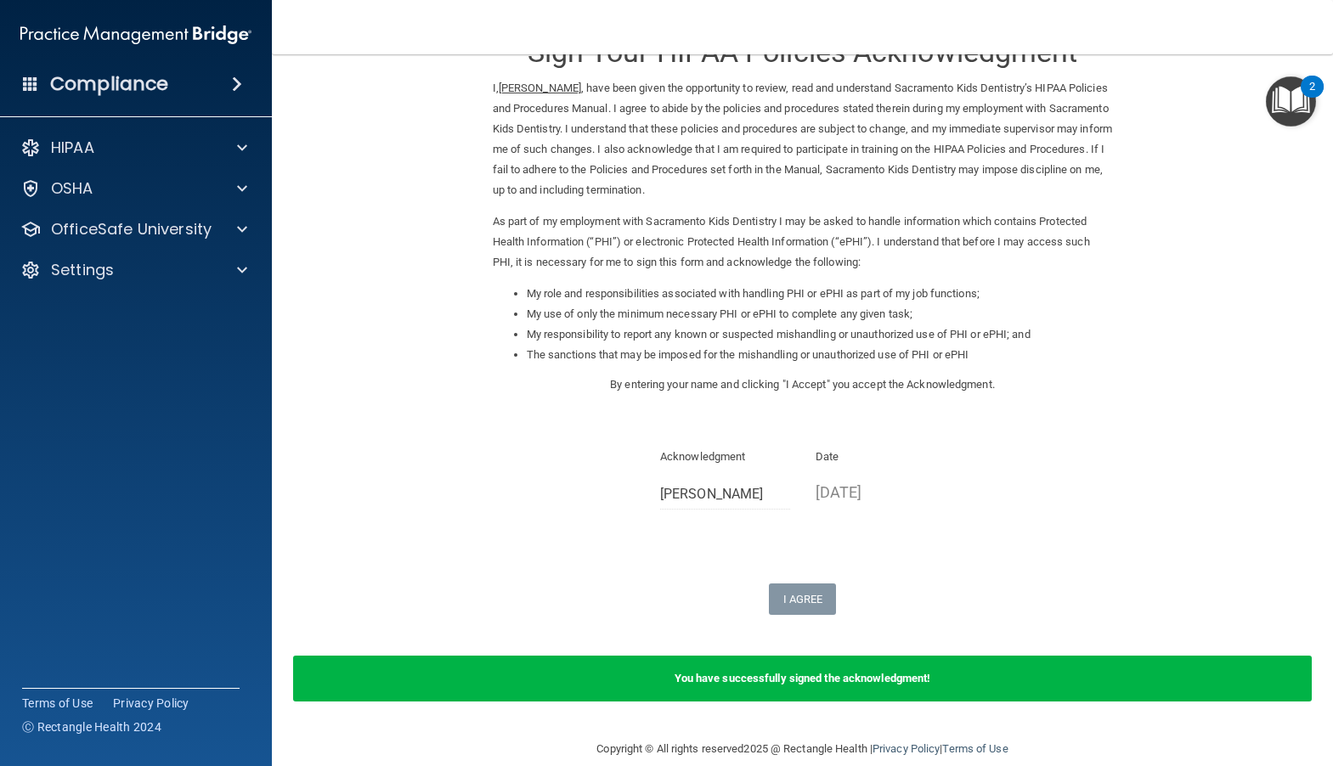
scroll to position [78, 0]
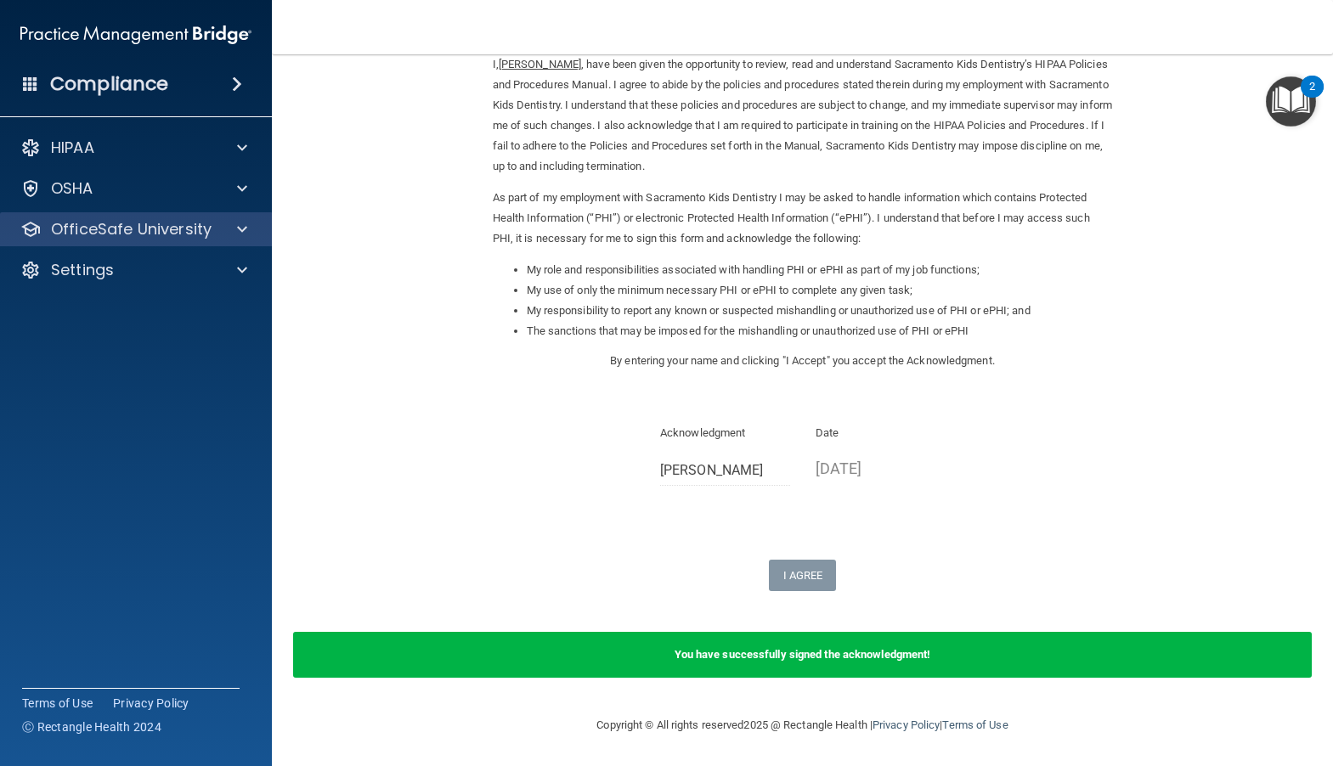
click at [154, 245] on div "OfficeSafe University" at bounding box center [136, 229] width 273 height 34
click at [198, 232] on p "OfficeSafe University" at bounding box center [131, 229] width 161 height 20
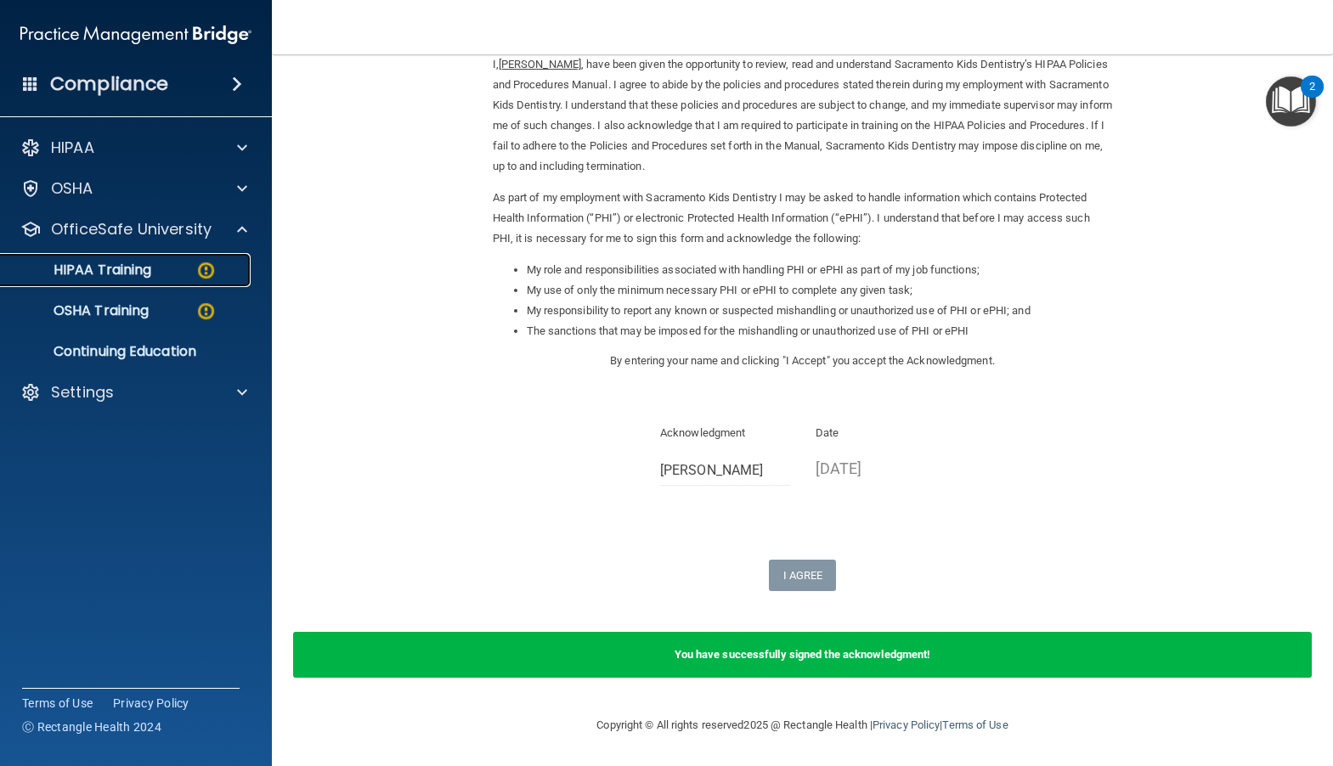
click at [197, 263] on img at bounding box center [205, 270] width 21 height 21
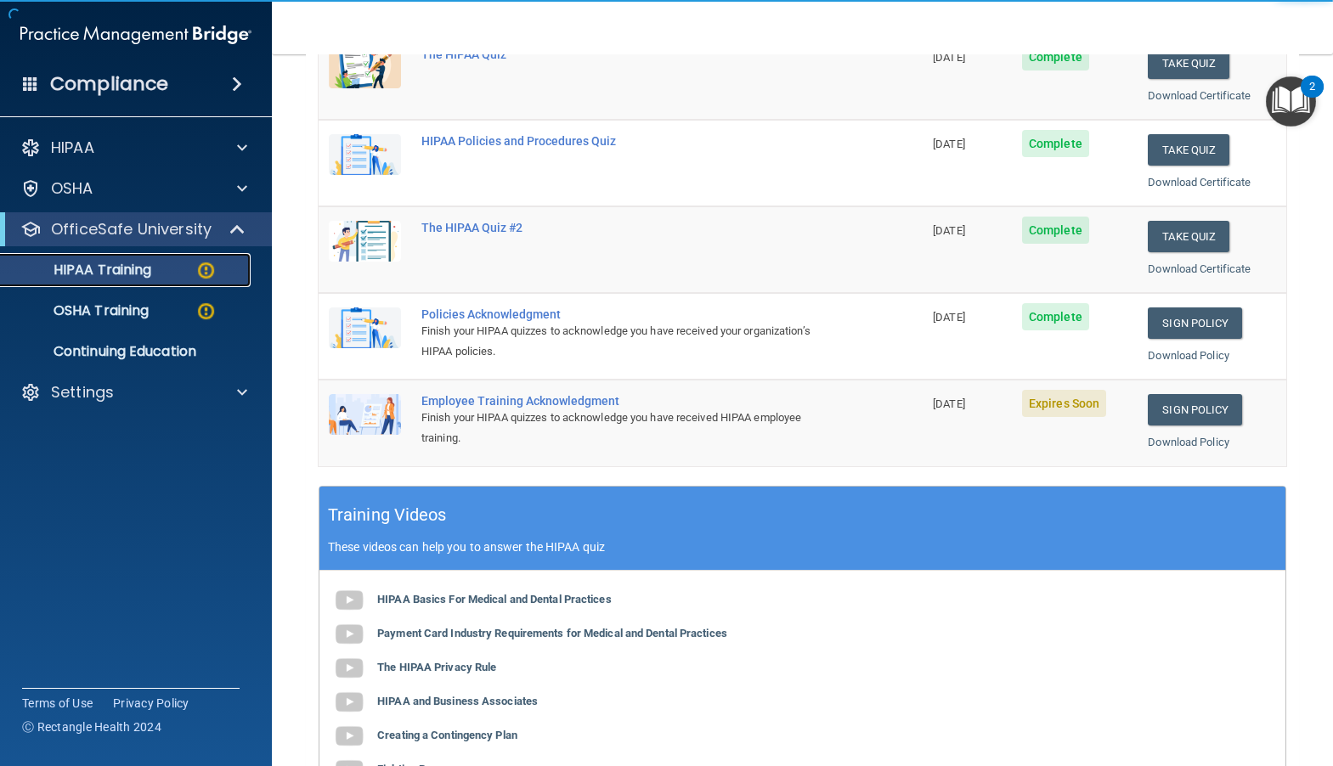
scroll to position [258, 0]
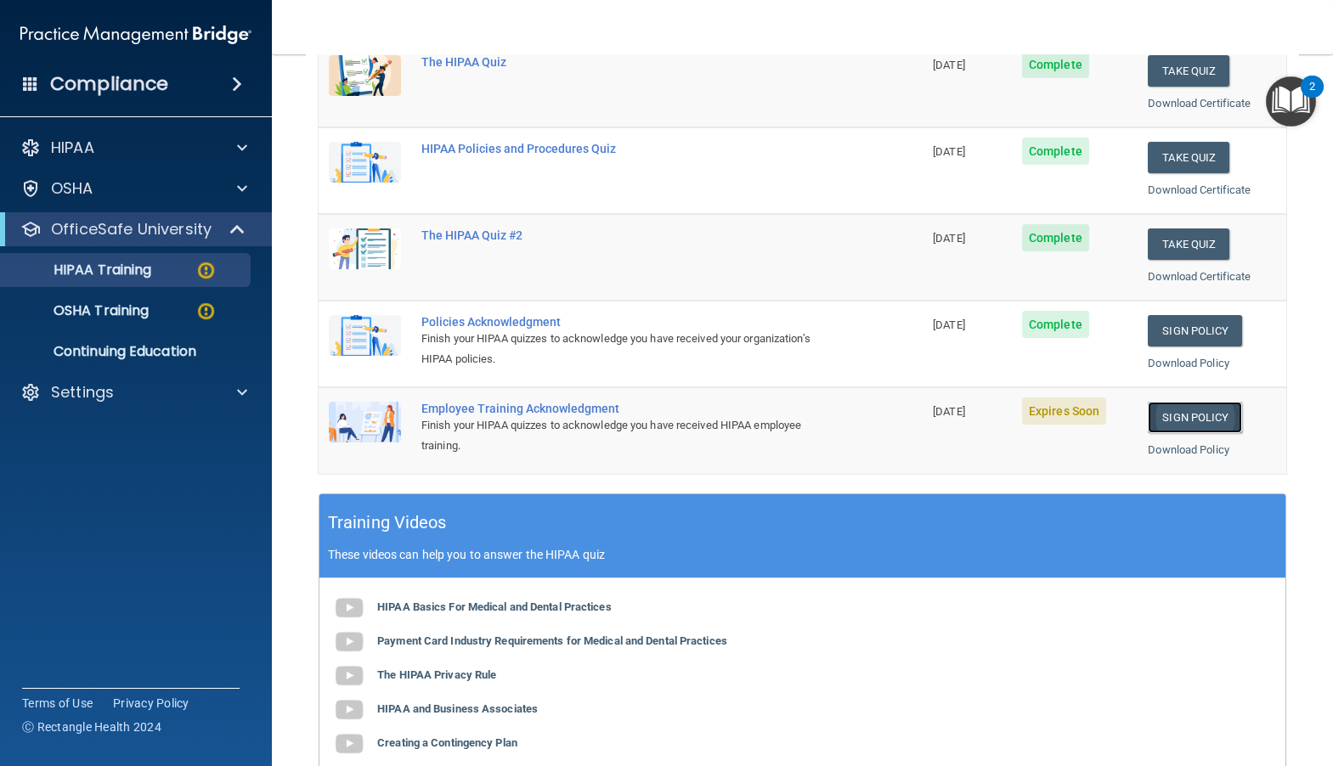
click at [1159, 414] on link "Sign Policy" at bounding box center [1194, 417] width 94 height 31
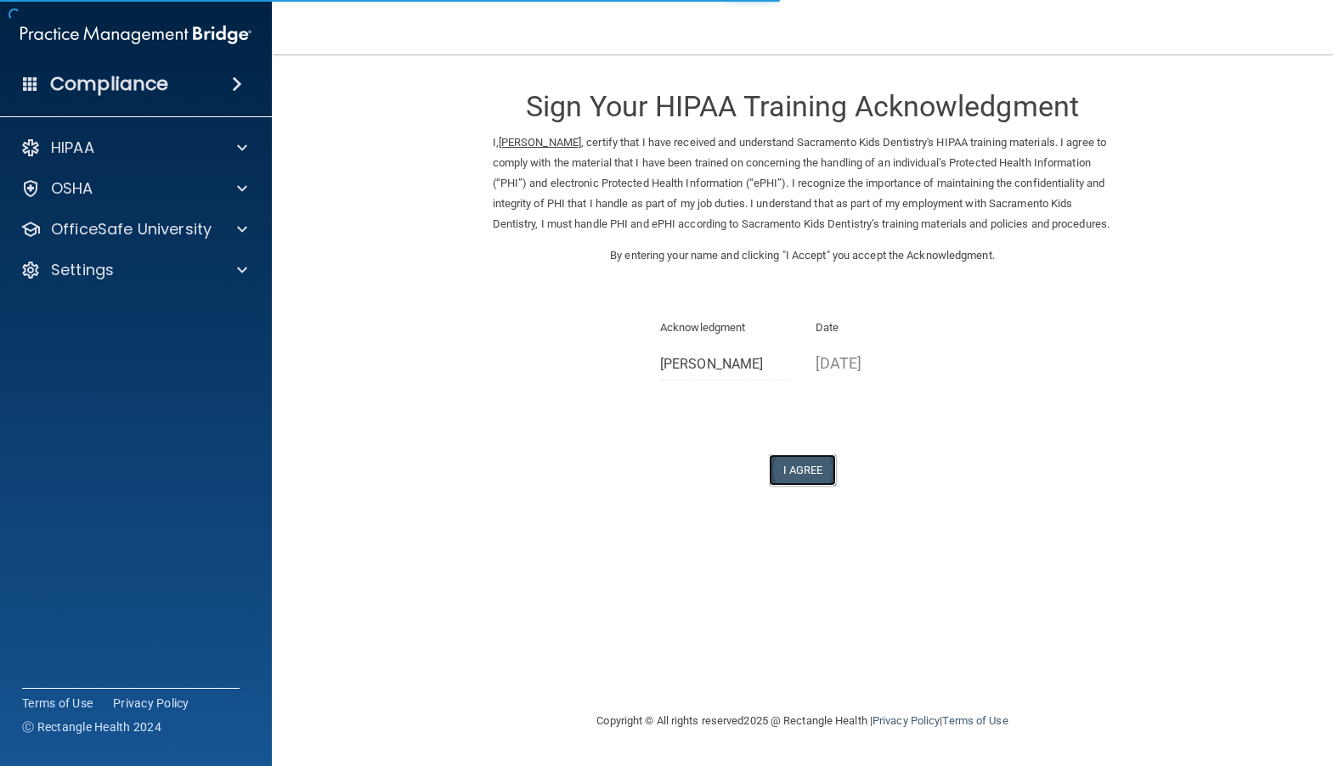
click at [781, 483] on button "I Agree" at bounding box center [803, 469] width 68 height 31
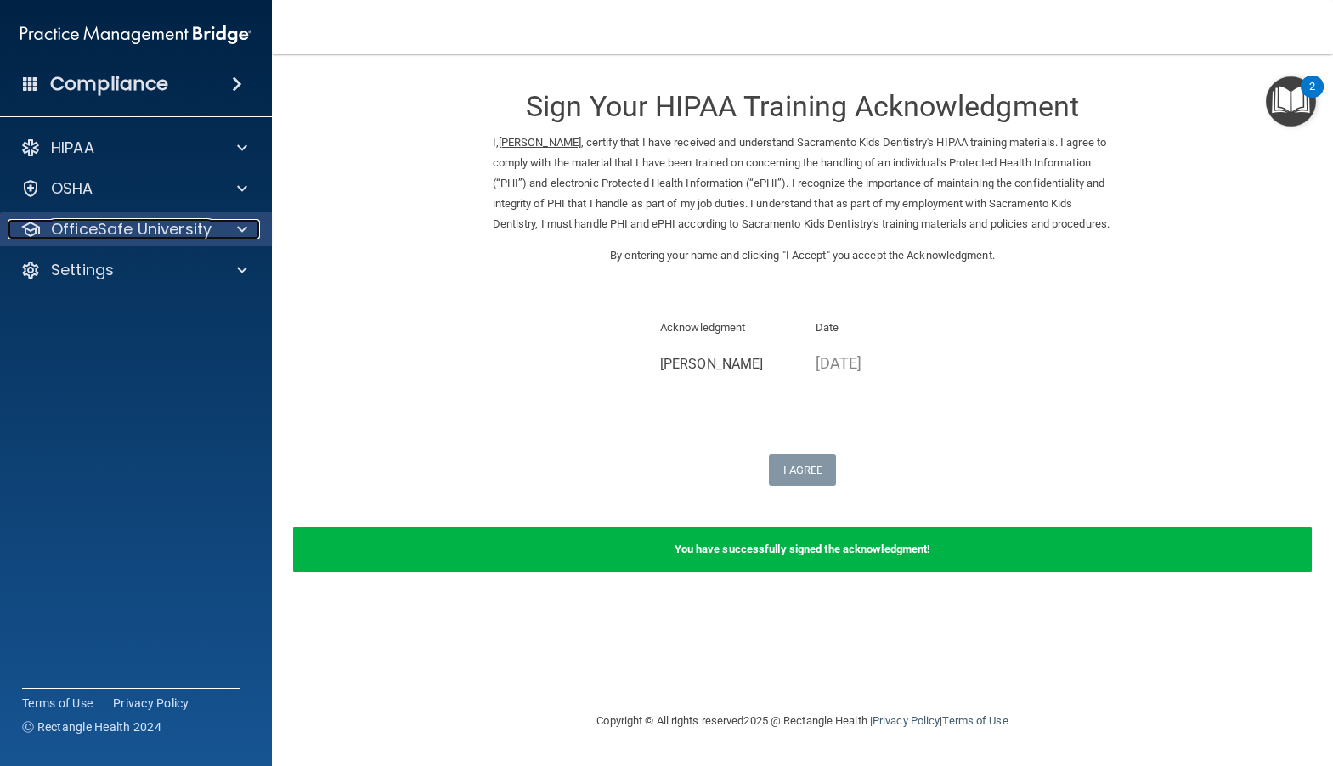
click at [164, 223] on p "OfficeSafe University" at bounding box center [131, 229] width 161 height 20
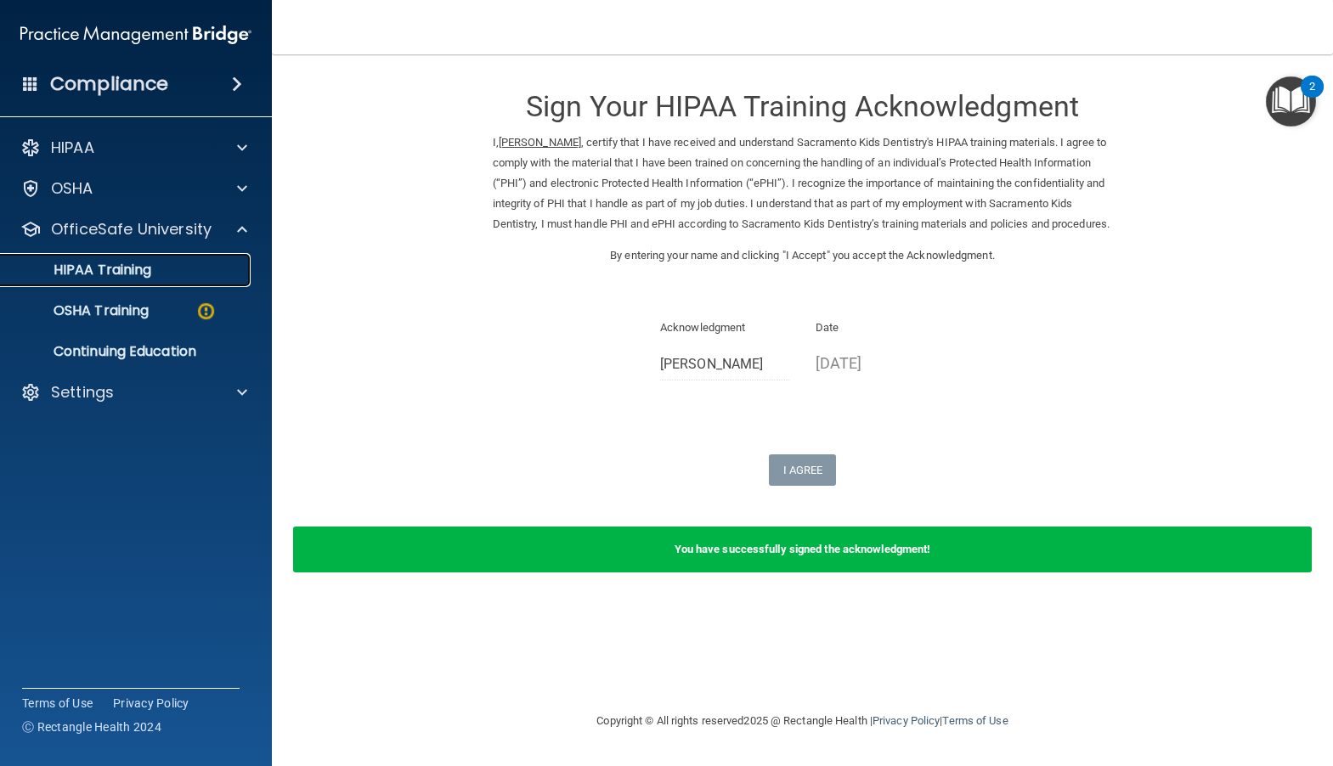
click at [92, 257] on link "HIPAA Training" at bounding box center [117, 270] width 268 height 34
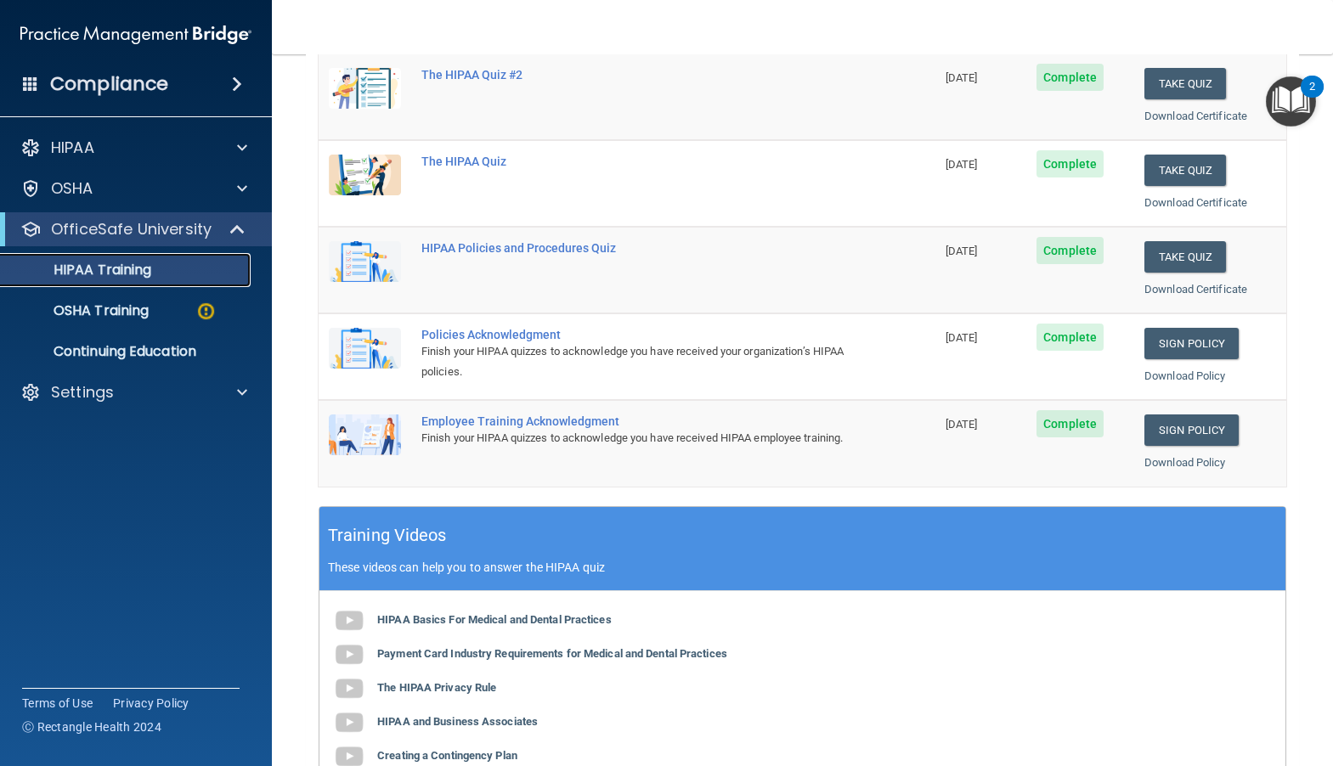
scroll to position [88, 0]
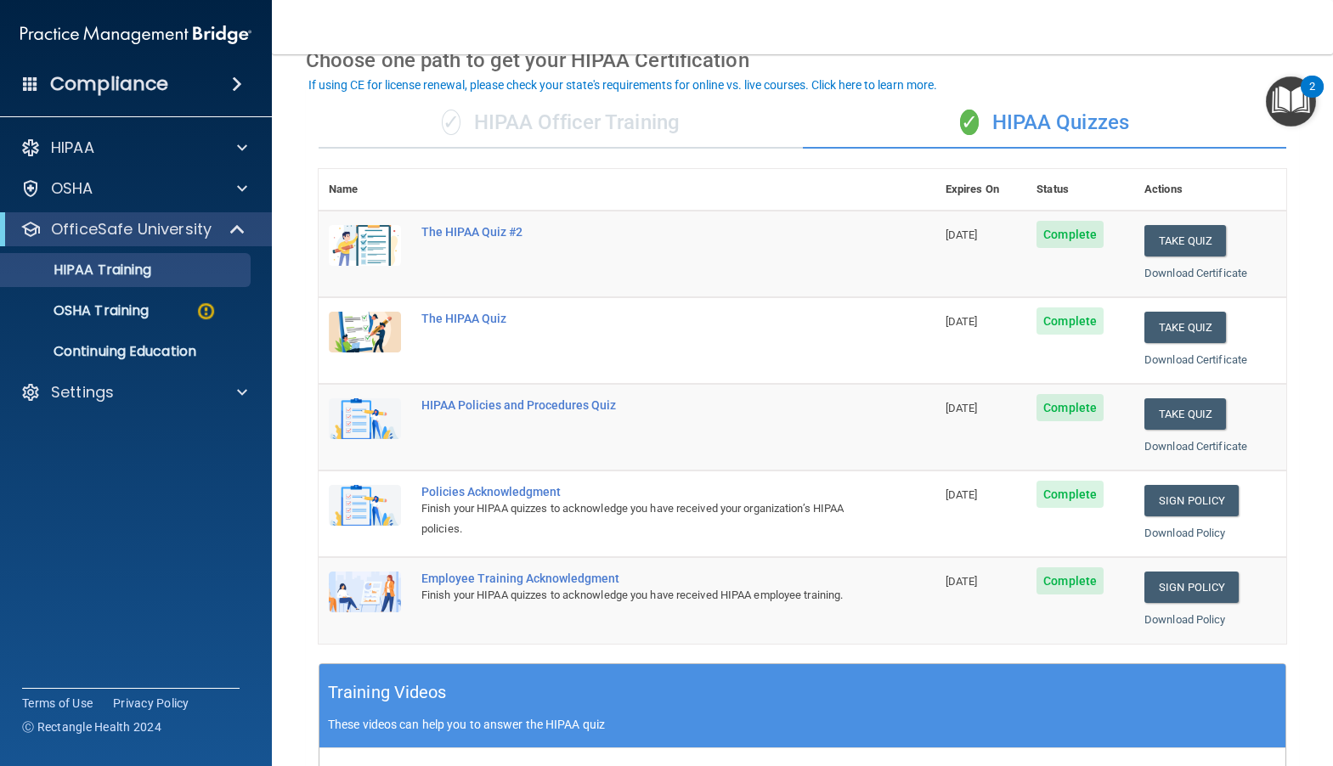
click at [504, 121] on div "✓ HIPAA Officer Training" at bounding box center [561, 123] width 484 height 51
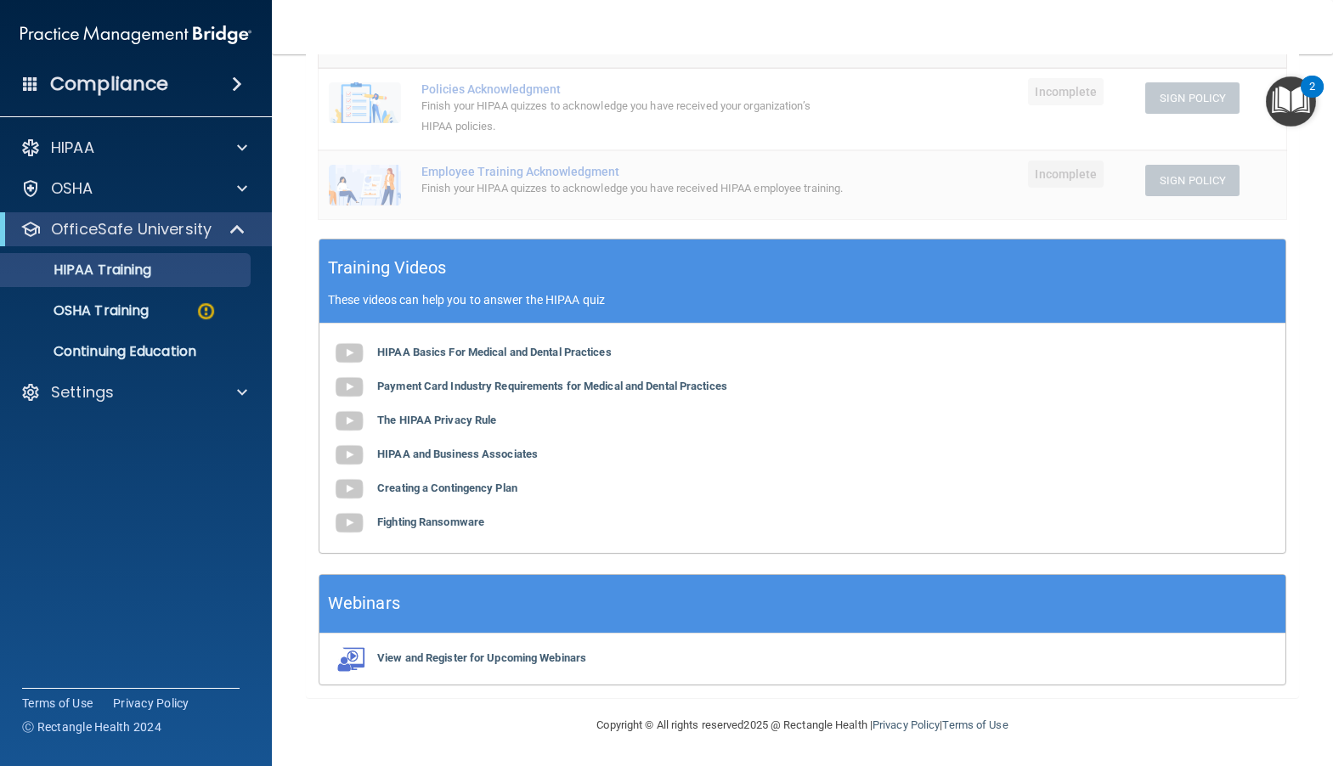
scroll to position [0, 0]
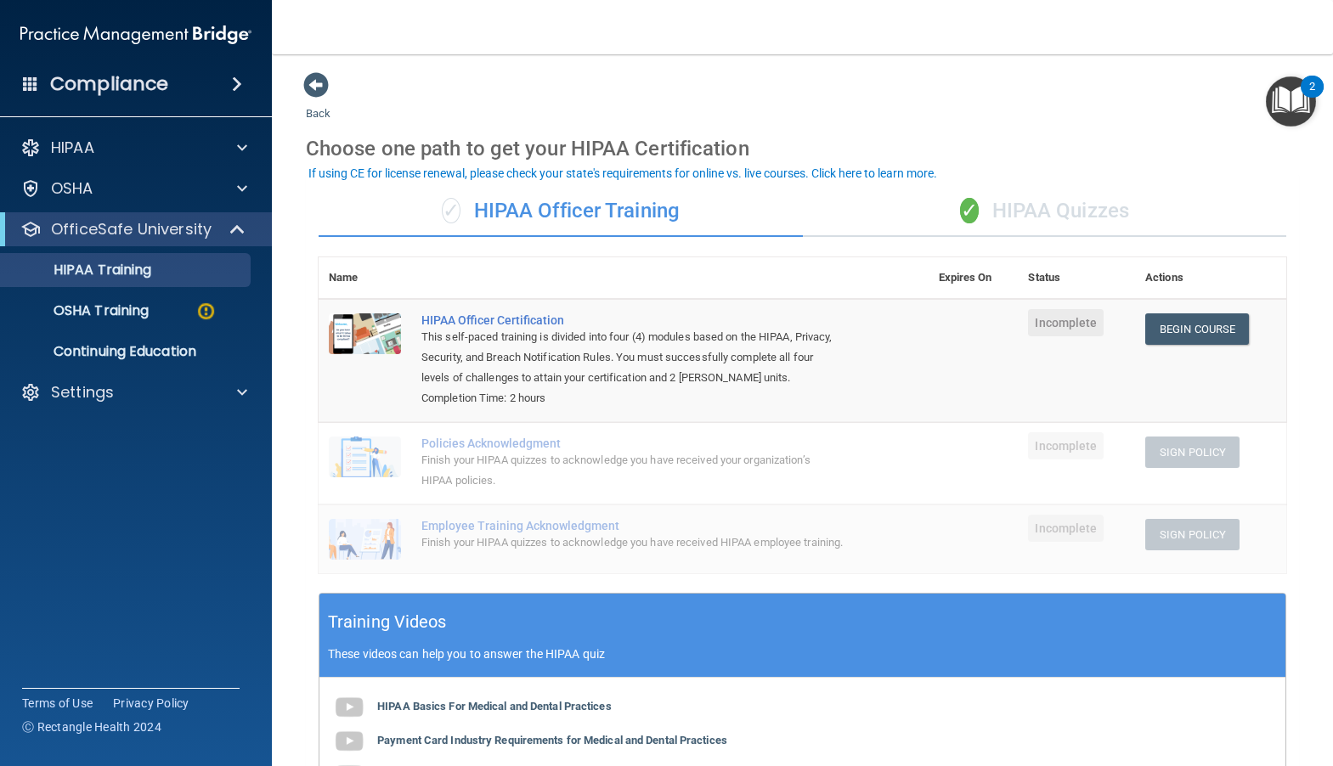
click at [1064, 211] on div "✓ HIPAA Quizzes" at bounding box center [1045, 211] width 484 height 51
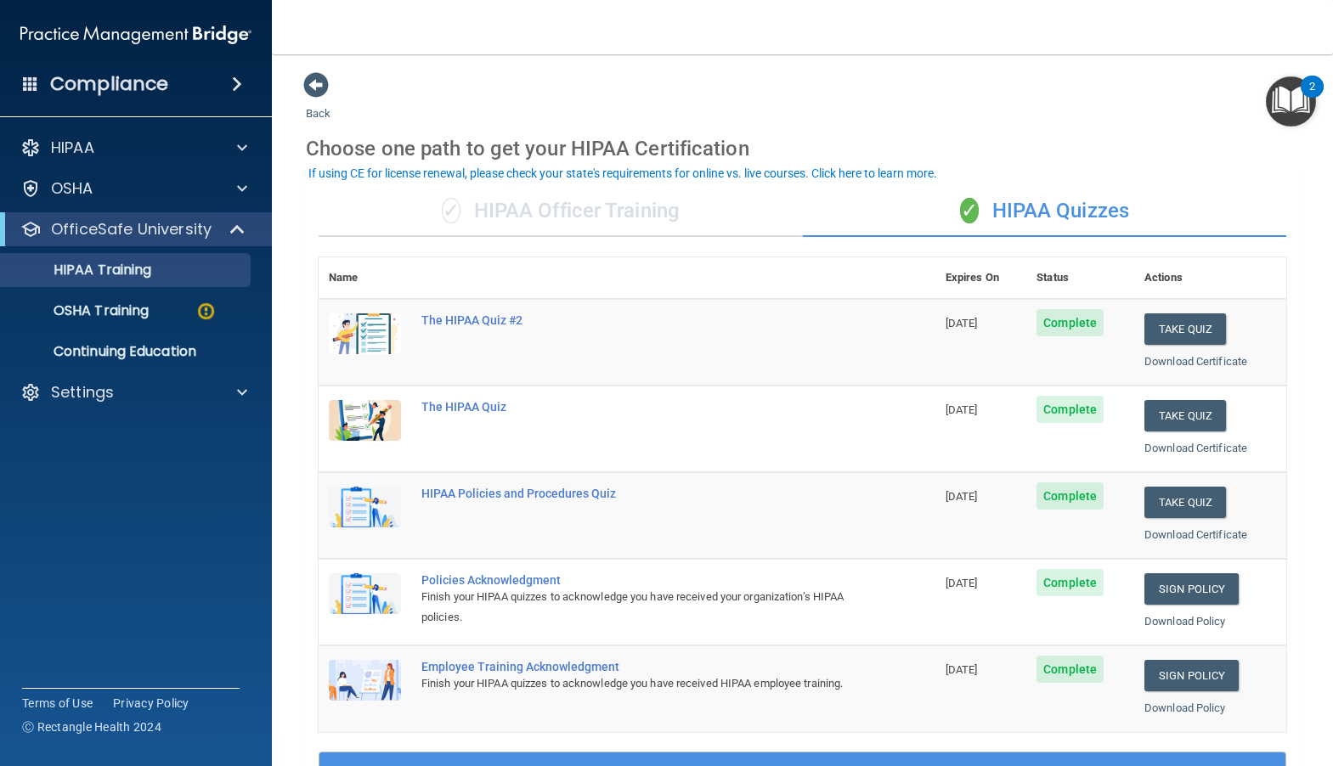
click at [507, 211] on div "✓ HIPAA Officer Training" at bounding box center [561, 211] width 484 height 51
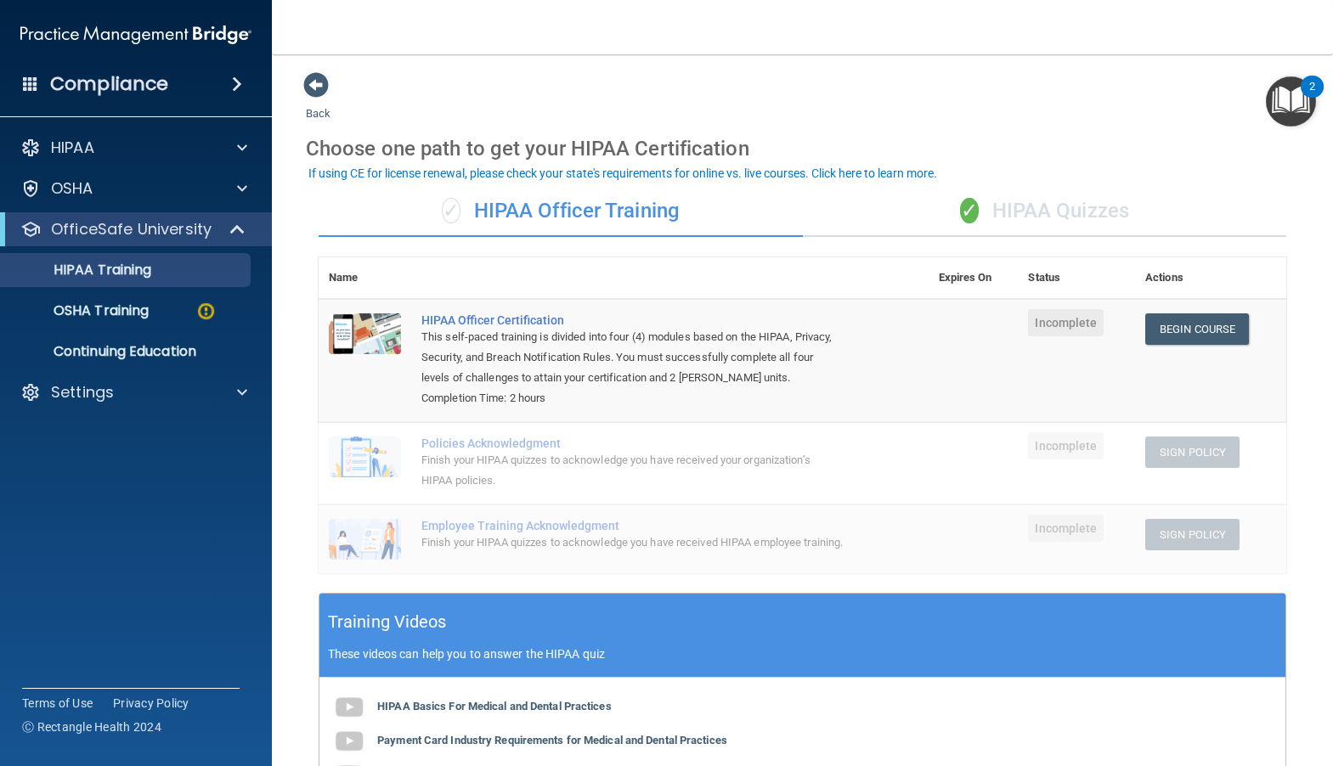
click at [1027, 206] on div "✓ HIPAA Quizzes" at bounding box center [1045, 211] width 484 height 51
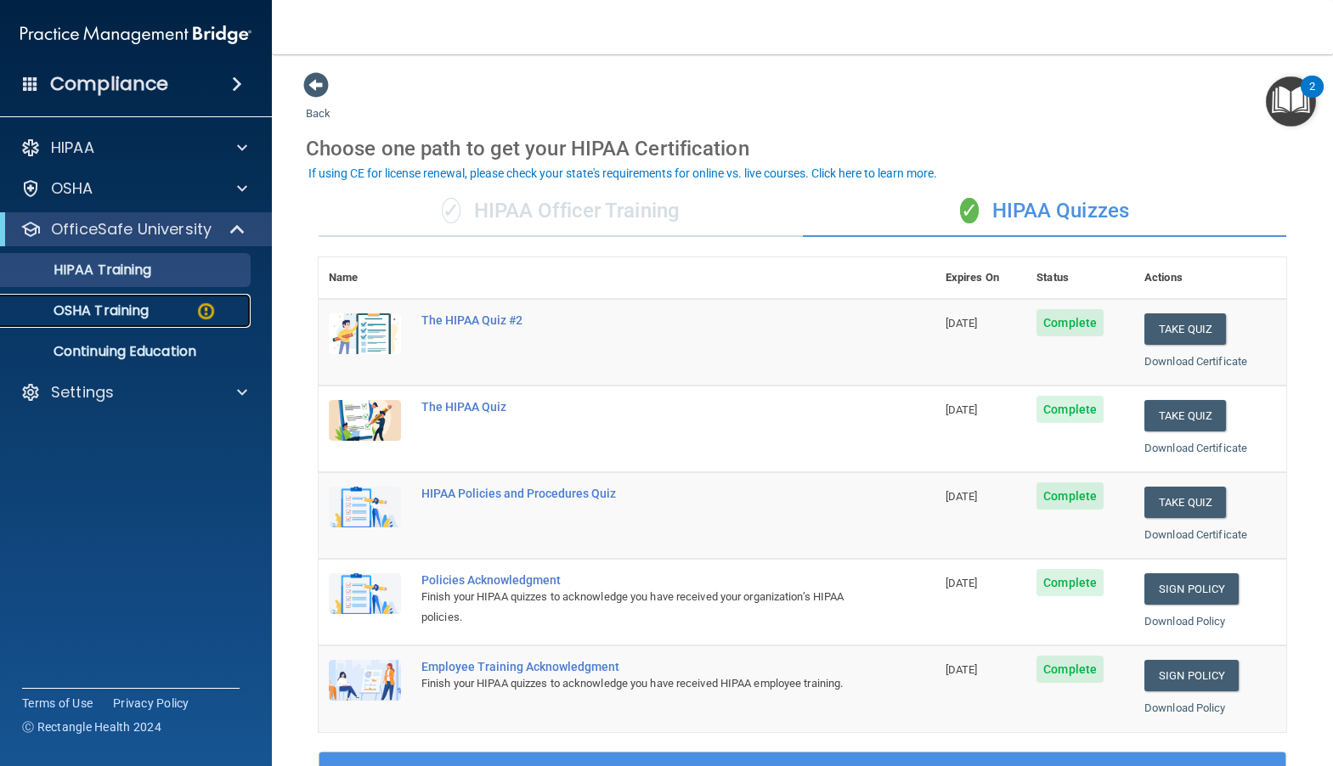
click at [114, 307] on p "OSHA Training" at bounding box center [80, 310] width 138 height 17
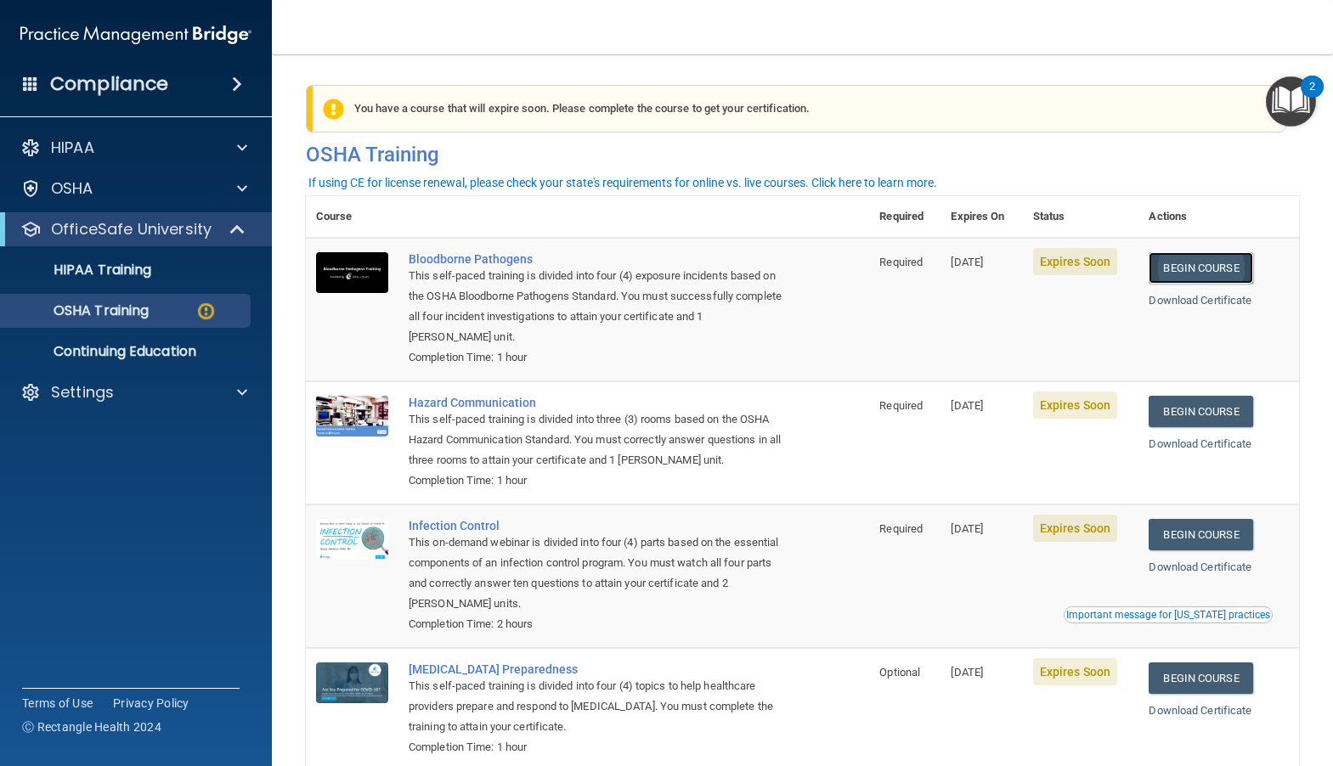
click at [1237, 263] on link "Begin Course" at bounding box center [1200, 267] width 104 height 31
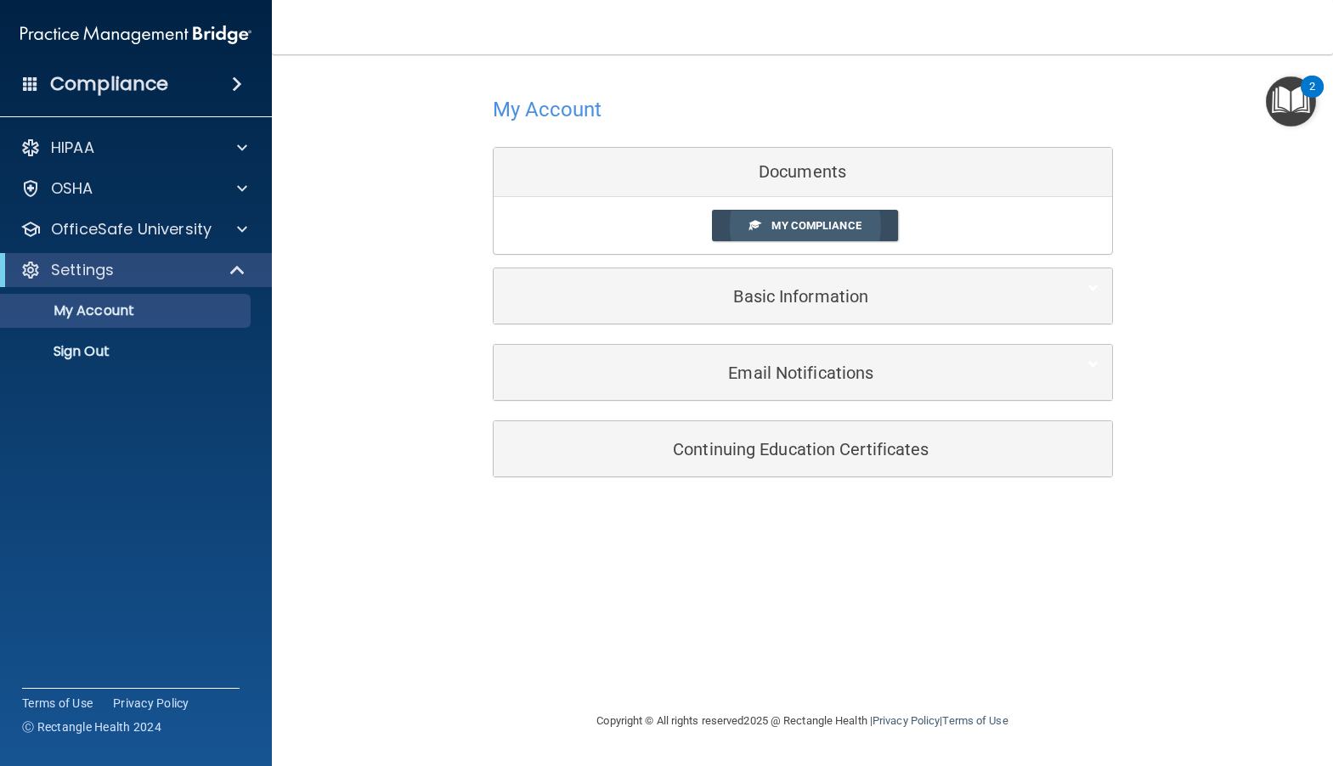
click at [809, 224] on span "My Compliance" at bounding box center [815, 225] width 89 height 13
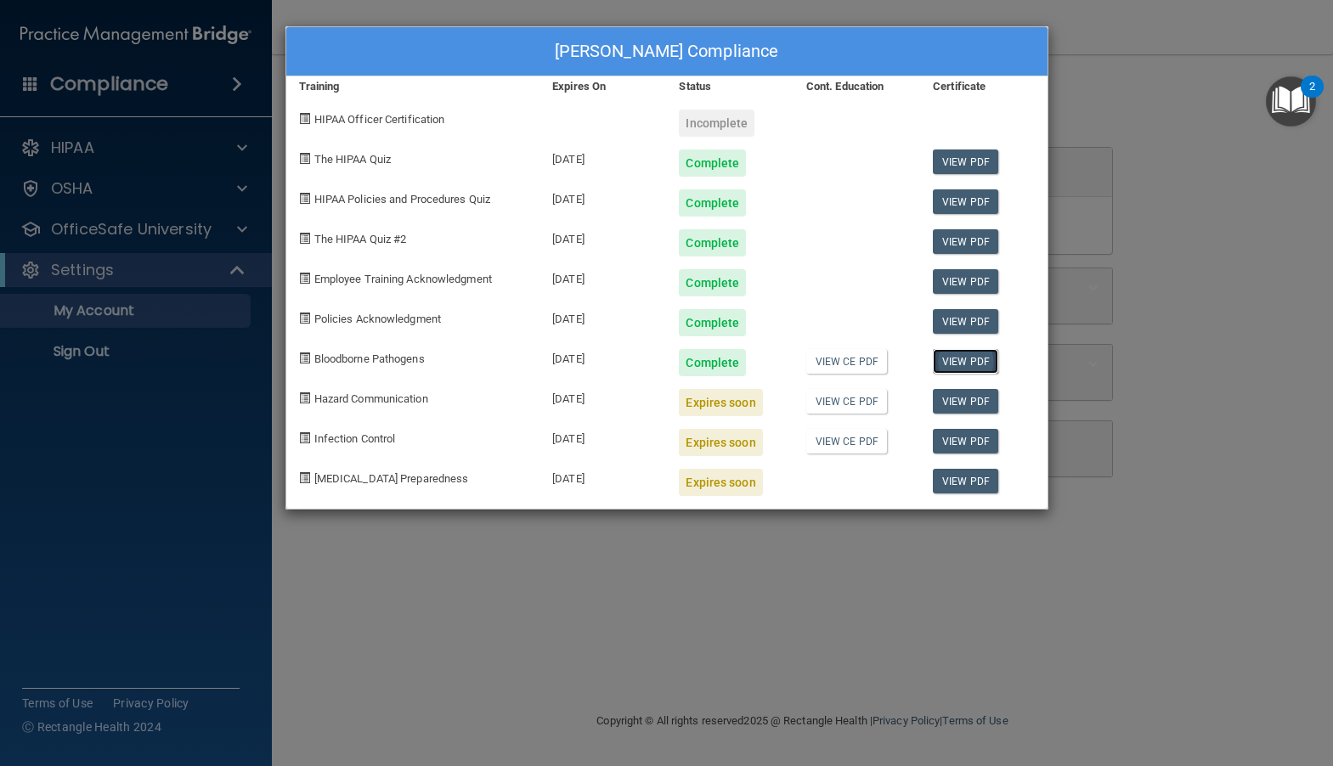
click at [947, 361] on link "View PDF" at bounding box center [965, 361] width 65 height 25
click at [200, 234] on div "Sughra Haidari's Compliance Training Expires On Status Cont. Education Certific…" at bounding box center [666, 383] width 1333 height 766
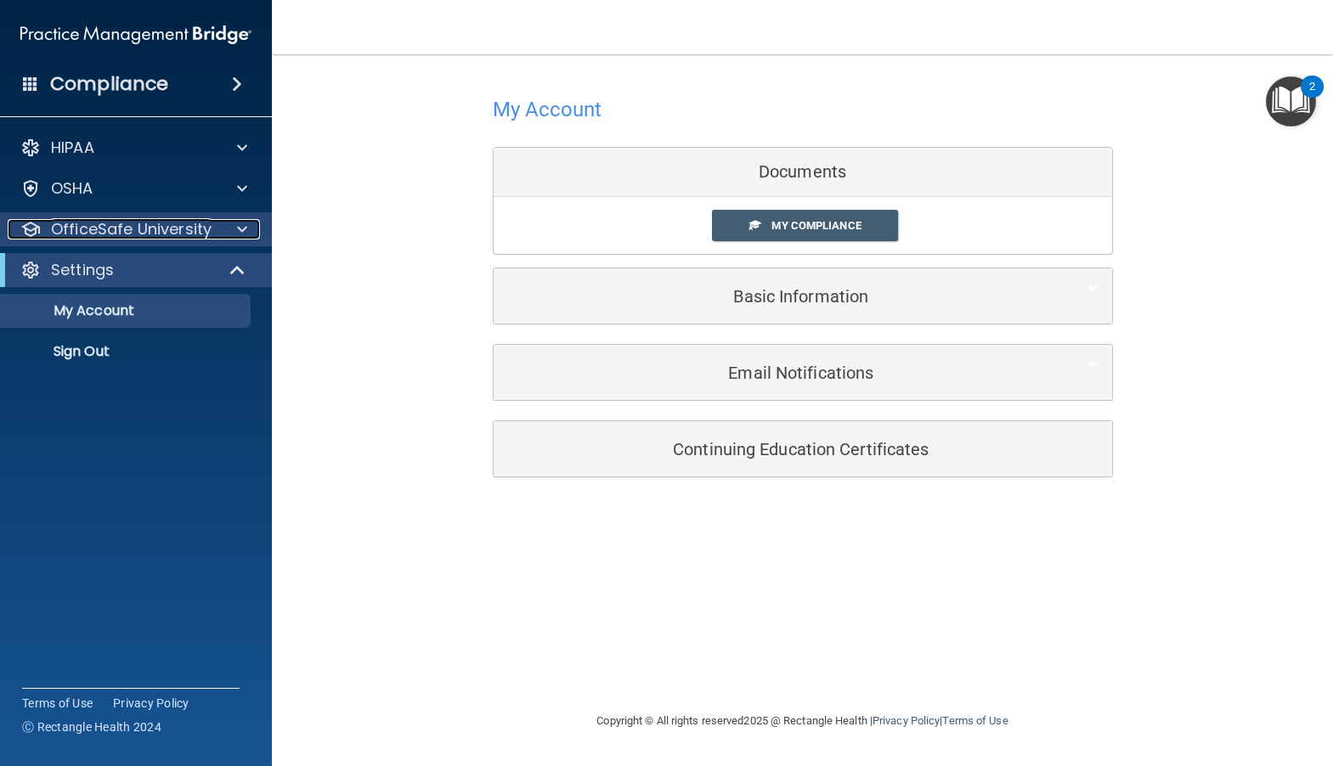
click at [236, 227] on div at bounding box center [239, 229] width 42 height 20
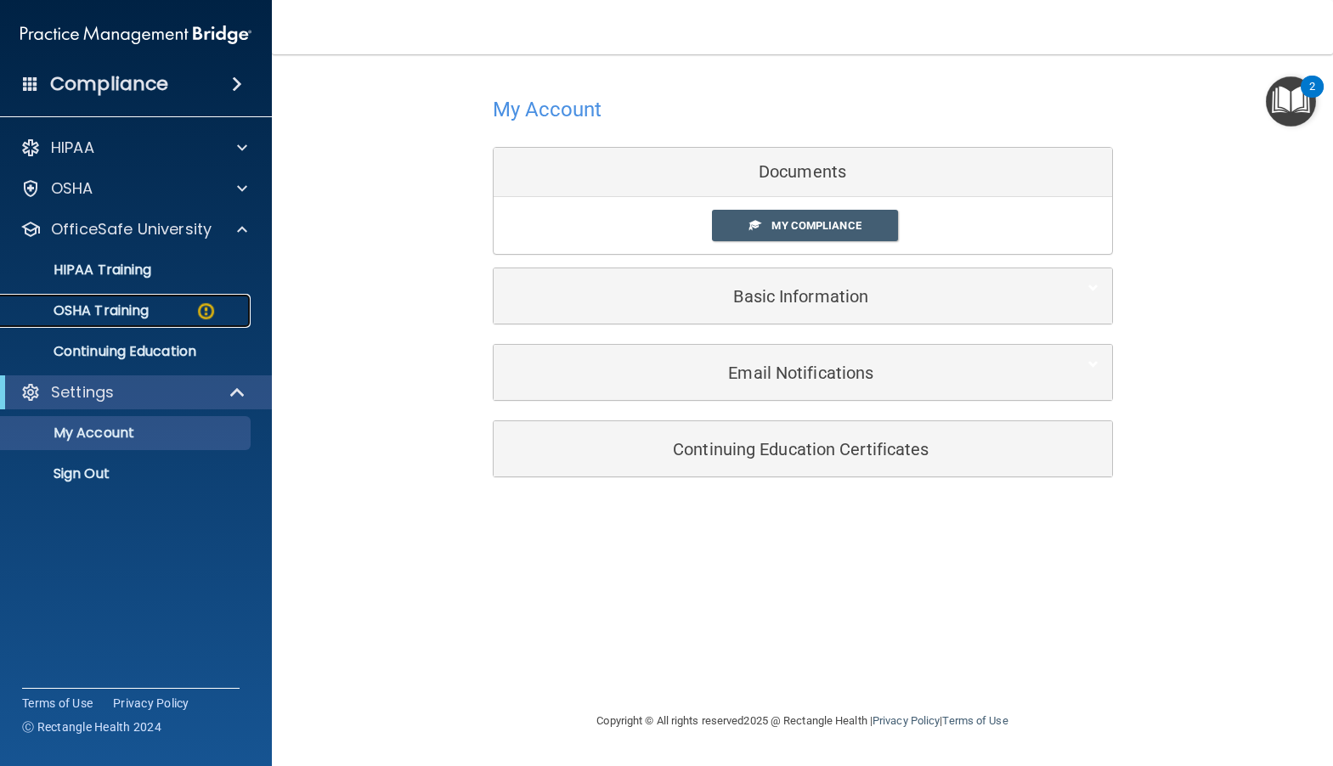
click at [165, 306] on div "OSHA Training" at bounding box center [127, 310] width 232 height 17
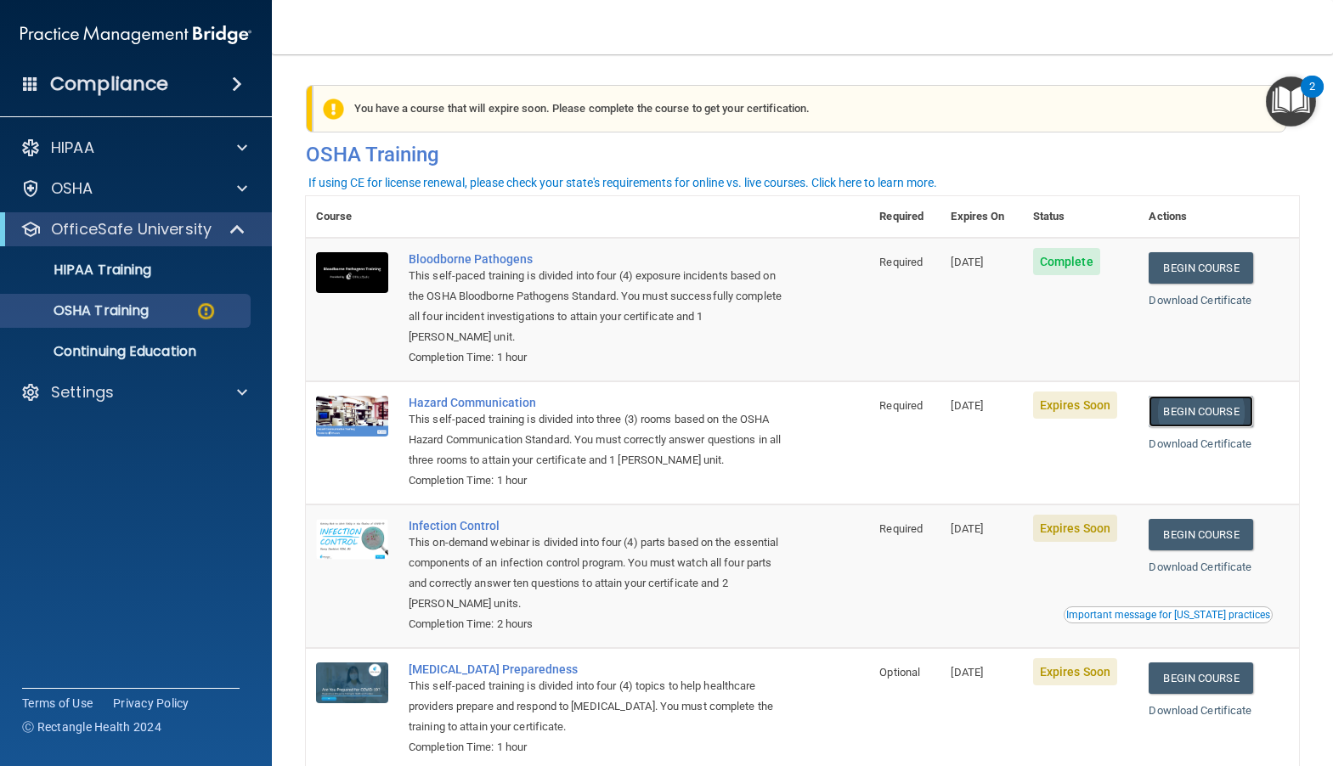
click at [1185, 417] on link "Begin Course" at bounding box center [1200, 411] width 104 height 31
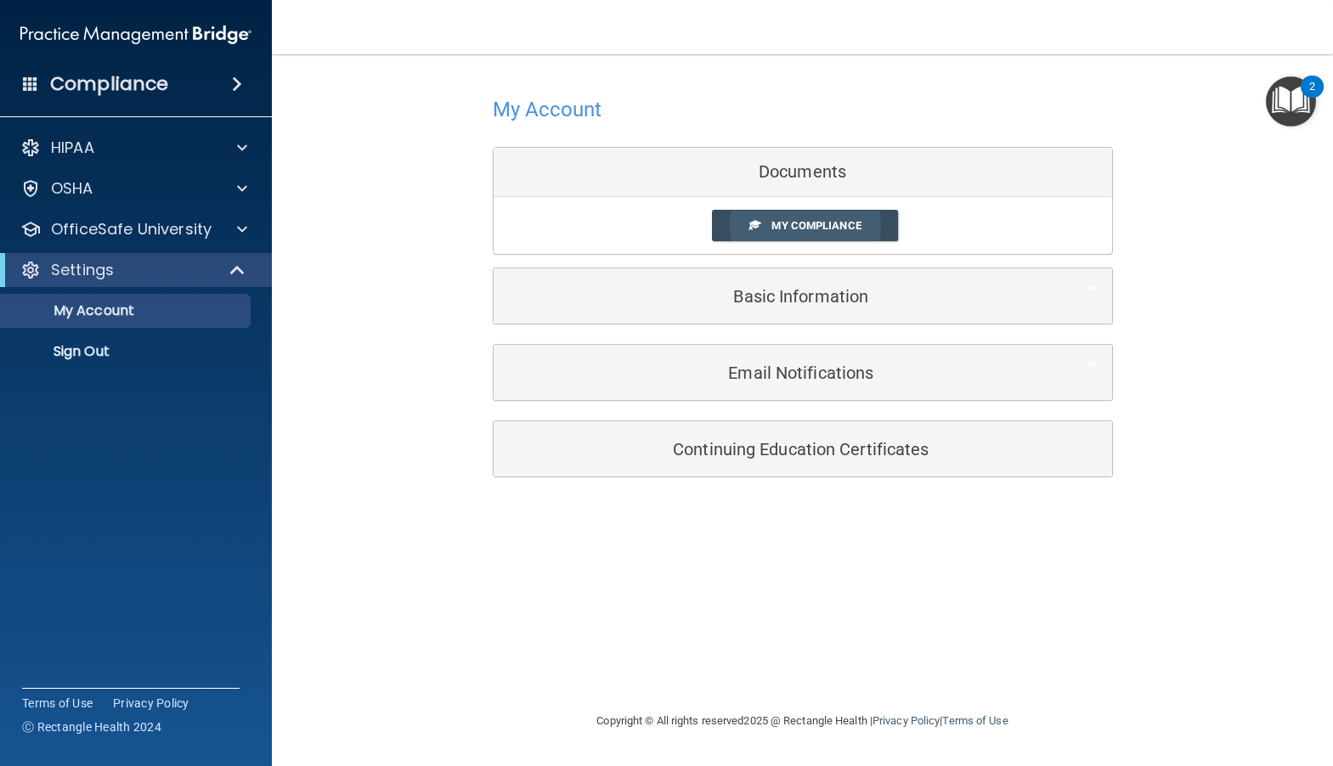
click at [802, 224] on span "My Compliance" at bounding box center [815, 225] width 89 height 13
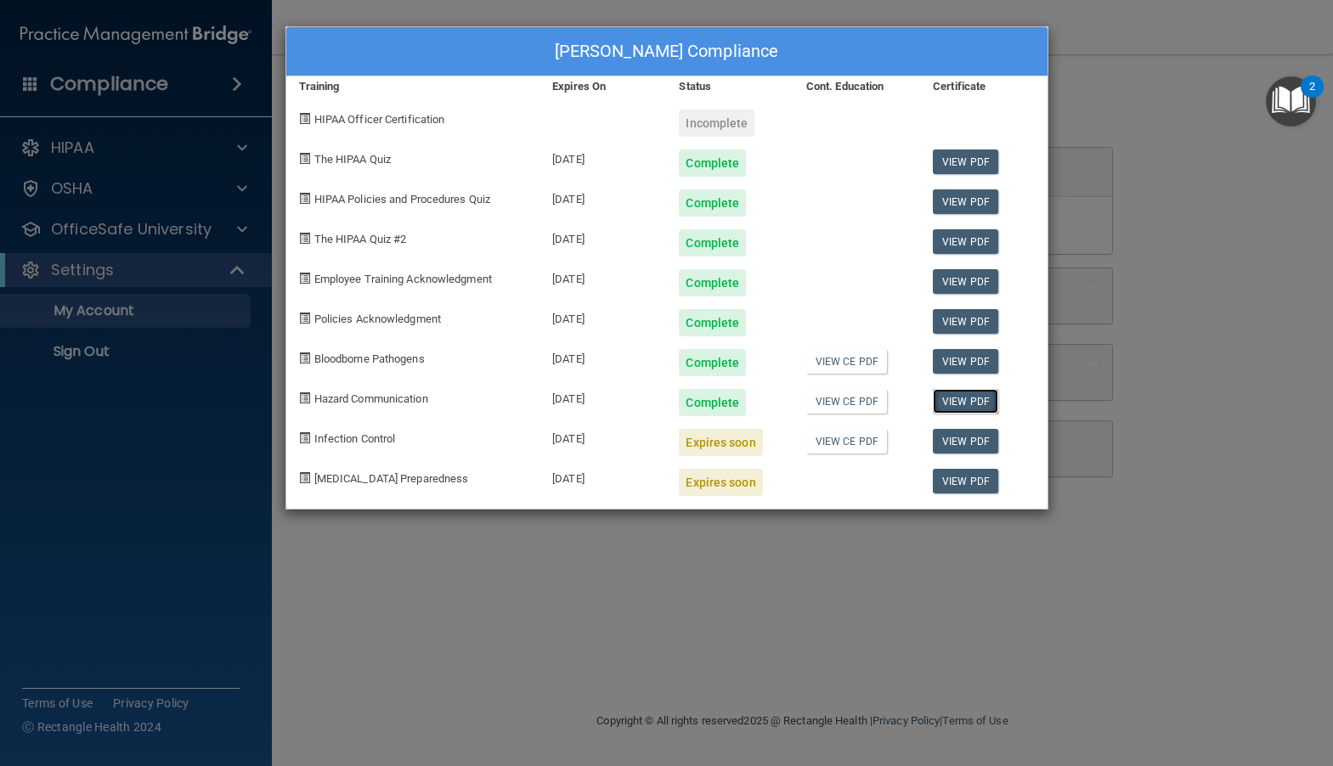
click at [953, 401] on link "View PDF" at bounding box center [965, 401] width 65 height 25
click at [127, 234] on div "Sughra Haidari's Compliance Training Expires On Status Cont. Education Certific…" at bounding box center [666, 383] width 1333 height 766
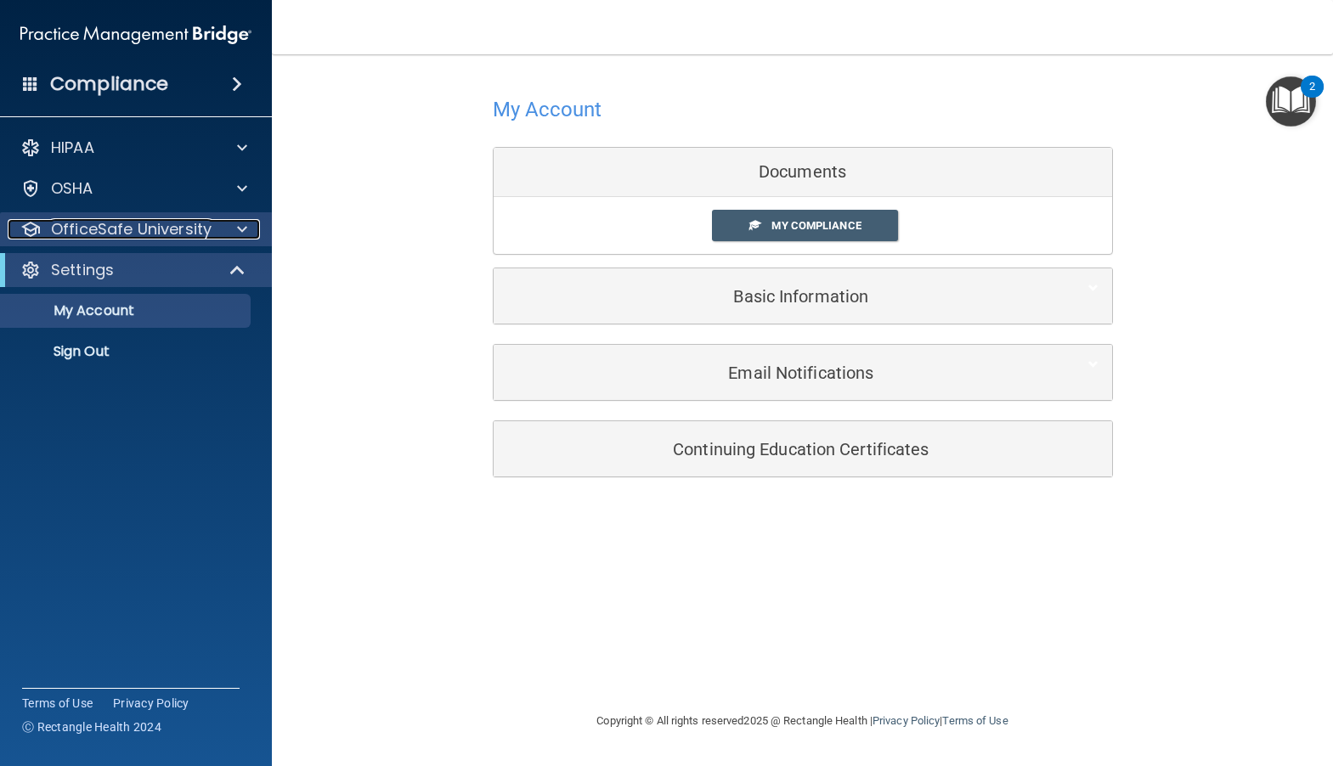
drag, startPoint x: 228, startPoint y: 230, endPoint x: 228, endPoint y: 240, distance: 9.4
click at [229, 230] on div at bounding box center [239, 229] width 42 height 20
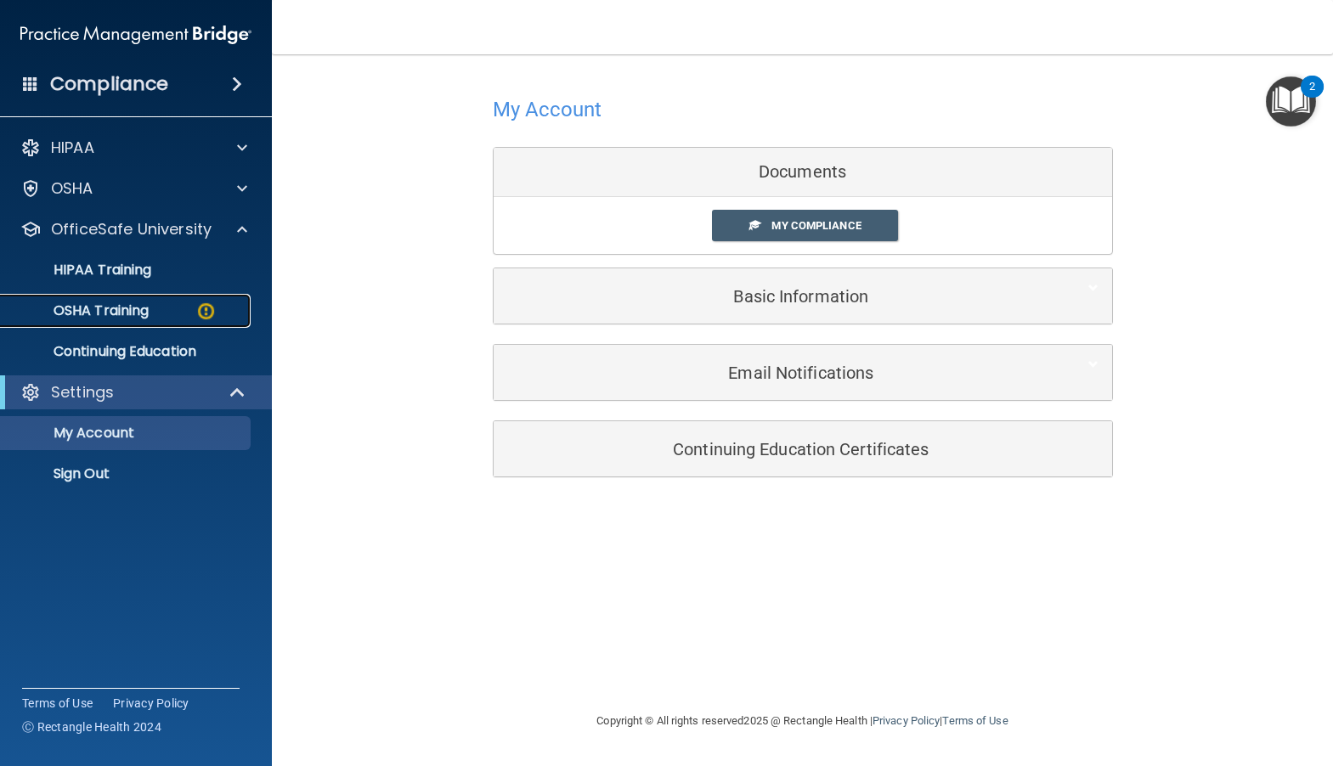
click at [161, 313] on div "OSHA Training" at bounding box center [127, 310] width 232 height 17
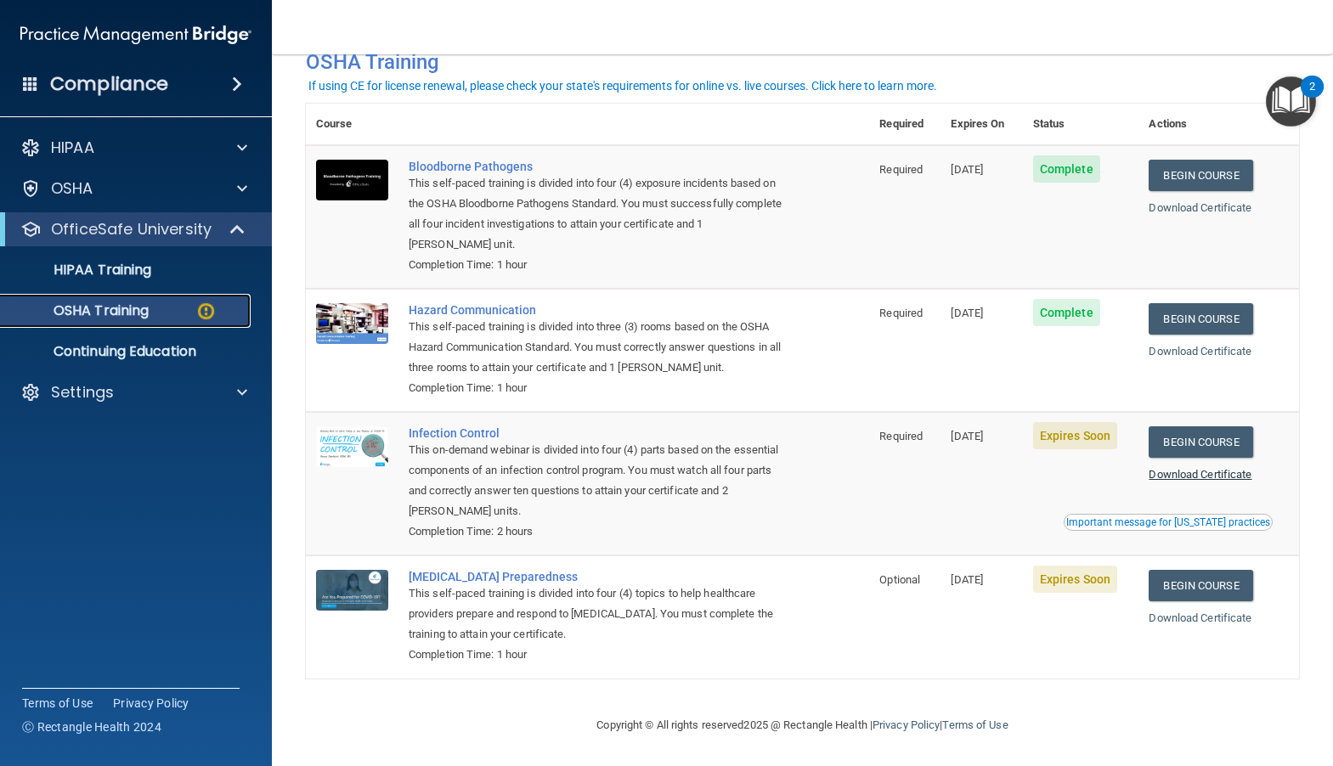
scroll to position [97, 0]
click at [1206, 437] on link "Begin Course" at bounding box center [1200, 441] width 104 height 31
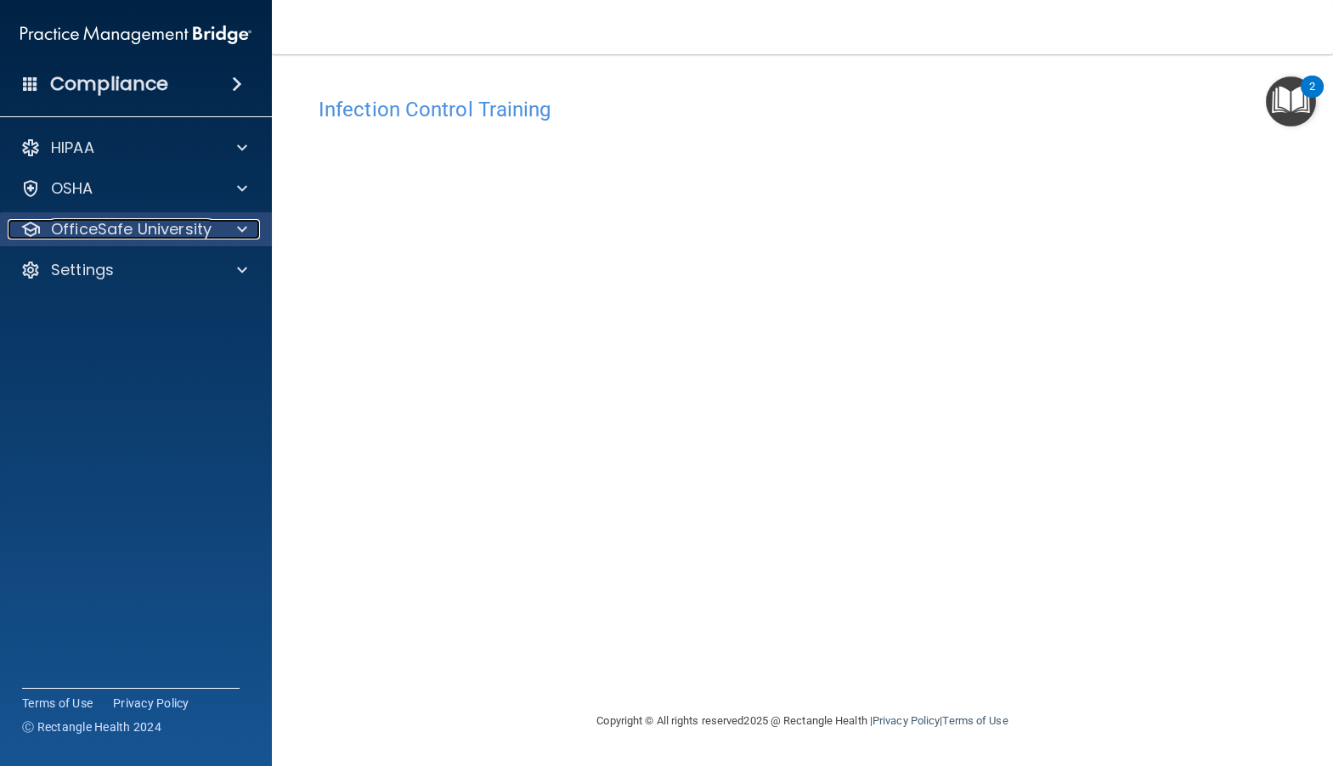
click at [194, 224] on p "OfficeSafe University" at bounding box center [131, 229] width 161 height 20
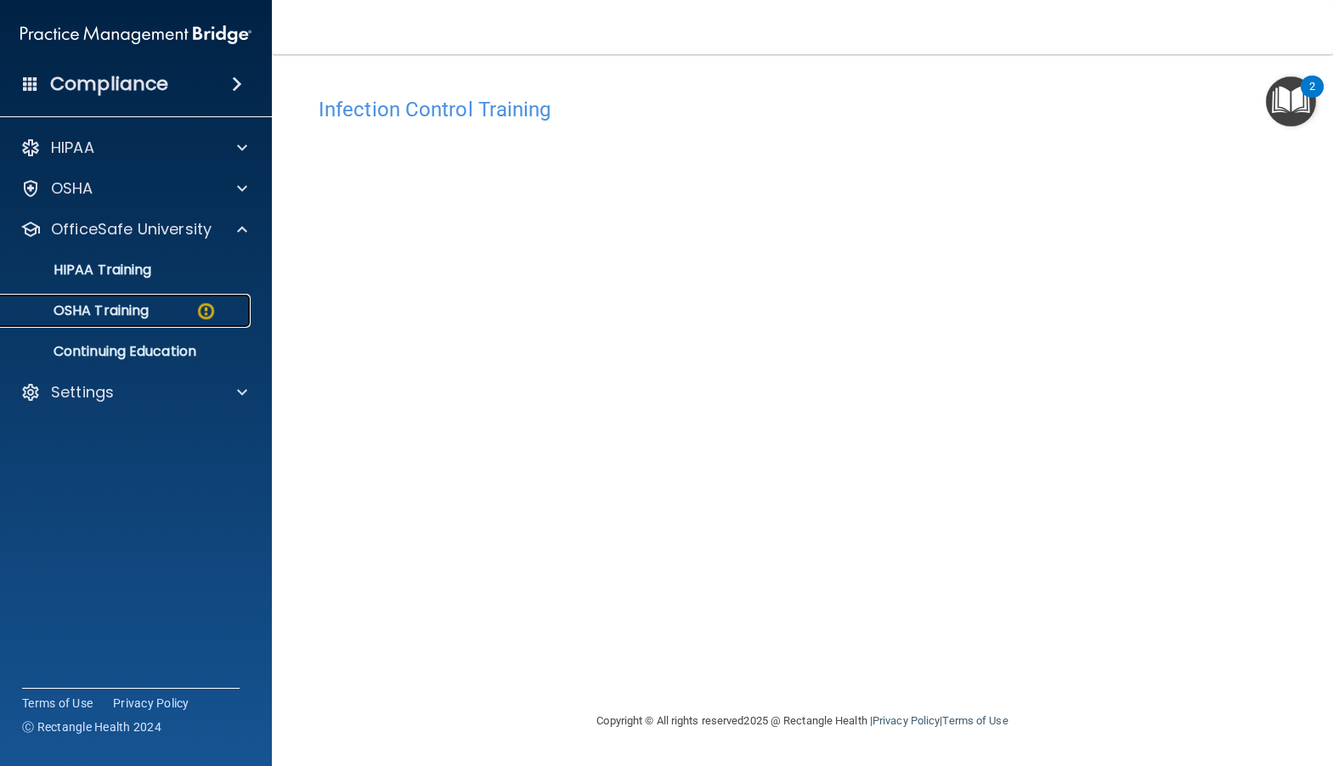
click at [123, 306] on p "OSHA Training" at bounding box center [80, 310] width 138 height 17
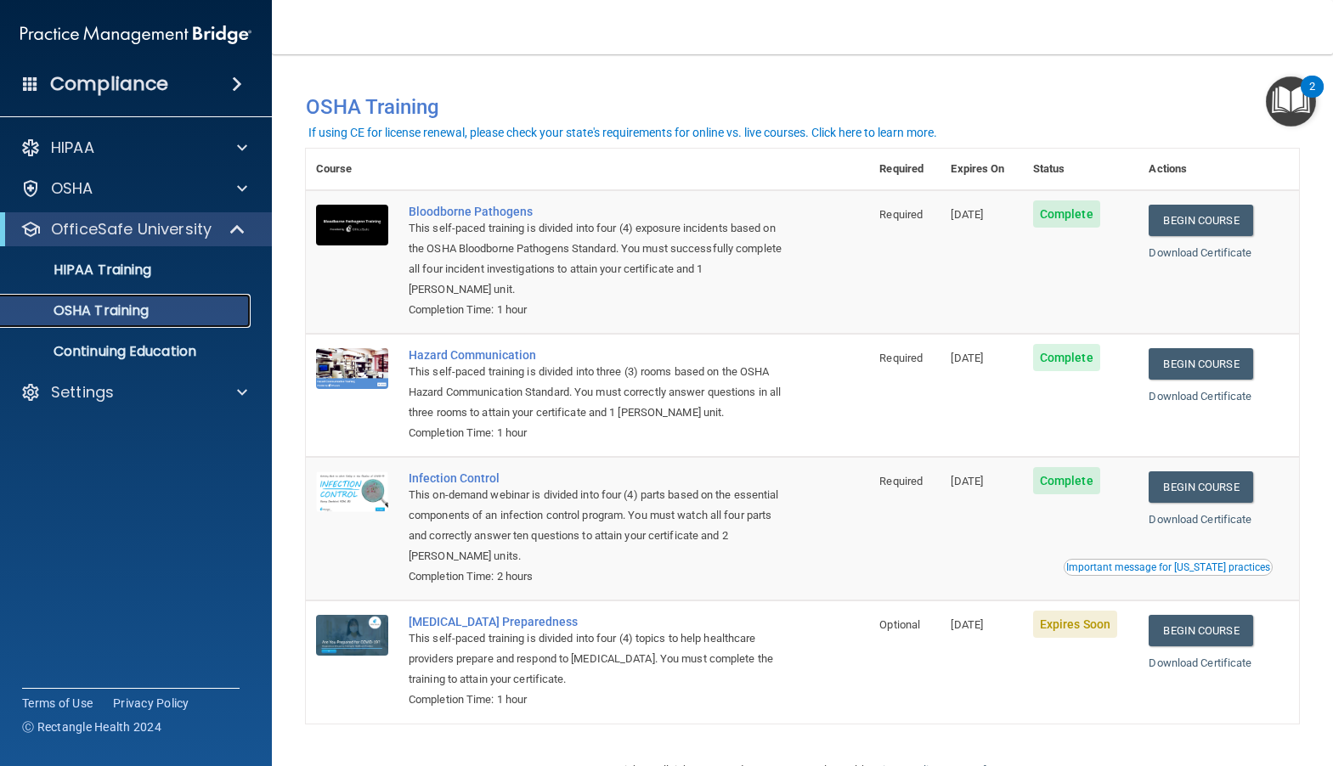
scroll to position [49, 0]
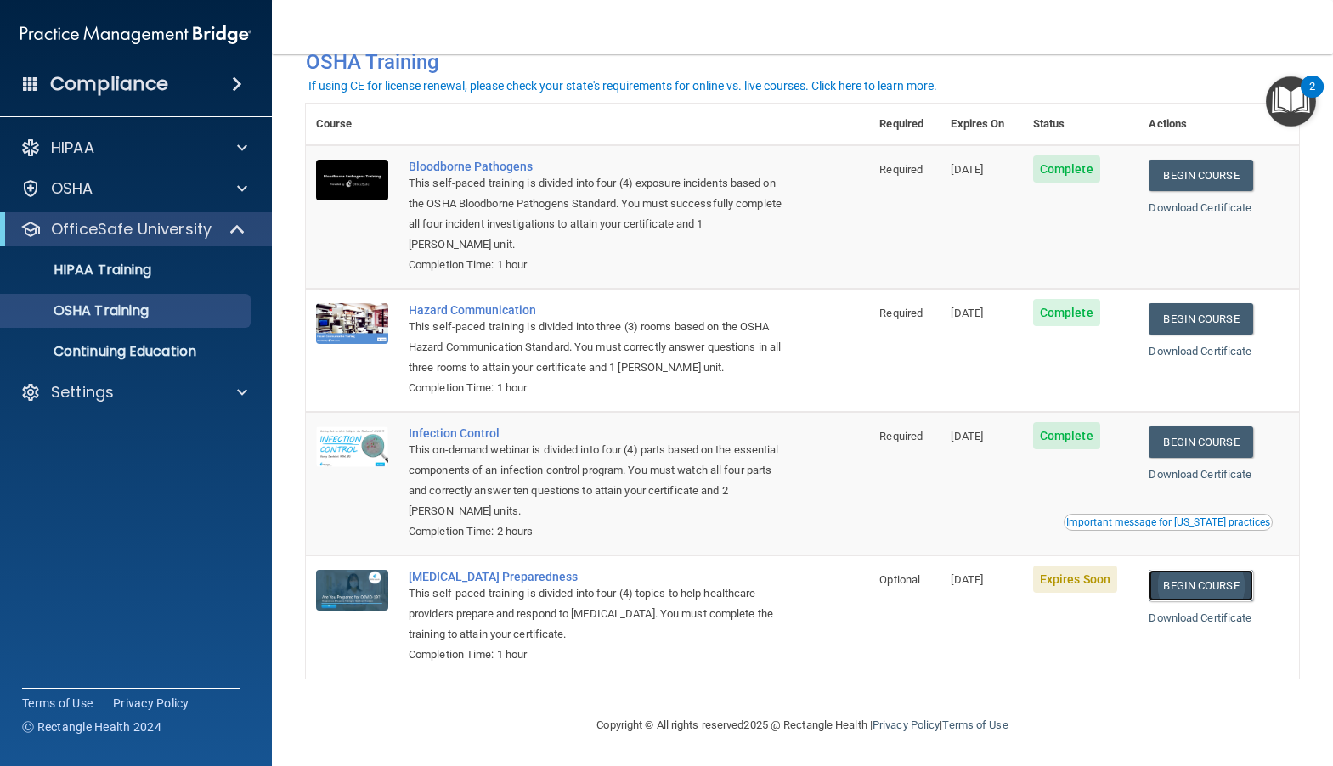
click at [1176, 585] on link "Begin Course" at bounding box center [1200, 585] width 104 height 31
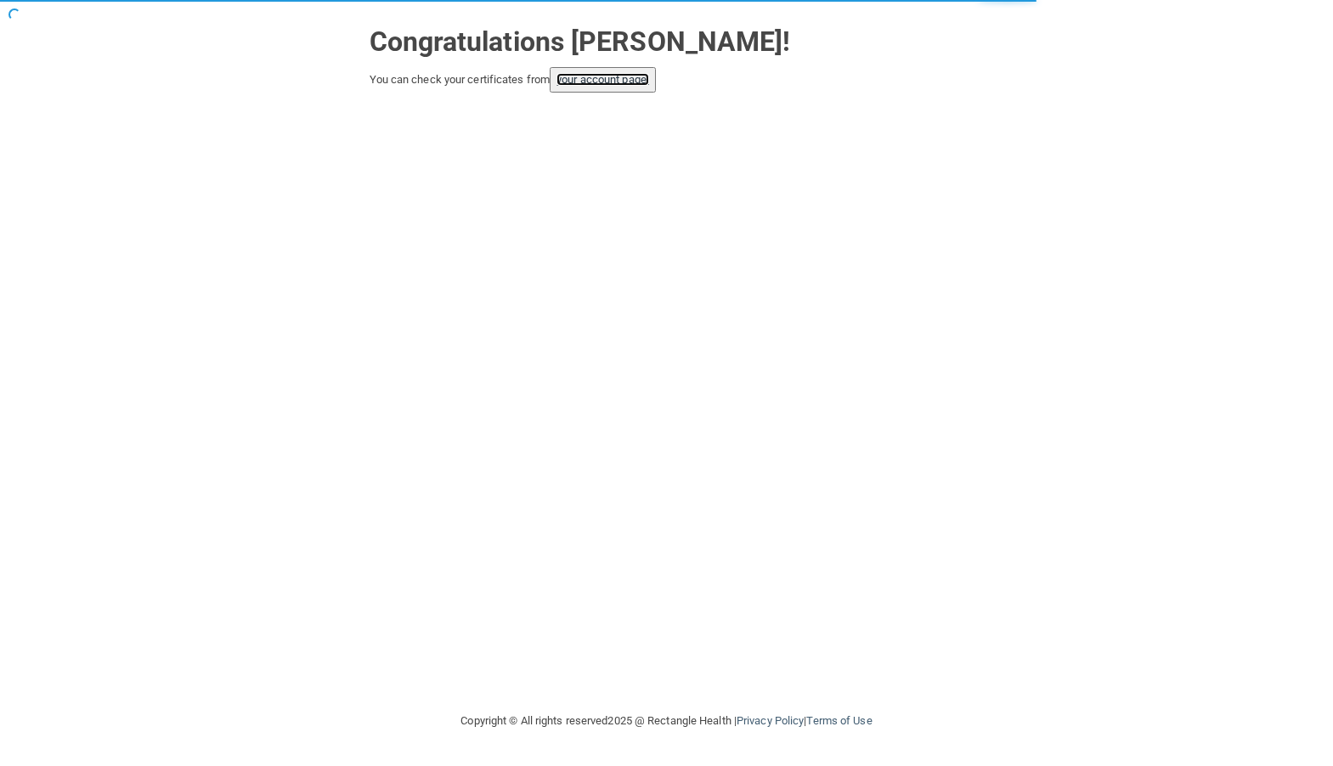
click at [615, 81] on link "your account page!" at bounding box center [602, 79] width 93 height 13
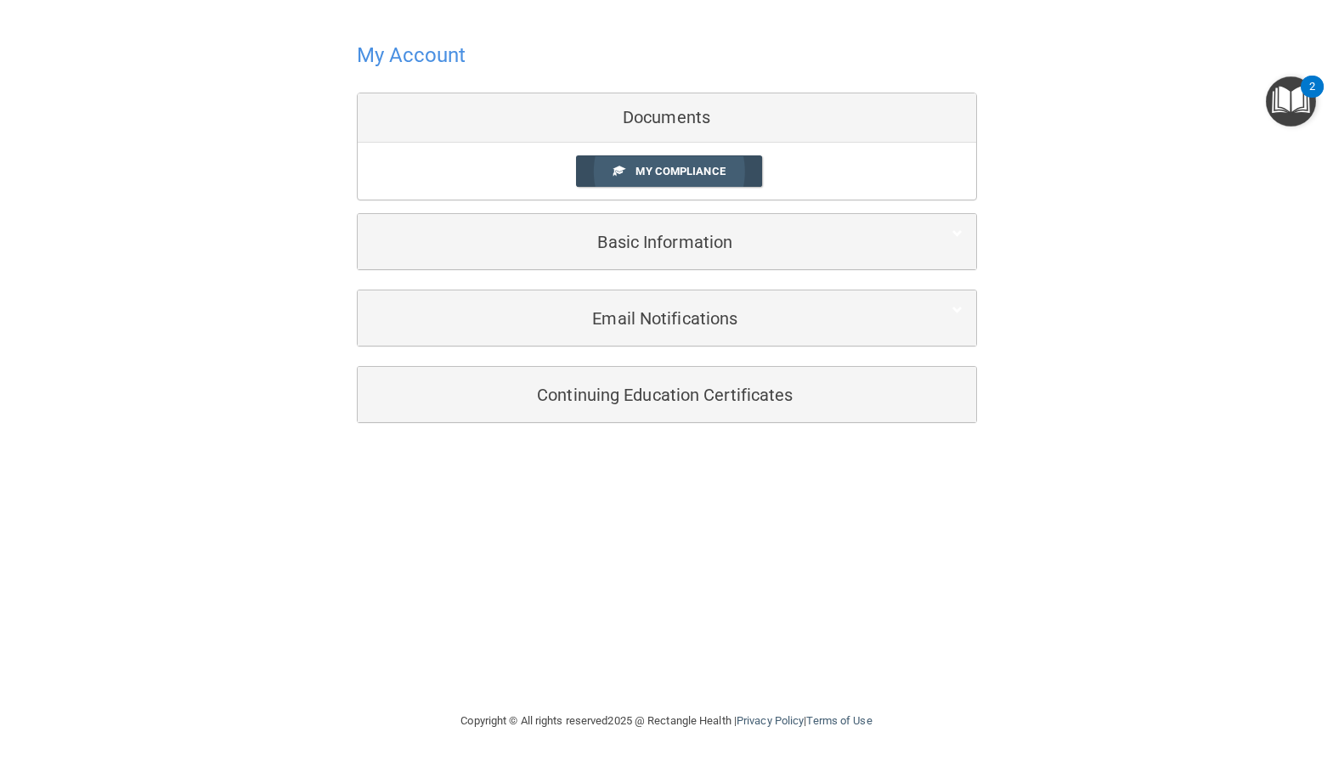
click at [674, 172] on span "My Compliance" at bounding box center [679, 171] width 89 height 13
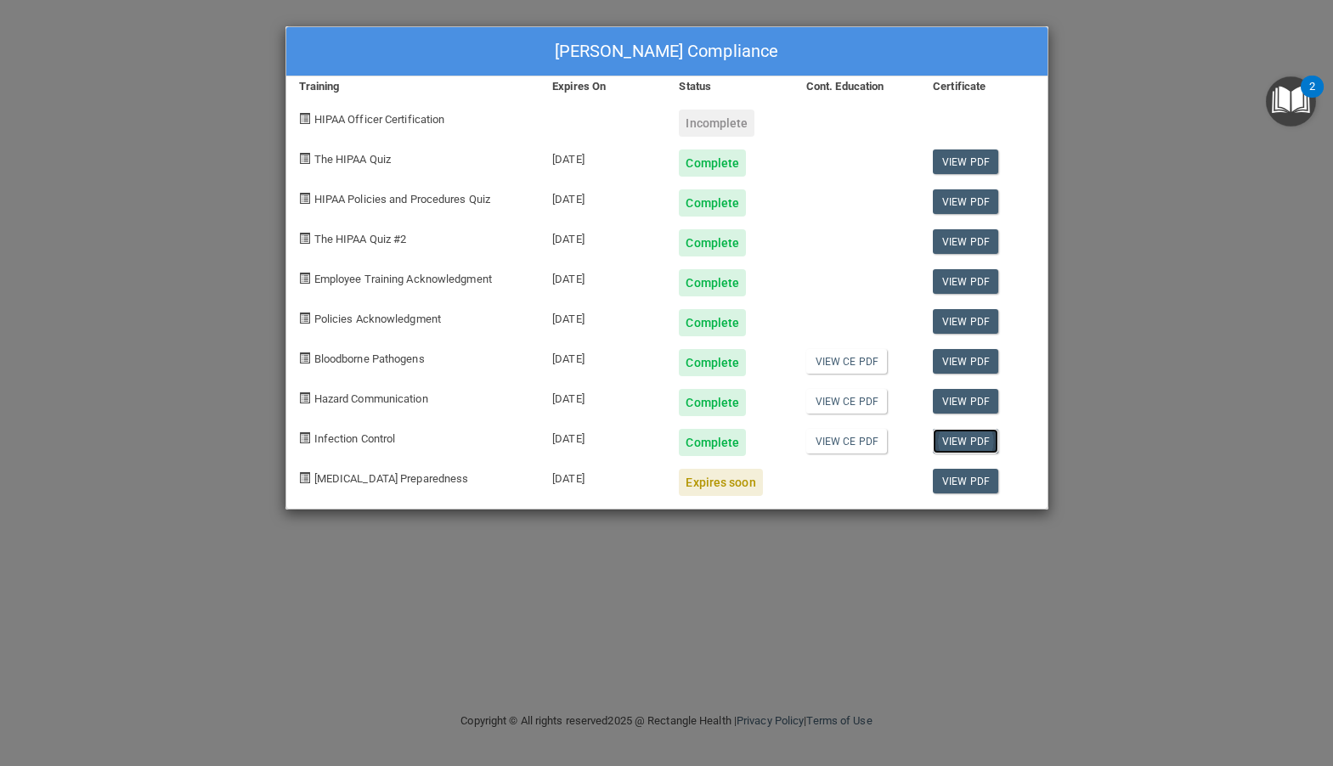
click at [949, 445] on link "View PDF" at bounding box center [965, 441] width 65 height 25
click at [954, 481] on link "View PDF" at bounding box center [965, 481] width 65 height 25
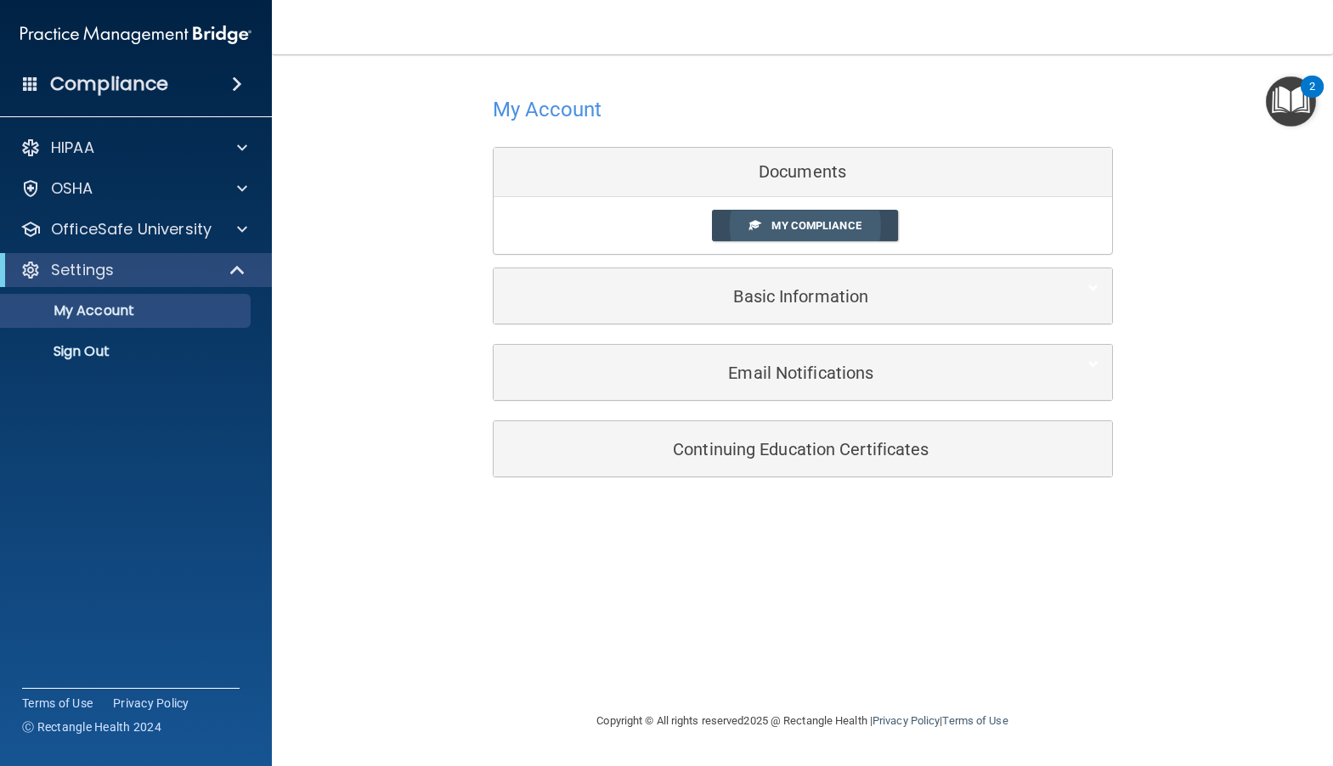
click at [788, 226] on span "My Compliance" at bounding box center [815, 225] width 89 height 13
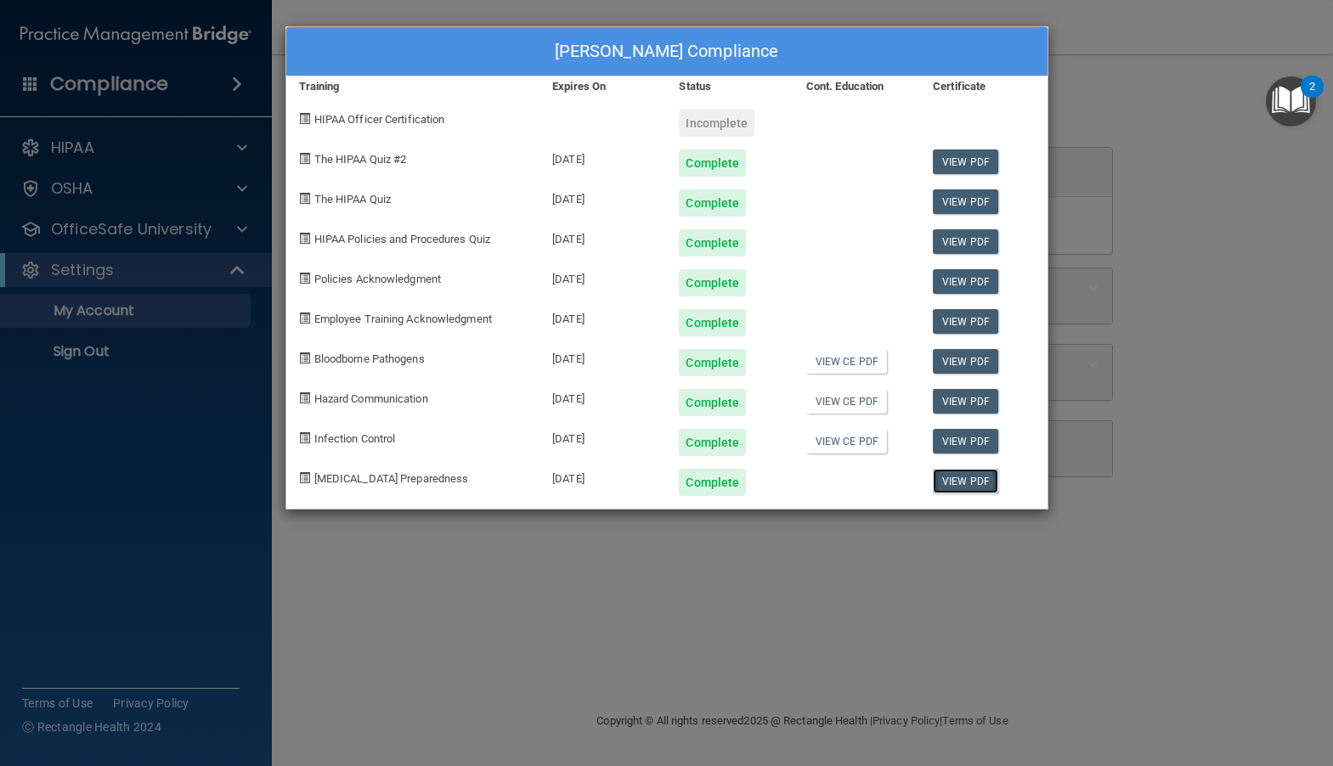
click at [950, 478] on link "View PDF" at bounding box center [965, 481] width 65 height 25
click at [183, 285] on div "Sughra Haidari's Compliance Training Expires On Status Cont. Education Certific…" at bounding box center [666, 383] width 1333 height 766
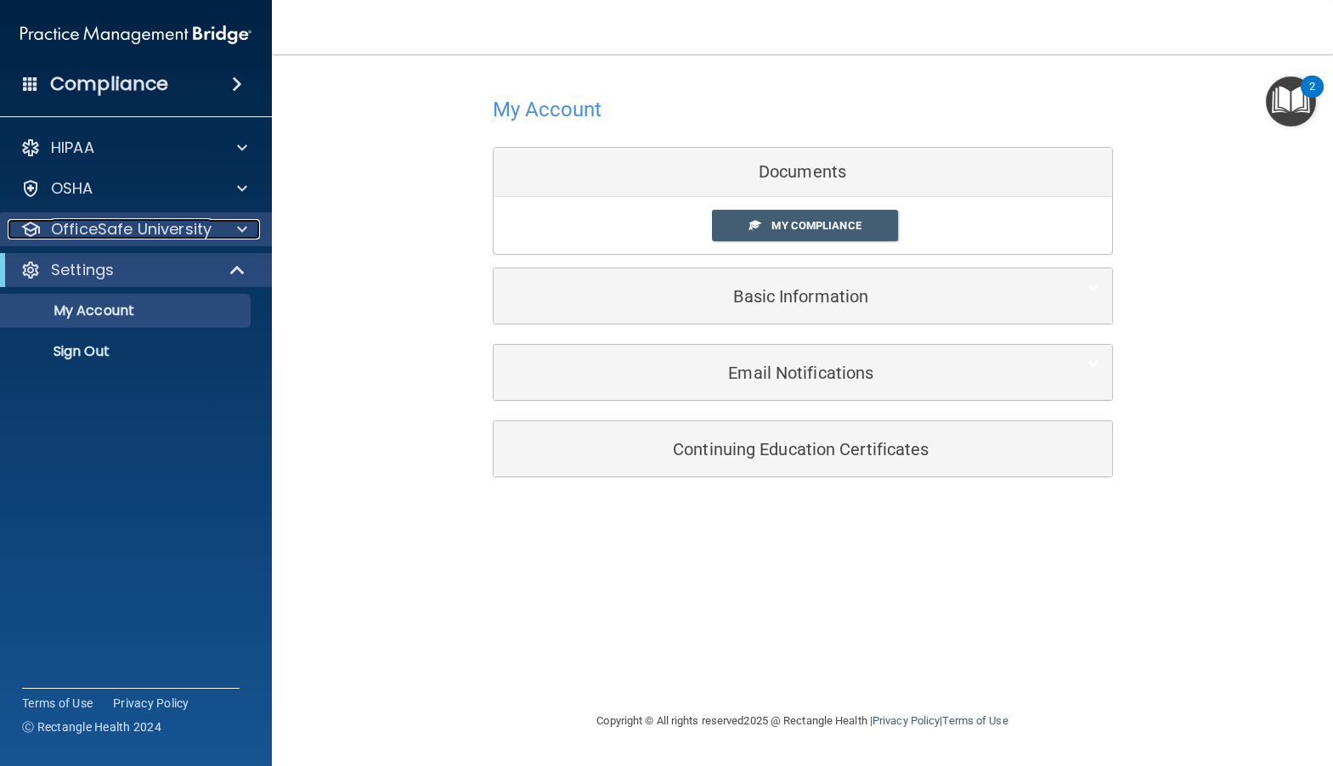
click at [210, 235] on div "OfficeSafe University" at bounding box center [113, 229] width 211 height 20
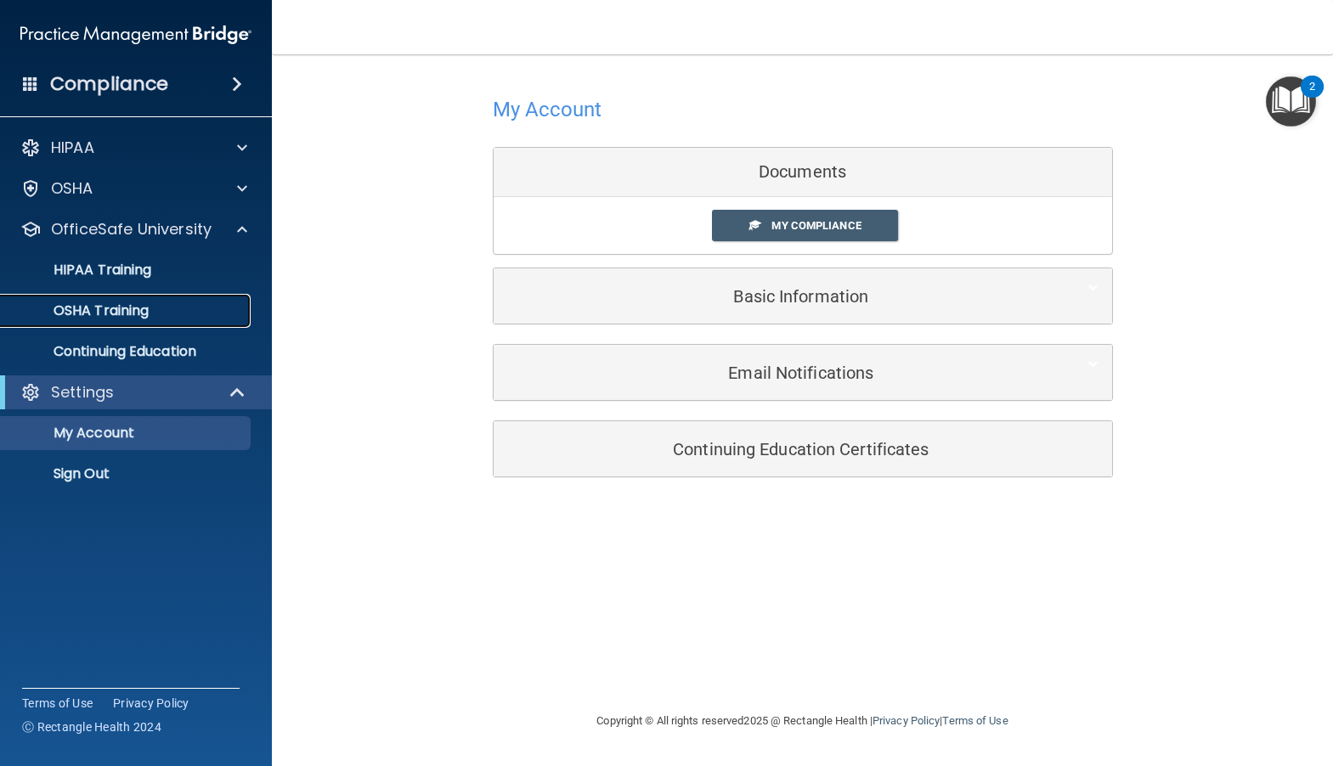
click at [121, 312] on p "OSHA Training" at bounding box center [80, 310] width 138 height 17
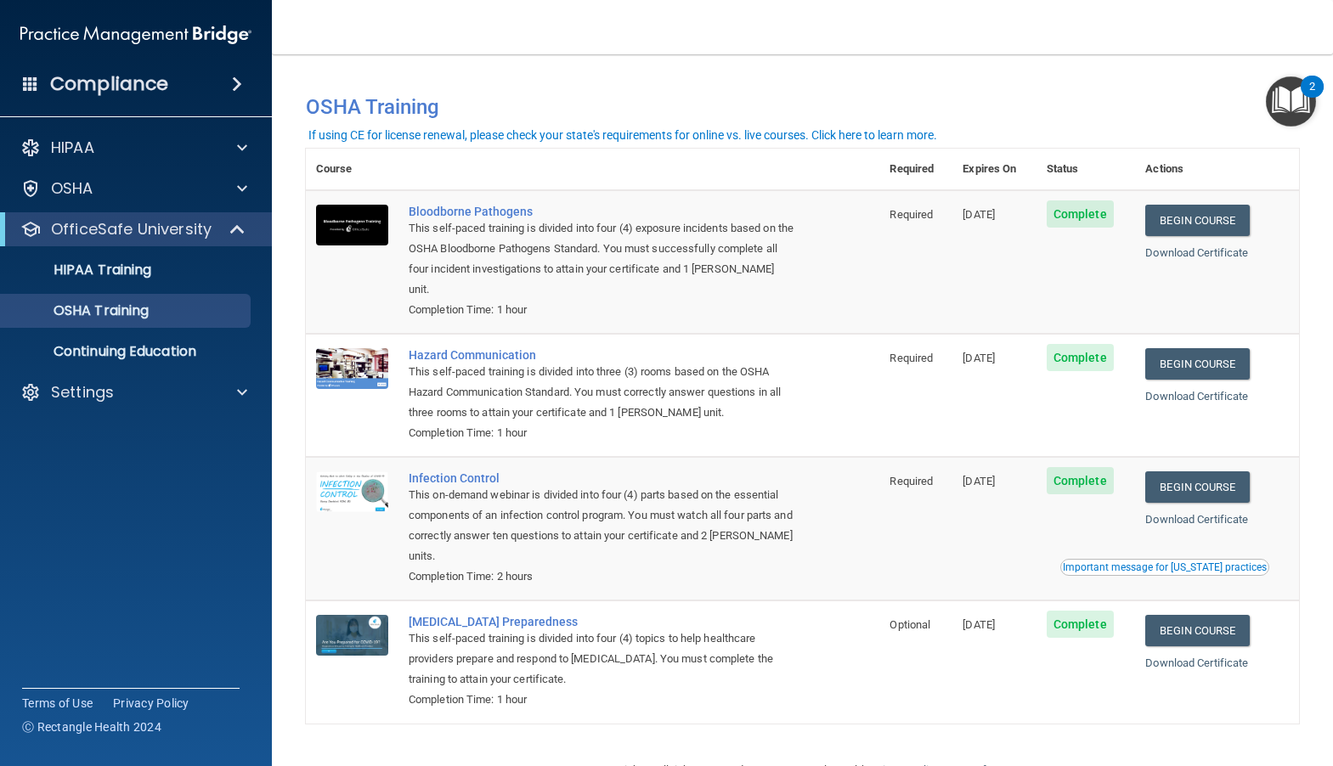
click at [1210, 562] on div "Important message for California practices" at bounding box center [1165, 567] width 204 height 10
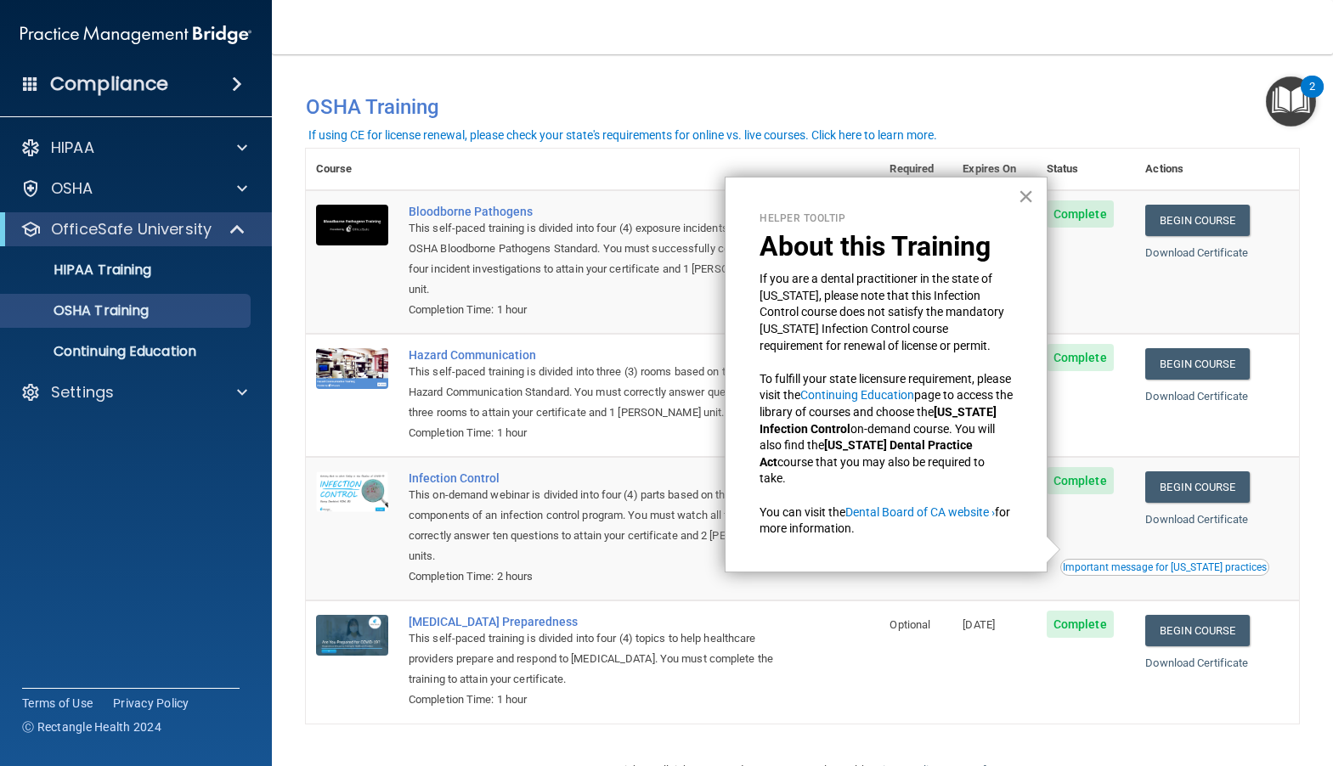
click at [1031, 193] on button "×" at bounding box center [1026, 196] width 16 height 27
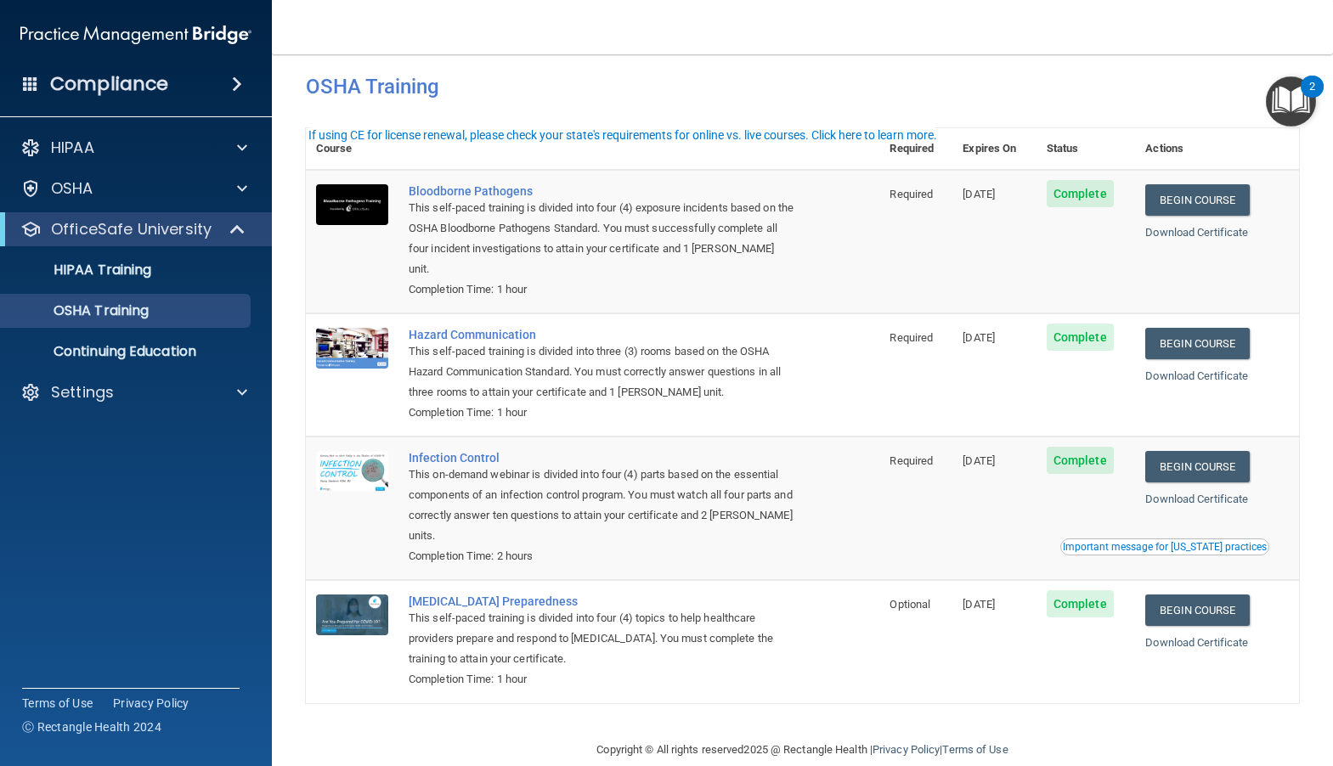
scroll to position [29, 0]
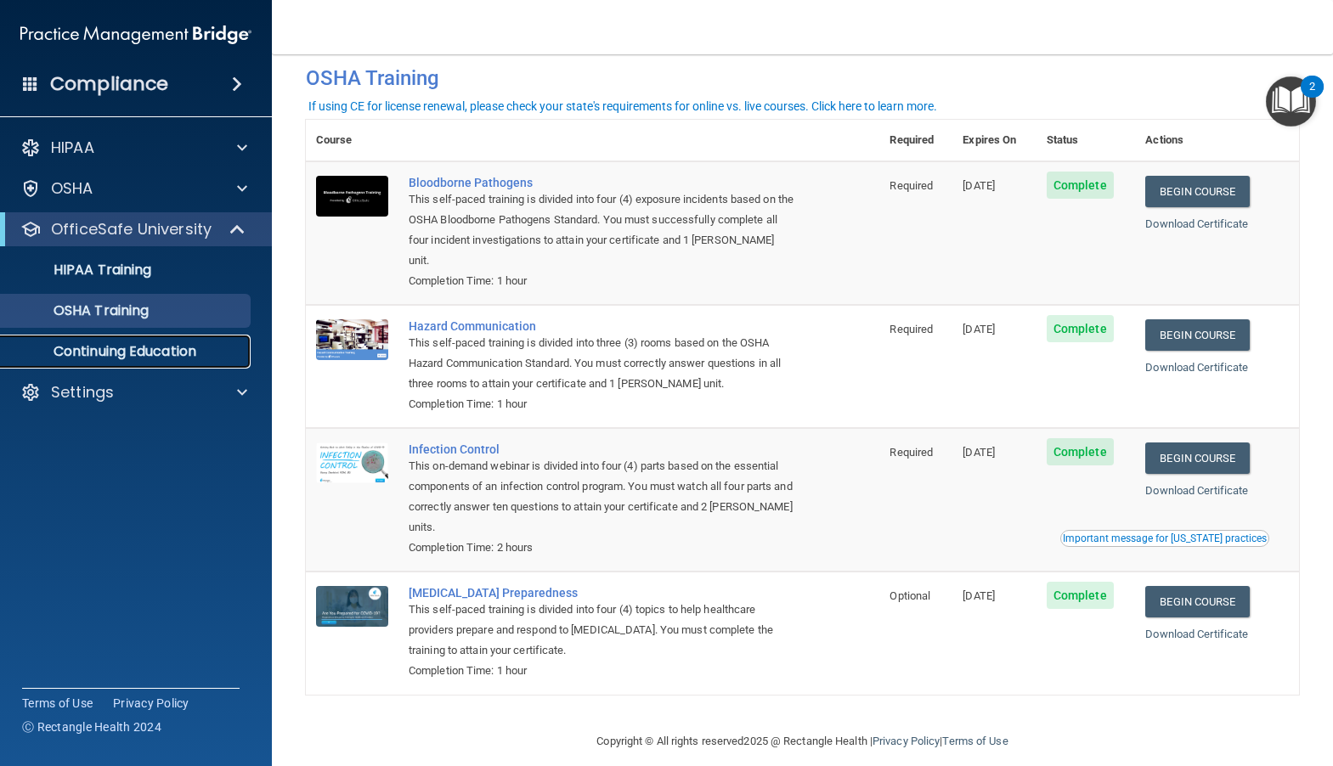
click at [127, 339] on link "Continuing Education" at bounding box center [117, 352] width 268 height 34
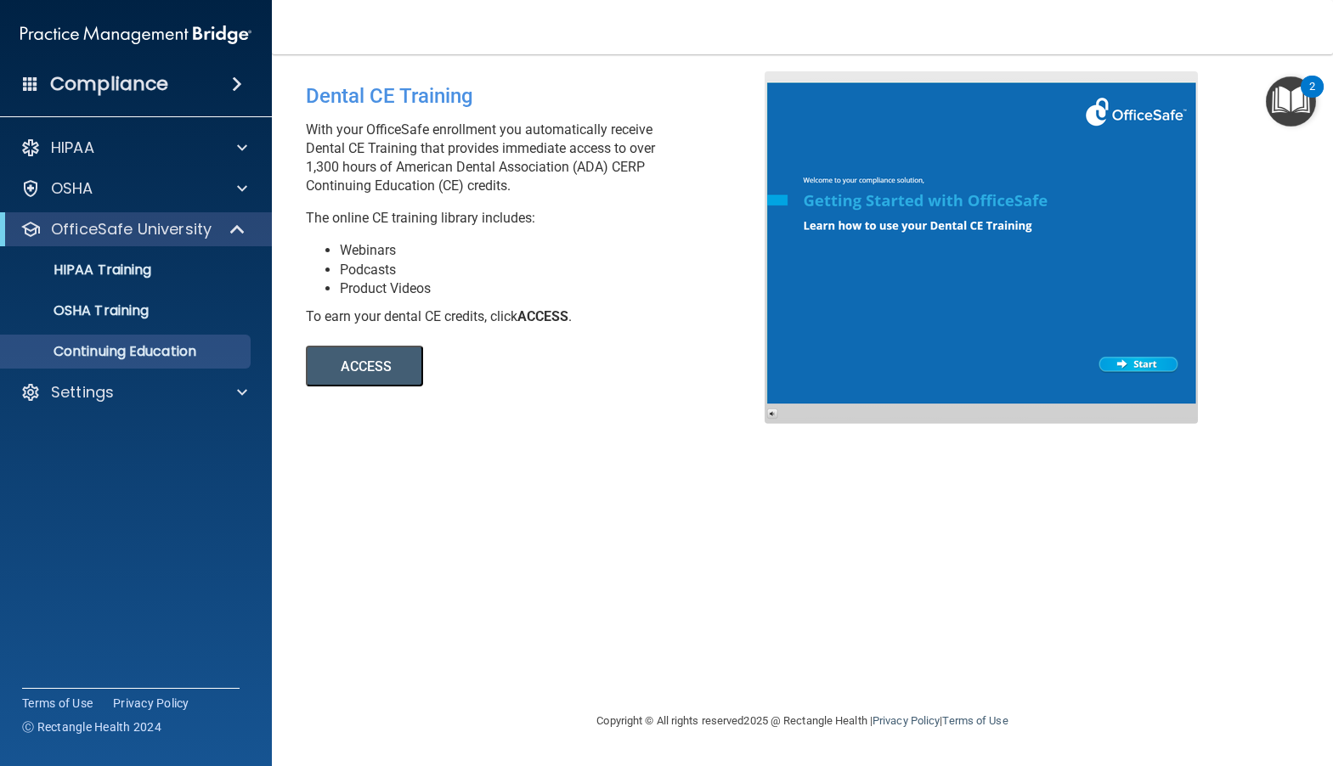
click at [370, 369] on button "ACCESS" at bounding box center [364, 366] width 117 height 41
click at [131, 320] on link "OSHA Training" at bounding box center [117, 311] width 268 height 34
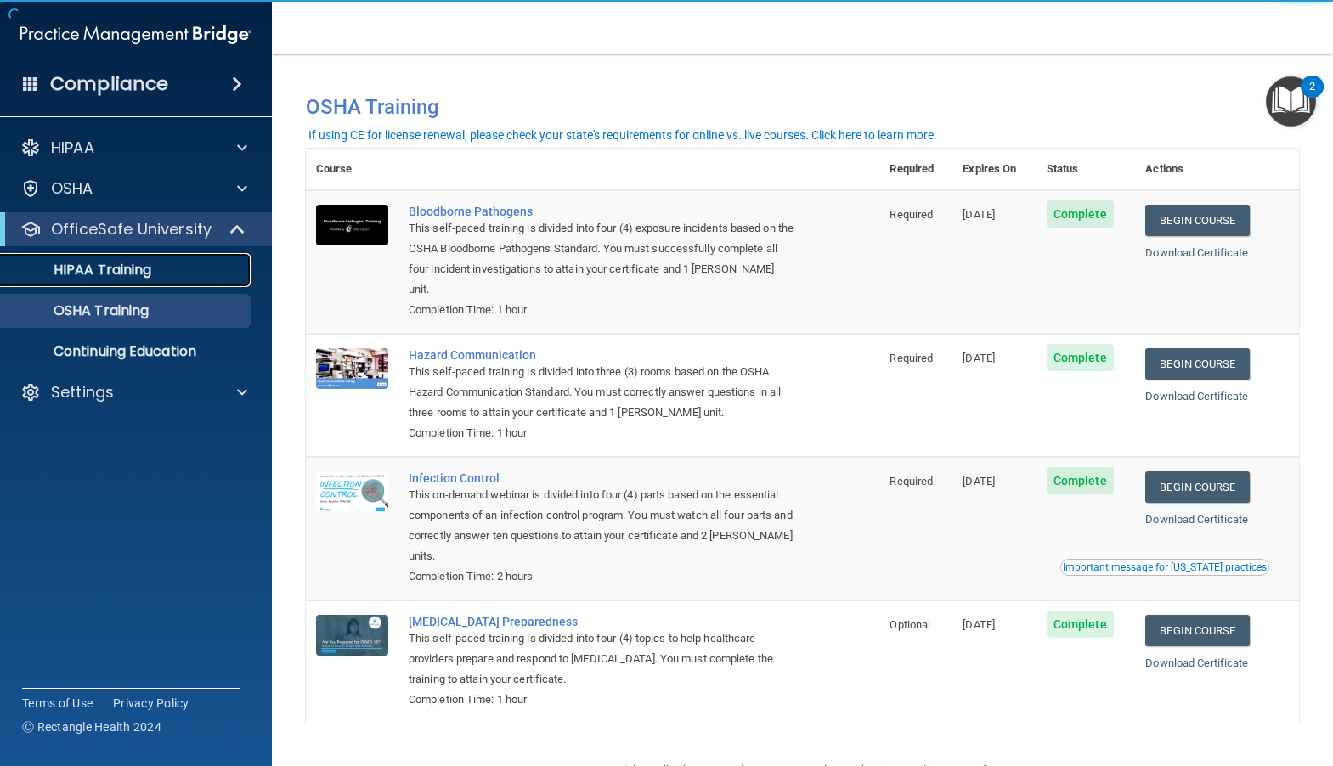
click at [114, 279] on p "HIPAA Training" at bounding box center [81, 270] width 140 height 17
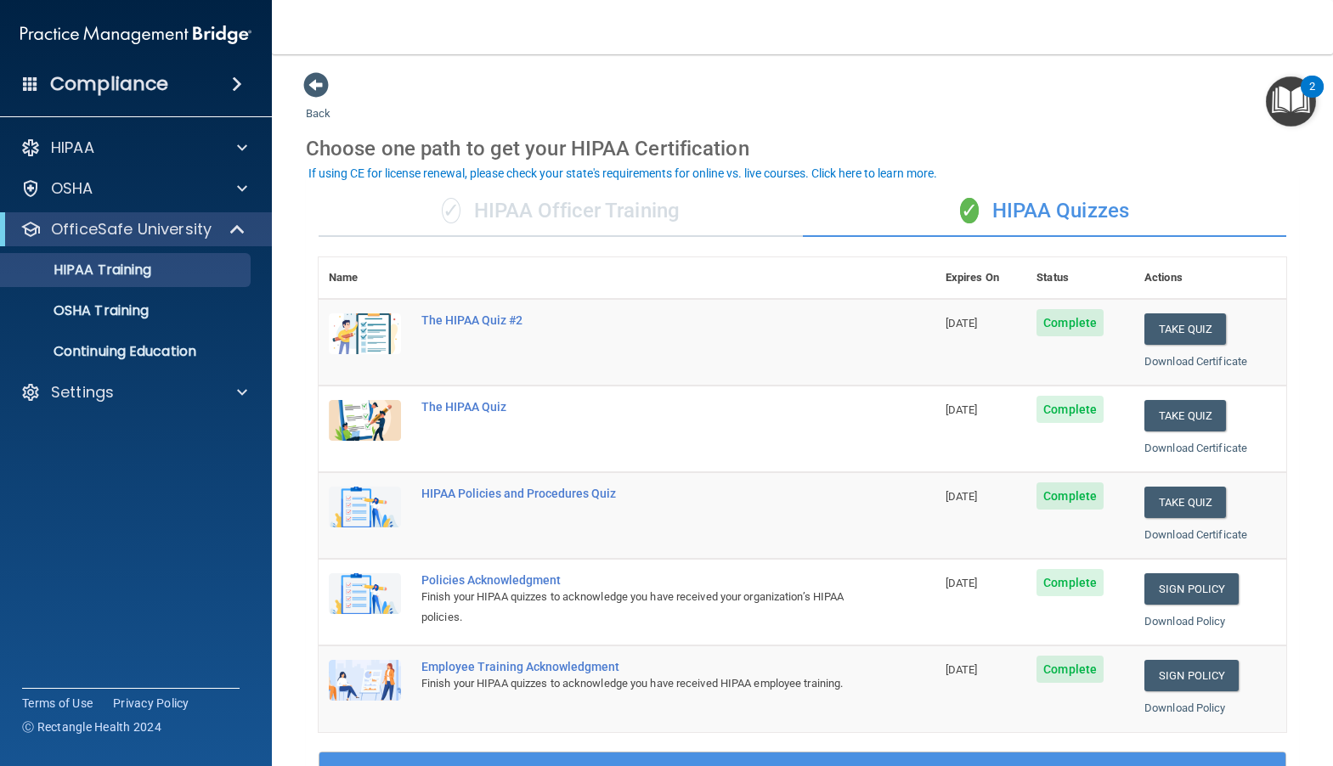
click at [488, 212] on div "✓ HIPAA Officer Training" at bounding box center [561, 211] width 484 height 51
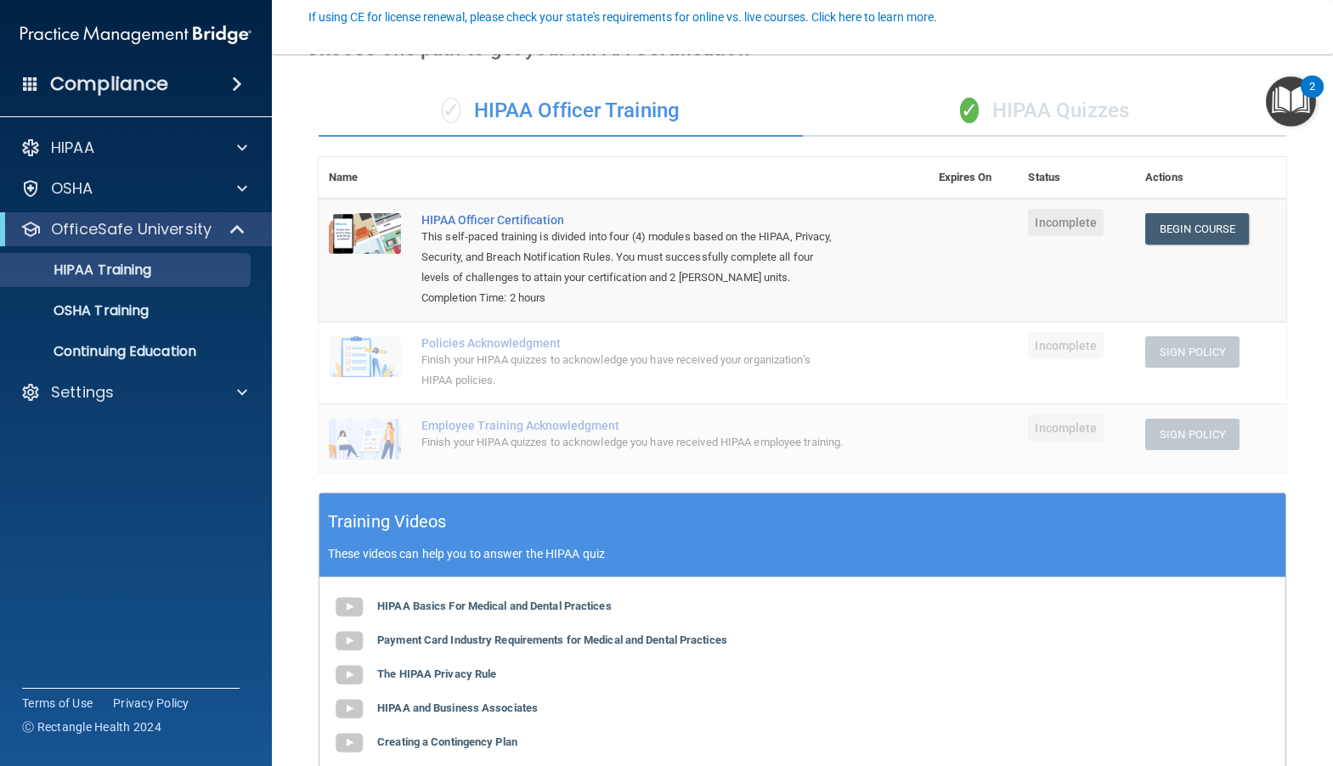
scroll to position [170, 0]
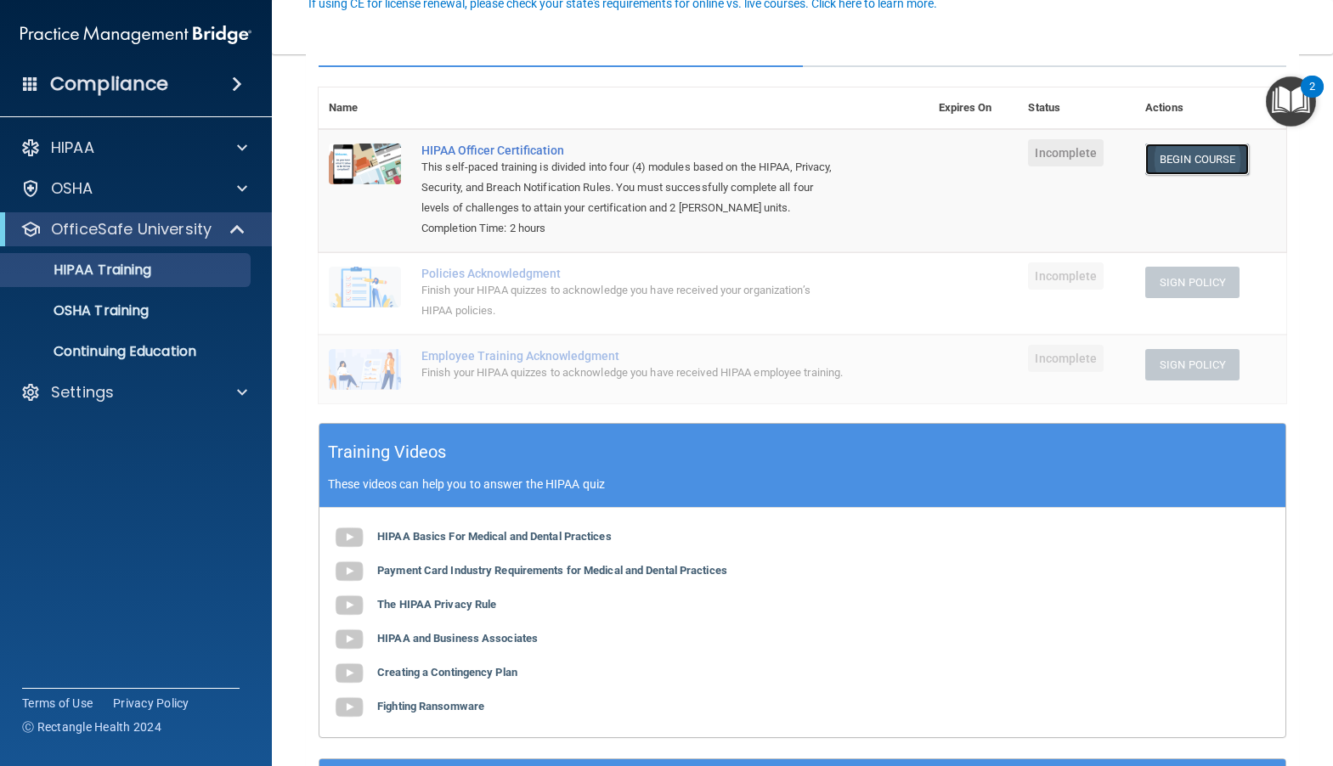
click at [1181, 164] on link "Begin Course" at bounding box center [1197, 159] width 104 height 31
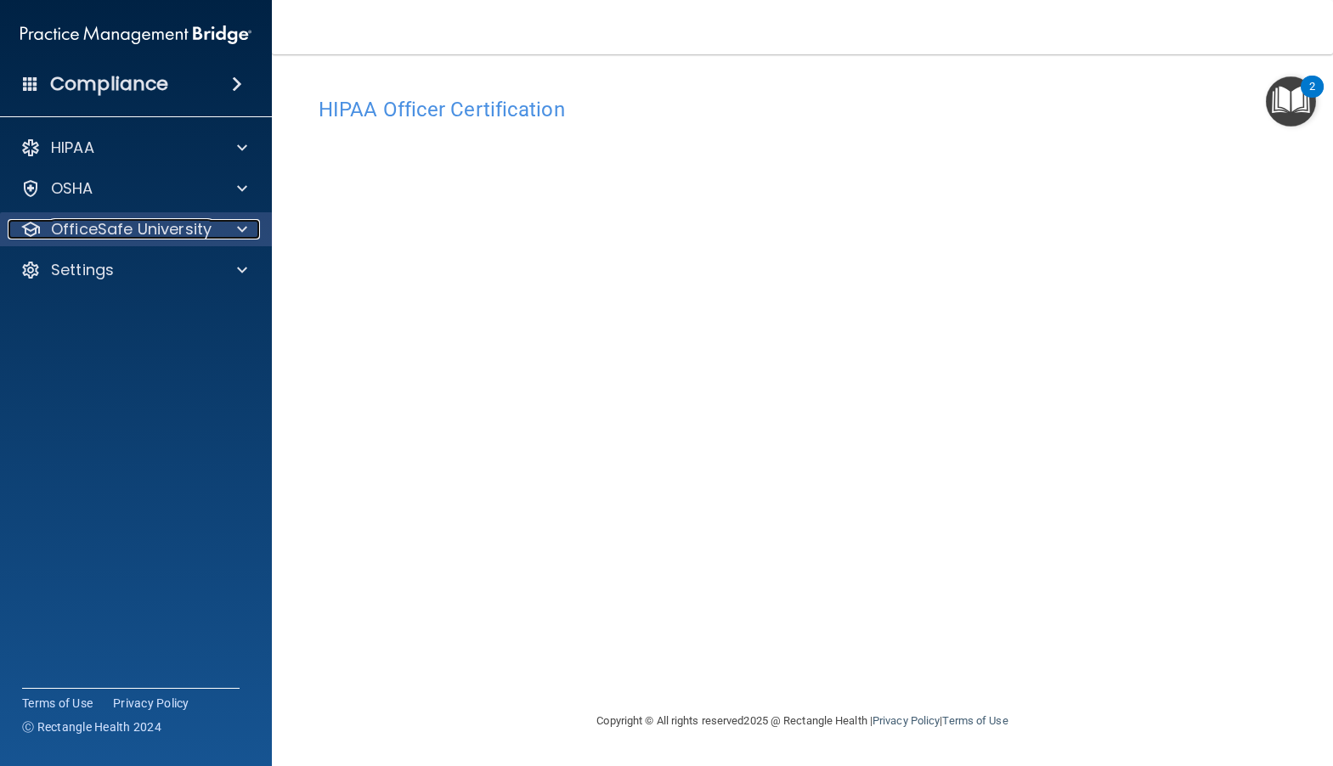
click at [221, 228] on div at bounding box center [239, 229] width 42 height 20
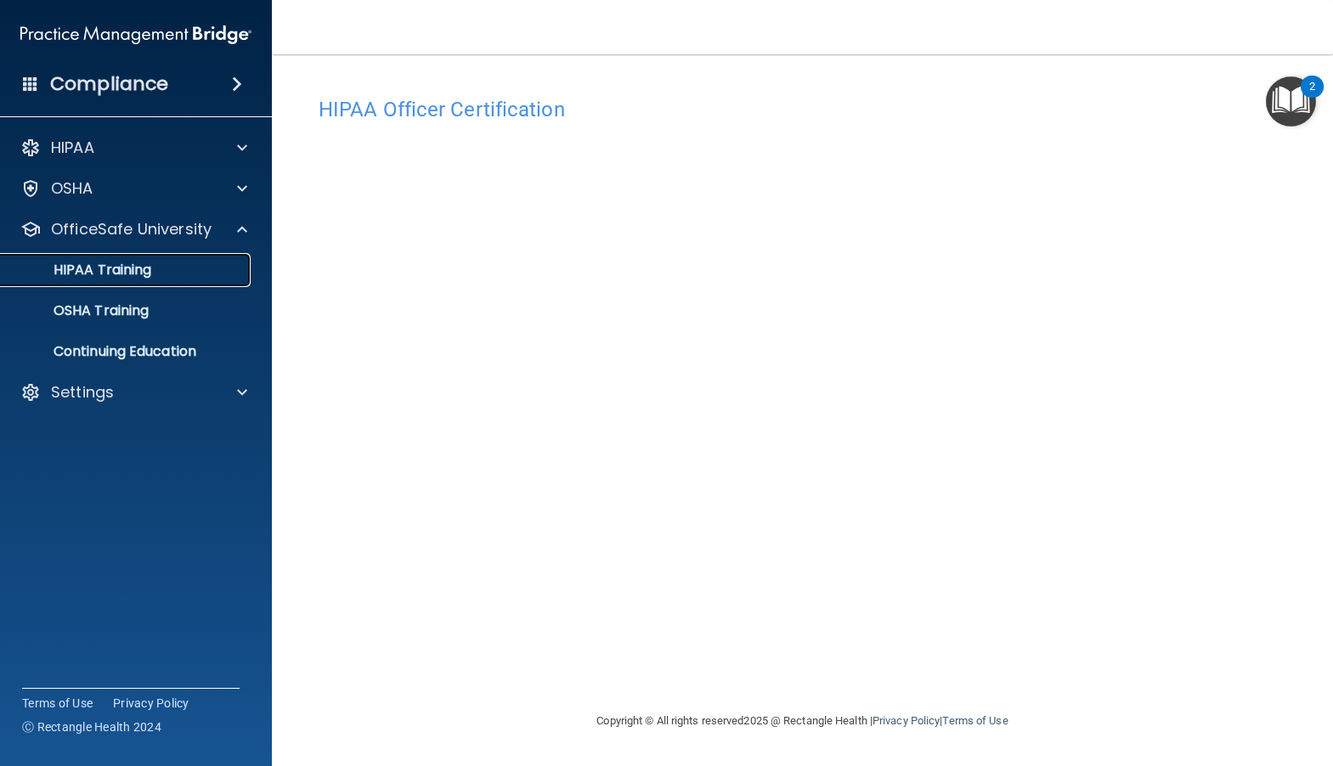
click at [115, 274] on p "HIPAA Training" at bounding box center [81, 270] width 140 height 17
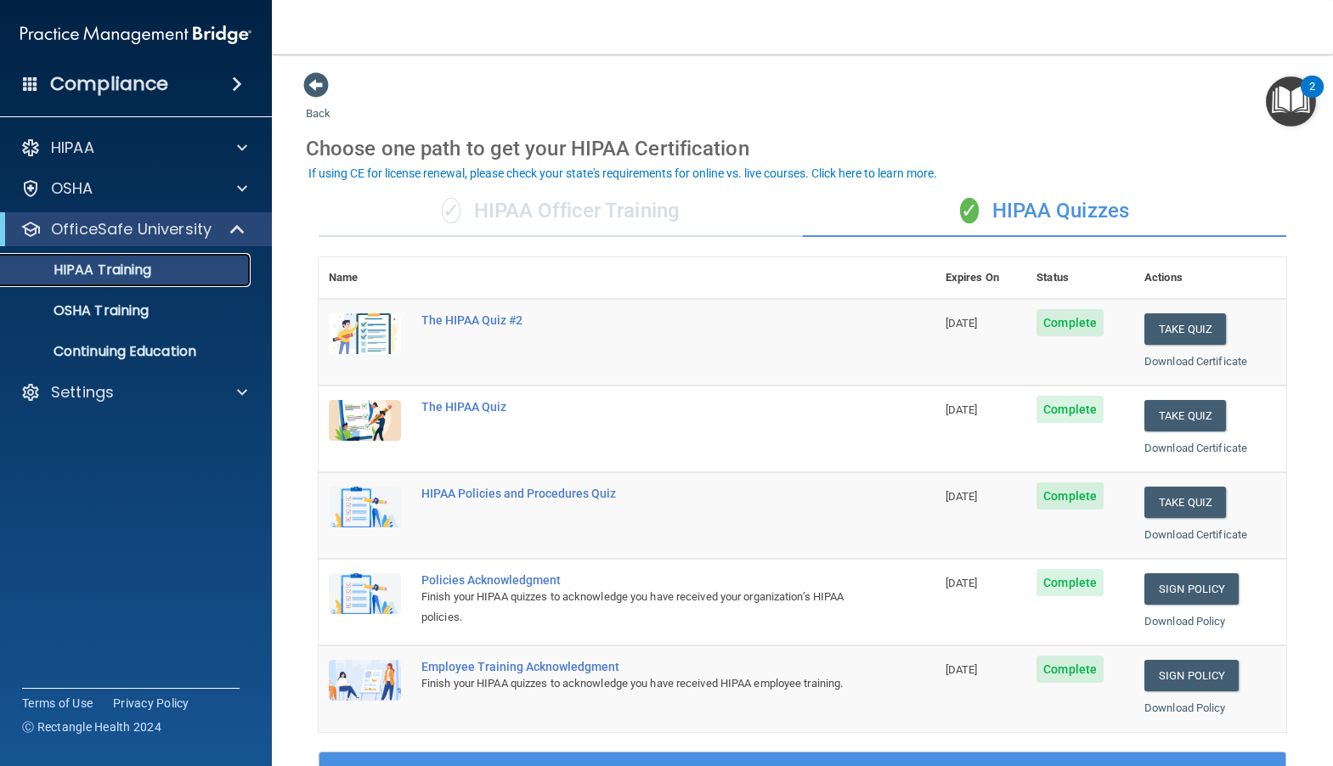
click at [177, 260] on link "HIPAA Training" at bounding box center [117, 270] width 268 height 34
click at [93, 228] on p "OfficeSafe University" at bounding box center [131, 229] width 161 height 20
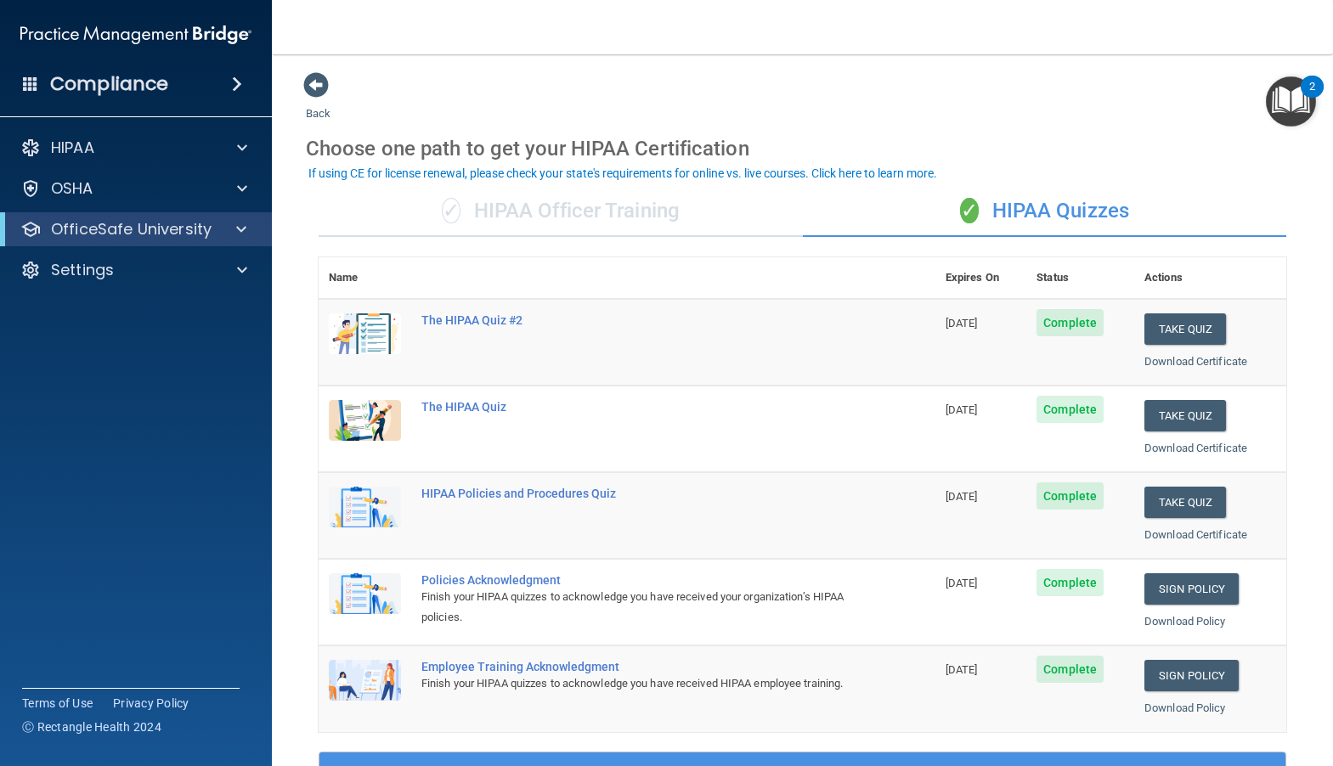
click at [87, 213] on div "OfficeSafe University" at bounding box center [136, 229] width 272 height 34
click at [91, 238] on p "OfficeSafe University" at bounding box center [131, 229] width 161 height 20
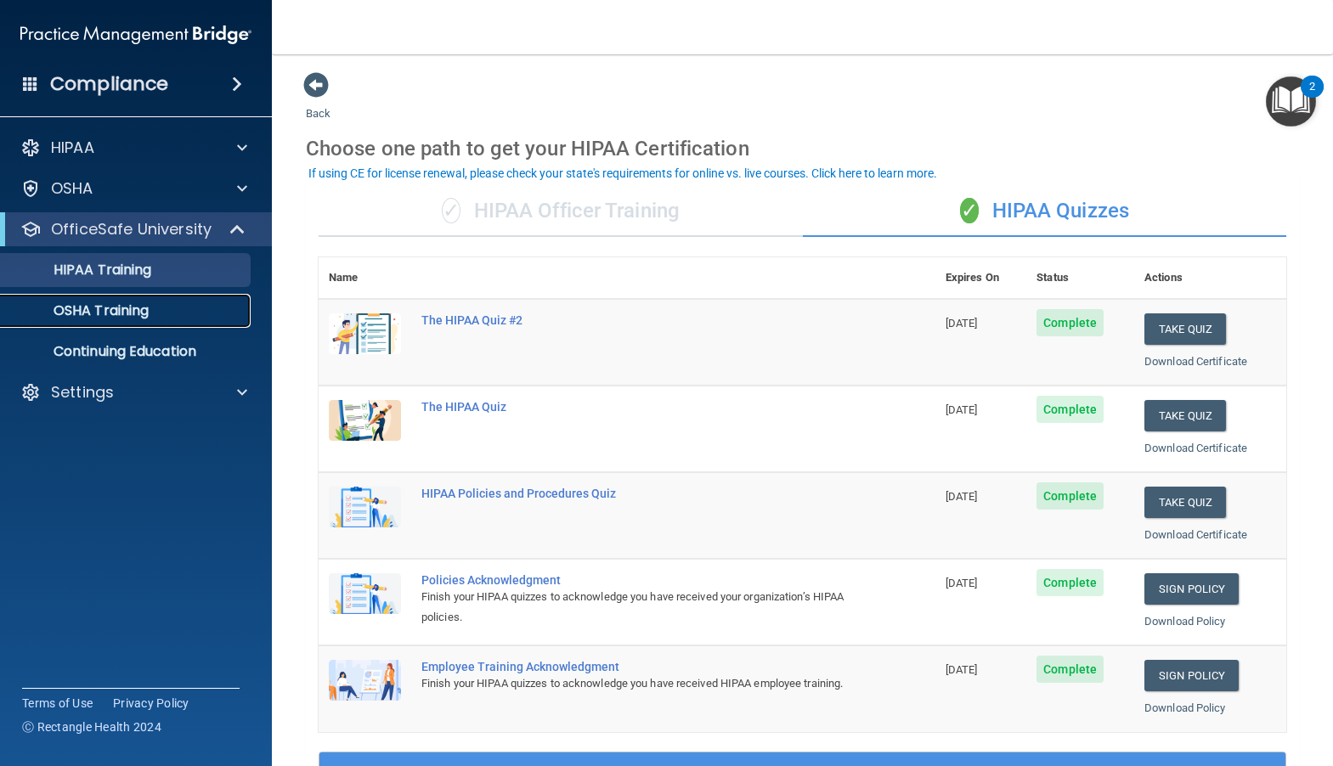
click at [99, 308] on p "OSHA Training" at bounding box center [80, 310] width 138 height 17
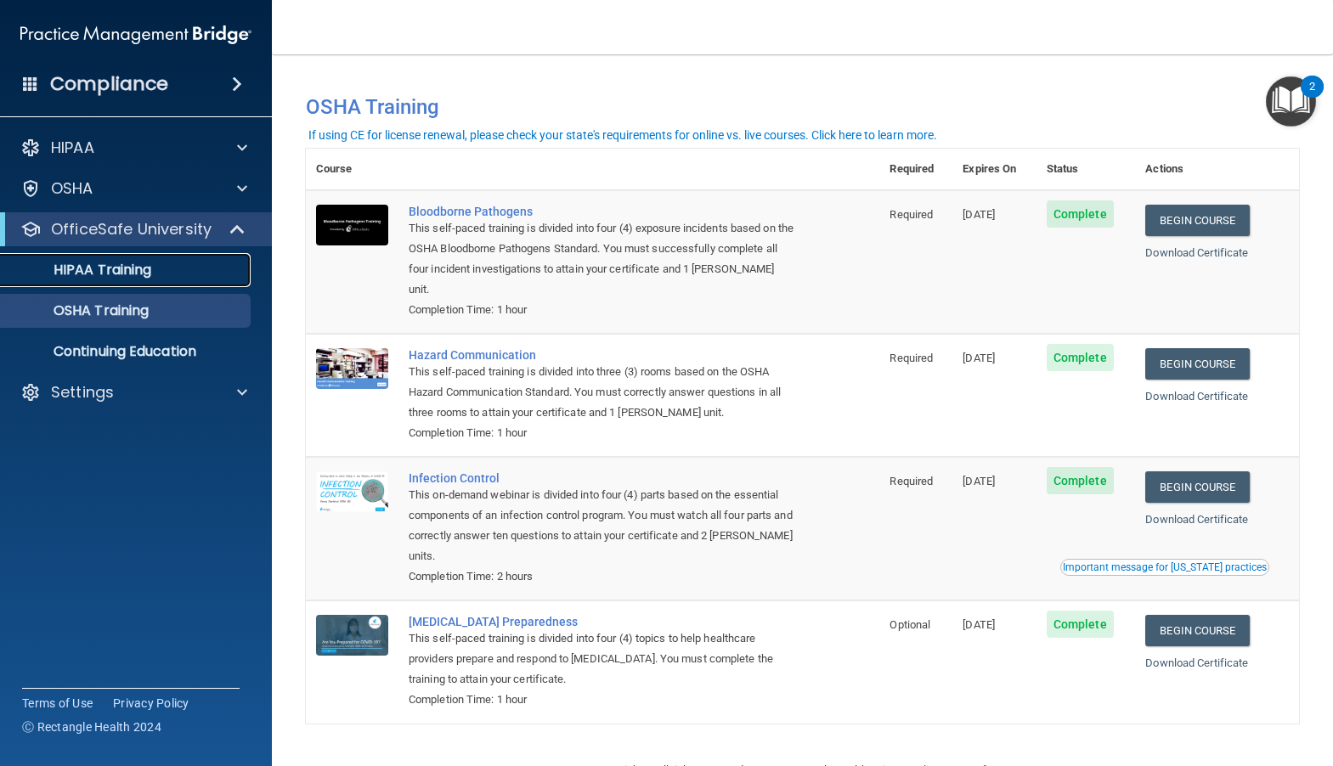
click at [118, 272] on p "HIPAA Training" at bounding box center [81, 270] width 140 height 17
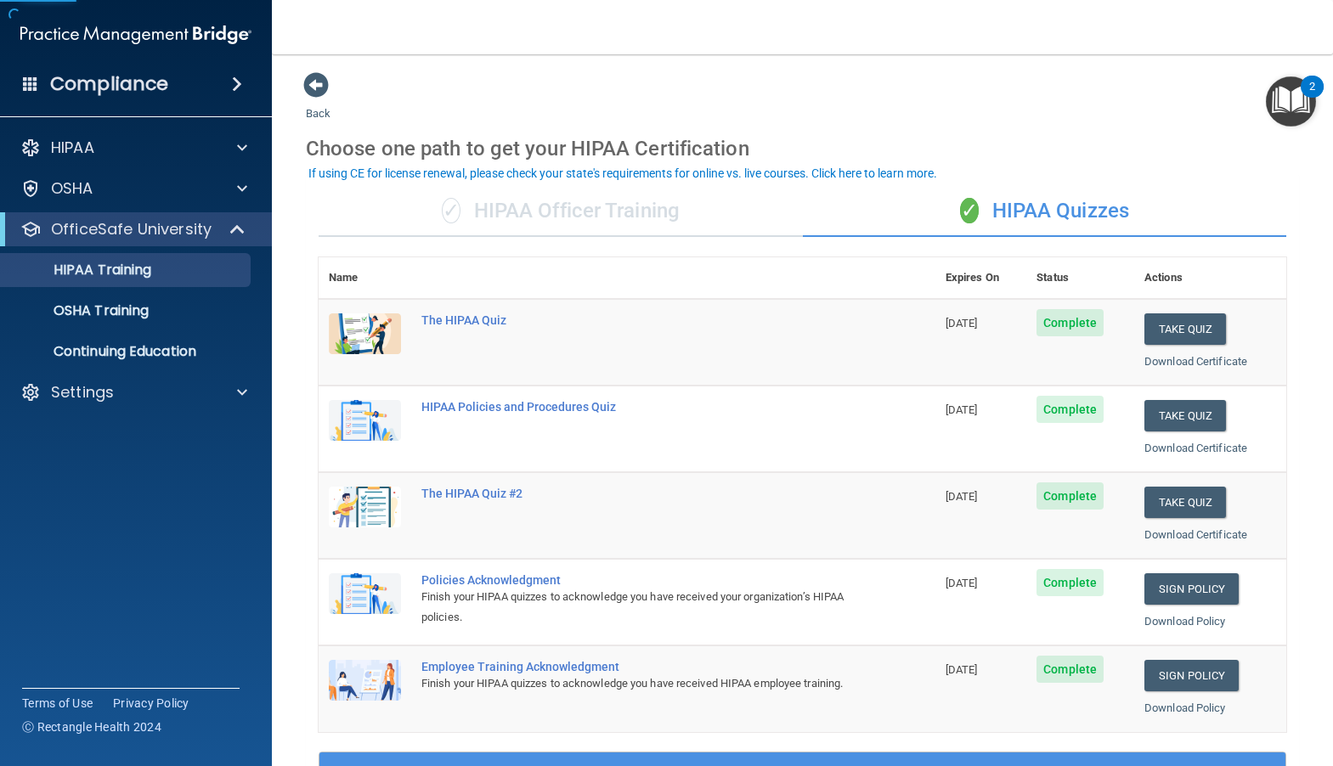
click at [589, 219] on div "✓ HIPAA Officer Training" at bounding box center [561, 211] width 484 height 51
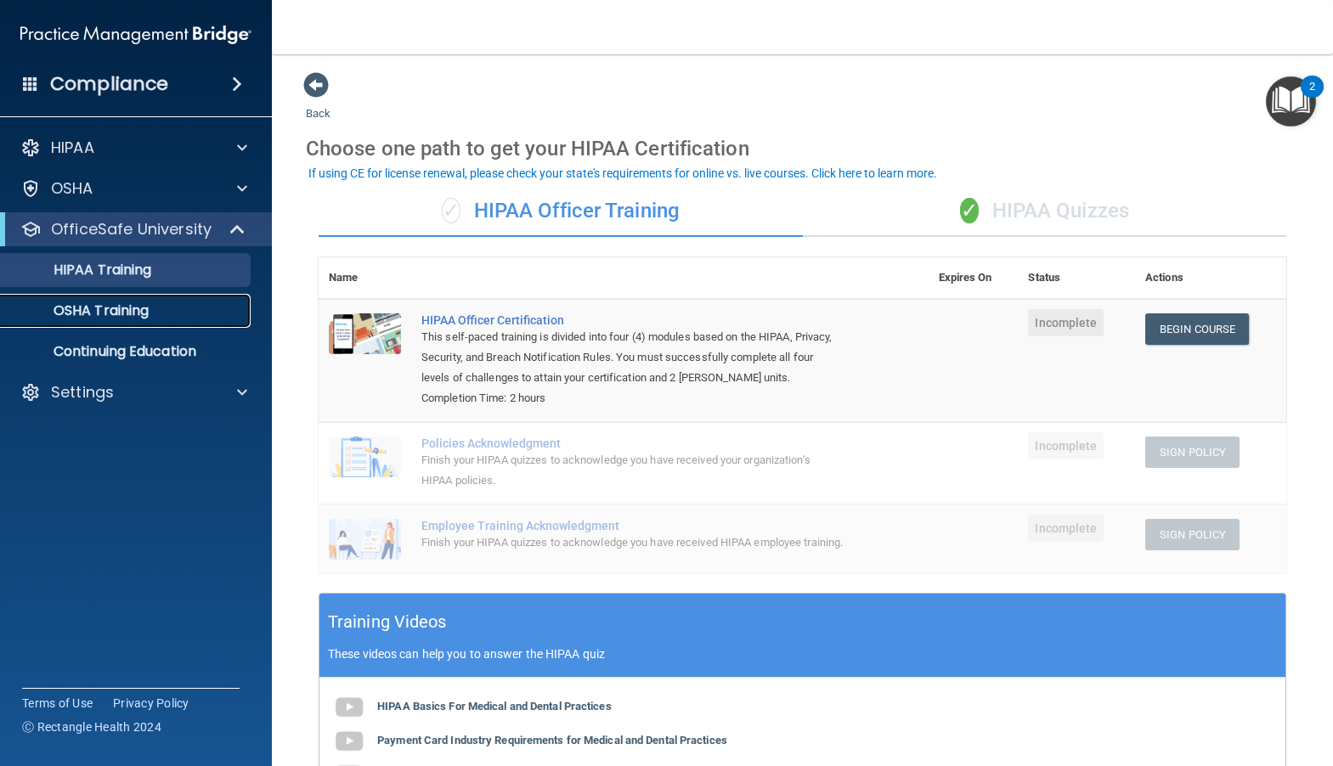
click at [110, 312] on p "OSHA Training" at bounding box center [80, 310] width 138 height 17
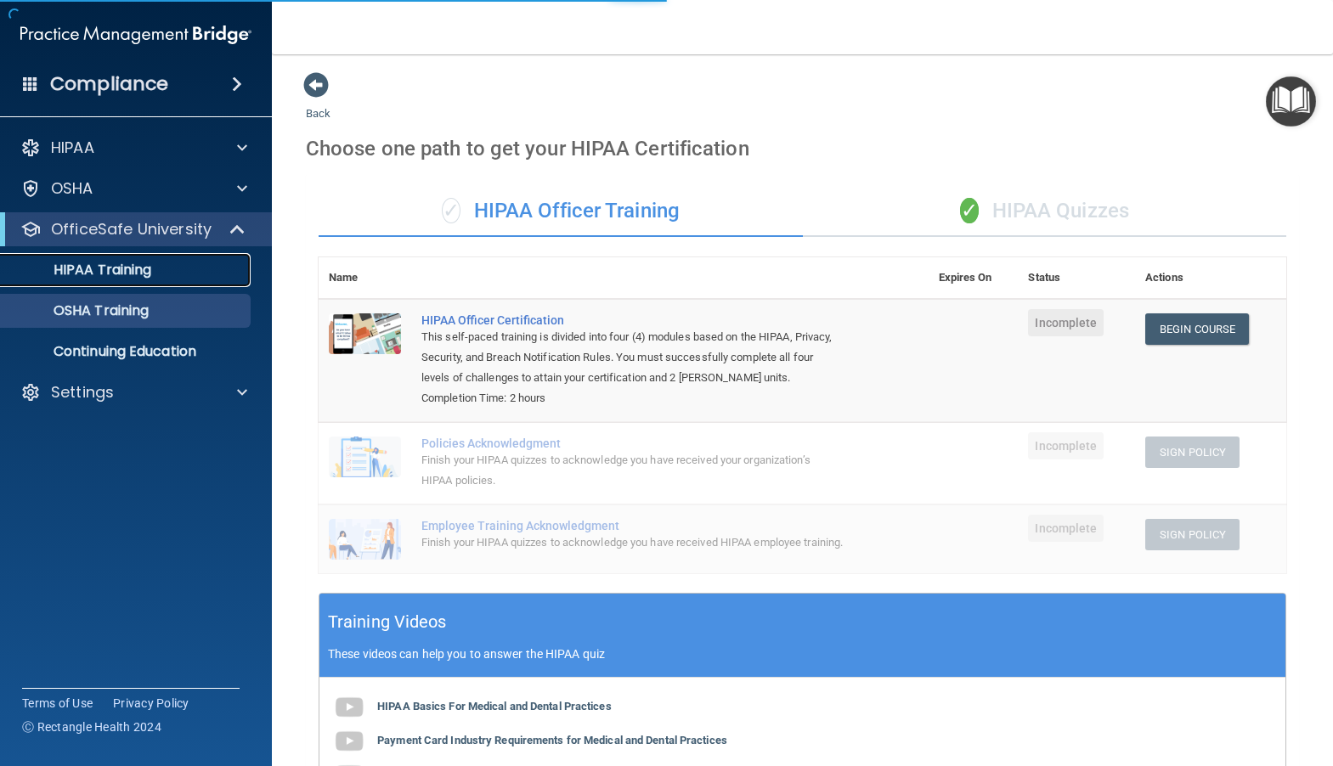
click at [106, 264] on p "HIPAA Training" at bounding box center [81, 270] width 140 height 17
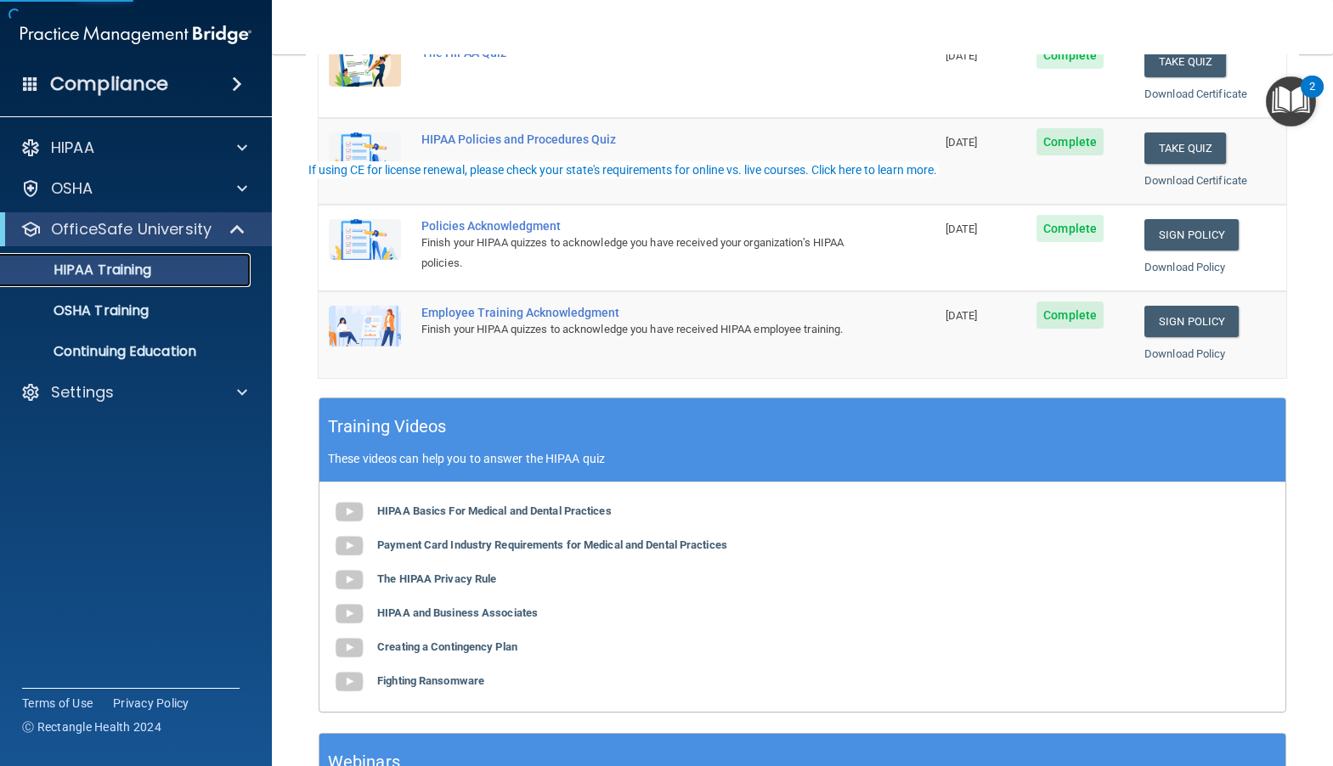
scroll to position [513, 0]
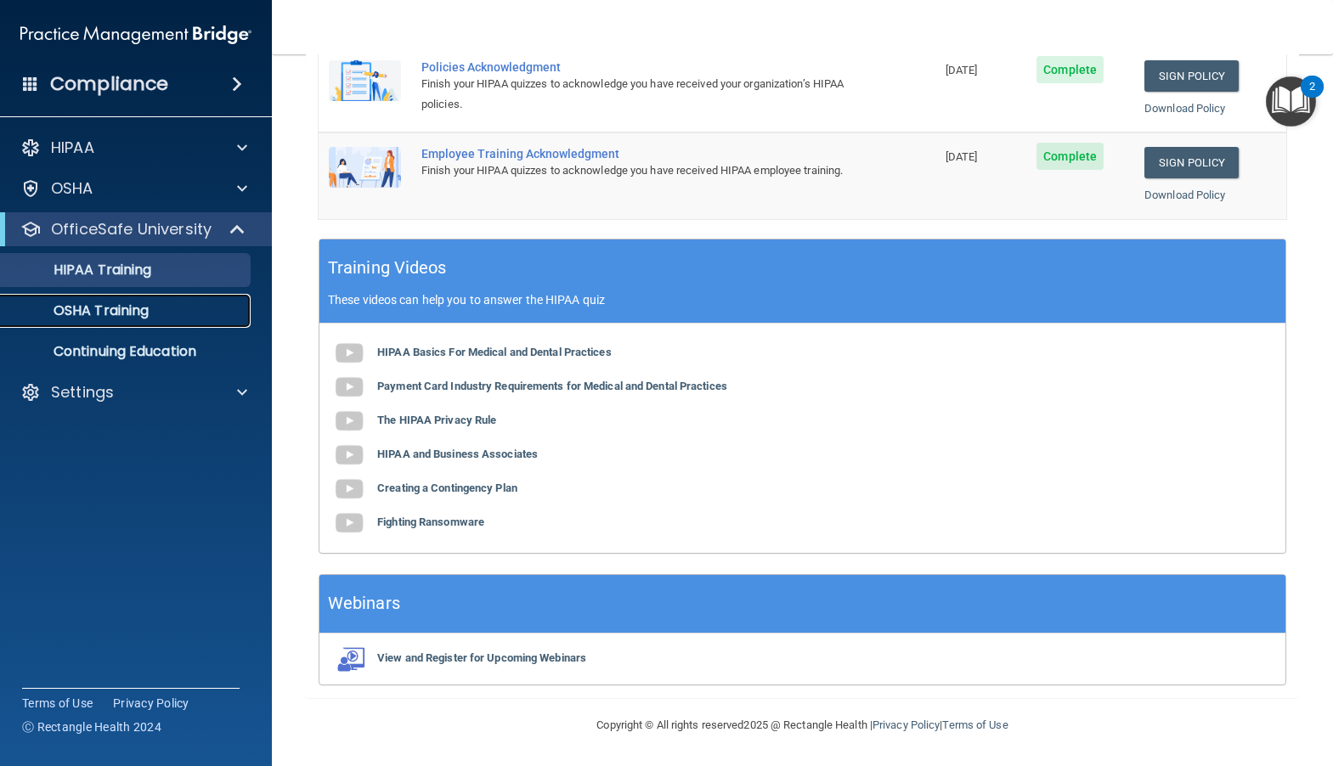
click at [103, 297] on link "OSHA Training" at bounding box center [117, 311] width 268 height 34
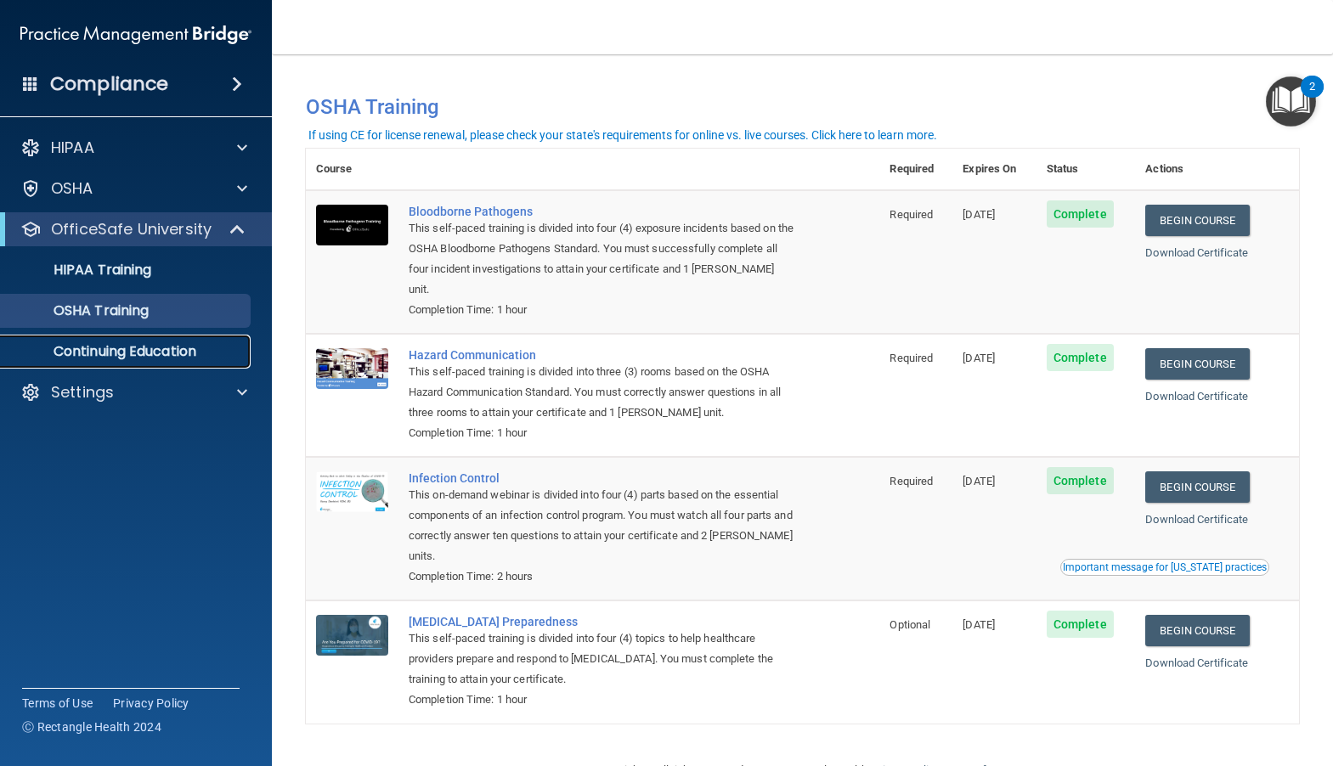
click at [57, 364] on link "Continuing Education" at bounding box center [117, 352] width 268 height 34
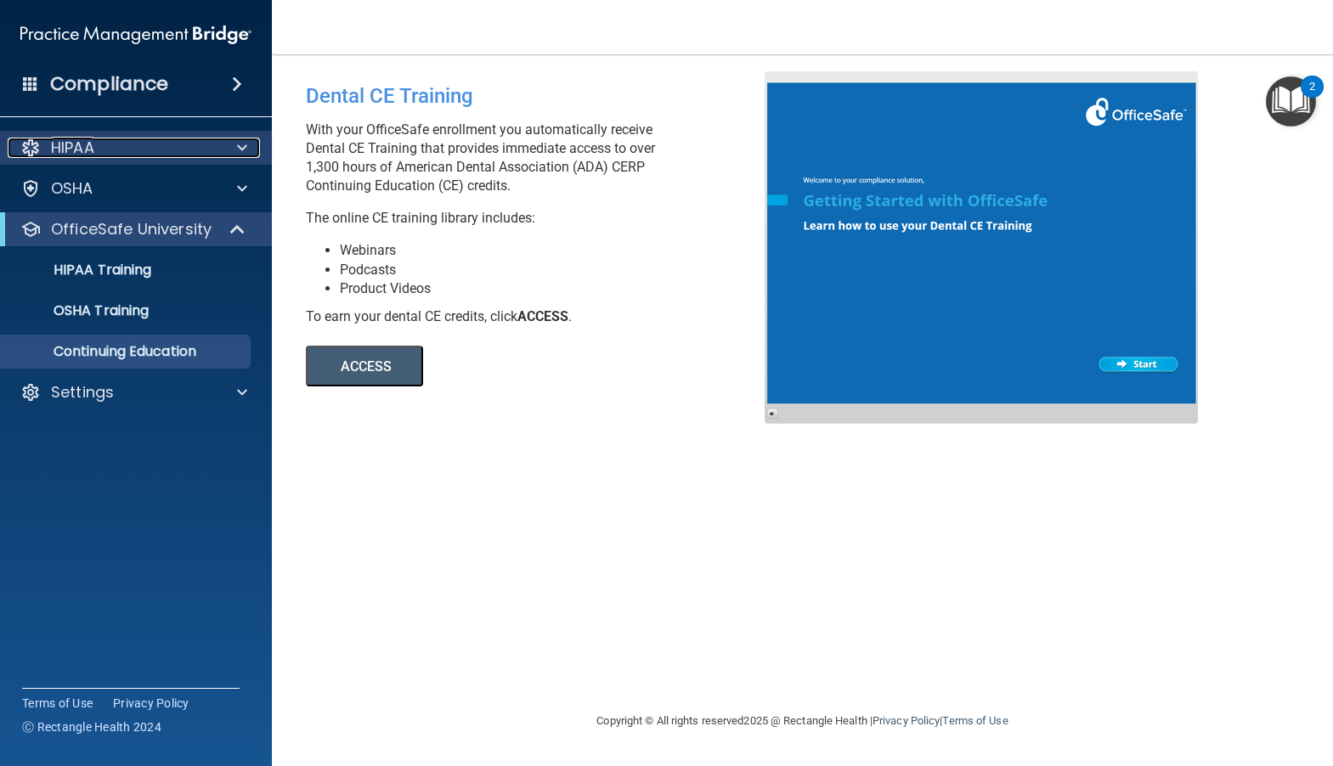
click at [92, 156] on p "HIPAA" at bounding box center [72, 148] width 43 height 20
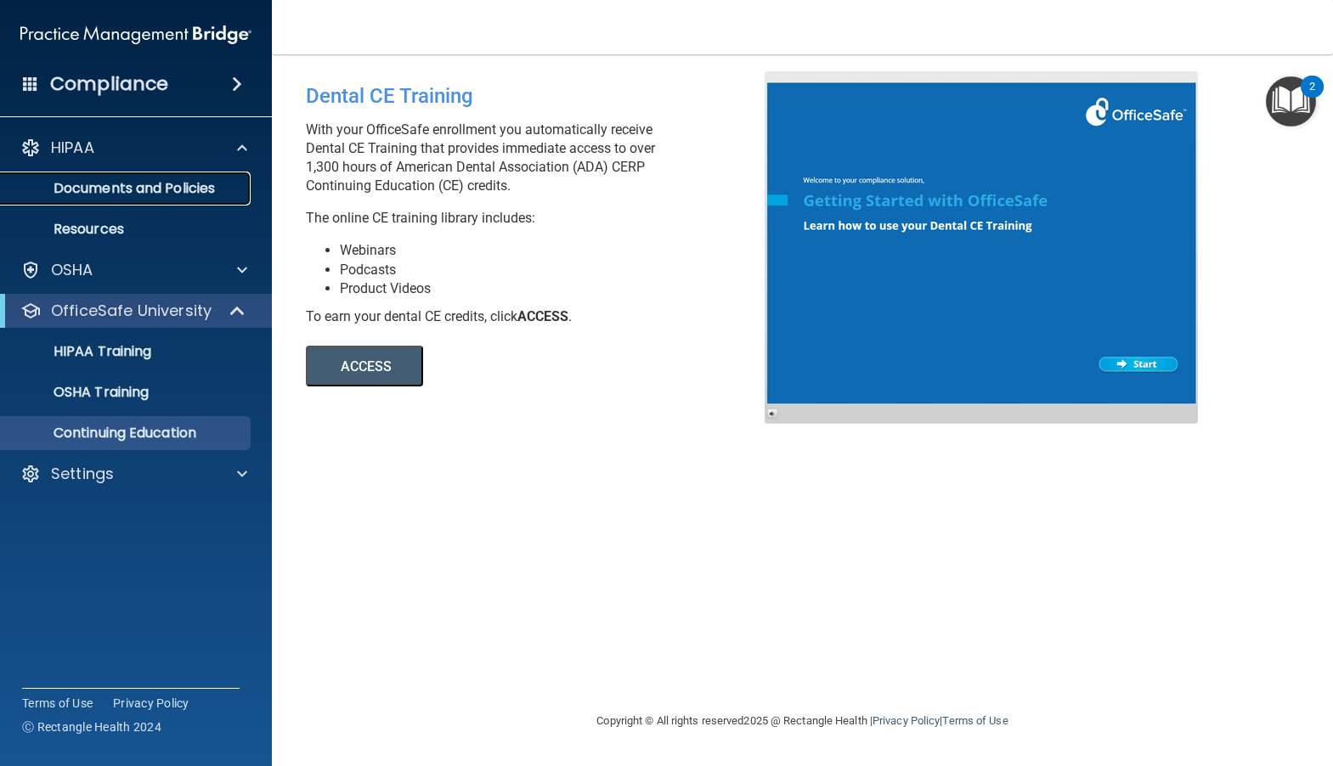
click at [100, 183] on p "Documents and Policies" at bounding box center [127, 188] width 232 height 17
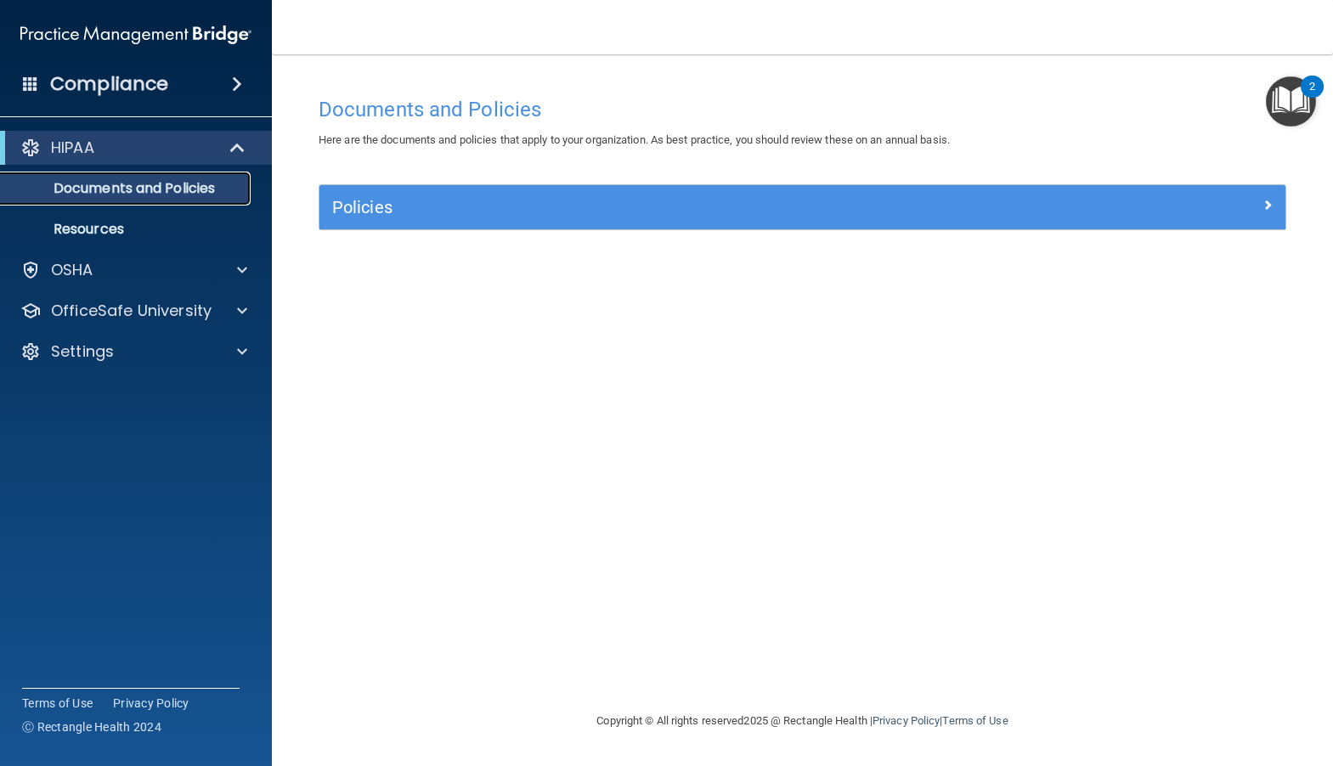
click at [141, 194] on p "Documents and Policies" at bounding box center [127, 188] width 232 height 17
click at [111, 230] on p "Resources" at bounding box center [127, 229] width 232 height 17
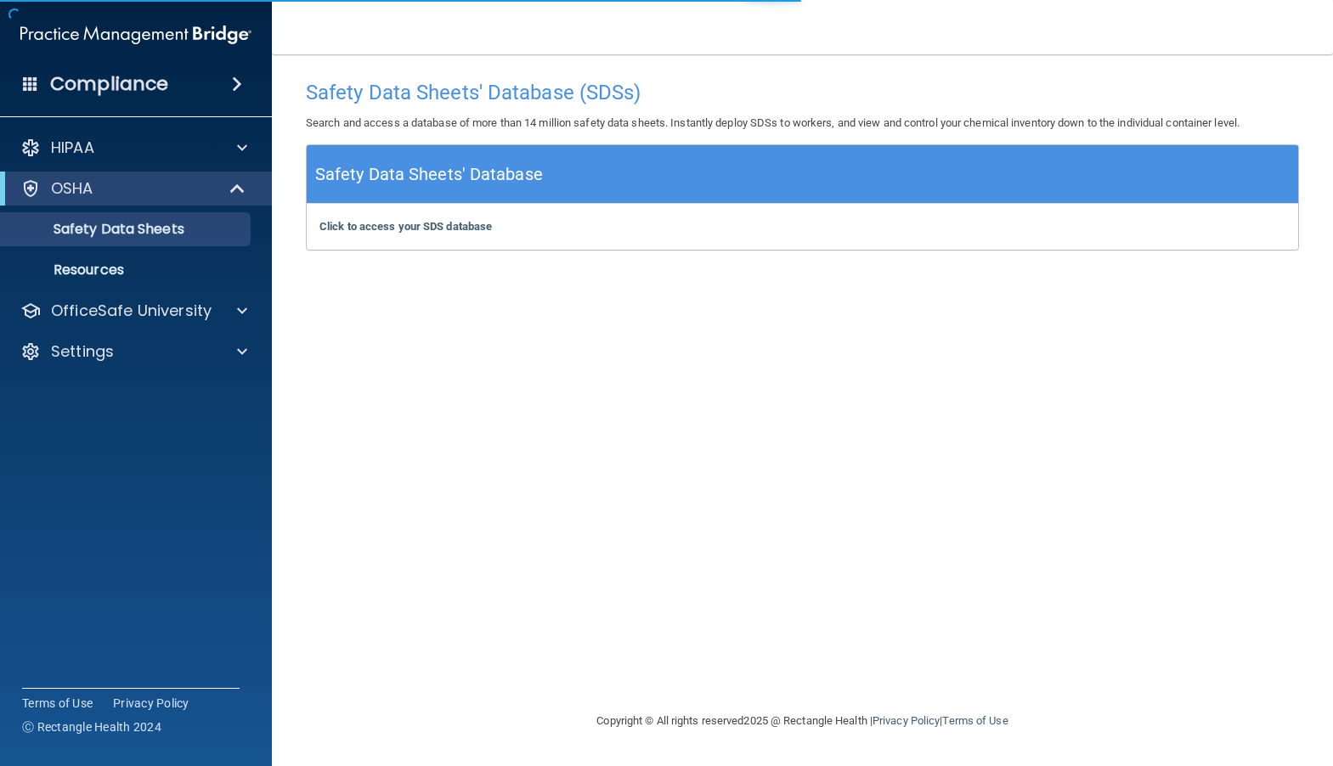
click at [134, 200] on div "OSHA" at bounding box center [136, 189] width 272 height 34
click at [105, 265] on p "Resources" at bounding box center [127, 270] width 232 height 17
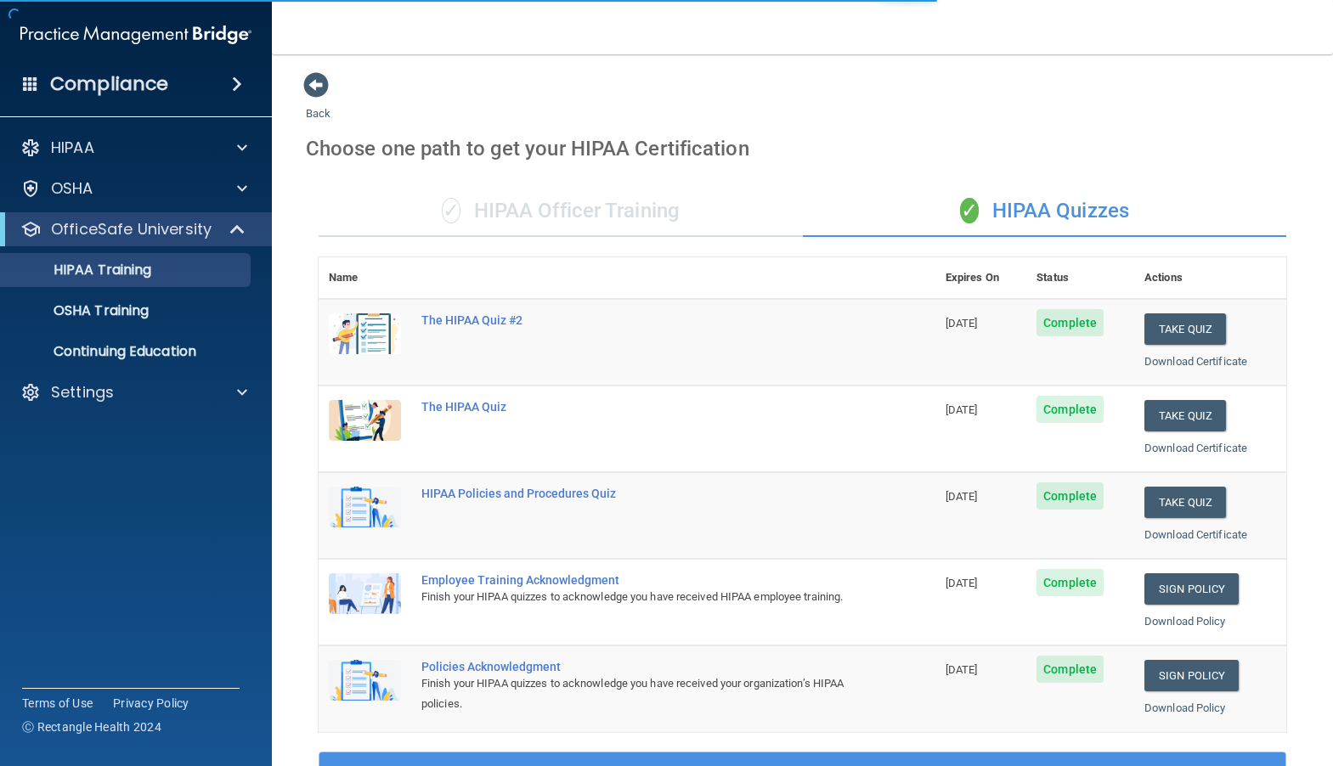
click at [527, 199] on div "✓ HIPAA Officer Training" at bounding box center [561, 211] width 484 height 51
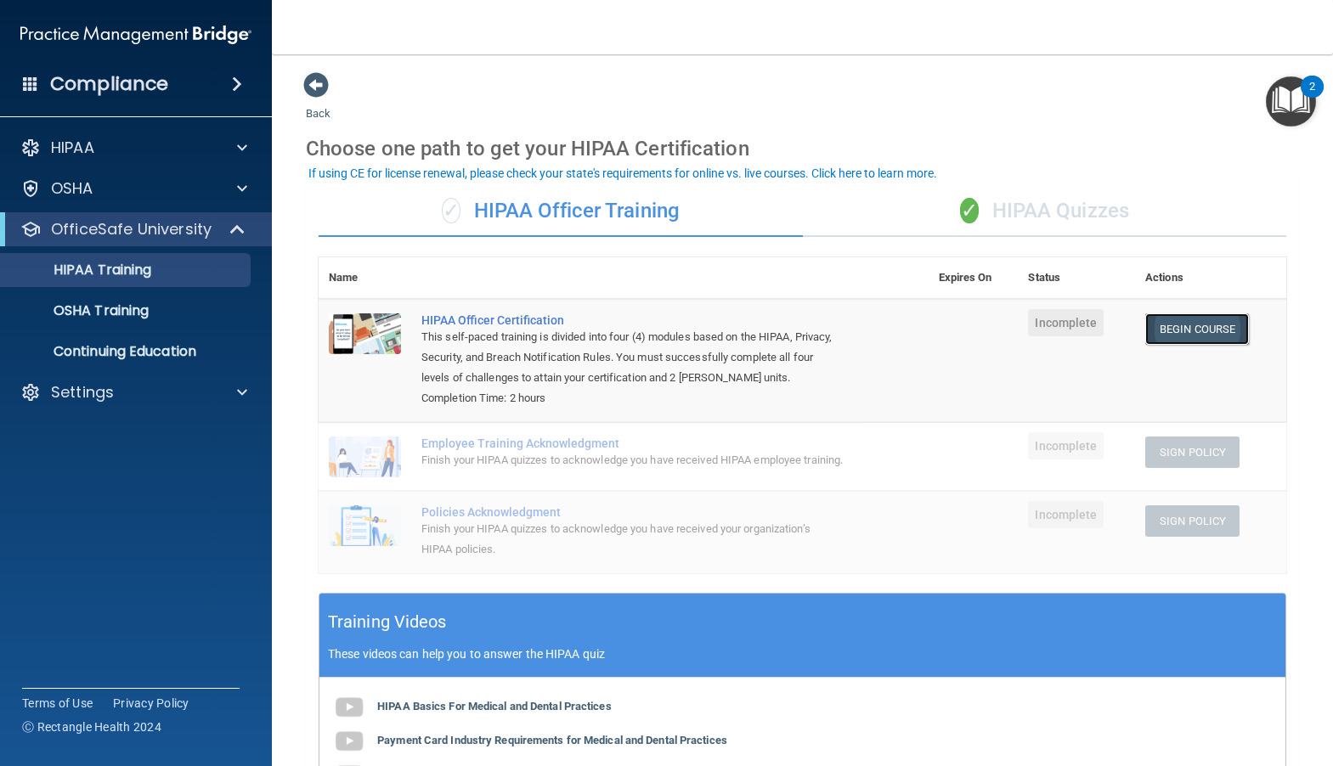
click at [1171, 328] on link "Begin Course" at bounding box center [1197, 328] width 104 height 31
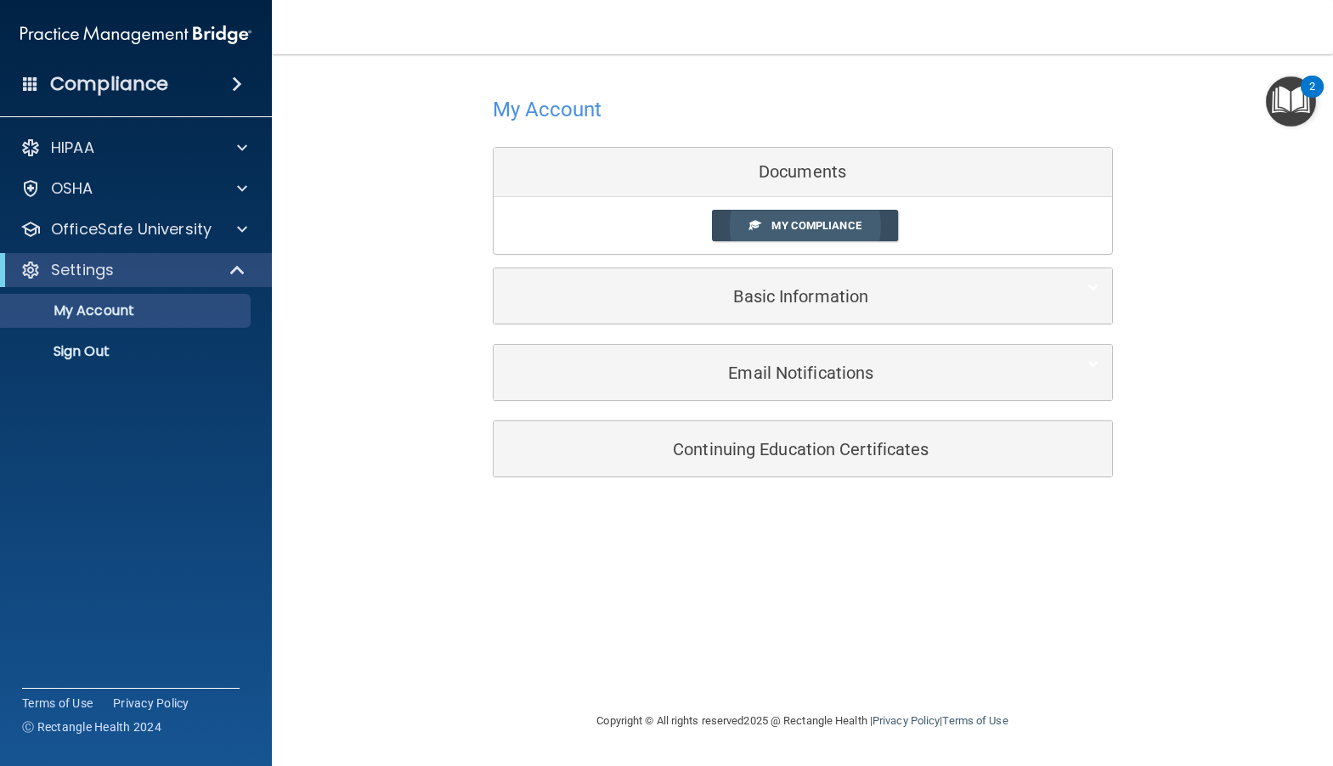
click at [792, 224] on span "My Compliance" at bounding box center [815, 225] width 89 height 13
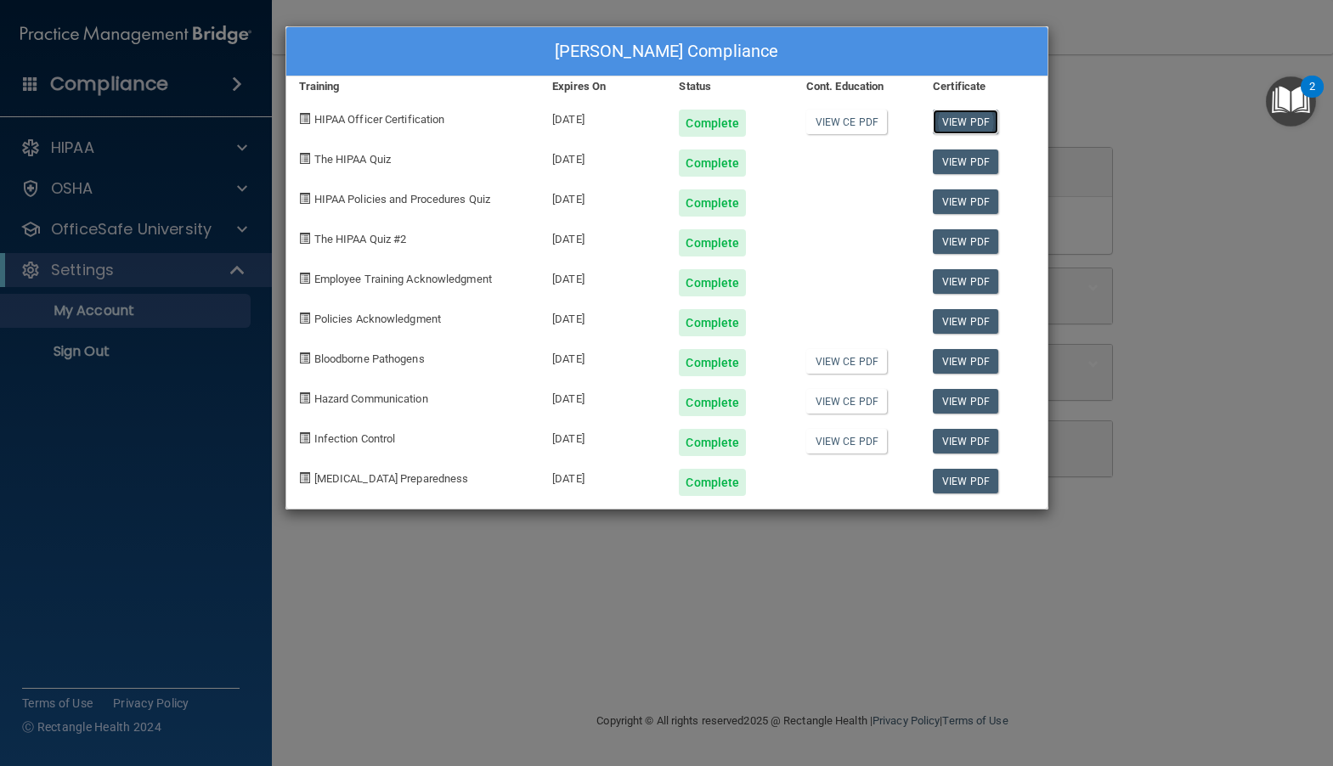
click at [966, 118] on link "View PDF" at bounding box center [965, 122] width 65 height 25
click at [114, 151] on div "Sughra Haidari's Compliance Training Expires On Status Cont. Education Certific…" at bounding box center [666, 383] width 1333 height 766
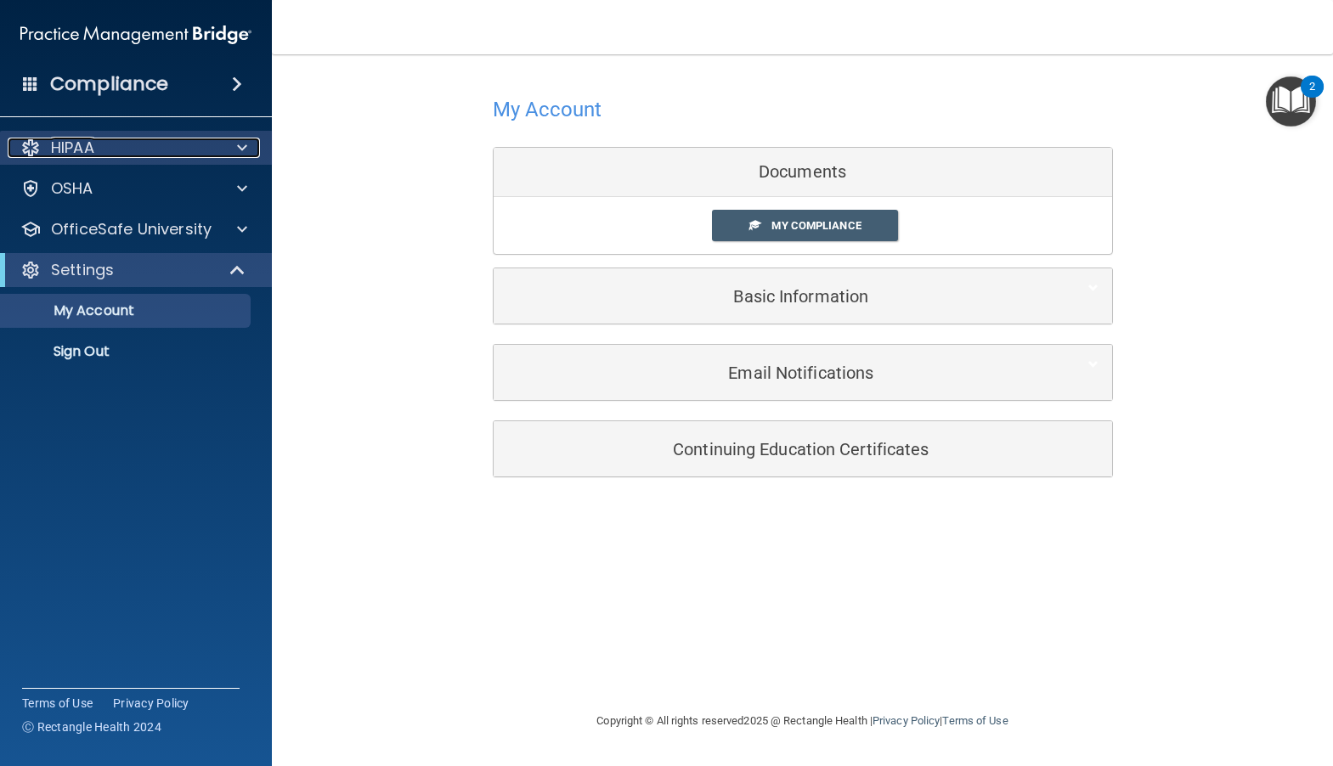
click at [121, 148] on div "HIPAA" at bounding box center [113, 148] width 211 height 20
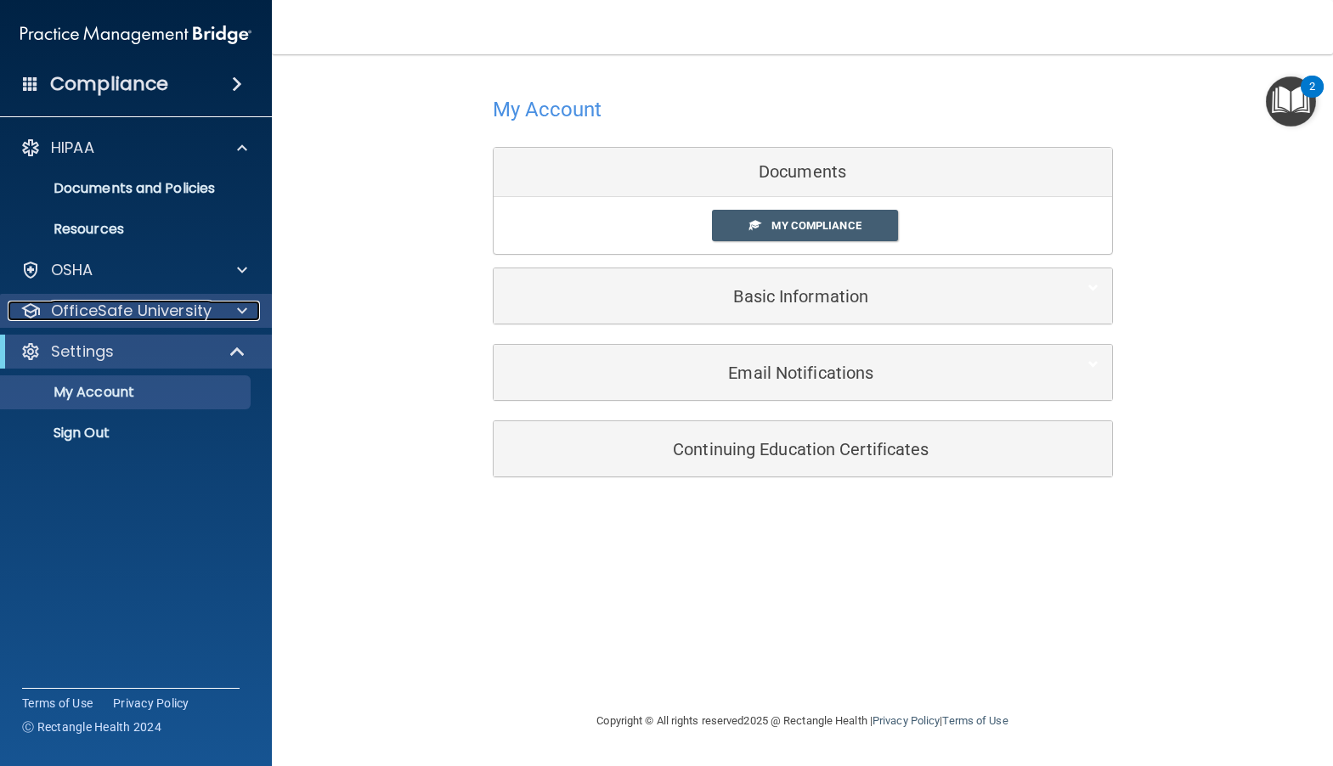
click at [120, 317] on p "OfficeSafe University" at bounding box center [131, 311] width 161 height 20
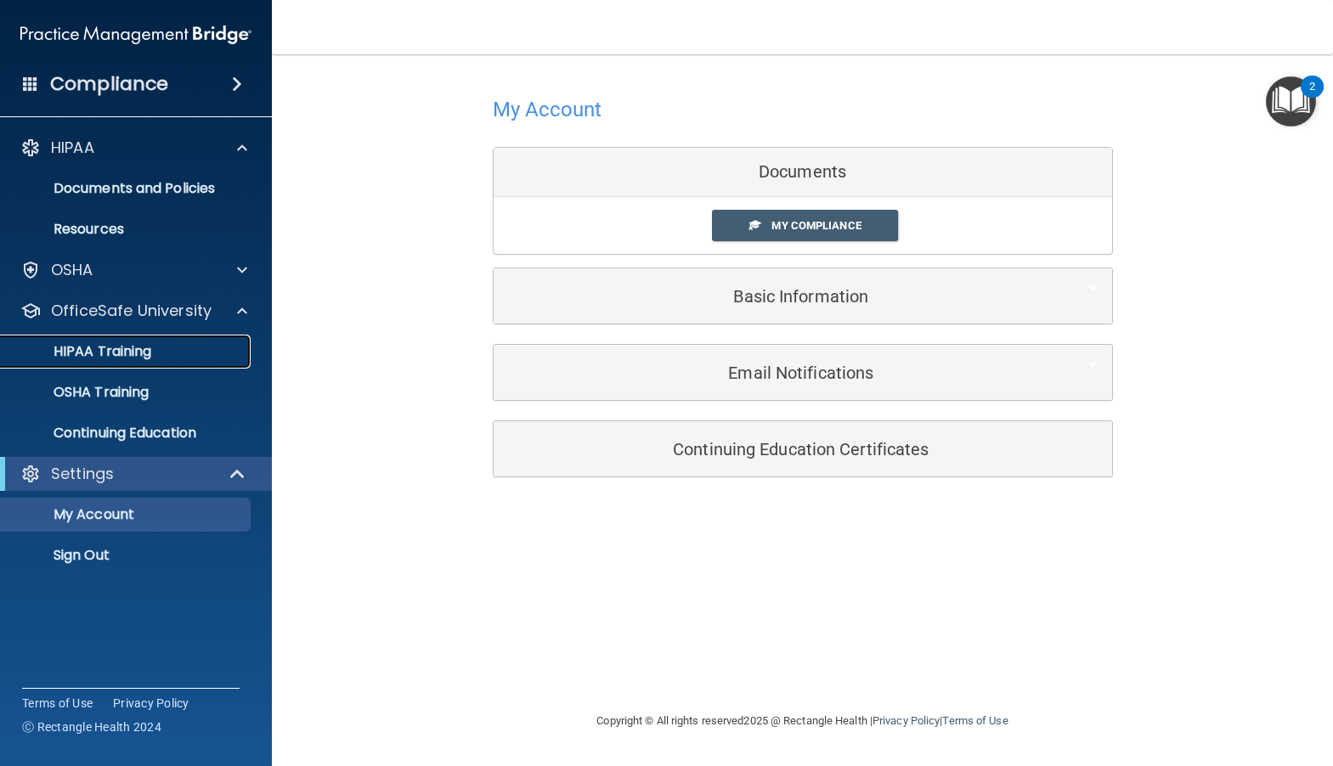
click at [103, 339] on link "HIPAA Training" at bounding box center [117, 352] width 268 height 34
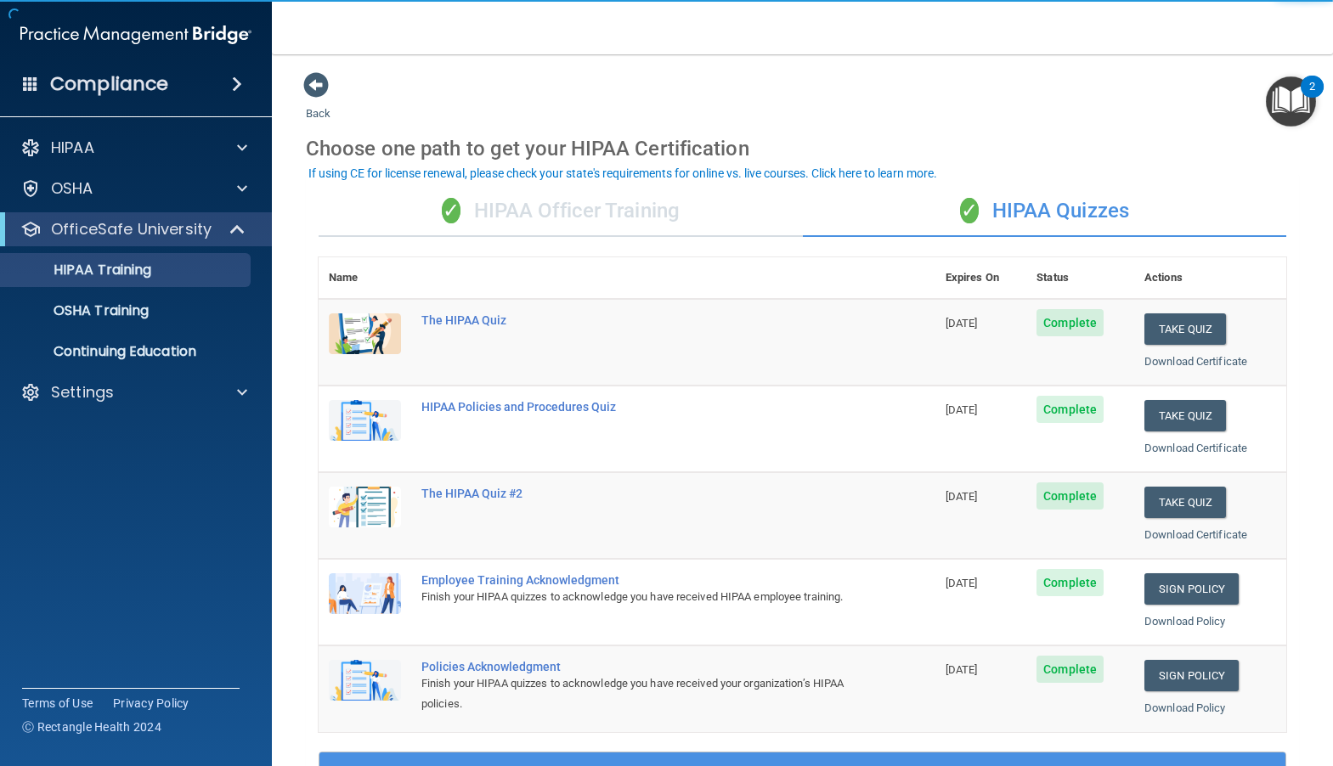
click at [527, 206] on div "✓ HIPAA Officer Training" at bounding box center [561, 211] width 484 height 51
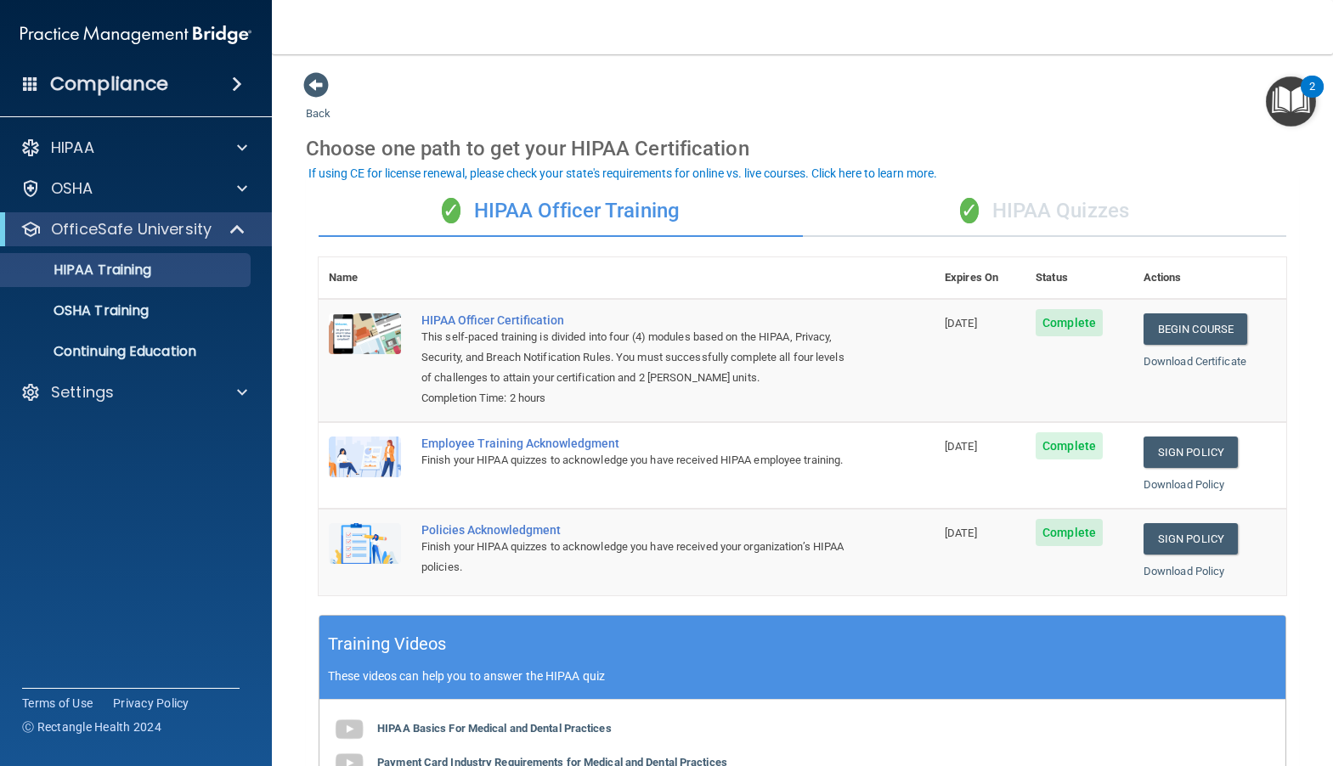
click at [990, 206] on div "✓ HIPAA Quizzes" at bounding box center [1045, 211] width 484 height 51
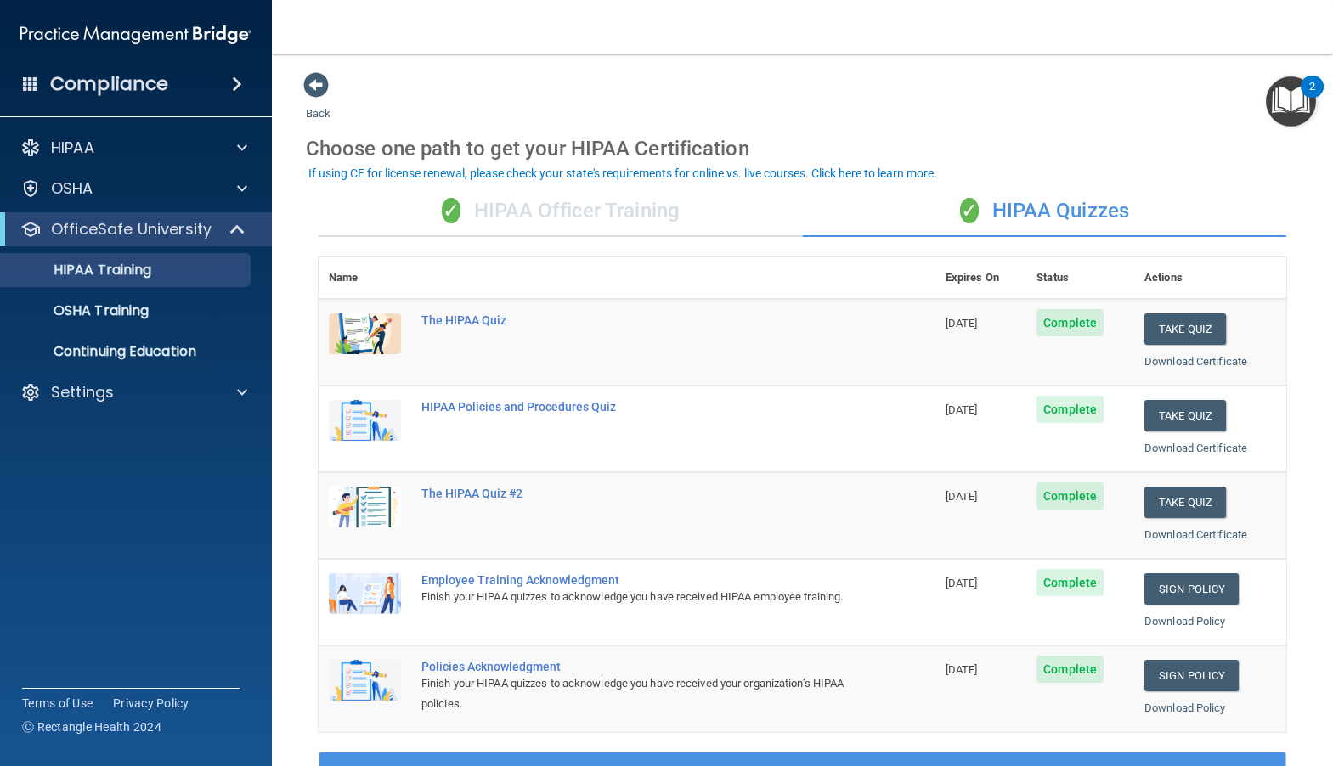
click at [510, 205] on div "✓ HIPAA Officer Training" at bounding box center [561, 211] width 484 height 51
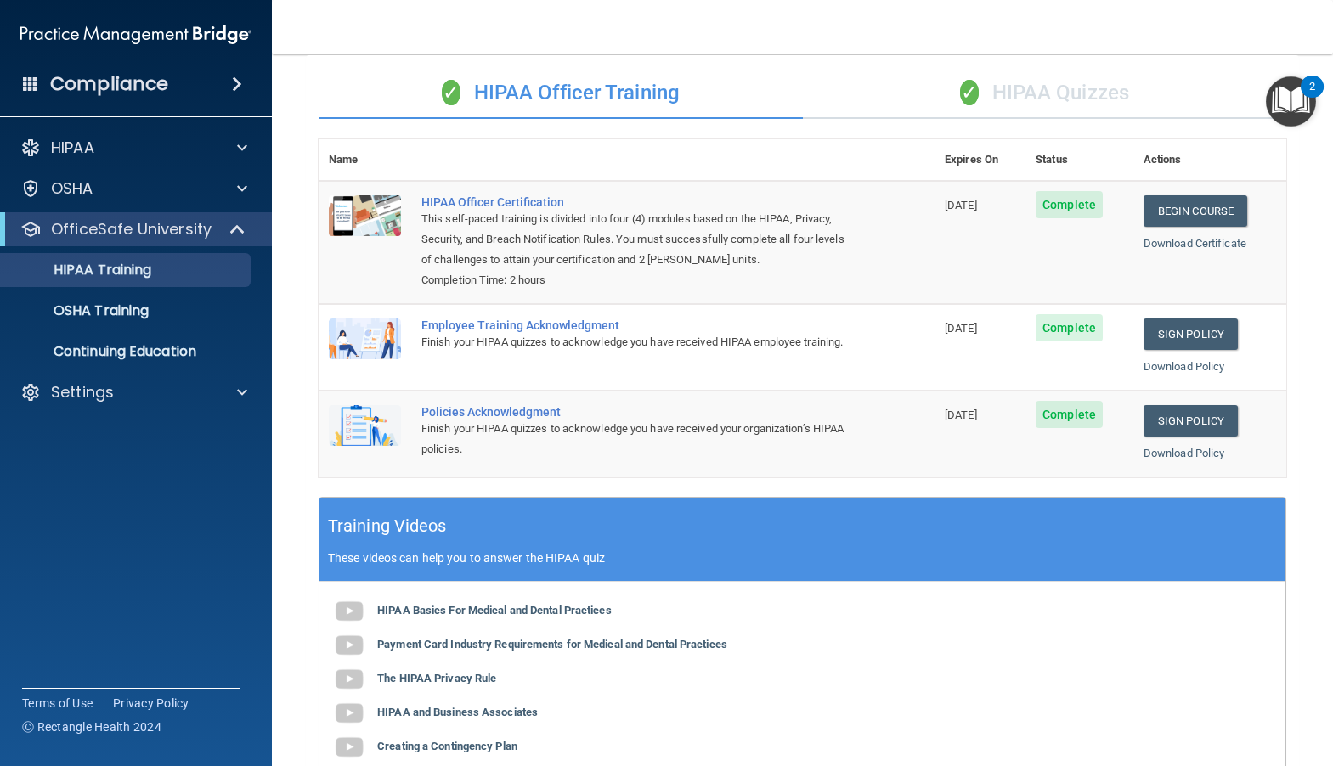
scroll to position [255, 0]
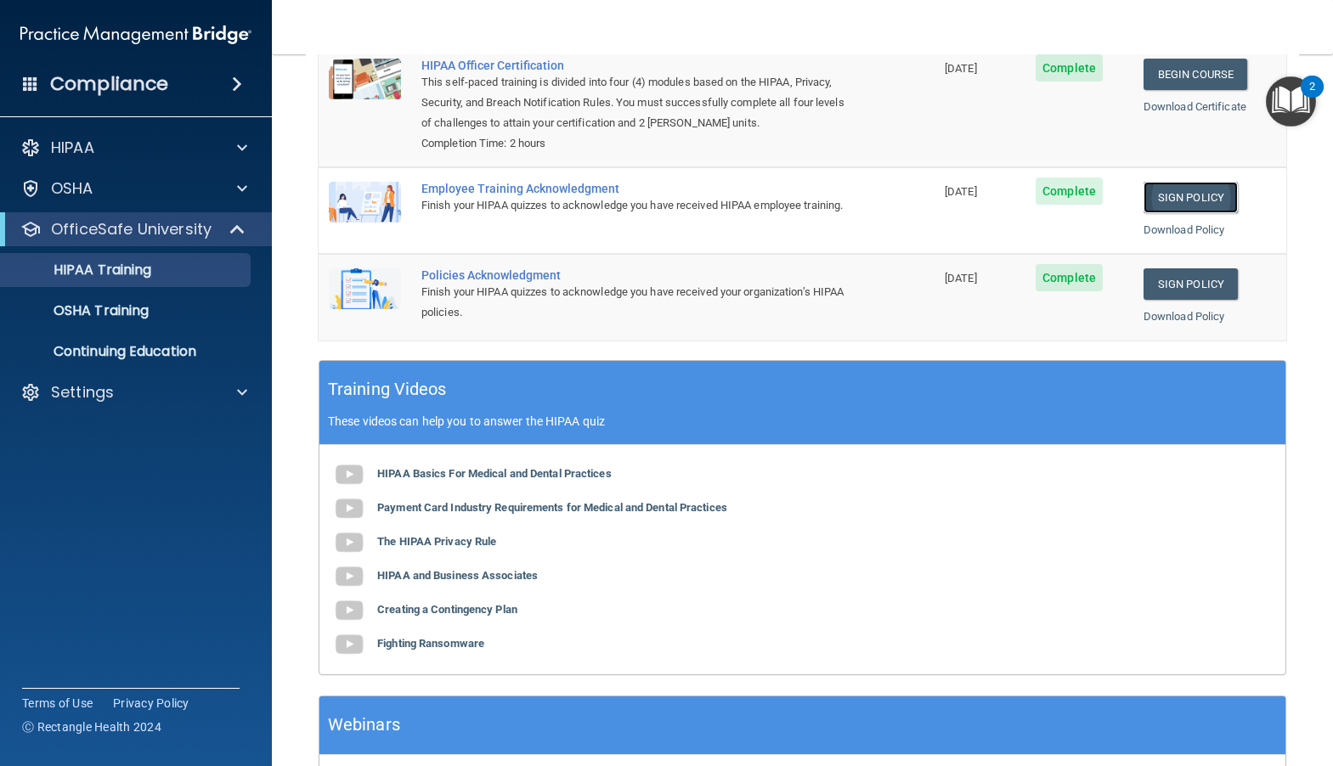
click at [1179, 195] on link "Sign Policy" at bounding box center [1190, 197] width 94 height 31
click at [1176, 200] on link "Sign Policy" at bounding box center [1190, 197] width 94 height 31
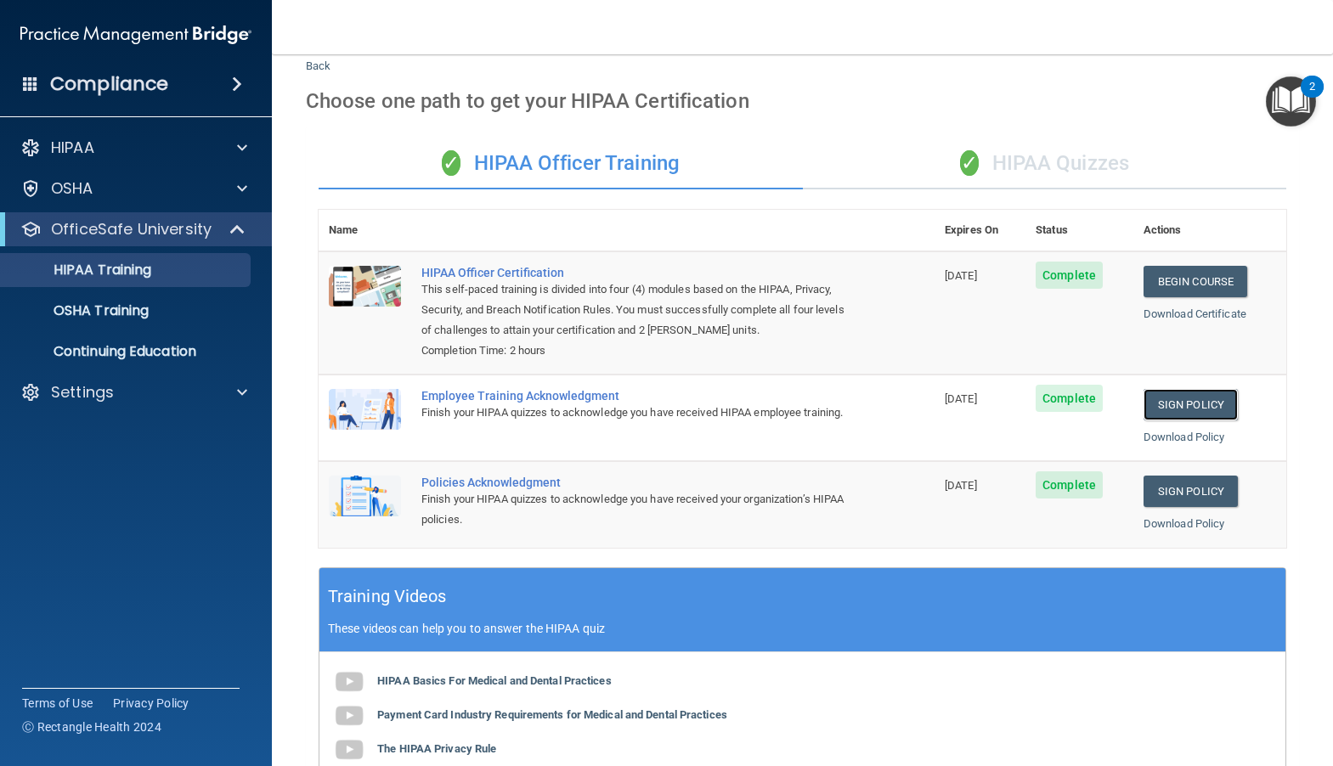
scroll to position [0, 0]
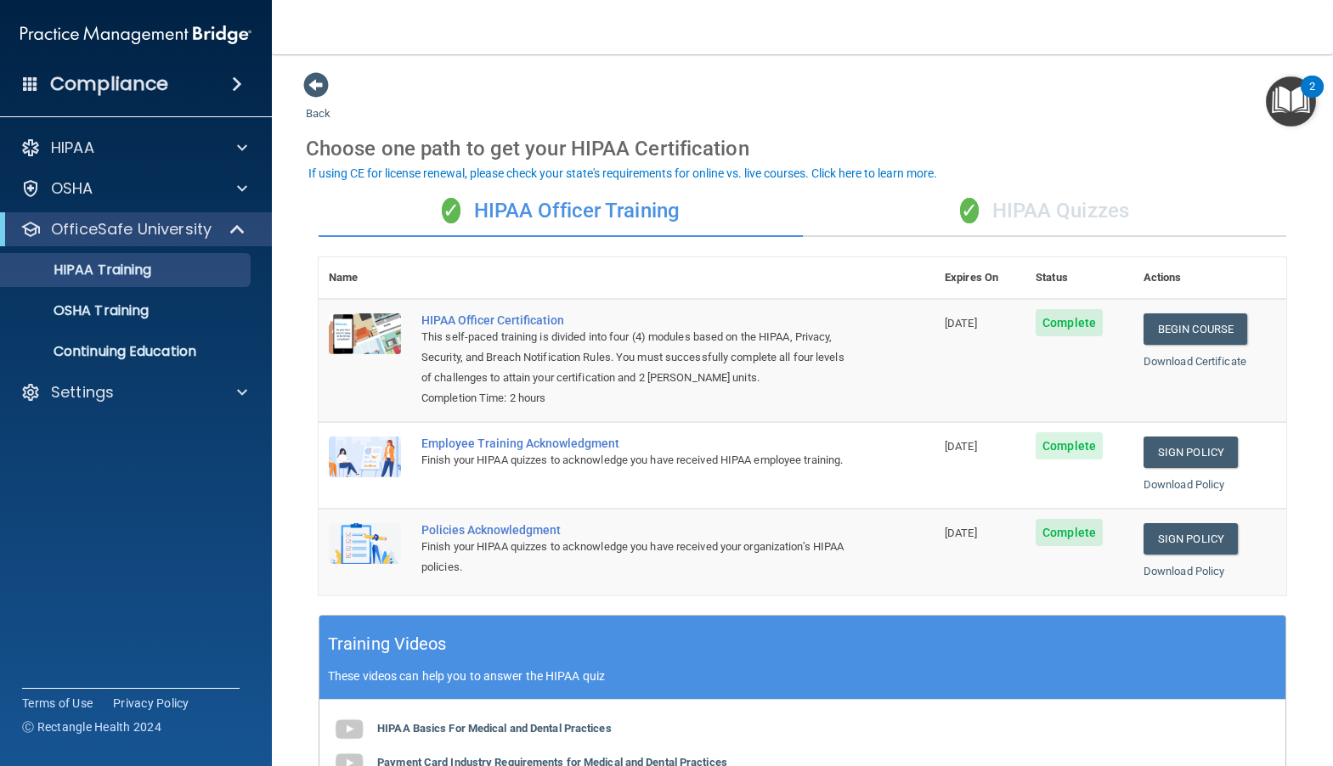
click at [1055, 217] on div "✓ HIPAA Quizzes" at bounding box center [1045, 211] width 484 height 51
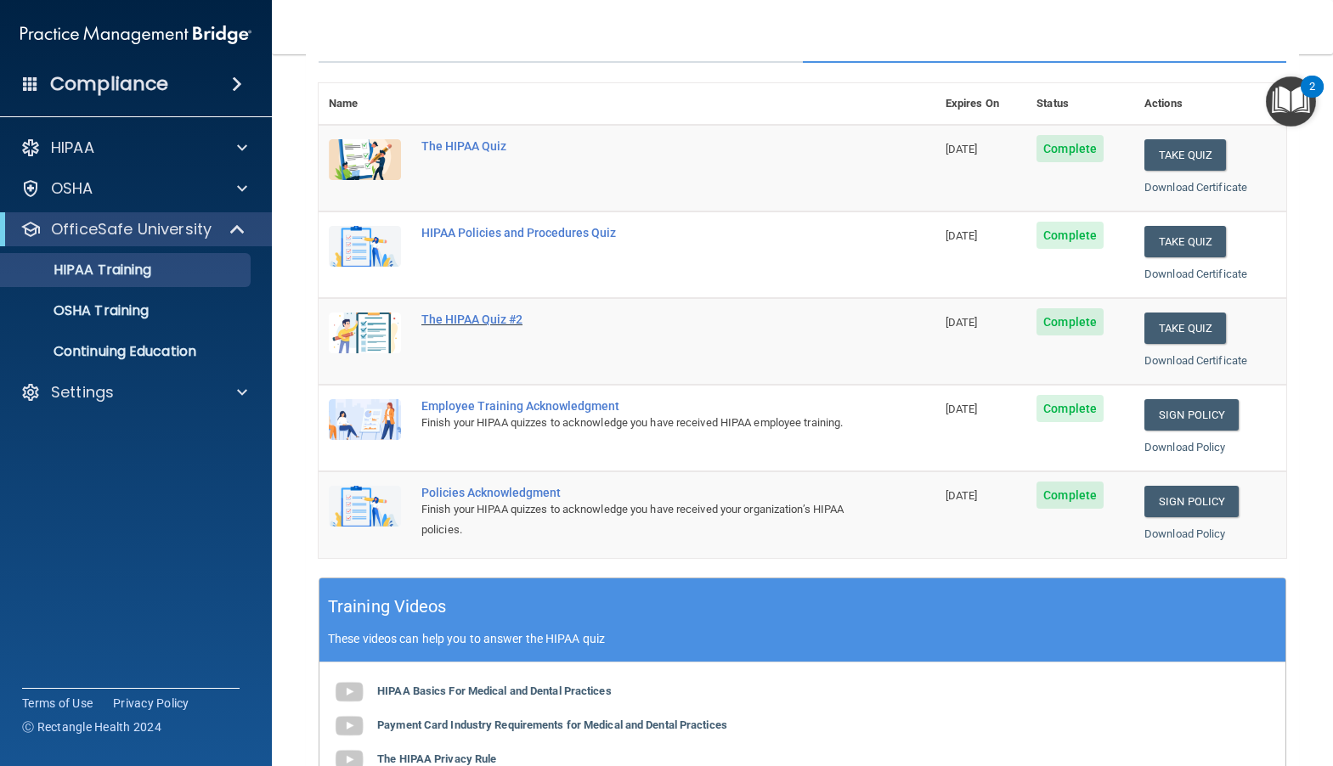
scroll to position [3, 0]
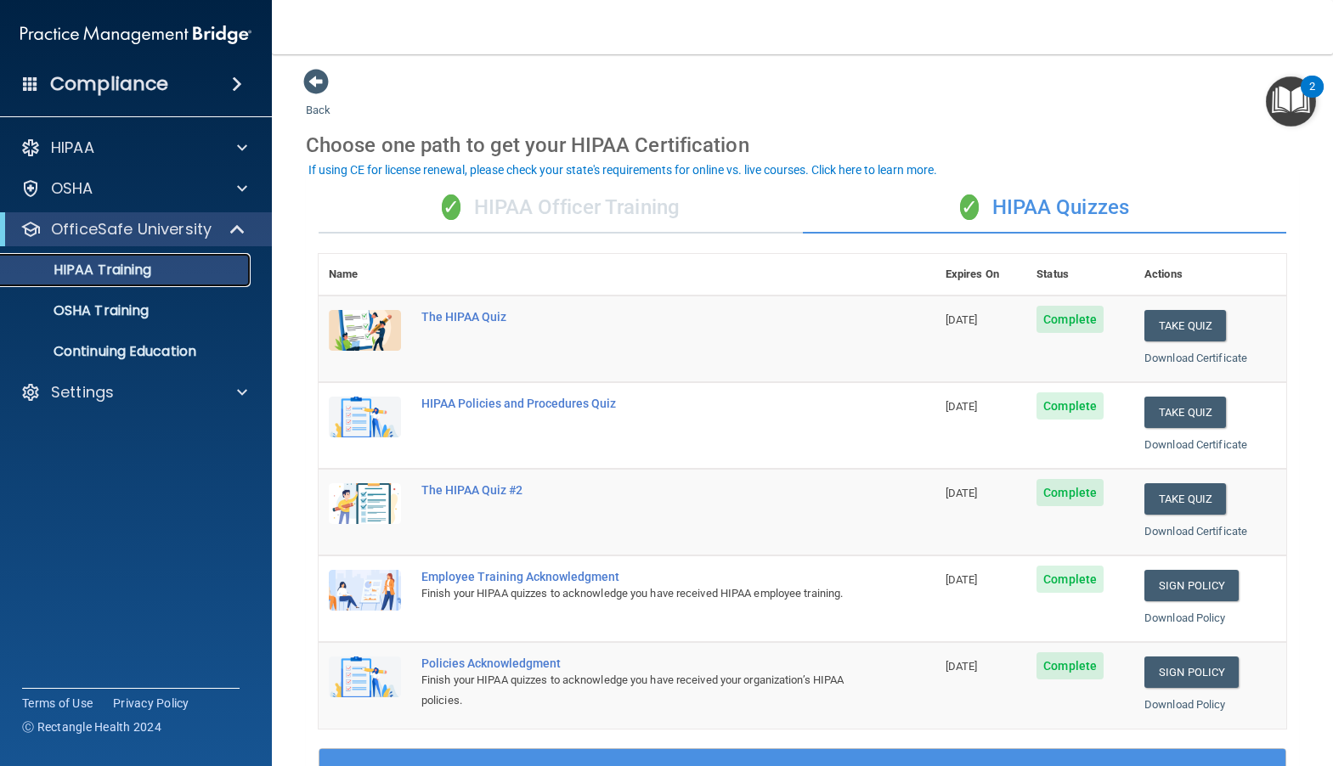
click at [128, 280] on link "HIPAA Training" at bounding box center [117, 270] width 268 height 34
click at [144, 312] on p "OSHA Training" at bounding box center [80, 310] width 138 height 17
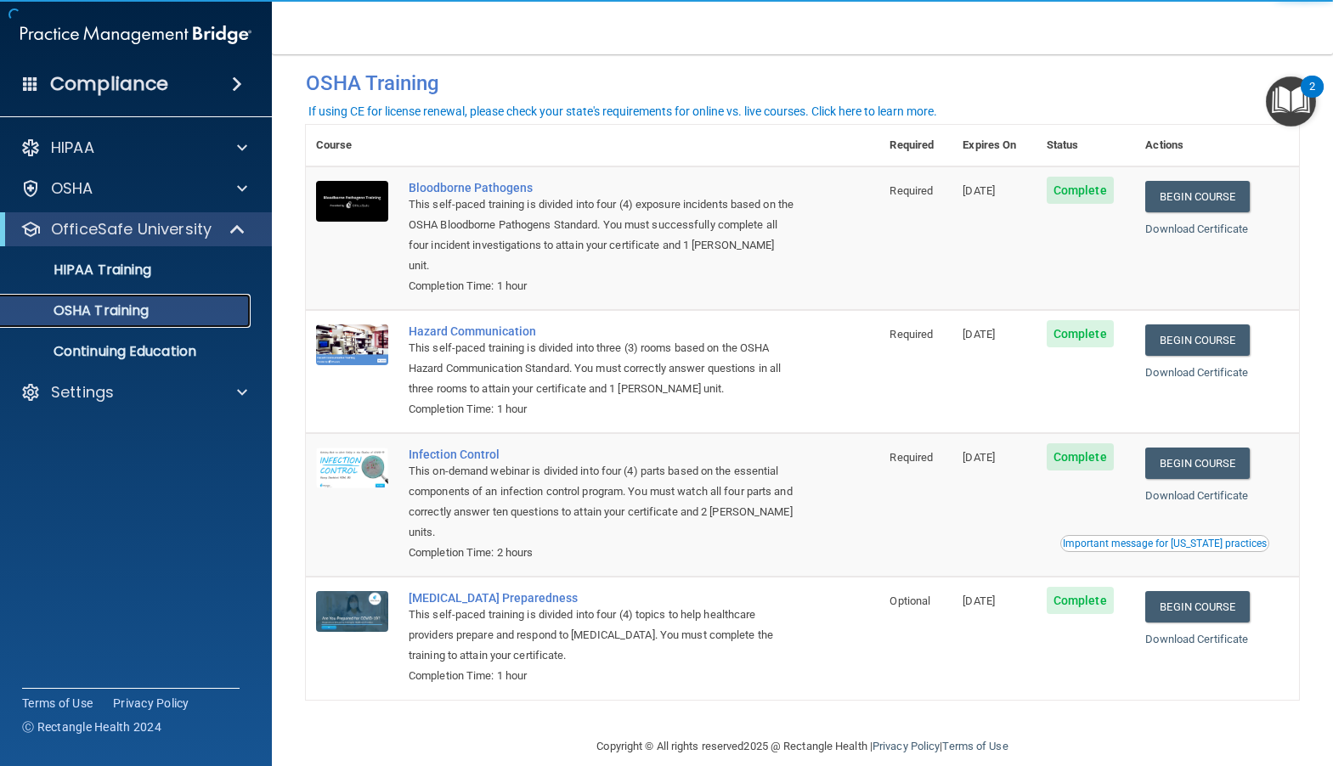
scroll to position [29, 0]
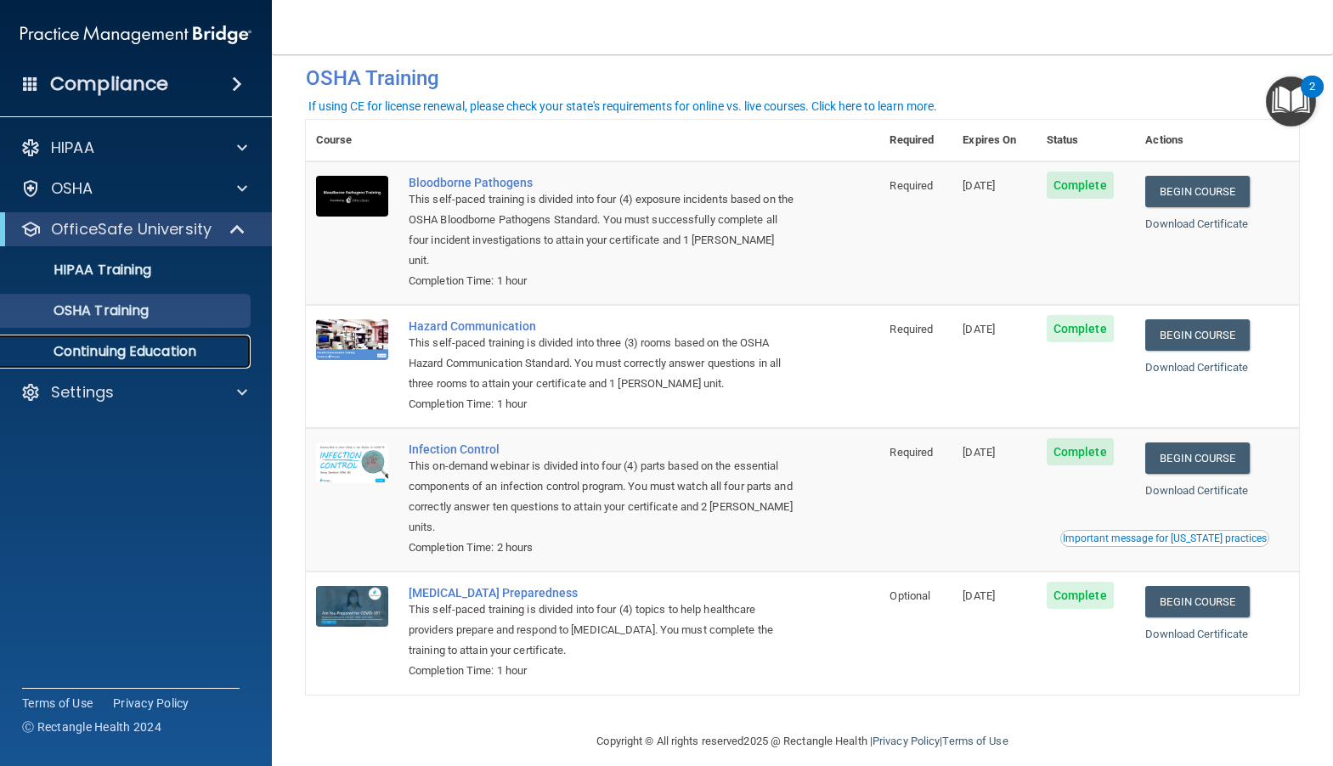
click at [127, 352] on p "Continuing Education" at bounding box center [127, 351] width 232 height 17
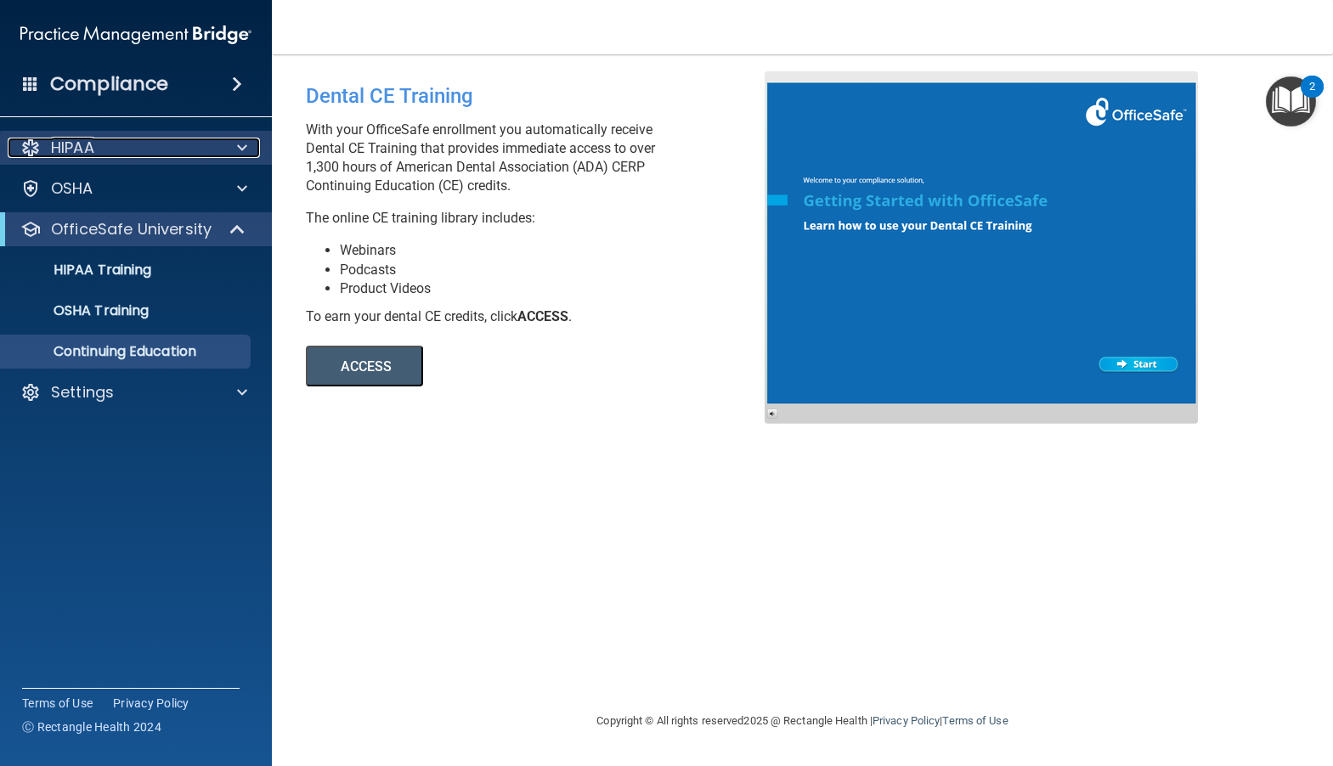
click at [114, 155] on div "HIPAA" at bounding box center [113, 148] width 211 height 20
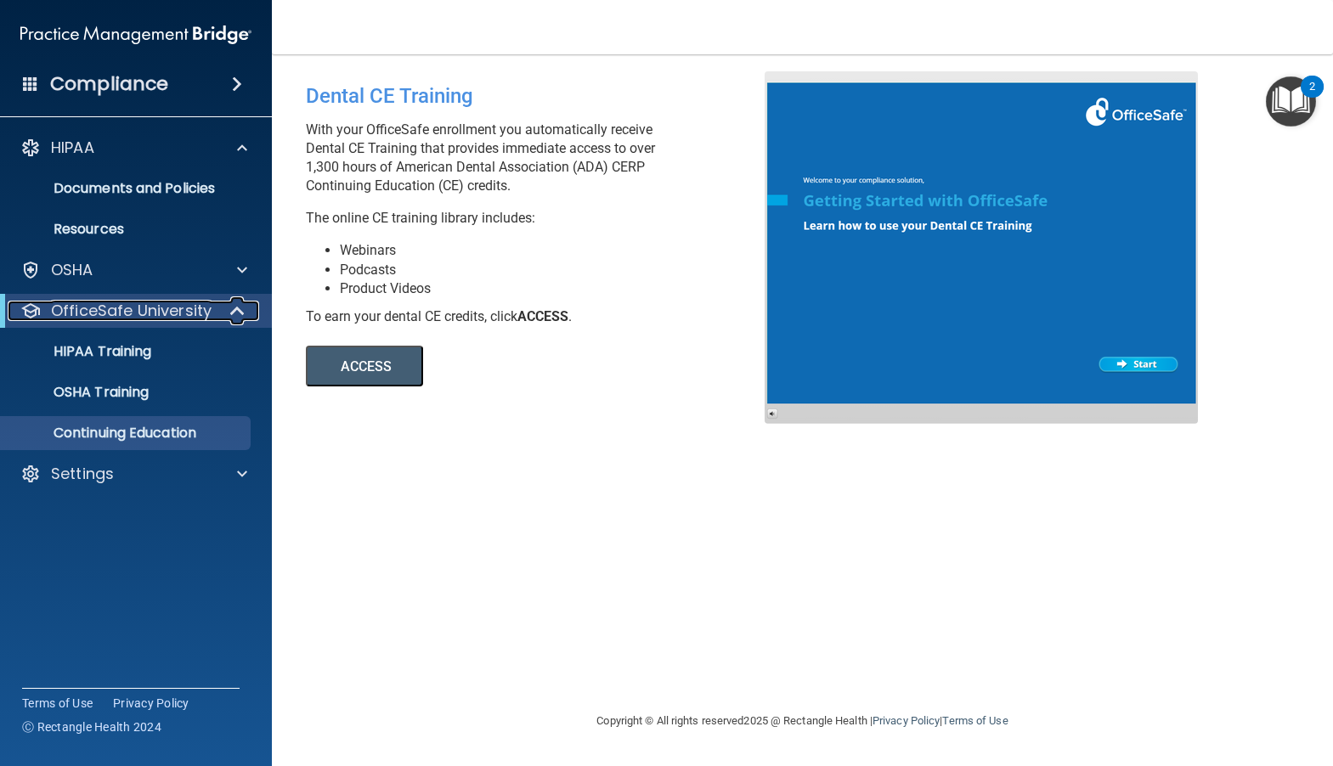
click at [110, 316] on p "OfficeSafe University" at bounding box center [131, 311] width 161 height 20
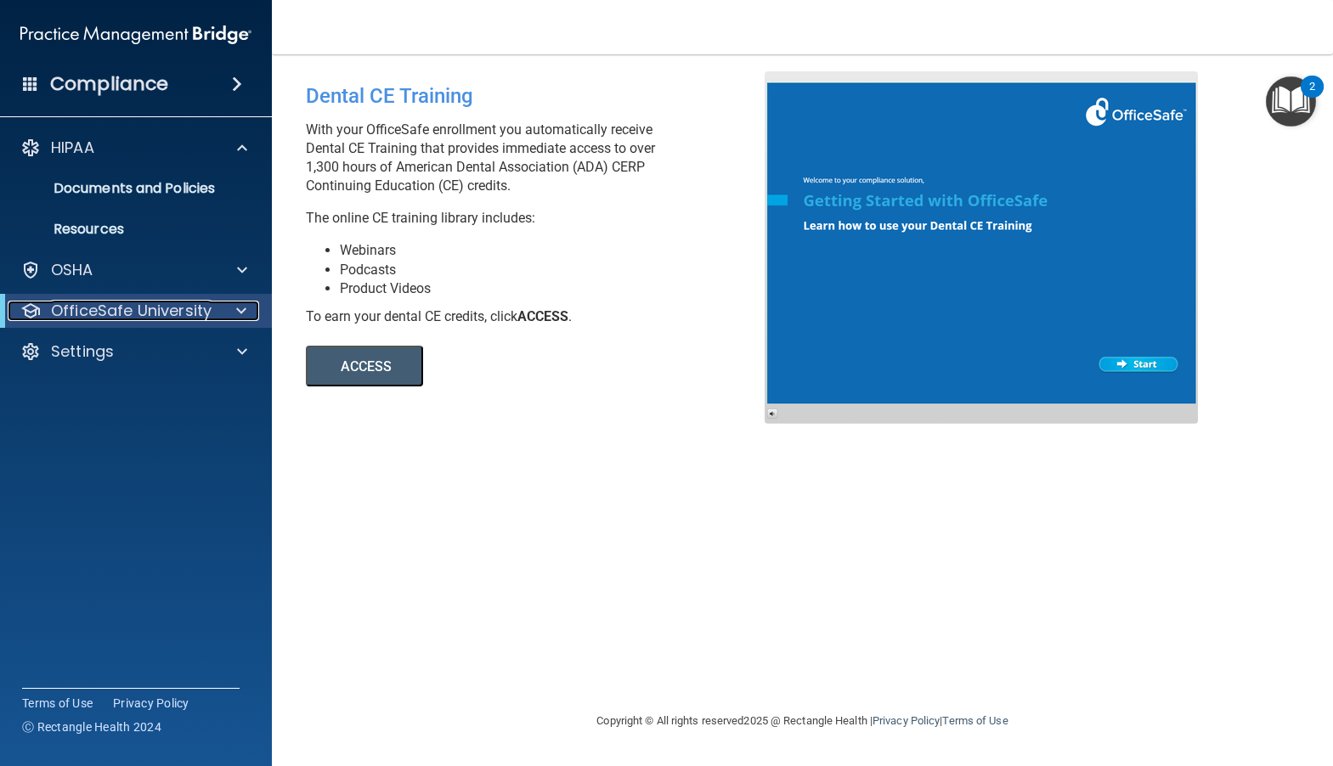
click at [112, 303] on p "OfficeSafe University" at bounding box center [131, 311] width 161 height 20
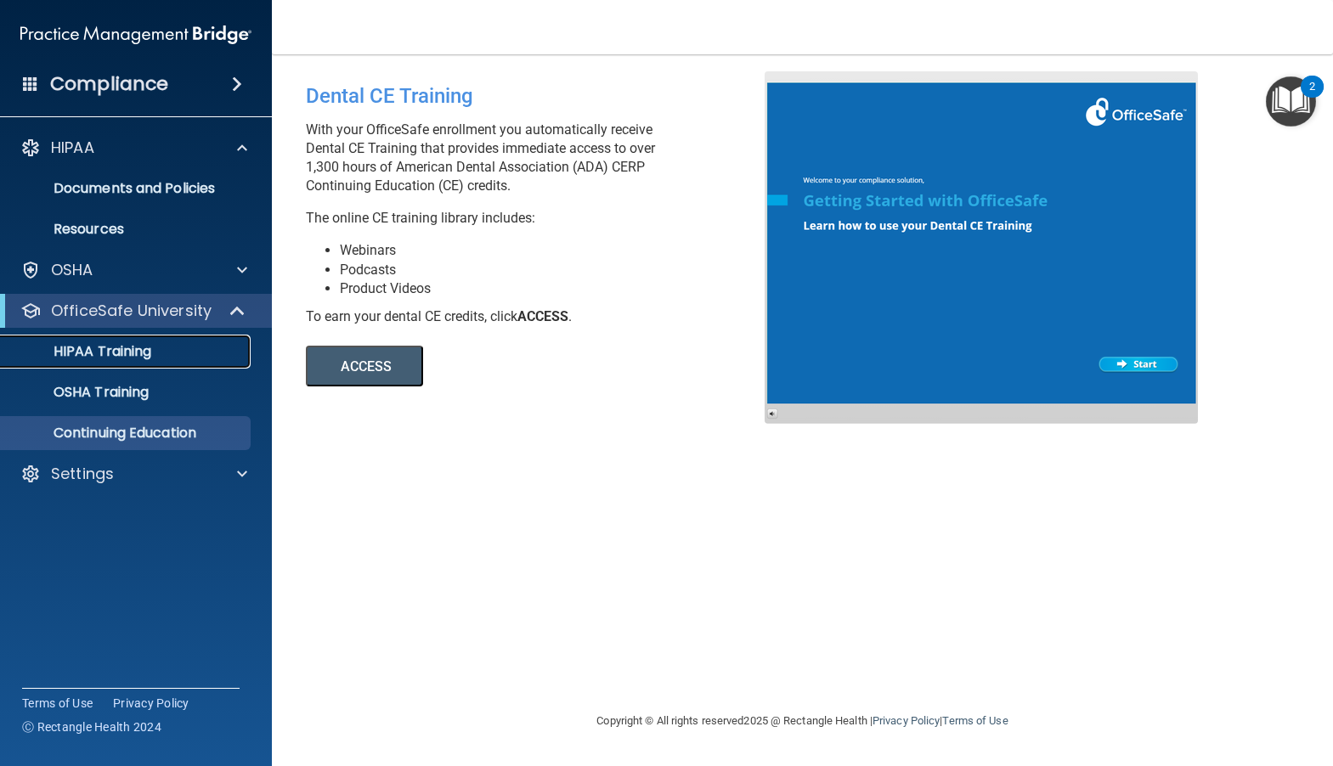
click at [111, 346] on p "HIPAA Training" at bounding box center [81, 351] width 140 height 17
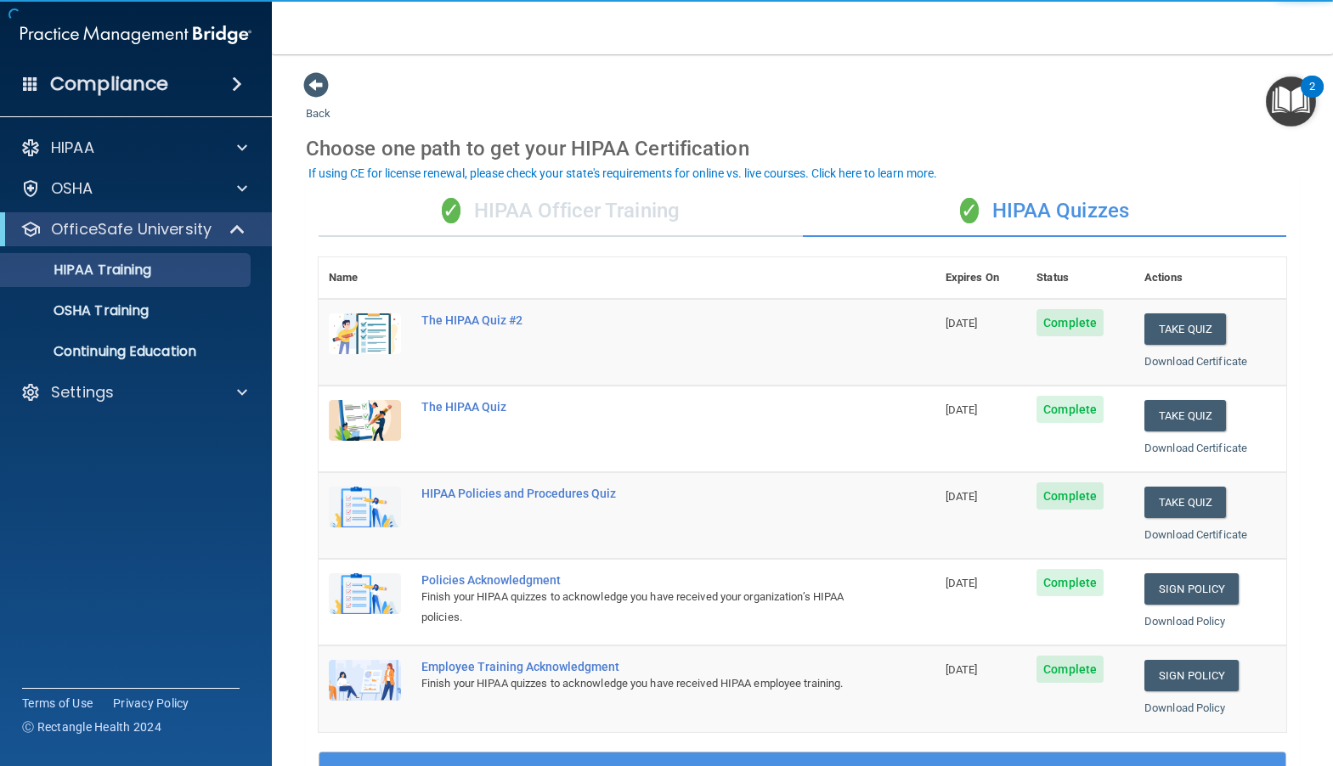
click at [519, 204] on div "✓ HIPAA Officer Training" at bounding box center [561, 211] width 484 height 51
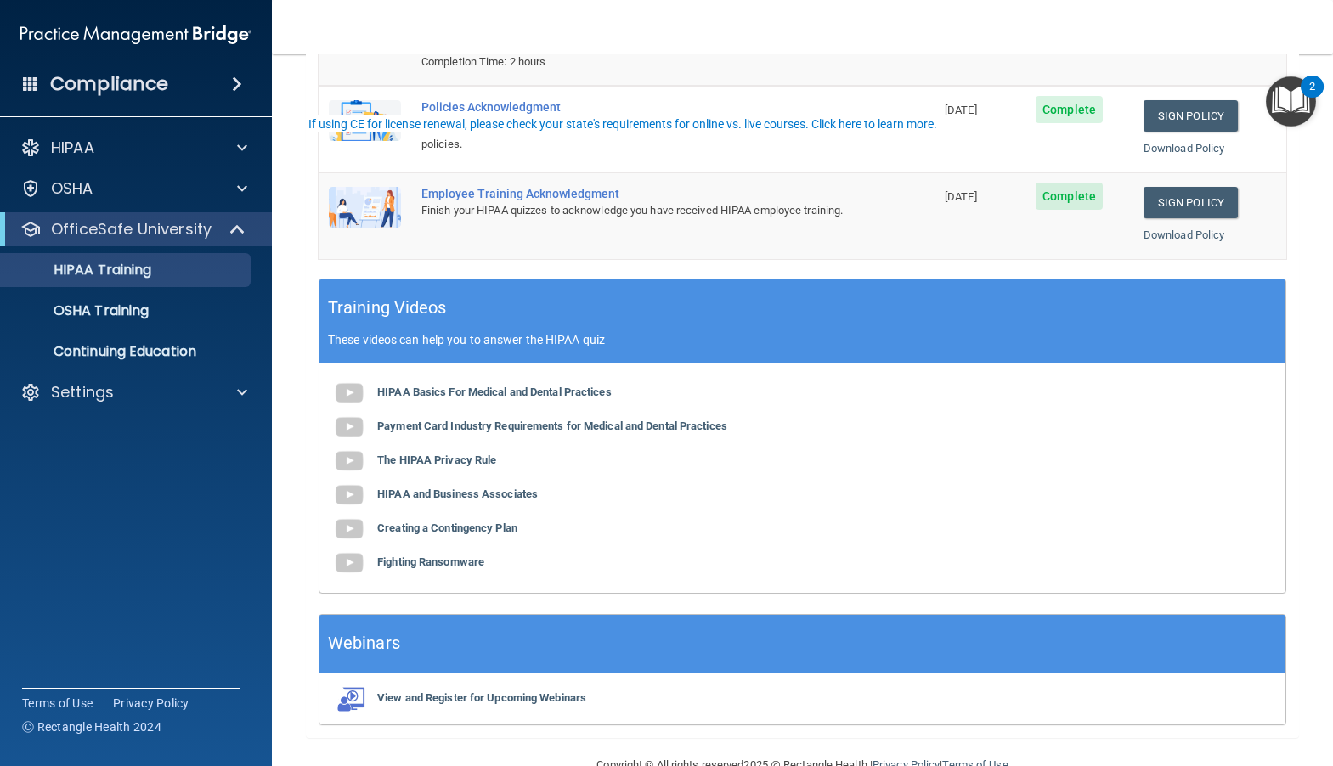
scroll to position [377, 0]
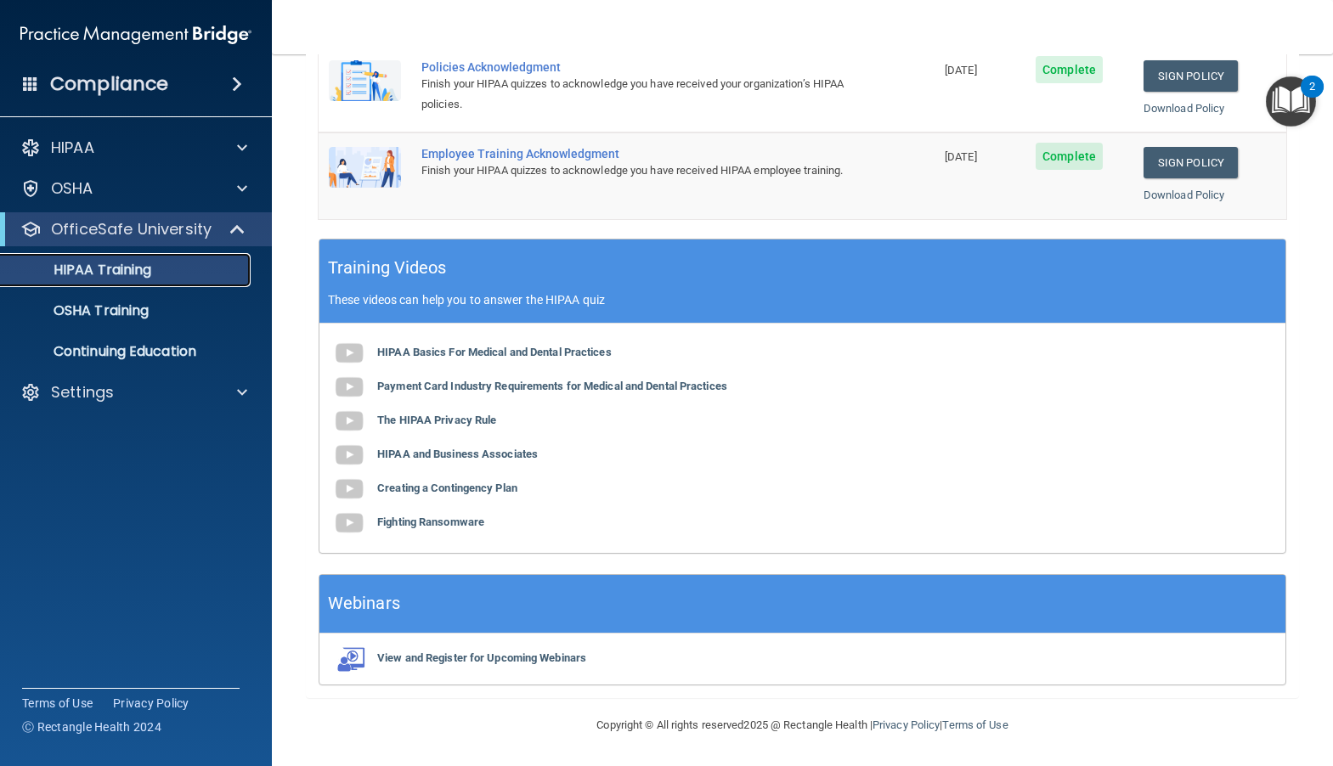
click at [94, 274] on p "HIPAA Training" at bounding box center [81, 270] width 140 height 17
click at [100, 311] on p "OSHA Training" at bounding box center [80, 310] width 138 height 17
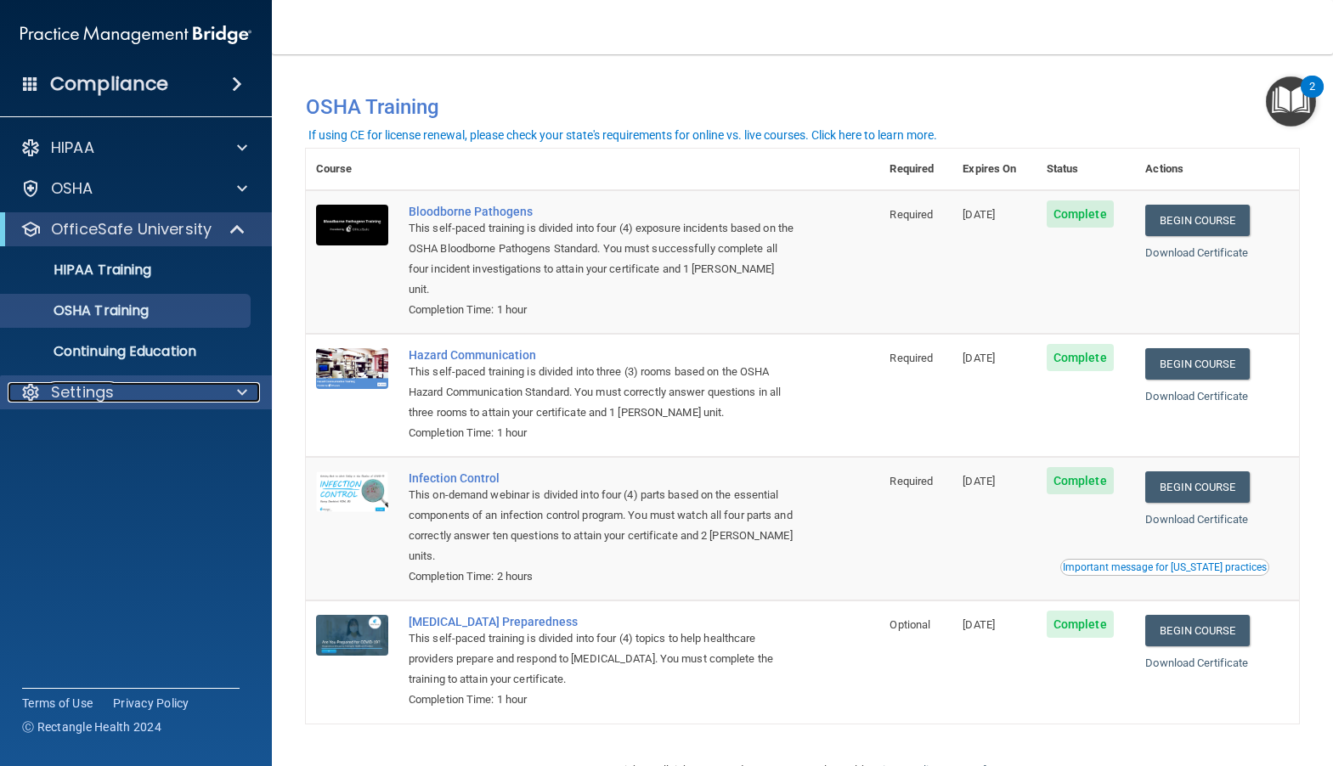
click at [69, 389] on p "Settings" at bounding box center [82, 392] width 63 height 20
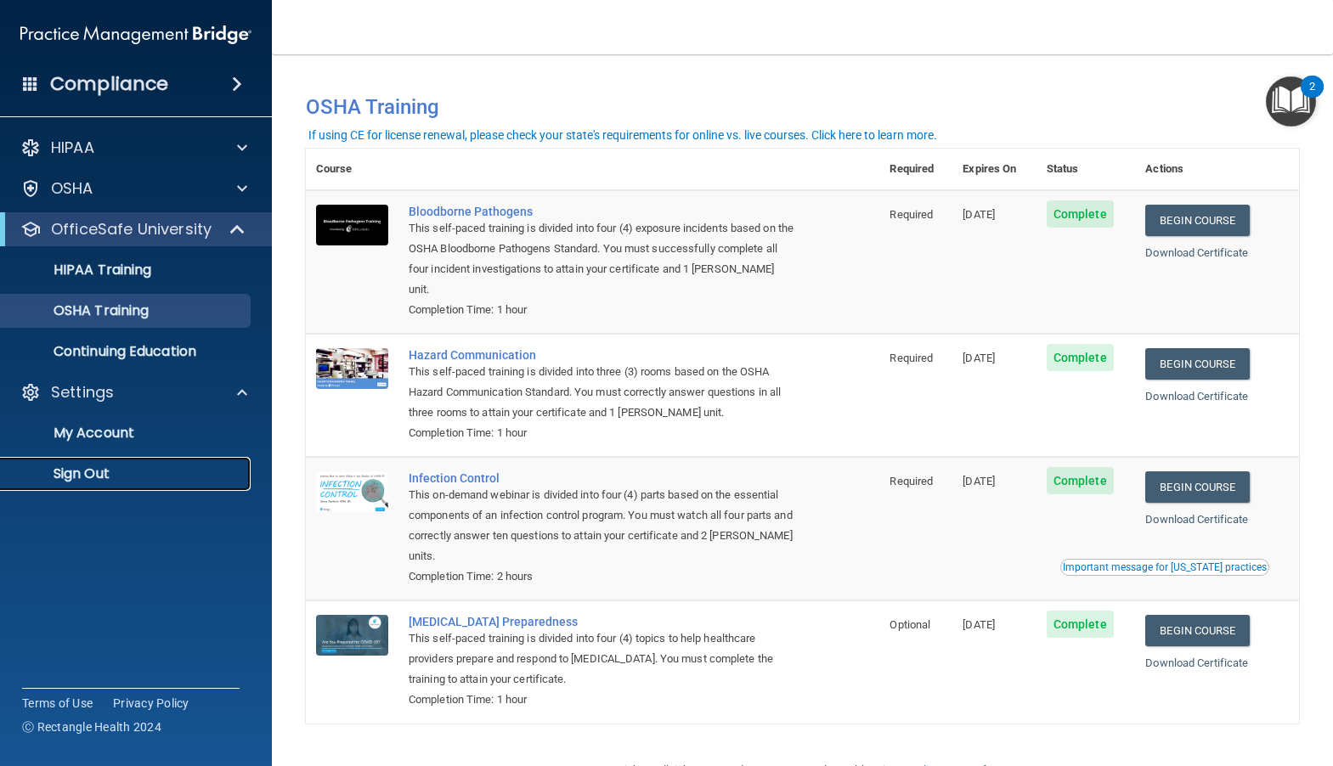
click at [81, 471] on p "Sign Out" at bounding box center [127, 473] width 232 height 17
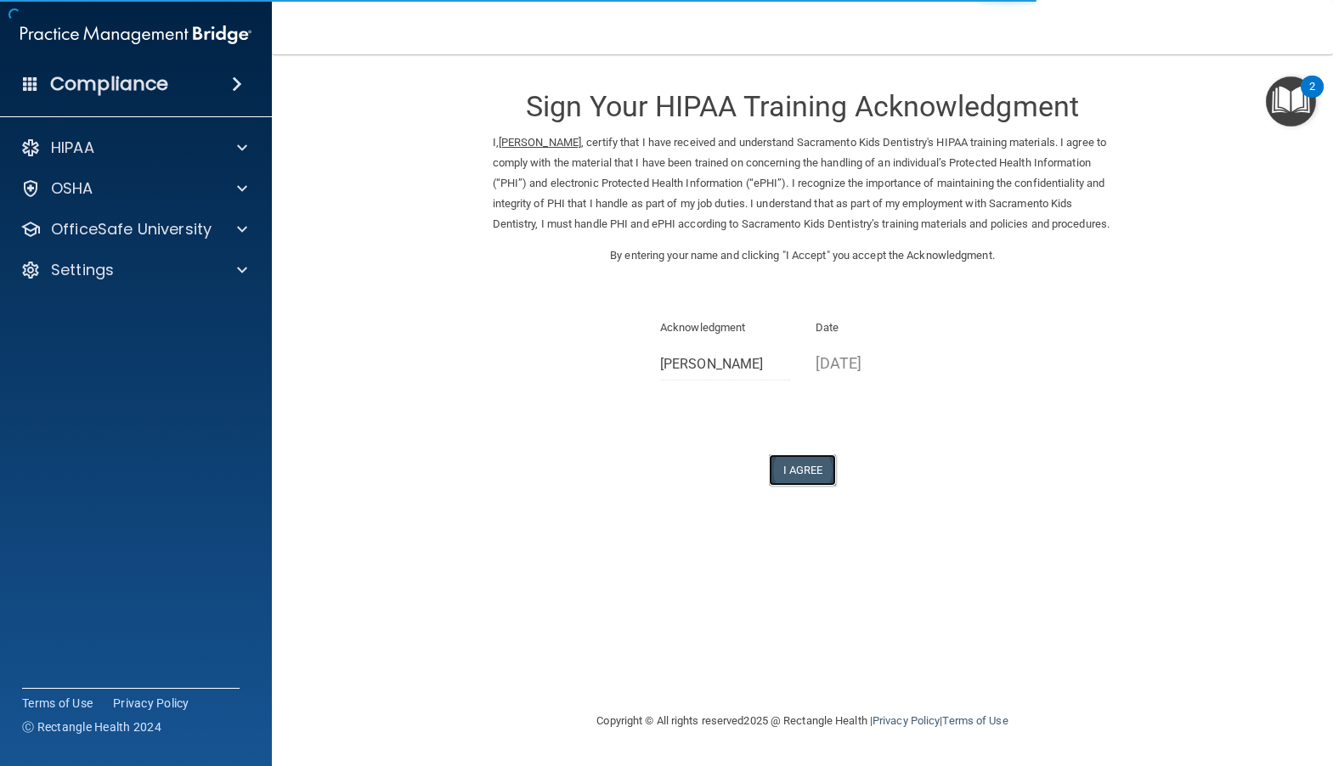
click at [775, 486] on button "I Agree" at bounding box center [803, 469] width 68 height 31
click at [798, 486] on button "I Agree" at bounding box center [803, 469] width 68 height 31
